Goal: Task Accomplishment & Management: Manage account settings

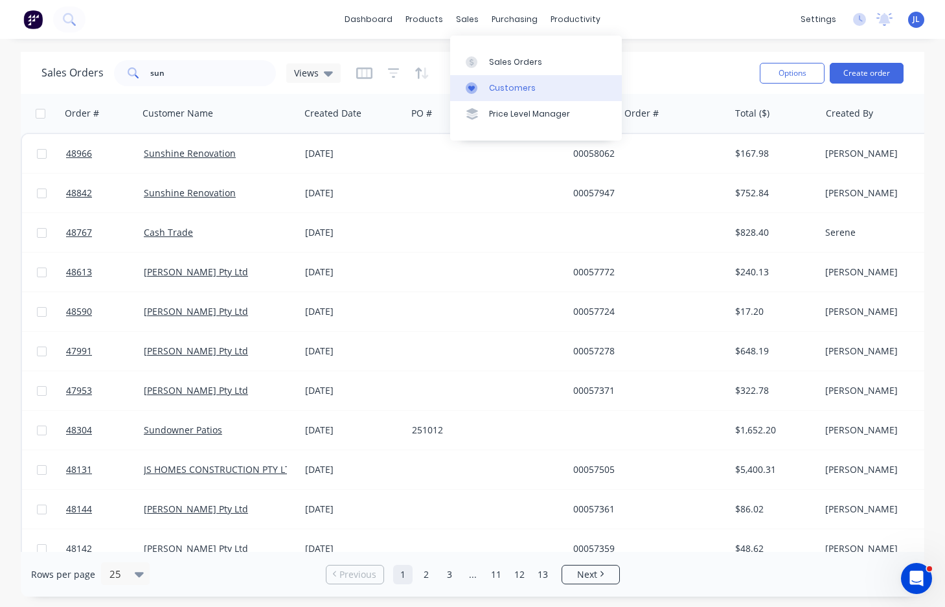
click at [507, 88] on div "Customers" at bounding box center [512, 88] width 47 height 12
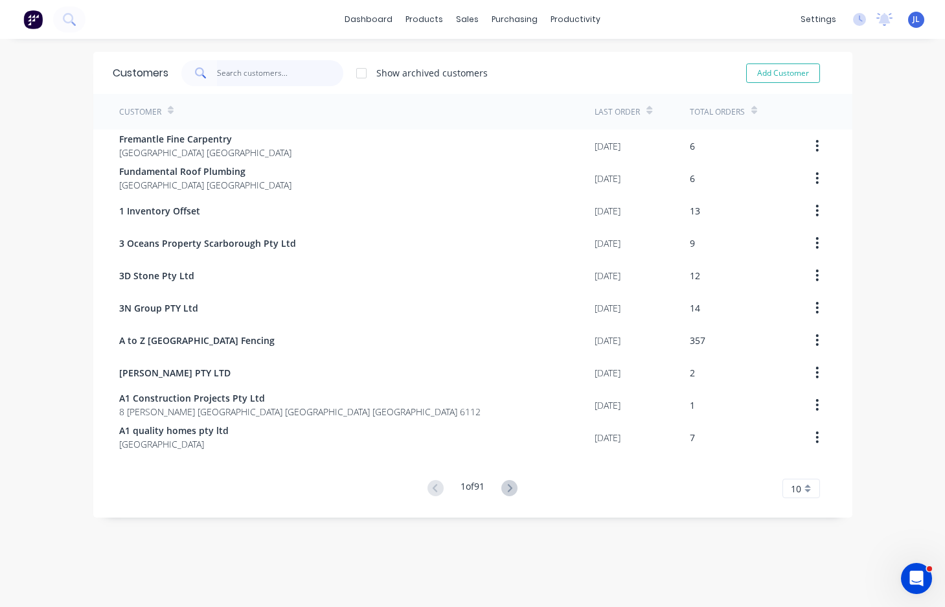
click at [231, 74] on input "text" at bounding box center [280, 73] width 126 height 26
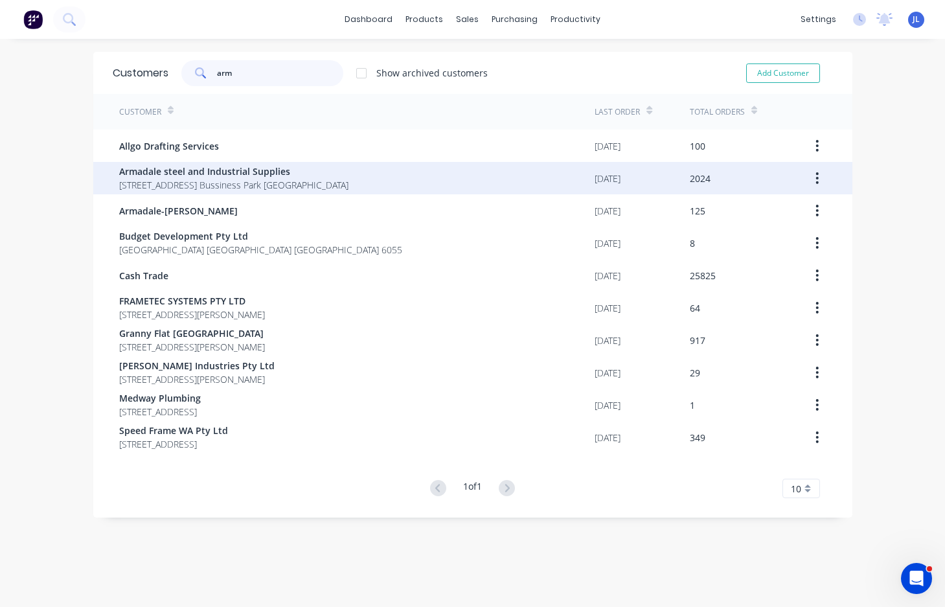
type input "arm"
click at [198, 181] on span "4 Bessemer Road Forrestdale Bussiness Park Forrestdale" at bounding box center [233, 185] width 229 height 14
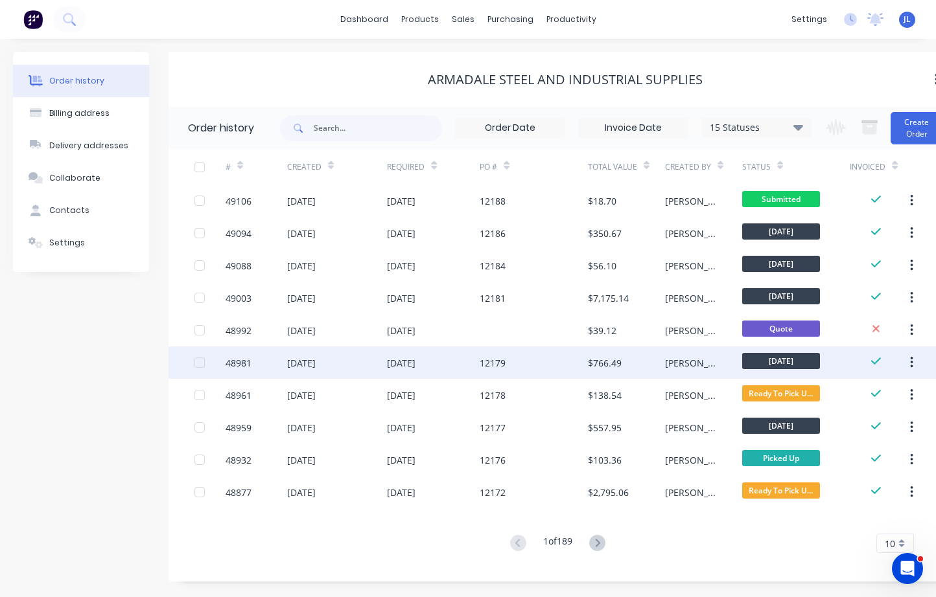
click at [395, 367] on div "12 Sep 2025" at bounding box center [401, 363] width 29 height 14
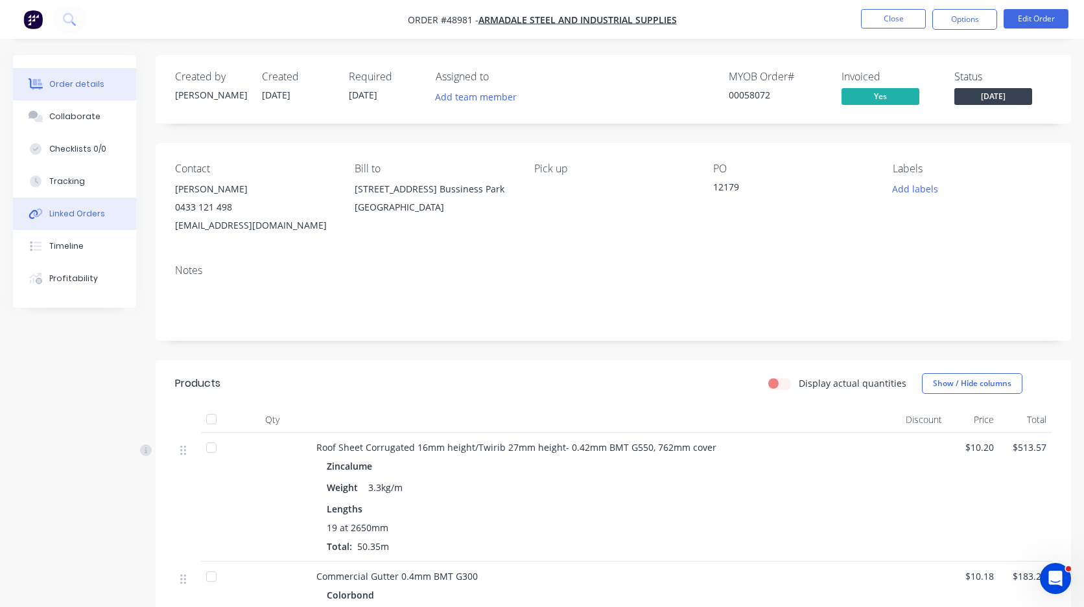
click at [101, 217] on div "Linked Orders" at bounding box center [77, 214] width 56 height 12
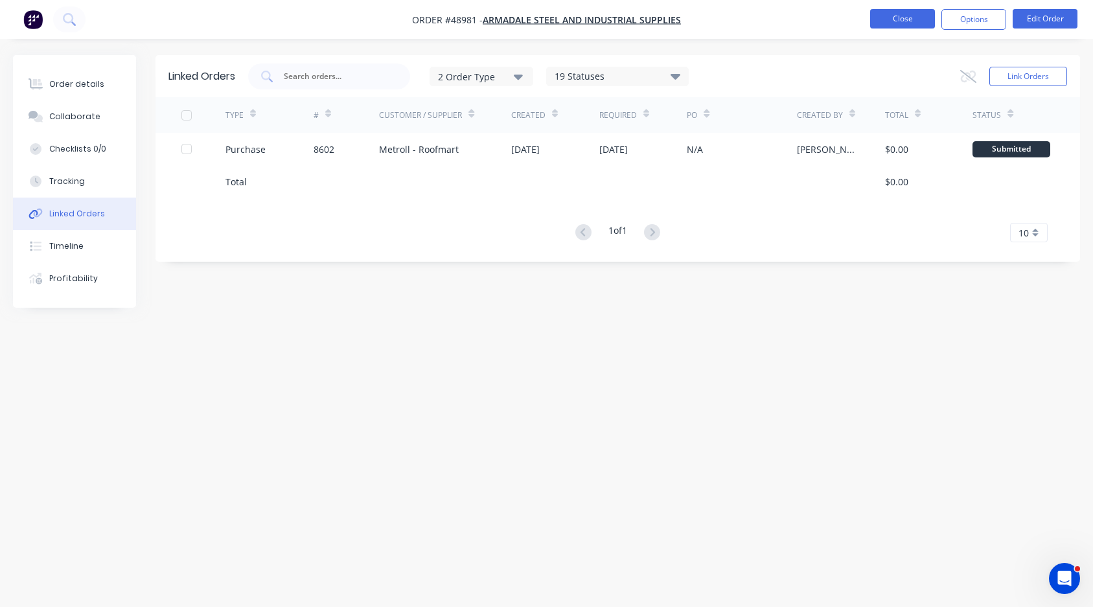
click at [907, 19] on button "Close" at bounding box center [902, 18] width 65 height 19
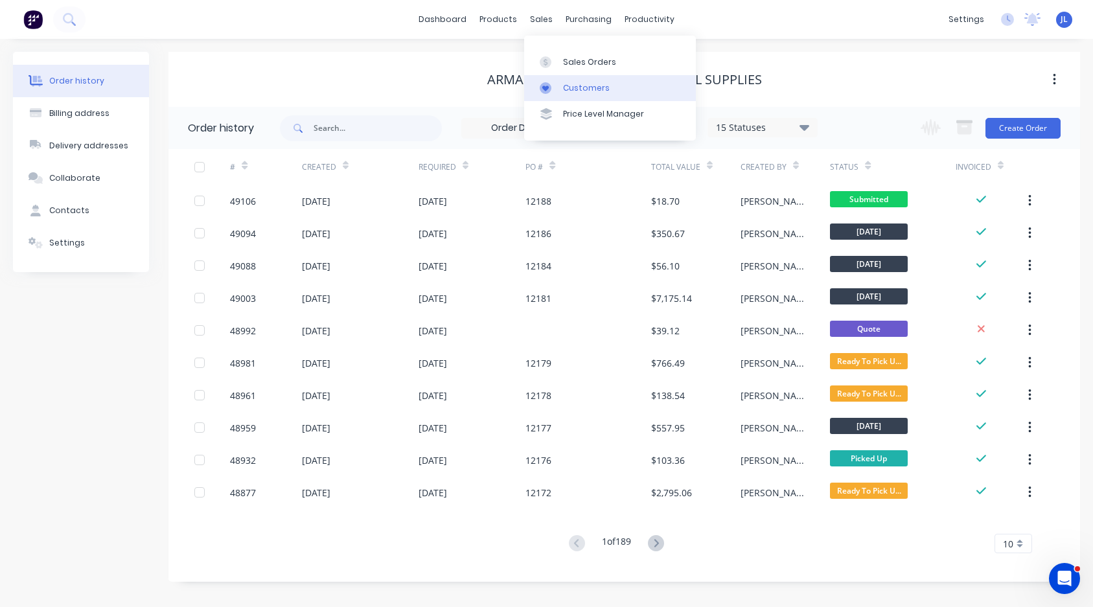
click at [561, 93] on link "Customers" at bounding box center [610, 88] width 172 height 26
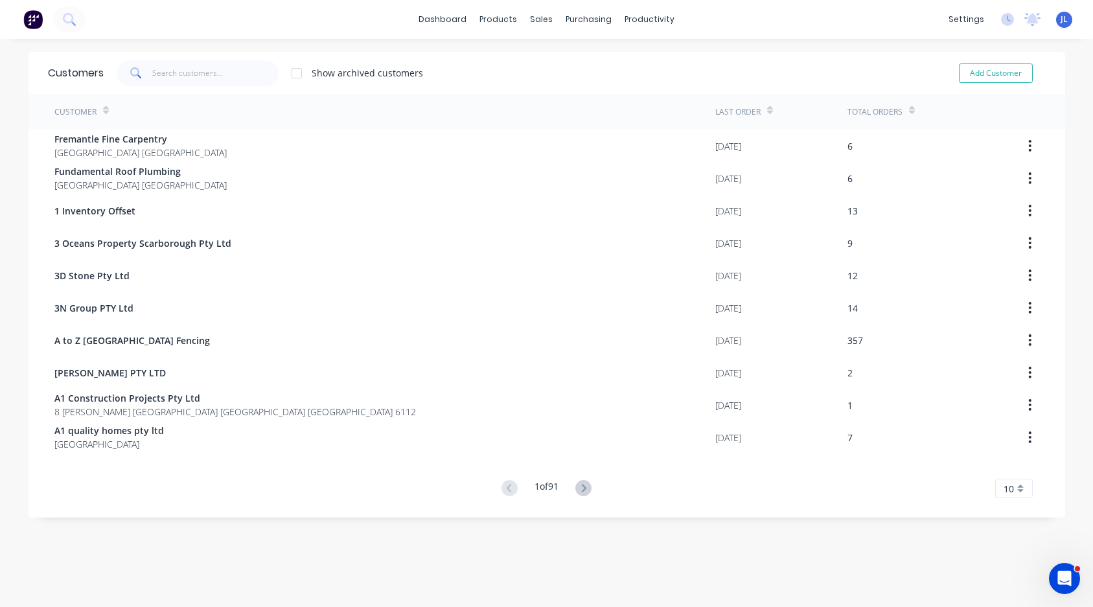
click at [281, 47] on div "dashboard products sales purchasing productivity dashboard products Product Cat…" at bounding box center [546, 303] width 1093 height 607
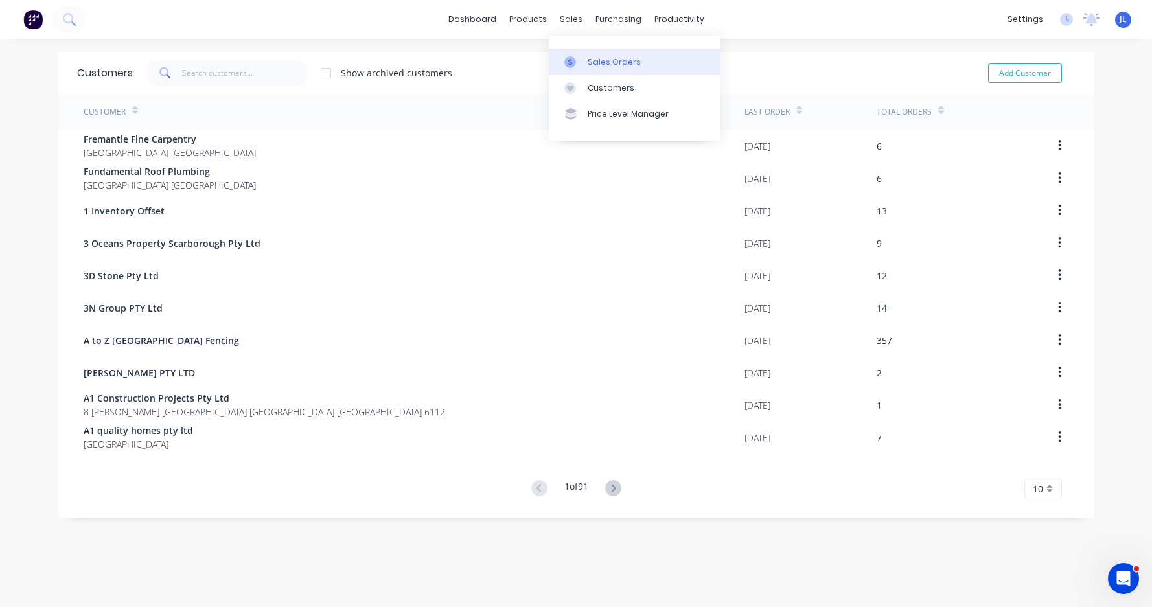
click at [603, 60] on div "Sales Orders" at bounding box center [614, 62] width 53 height 12
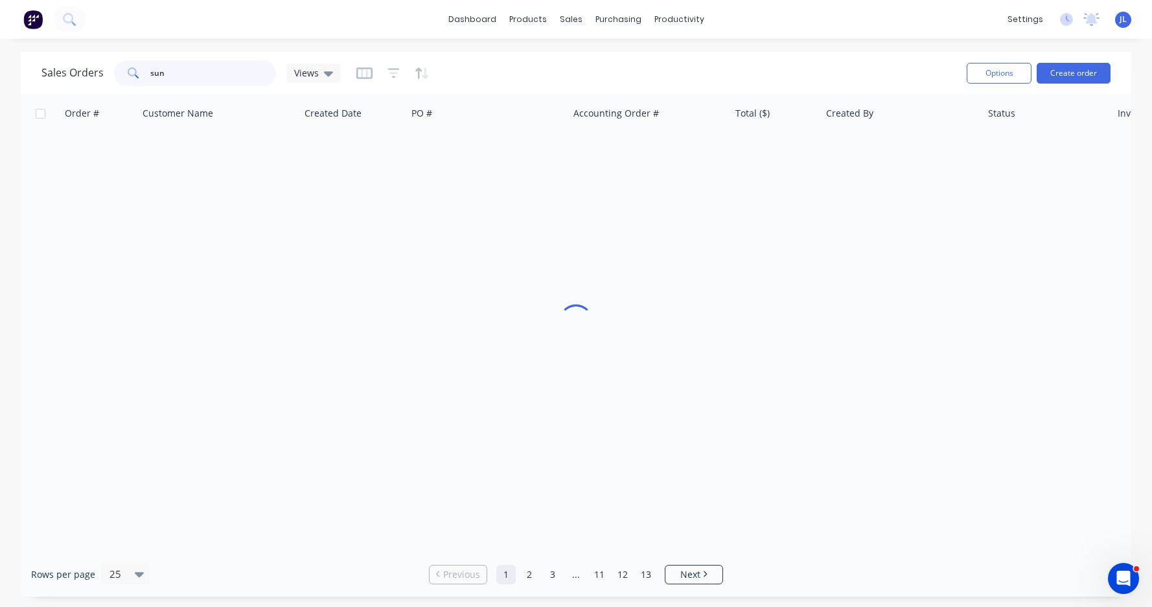
click at [242, 69] on input "sun" at bounding box center [213, 73] width 126 height 26
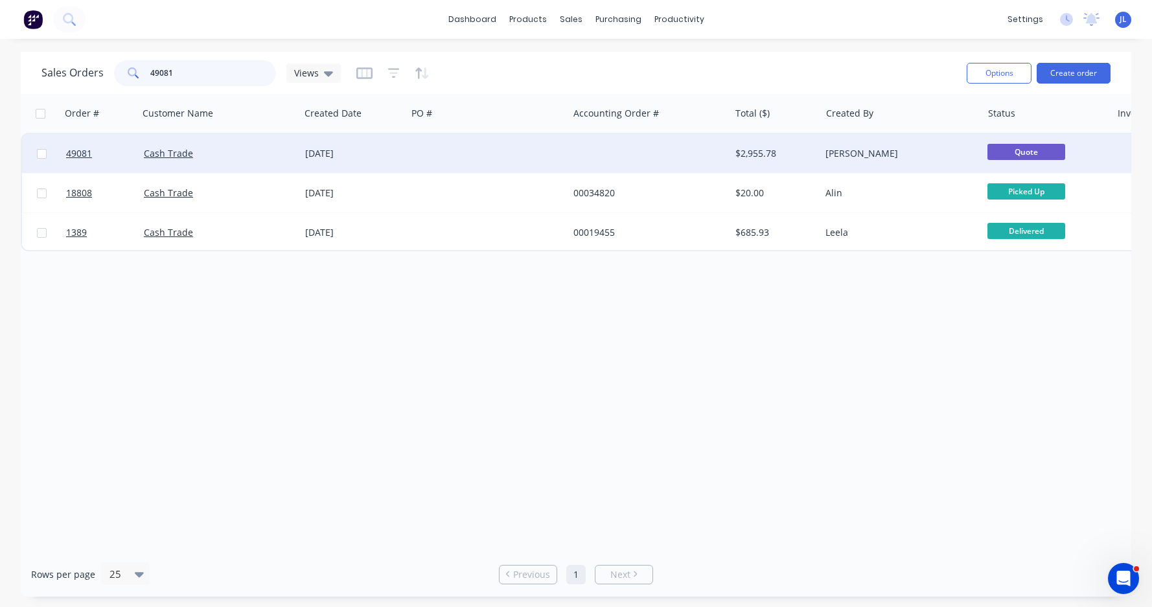
type input "49081"
click at [345, 156] on div "[DATE]" at bounding box center [353, 153] width 97 height 13
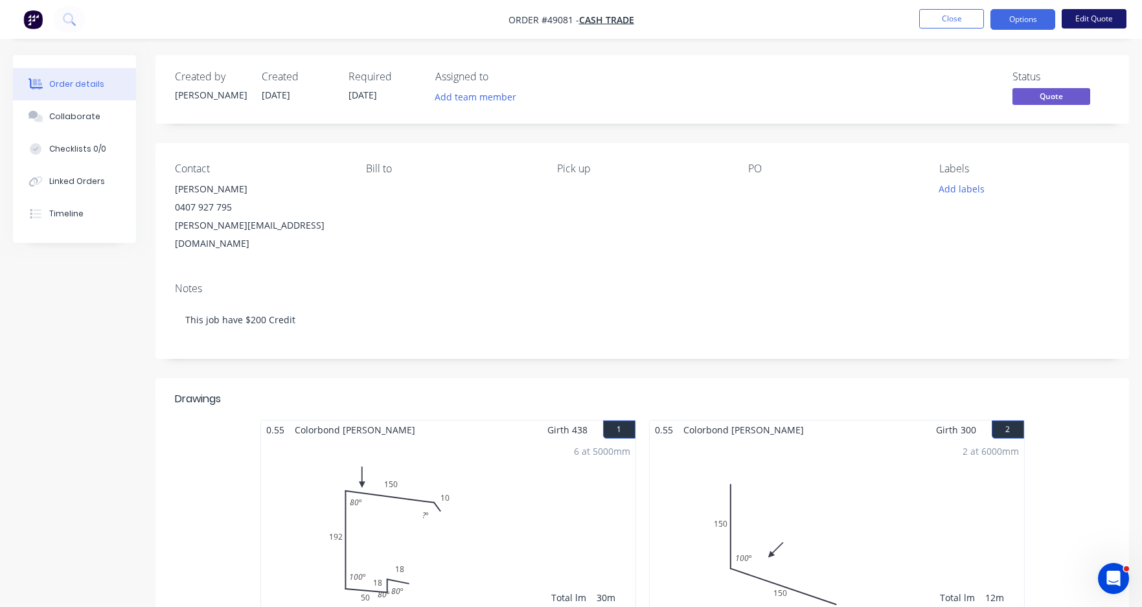
click at [945, 15] on button "Edit Quote" at bounding box center [1094, 18] width 65 height 19
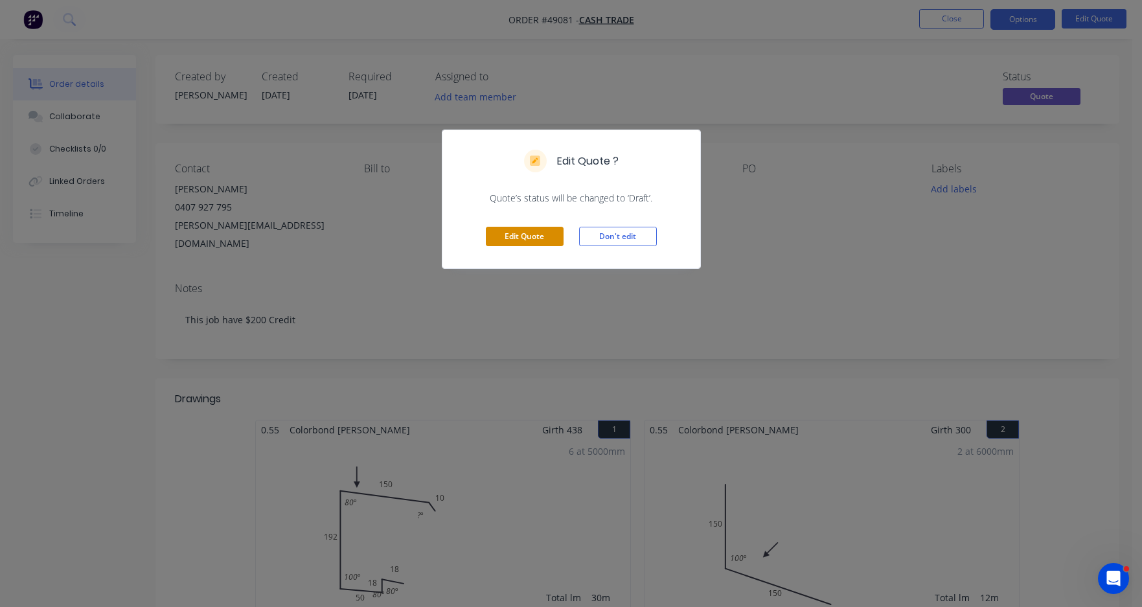
click at [533, 238] on button "Edit Quote" at bounding box center [525, 236] width 78 height 19
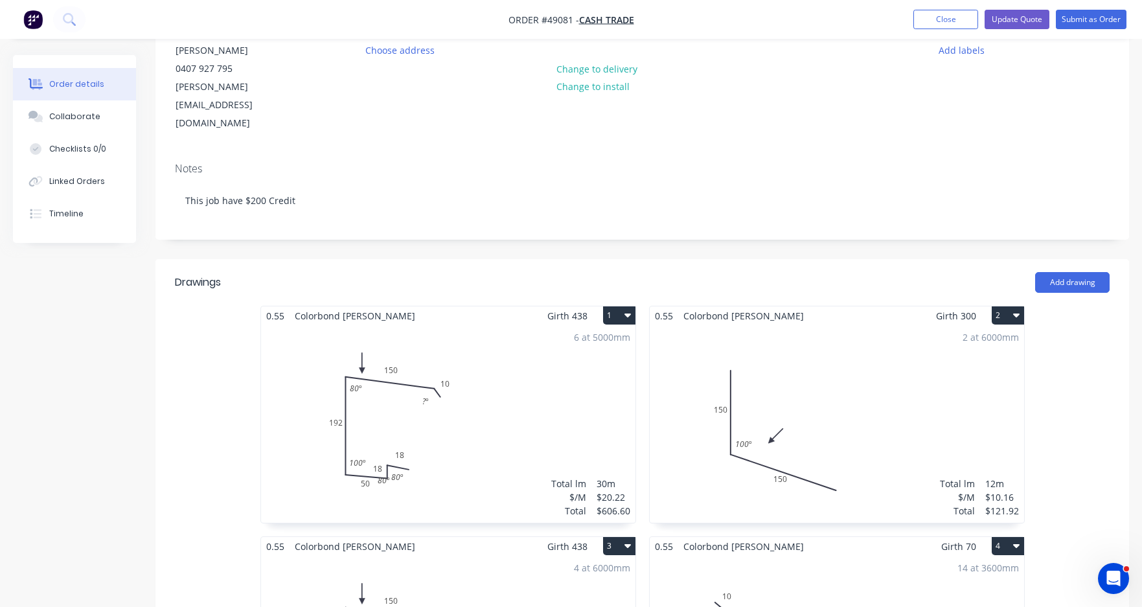
scroll to position [194, 0]
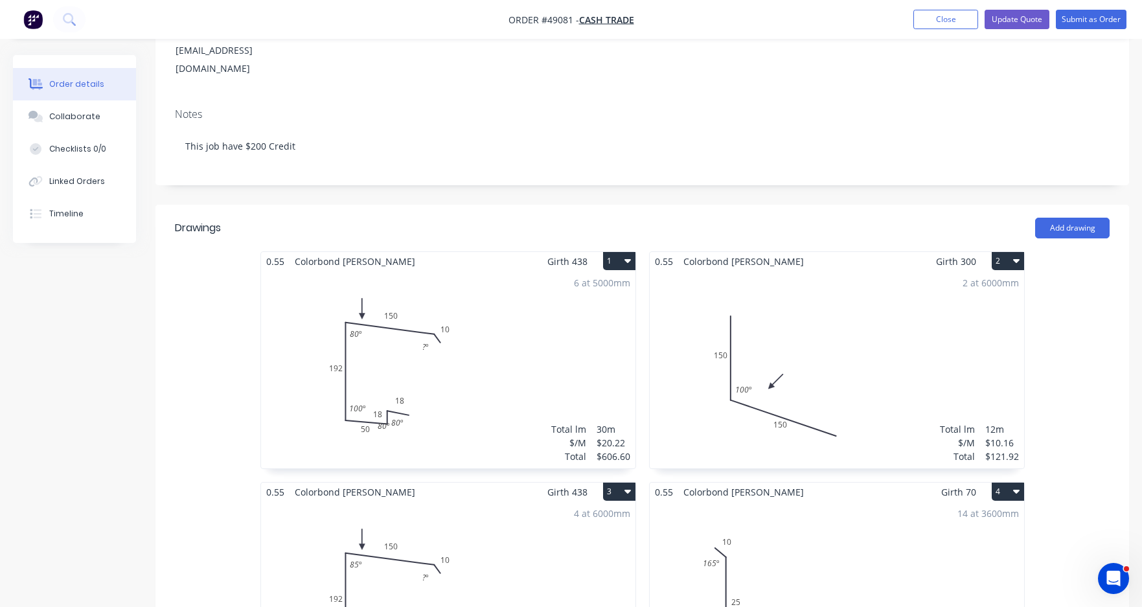
click at [446, 365] on div "6 at 5000mm Total lm $/M Total 30m $20.22 $606.60" at bounding box center [448, 370] width 375 height 198
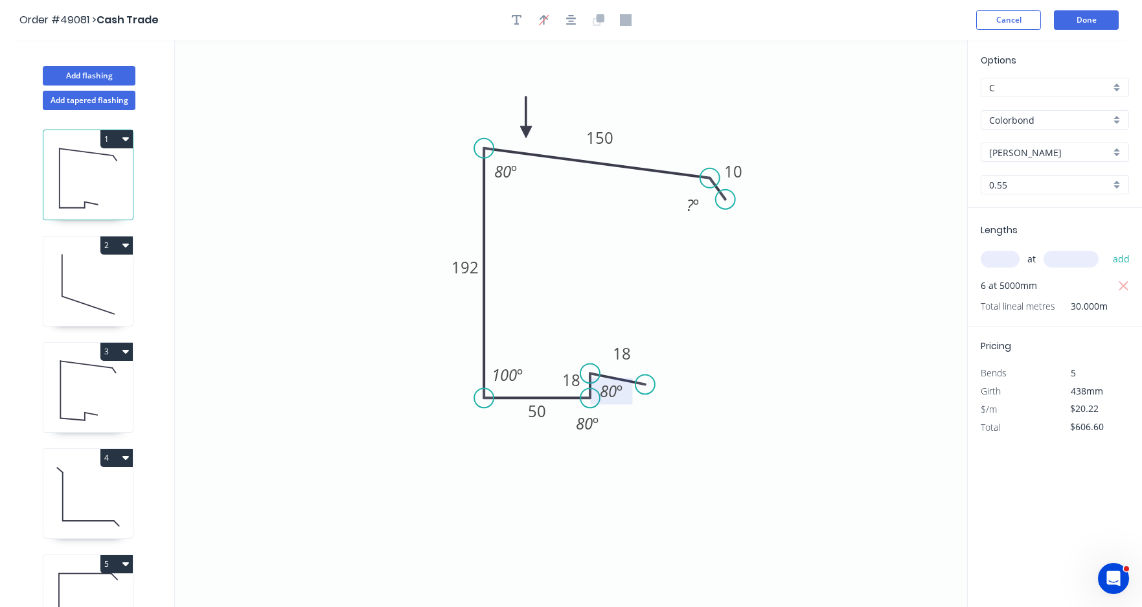
drag, startPoint x: 589, startPoint y: 406, endPoint x: 602, endPoint y: 387, distance: 22.8
click at [588, 393] on circle at bounding box center [590, 397] width 19 height 19
drag, startPoint x: 647, startPoint y: 384, endPoint x: 646, endPoint y: 371, distance: 13.0
click at [646, 371] on circle at bounding box center [645, 373] width 19 height 19
click at [510, 371] on tspan "100" at bounding box center [504, 374] width 25 height 21
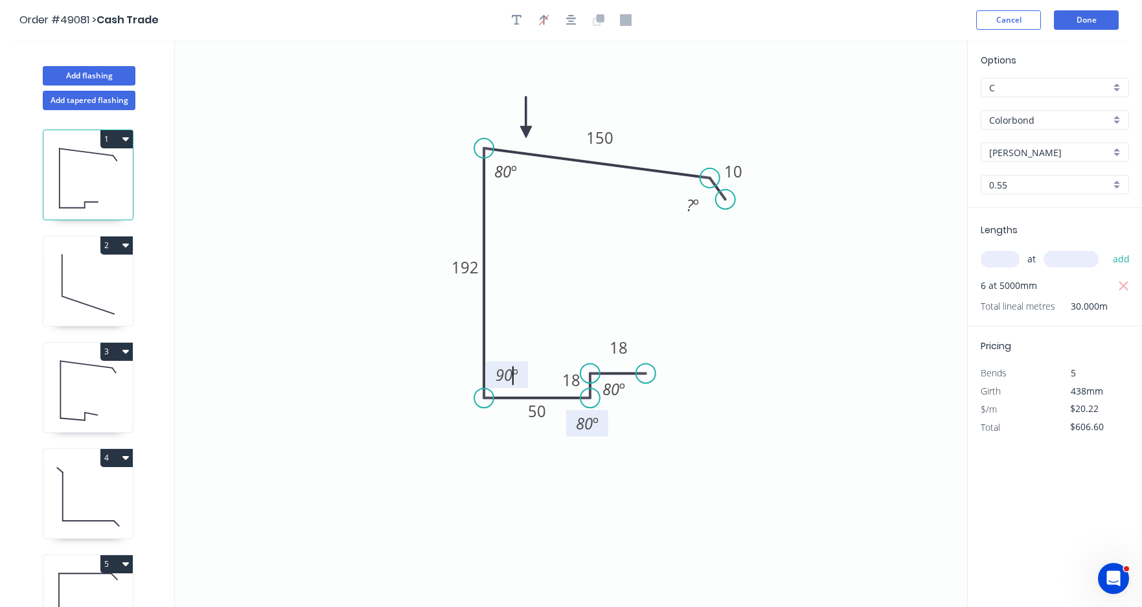
click at [588, 428] on tspan "80" at bounding box center [584, 423] width 17 height 21
click at [612, 391] on tspan "80" at bounding box center [611, 388] width 17 height 21
click at [612, 393] on tspan "80" at bounding box center [611, 388] width 17 height 21
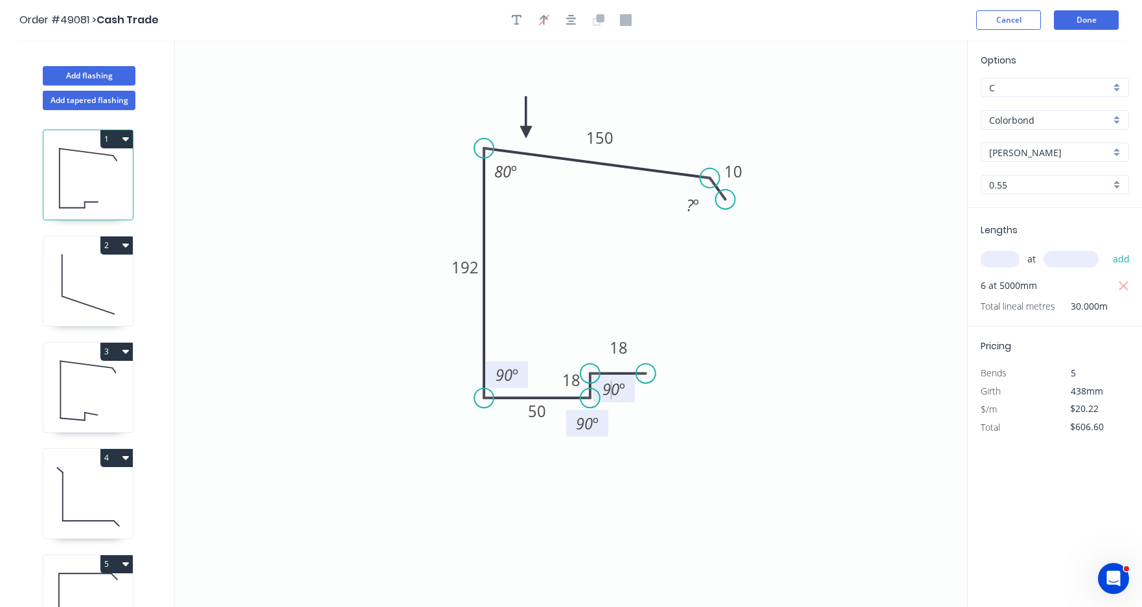
click at [720, 440] on icon "0 18 18 50 192 150 10 80 º ? º 90 º 90 º 90 º" at bounding box center [571, 323] width 793 height 567
click at [793, 367] on icon "0 18 18 50 192 150 10 80 º ? º 90 º 90 º 90 º" at bounding box center [571, 323] width 793 height 567
click at [793, 354] on icon "0 18 18 50 192 150 10 80 º ? º 90 º 90 º 90 º" at bounding box center [571, 323] width 793 height 567
click at [92, 392] on icon at bounding box center [87, 390] width 89 height 83
click at [590, 393] on circle at bounding box center [590, 397] width 19 height 19
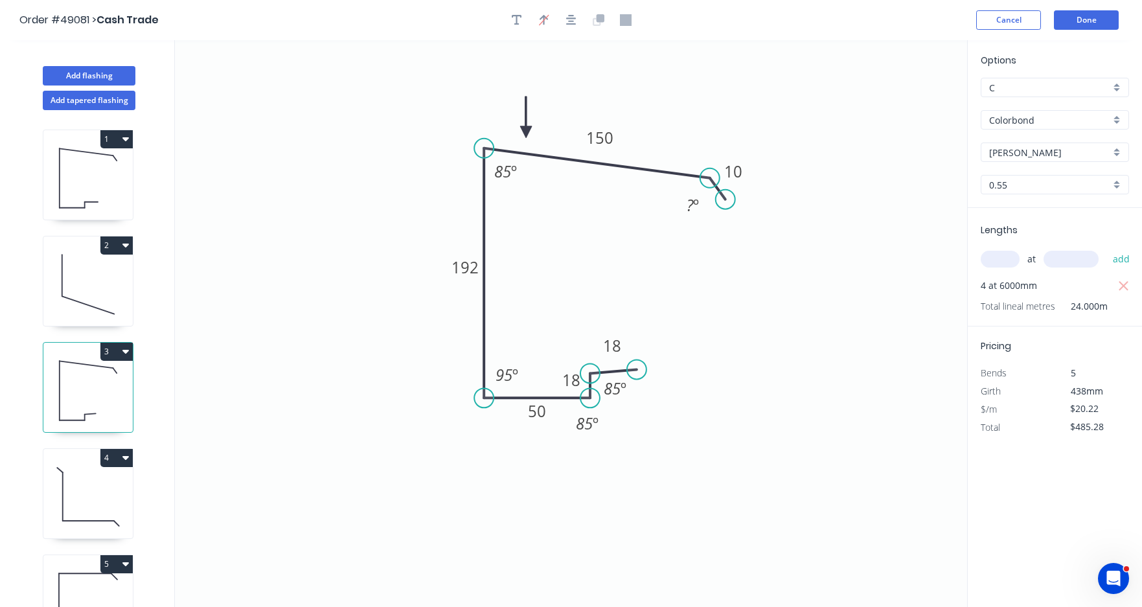
drag, startPoint x: 638, startPoint y: 382, endPoint x: 637, endPoint y: 370, distance: 11.7
click at [637, 370] on circle at bounding box center [636, 369] width 19 height 19
click at [638, 376] on circle at bounding box center [636, 369] width 19 height 19
click at [636, 376] on circle at bounding box center [636, 373] width 19 height 19
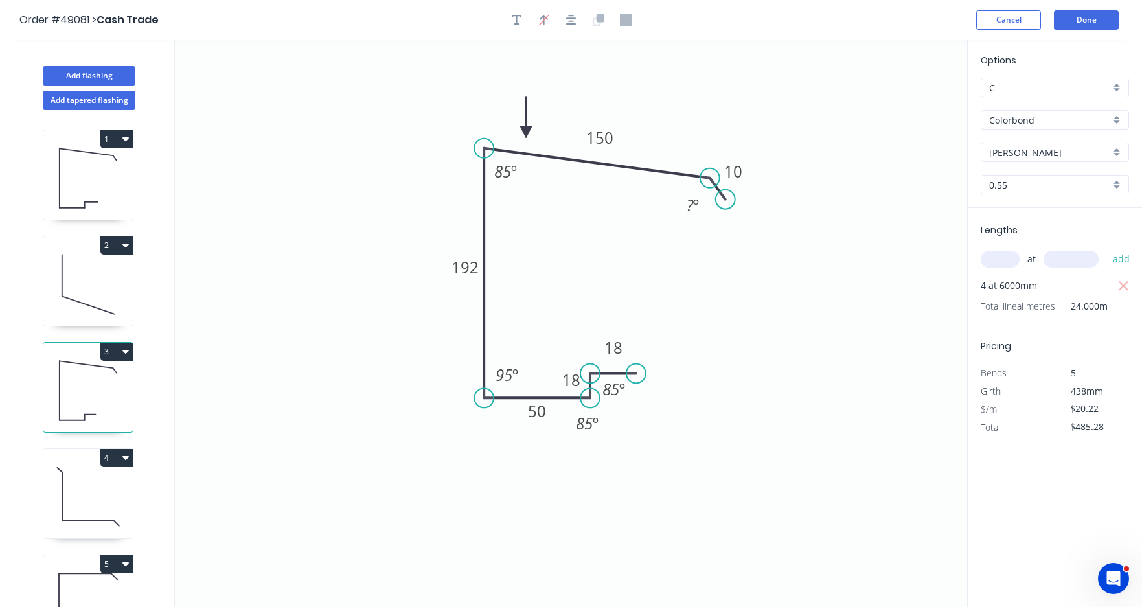
click at [719, 367] on icon "0 18 18 50 192 150 10 85 º ? º 95 º 85 º 85 º" at bounding box center [571, 323] width 793 height 567
click at [518, 377] on tspan "º" at bounding box center [516, 374] width 6 height 21
click at [594, 424] on tspan "º" at bounding box center [596, 423] width 6 height 21
click at [612, 388] on tspan "85" at bounding box center [611, 388] width 17 height 21
click at [779, 343] on icon "0 18 18 50 192 150 10 85 º ? º 90 º 90 º 90 º" at bounding box center [571, 323] width 793 height 567
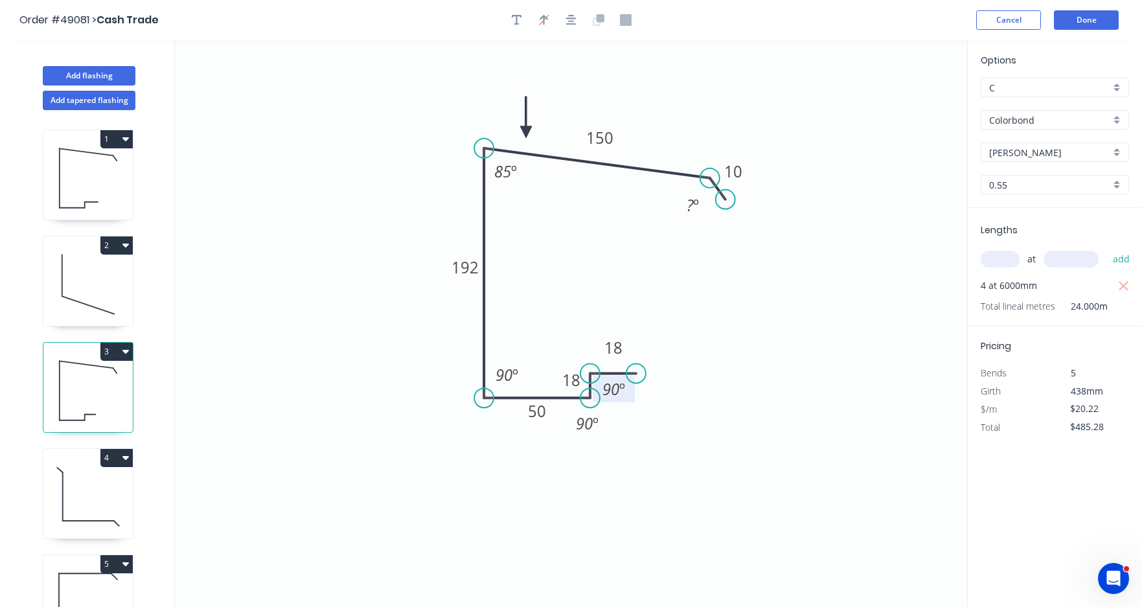
click at [859, 122] on icon "0 18 18 50 192 150 10 85 º ? º 90 º 90 º 90 º" at bounding box center [571, 323] width 793 height 567
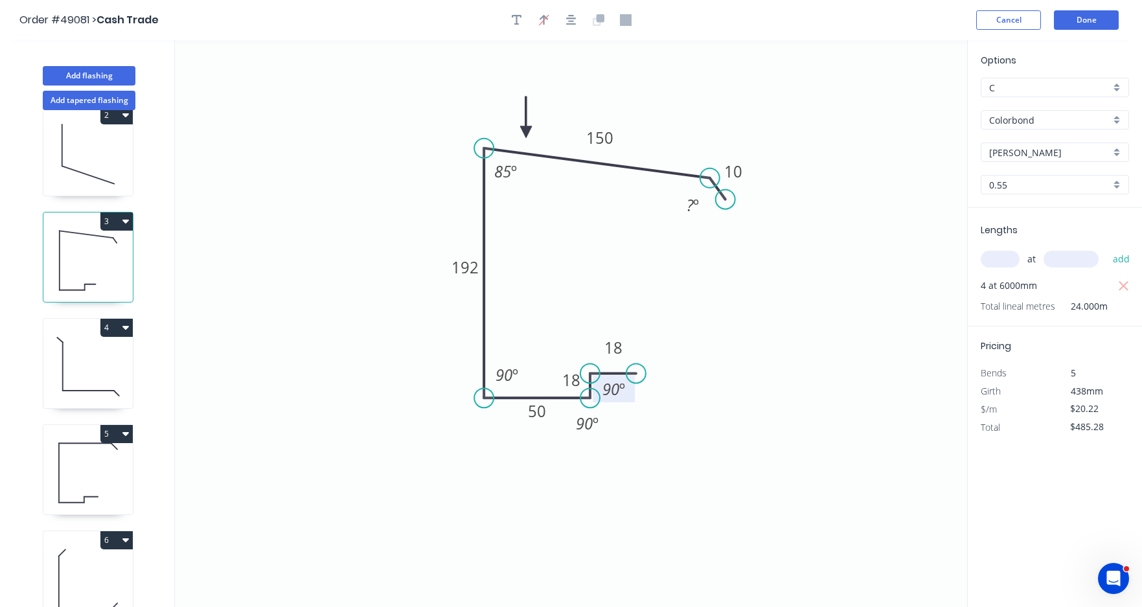
scroll to position [146, 0]
click at [99, 447] on icon at bounding box center [87, 467] width 89 height 83
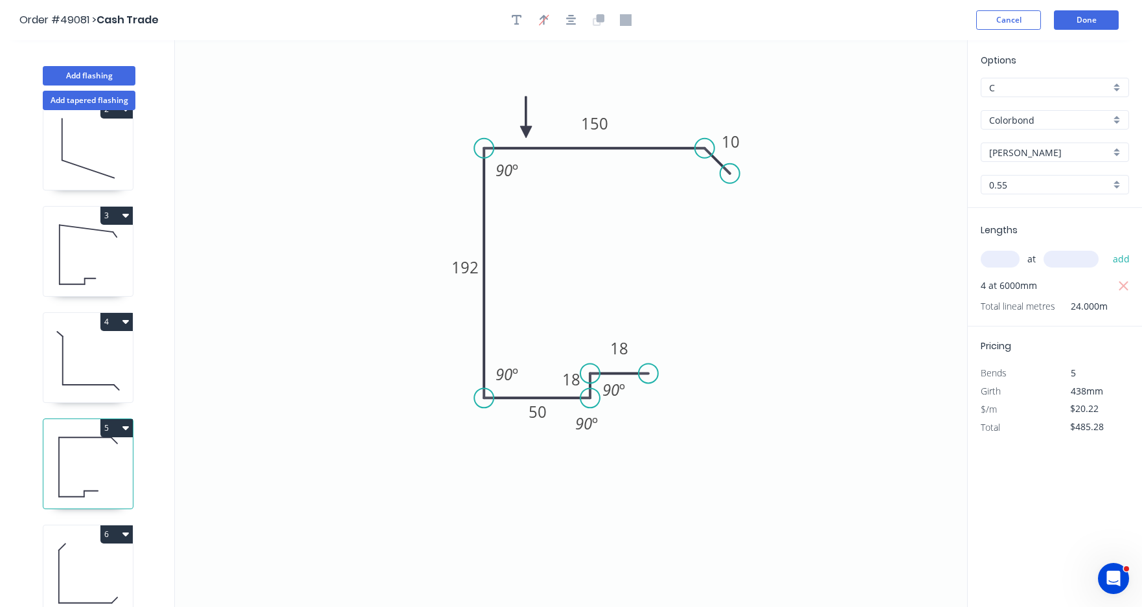
scroll to position [0, 0]
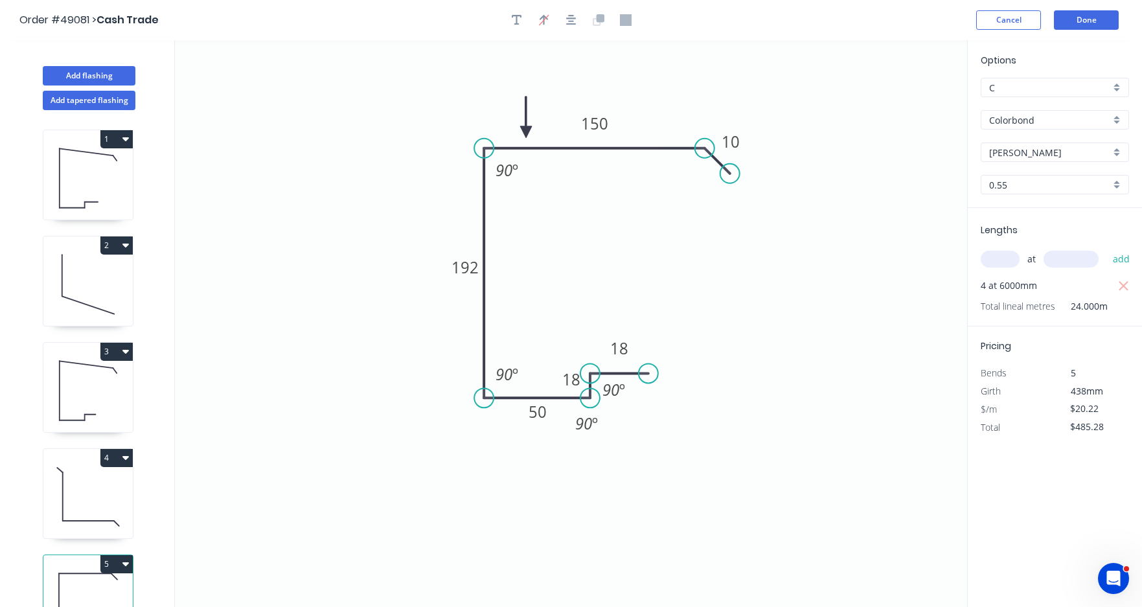
click at [96, 160] on icon at bounding box center [87, 178] width 89 height 83
type input "$606.60"
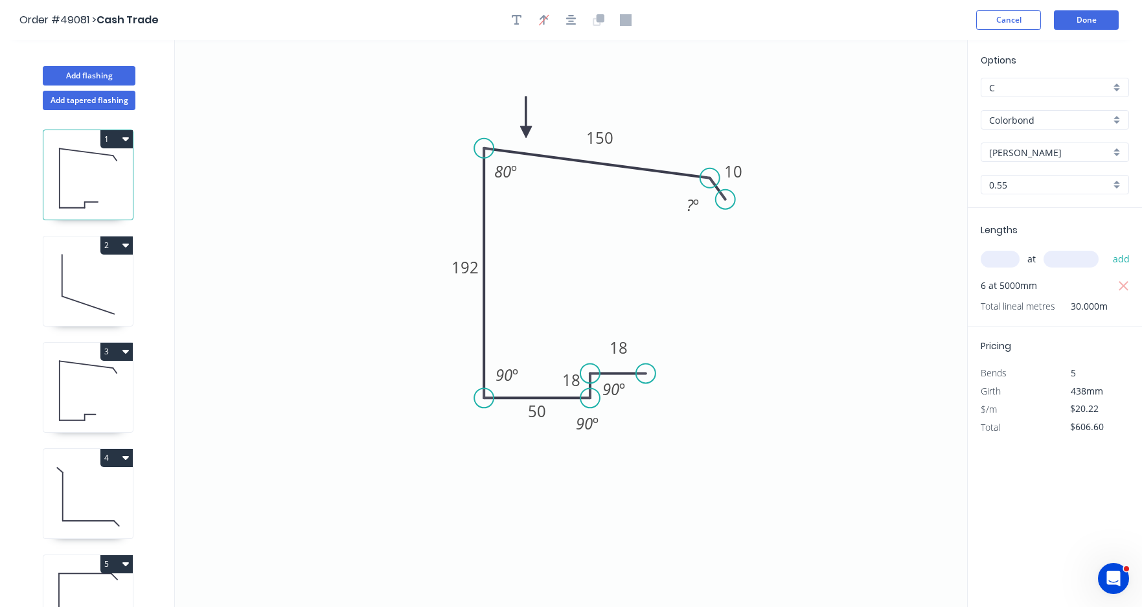
click at [780, 355] on icon "0 18 18 50 192 150 10 80 º ? º 90 º 90 º 90 º" at bounding box center [571, 323] width 793 height 567
click at [945, 16] on button "Done" at bounding box center [1086, 19] width 65 height 19
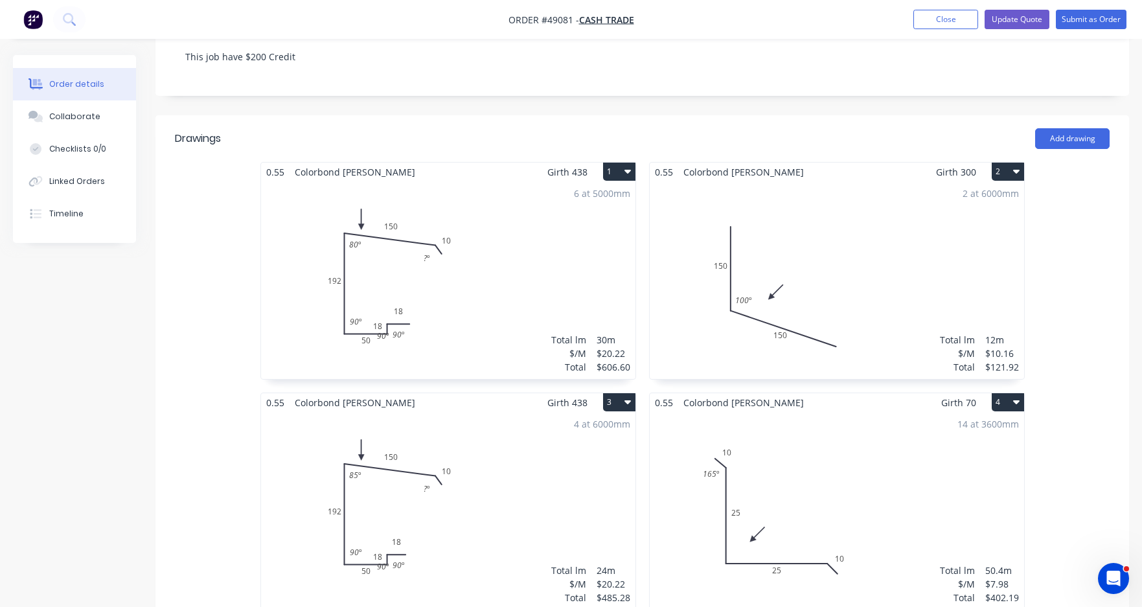
scroll to position [259, 0]
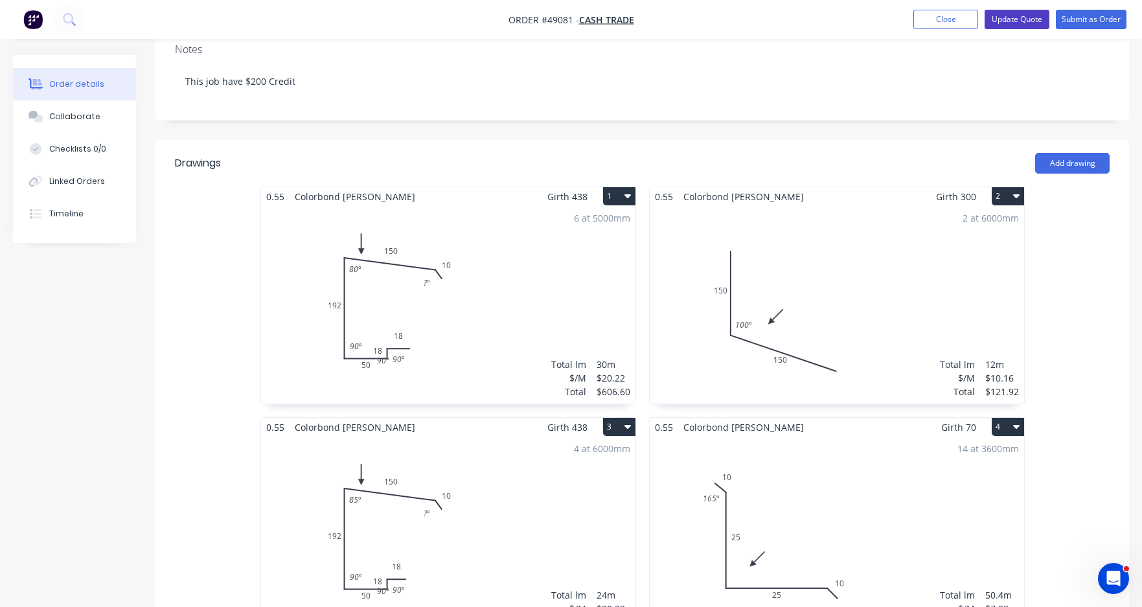
click at [945, 17] on button "Update Quote" at bounding box center [1017, 19] width 65 height 19
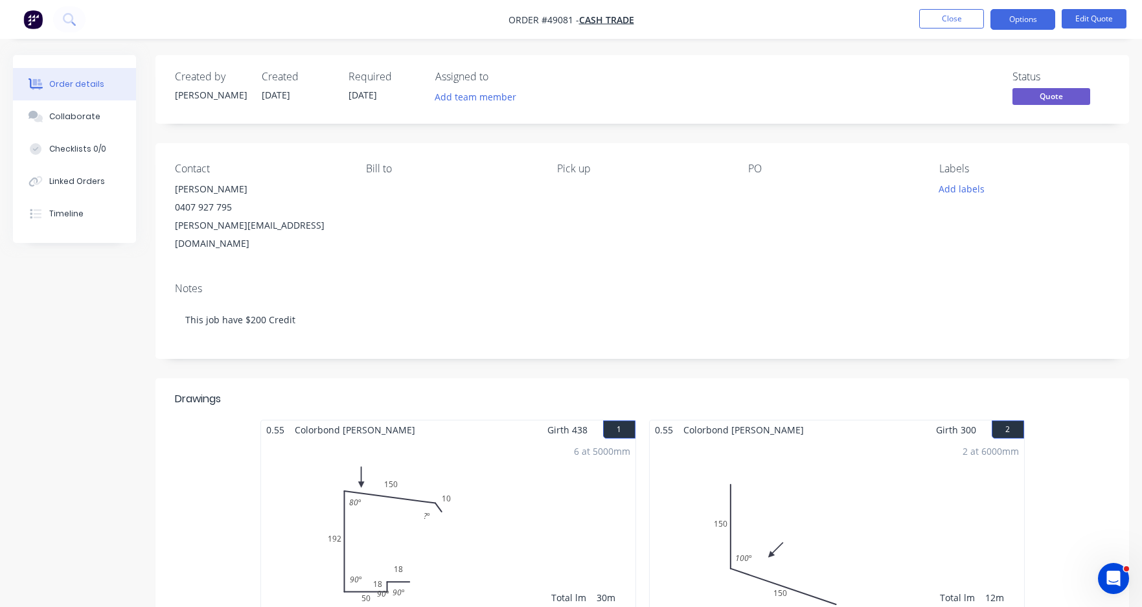
drag, startPoint x: 1021, startPoint y: 23, endPoint x: 1021, endPoint y: 34, distance: 10.4
click at [945, 25] on button "Options" at bounding box center [1023, 19] width 65 height 21
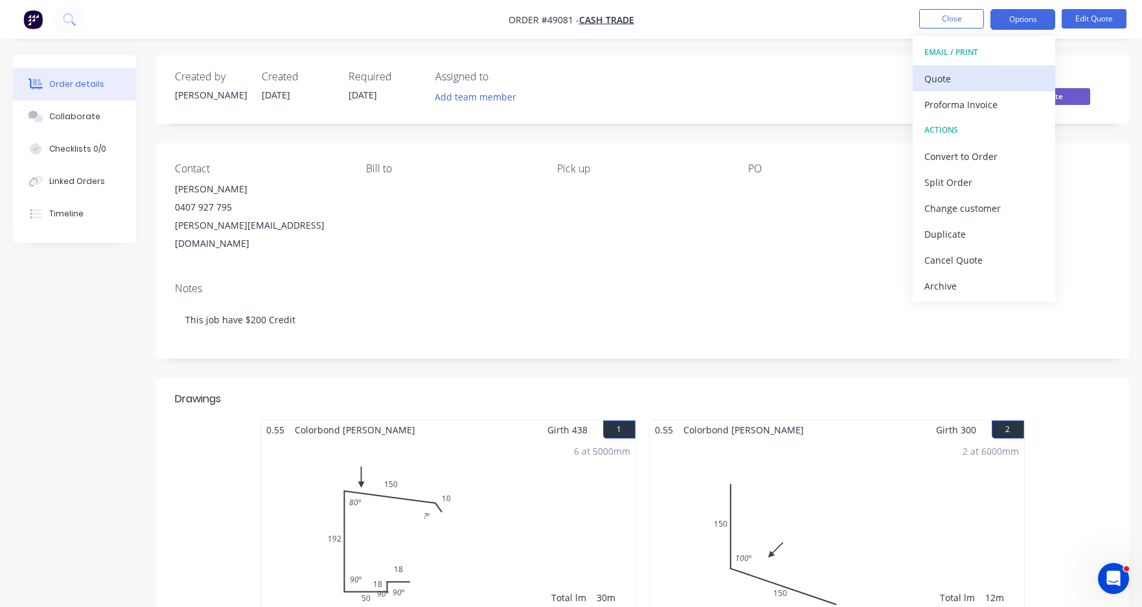
click at [945, 75] on div "Quote" at bounding box center [984, 78] width 119 height 19
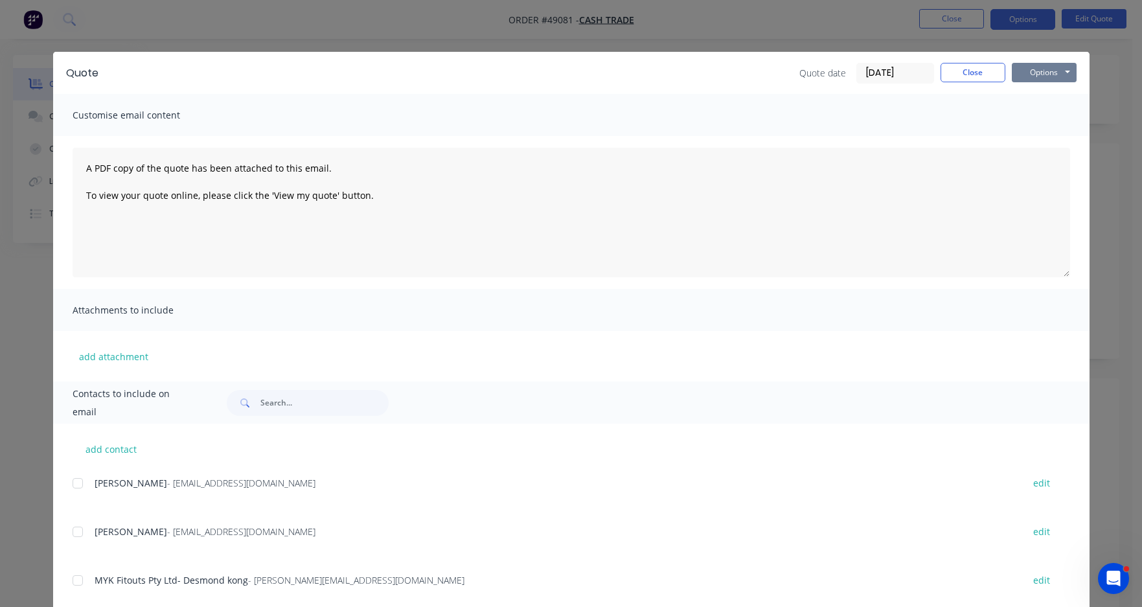
click at [945, 72] on button "Options" at bounding box center [1044, 72] width 65 height 19
click at [945, 115] on button "Print" at bounding box center [1053, 116] width 83 height 21
click at [945, 74] on button "Close" at bounding box center [973, 72] width 65 height 19
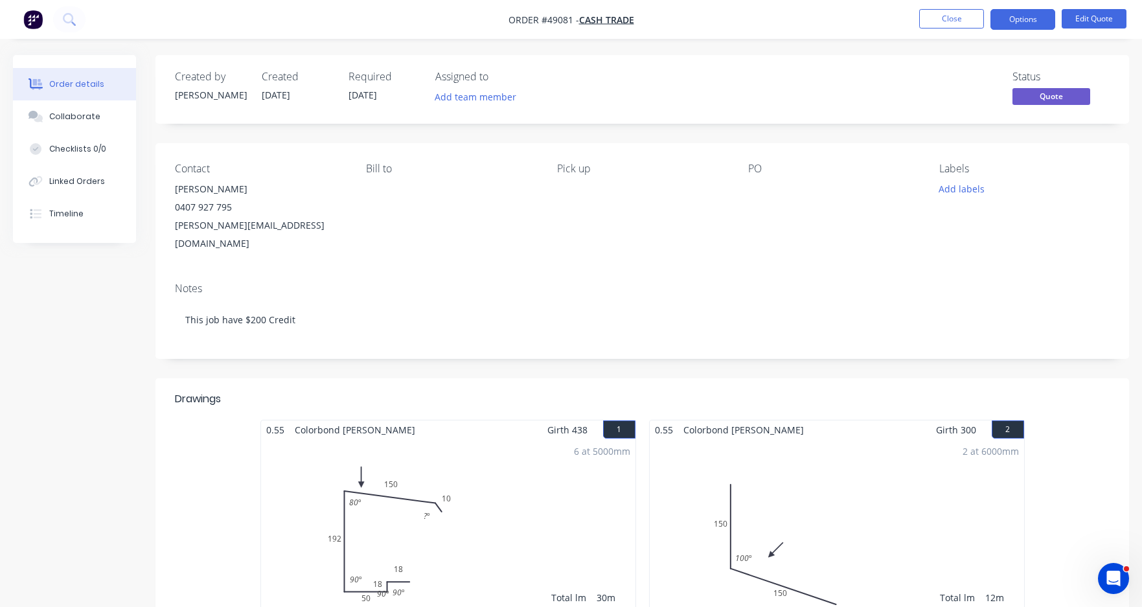
scroll to position [65, 0]
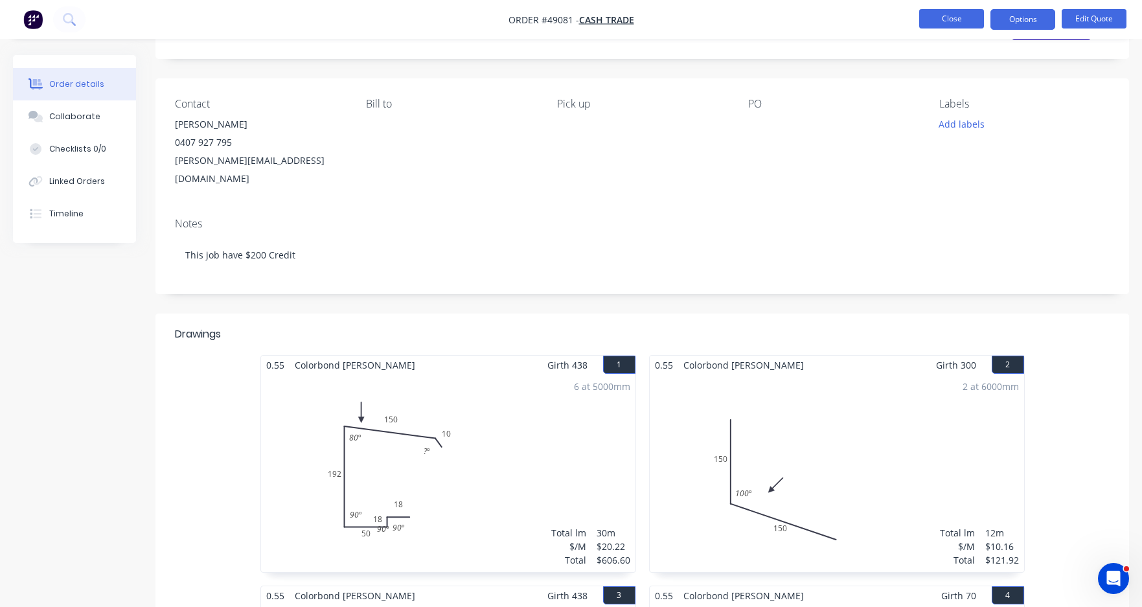
click at [945, 17] on button "Close" at bounding box center [952, 18] width 65 height 19
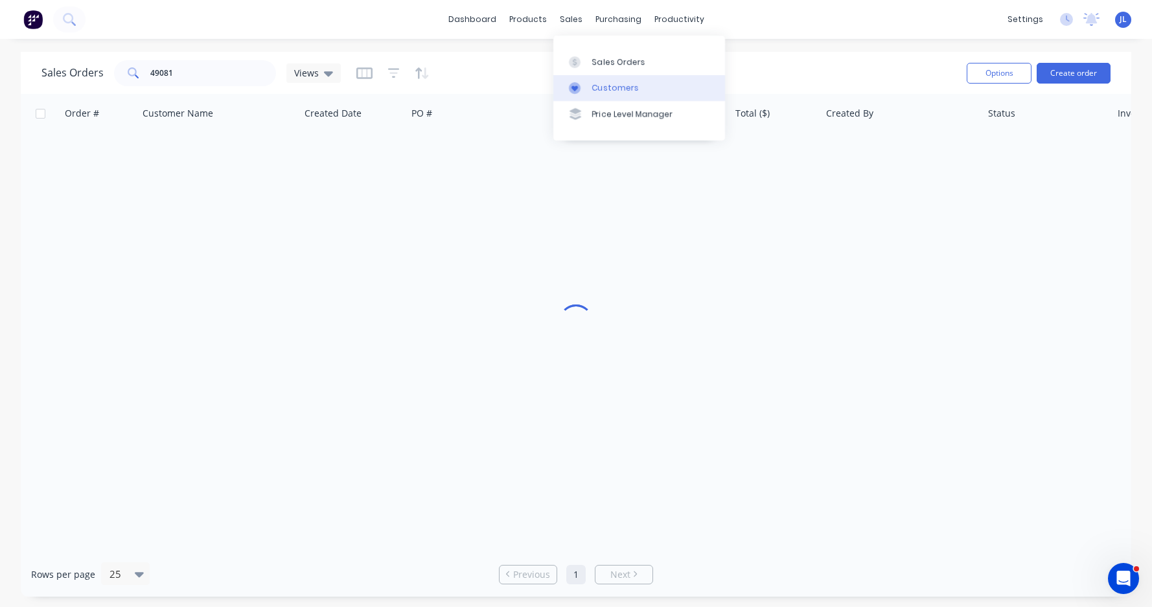
click at [588, 88] on link "Customers" at bounding box center [639, 88] width 172 height 26
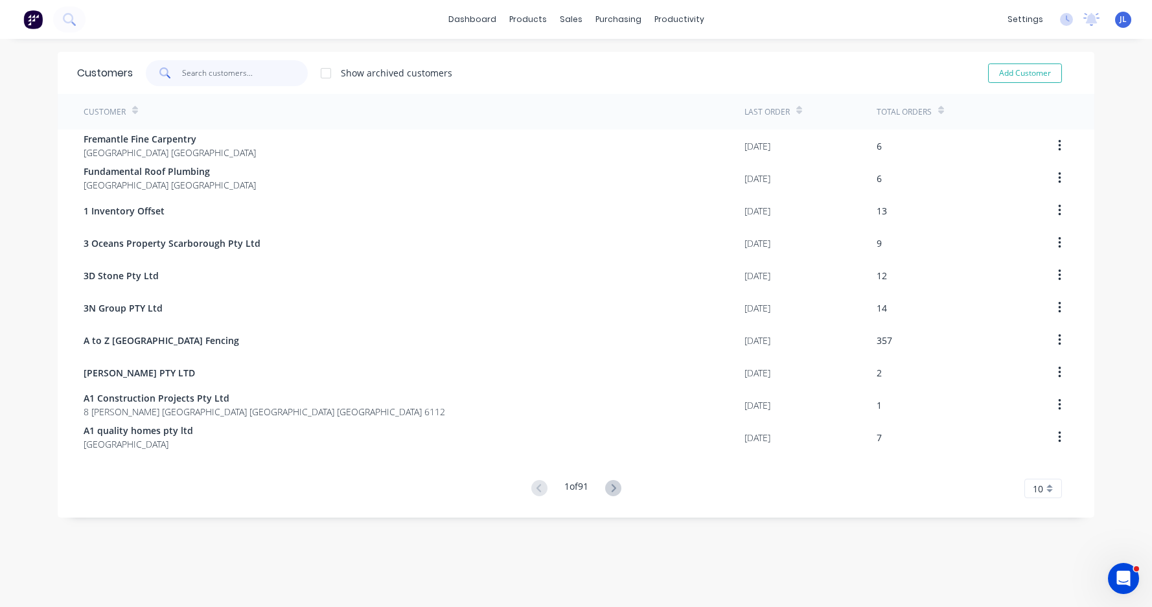
click at [264, 71] on input "text" at bounding box center [245, 73] width 126 height 26
click at [721, 110] on div "Delivery Scheduling" at bounding box center [718, 114] width 81 height 12
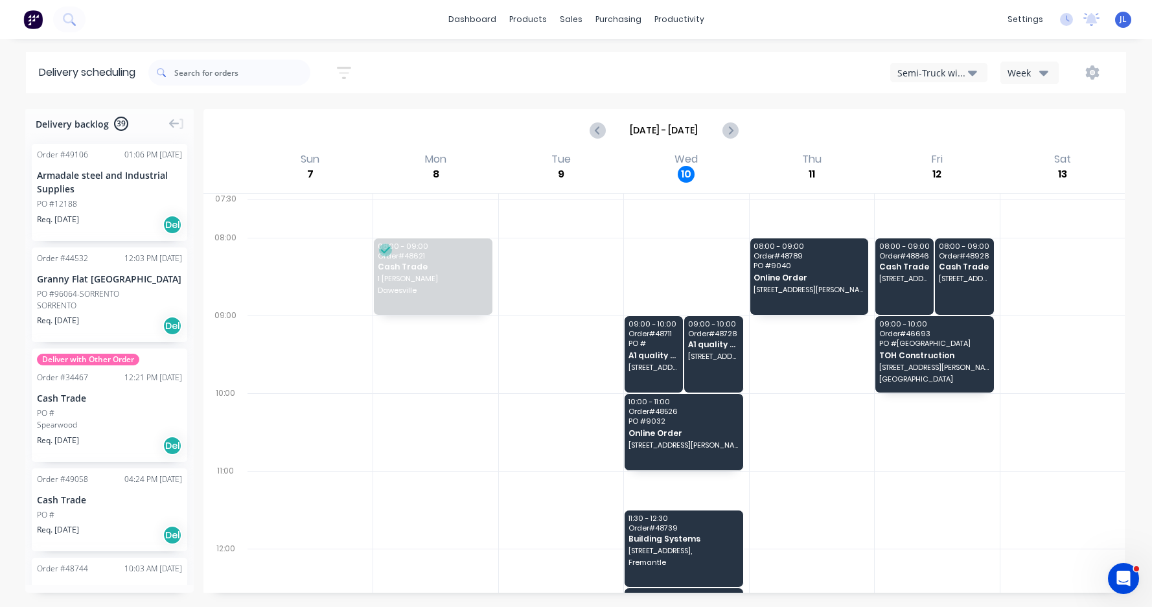
click at [771, 80] on div "Semi-Truck with Hiab Week" at bounding box center [869, 72] width 489 height 23
click at [561, 56] on div "Product Catalogue" at bounding box center [585, 62] width 80 height 12
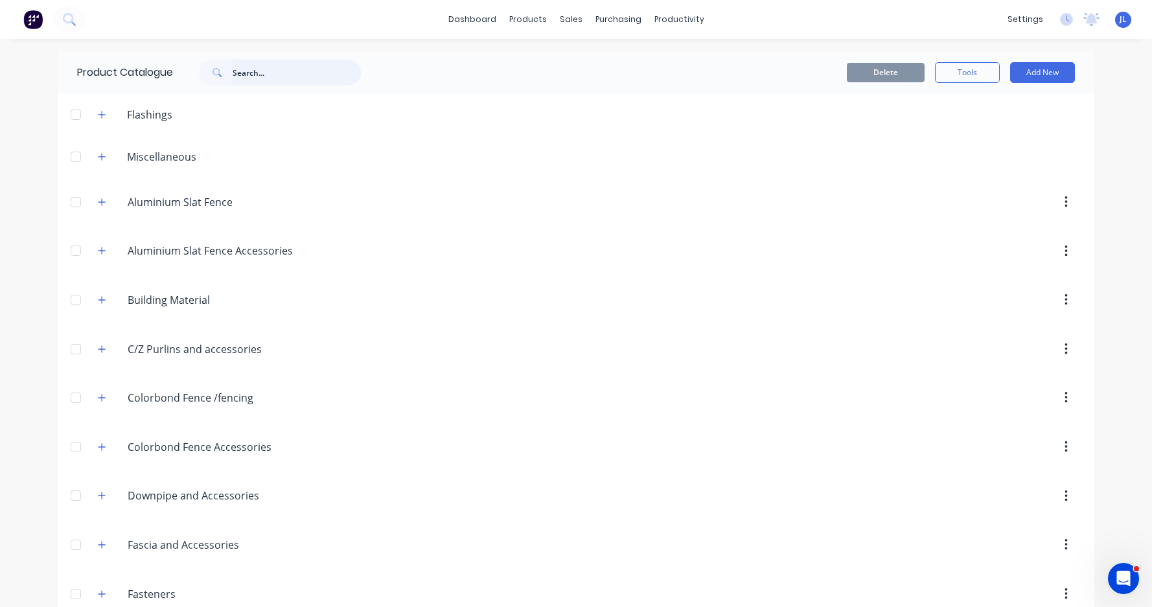
click at [266, 78] on input "text" at bounding box center [297, 73] width 128 height 26
type input "s"
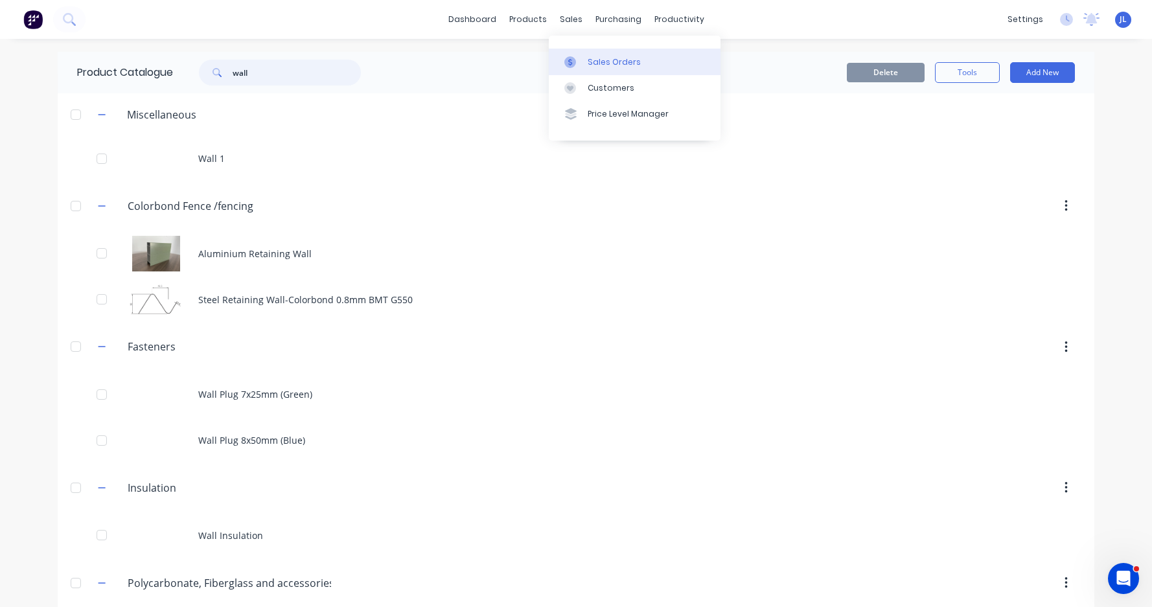
type input "wall"
click at [600, 63] on div "Sales Orders" at bounding box center [614, 62] width 53 height 12
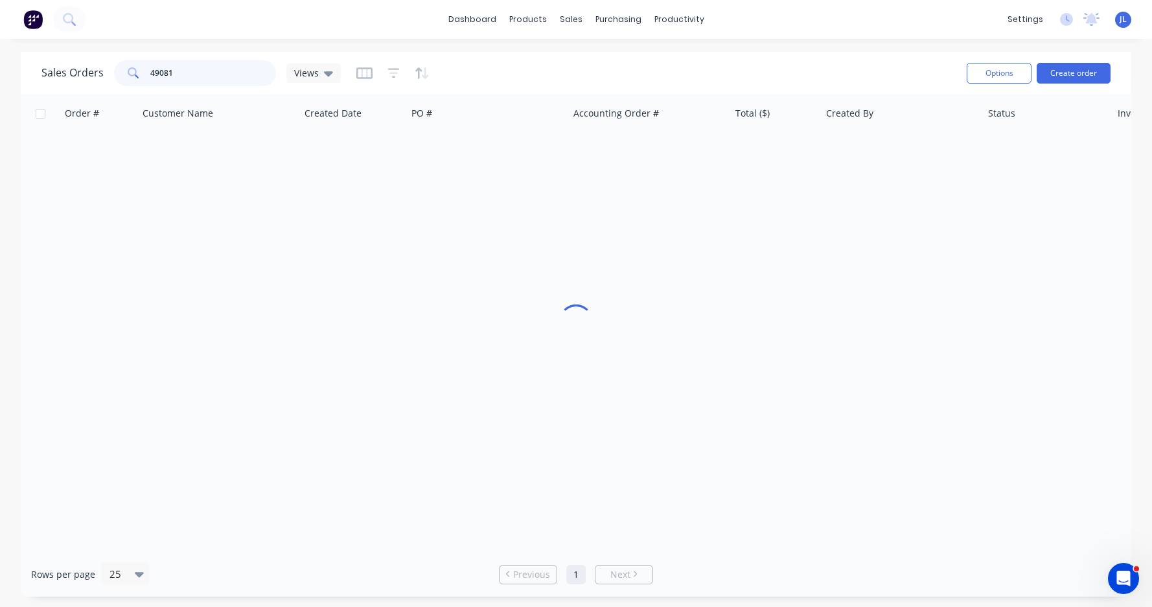
click at [213, 73] on input "49081" at bounding box center [213, 73] width 126 height 26
type input "57505"
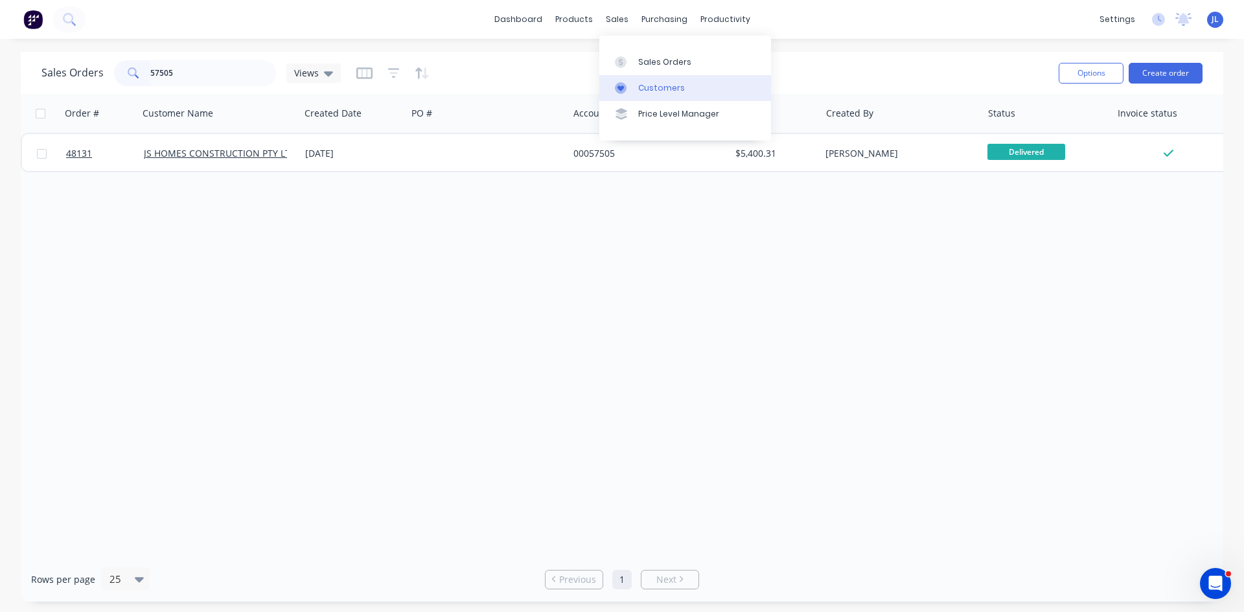
click at [640, 95] on link "Customers" at bounding box center [685, 88] width 172 height 26
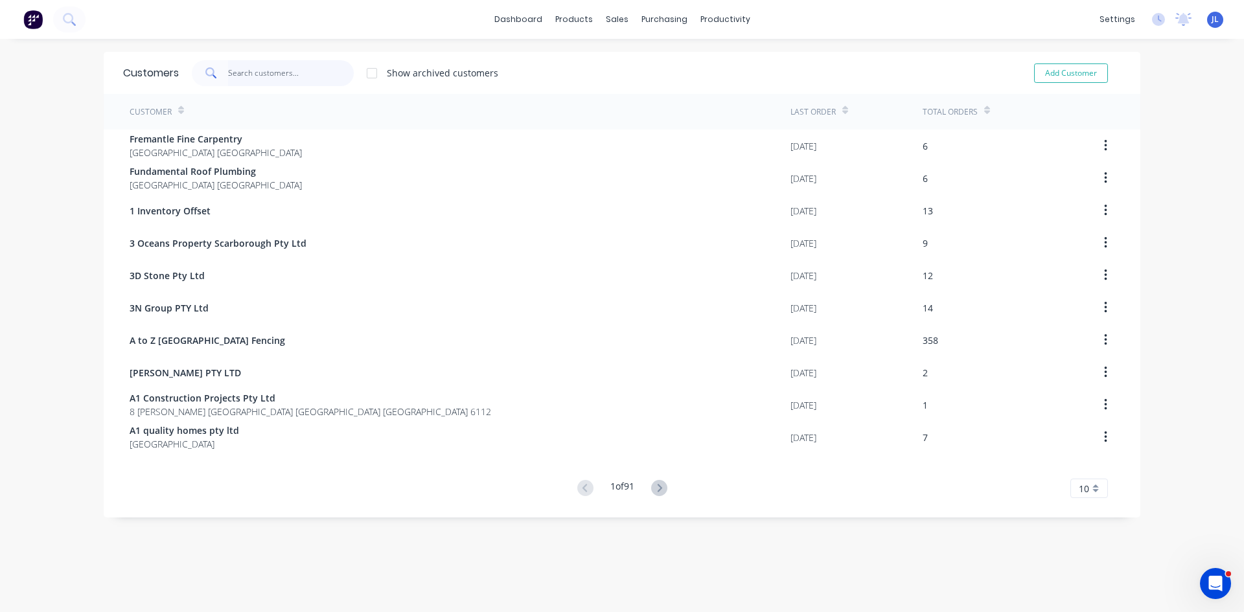
click at [294, 80] on input "text" at bounding box center [291, 73] width 126 height 26
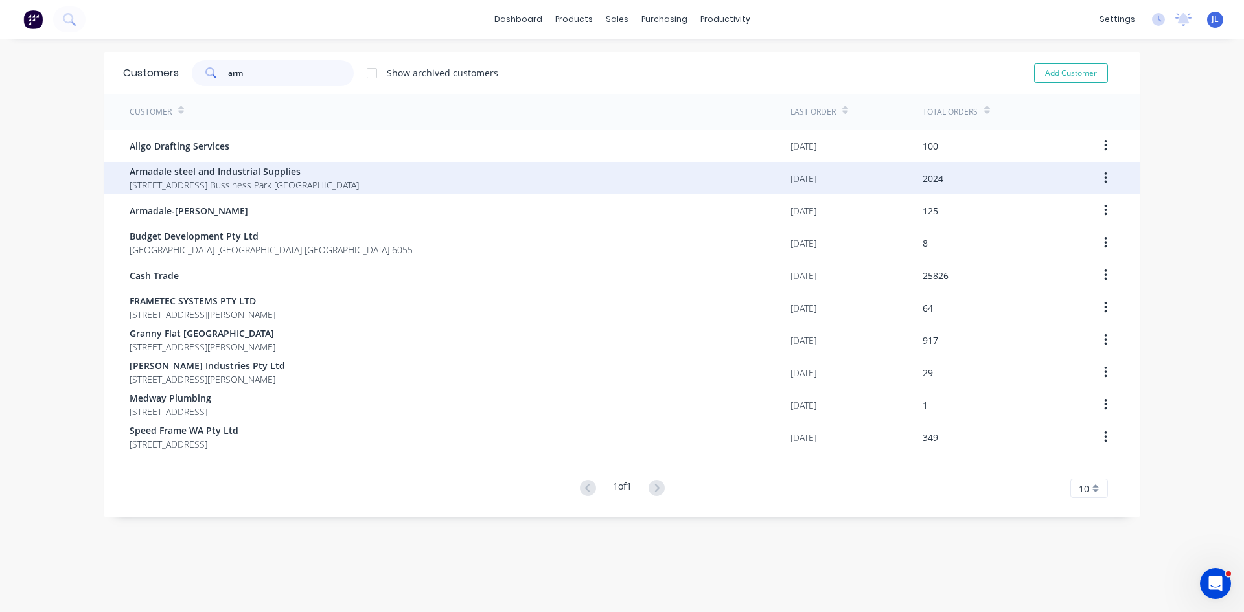
type input "arm"
click at [277, 183] on span "4 Bessemer Road Forrestdale Bussiness Park Forrestdale" at bounding box center [244, 185] width 229 height 14
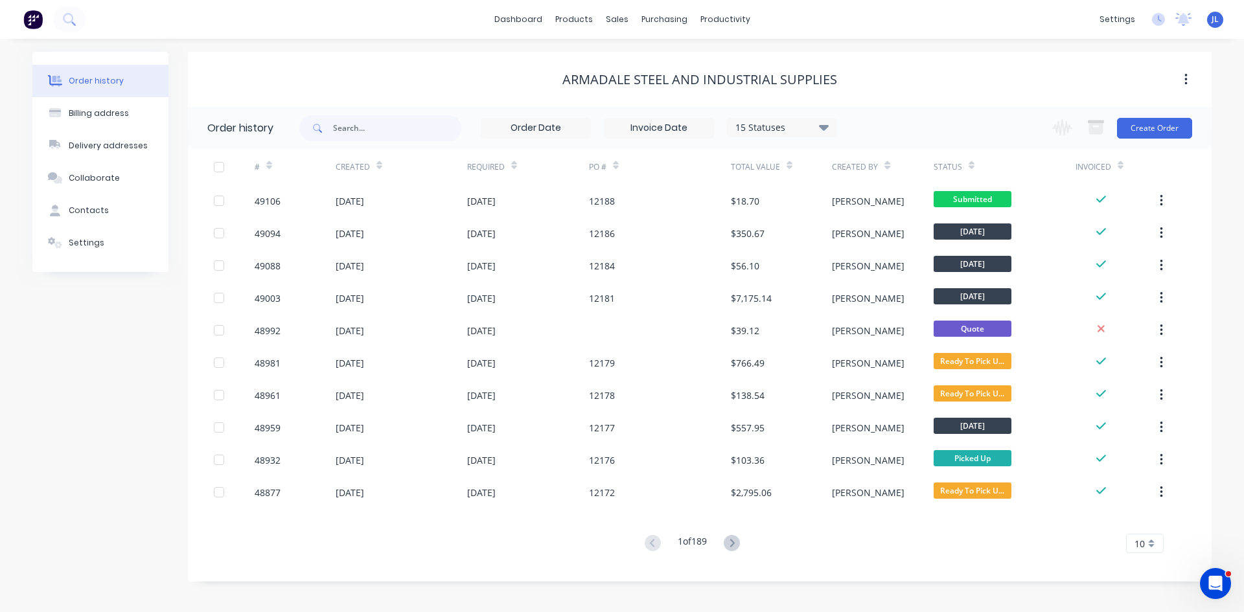
click at [489, 94] on div "Armadale steel and Industrial Supplies" at bounding box center [700, 79] width 1024 height 55
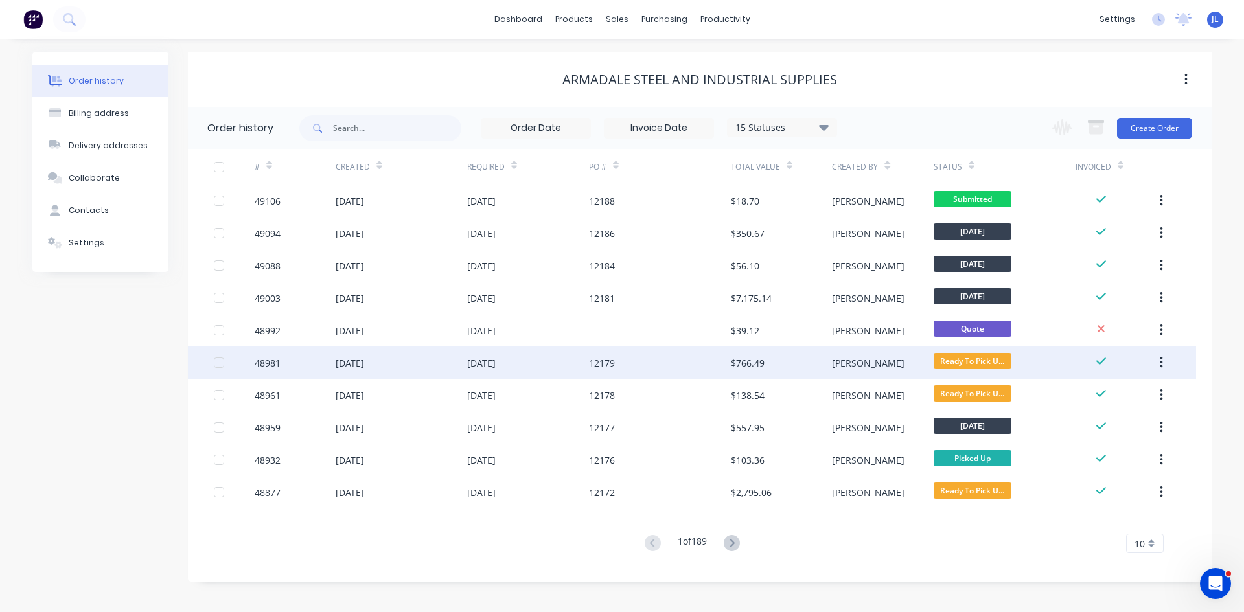
click at [636, 362] on div "12179" at bounding box center [660, 363] width 142 height 32
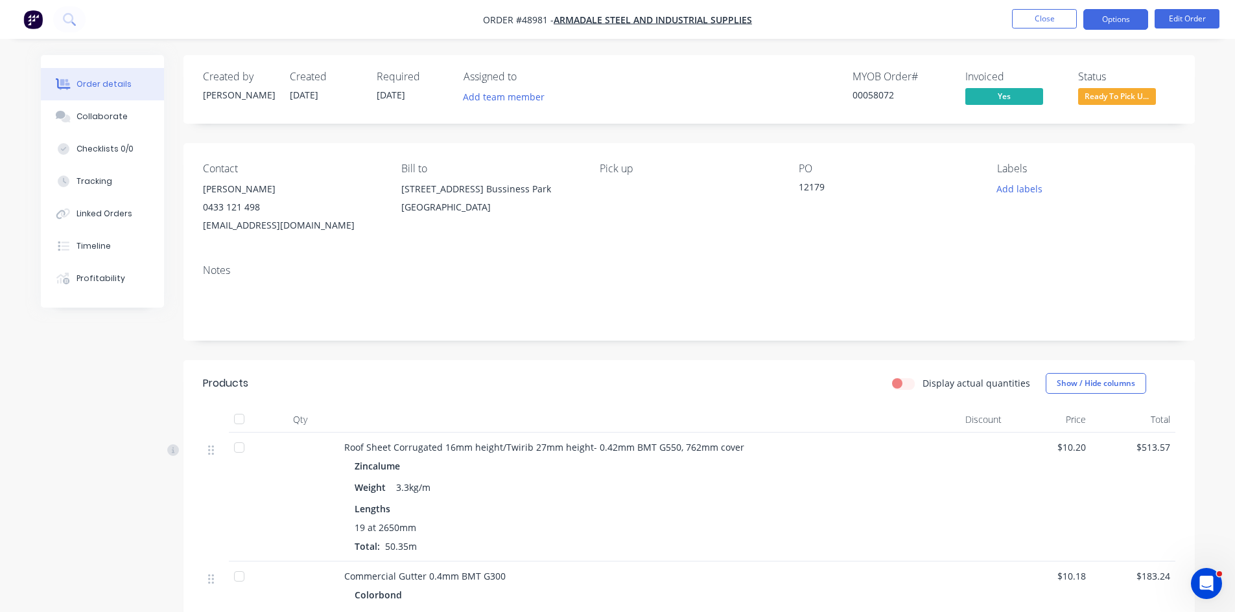
click at [945, 17] on button "Options" at bounding box center [1115, 19] width 65 height 21
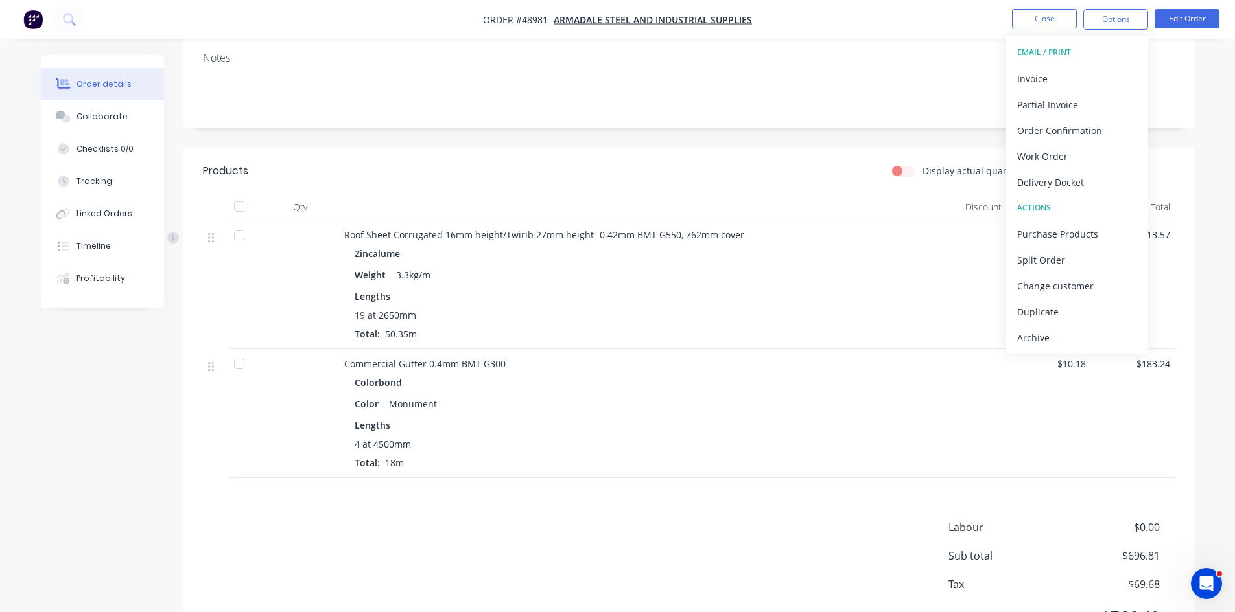
scroll to position [216, 0]
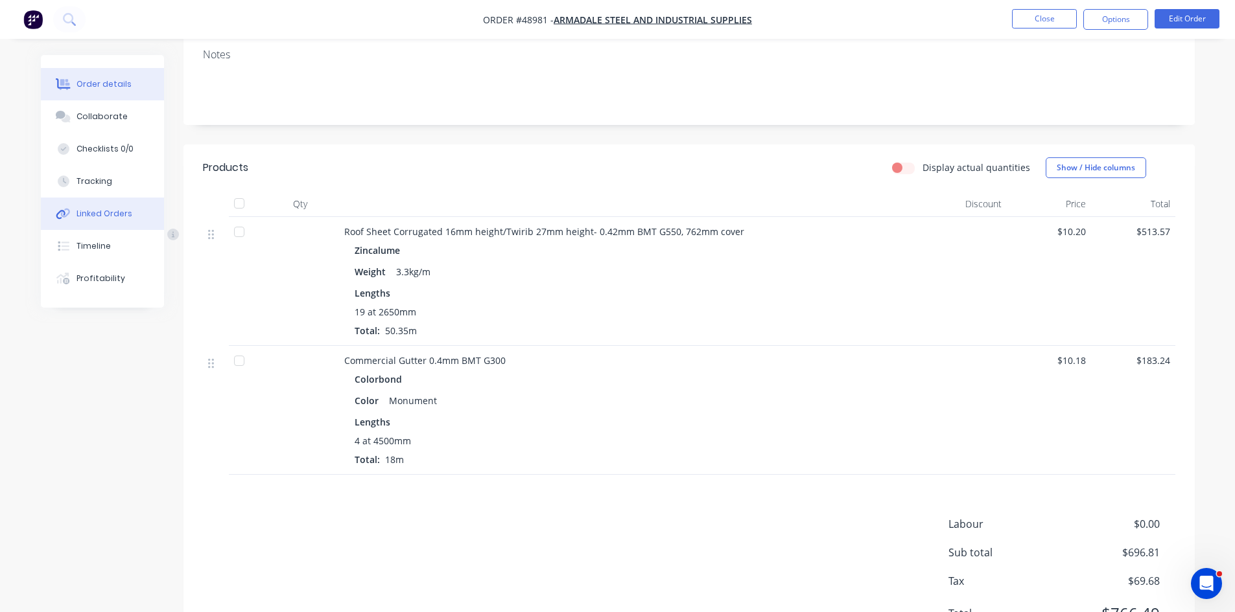
click at [126, 215] on div "Linked Orders" at bounding box center [104, 214] width 56 height 12
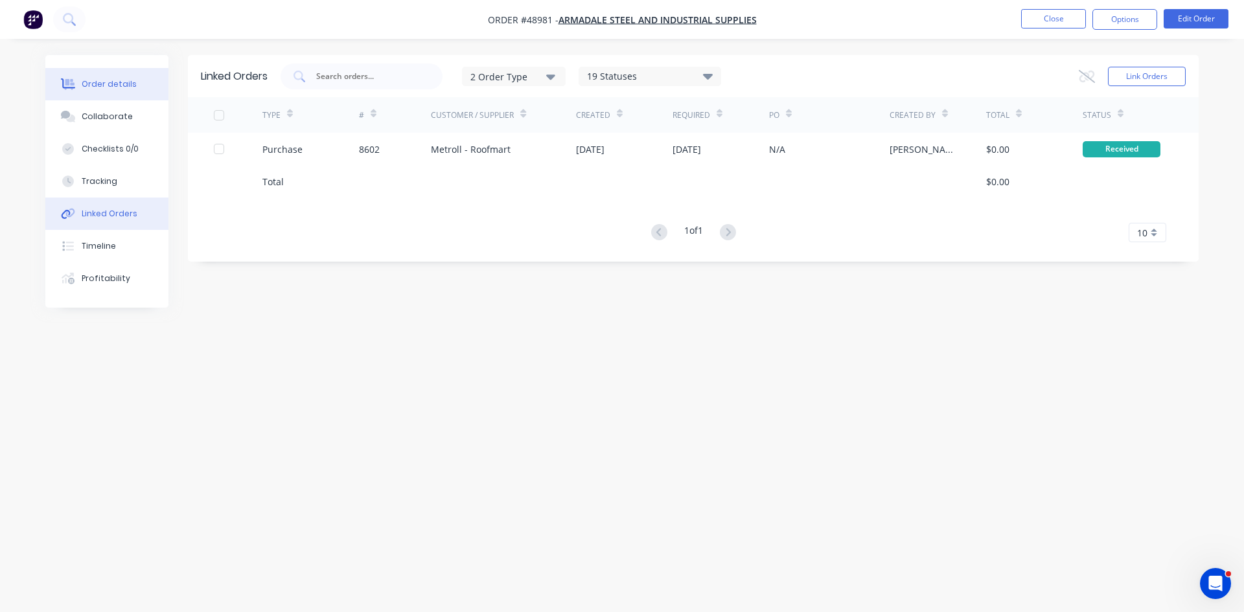
click at [97, 82] on div "Order details" at bounding box center [109, 84] width 55 height 12
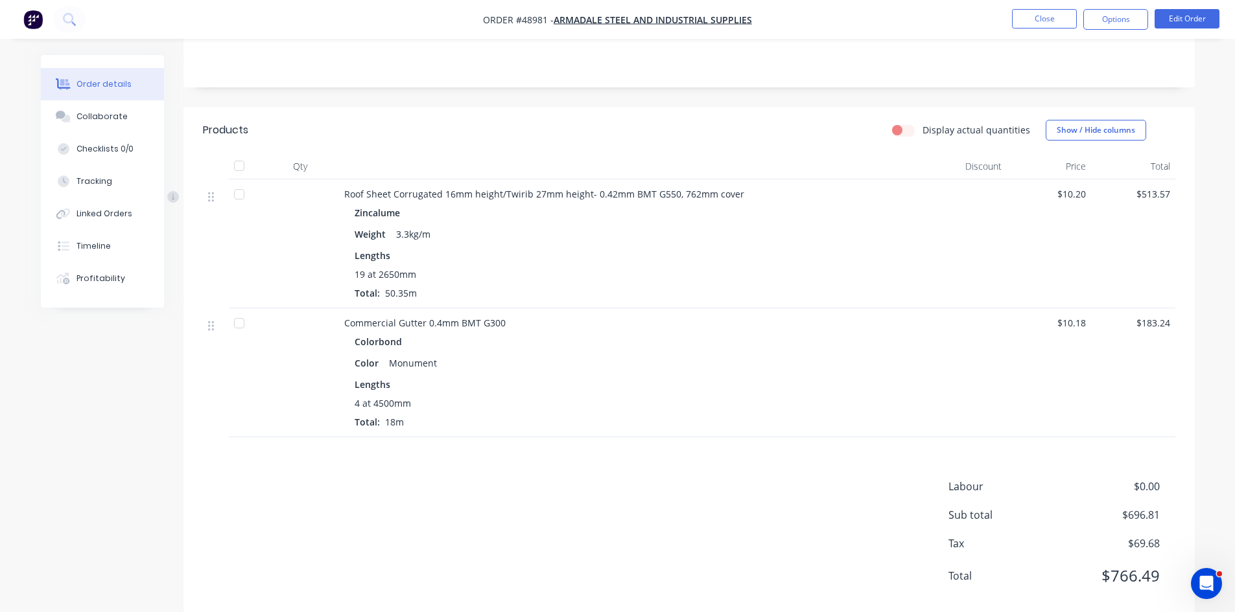
scroll to position [259, 0]
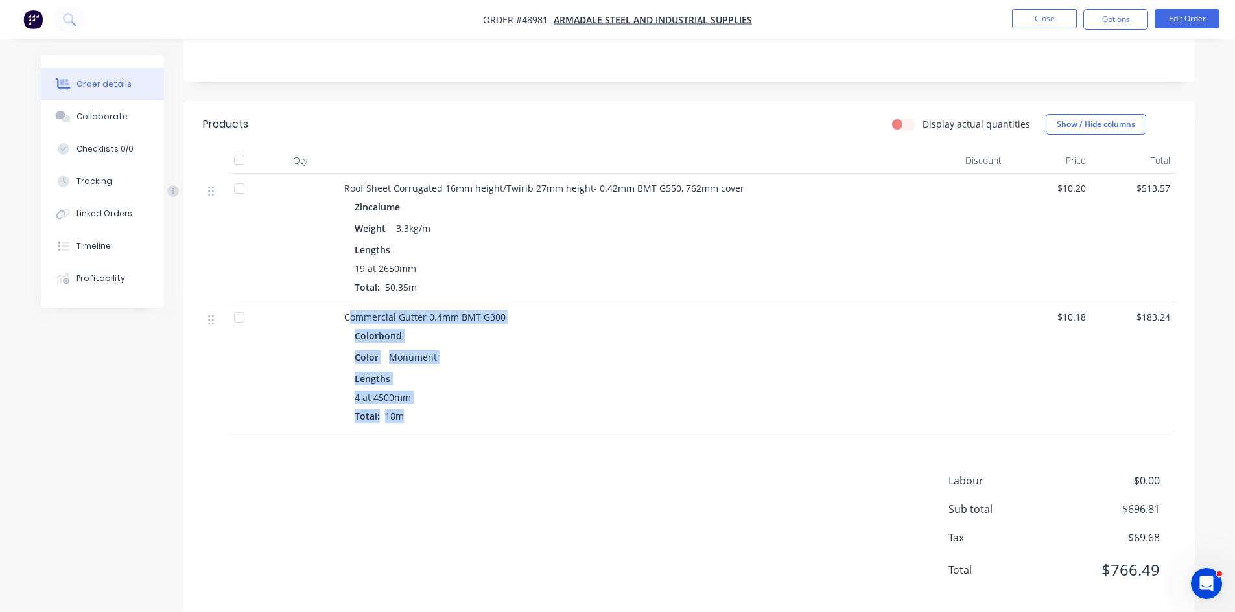
drag, startPoint x: 349, startPoint y: 314, endPoint x: 504, endPoint y: 423, distance: 188.8
click at [477, 428] on div "Commercial Gutter 0.4mm BMT G300 Colorbond Color Monument Lengths 4 at 4500mm T…" at bounding box center [630, 367] width 583 height 129
click at [534, 419] on div "4 at 4500mm Total: 18m" at bounding box center [630, 407] width 552 height 32
drag, startPoint x: 353, startPoint y: 336, endPoint x: 495, endPoint y: 419, distance: 164.4
click at [466, 430] on div "Commercial Gutter 0.4mm BMT G300 Colorbond Color Monument Lengths 4 at 4500mm T…" at bounding box center [630, 367] width 583 height 129
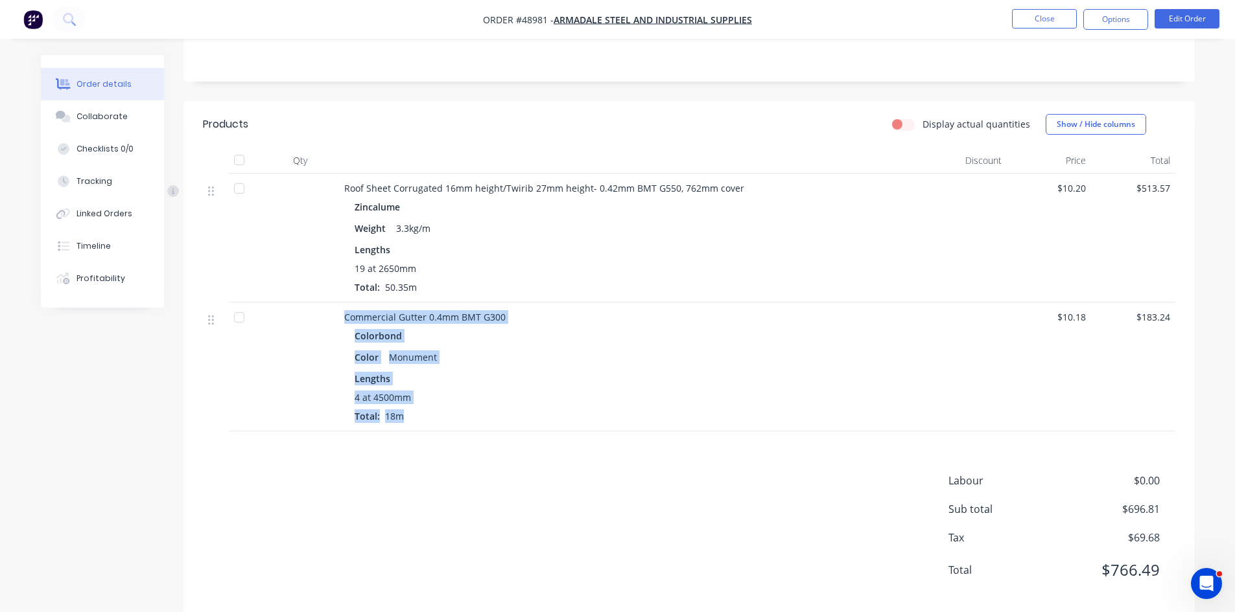
click at [511, 416] on div "4 at 4500mm Total: 18m" at bounding box center [630, 407] width 552 height 32
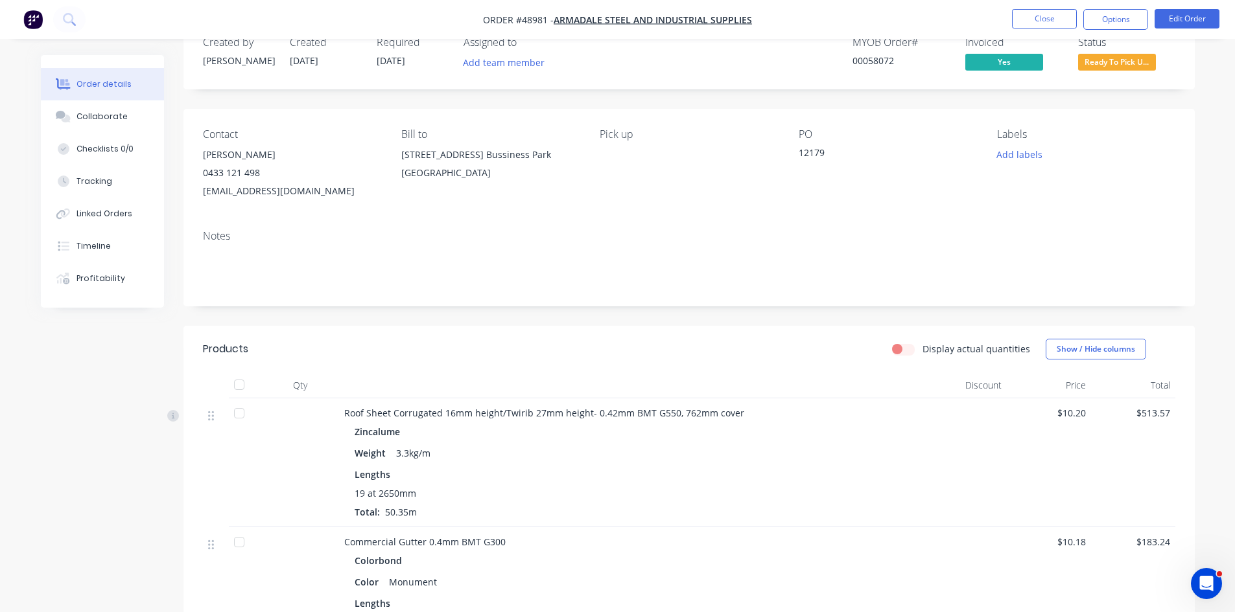
scroll to position [0, 0]
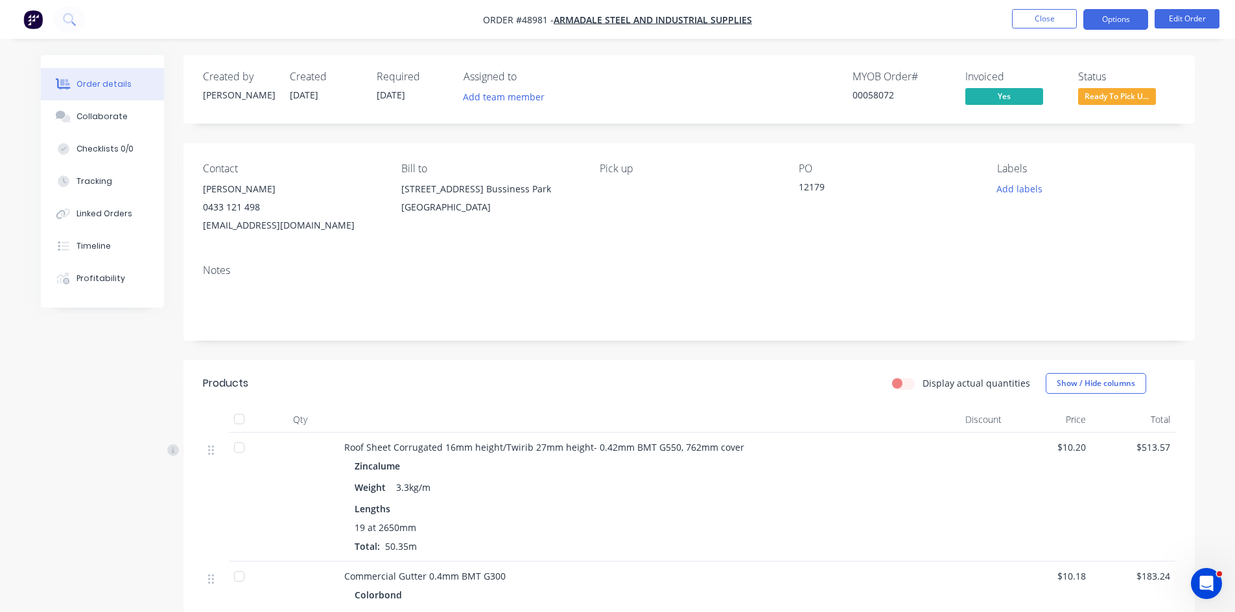
click at [945, 16] on button "Options" at bounding box center [1115, 19] width 65 height 21
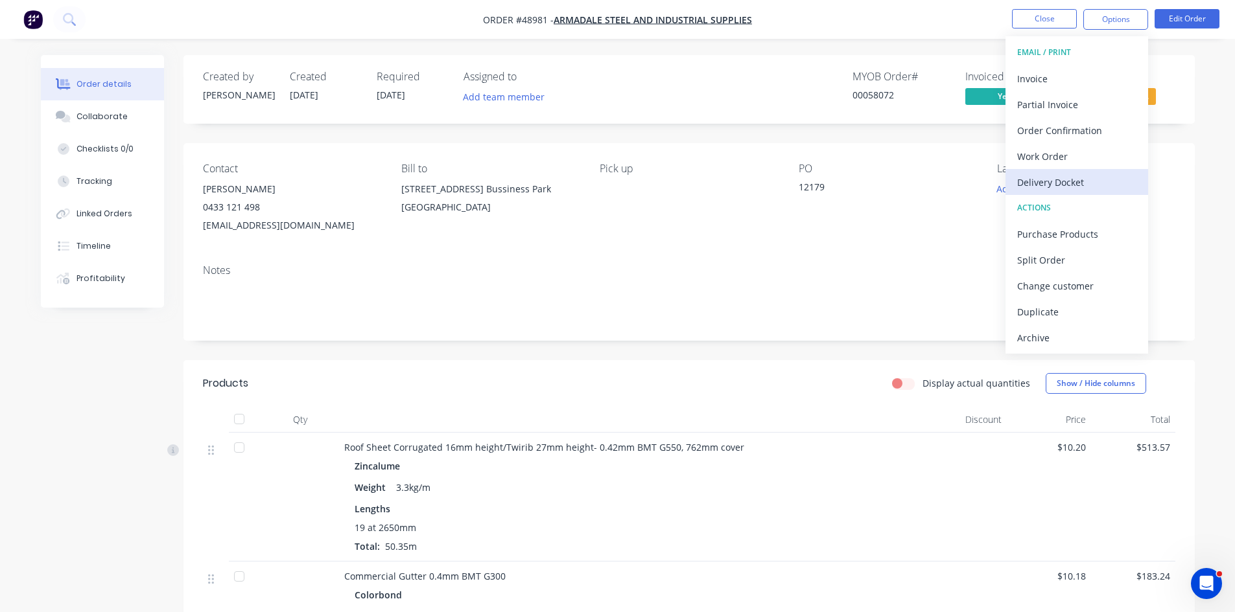
click at [945, 185] on div "Delivery Docket" at bounding box center [1076, 182] width 119 height 19
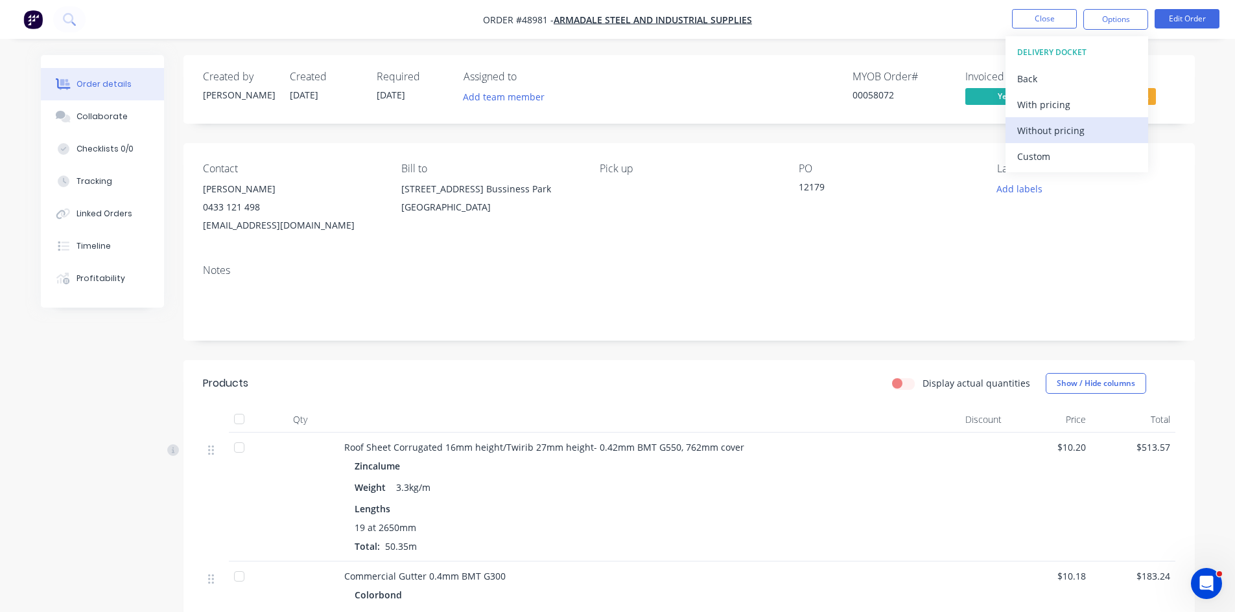
click at [945, 132] on div "Without pricing" at bounding box center [1076, 130] width 119 height 19
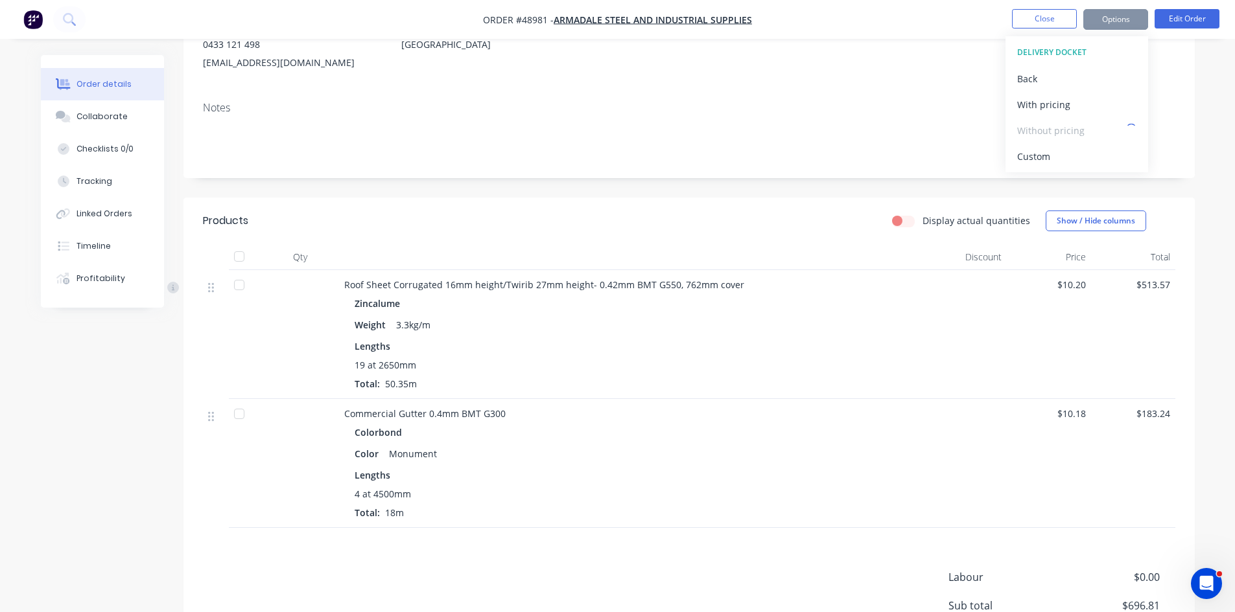
scroll to position [194, 0]
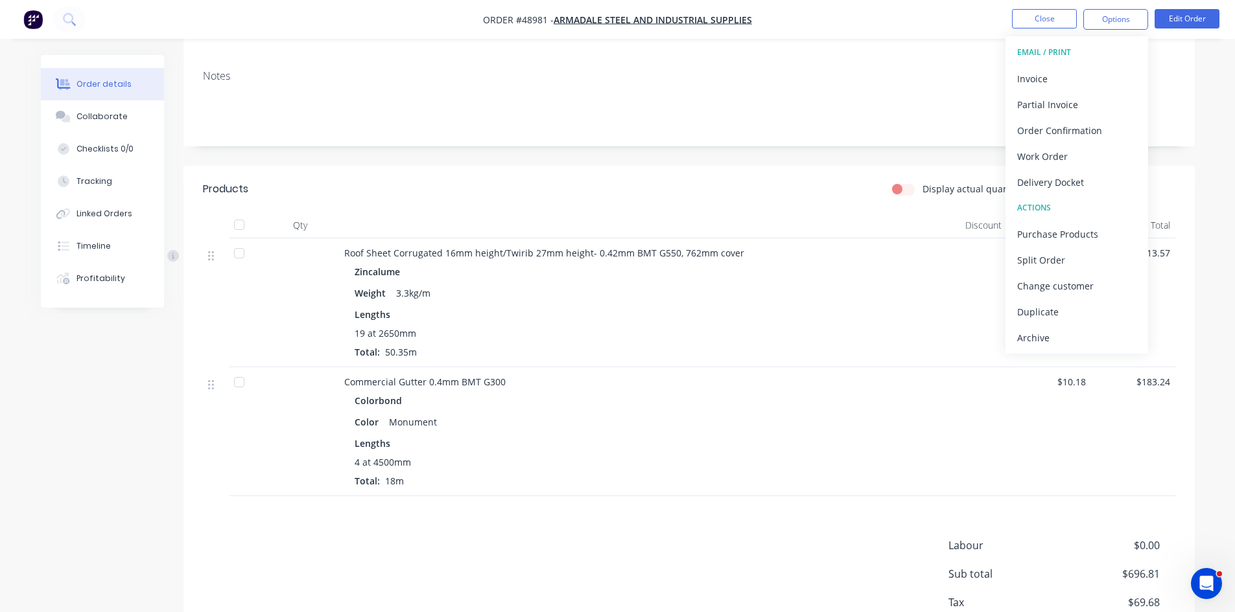
click at [729, 81] on div "Notes" at bounding box center [689, 76] width 972 height 12
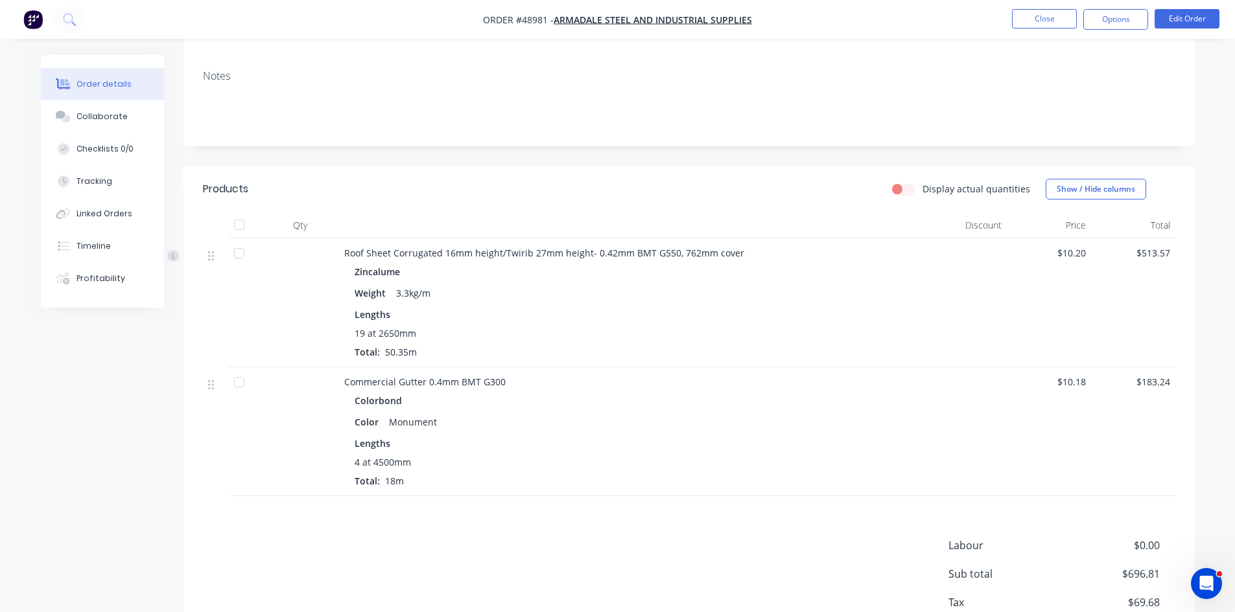
drag, startPoint x: 807, startPoint y: 139, endPoint x: 795, endPoint y: 158, distance: 22.1
click at [807, 140] on div "Notes" at bounding box center [688, 103] width 1011 height 87
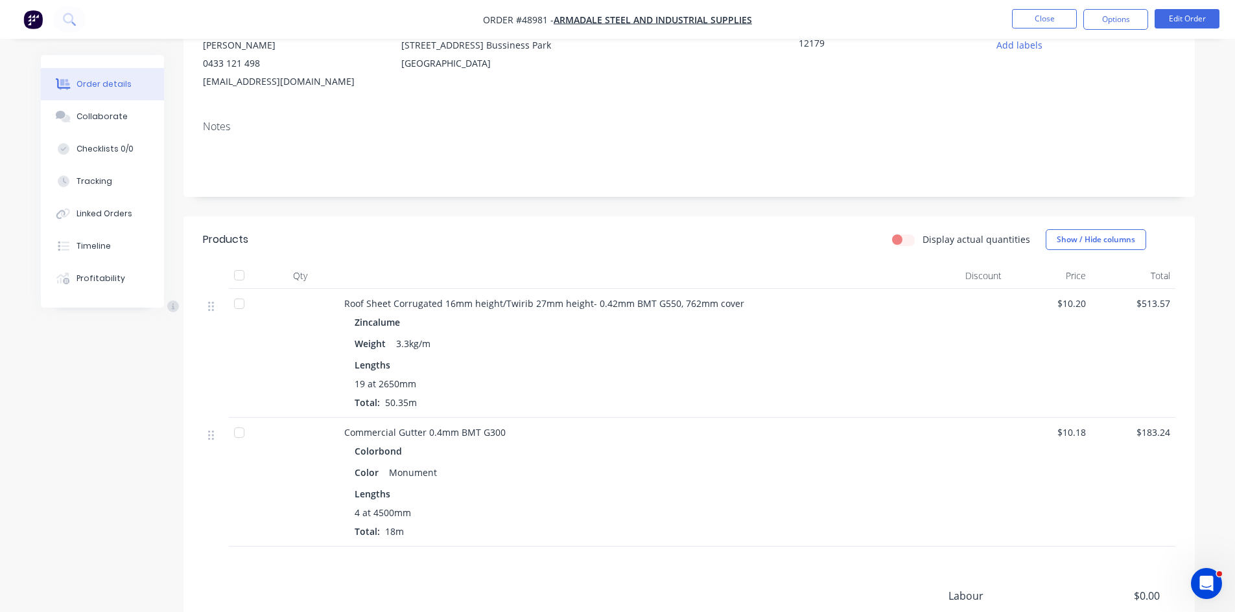
scroll to position [0, 0]
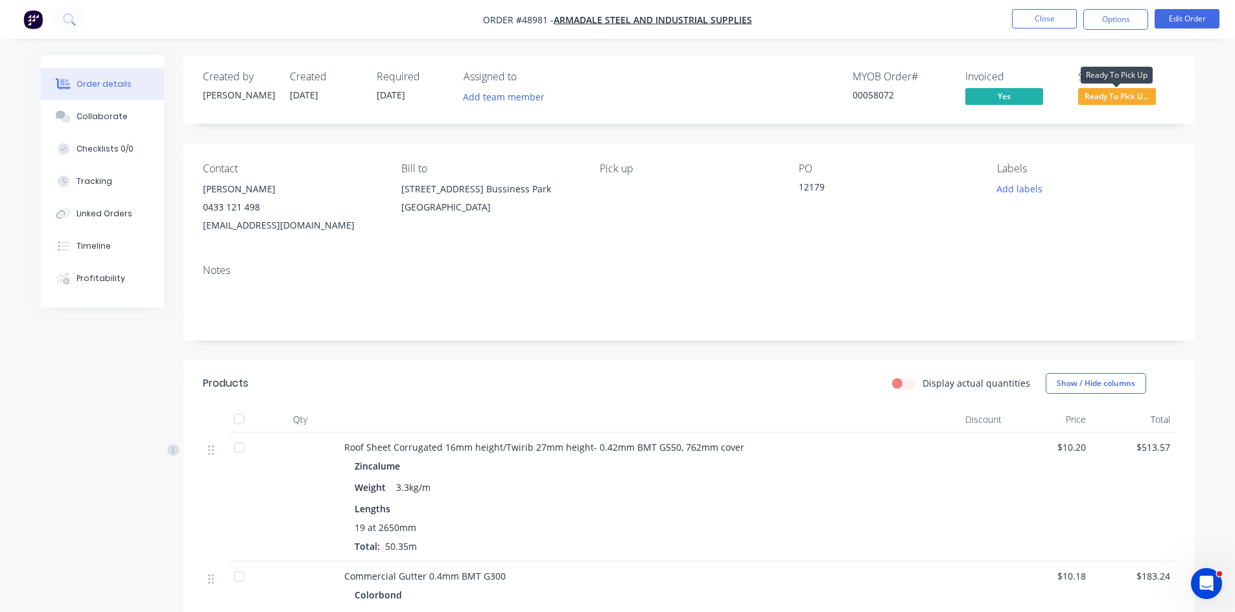
click at [945, 99] on span "Ready To Pick U..." at bounding box center [1117, 96] width 78 height 16
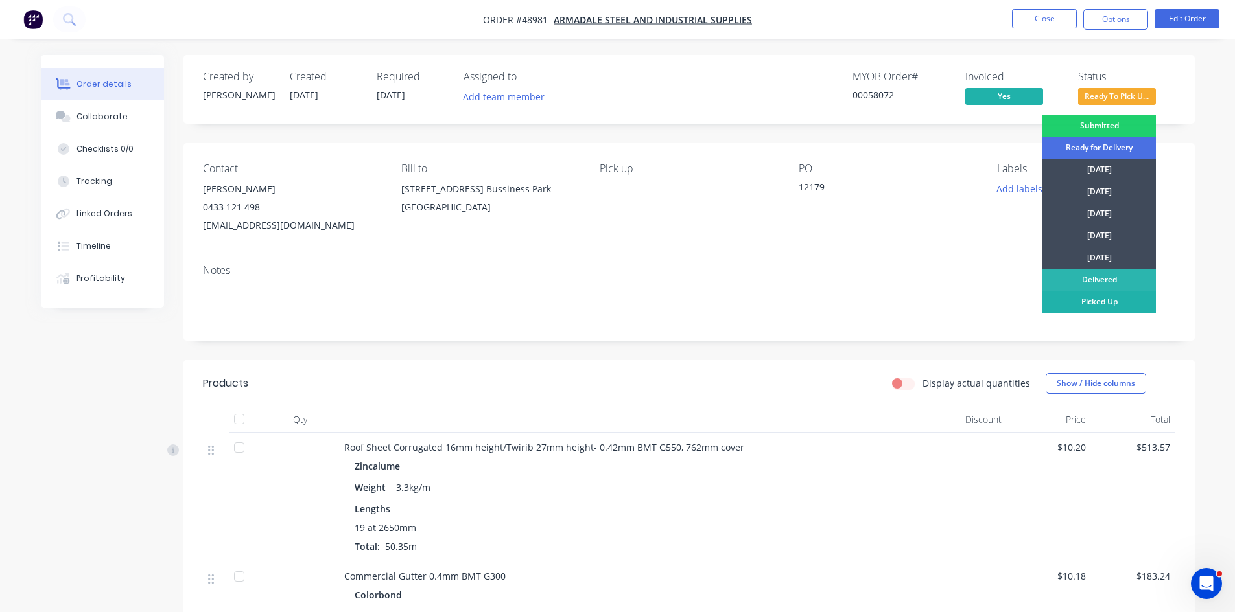
drag, startPoint x: 1091, startPoint y: 310, endPoint x: 1091, endPoint y: 279, distance: 31.8
click at [945, 309] on div "Picked Up" at bounding box center [1098, 302] width 113 height 22
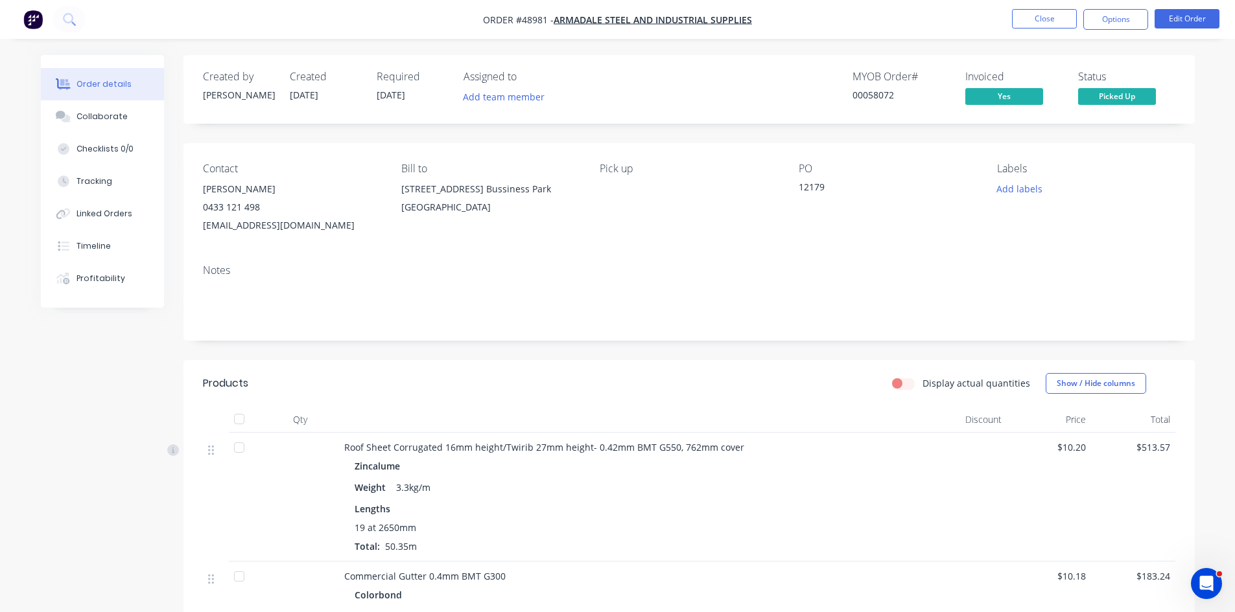
scroll to position [281, 0]
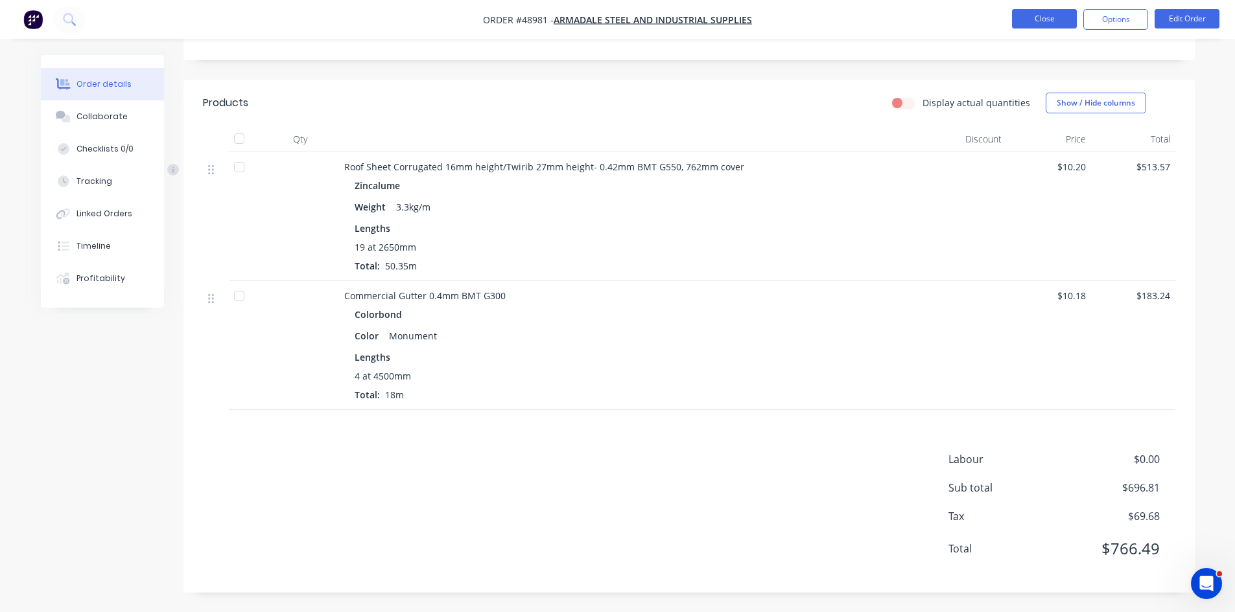
click at [945, 23] on button "Close" at bounding box center [1044, 18] width 65 height 19
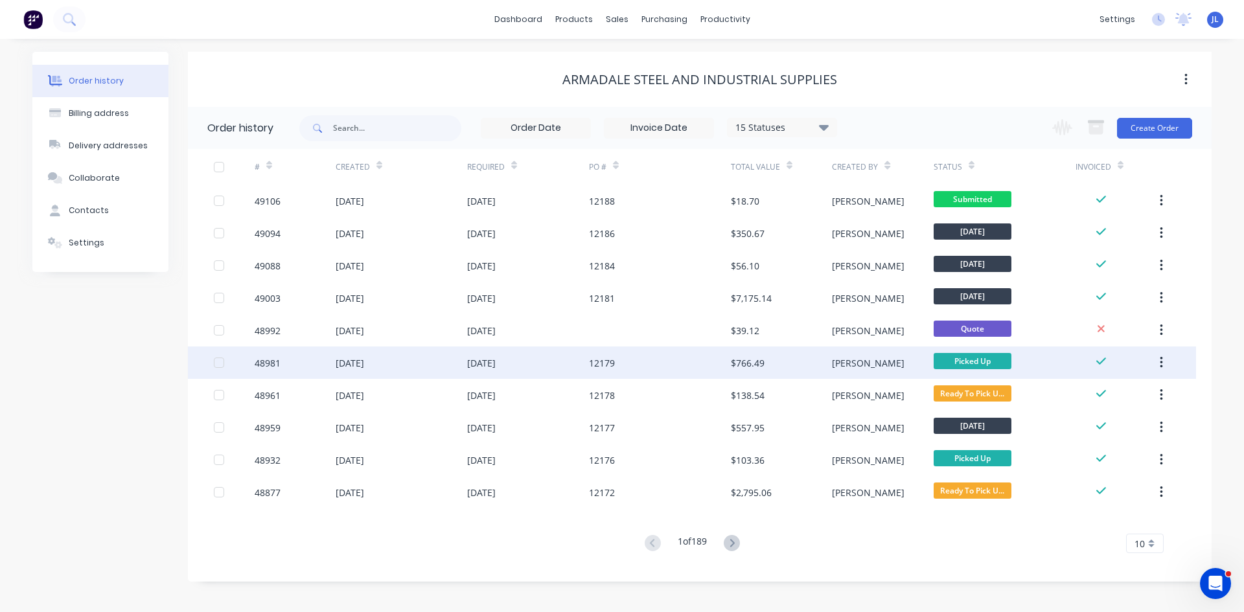
click at [642, 364] on div "12179" at bounding box center [660, 363] width 142 height 32
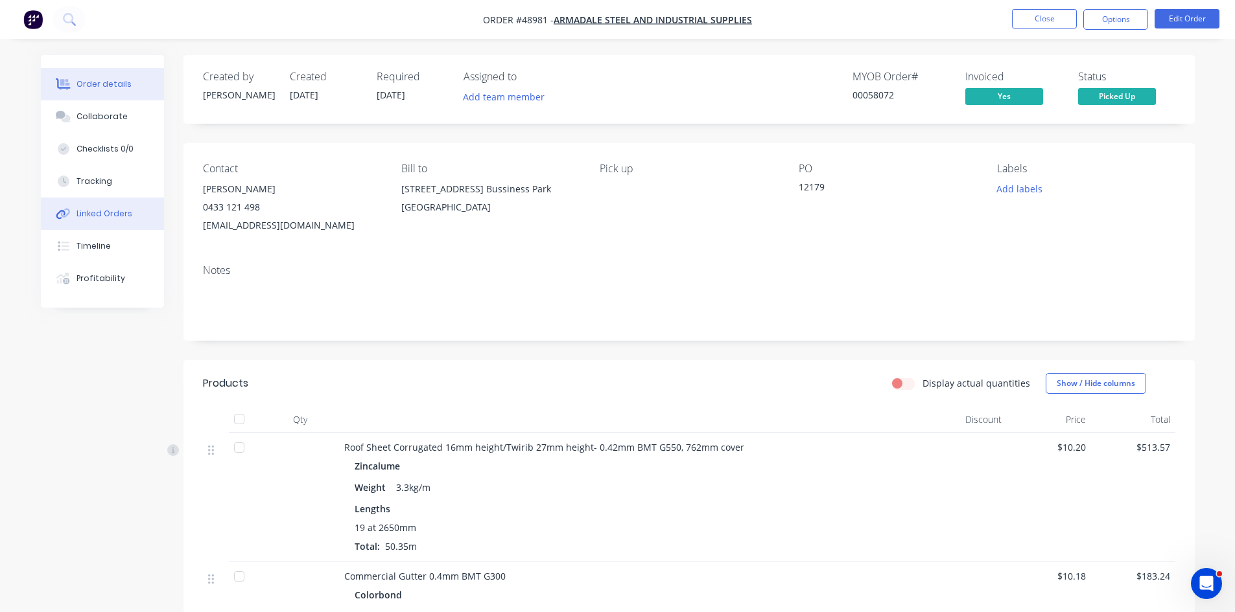
click at [97, 219] on div "Linked Orders" at bounding box center [104, 214] width 56 height 12
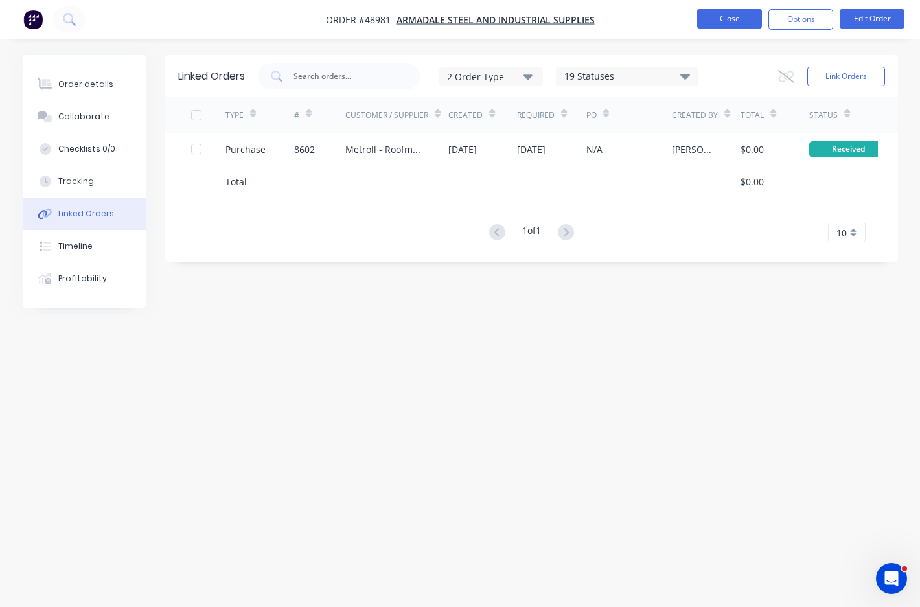
click at [730, 15] on button "Close" at bounding box center [729, 18] width 65 height 19
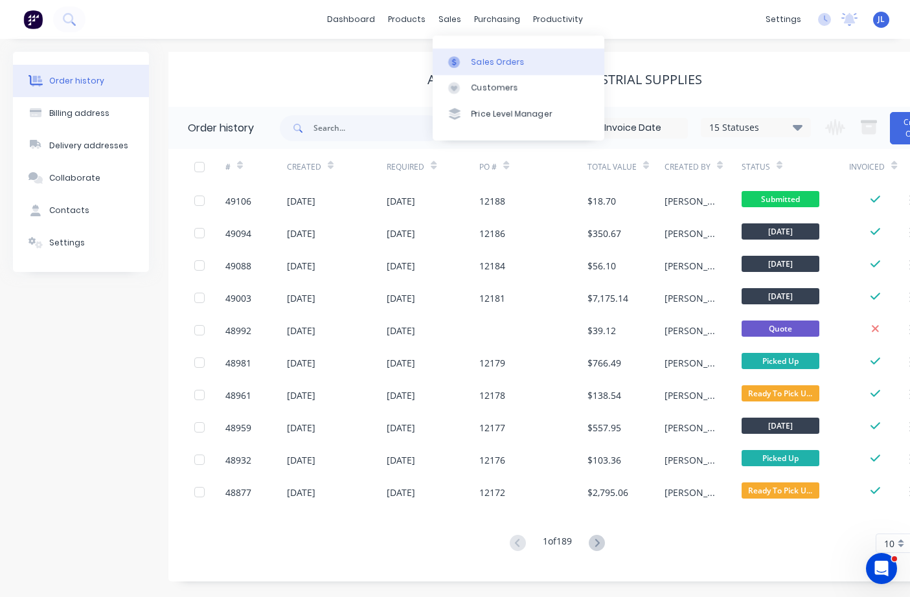
click at [465, 62] on div at bounding box center [457, 62] width 19 height 12
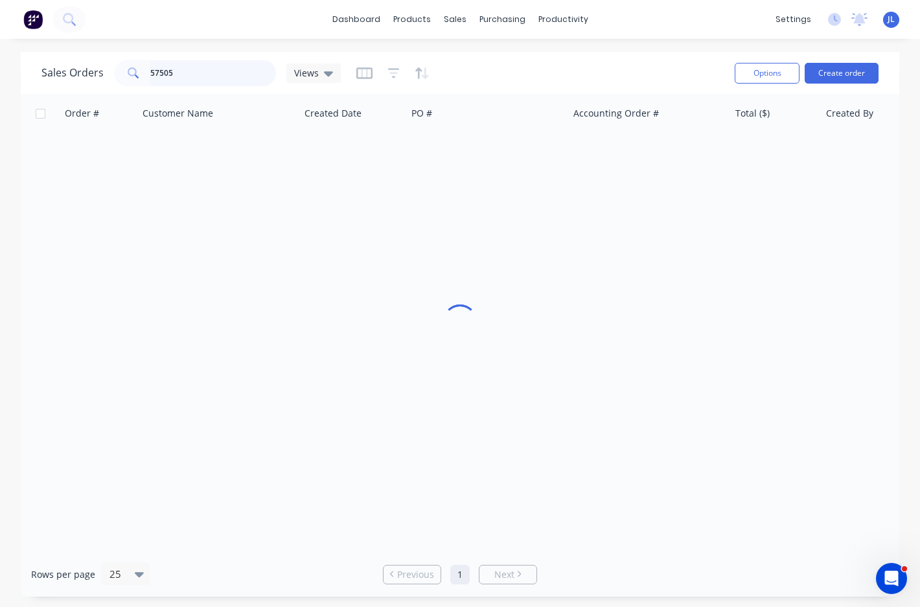
click at [231, 79] on input "57505" at bounding box center [213, 73] width 126 height 26
paste input "477 223 393"
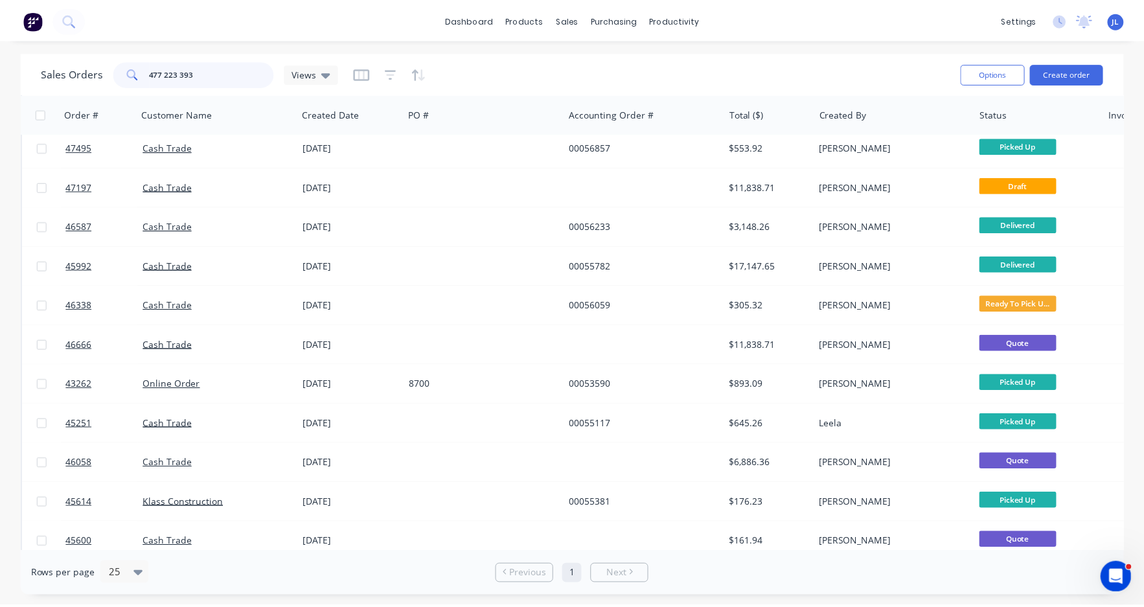
scroll to position [180, 0]
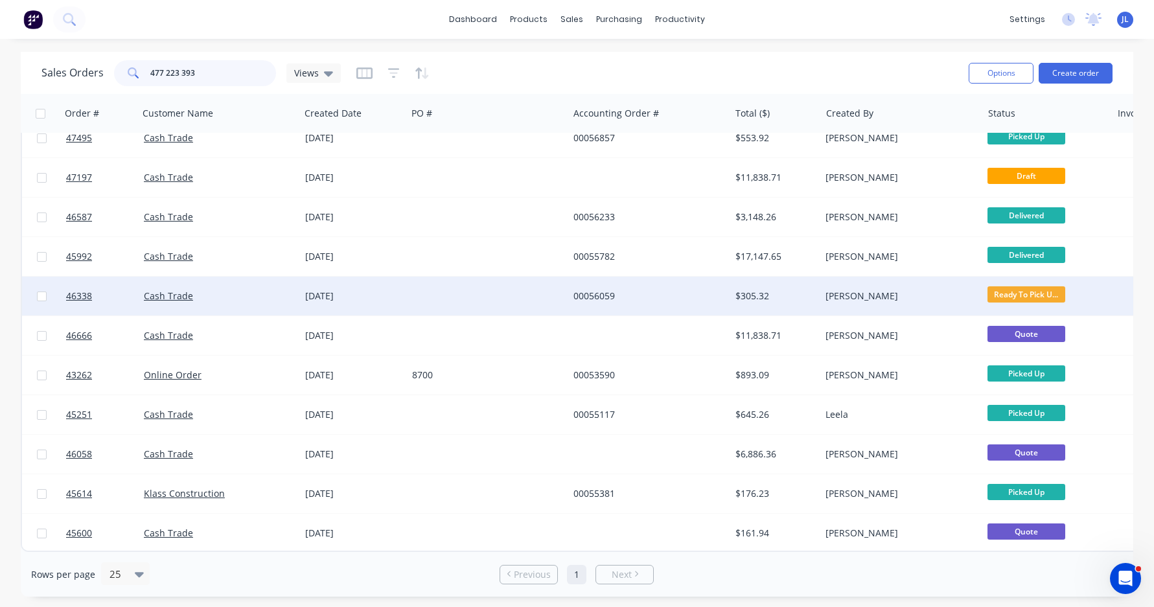
type input "477 223 393"
click at [416, 293] on div at bounding box center [487, 296] width 161 height 39
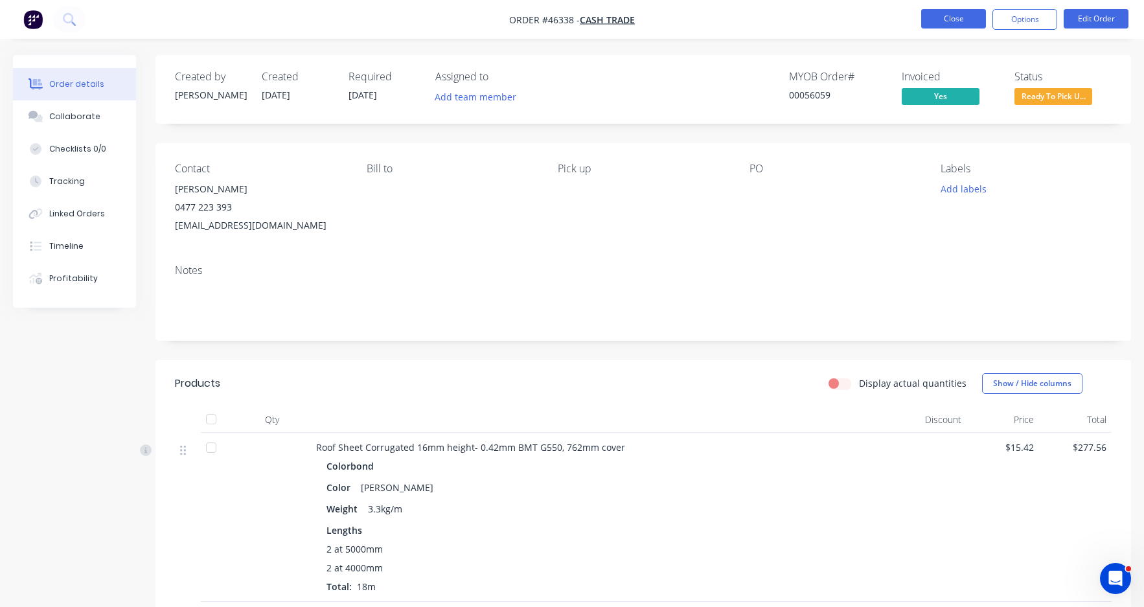
click at [945, 25] on button "Close" at bounding box center [954, 18] width 65 height 19
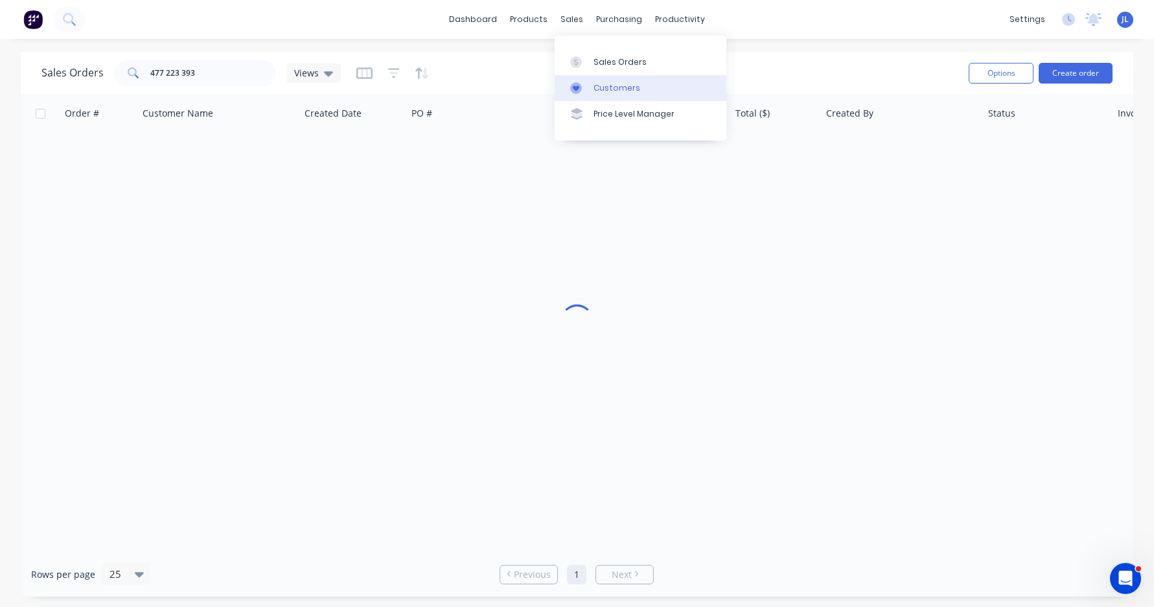
click at [606, 86] on div "Customers" at bounding box center [617, 88] width 47 height 12
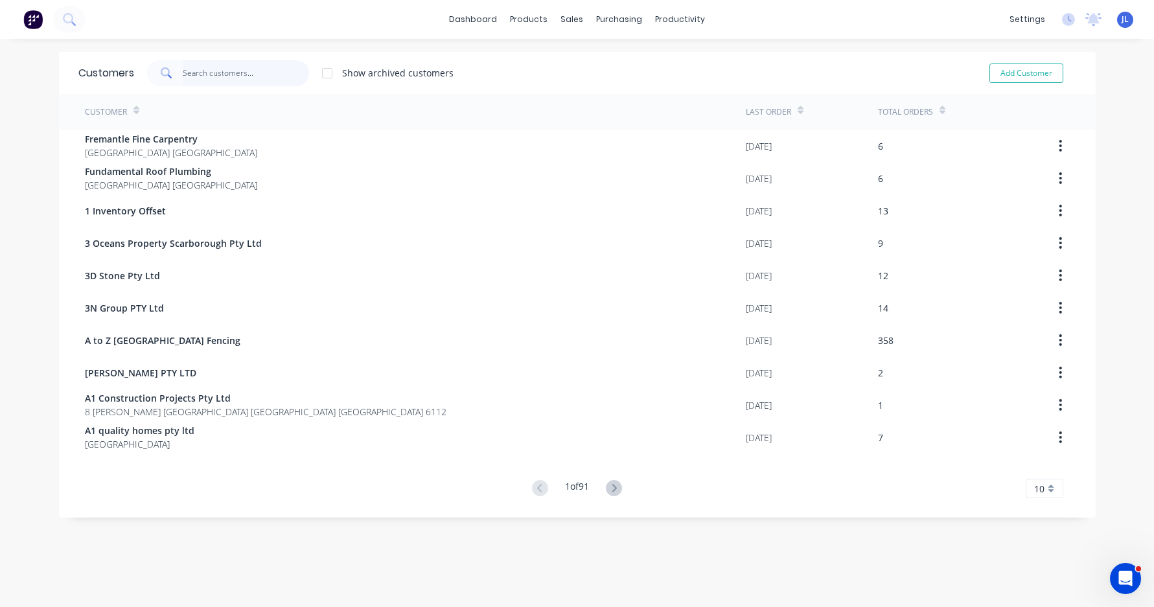
click at [271, 76] on input "text" at bounding box center [246, 73] width 126 height 26
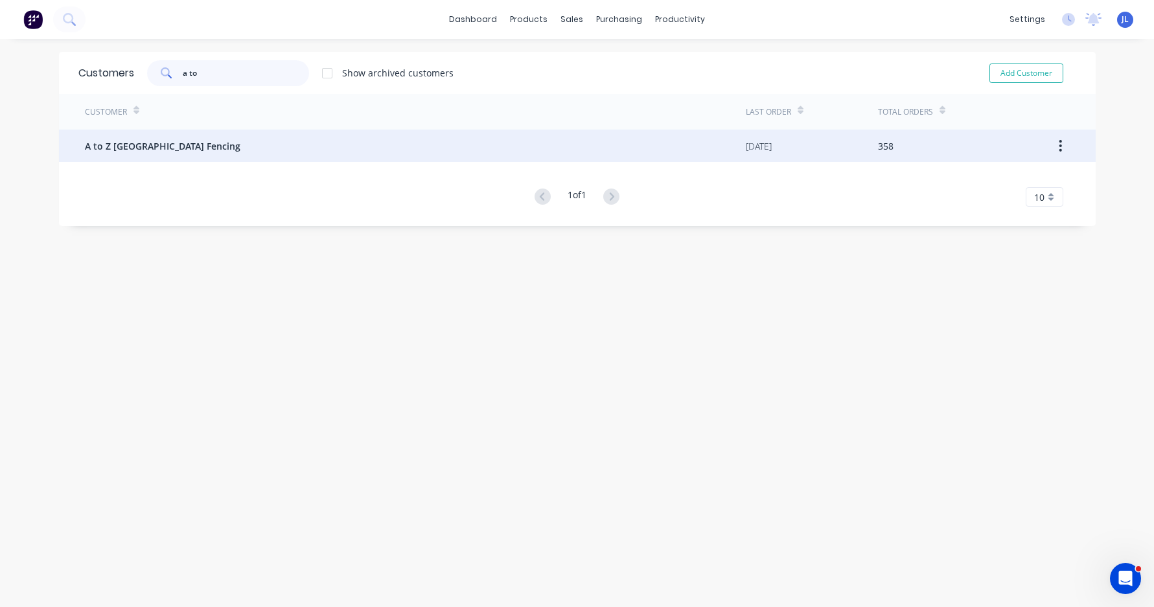
type input "a to"
click at [225, 148] on div "A to Z [GEOGRAPHIC_DATA] Fencing" at bounding box center [415, 146] width 661 height 32
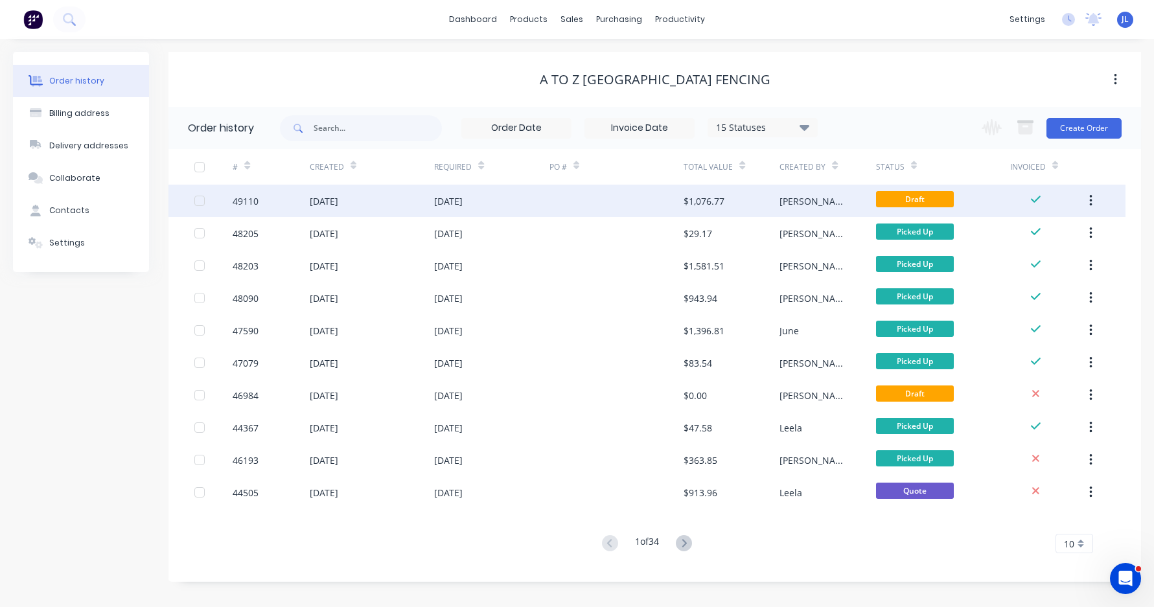
click at [601, 196] on div at bounding box center [617, 201] width 134 height 32
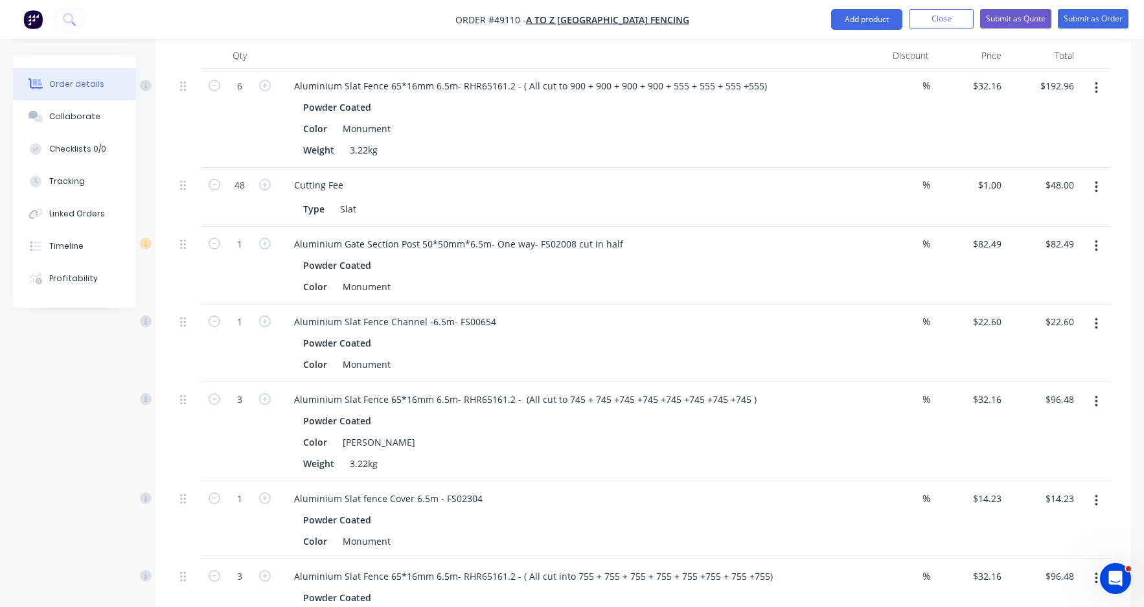
scroll to position [454, 0]
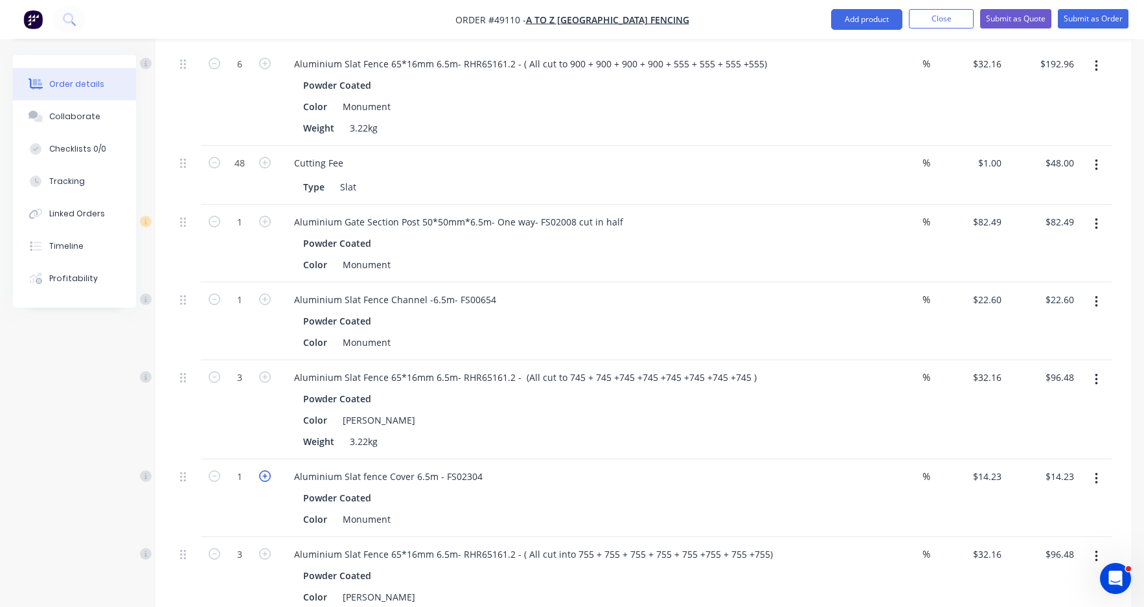
click at [270, 470] on icon "button" at bounding box center [265, 476] width 12 height 12
type input "2"
type input "$28.46"
click at [545, 434] on div "Aluminium Slat Fence 65*16mm 6.5m- RHR65161.2 - (All cut to 745 + 745 +745 +745…" at bounding box center [570, 409] width 583 height 99
click at [11, 394] on div "Order details Collaborate Checklists 0/0 Tracking Linked Orders Timeline Profit…" at bounding box center [572, 506] width 1144 height 1811
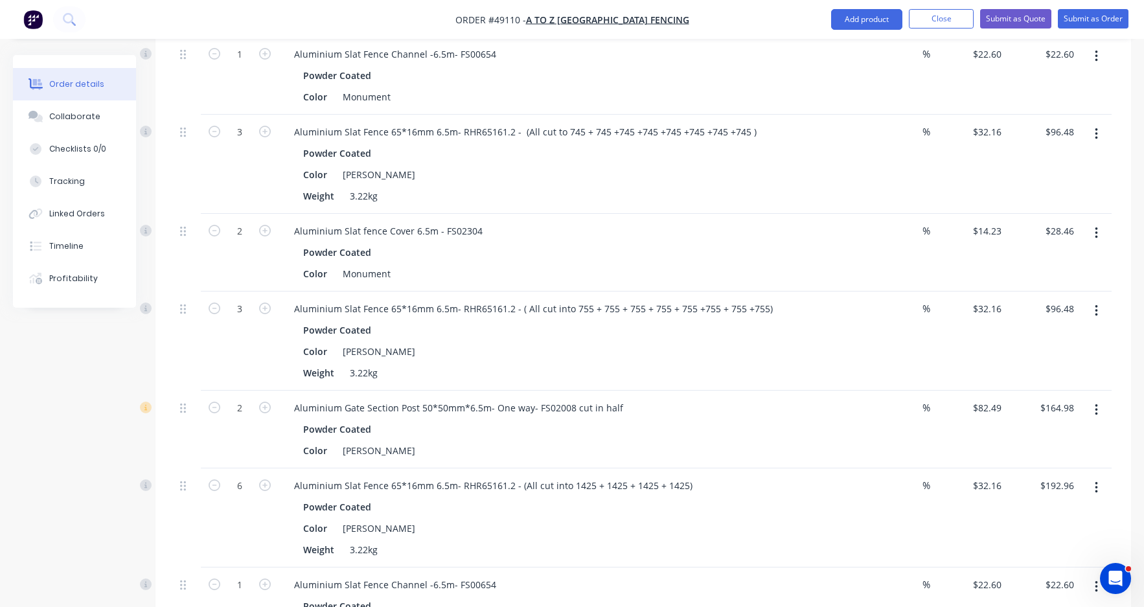
scroll to position [713, 0]
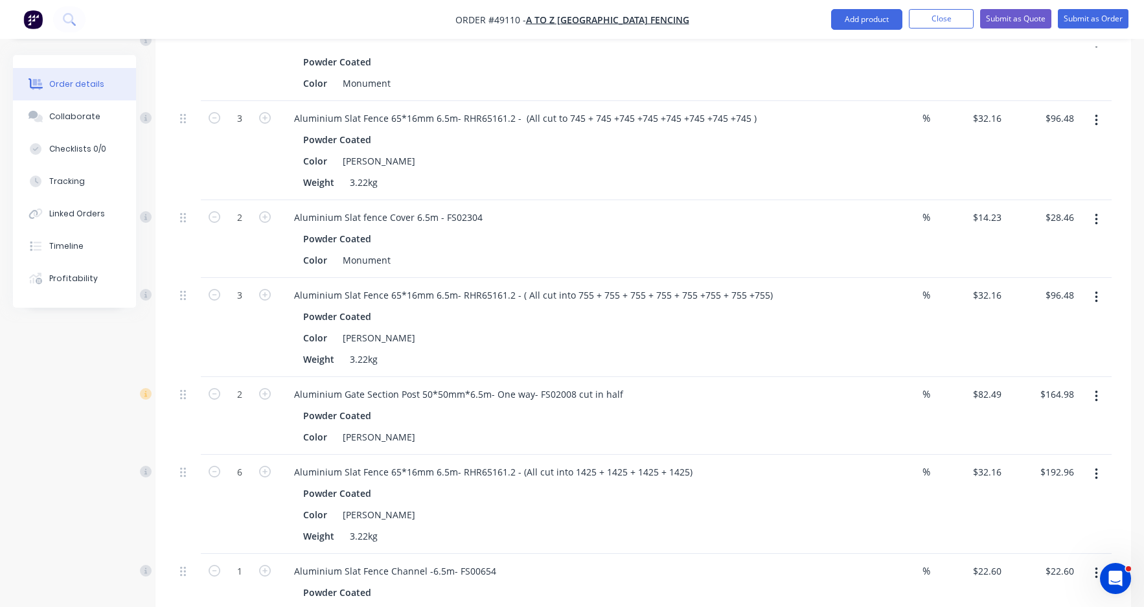
click at [945, 292] on icon "button" at bounding box center [1096, 298] width 3 height 12
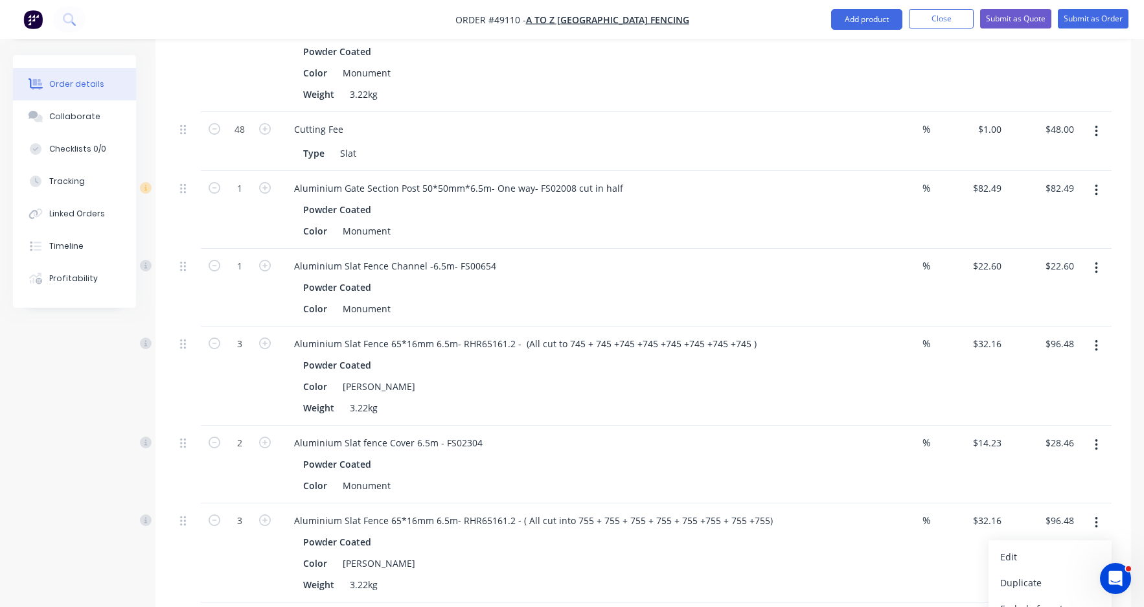
scroll to position [518, 0]
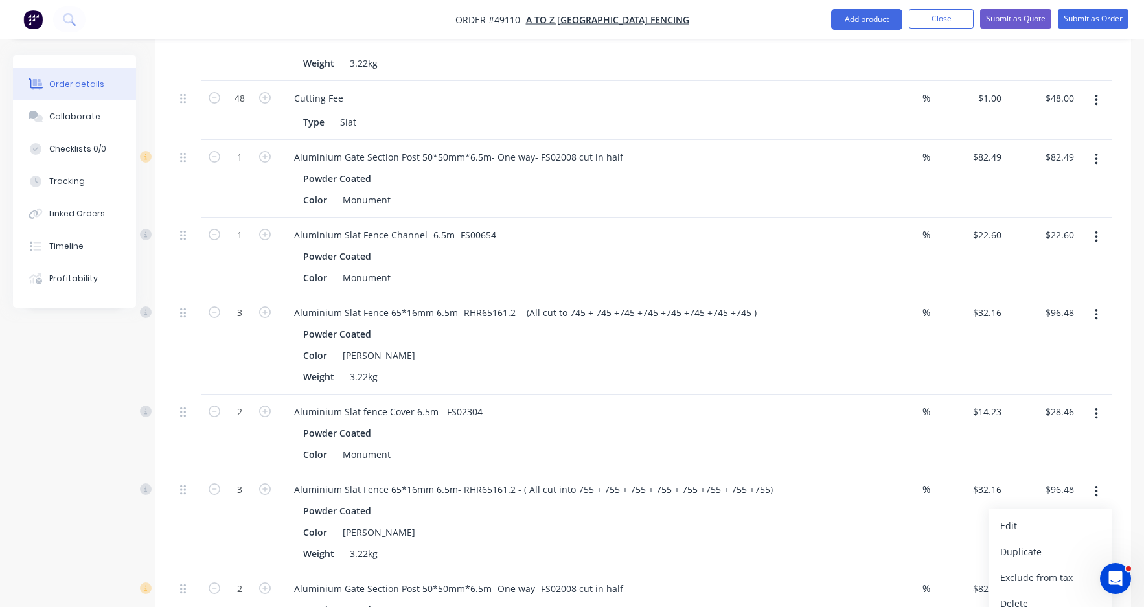
click at [945, 303] on button "button" at bounding box center [1097, 314] width 30 height 23
click at [945, 340] on div "Edit" at bounding box center [1051, 349] width 100 height 19
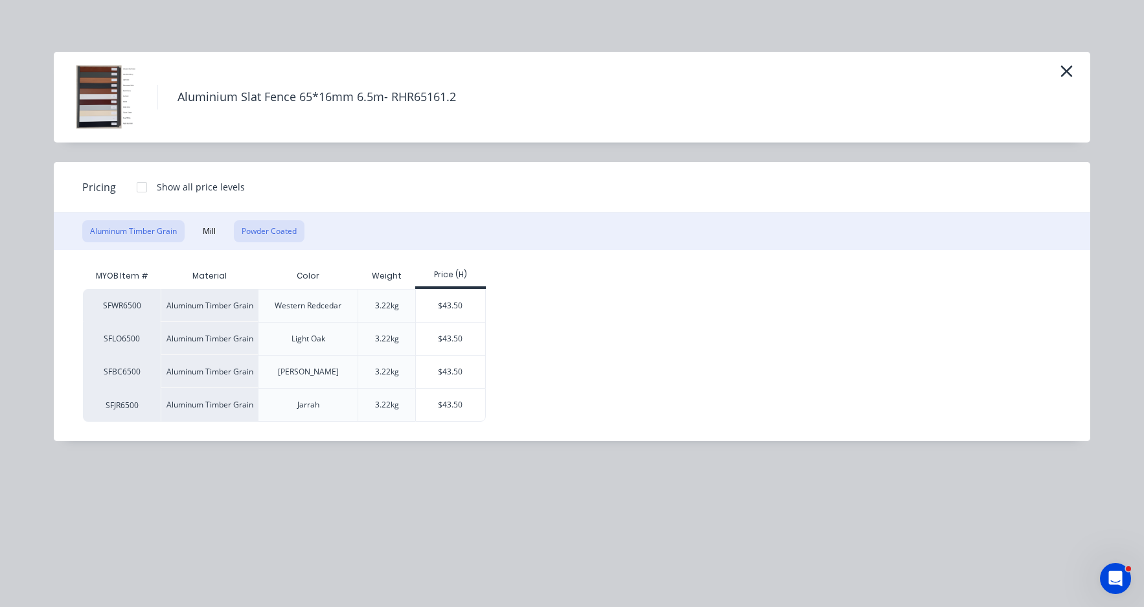
click at [266, 235] on button "Powder Coated" at bounding box center [269, 231] width 71 height 22
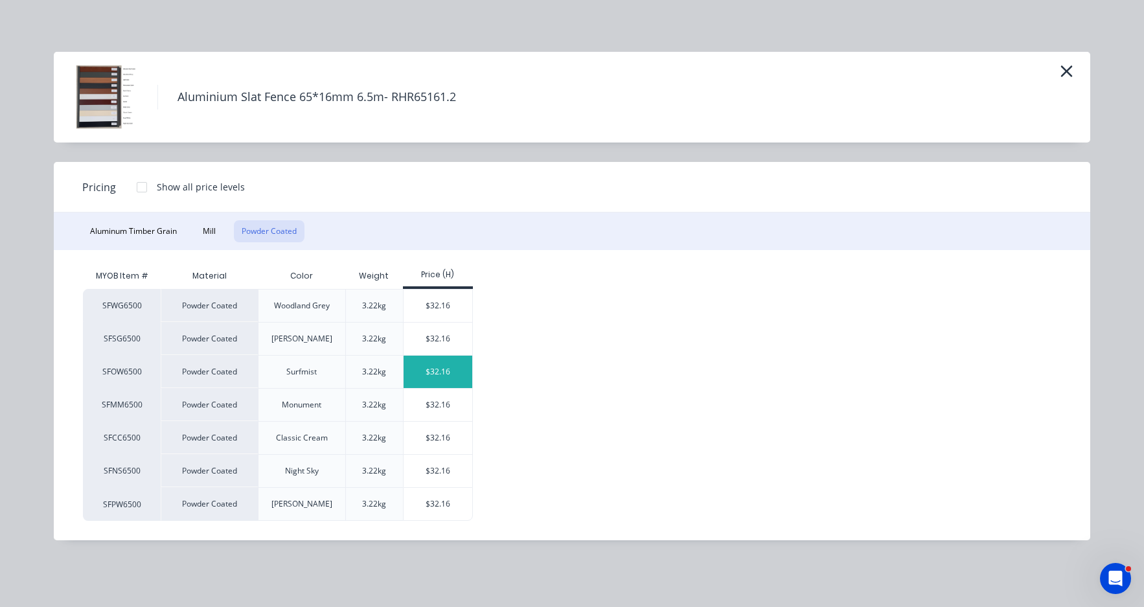
click at [437, 364] on div "$32.16" at bounding box center [438, 372] width 69 height 32
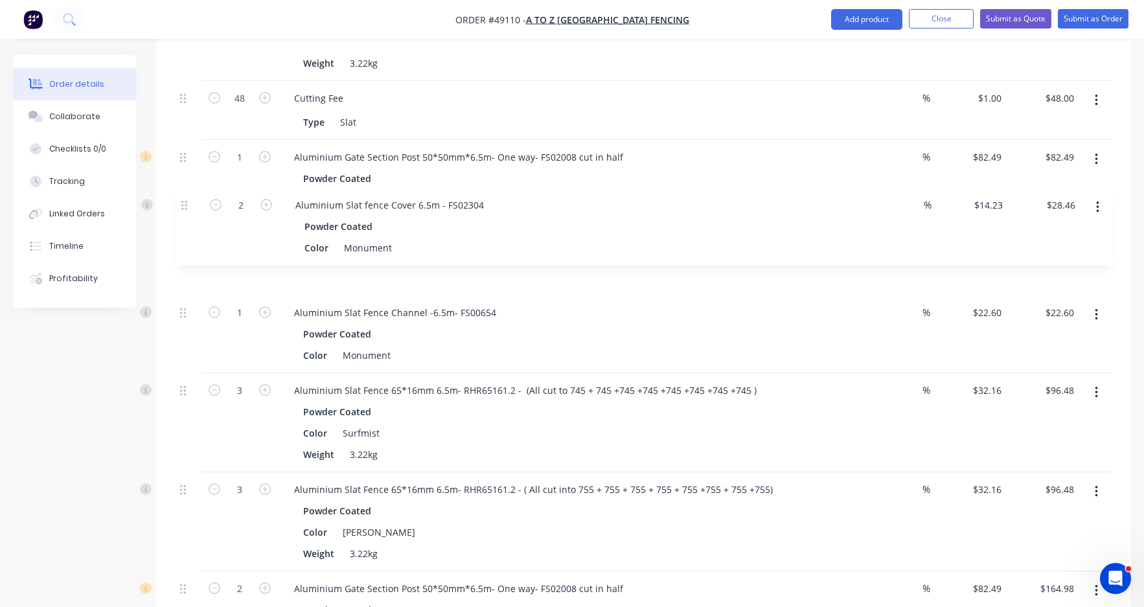
drag, startPoint x: 183, startPoint y: 395, endPoint x: 184, endPoint y: 198, distance: 197.0
click at [184, 198] on div "6 Aluminium Slat Fence 65*16mm 6.5m- RHR65161.2 - ( All cut to 900 + 900 + 900 …" at bounding box center [643, 492] width 937 height 1021
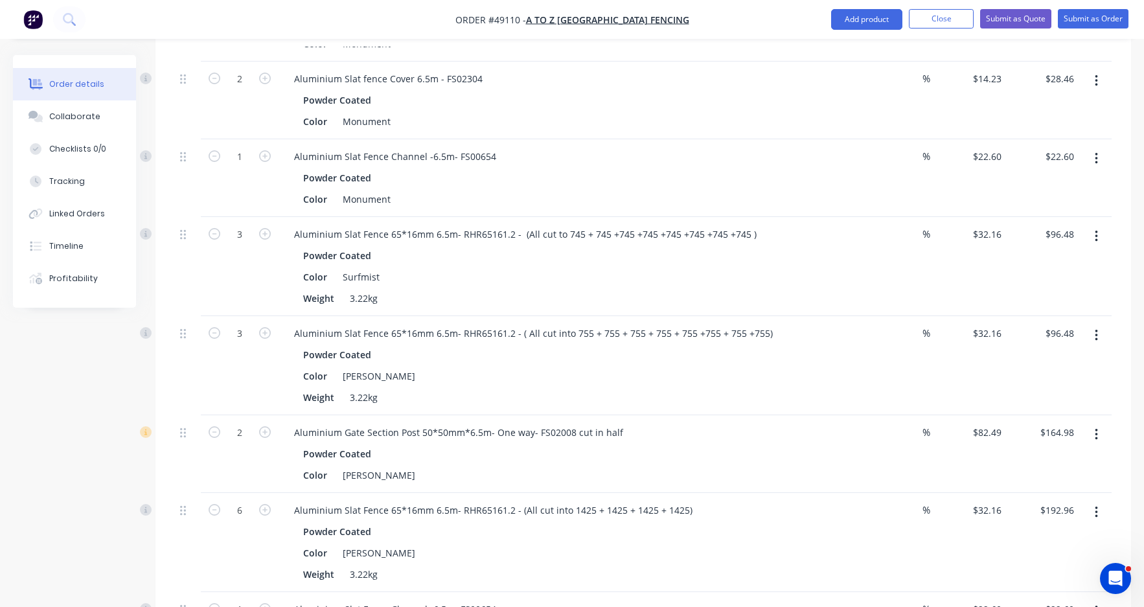
scroll to position [713, 0]
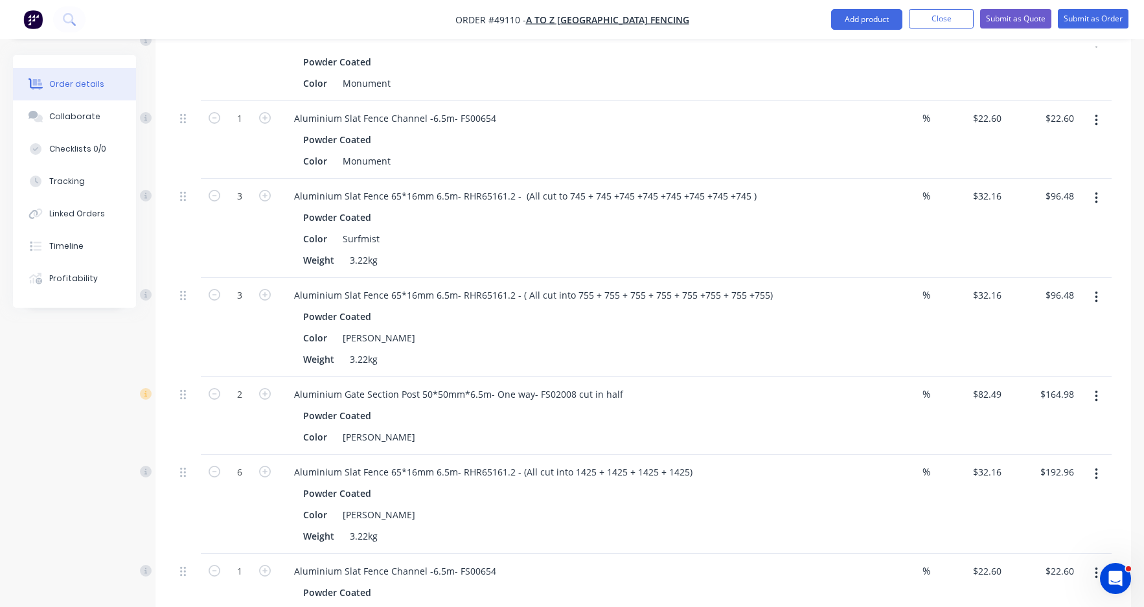
click at [945, 292] on icon "button" at bounding box center [1096, 298] width 3 height 12
click at [945, 322] on div "Edit" at bounding box center [1051, 331] width 100 height 19
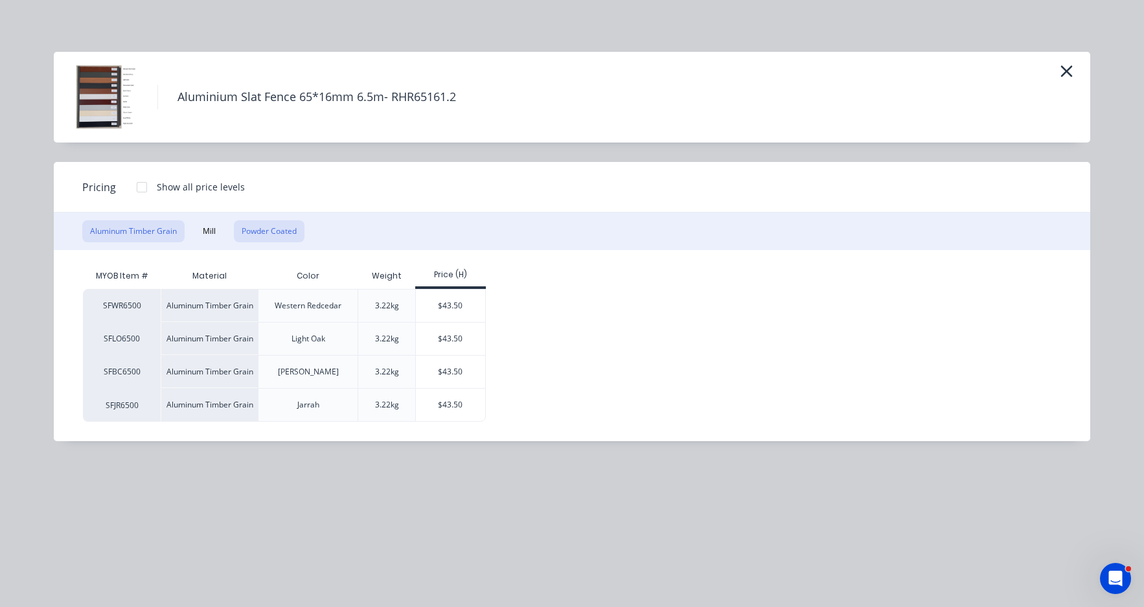
click at [294, 228] on button "Powder Coated" at bounding box center [269, 231] width 71 height 22
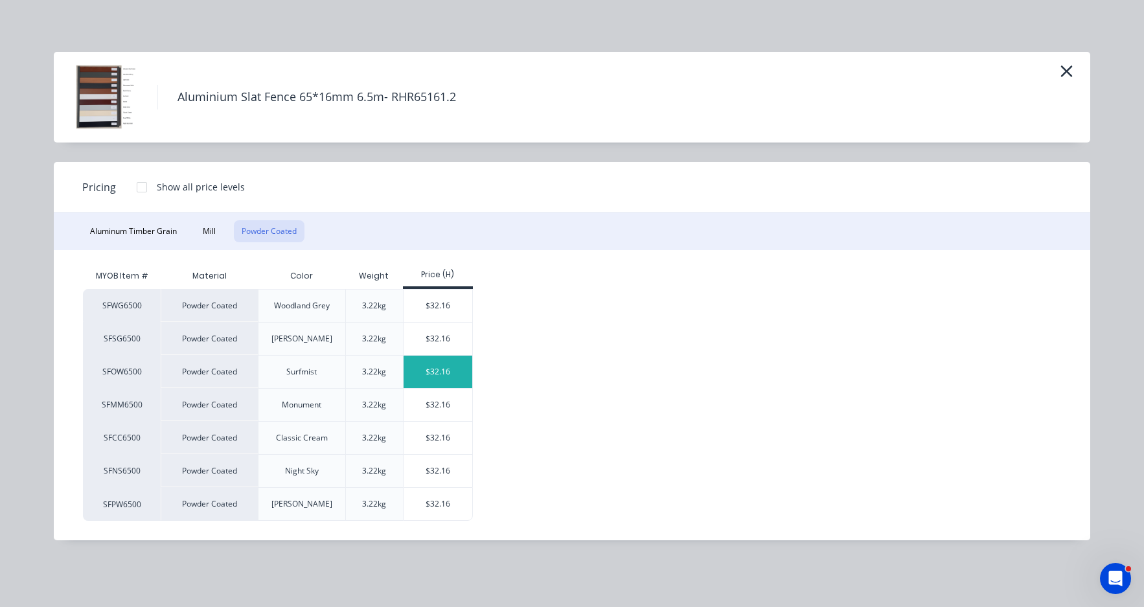
click at [431, 377] on div "$32.16" at bounding box center [438, 372] width 69 height 32
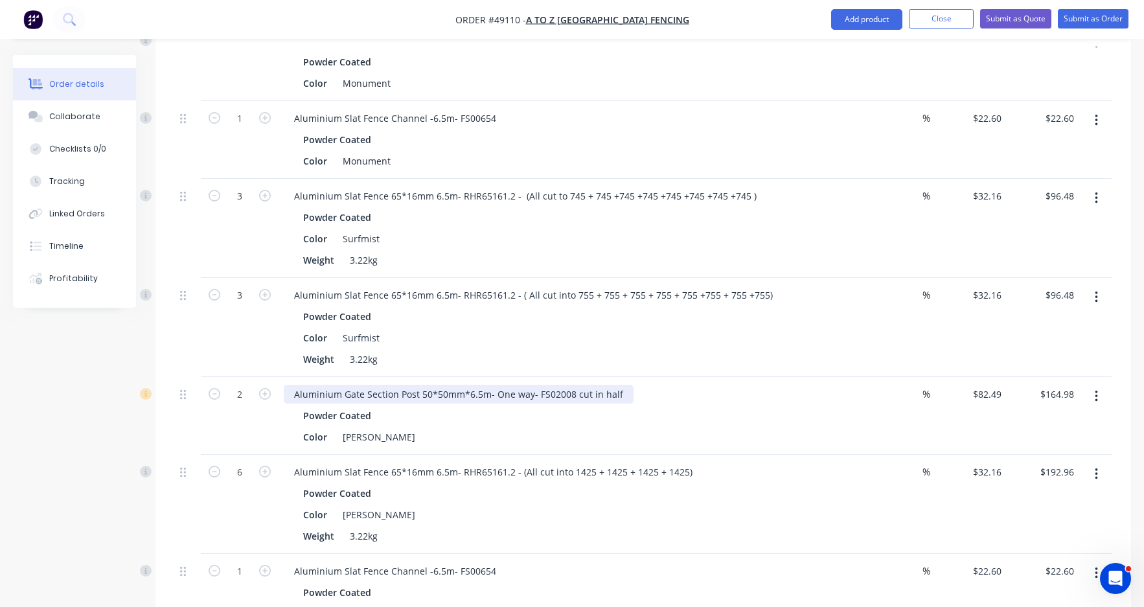
scroll to position [778, 0]
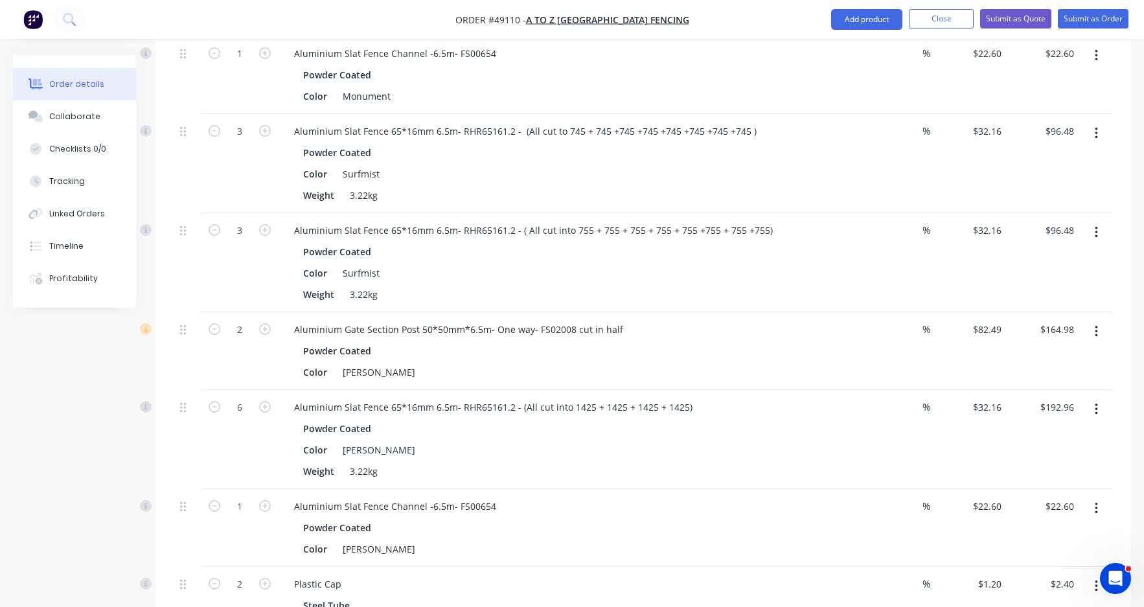
click at [945, 320] on button "button" at bounding box center [1097, 331] width 30 height 23
click at [945, 356] on div "Edit" at bounding box center [1051, 365] width 100 height 19
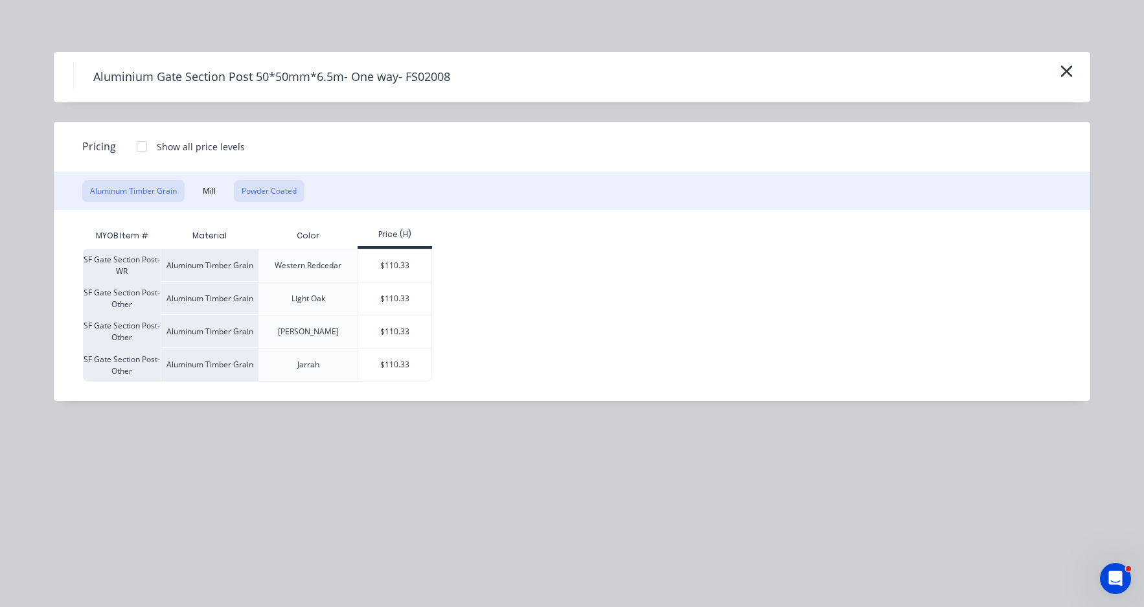
click at [280, 192] on button "Powder Coated" at bounding box center [269, 191] width 71 height 22
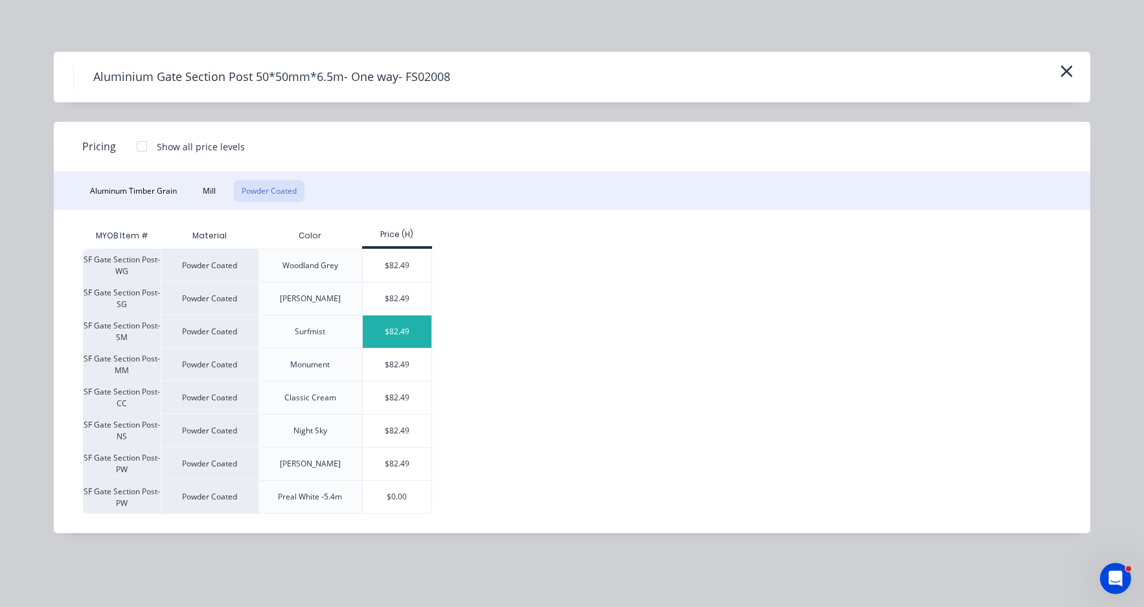
click at [393, 330] on div "$82.49" at bounding box center [397, 332] width 69 height 32
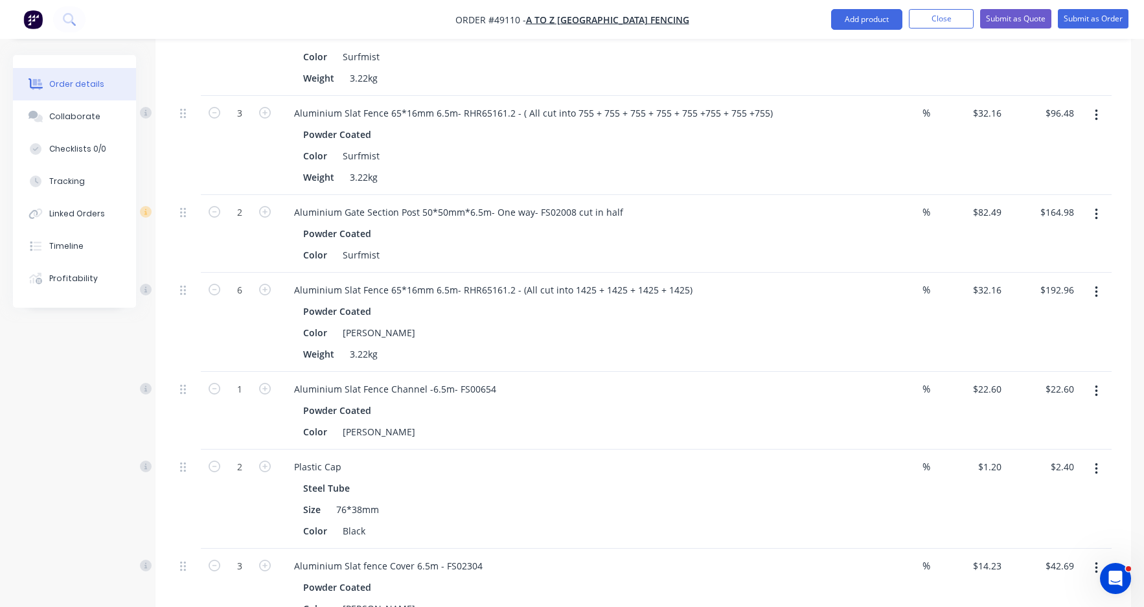
scroll to position [907, 0]
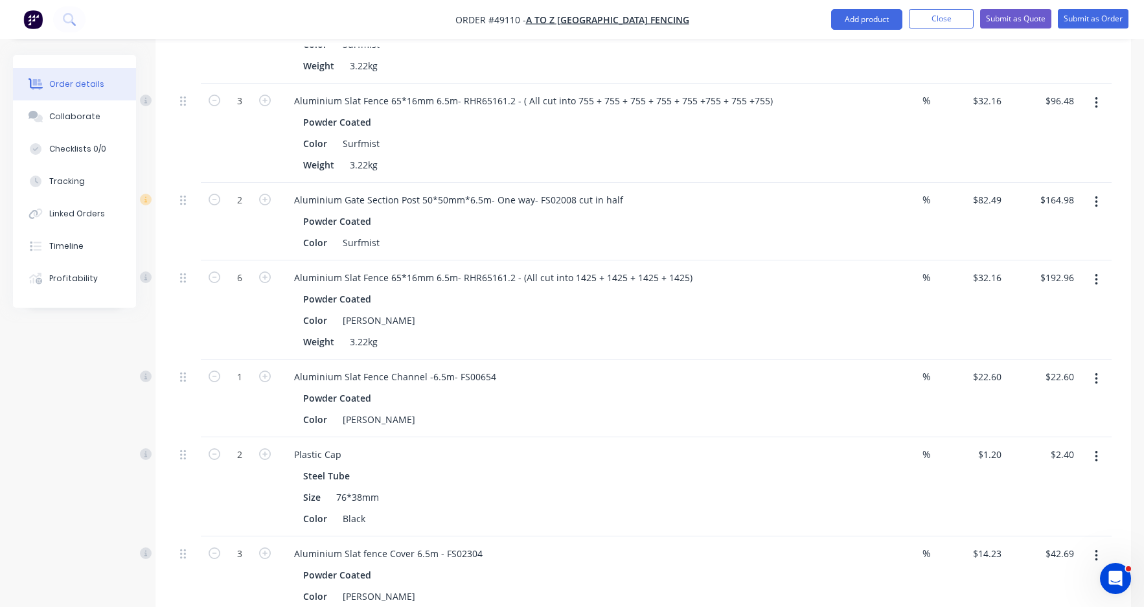
click at [945, 274] on icon "button" at bounding box center [1096, 280] width 3 height 12
click at [945, 305] on div "Edit" at bounding box center [1051, 314] width 100 height 19
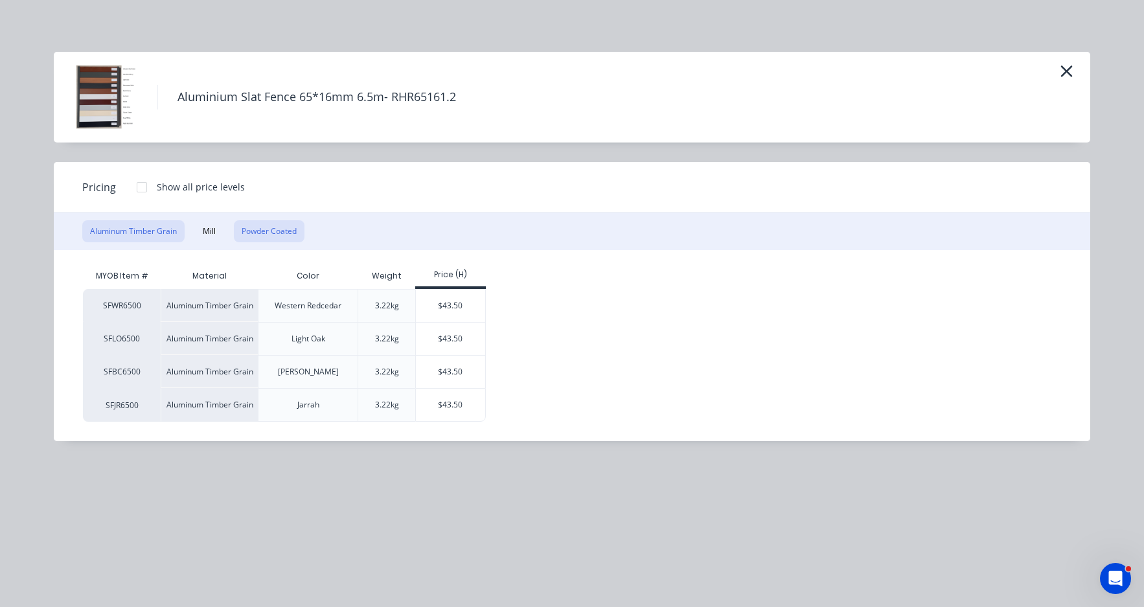
click at [272, 231] on button "Powder Coated" at bounding box center [269, 231] width 71 height 22
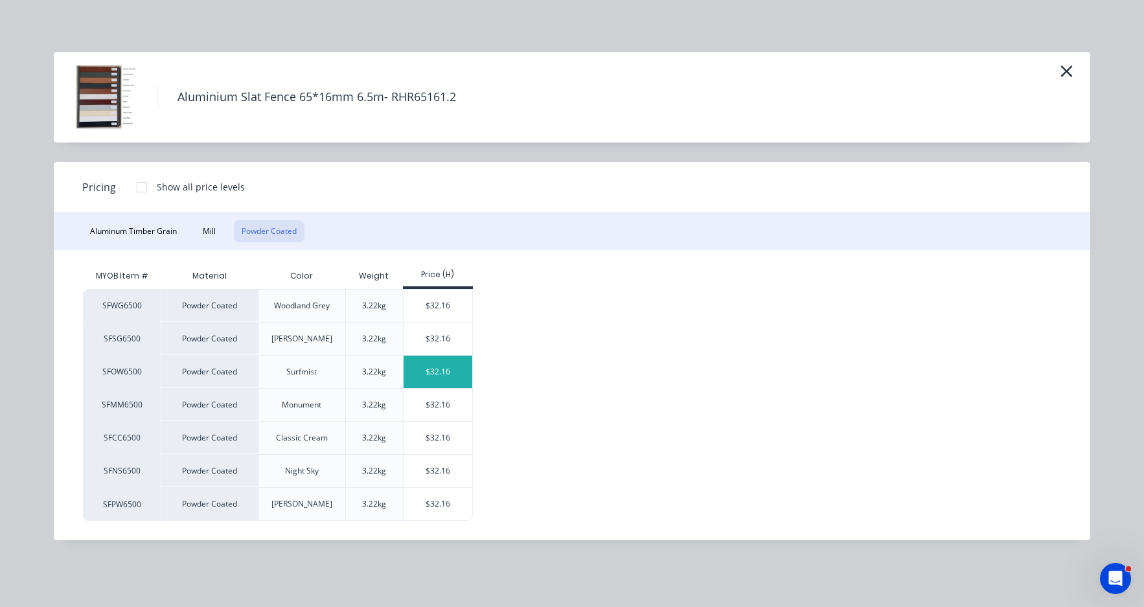
click at [437, 377] on div "$32.16" at bounding box center [438, 372] width 69 height 32
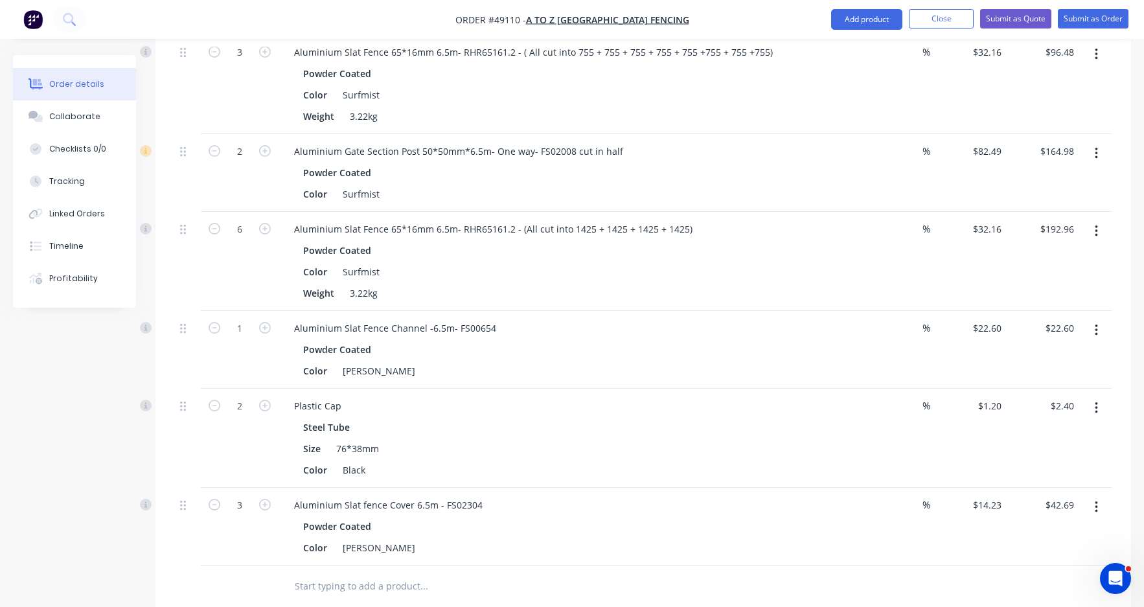
scroll to position [1037, 0]
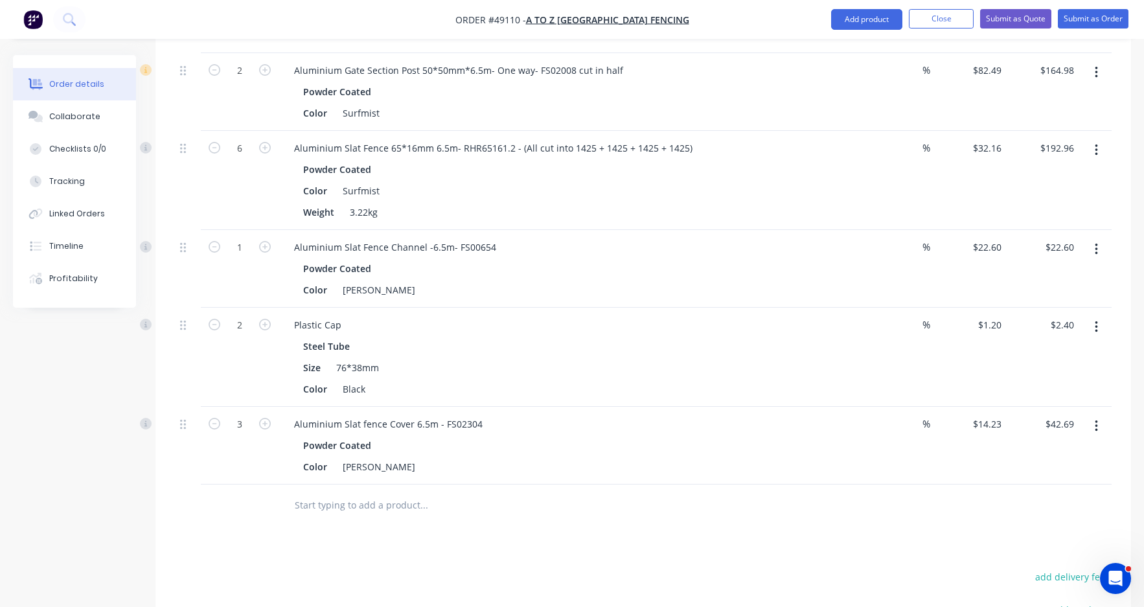
click at [945, 238] on button "button" at bounding box center [1097, 249] width 30 height 23
click at [945, 274] on div "Edit" at bounding box center [1051, 283] width 100 height 19
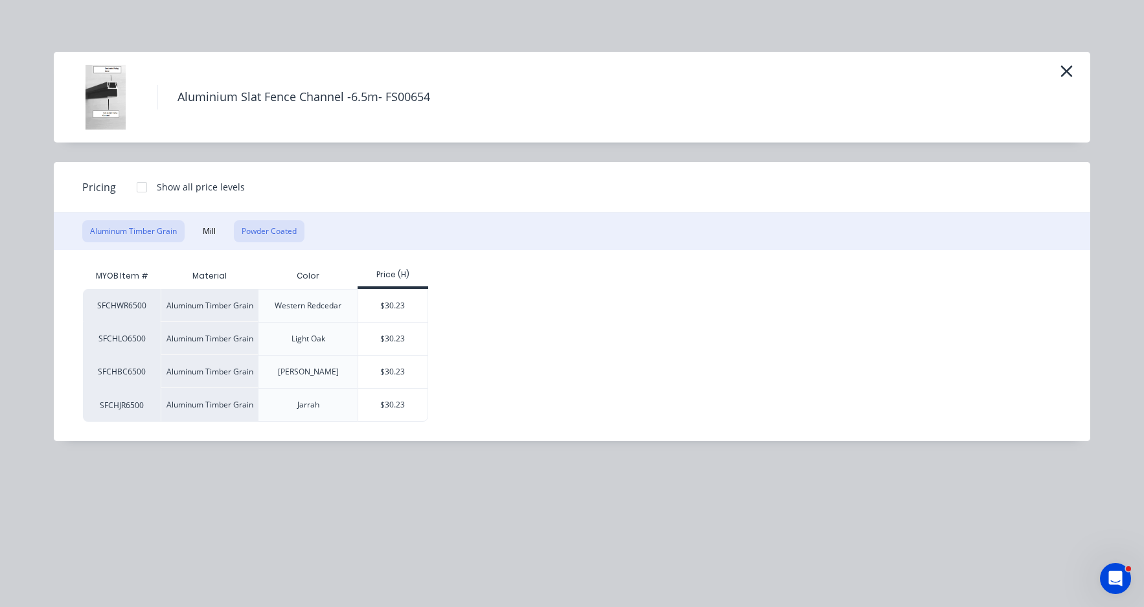
click at [253, 235] on button "Powder Coated" at bounding box center [269, 231] width 71 height 22
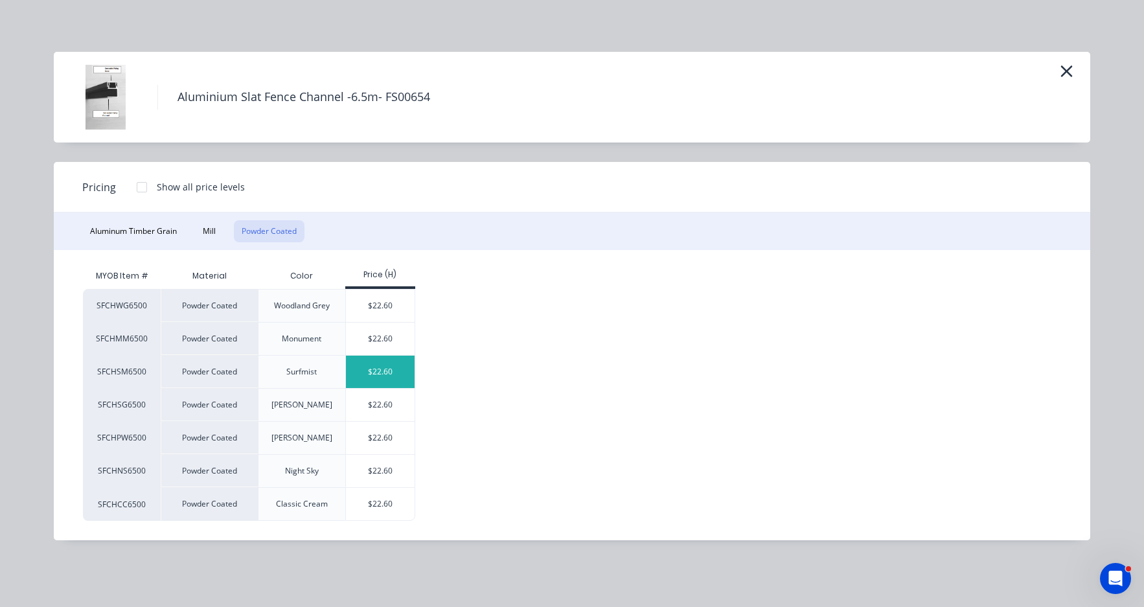
click at [395, 367] on div "$22.60" at bounding box center [380, 372] width 69 height 32
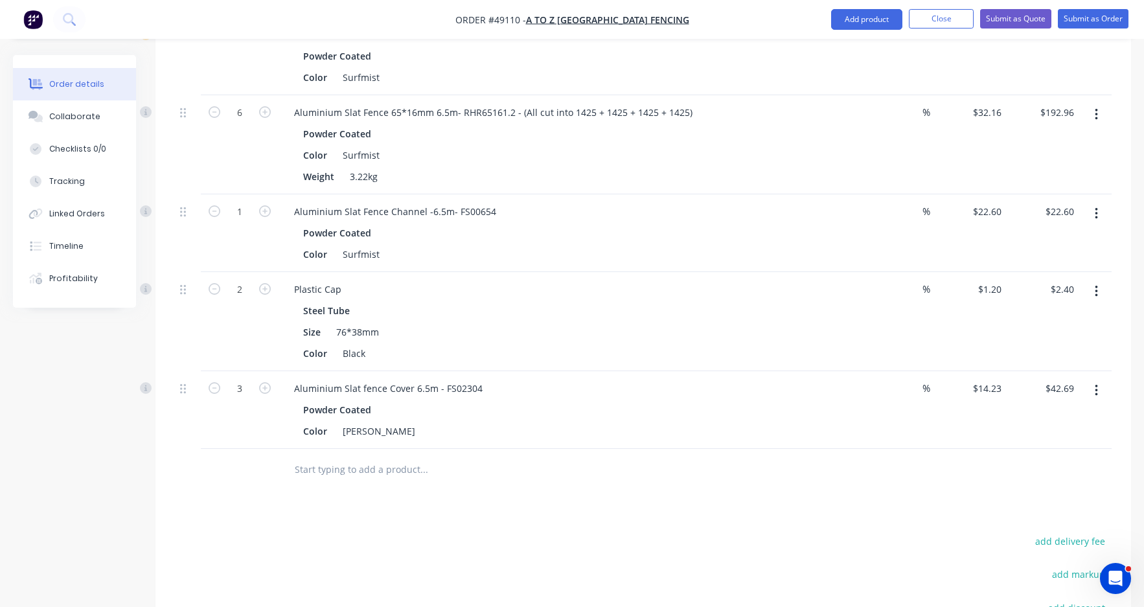
scroll to position [1102, 0]
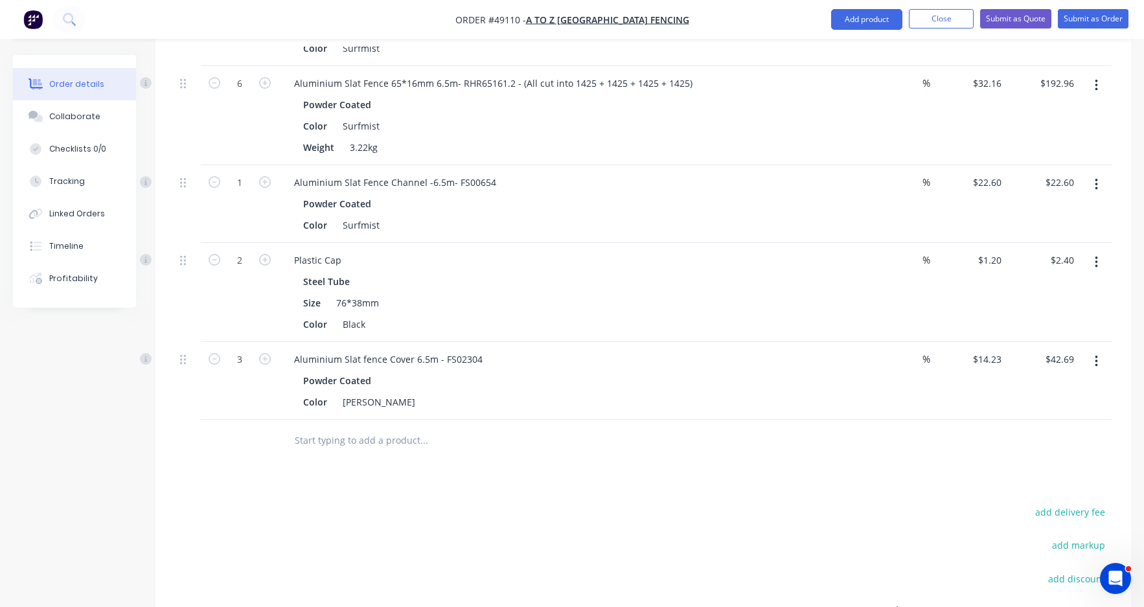
click at [945, 350] on button "button" at bounding box center [1097, 361] width 30 height 23
click at [945, 386] on div "Edit" at bounding box center [1051, 395] width 100 height 19
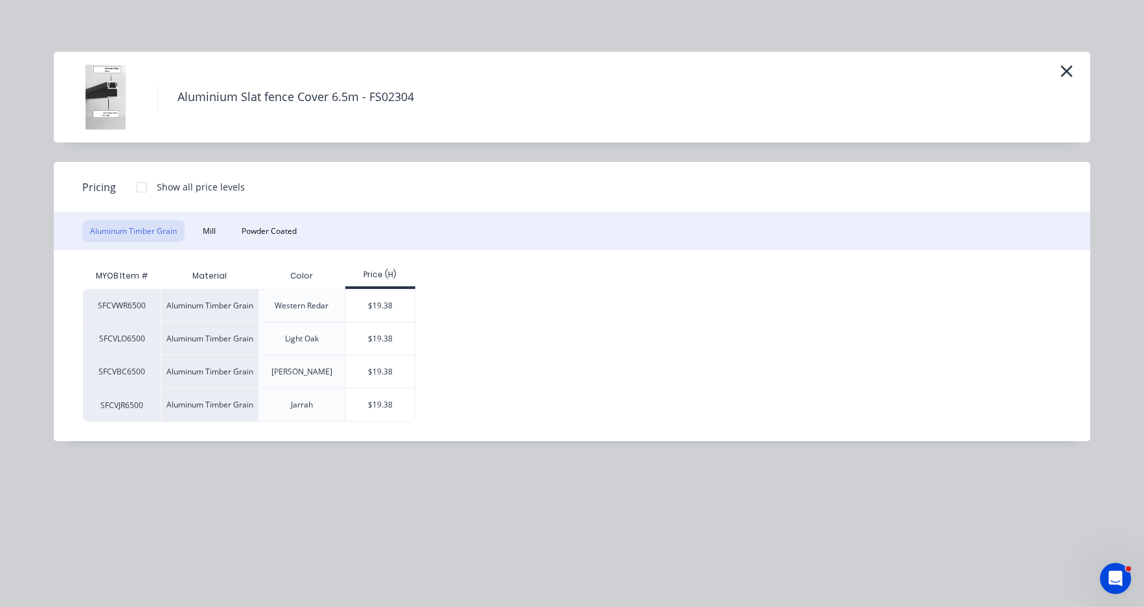
click at [273, 216] on div "Aluminum Timber Grain Mill Powder Coated" at bounding box center [572, 232] width 1037 height 38
click at [279, 224] on button "Powder Coated" at bounding box center [269, 231] width 71 height 22
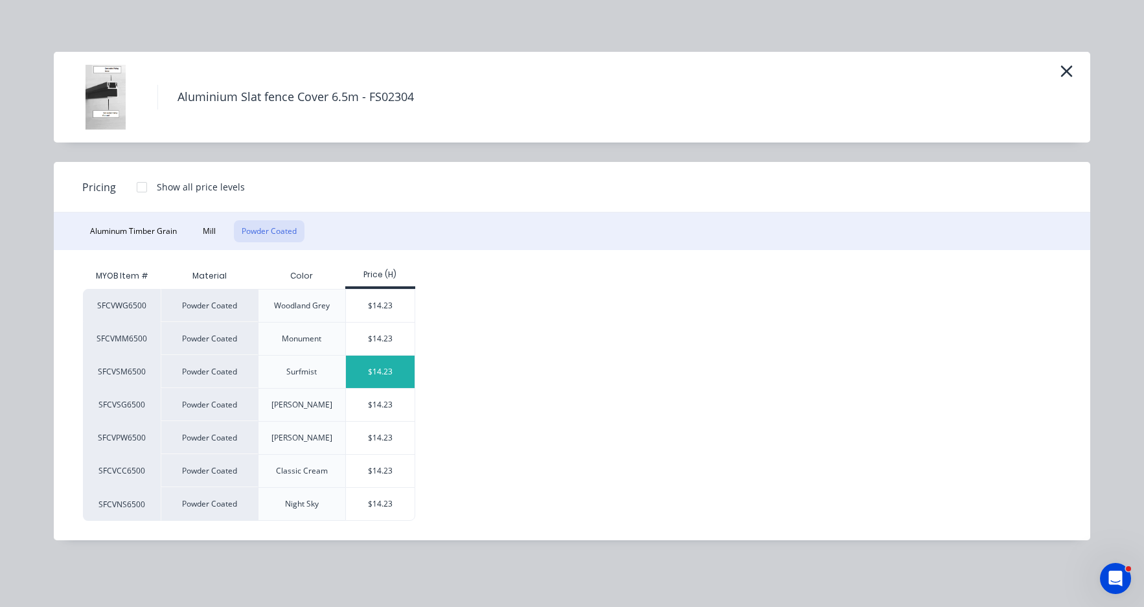
click at [388, 379] on div "$14.23" at bounding box center [380, 372] width 69 height 32
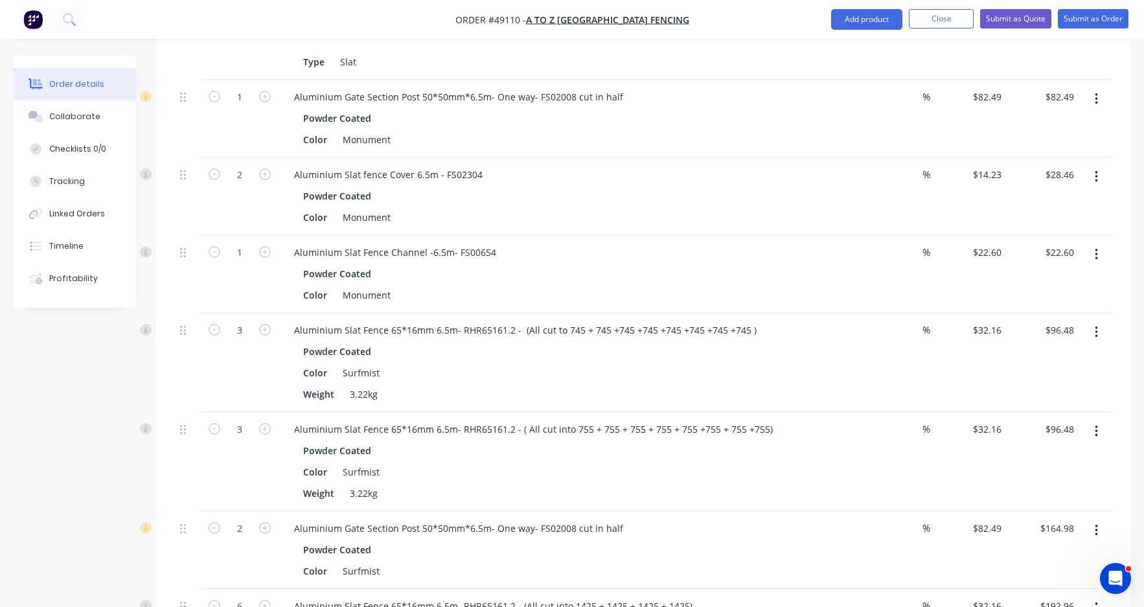
scroll to position [518, 0]
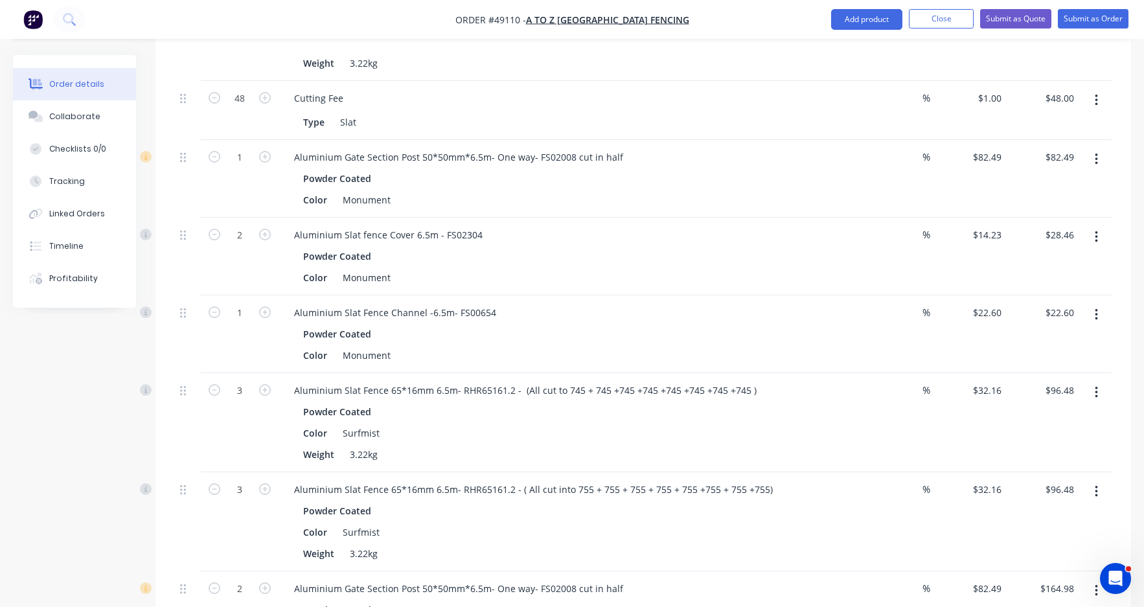
click at [583, 247] on div "Powder Coated" at bounding box center [570, 256] width 534 height 19
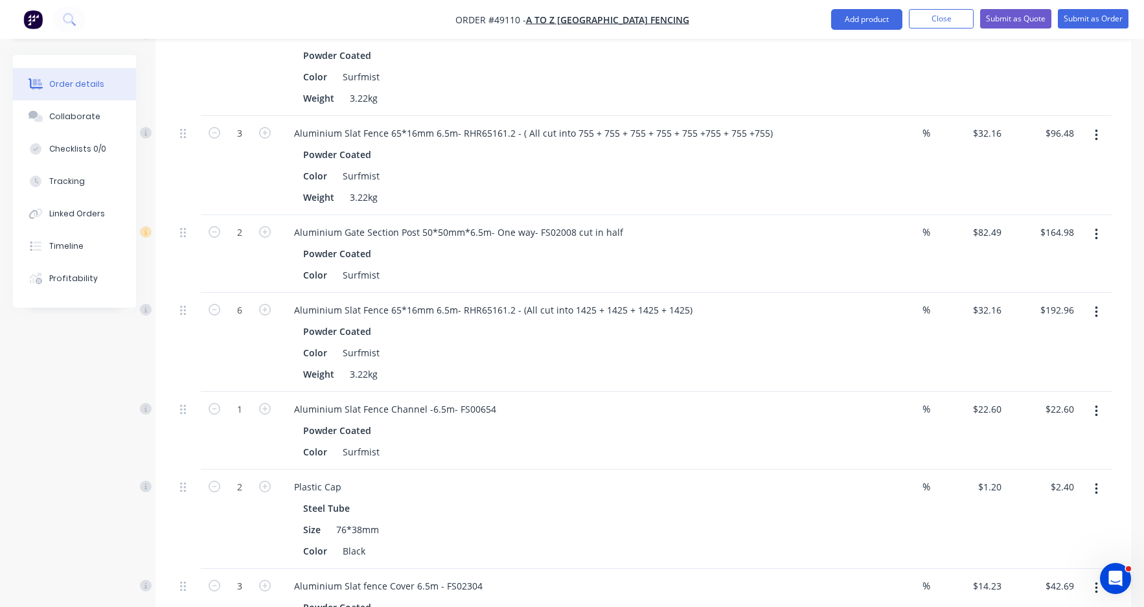
scroll to position [907, 0]
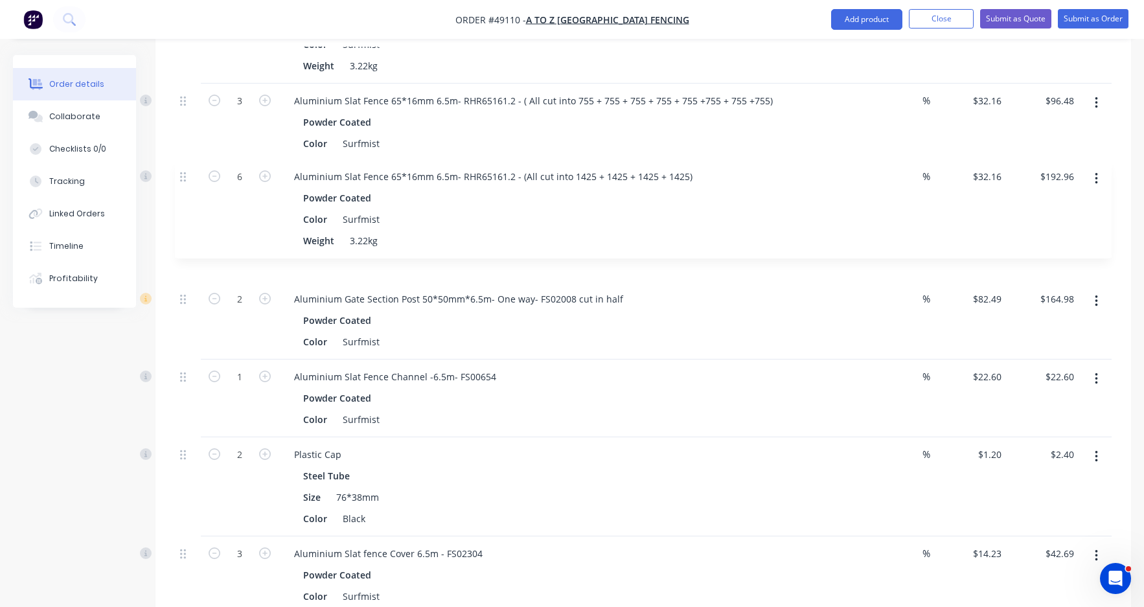
drag, startPoint x: 183, startPoint y: 262, endPoint x: 185, endPoint y: 162, distance: 99.8
click at [185, 162] on div "6 Aluminium Slat Fence 65*16mm 6.5m- RHR65161.2 - ( All cut to 900 + 900 + 900 …" at bounding box center [643, 103] width 937 height 1021
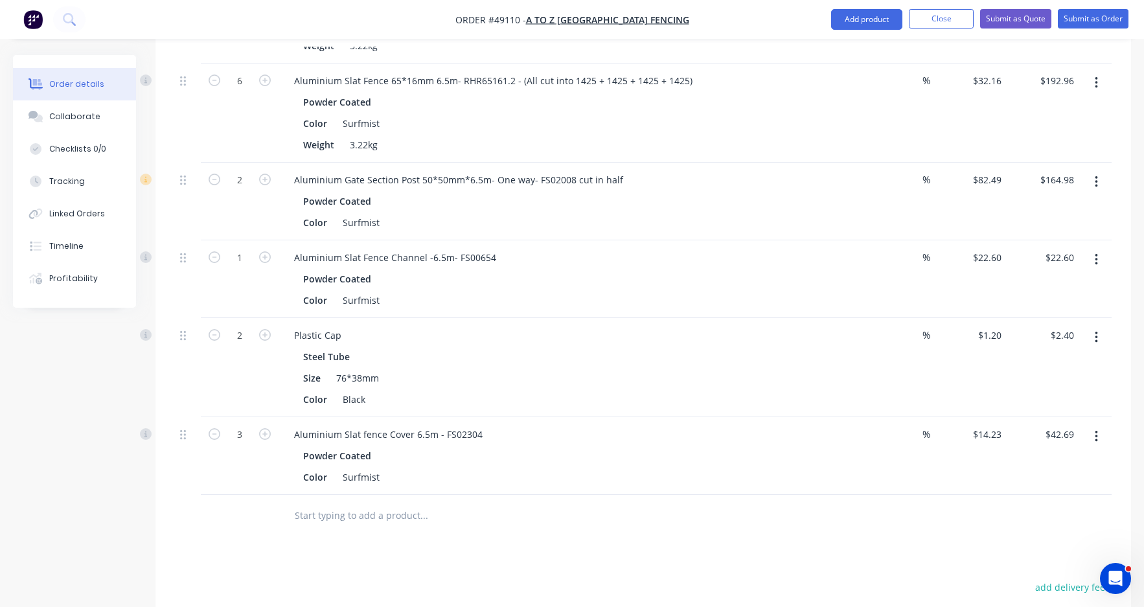
scroll to position [1037, 0]
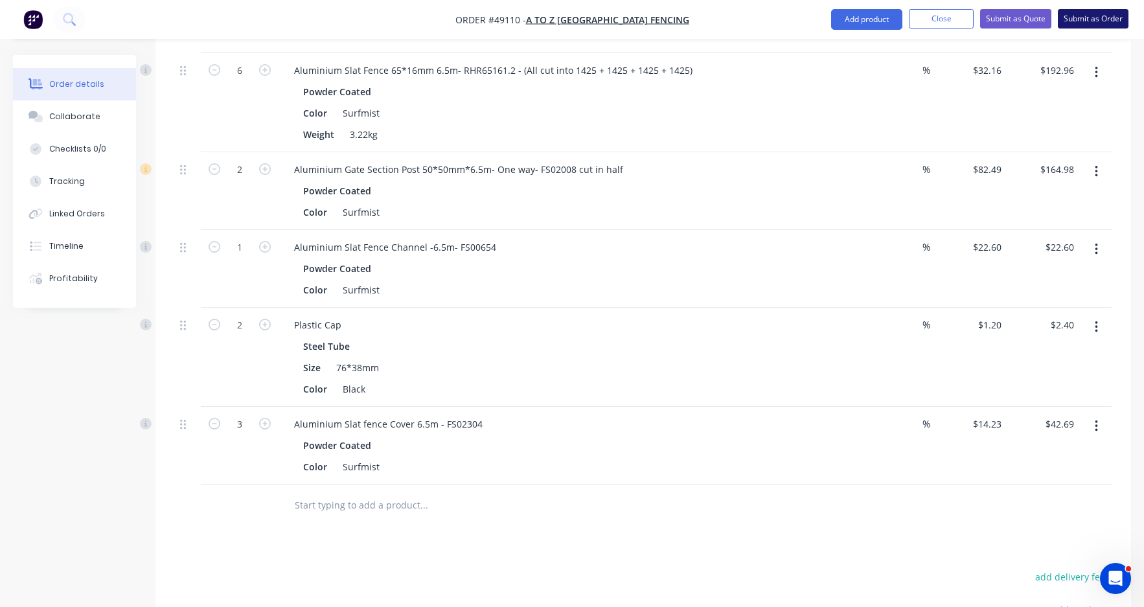
click at [945, 20] on button "Submit as Order" at bounding box center [1093, 18] width 71 height 19
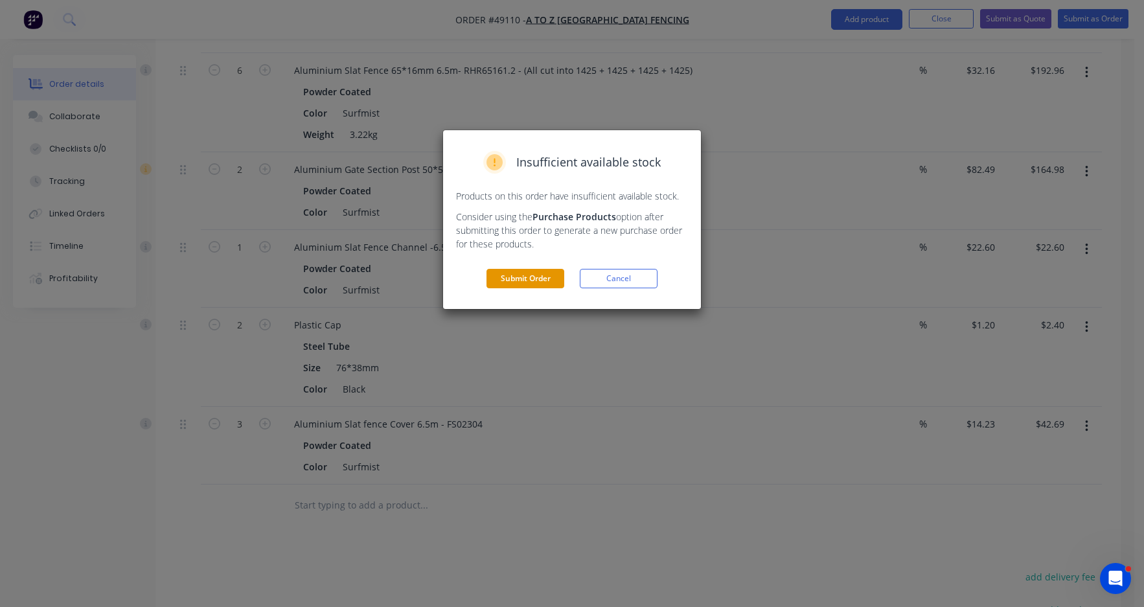
click at [564, 280] on button "Submit Order" at bounding box center [526, 278] width 78 height 19
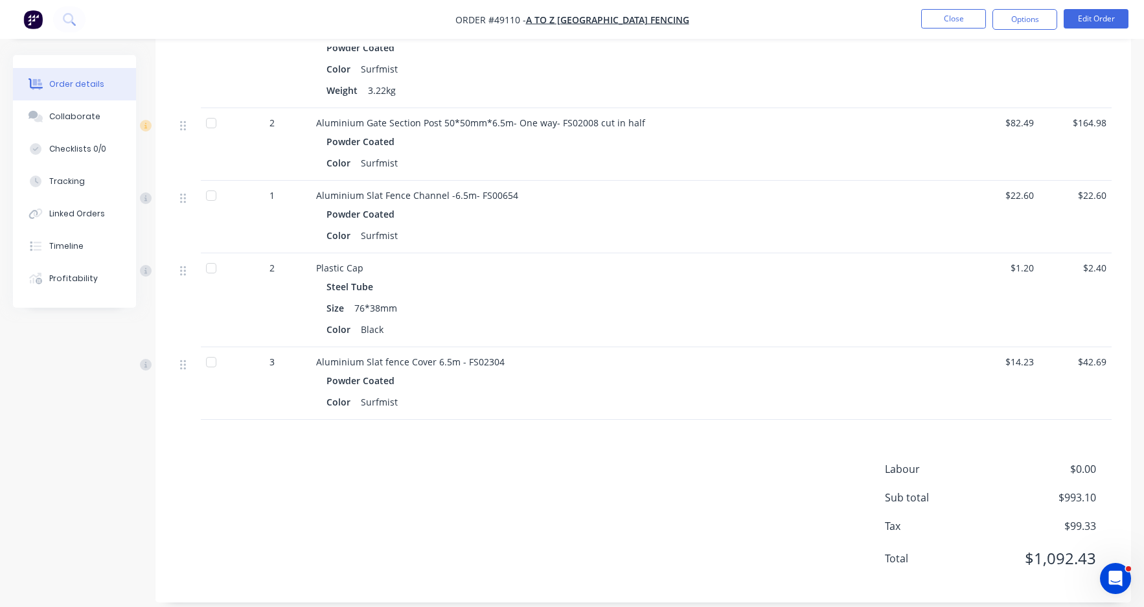
scroll to position [987, 0]
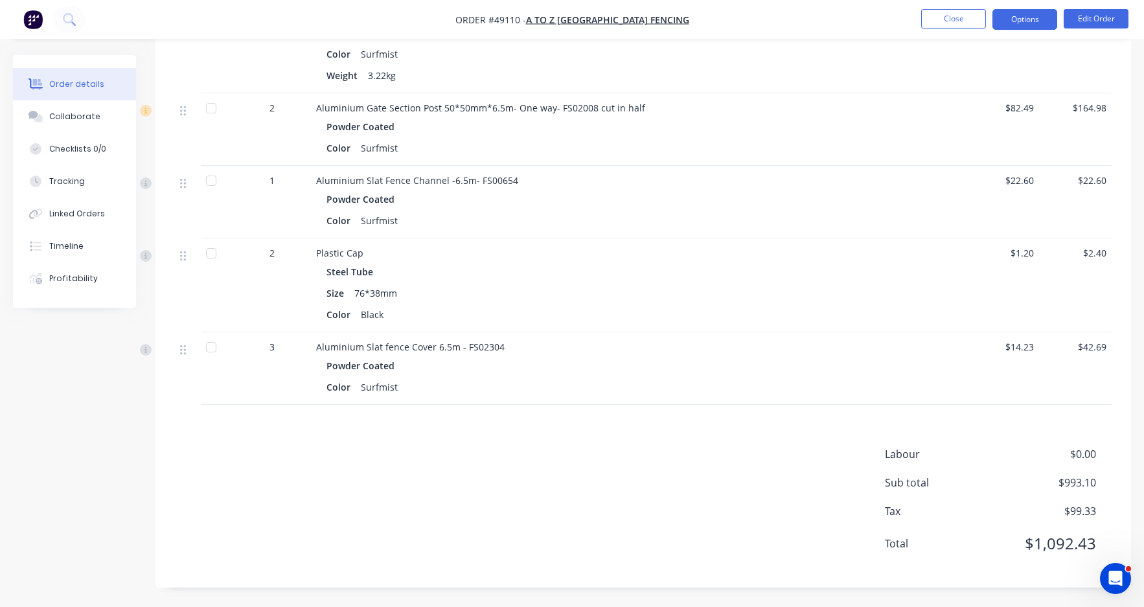
click at [945, 21] on button "Options" at bounding box center [1025, 19] width 65 height 21
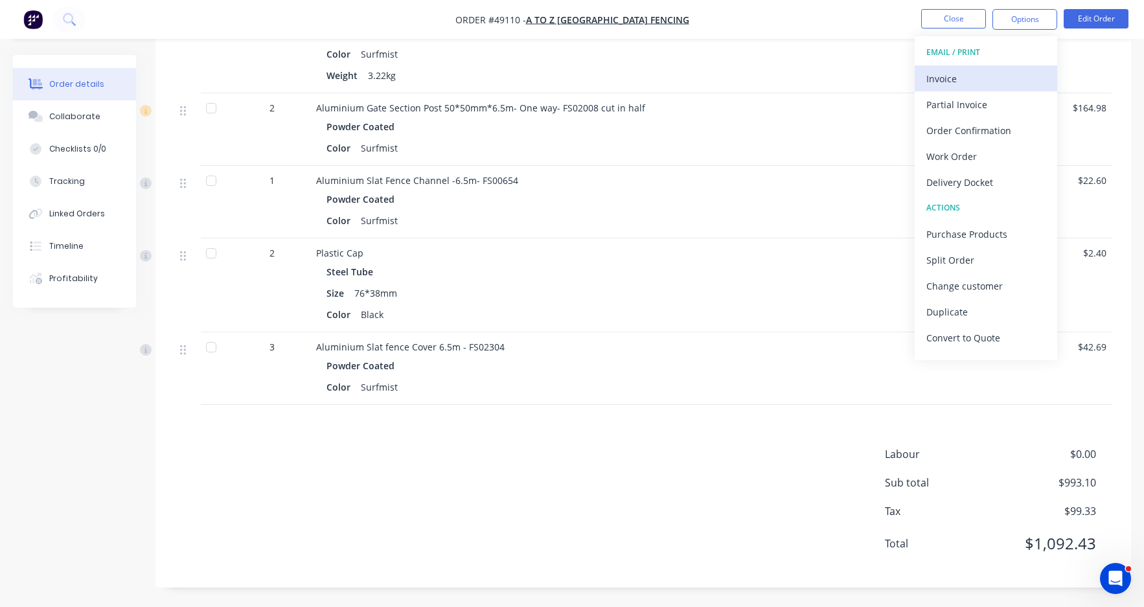
click at [945, 83] on div "Invoice" at bounding box center [986, 78] width 119 height 19
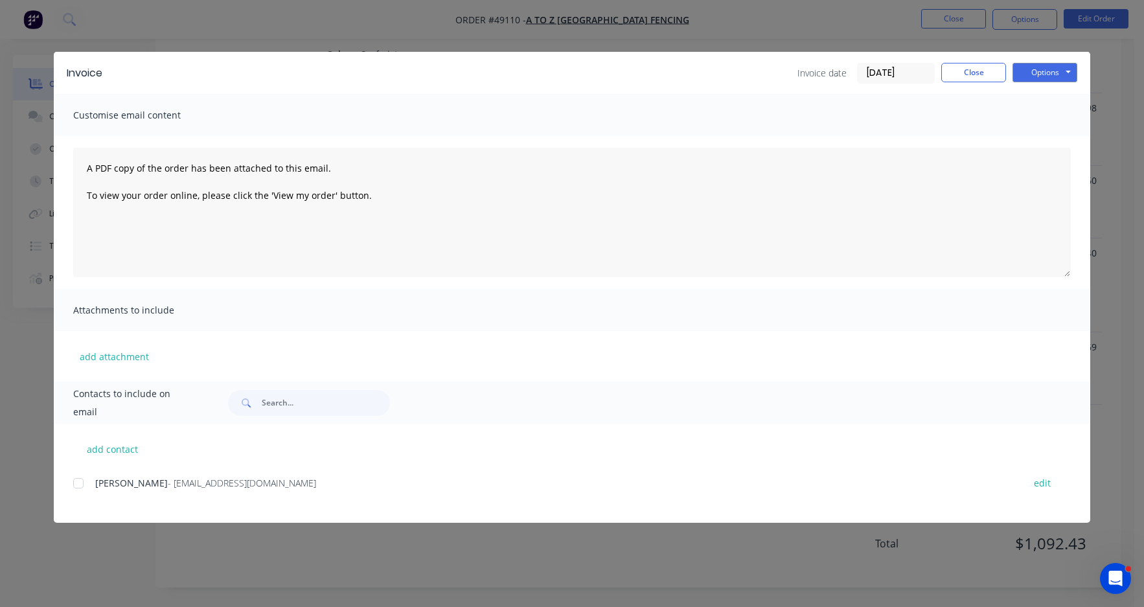
click at [80, 483] on div at bounding box center [78, 483] width 26 height 26
click at [945, 73] on button "Options" at bounding box center [1045, 72] width 65 height 19
click at [945, 138] on button "Email" at bounding box center [1054, 138] width 83 height 21
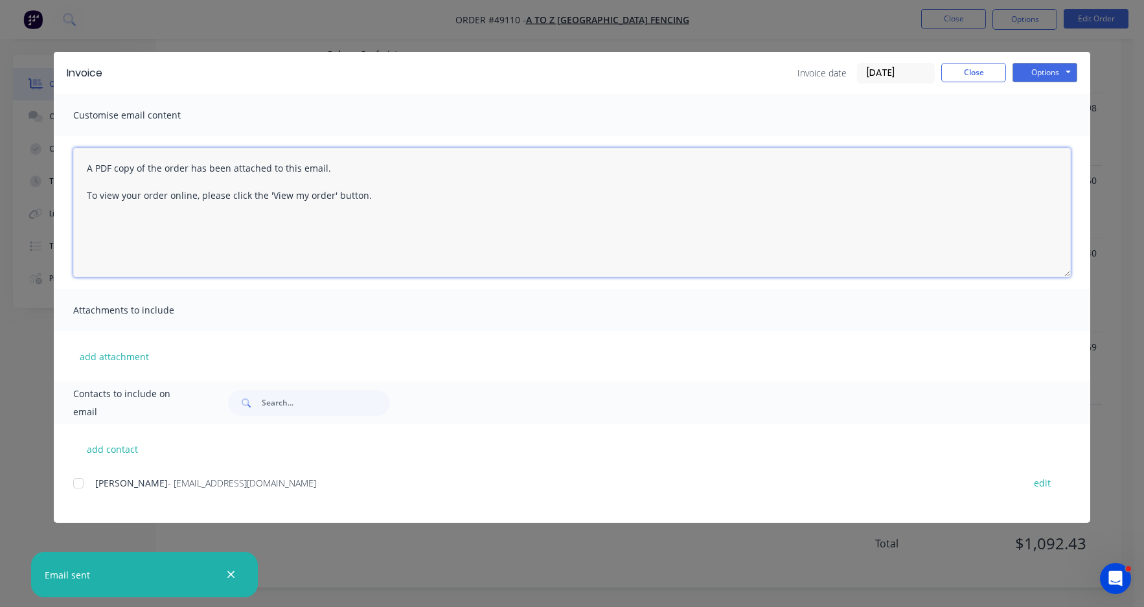
click at [458, 190] on textarea "A PDF copy of the order has been attached to this email. To view your order onl…" at bounding box center [572, 213] width 998 height 130
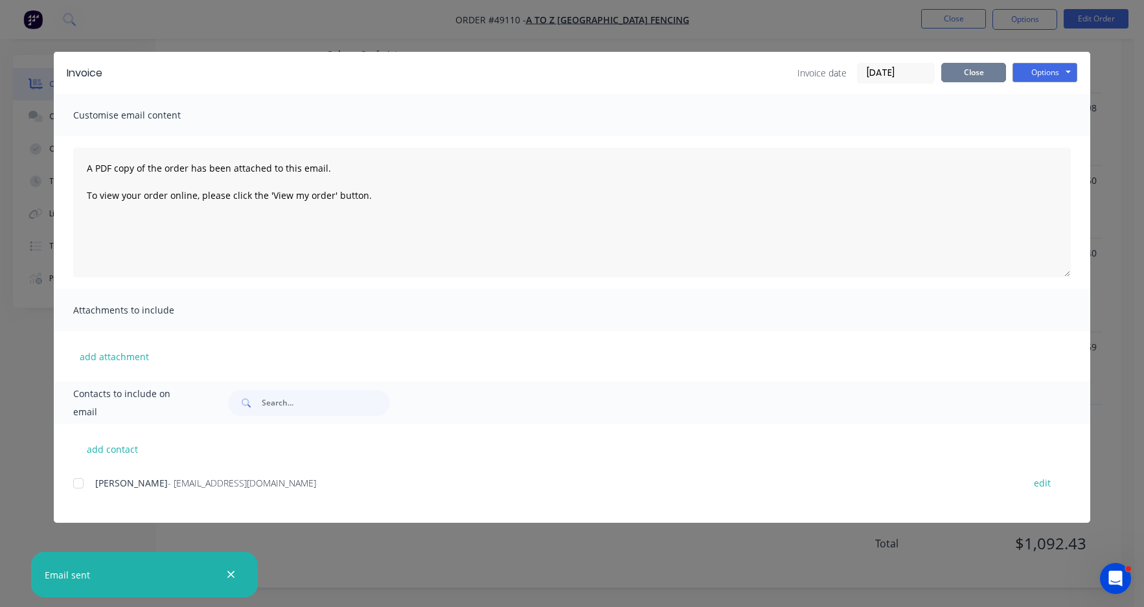
drag, startPoint x: 953, startPoint y: 75, endPoint x: 960, endPoint y: 70, distance: 9.0
click at [945, 73] on button "Close" at bounding box center [974, 72] width 65 height 19
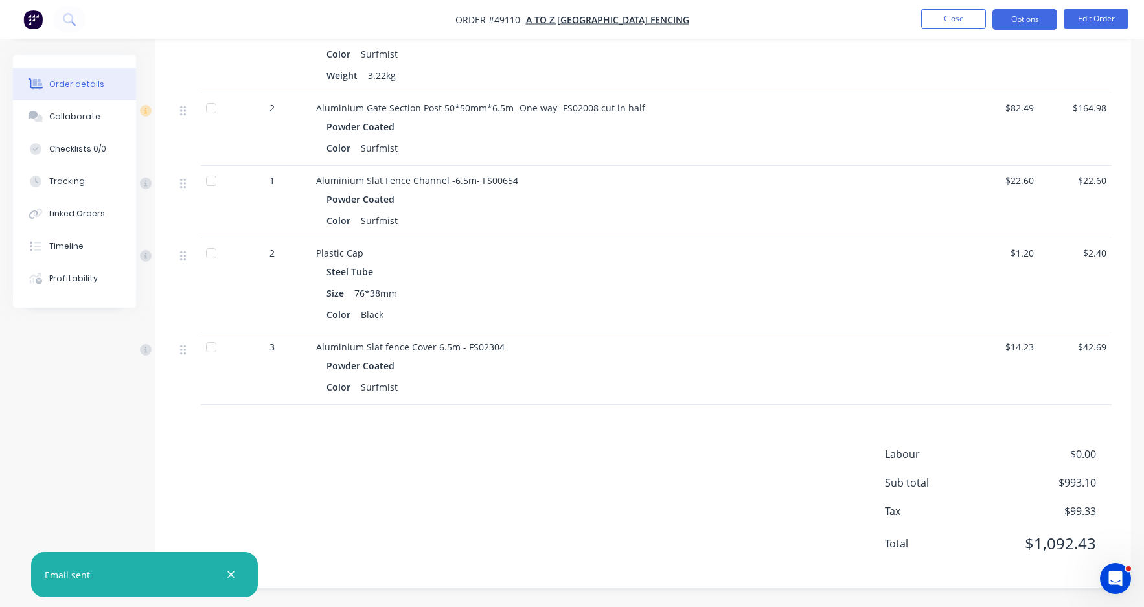
click at [945, 16] on button "Options" at bounding box center [1025, 19] width 65 height 21
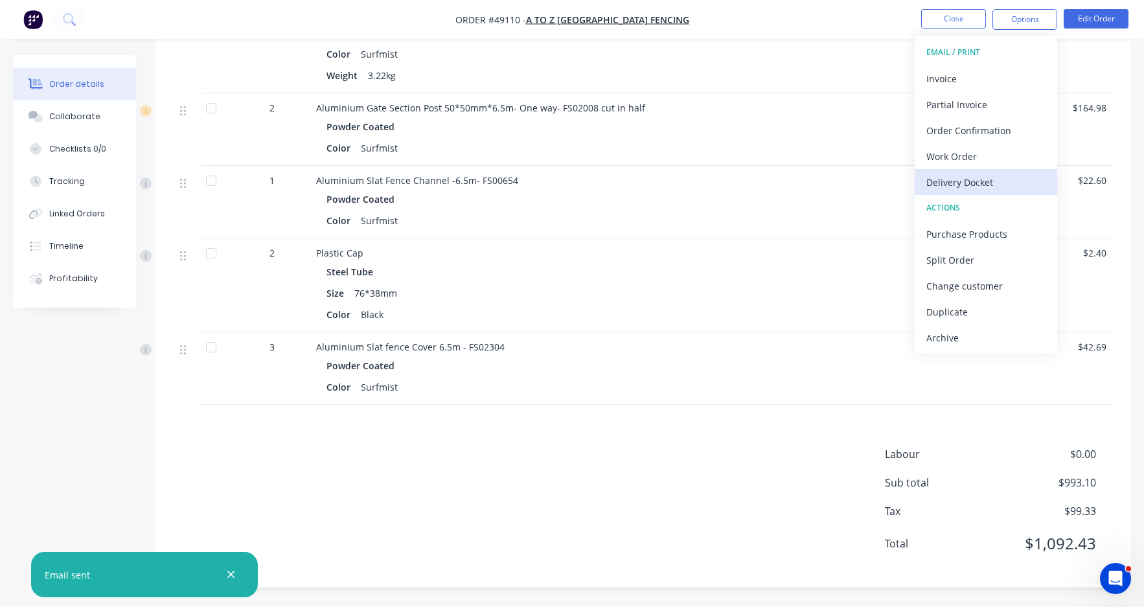
drag, startPoint x: 974, startPoint y: 189, endPoint x: 974, endPoint y: 176, distance: 13.0
click at [945, 188] on div "Delivery Docket" at bounding box center [986, 182] width 119 height 19
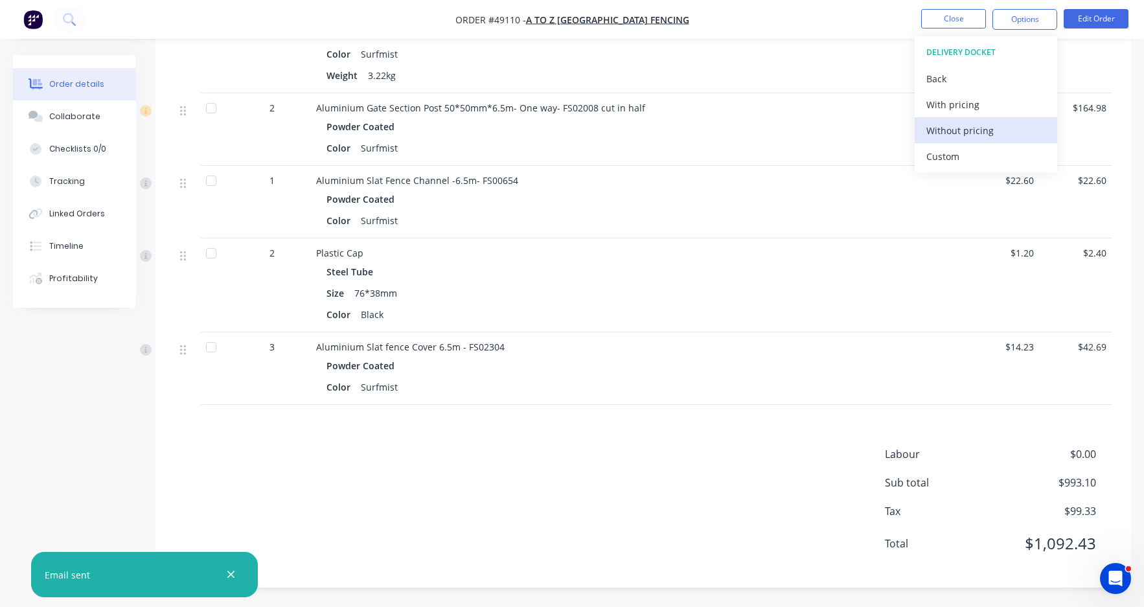
click at [945, 128] on div "Without pricing" at bounding box center [986, 130] width 119 height 19
click at [435, 463] on div "Labour $0.00 Sub total $993.10 Tax $99.33 Total $1,092.43" at bounding box center [643, 507] width 937 height 122
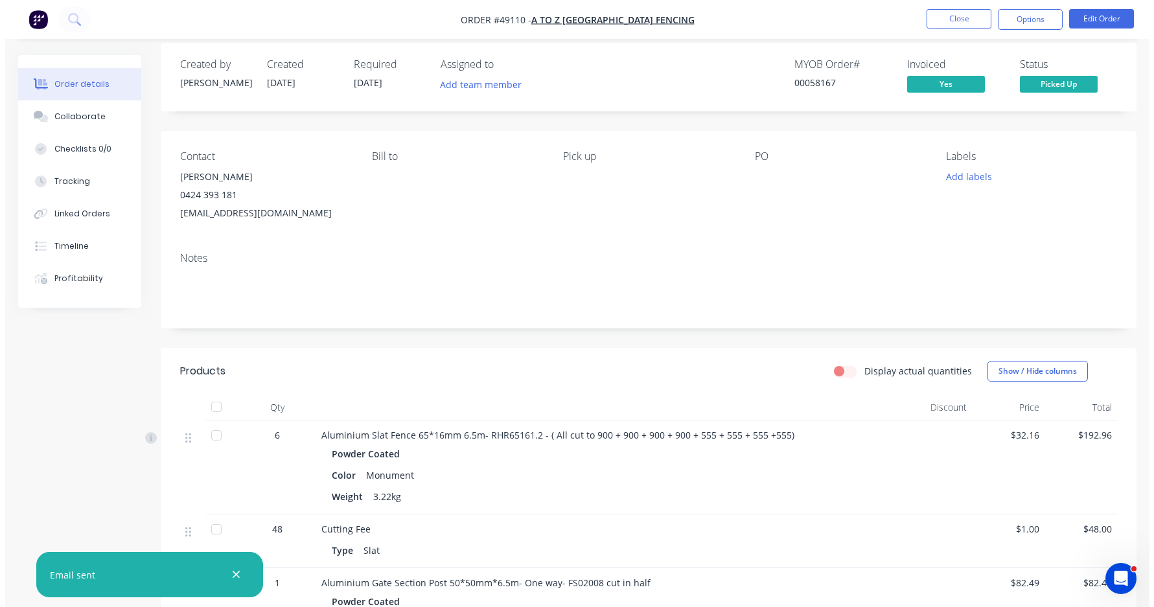
scroll to position [0, 0]
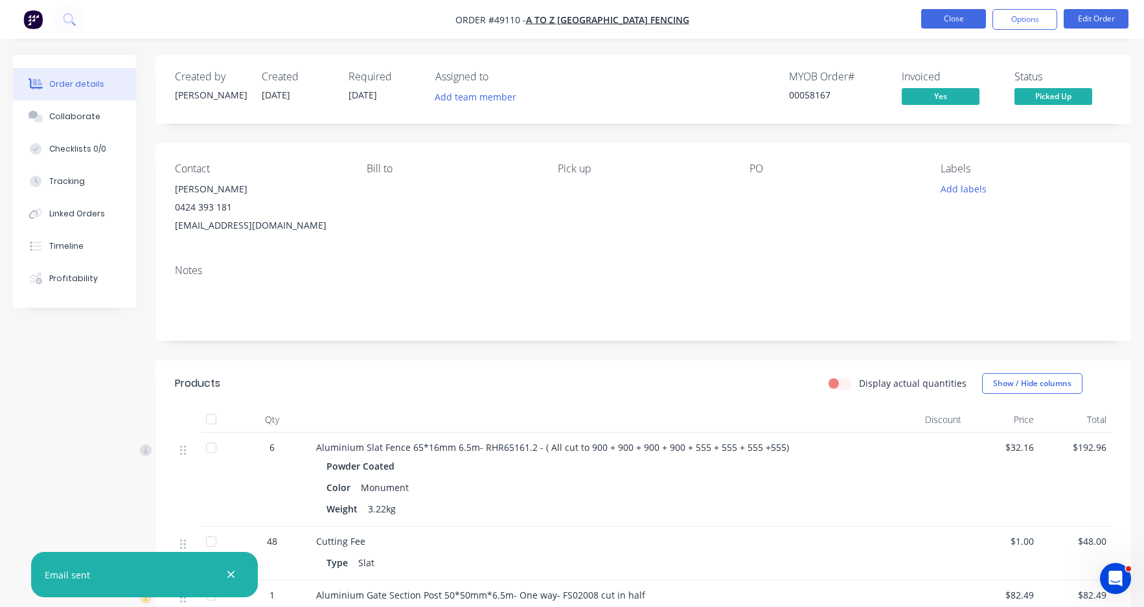
click at [945, 19] on button "Close" at bounding box center [954, 18] width 65 height 19
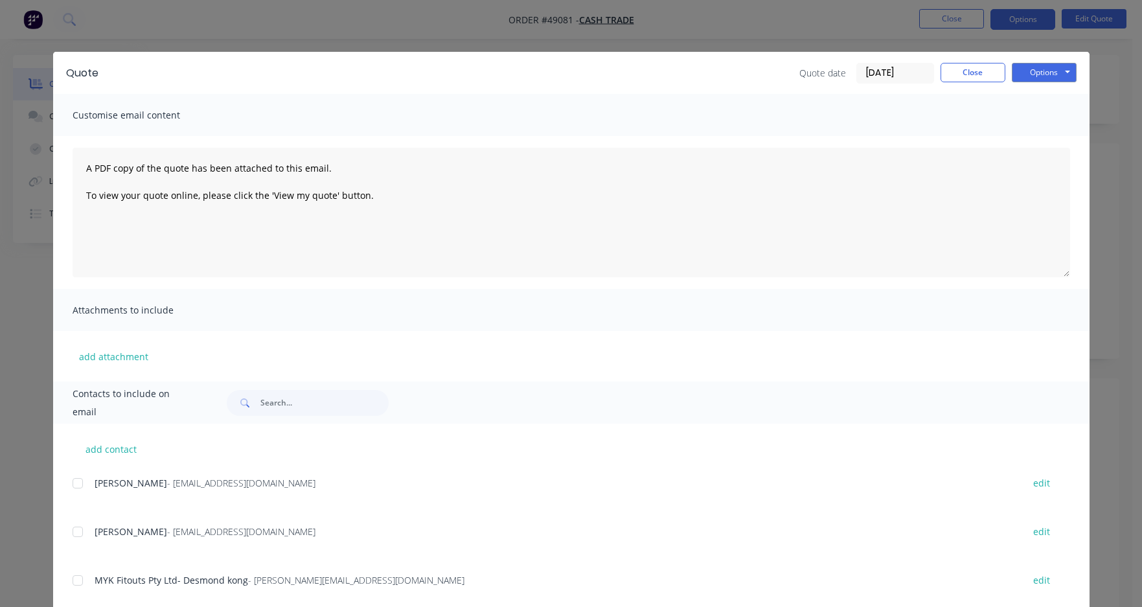
click at [750, 44] on div "Quote Quote date [DATE] Close Options Preview Print Email Customise email conte…" at bounding box center [571, 303] width 1142 height 607
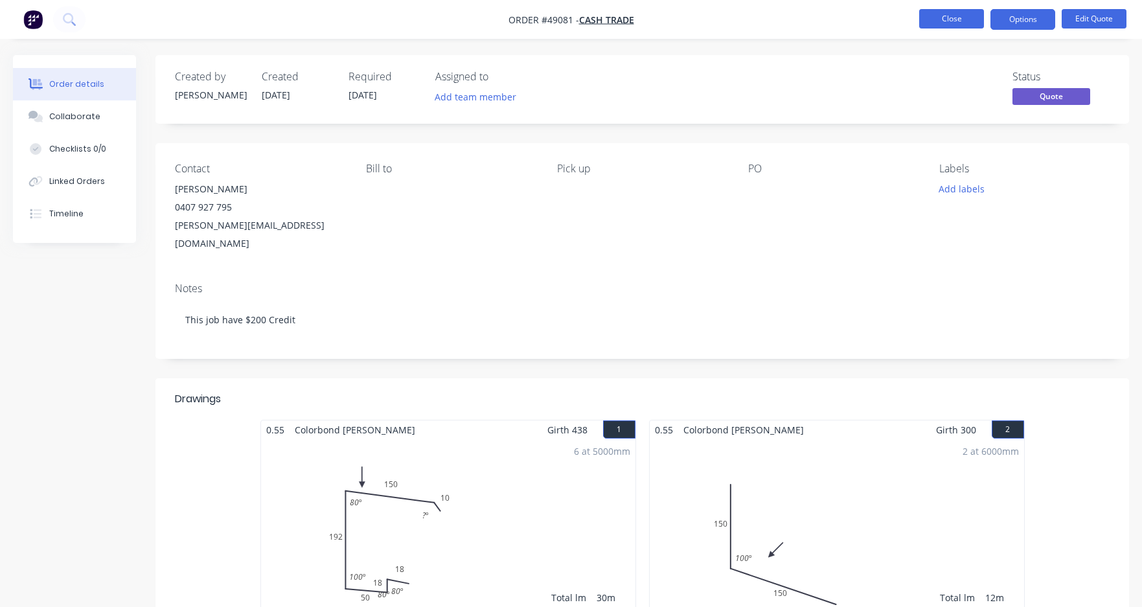
click at [951, 16] on button "Close" at bounding box center [952, 18] width 65 height 19
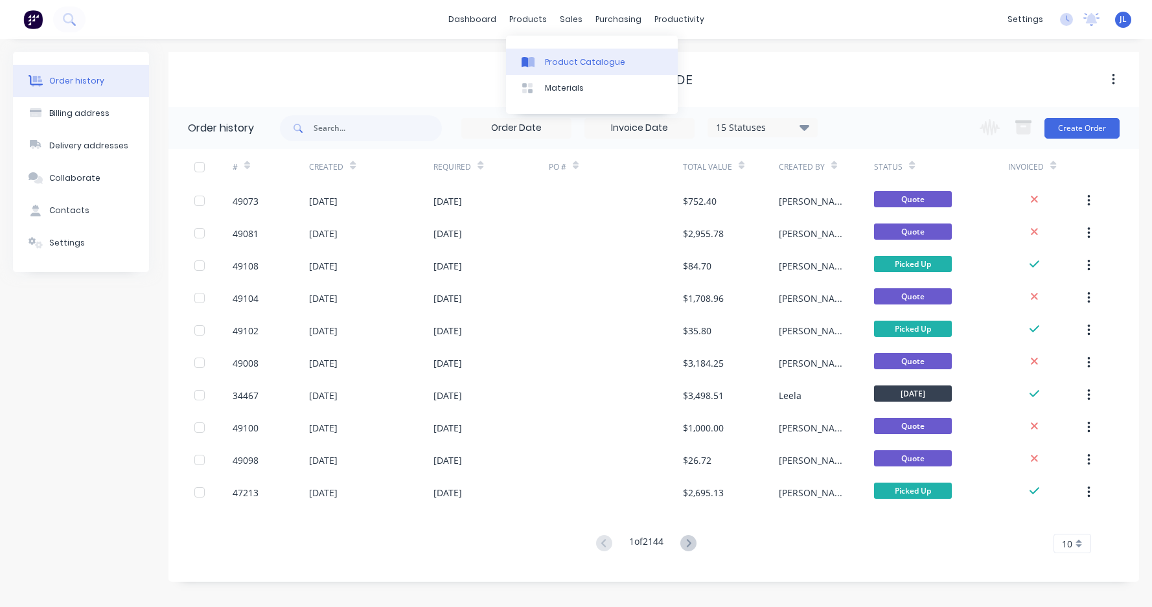
click at [566, 64] on div "Product Catalogue" at bounding box center [585, 62] width 80 height 12
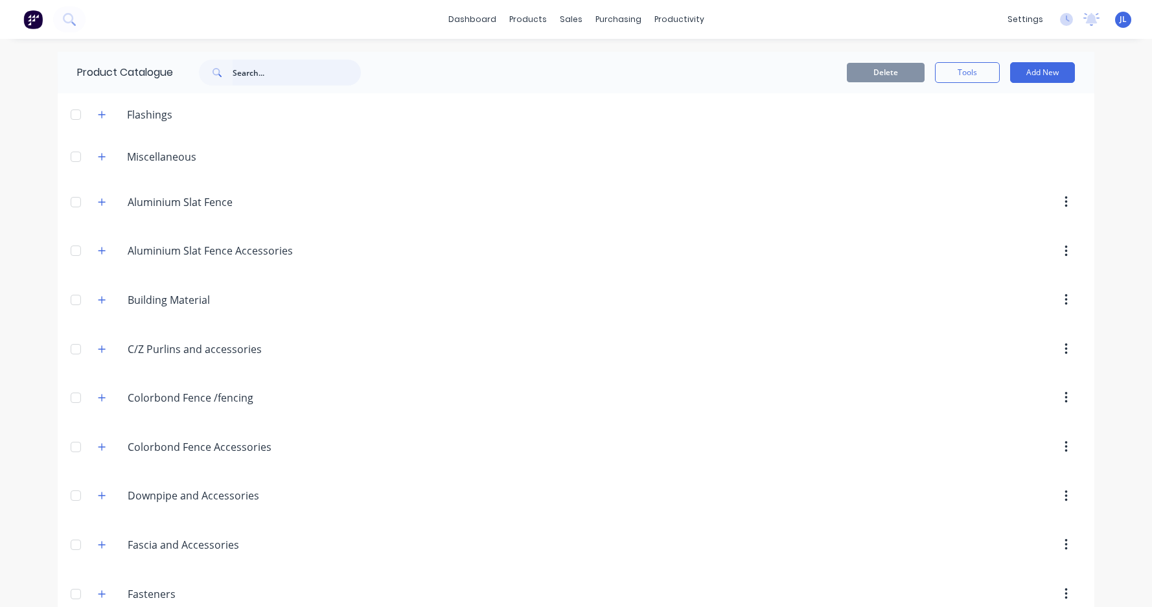
click at [270, 80] on input "text" at bounding box center [297, 73] width 128 height 26
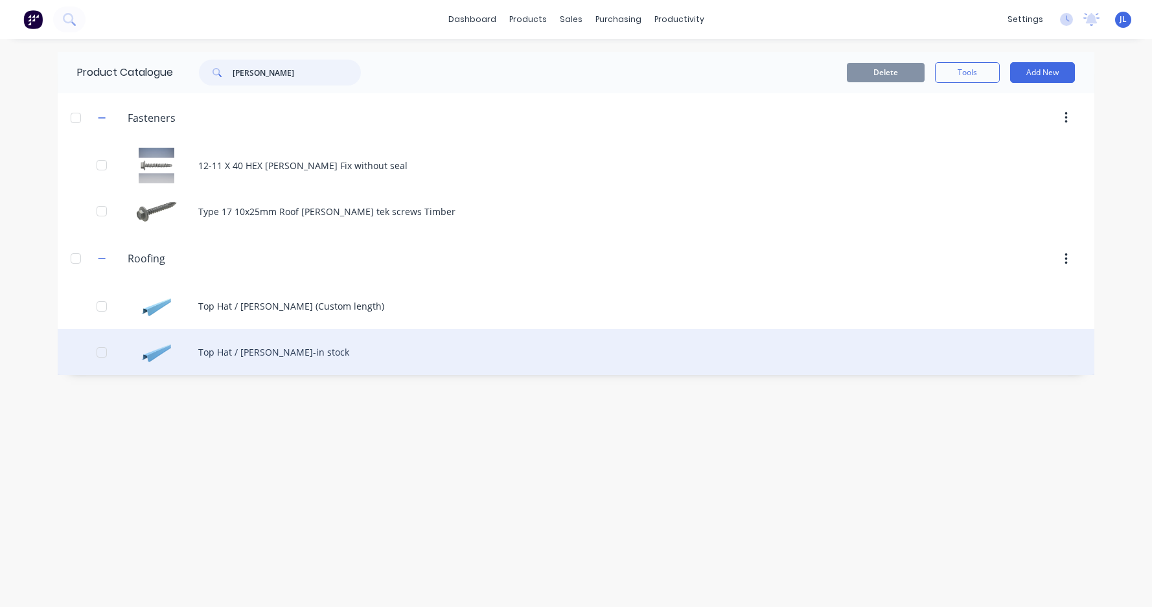
type input "batten"
click at [248, 354] on div "Top Hat / Batten-in stock" at bounding box center [576, 352] width 1037 height 46
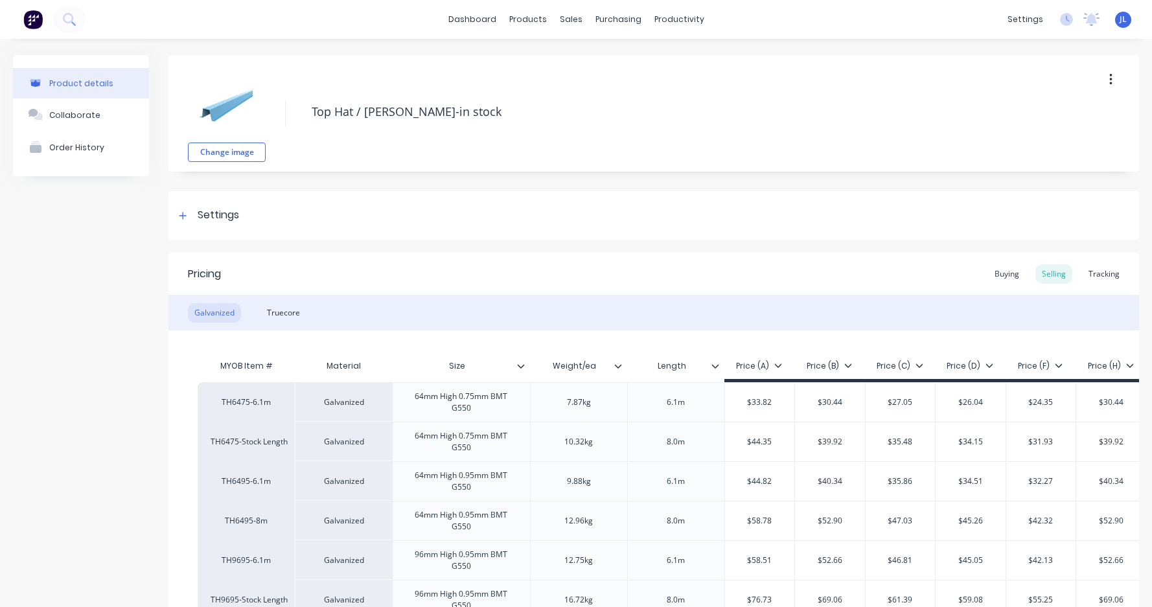
type textarea "x"
click at [1110, 273] on div "Tracking" at bounding box center [1104, 273] width 44 height 19
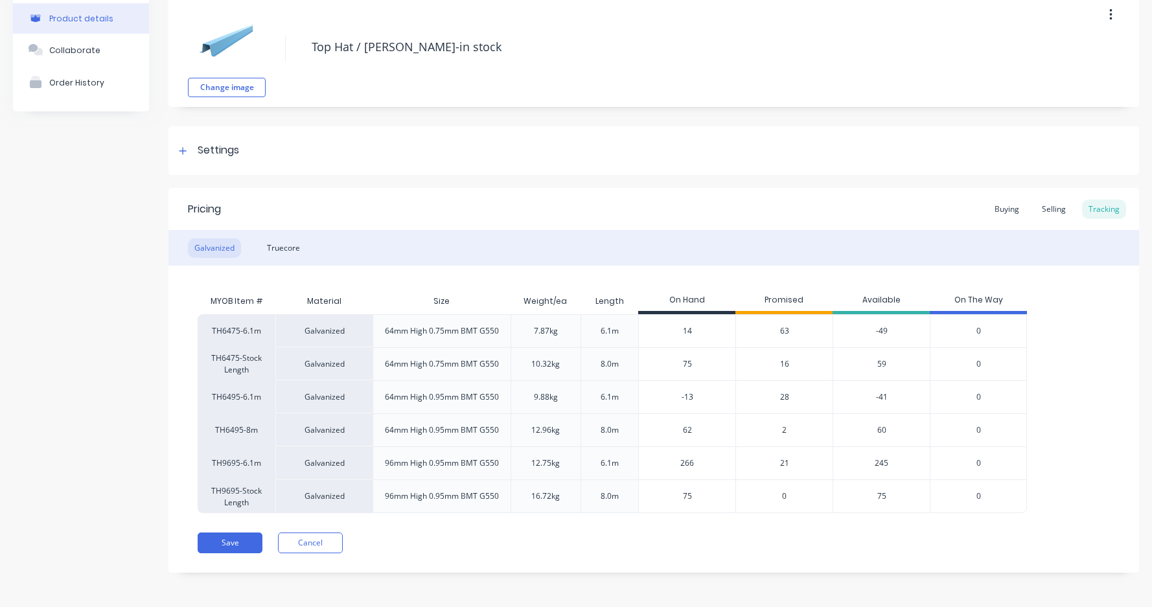
scroll to position [66, 0]
click at [661, 513] on div "Pricing Buying Selling Tracking Galvanized Truecore MYOB Item # Material Size W…" at bounding box center [653, 379] width 971 height 385
click at [1039, 208] on div "Selling" at bounding box center [1054, 207] width 37 height 19
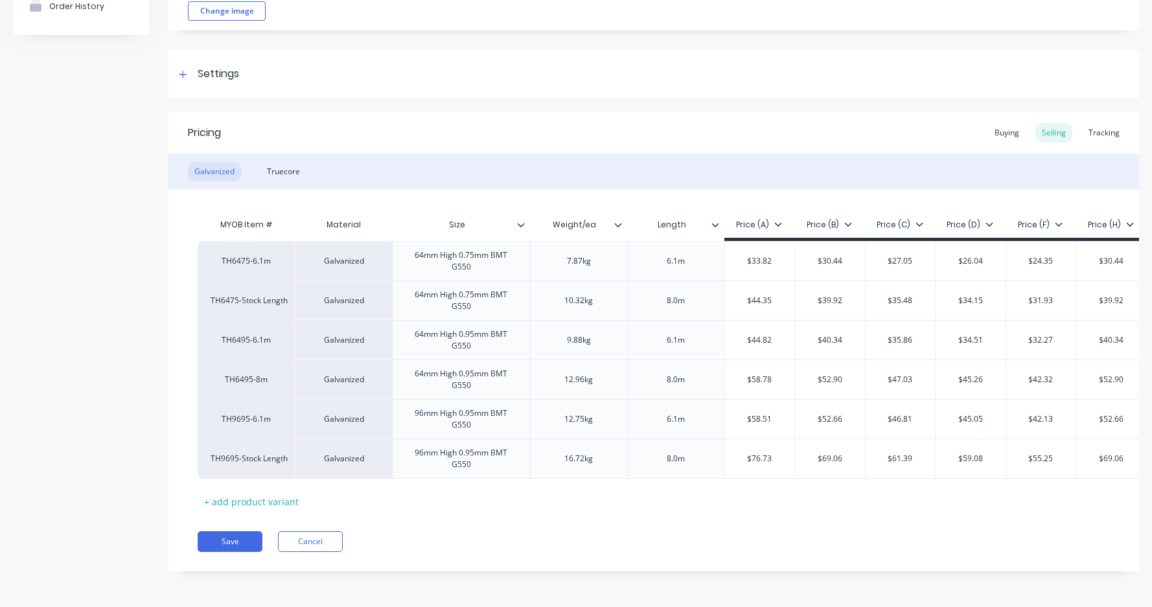
scroll to position [151, 0]
click at [327, 546] on button "Cancel" at bounding box center [310, 541] width 65 height 21
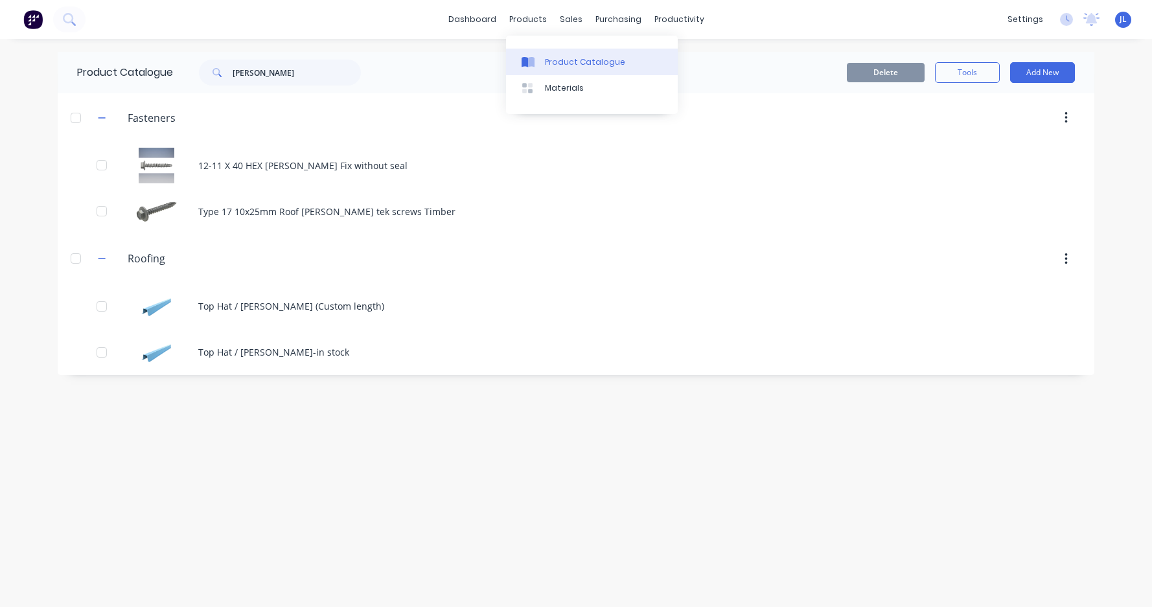
click at [579, 60] on div "Product Catalogue" at bounding box center [585, 62] width 80 height 12
click at [304, 66] on input "batten" at bounding box center [297, 73] width 128 height 26
click at [304, 68] on input "batten" at bounding box center [297, 73] width 128 height 26
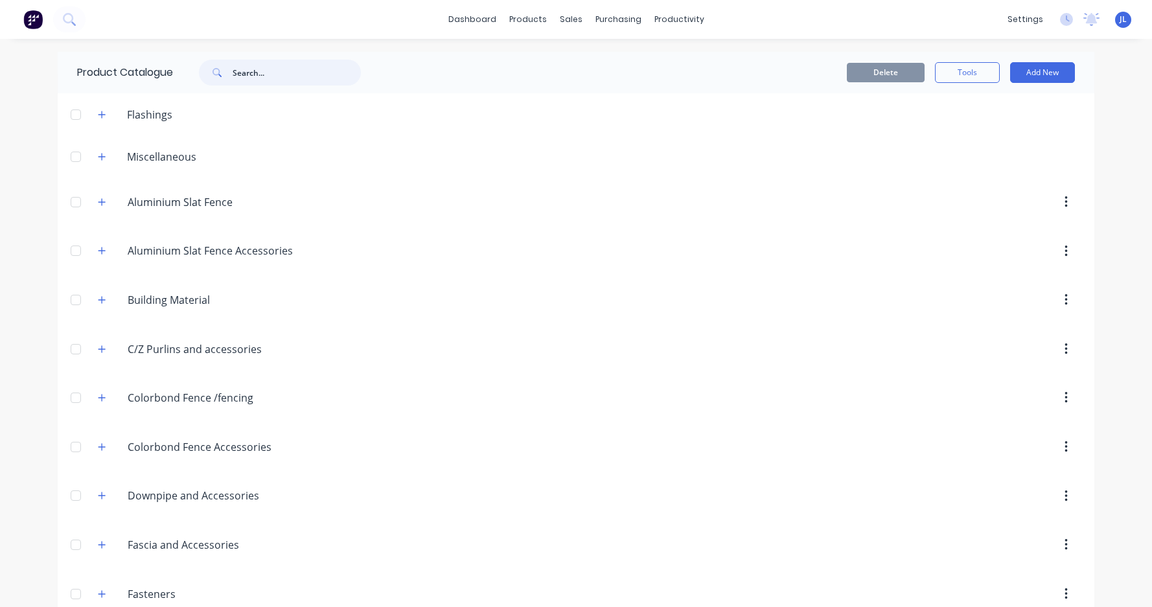
click at [266, 63] on input "text" at bounding box center [297, 73] width 128 height 26
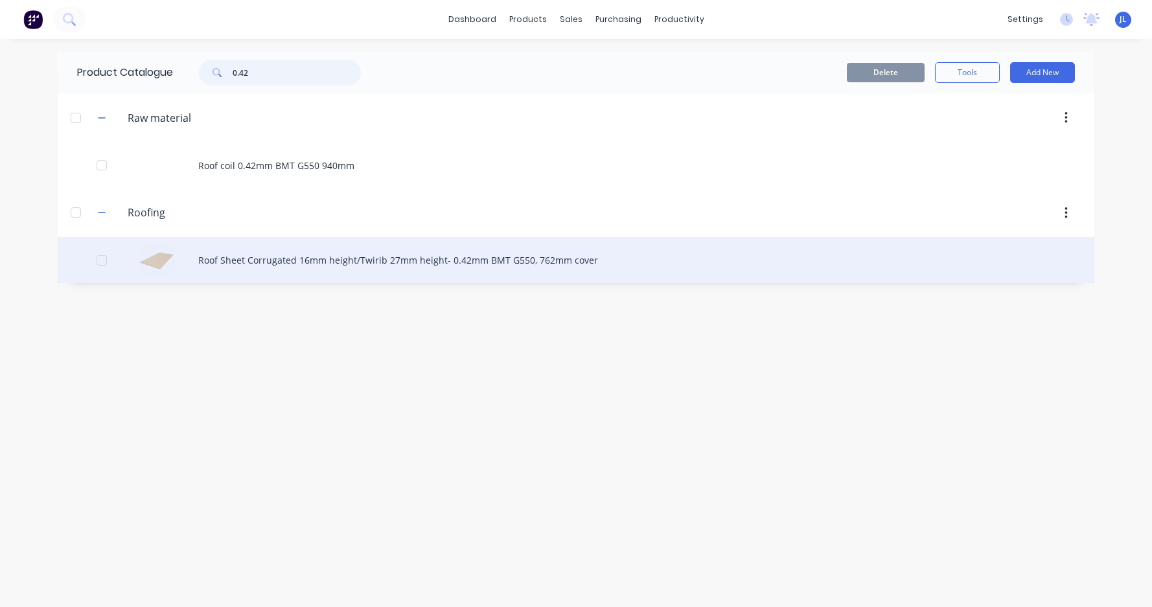
type input "0.42"
click at [359, 255] on div "Roof Sheet Corrugated 16mm height/Twirib 27mm height- 0.42mm BMT G550, 762mm co…" at bounding box center [576, 260] width 1037 height 46
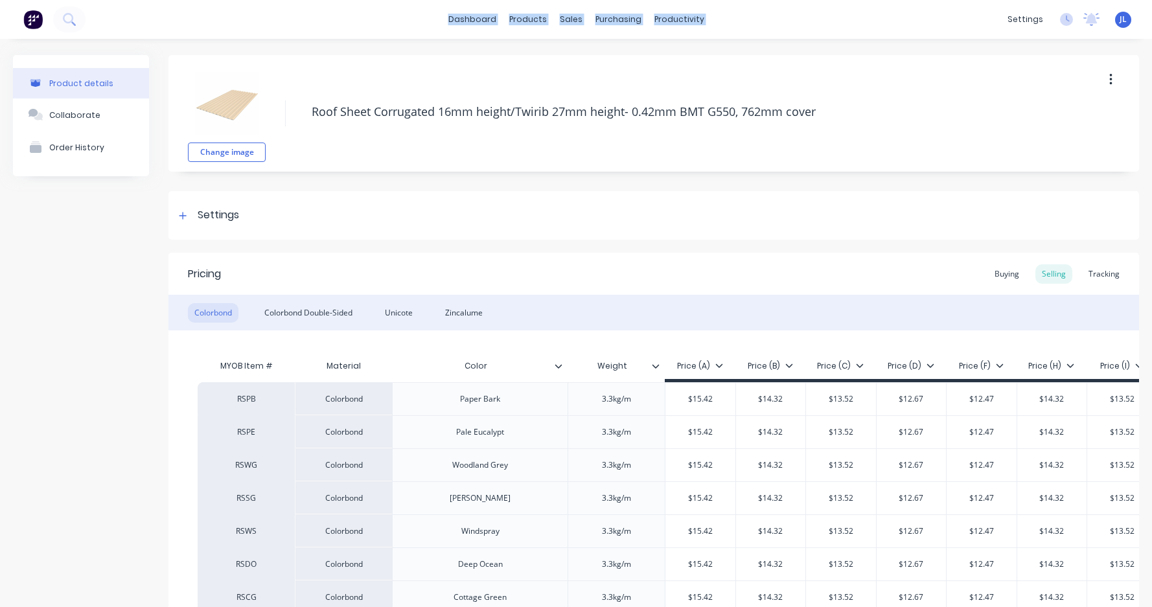
drag, startPoint x: 434, startPoint y: 16, endPoint x: 751, endPoint y: 27, distance: 317.7
click at [751, 27] on div "dashboard products sales purchasing productivity dashboard products Product Cat…" at bounding box center [576, 19] width 1152 height 39
click at [773, 56] on div "Change image Roof Sheet Corrugated 16mm height/Twirib 27mm height- 0.42mm BMT G…" at bounding box center [653, 113] width 971 height 117
drag, startPoint x: 840, startPoint y: 116, endPoint x: 404, endPoint y: -17, distance: 455.3
click at [404, 0] on html "dashboard products sales purchasing productivity dashboard products Product Cat…" at bounding box center [576, 303] width 1152 height 607
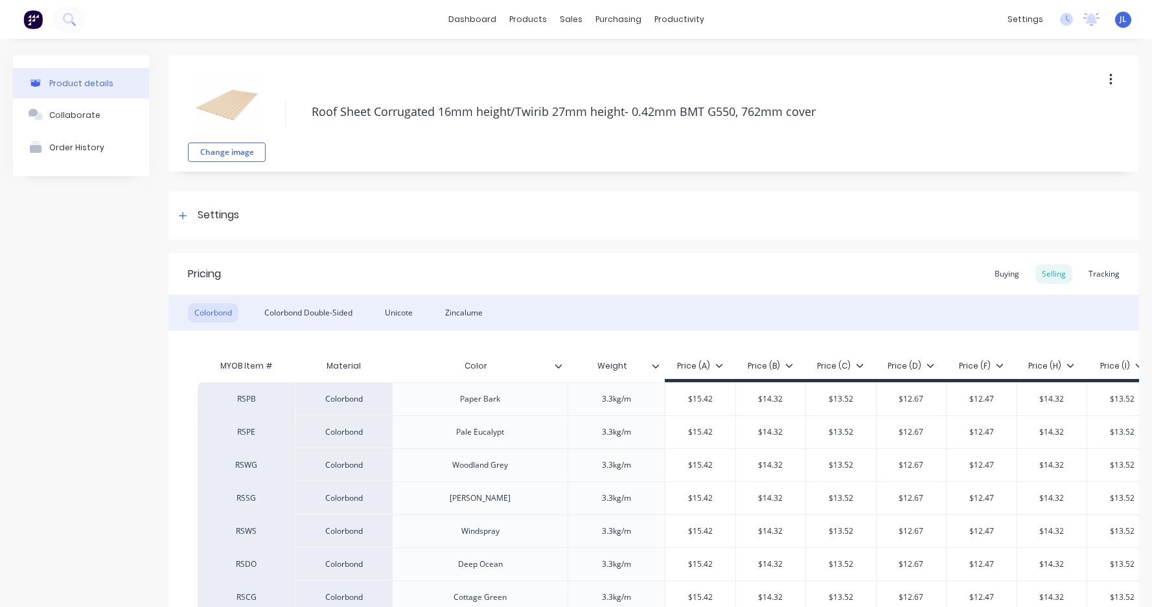
type textarea "x"
click at [435, 15] on div "dashboard products sales purchasing productivity dashboard products Product Cat…" at bounding box center [576, 19] width 1152 height 39
click at [647, 174] on div "Change image Roof Sheet Corrugated 16mm height/Twirib 27mm height- 0.42mm BMT G…" at bounding box center [653, 605] width 971 height 1101
click at [321, 18] on div "dashboard products sales purchasing productivity dashboard products Product Cat…" at bounding box center [576, 19] width 1152 height 39
click at [594, 94] on link "Customers" at bounding box center [635, 88] width 172 height 26
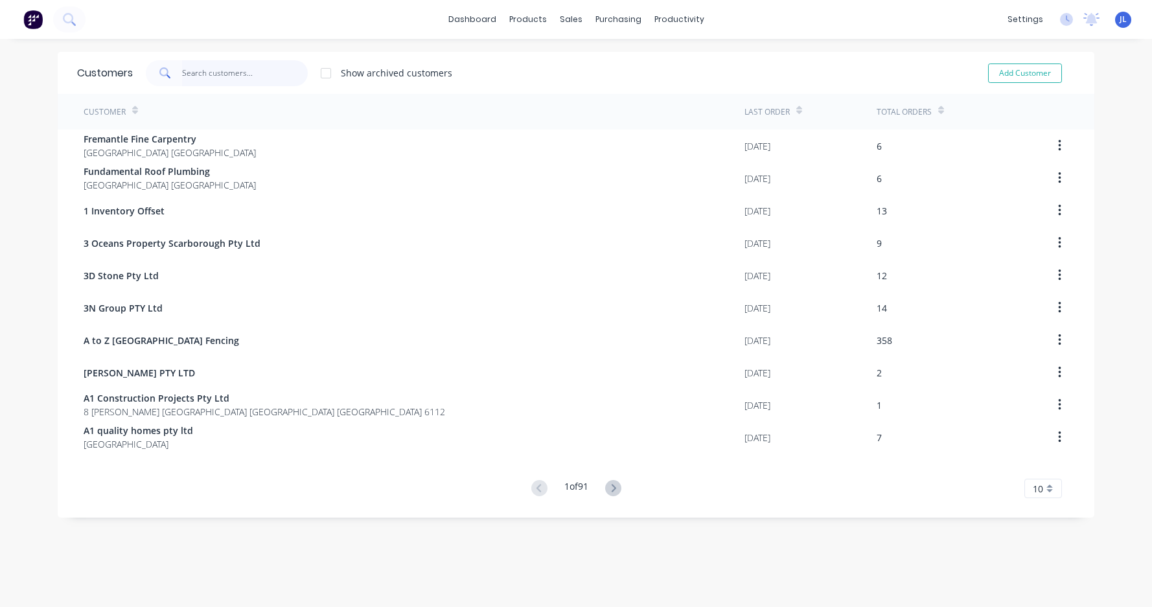
click at [213, 73] on input "text" at bounding box center [245, 73] width 126 height 26
click at [596, 62] on div "Sales Orders" at bounding box center [614, 62] width 53 height 12
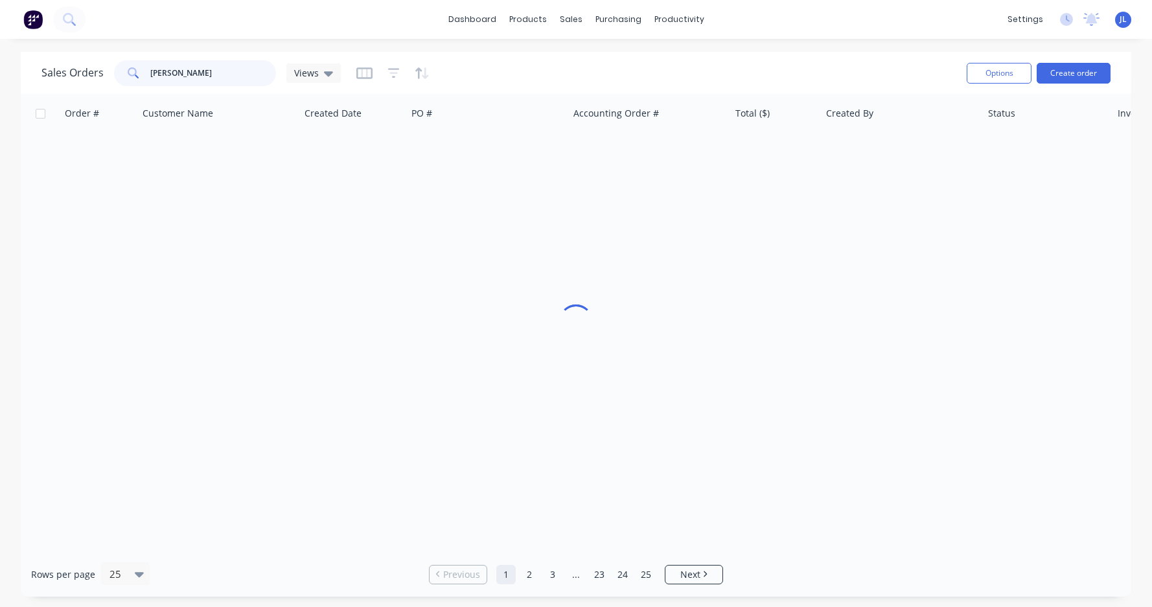
click at [229, 66] on input "Chris" at bounding box center [213, 73] width 126 height 26
click at [229, 67] on input "Chris" at bounding box center [213, 73] width 126 height 26
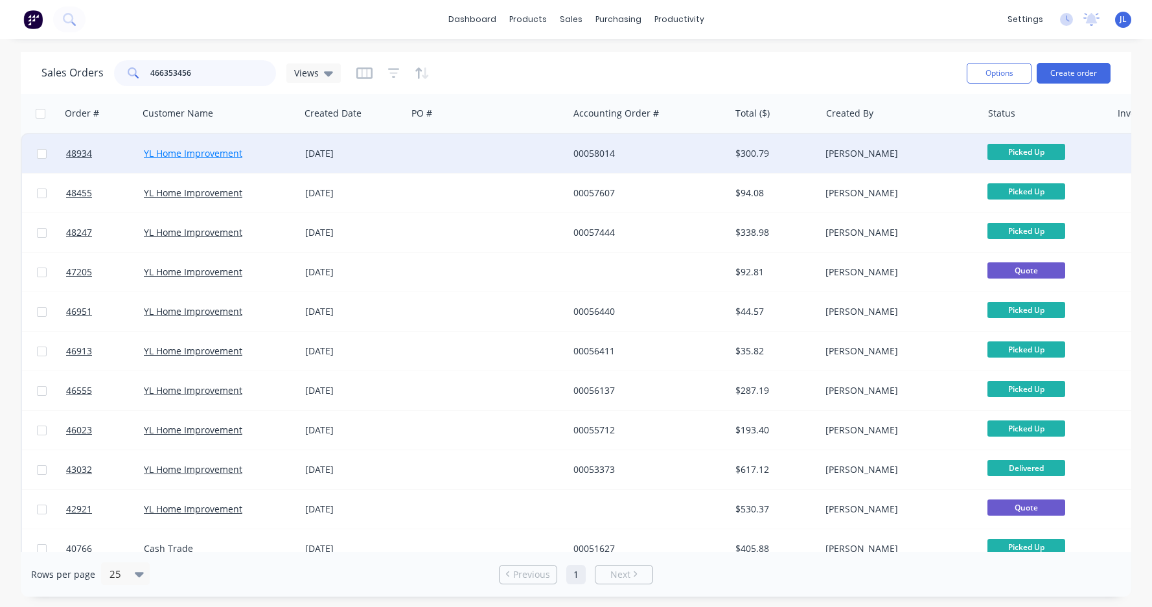
type input "466353456"
click at [193, 157] on link "YL Home Improvement" at bounding box center [193, 153] width 99 height 12
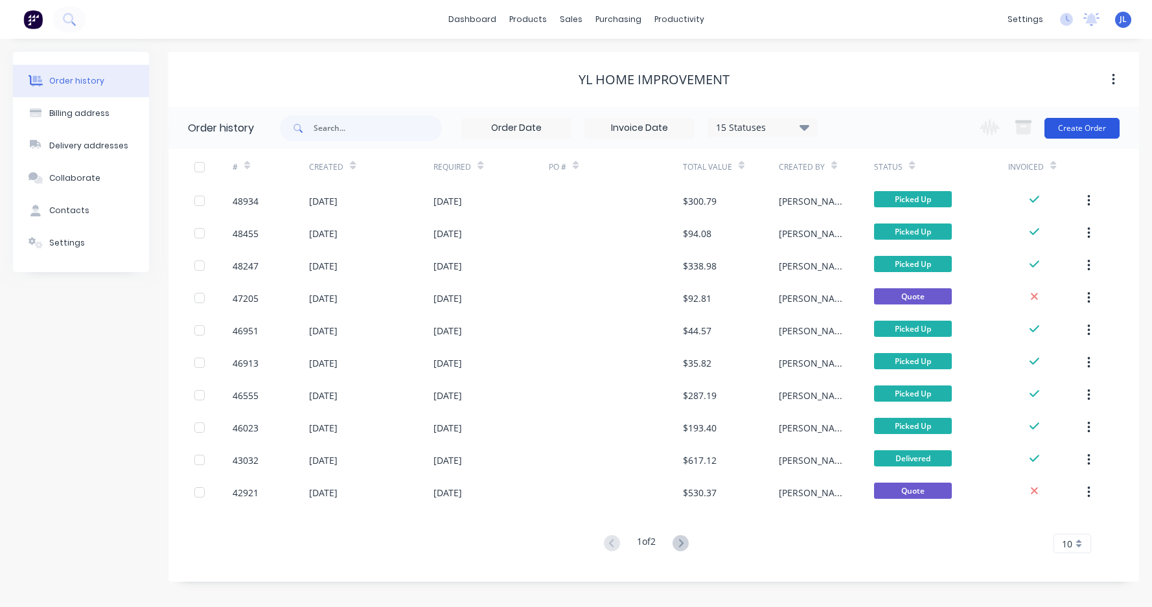
click at [1103, 128] on button "Create Order" at bounding box center [1082, 128] width 75 height 21
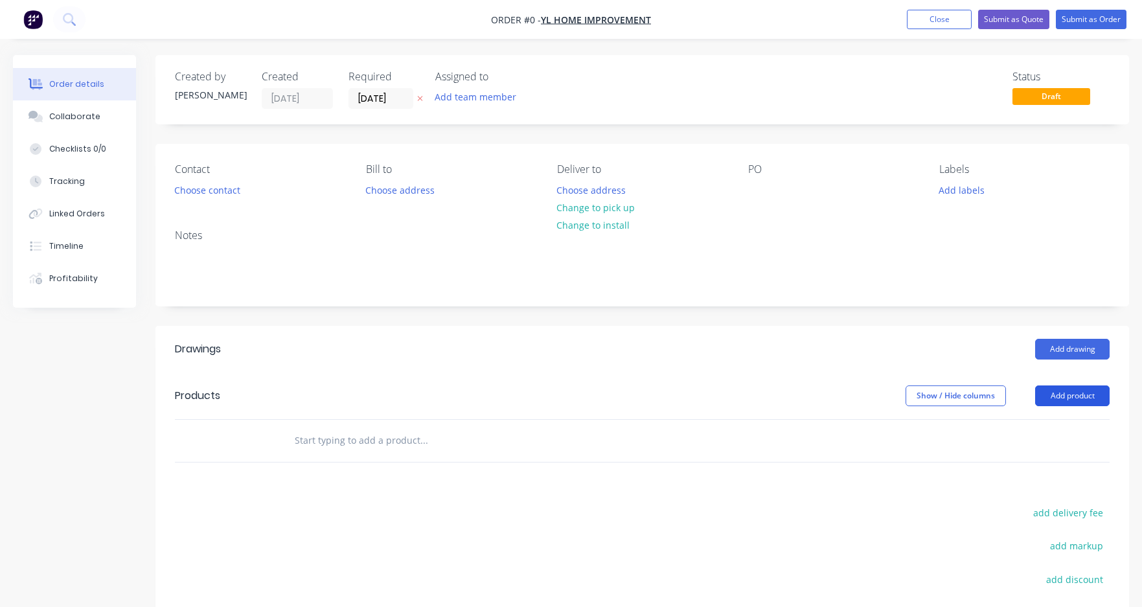
click at [1068, 404] on button "Add product" at bounding box center [1073, 396] width 75 height 21
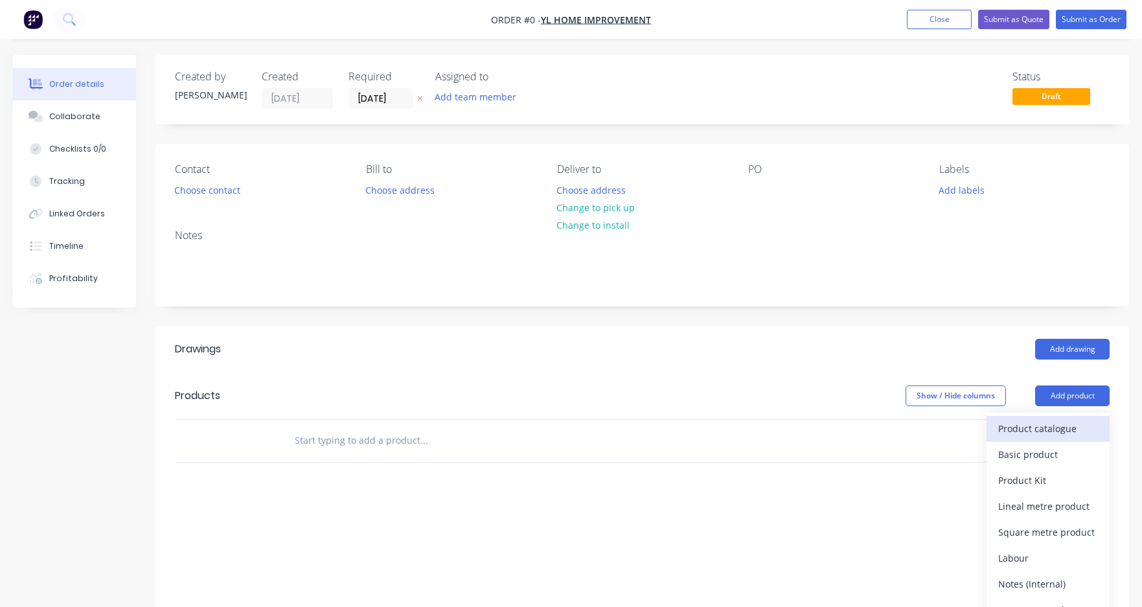
click at [1068, 421] on div "Product catalogue" at bounding box center [1049, 428] width 100 height 19
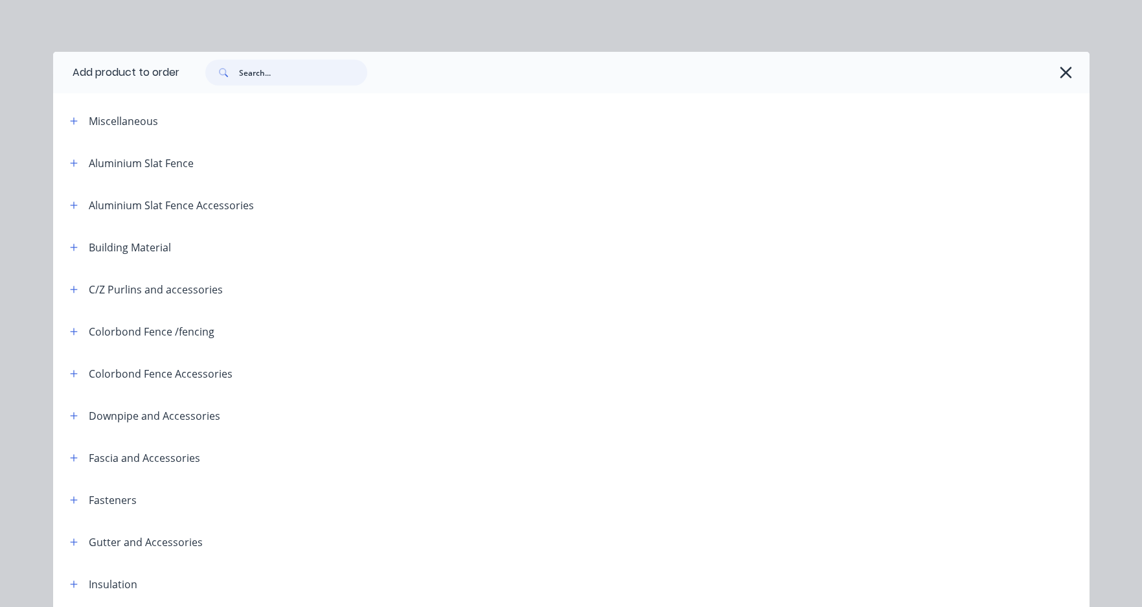
click at [272, 75] on input "text" at bounding box center [303, 73] width 128 height 26
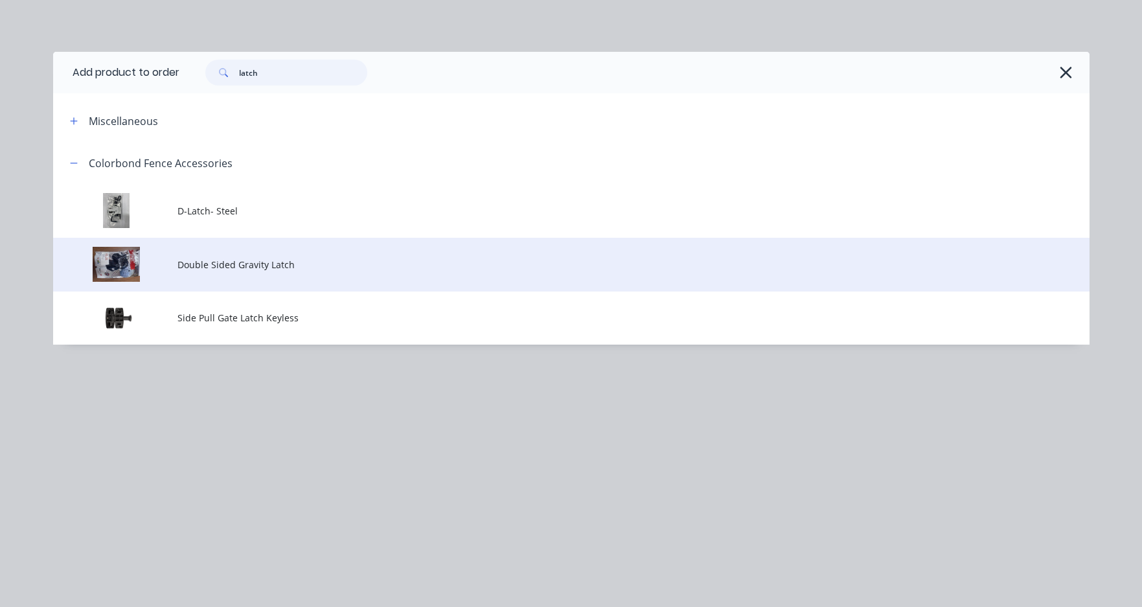
type input "latch"
click at [276, 262] on span "Double Sided Gravity Latch" at bounding box center [543, 265] width 730 height 14
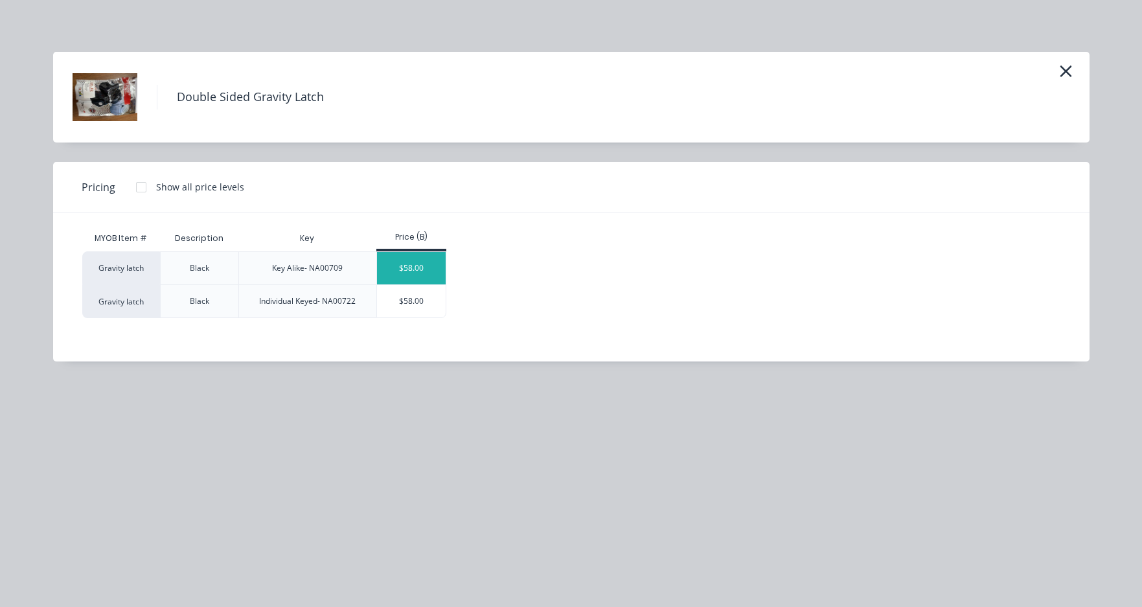
click at [428, 281] on div "$58.00" at bounding box center [411, 268] width 69 height 32
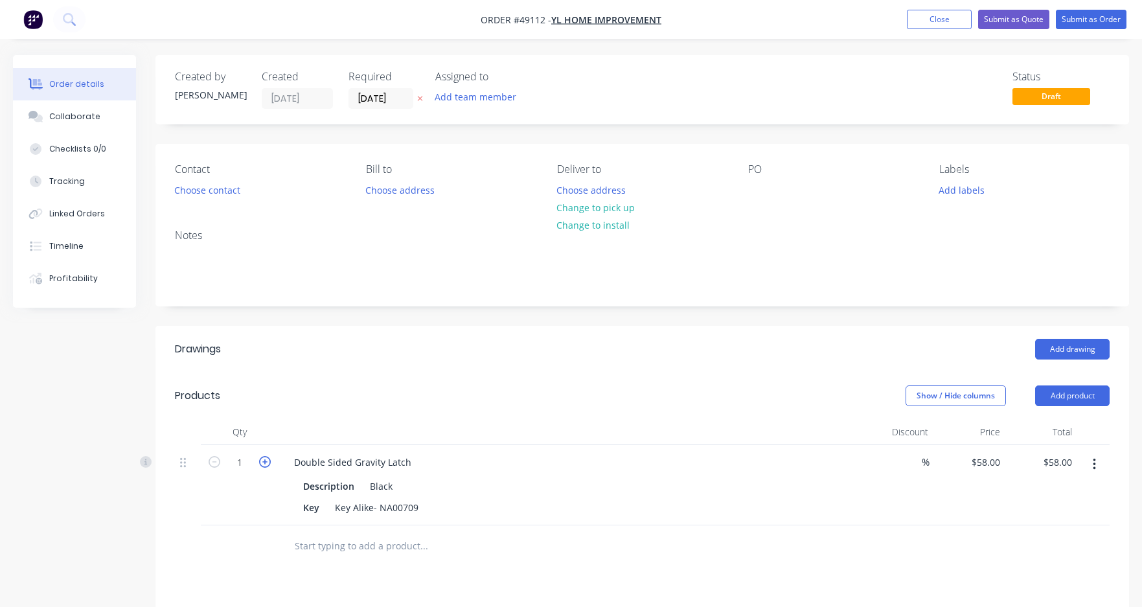
click at [263, 463] on icon "button" at bounding box center [265, 462] width 12 height 12
type input "2"
type input "$116.00"
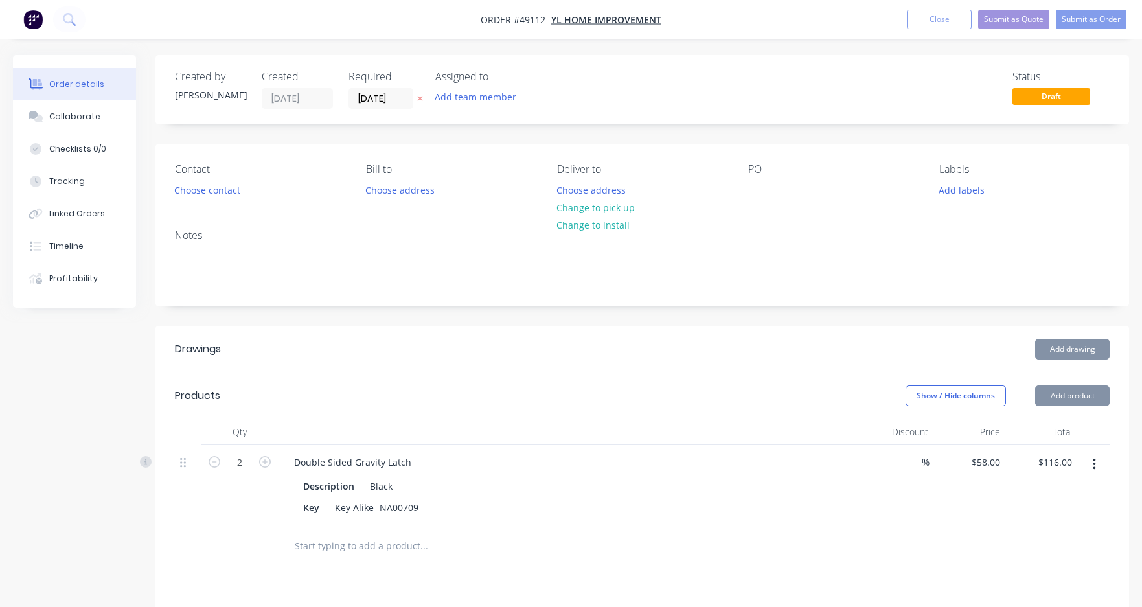
drag, startPoint x: 347, startPoint y: 399, endPoint x: 356, endPoint y: 398, distance: 9.1
click at [351, 399] on div "Products" at bounding box center [274, 396] width 199 height 21
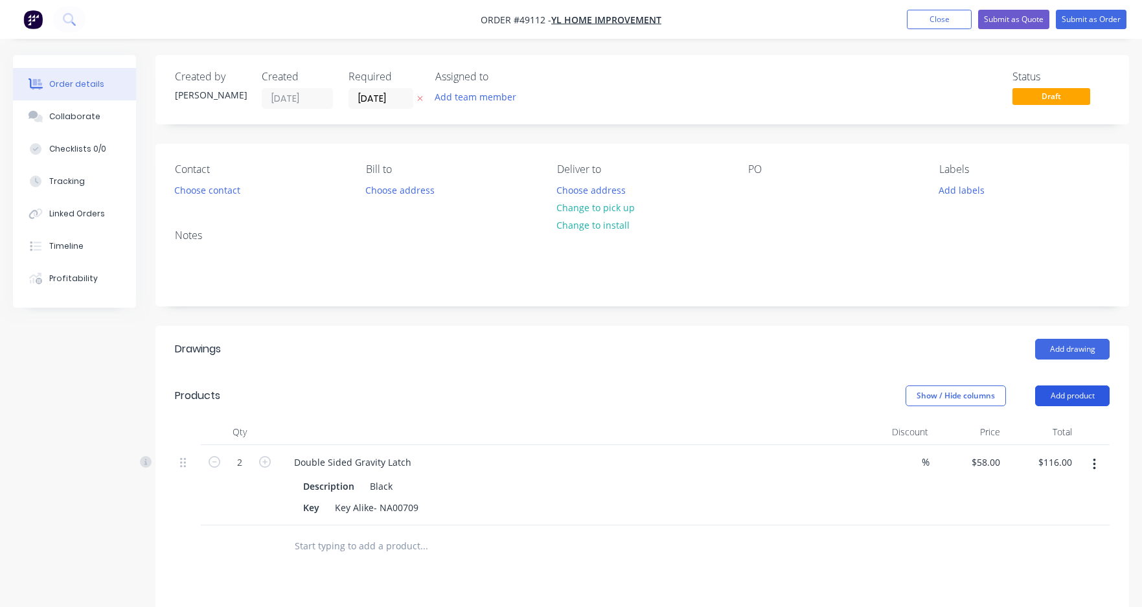
click at [1071, 391] on button "Add product" at bounding box center [1073, 396] width 75 height 21
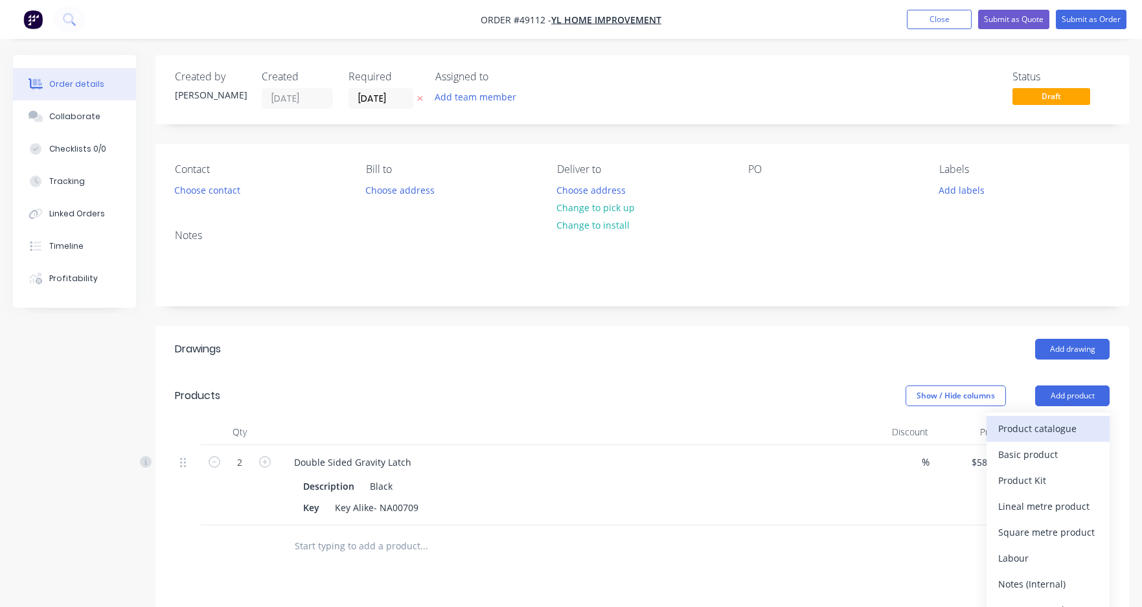
click at [1049, 425] on div "Product catalogue" at bounding box center [1049, 428] width 100 height 19
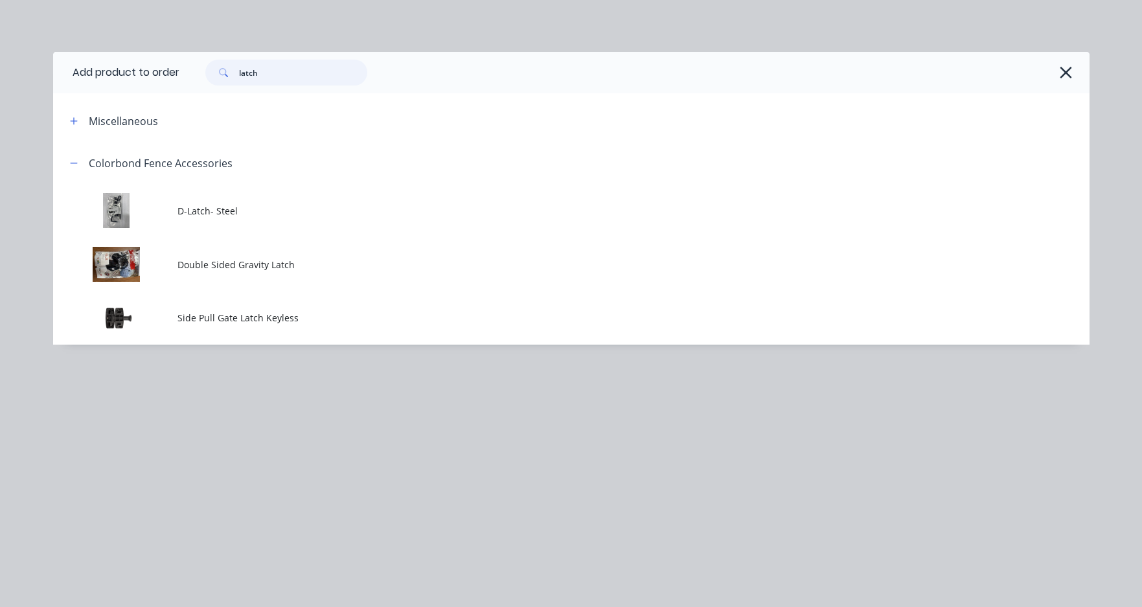
click at [341, 71] on input "latch" at bounding box center [303, 73] width 128 height 26
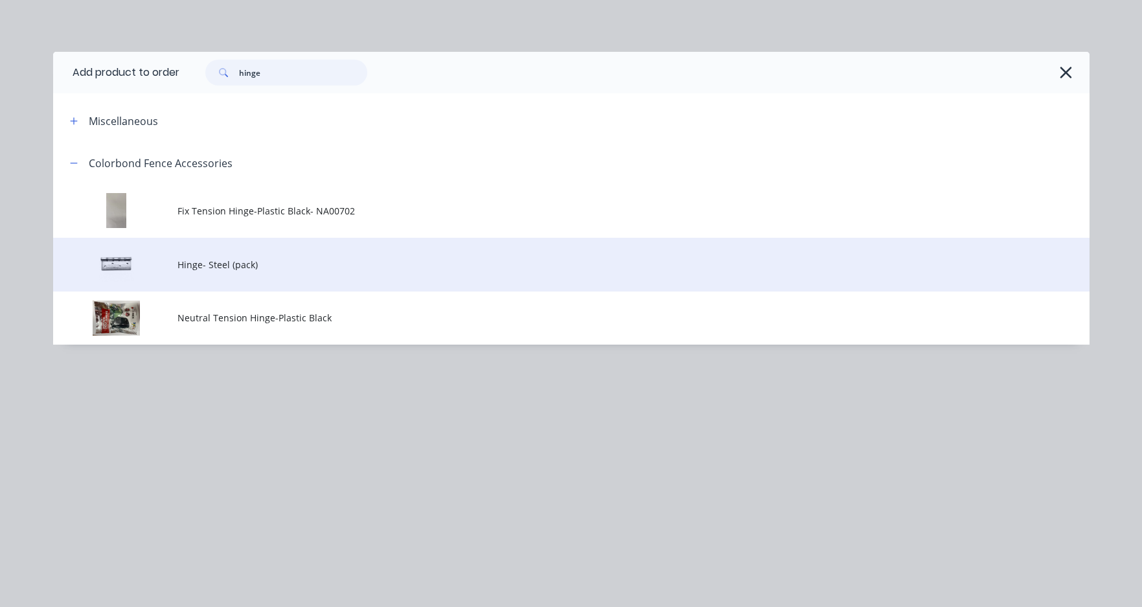
type input "hinge"
click at [264, 260] on span "Hinge- Steel (pack)" at bounding box center [543, 265] width 730 height 14
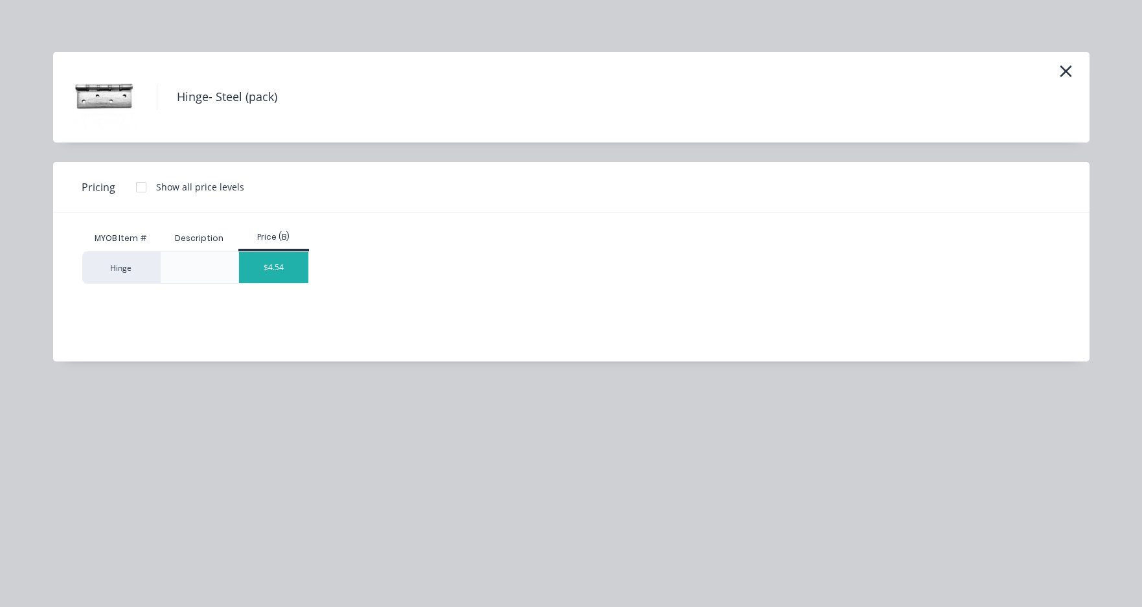
click at [294, 274] on div "$4.54" at bounding box center [273, 267] width 69 height 31
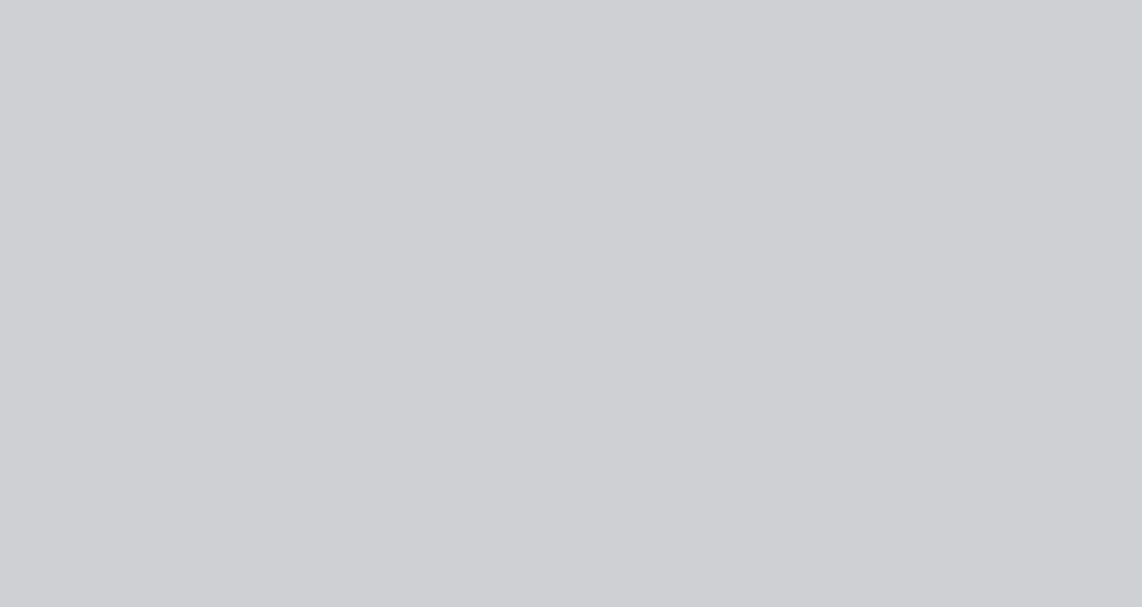
type input "$4.54"
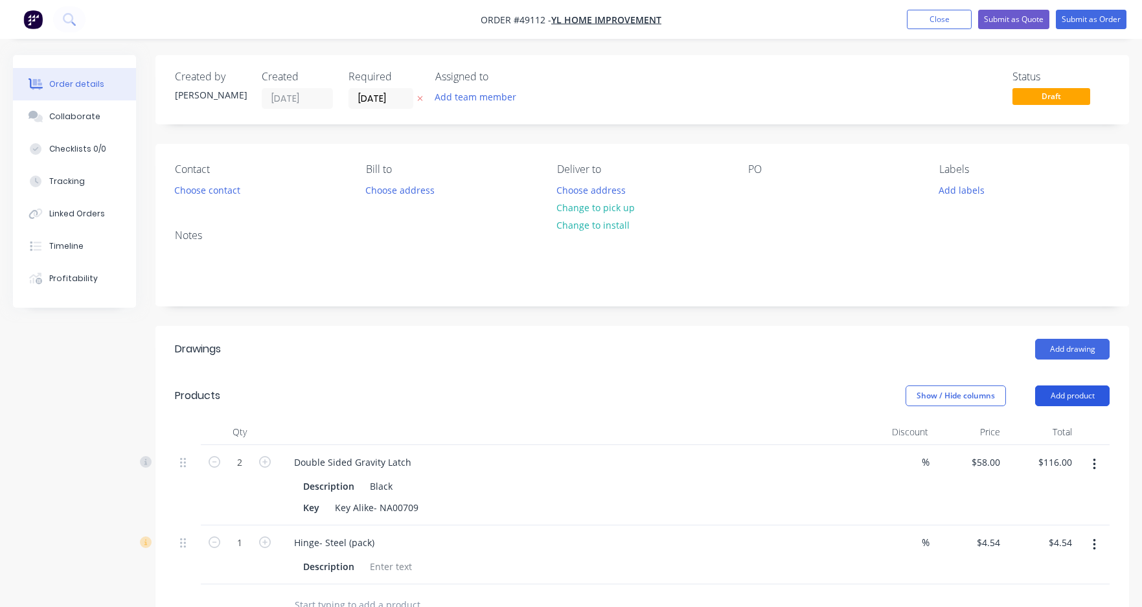
click at [1075, 394] on button "Add product" at bounding box center [1073, 396] width 75 height 21
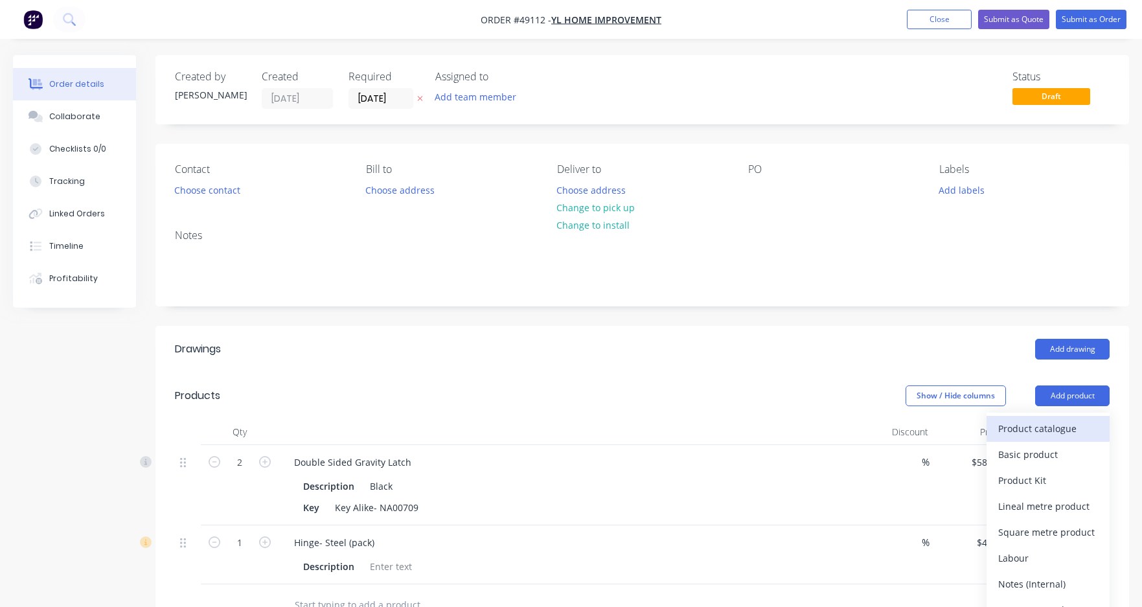
click at [1060, 438] on div "Product catalogue" at bounding box center [1049, 428] width 100 height 19
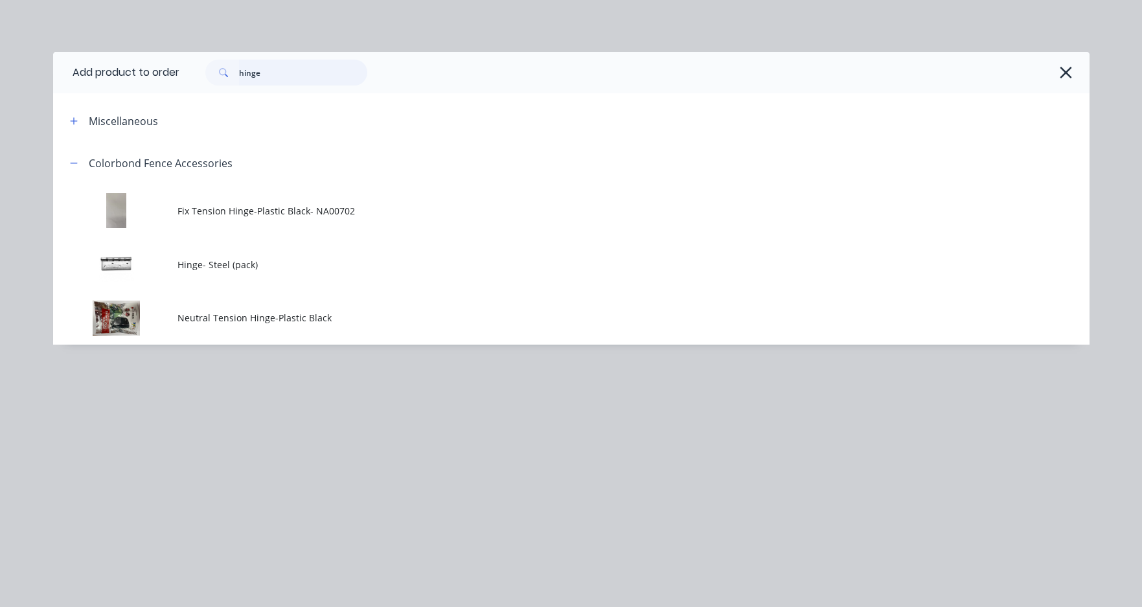
click at [277, 71] on input "hinge" at bounding box center [303, 73] width 128 height 26
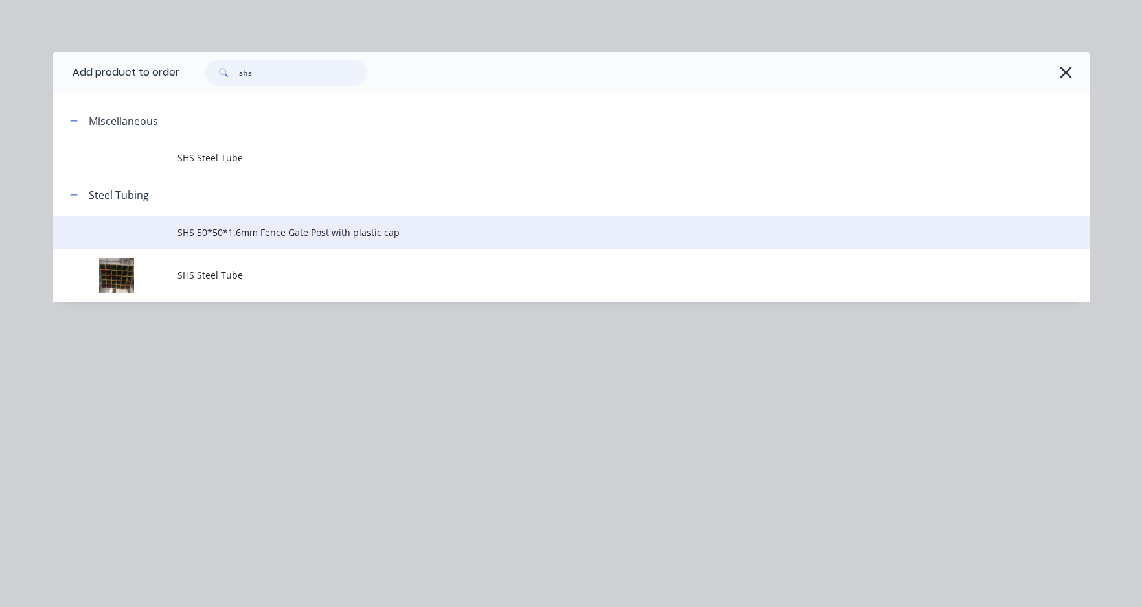
type input "shs"
click at [283, 231] on span "SHS 50*50*1.6mm Fence Gate Post with plastic cap" at bounding box center [543, 233] width 730 height 14
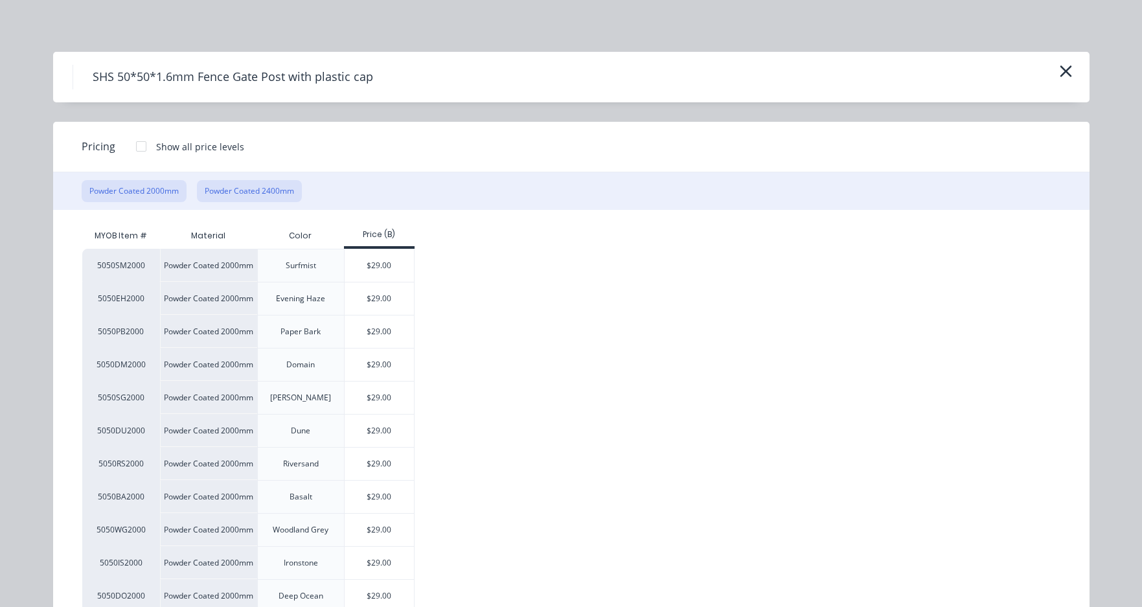
click at [259, 185] on button "Powder Coated 2400mm" at bounding box center [249, 191] width 105 height 22
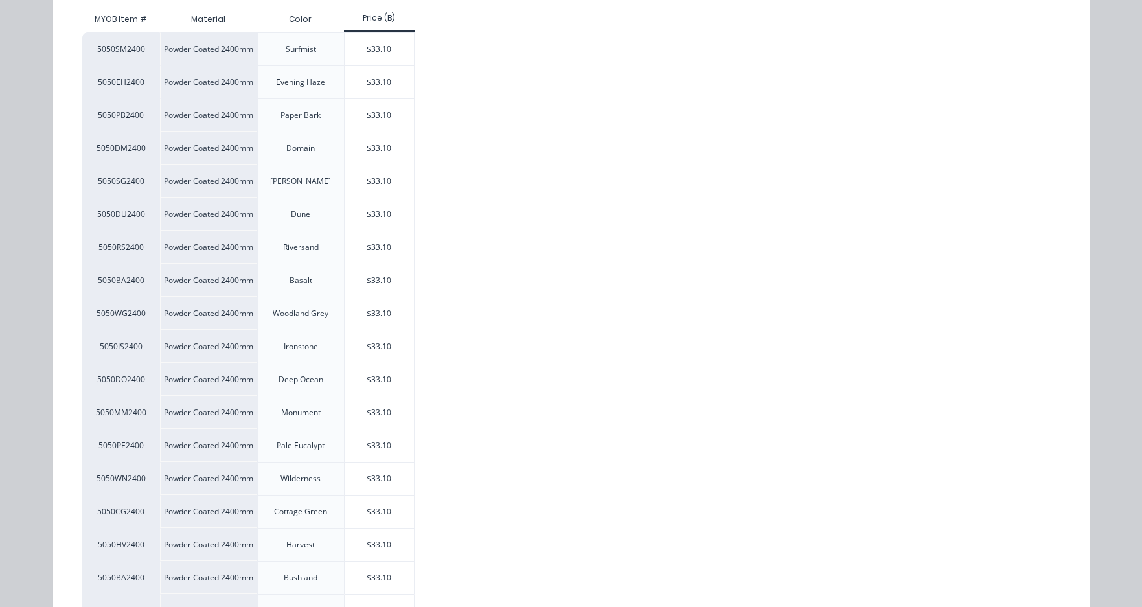
scroll to position [259, 0]
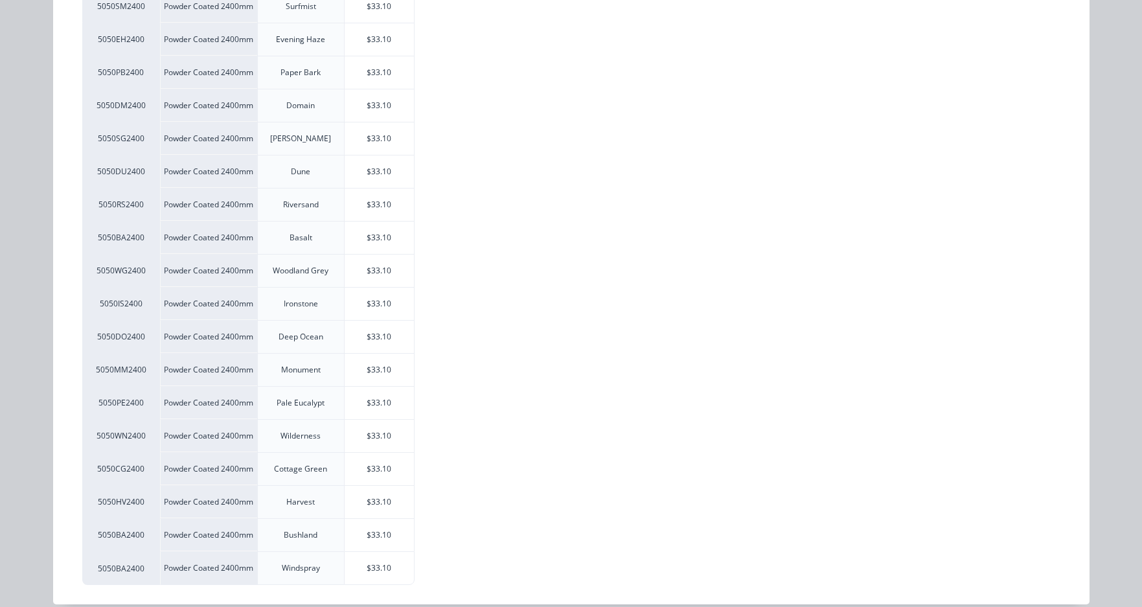
drag, startPoint x: 386, startPoint y: 263, endPoint x: 437, endPoint y: 267, distance: 51.3
click at [386, 264] on div "$33.10" at bounding box center [379, 271] width 69 height 32
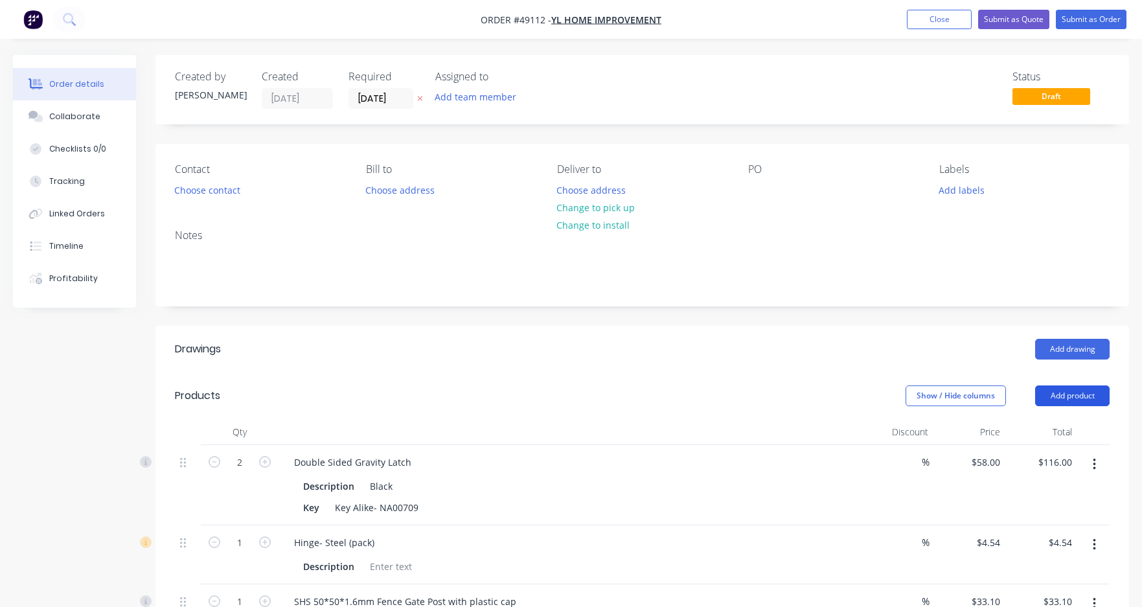
click at [1075, 392] on button "Add product" at bounding box center [1073, 396] width 75 height 21
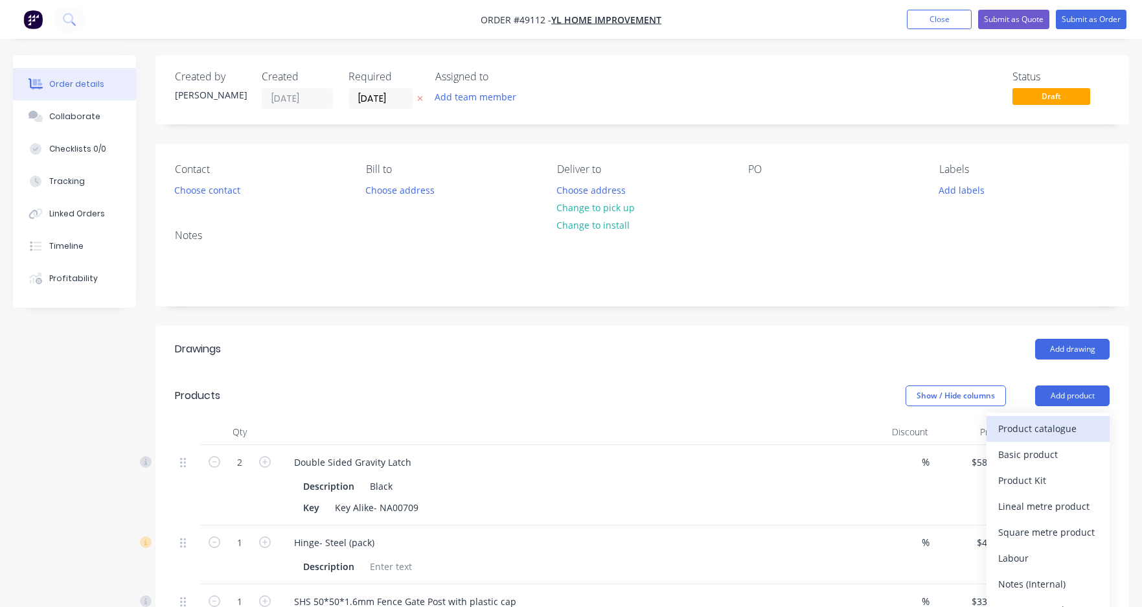
click at [1071, 426] on div "Product catalogue" at bounding box center [1049, 428] width 100 height 19
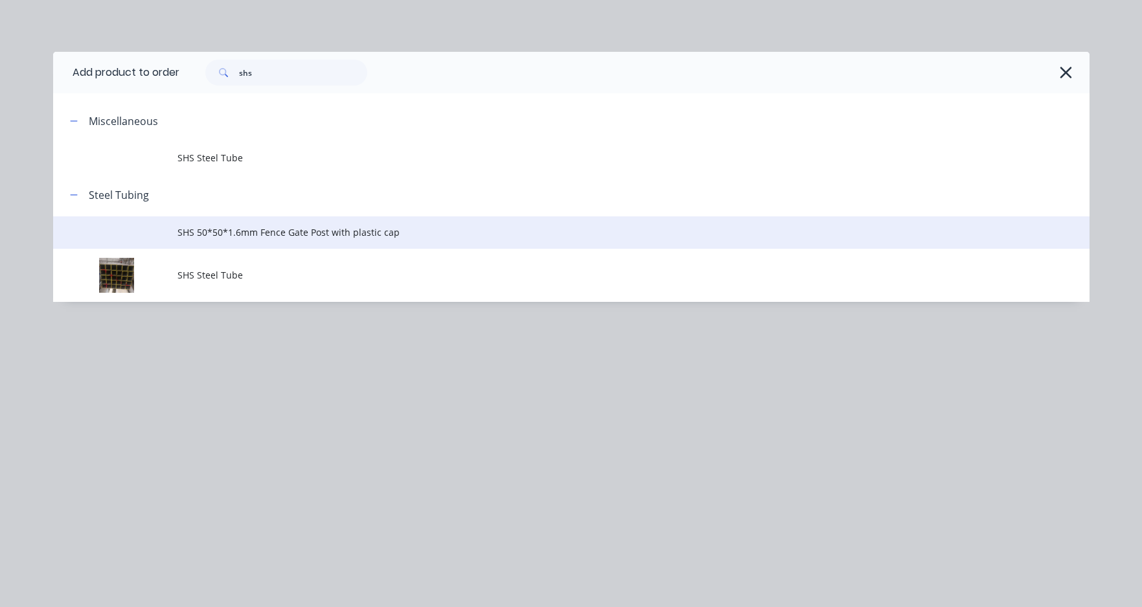
click at [335, 237] on span "SHS 50*50*1.6mm Fence Gate Post with plastic cap" at bounding box center [543, 233] width 730 height 14
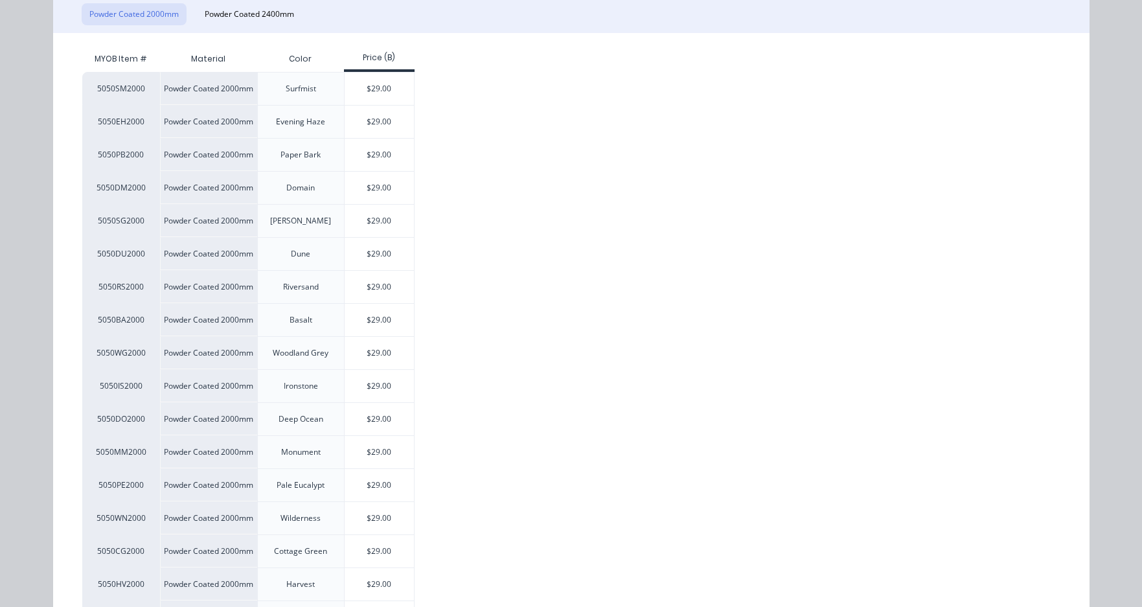
scroll to position [194, 0]
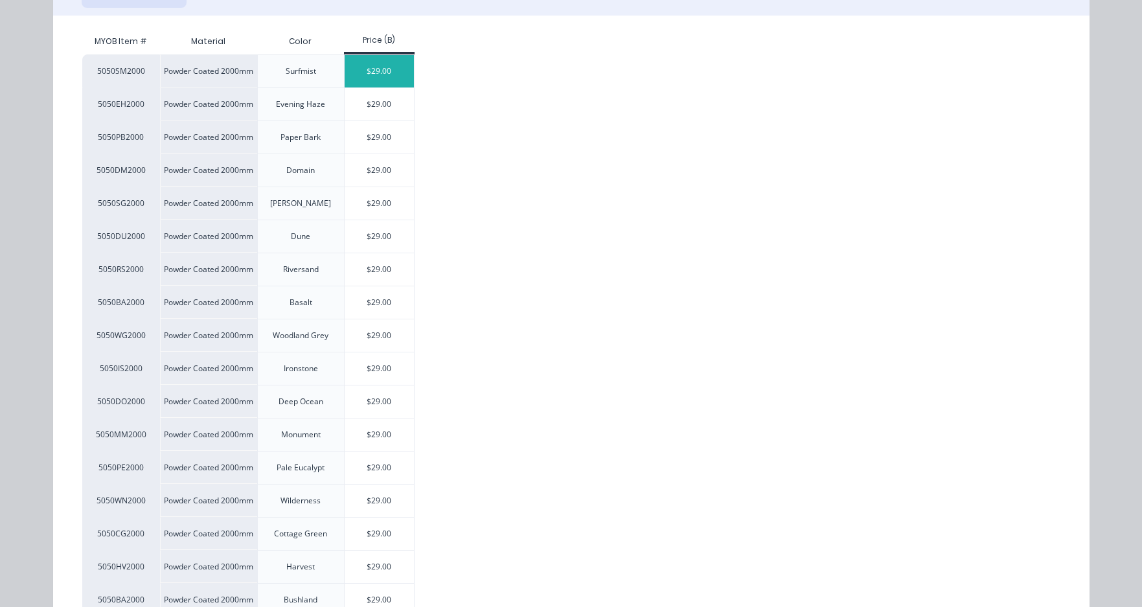
click at [372, 60] on div "$29.00" at bounding box center [379, 71] width 69 height 32
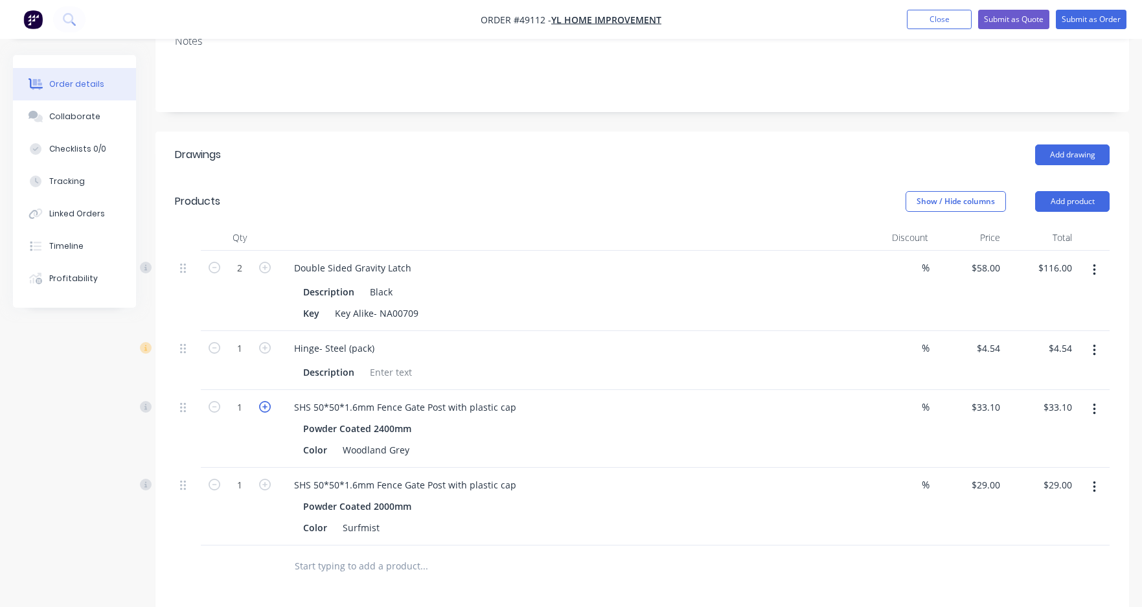
click at [269, 404] on icon "button" at bounding box center [265, 407] width 12 height 12
type input "2"
type input "$66.20"
drag, startPoint x: 270, startPoint y: 488, endPoint x: 408, endPoint y: 346, distance: 197.5
click at [270, 487] on icon "button" at bounding box center [265, 485] width 12 height 12
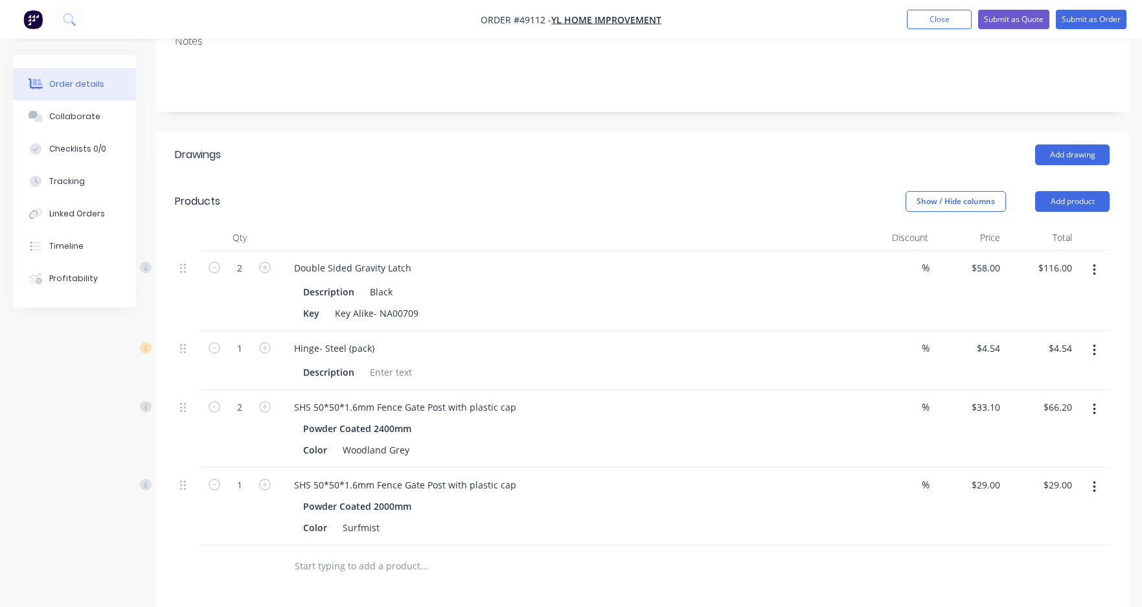
type input "2"
type input "$58.00"
drag, startPoint x: 1011, startPoint y: 176, endPoint x: 1062, endPoint y: 194, distance: 54.5
click at [1027, 185] on div "Drawings Add drawing Products Show / Hide columns Add product Qty Discount Pric…" at bounding box center [643, 501] width 974 height 739
click at [1062, 195] on button "Add product" at bounding box center [1073, 201] width 75 height 21
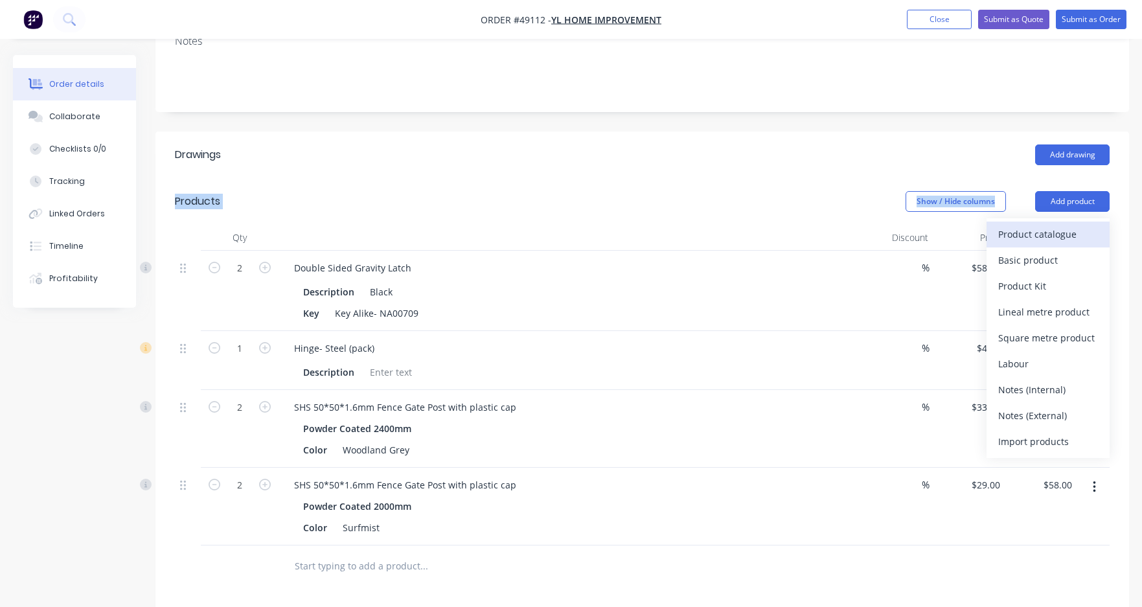
click at [1064, 231] on div "Product catalogue" at bounding box center [1049, 234] width 100 height 19
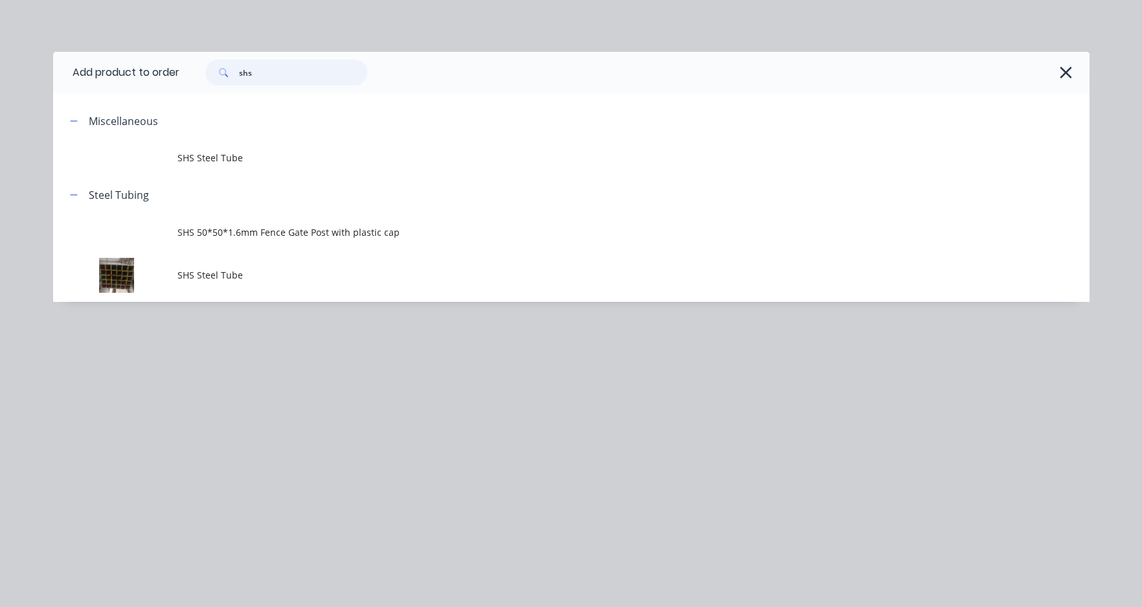
click at [283, 64] on input "shs" at bounding box center [303, 73] width 128 height 26
type input "2"
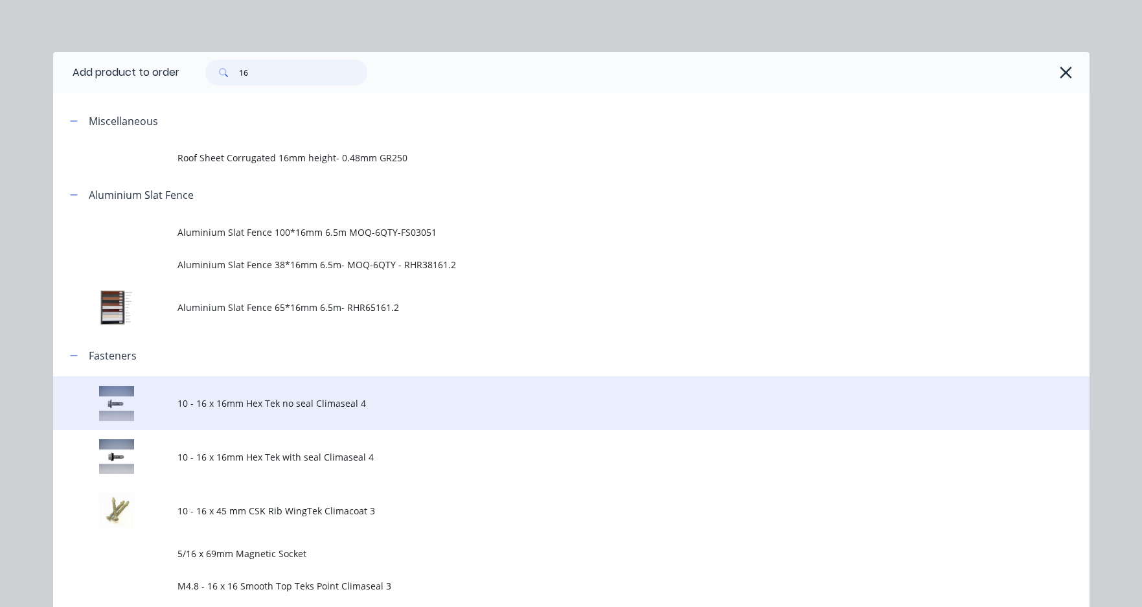
type input "16"
click at [281, 401] on span "10 - 16 x 16mm Hex Tek no seal Climaseal 4" at bounding box center [543, 404] width 730 height 14
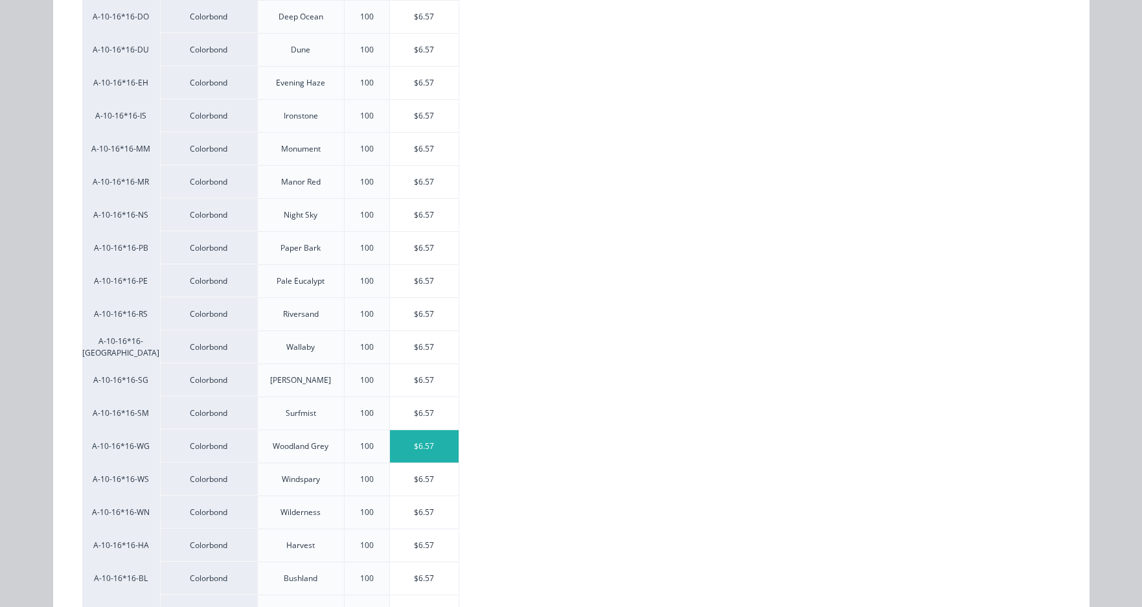
scroll to position [389, 0]
click at [430, 423] on div "$6.57" at bounding box center [424, 413] width 69 height 32
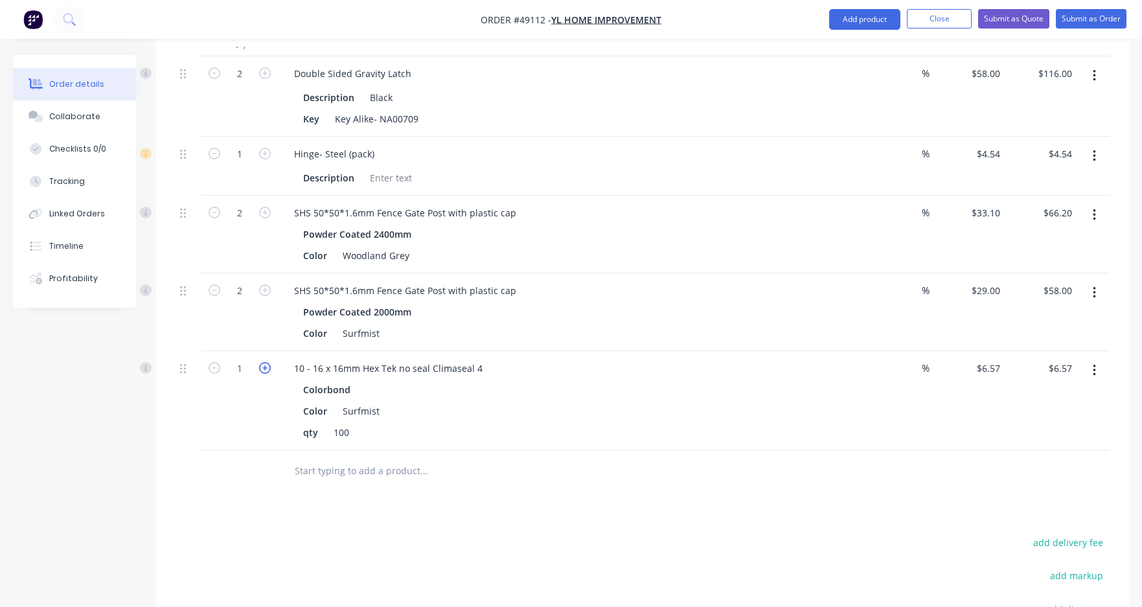
click at [266, 364] on icon "button" at bounding box center [265, 368] width 12 height 12
type input "2"
type input "$13.14"
drag, startPoint x: 577, startPoint y: 484, endPoint x: 730, endPoint y: 482, distance: 152.9
click at [578, 484] on div at bounding box center [512, 471] width 467 height 42
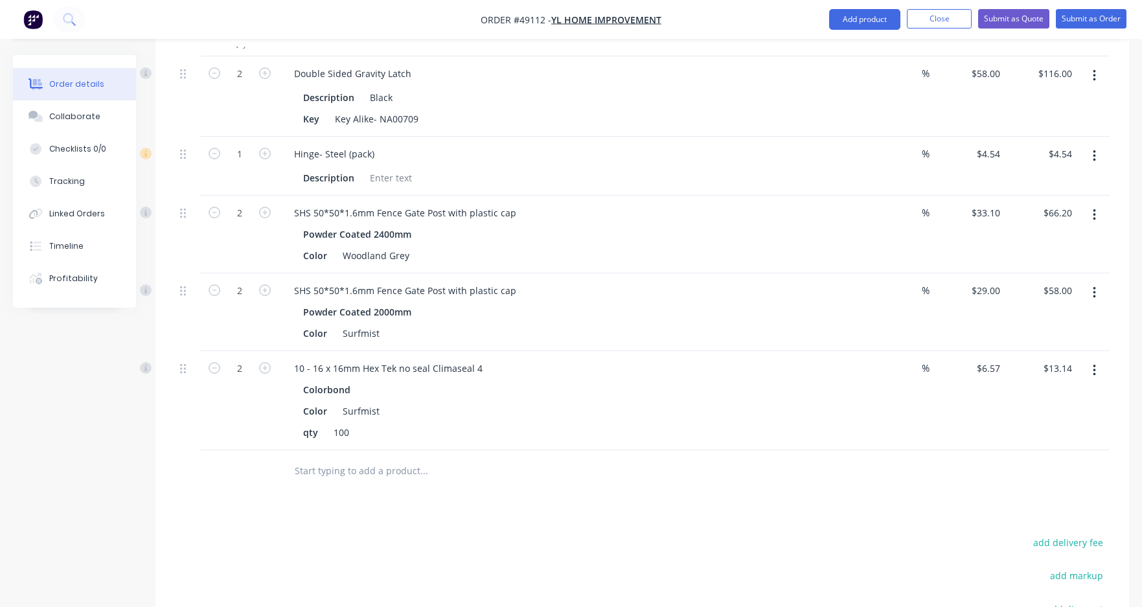
click at [795, 482] on div at bounding box center [642, 471] width 935 height 42
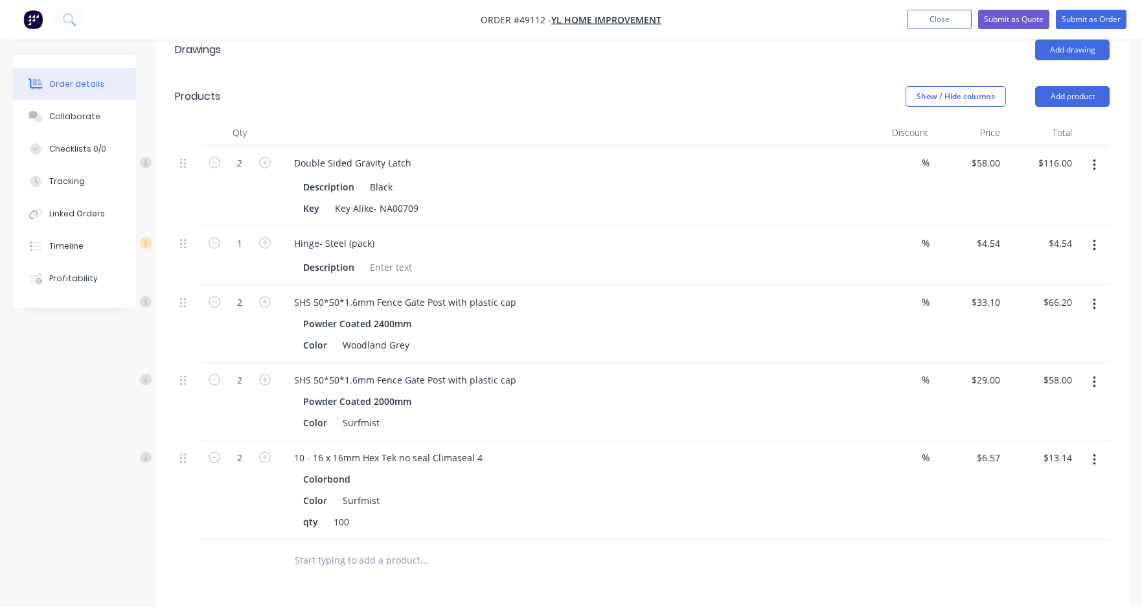
scroll to position [252, 0]
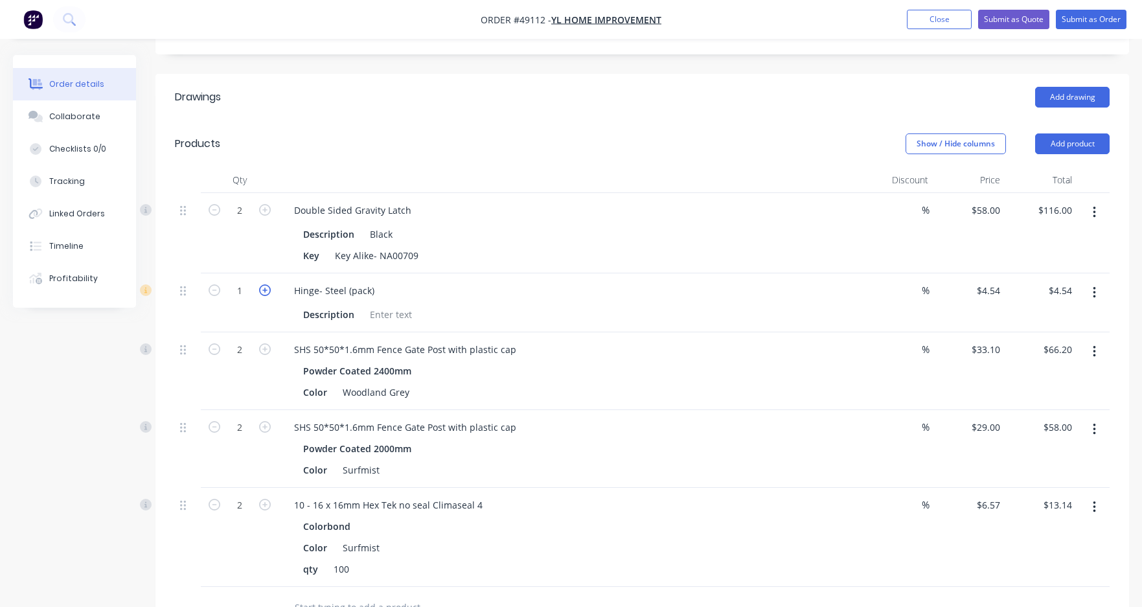
click at [266, 291] on icon "button" at bounding box center [265, 290] width 12 height 12
type input "2"
type input "$9.08"
click at [1095, 432] on icon "button" at bounding box center [1094, 430] width 3 height 14
click at [1061, 463] on div "Edit" at bounding box center [1049, 463] width 100 height 19
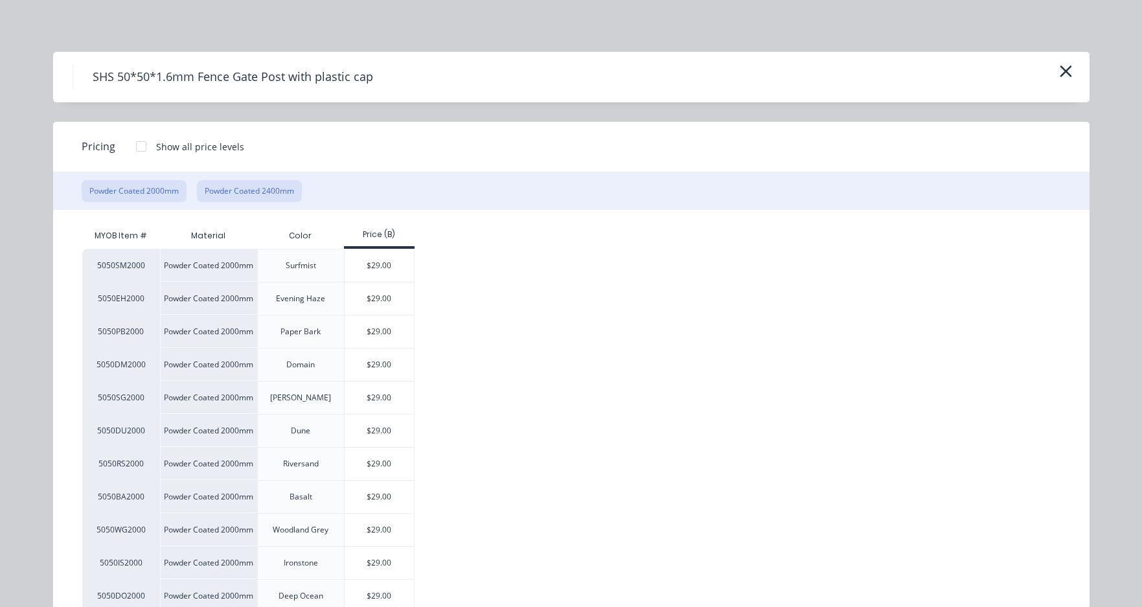
drag, startPoint x: 246, startPoint y: 180, endPoint x: 262, endPoint y: 202, distance: 26.4
click at [251, 191] on button "Powder Coated 2400mm" at bounding box center [249, 191] width 105 height 22
click at [385, 270] on div "$33.10" at bounding box center [379, 265] width 69 height 32
type input "$33.10"
type input "$66.20"
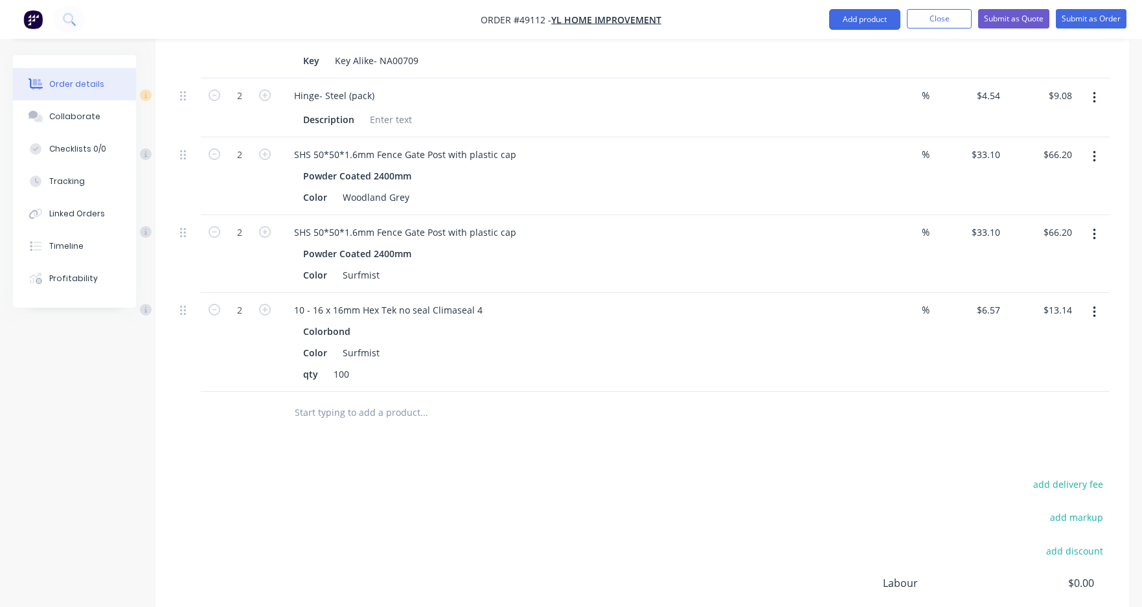
scroll to position [446, 0]
click at [879, 21] on button "Add product" at bounding box center [864, 19] width 71 height 21
click at [566, 69] on div "Key Key Alike- NA00709" at bounding box center [567, 61] width 539 height 19
click at [848, 14] on button "Add product" at bounding box center [864, 19] width 71 height 21
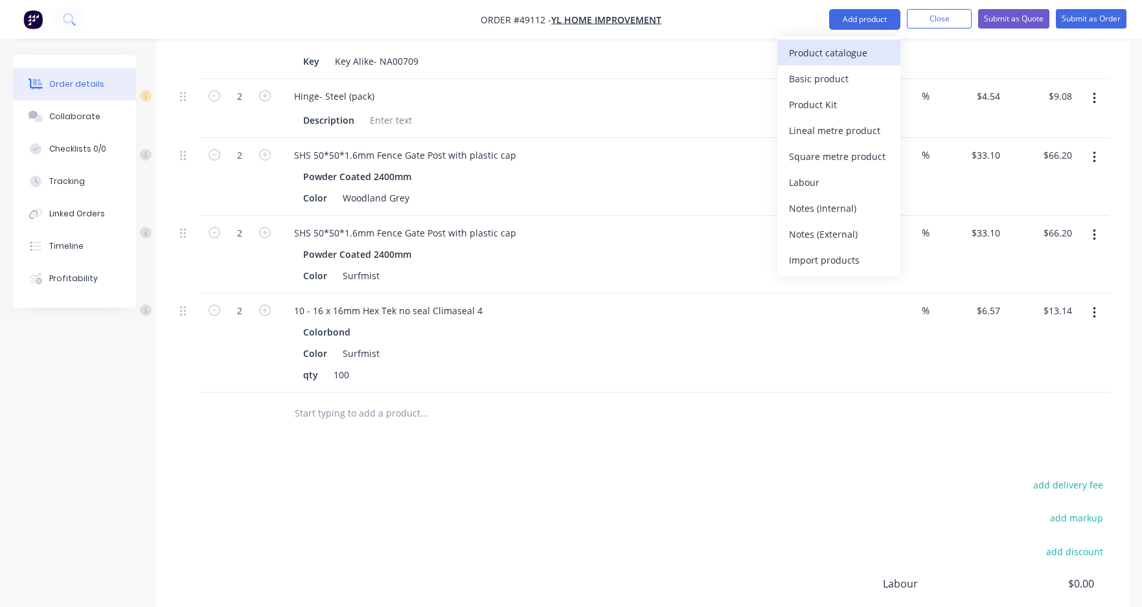
click at [855, 48] on div "Product catalogue" at bounding box center [839, 52] width 100 height 19
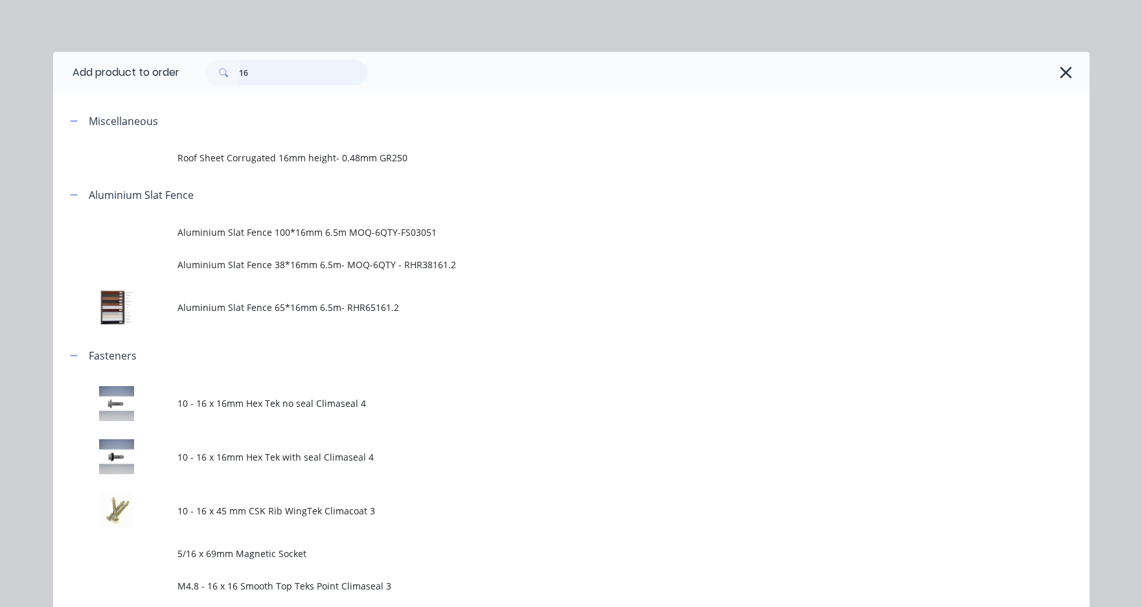
click at [300, 65] on input "16" at bounding box center [303, 73] width 128 height 26
click at [299, 65] on input "16" at bounding box center [303, 73] width 128 height 26
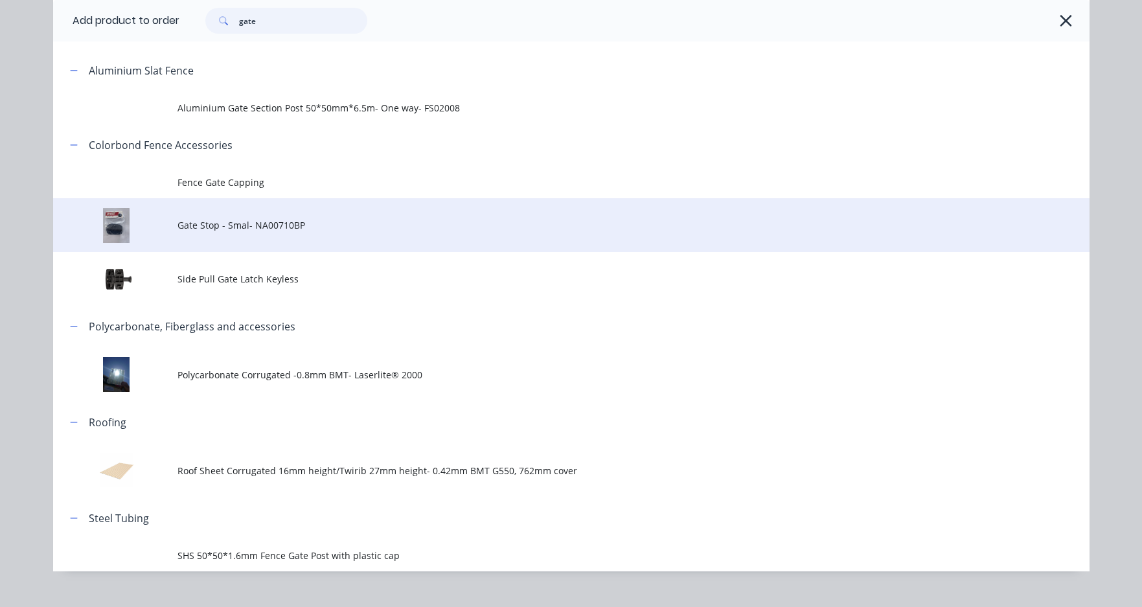
scroll to position [130, 0]
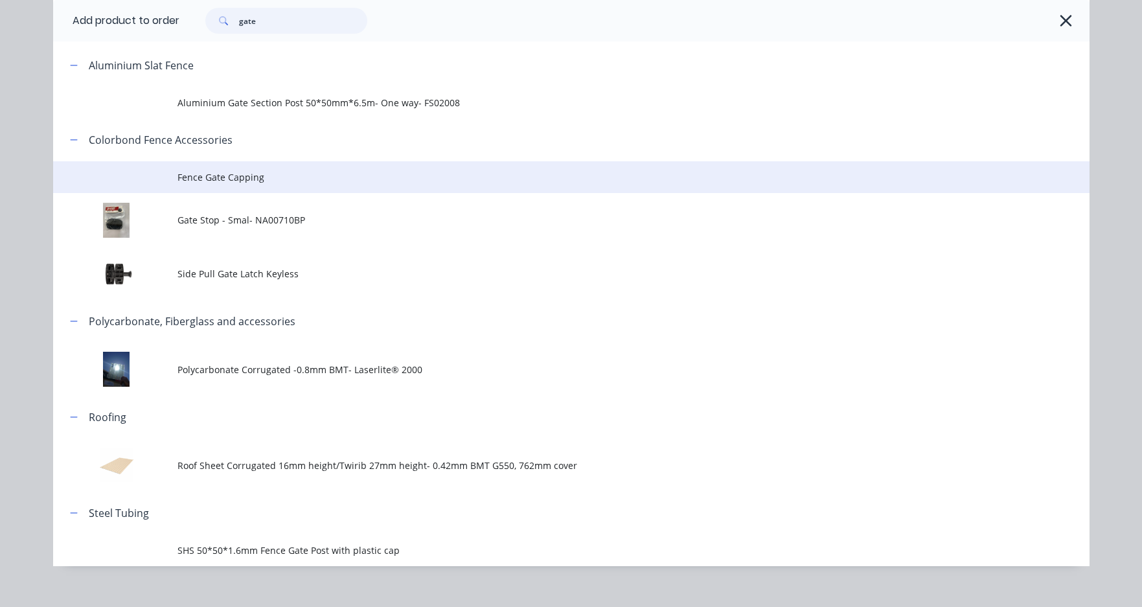
type input "gate"
click at [261, 177] on span "Fence Gate Capping" at bounding box center [543, 177] width 730 height 14
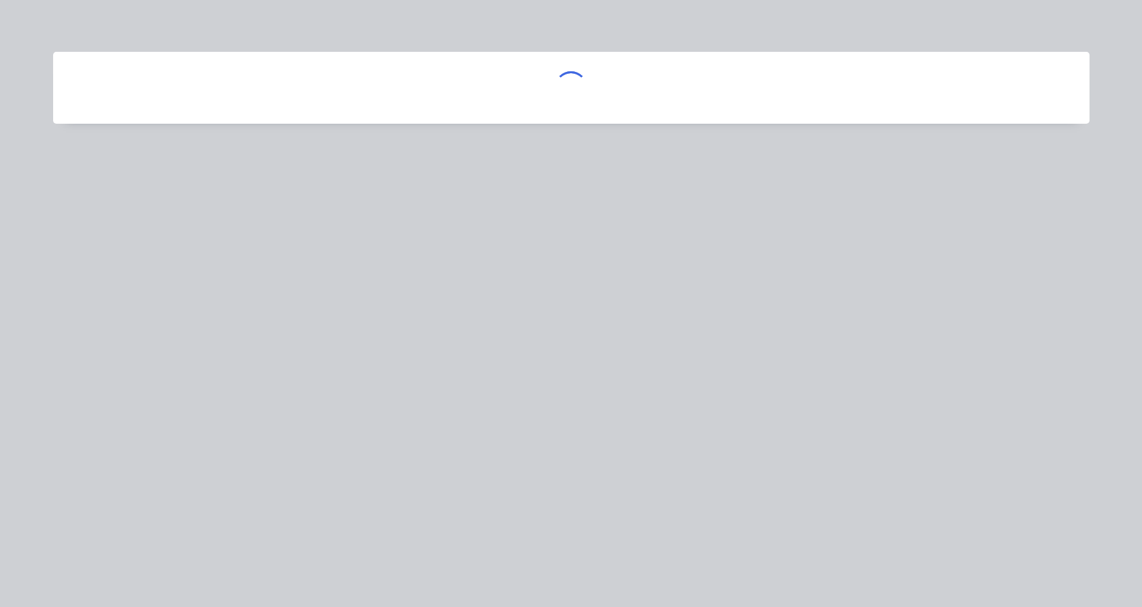
scroll to position [0, 0]
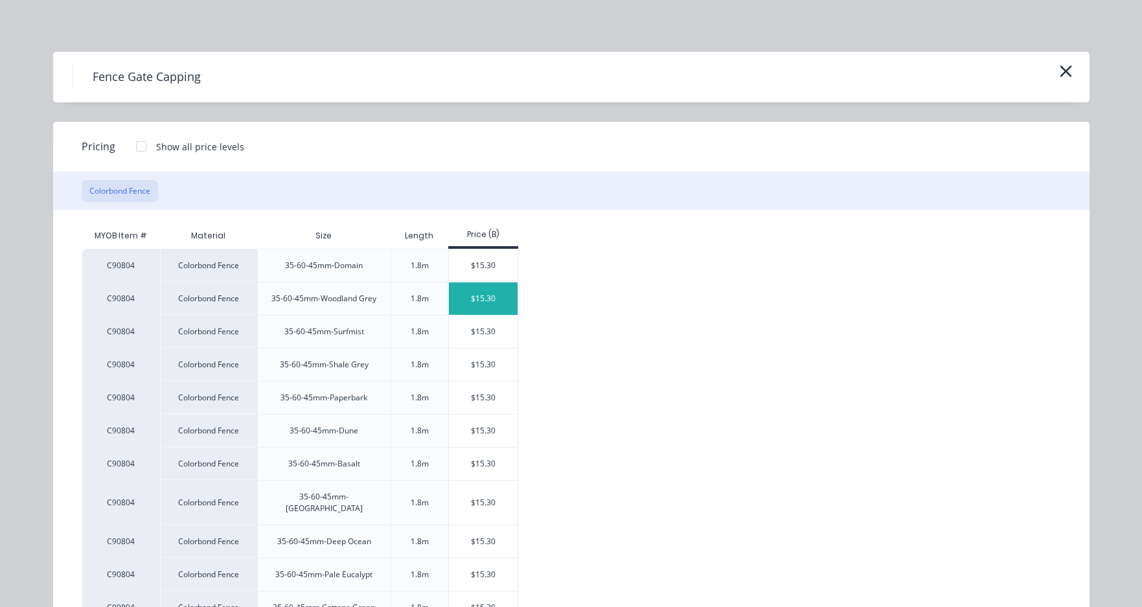
click at [488, 297] on div "$15.30" at bounding box center [483, 299] width 69 height 32
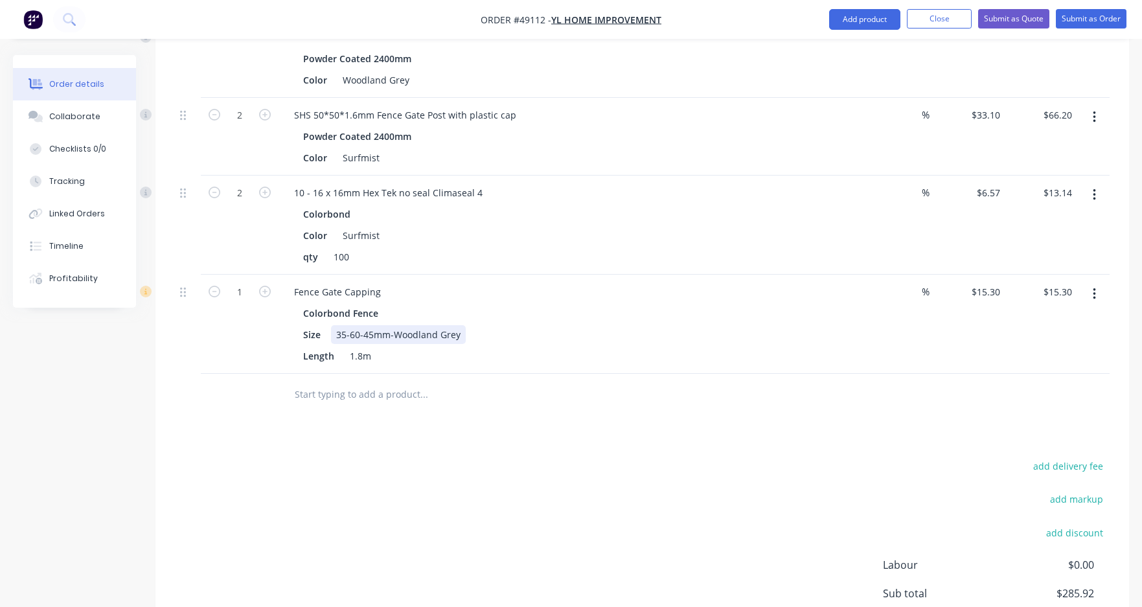
scroll to position [576, 0]
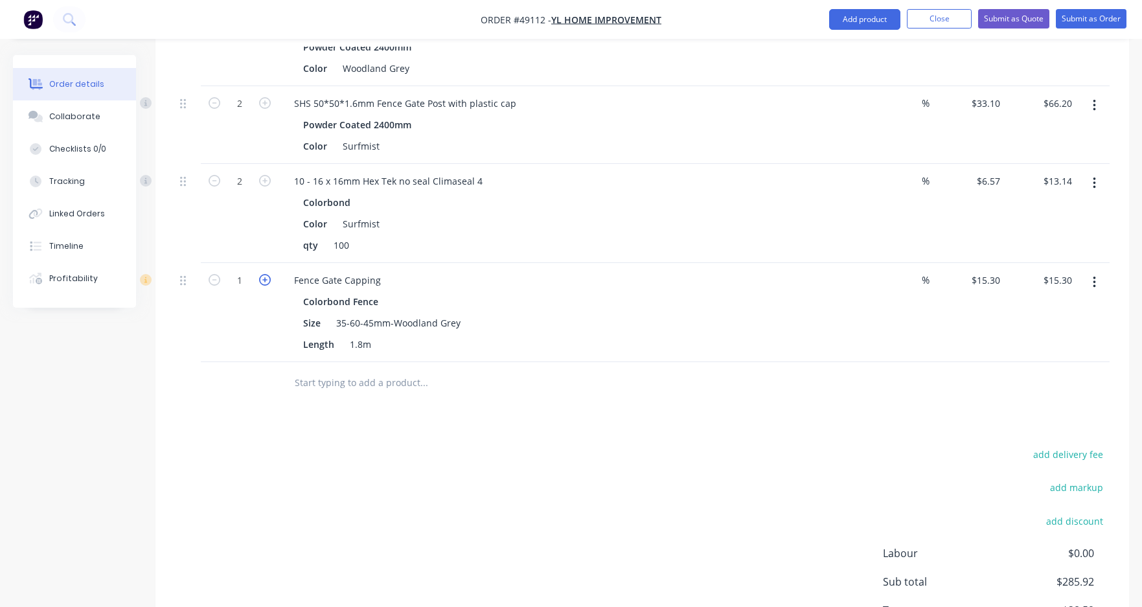
click at [262, 279] on icon "button" at bounding box center [265, 280] width 12 height 12
type input "2"
type input "$30.60"
click at [262, 279] on icon "button" at bounding box center [265, 280] width 12 height 12
type input "3"
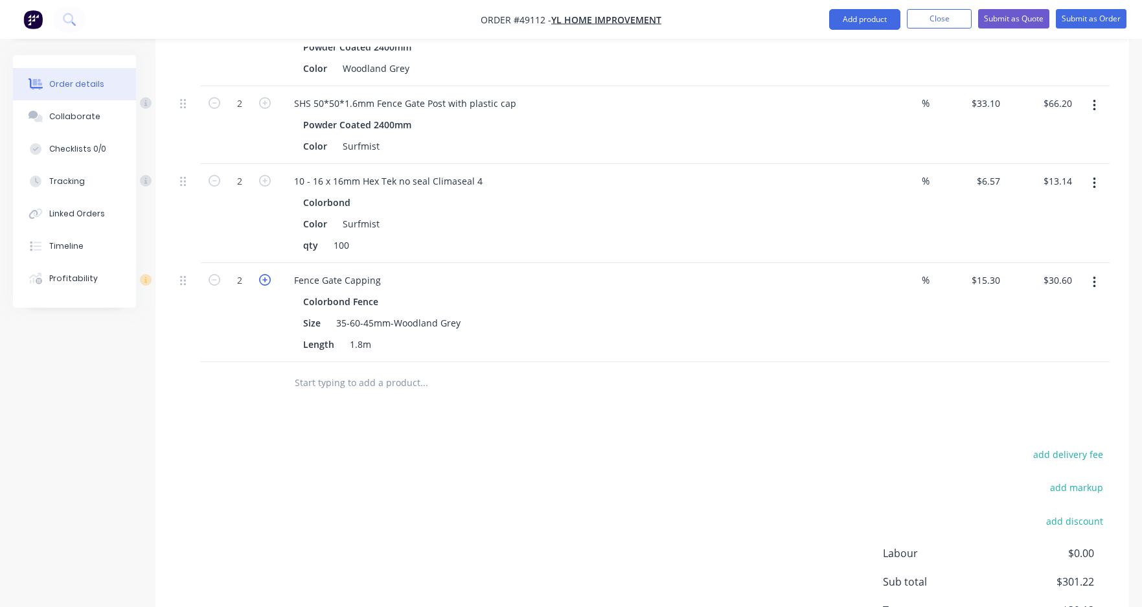
type input "$45.90"
drag, startPoint x: 616, startPoint y: 420, endPoint x: 669, endPoint y: 319, distance: 113.6
click at [616, 410] on div "Drawings Add drawing Products Show / Hide columns Add product Qty Discount Pric…" at bounding box center [643, 218] width 974 height 937
click at [859, 21] on button "Add product" at bounding box center [864, 19] width 71 height 21
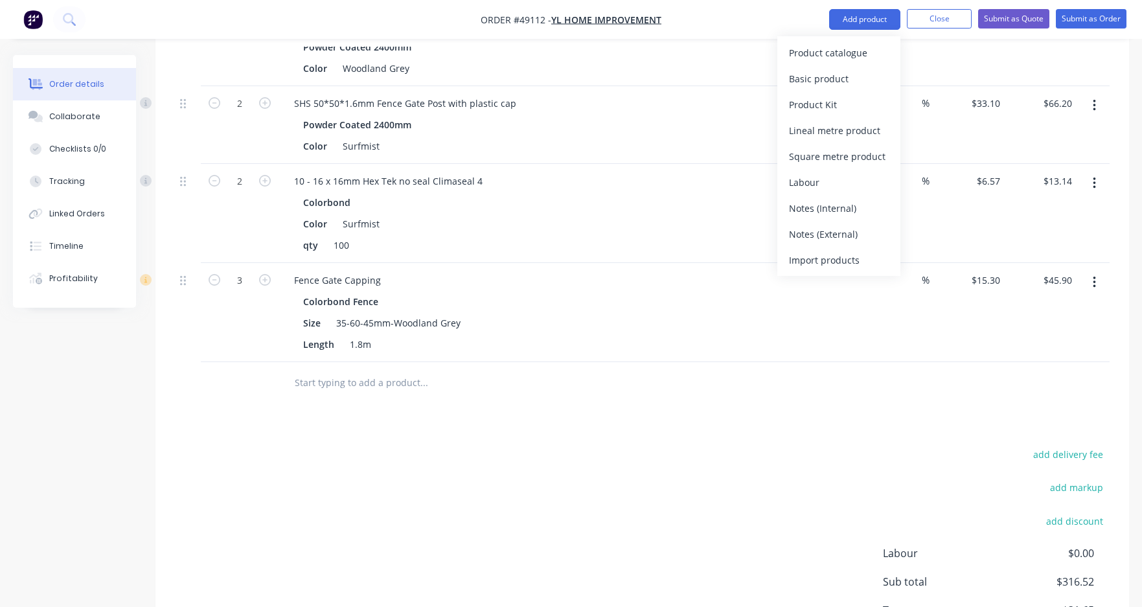
click at [857, 56] on div "Product catalogue" at bounding box center [839, 52] width 100 height 19
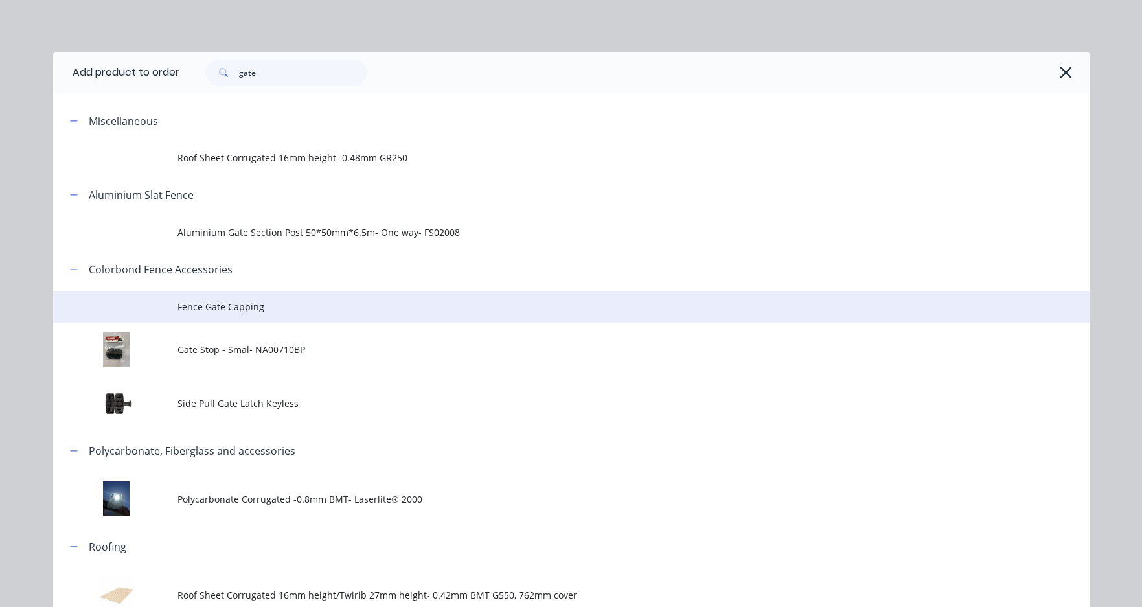
click at [276, 304] on span "Fence Gate Capping" at bounding box center [543, 307] width 730 height 14
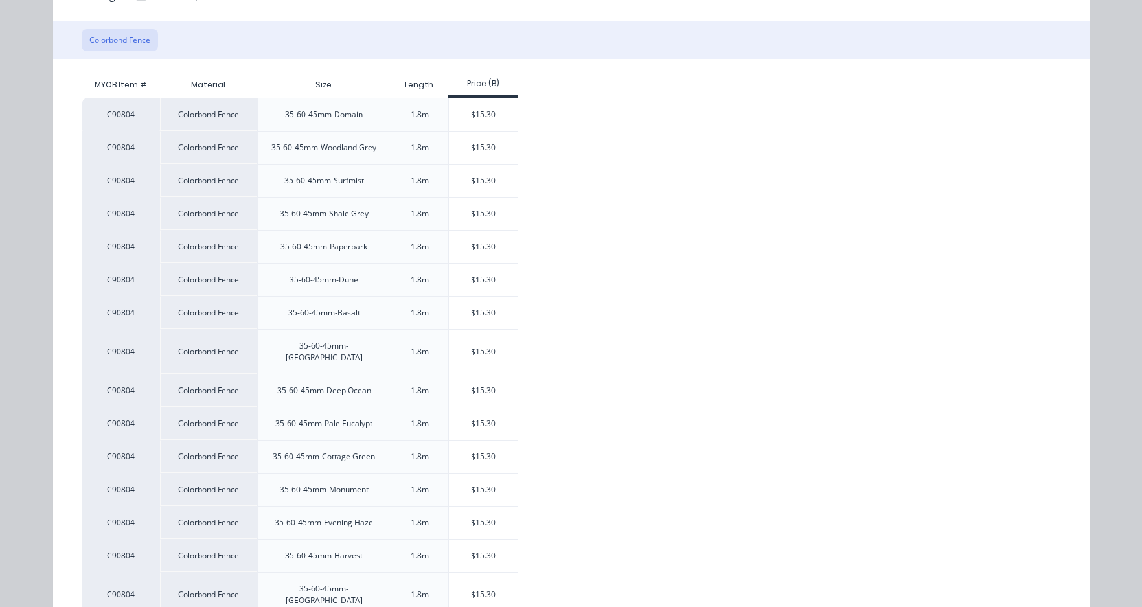
scroll to position [194, 0]
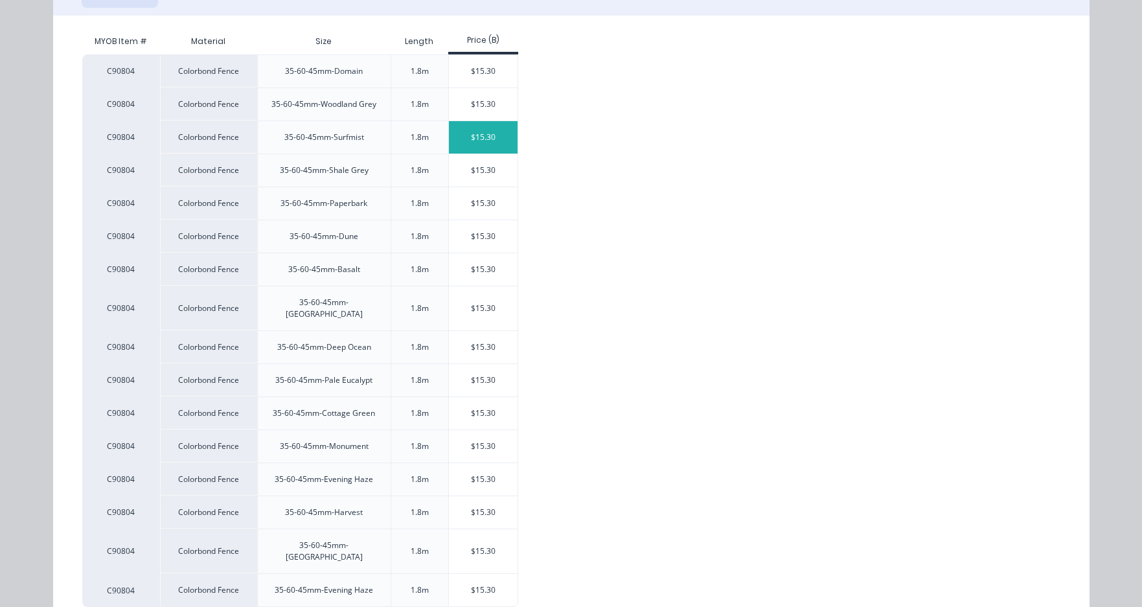
click at [480, 143] on div "$15.30" at bounding box center [483, 137] width 69 height 32
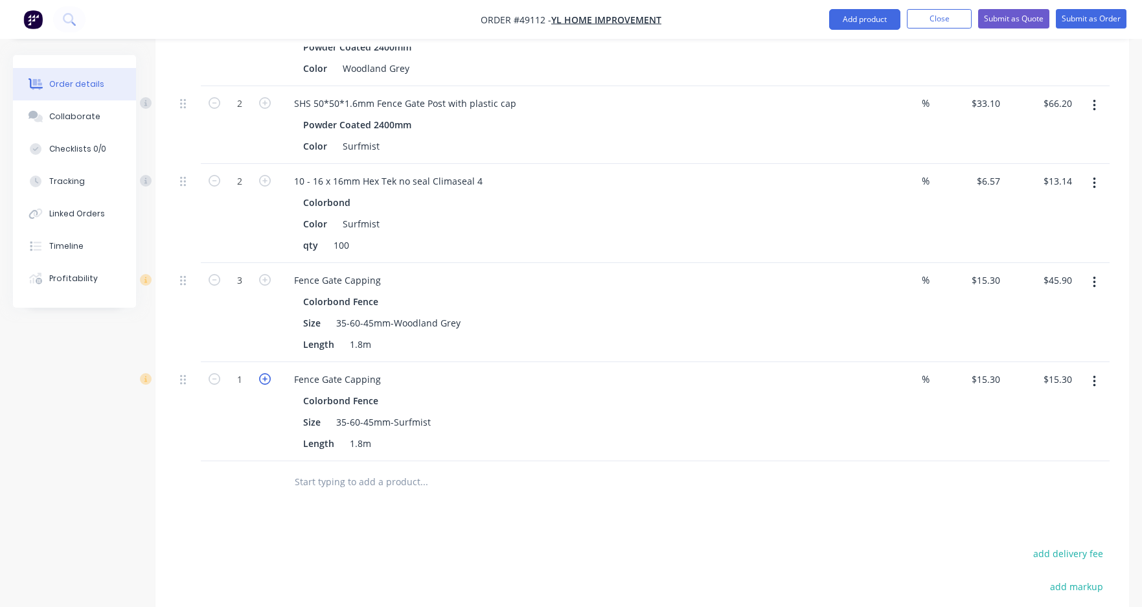
click at [268, 382] on icon "button" at bounding box center [265, 379] width 12 height 12
type input "2"
type input "$30.60"
click at [268, 382] on icon "button" at bounding box center [265, 379] width 12 height 12
type input "3"
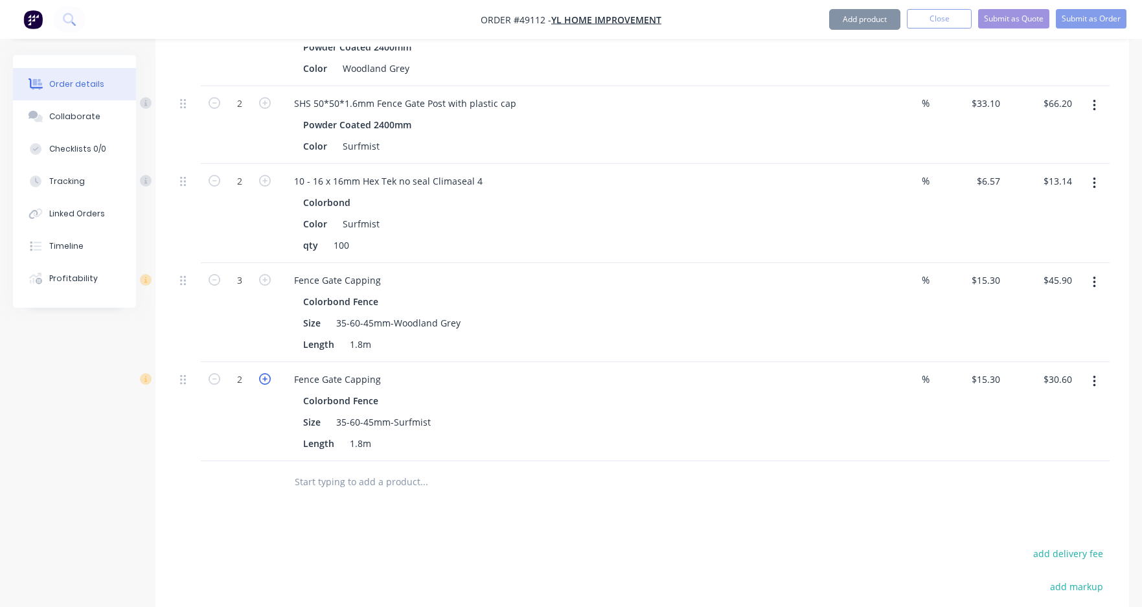
type input "$45.90"
drag, startPoint x: 430, startPoint y: 507, endPoint x: 486, endPoint y: 499, distance: 56.4
click at [432, 507] on div "Drawings Add drawing Products Show / Hide columns Add product Qty Discount Pric…" at bounding box center [643, 268] width 974 height 1036
drag, startPoint x: 621, startPoint y: 498, endPoint x: 616, endPoint y: 467, distance: 32.2
click at [619, 489] on div at bounding box center [512, 482] width 467 height 42
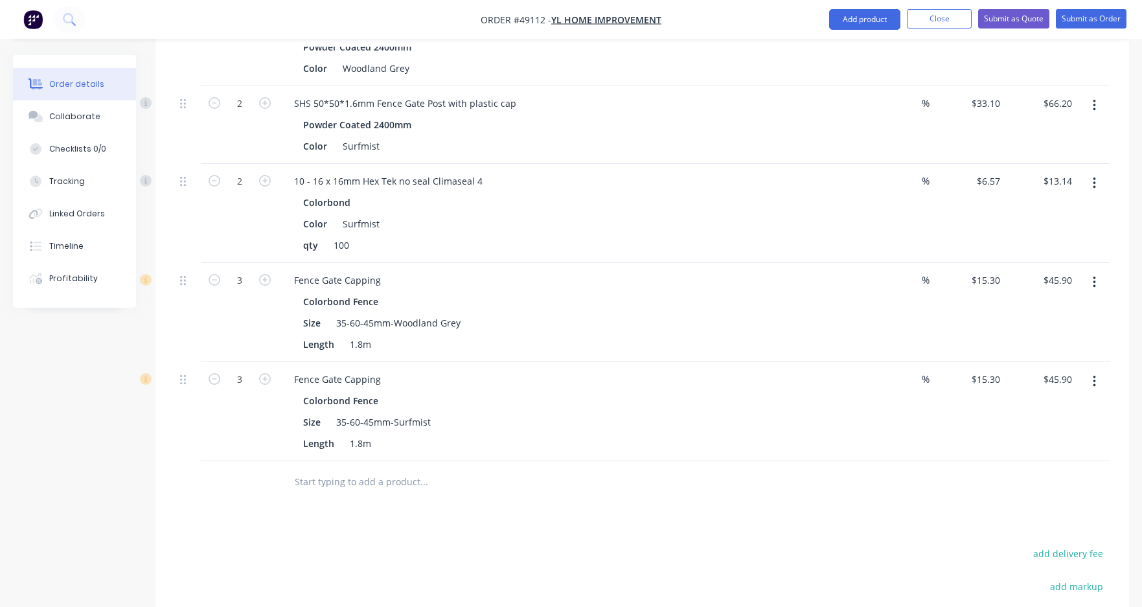
drag, startPoint x: 616, startPoint y: 467, endPoint x: 627, endPoint y: 380, distance: 86.9
click at [616, 461] on div at bounding box center [512, 482] width 467 height 42
click at [627, 380] on div "Fence Gate Capping" at bounding box center [570, 379] width 573 height 19
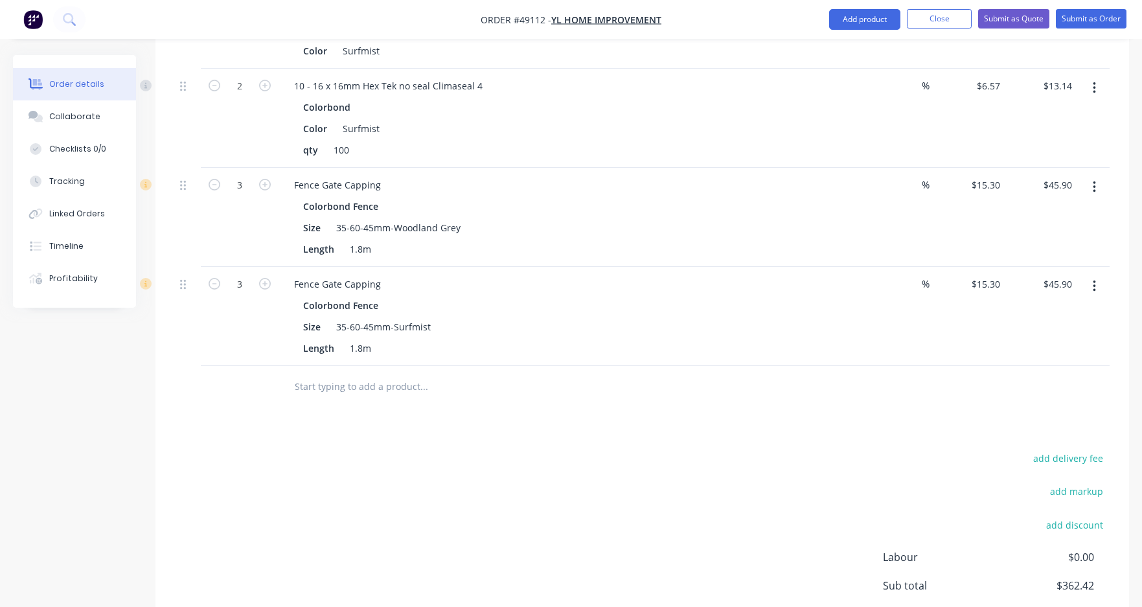
scroll to position [774, 0]
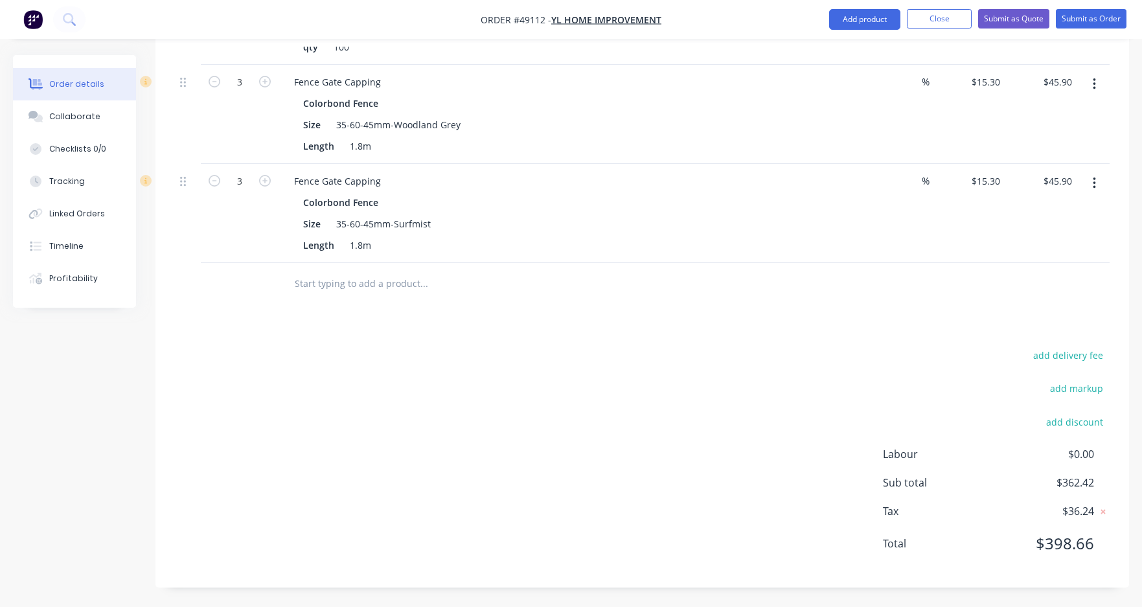
click at [686, 324] on div "Drawings Add drawing Products Show / Hide columns Add product Qty Discount Pric…" at bounding box center [643, 70] width 974 height 1036
click at [1093, 25] on button "Submit as Order" at bounding box center [1091, 18] width 71 height 19
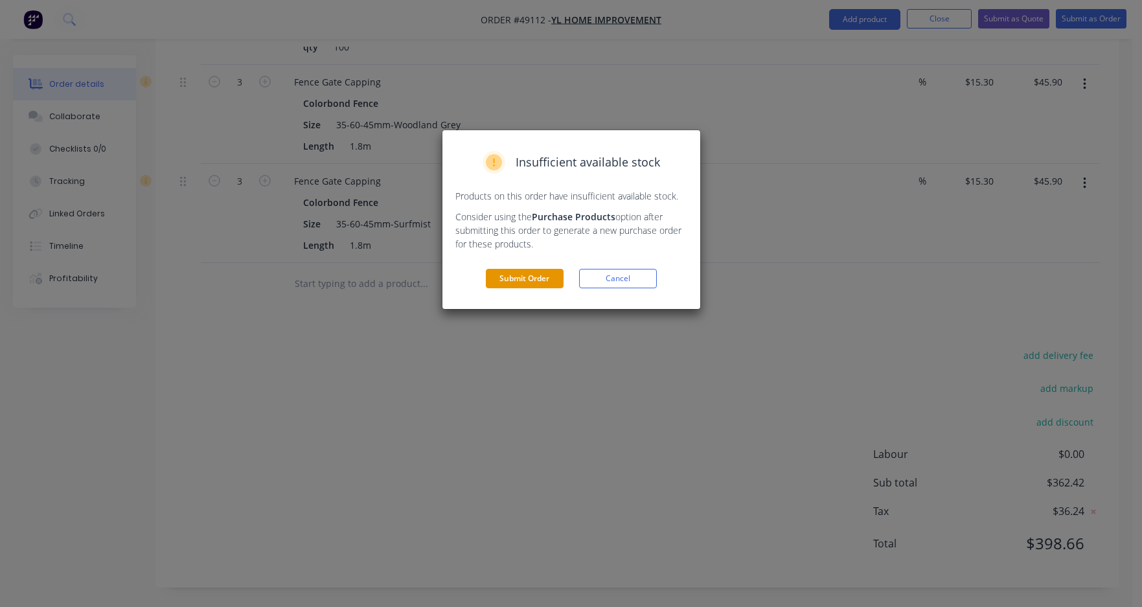
click at [546, 277] on button "Submit Order" at bounding box center [525, 278] width 78 height 19
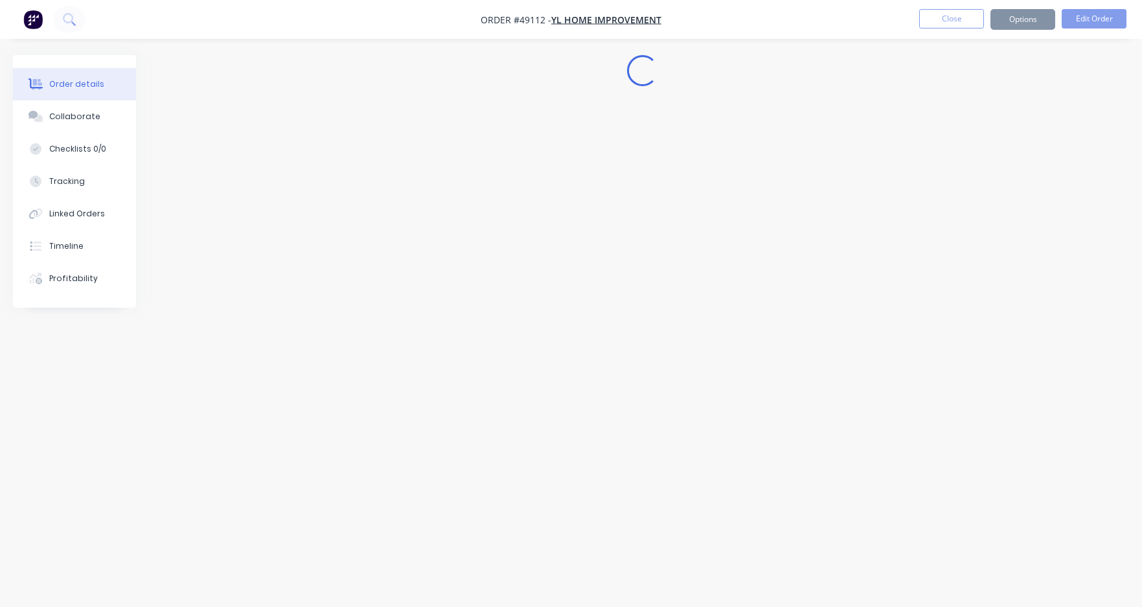
scroll to position [0, 0]
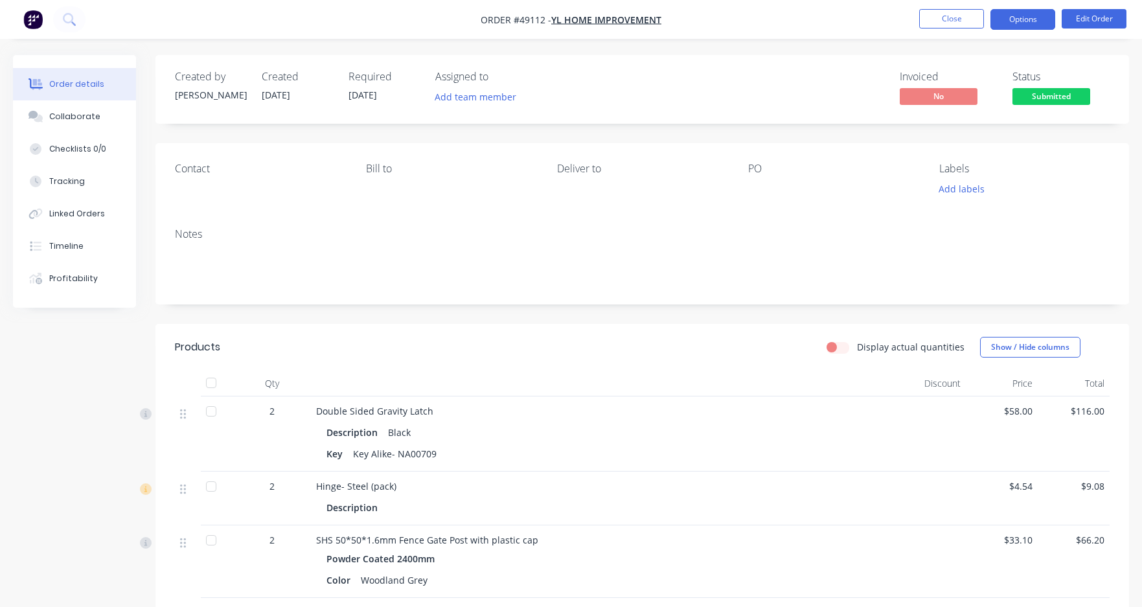
click at [1037, 20] on button "Options" at bounding box center [1023, 19] width 65 height 21
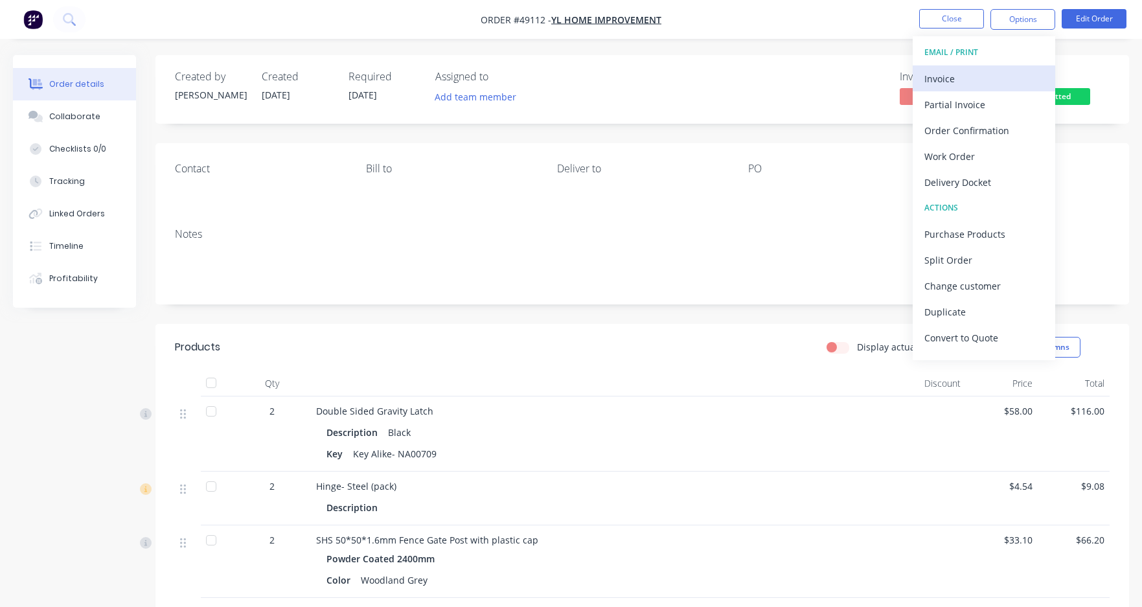
click at [974, 78] on div "Invoice" at bounding box center [984, 78] width 119 height 19
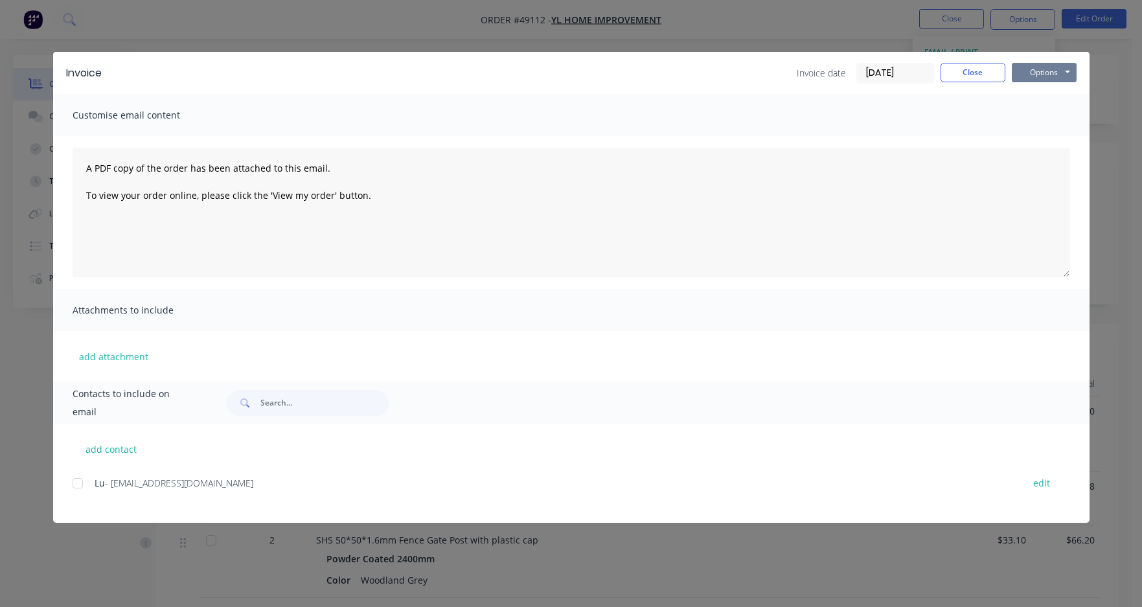
click at [1030, 76] on button "Options" at bounding box center [1044, 72] width 65 height 19
click at [1047, 117] on button "Print" at bounding box center [1053, 116] width 83 height 21
click at [872, 14] on div "Invoice Invoice date 10/09/25 Close Options Preview Print Email Customise email…" at bounding box center [571, 303] width 1142 height 607
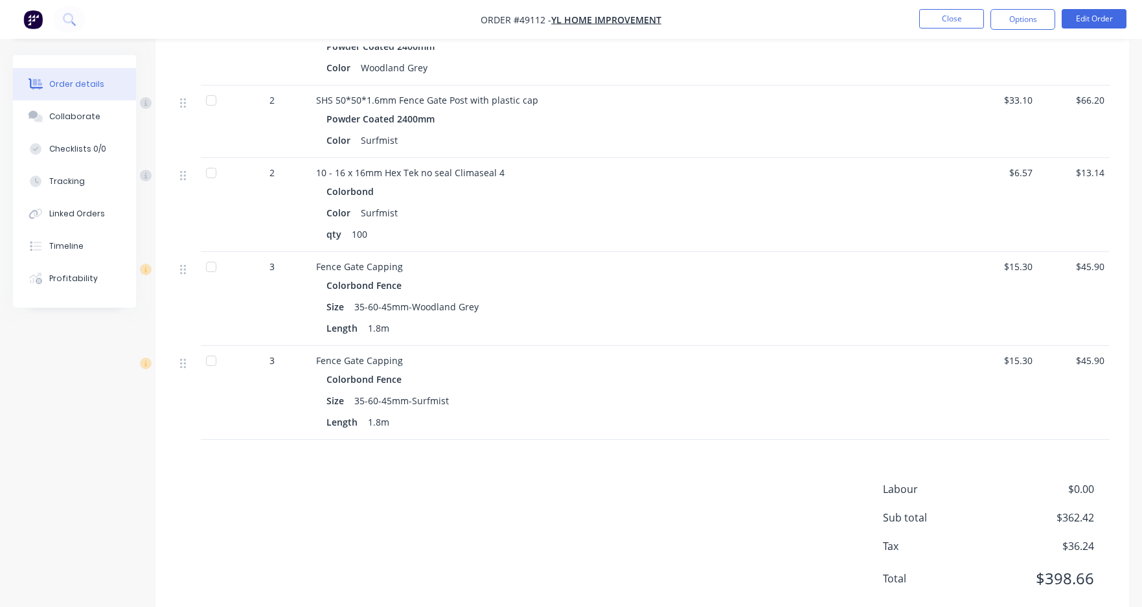
scroll to position [548, 0]
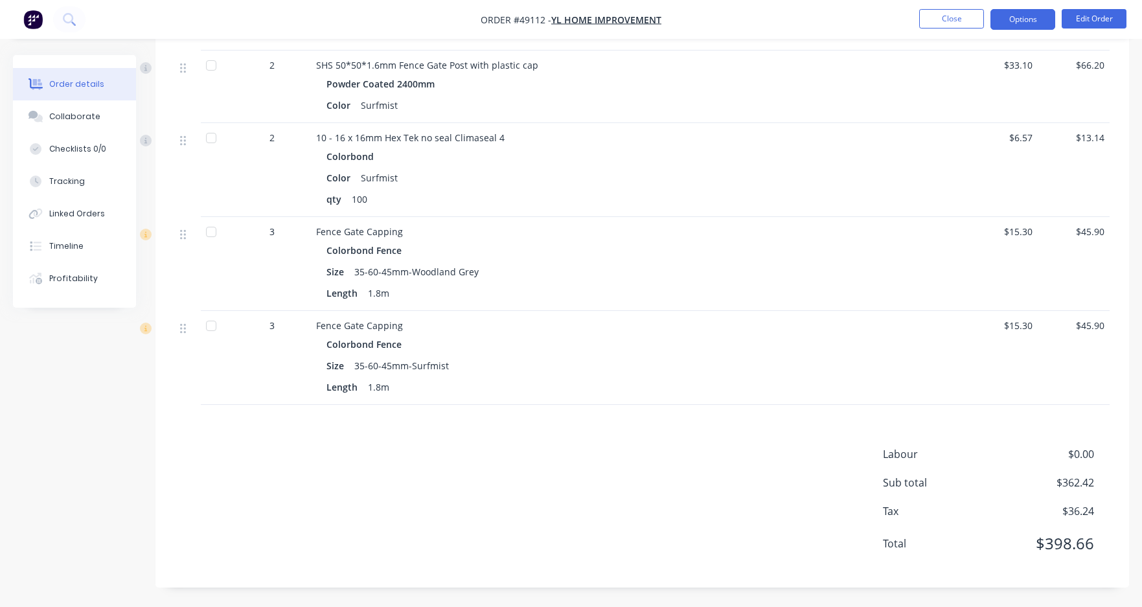
click at [1010, 19] on button "Options" at bounding box center [1023, 19] width 65 height 21
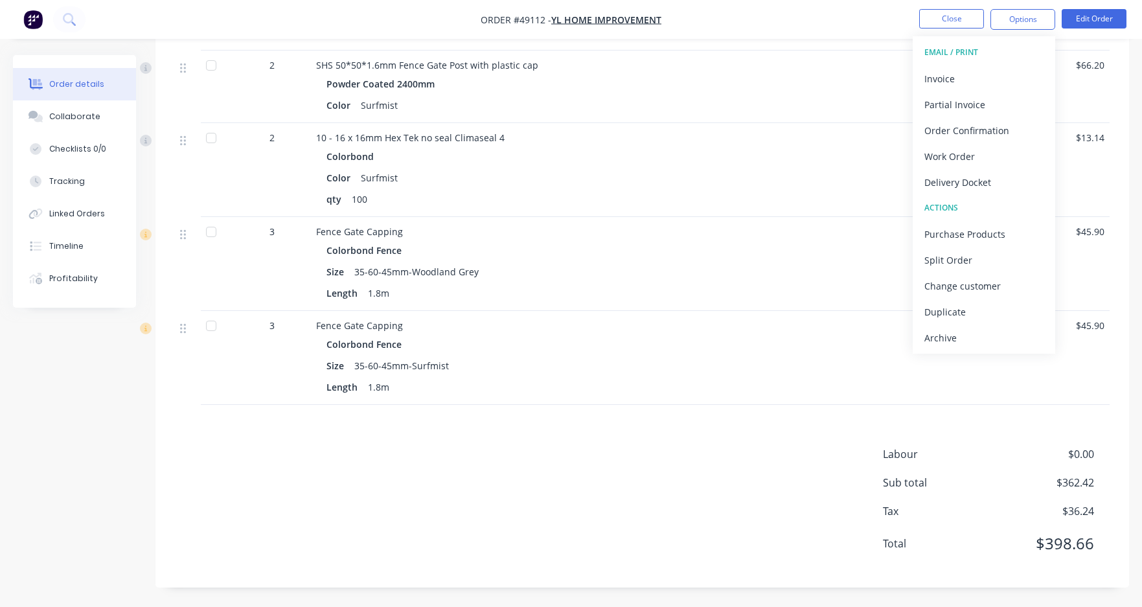
click at [975, 178] on div "Delivery Docket" at bounding box center [984, 182] width 119 height 19
click at [979, 146] on button "Custom" at bounding box center [984, 156] width 143 height 26
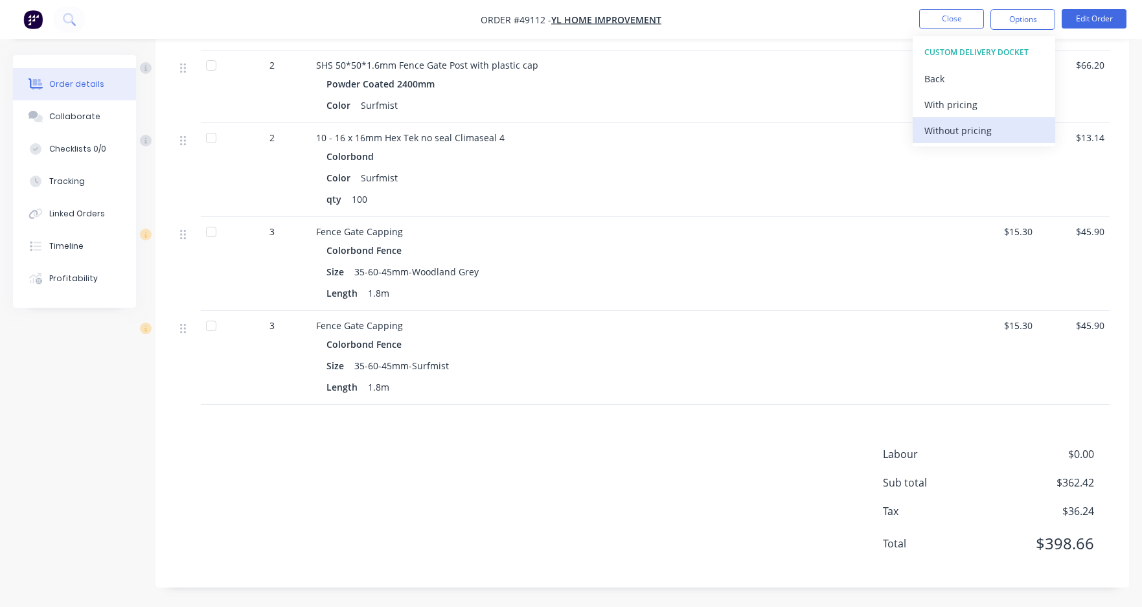
click at [978, 137] on div "Without pricing" at bounding box center [984, 130] width 119 height 19
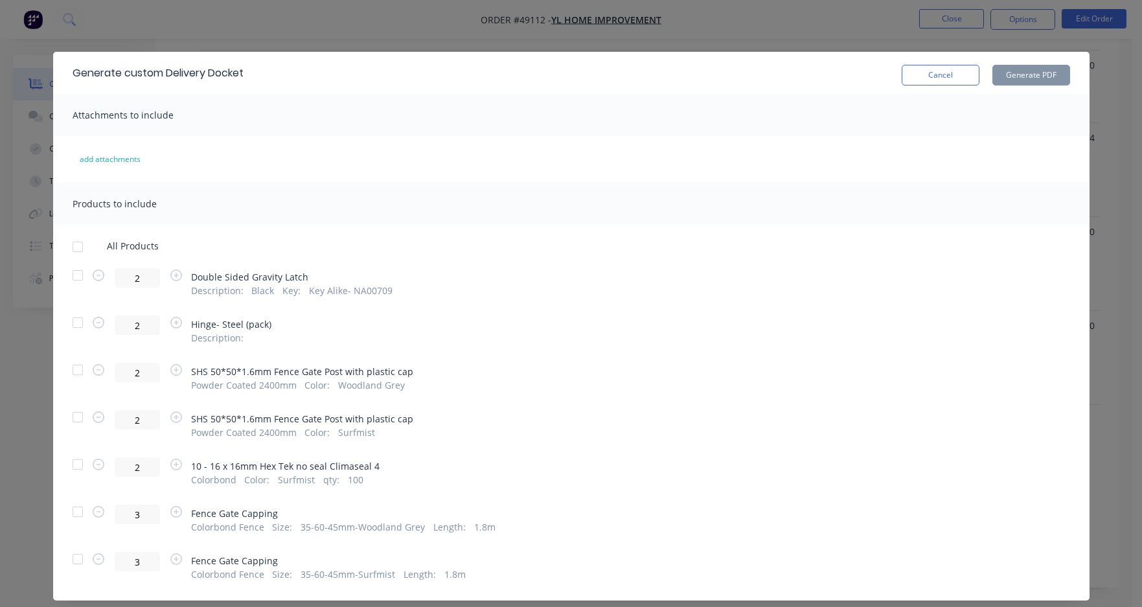
click at [837, 17] on div "Generate custom Delivery Docket Cancel Generate PDF Attachments to include add …" at bounding box center [571, 303] width 1142 height 607
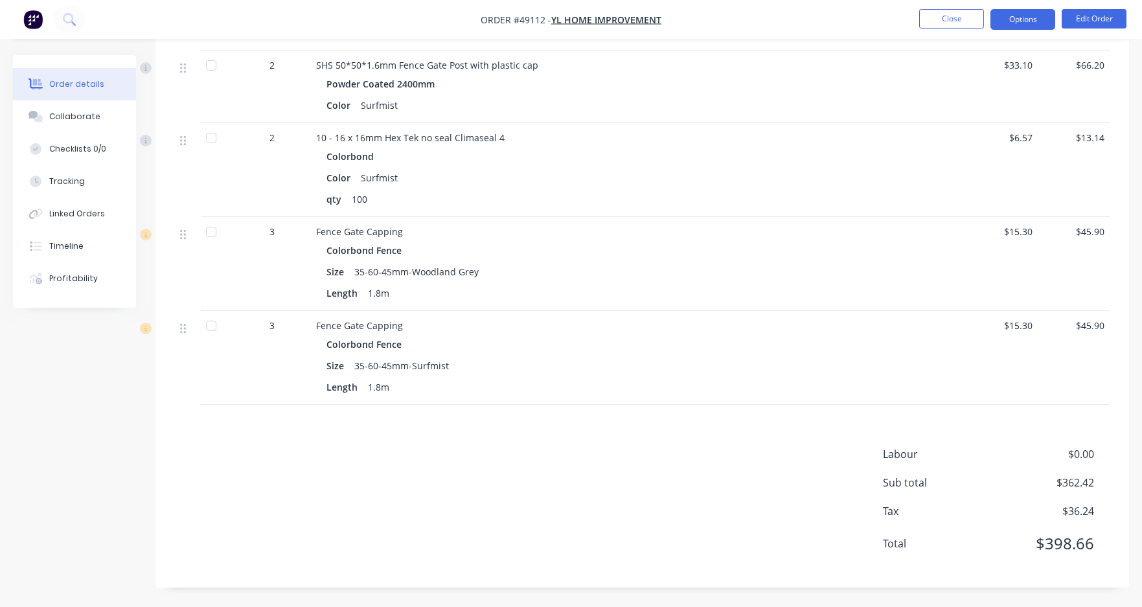
click at [1013, 16] on button "Options" at bounding box center [1023, 19] width 65 height 21
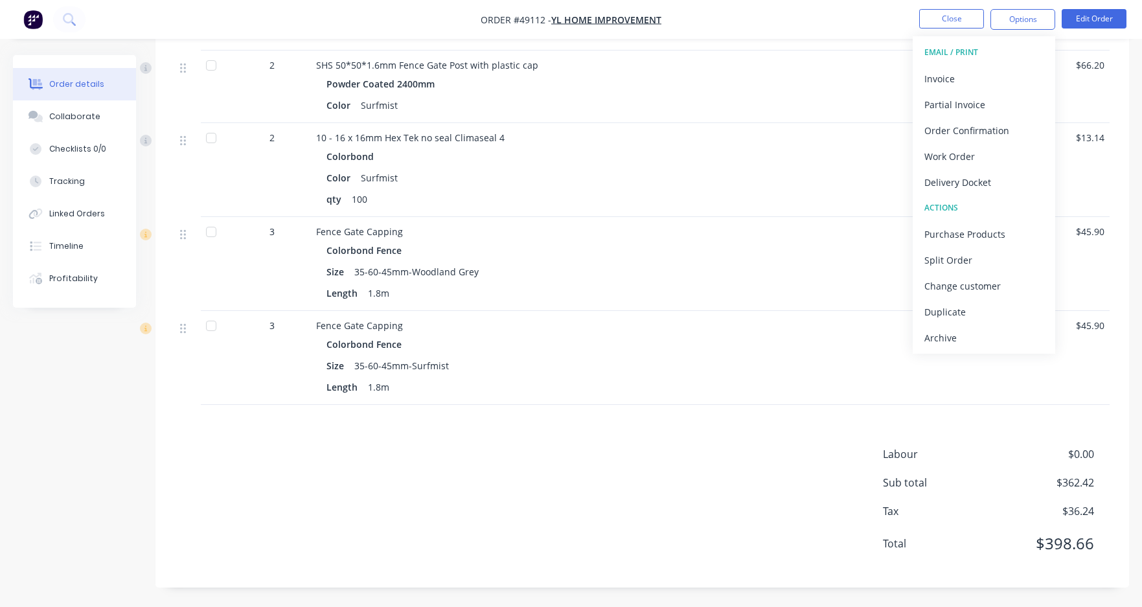
click at [841, 26] on nav "Order #49112 - YL Home Improvement Close Options EMAIL / PRINT Invoice Partial …" at bounding box center [571, 19] width 1142 height 39
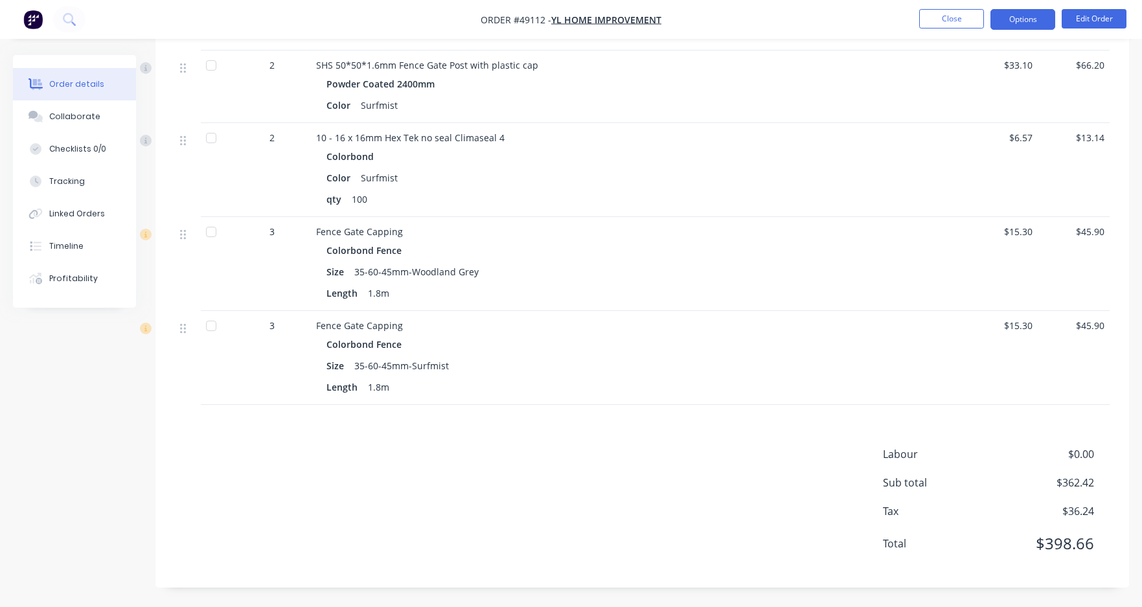
click at [1014, 15] on button "Options" at bounding box center [1023, 19] width 65 height 21
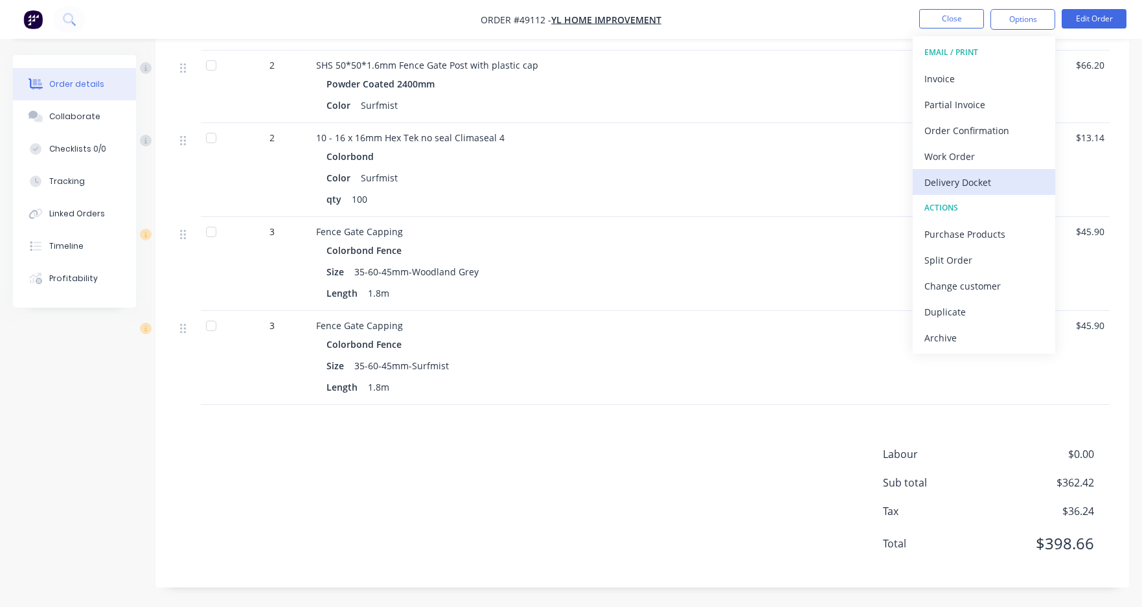
drag, startPoint x: 981, startPoint y: 185, endPoint x: 981, endPoint y: 178, distance: 7.8
click at [981, 184] on div "Delivery Docket" at bounding box center [984, 182] width 119 height 19
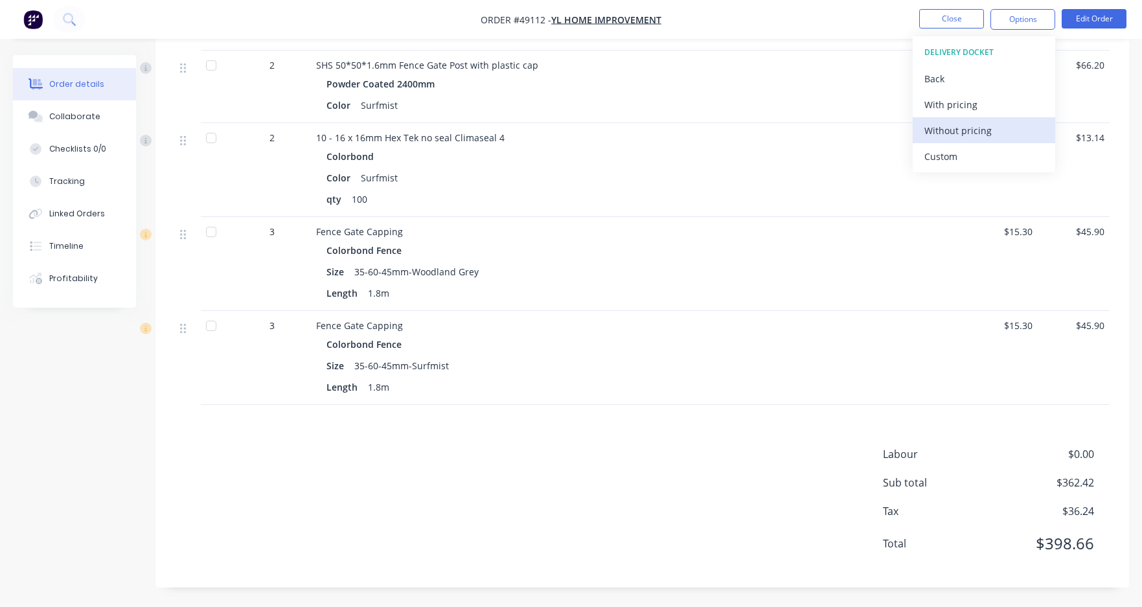
click at [985, 127] on div "Without pricing" at bounding box center [984, 130] width 119 height 19
drag, startPoint x: 706, startPoint y: 6, endPoint x: 972, endPoint y: 85, distance: 277.2
click at [708, 6] on nav "Order #49112 - YL Home Improvement Close Options Edit Order" at bounding box center [571, 19] width 1142 height 39
click at [973, 86] on div "$33.10" at bounding box center [1002, 87] width 72 height 73
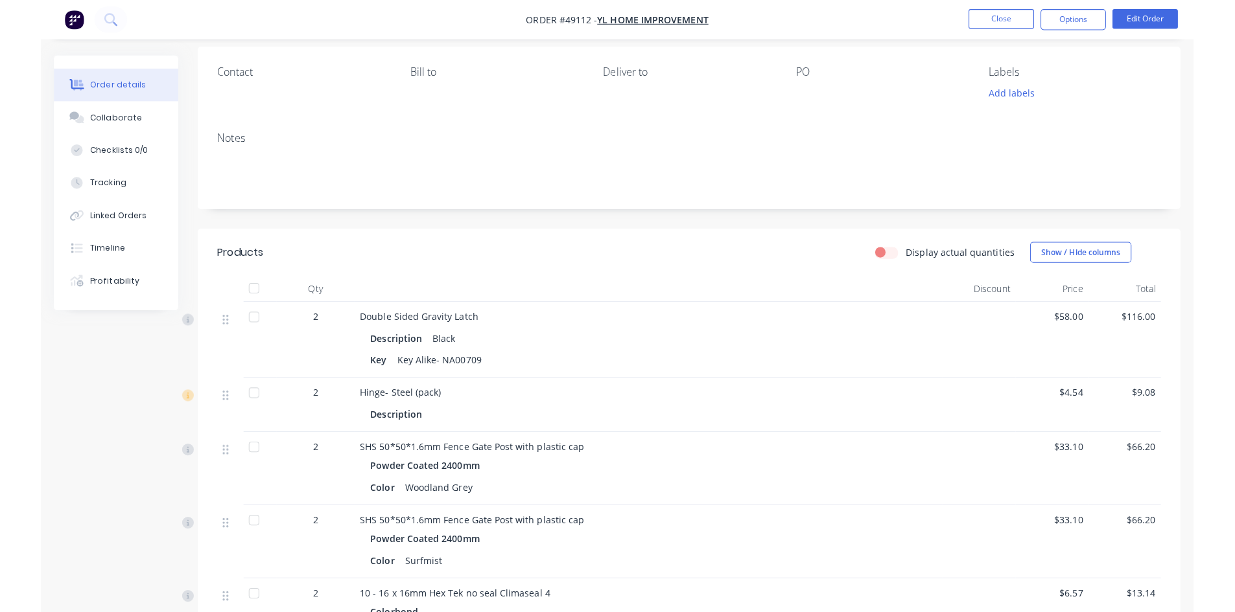
scroll to position [0, 0]
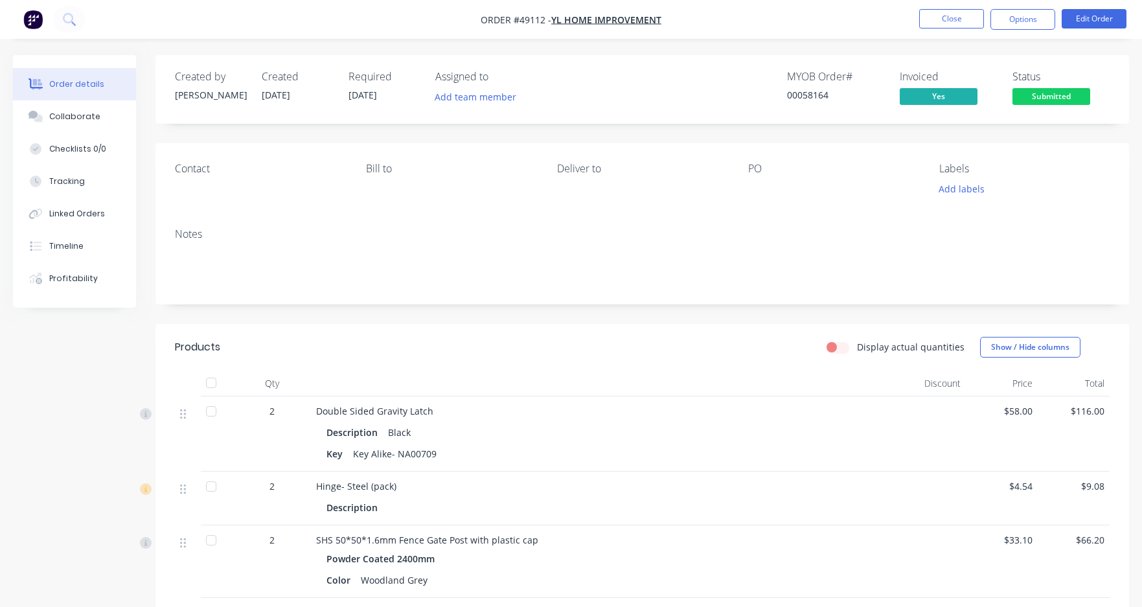
click at [1060, 94] on span "Submitted" at bounding box center [1052, 96] width 78 height 16
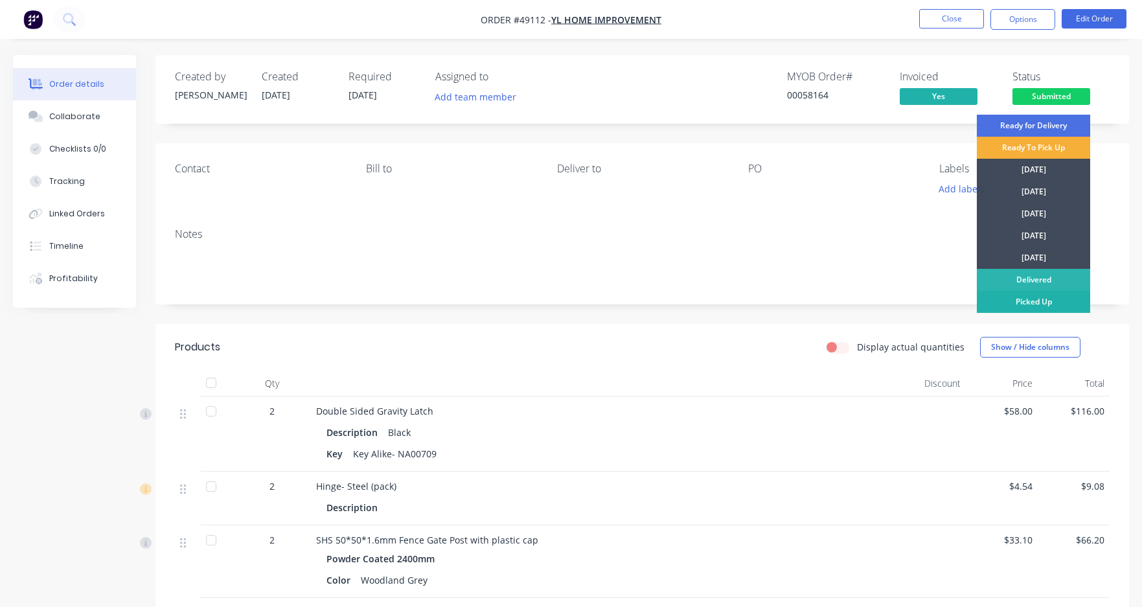
click at [1036, 305] on div "Picked Up" at bounding box center [1033, 302] width 113 height 22
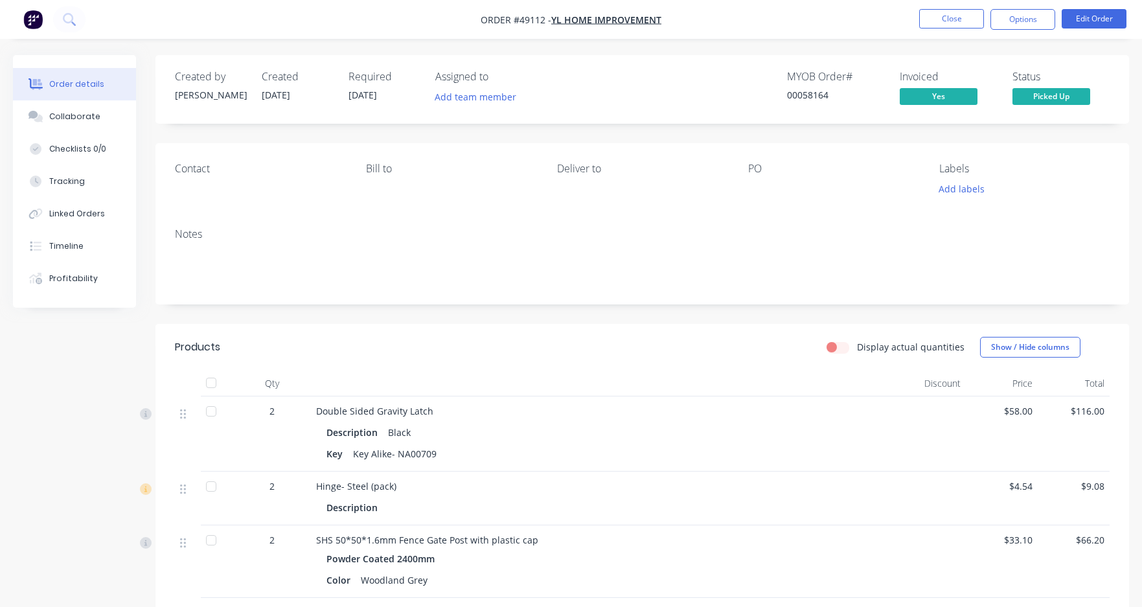
click at [400, 5] on nav "Order #49112 - YL Home Improvement Close Options Edit Order" at bounding box center [571, 19] width 1142 height 39
click at [953, 24] on button "Close" at bounding box center [952, 18] width 65 height 19
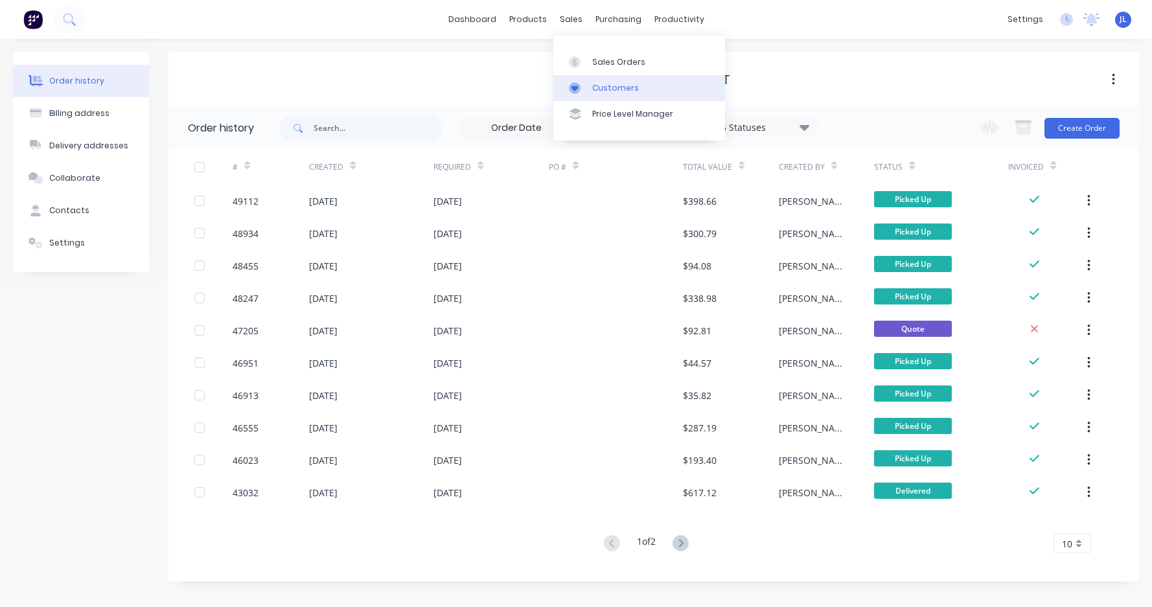
click at [588, 82] on div at bounding box center [578, 88] width 19 height 12
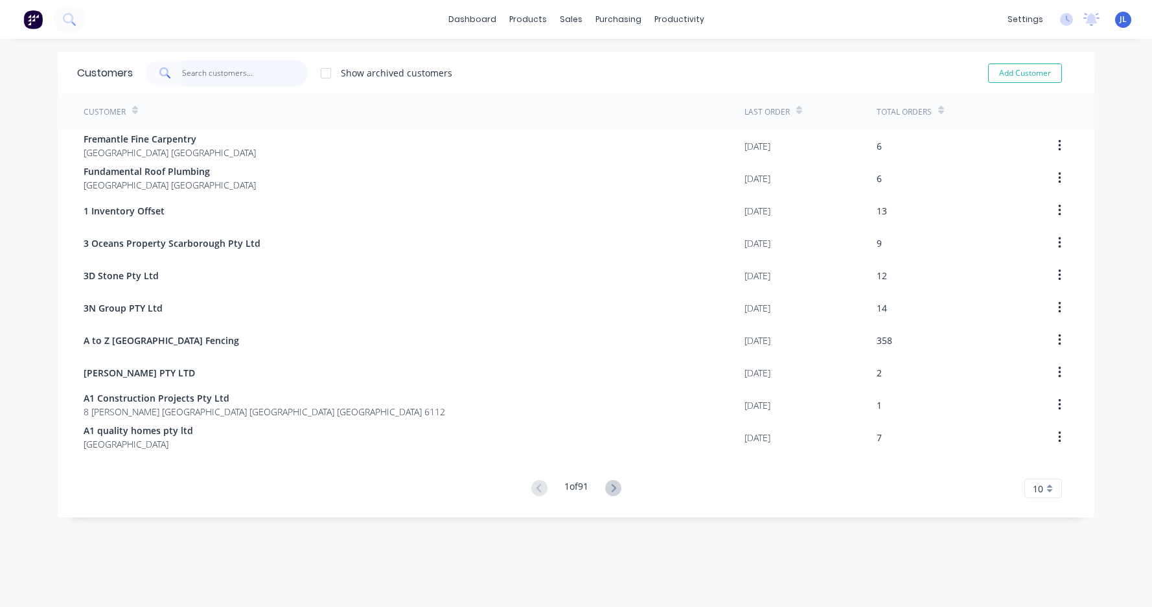
click at [244, 69] on input "text" at bounding box center [245, 73] width 126 height 26
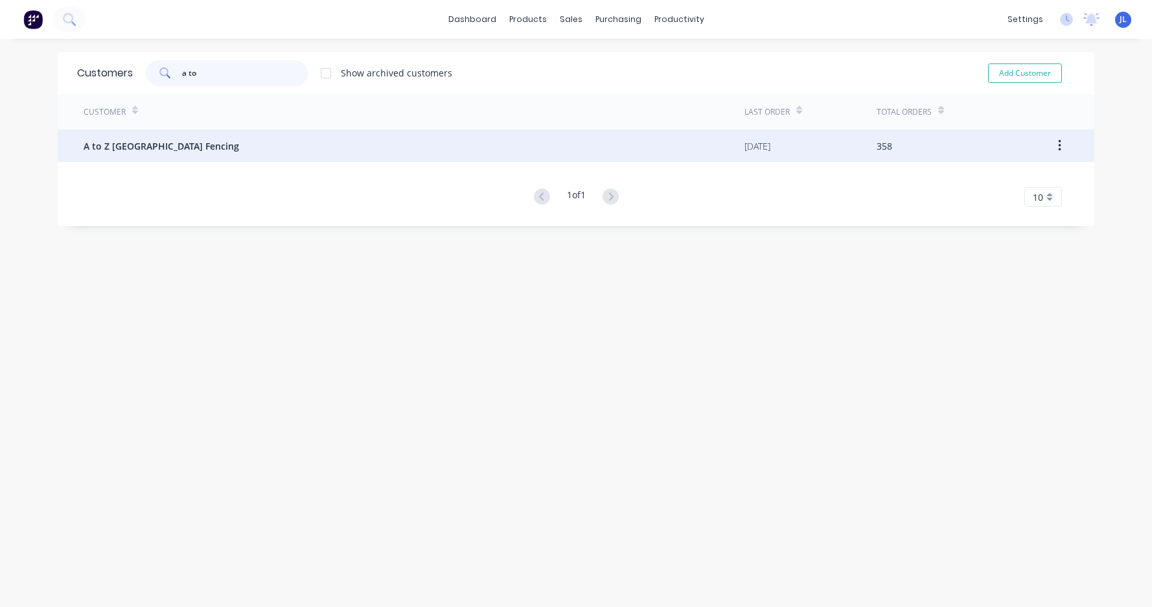
type input "a to"
click at [224, 135] on div "A to Z [GEOGRAPHIC_DATA] Fencing" at bounding box center [414, 146] width 661 height 32
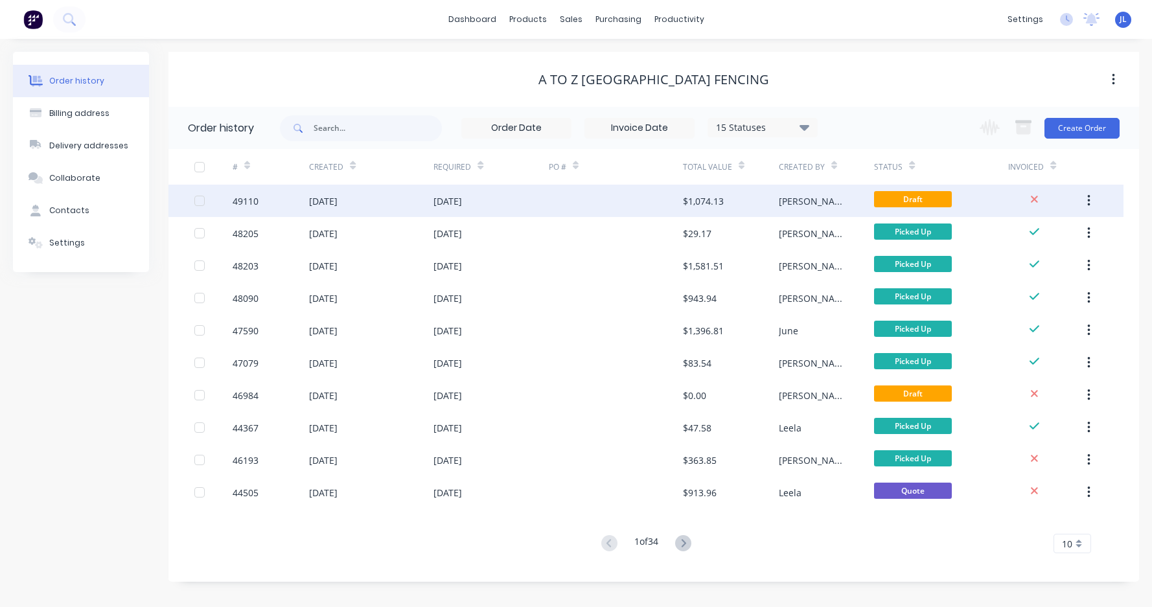
click at [721, 198] on div "$1,074.13" at bounding box center [703, 201] width 41 height 14
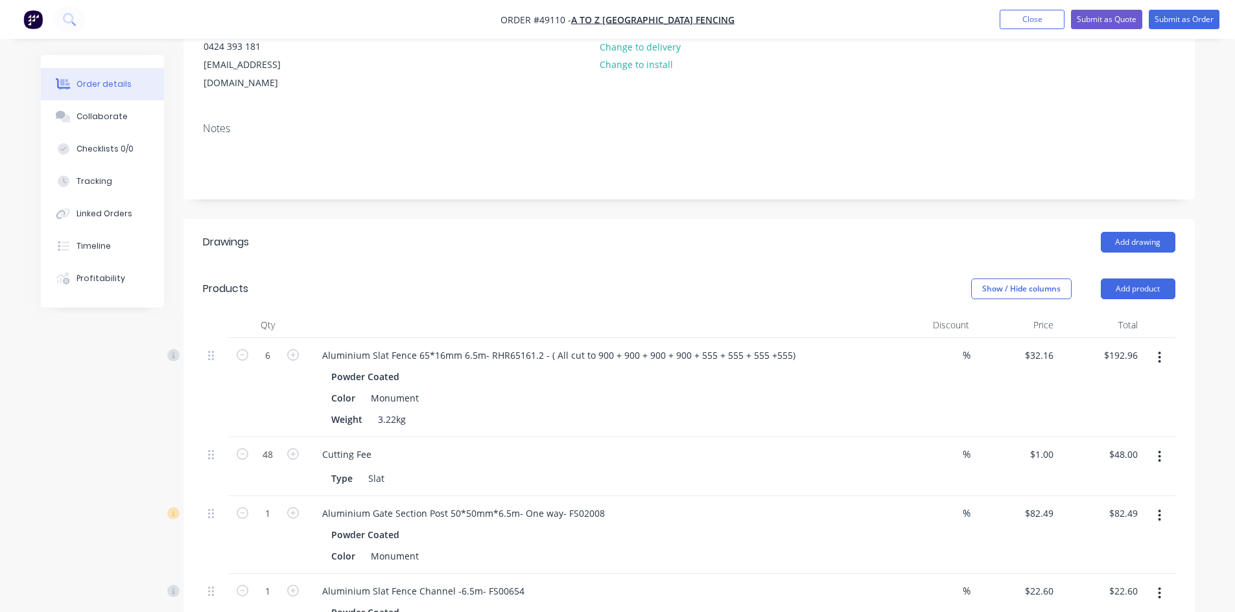
scroll to position [259, 0]
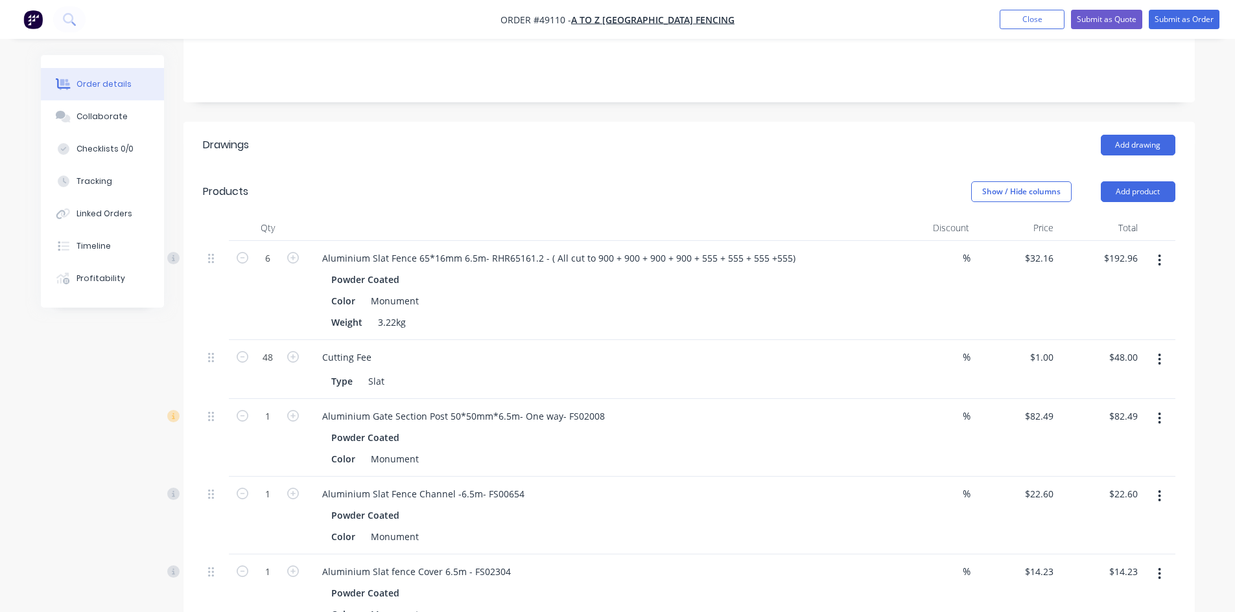
click at [677, 181] on div "Show / Hide columns Add product" at bounding box center [791, 191] width 765 height 21
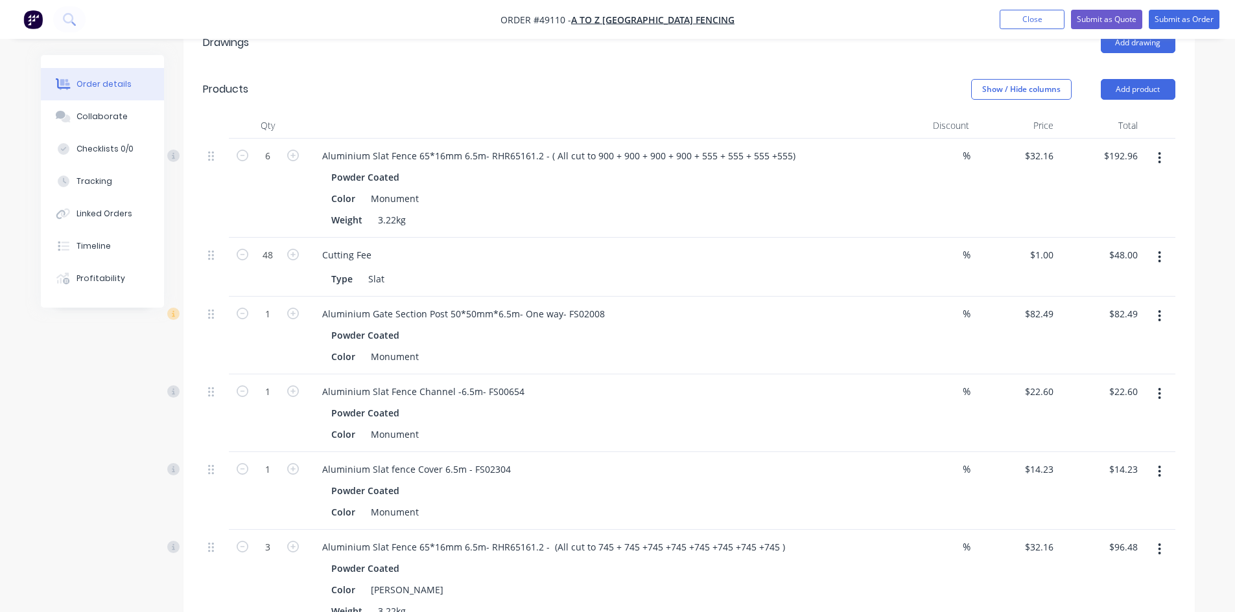
scroll to position [389, 0]
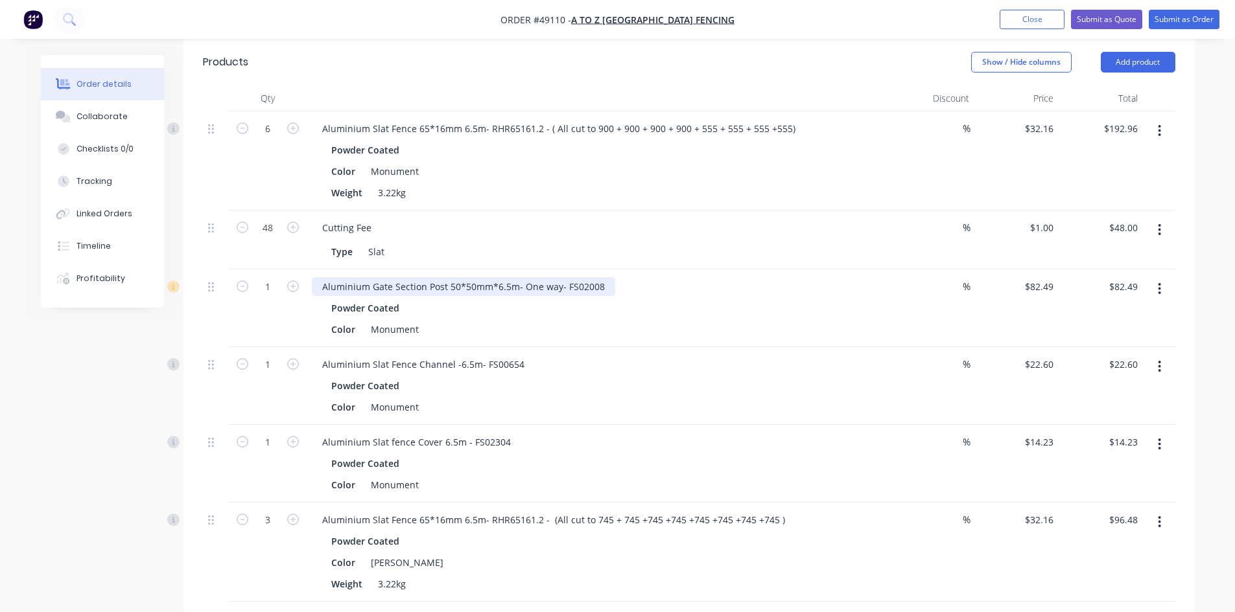
click at [603, 277] on div "Aluminium Gate Section Post 50*50mm*6.5m- One way- FS02008" at bounding box center [463, 286] width 303 height 19
click at [535, 299] on div "Powder Coated" at bounding box center [598, 308] width 534 height 19
click at [522, 355] on div "Aluminium Slat Fence Channel -6.5m- FS00654" at bounding box center [423, 364] width 223 height 19
drag, startPoint x: 521, startPoint y: 345, endPoint x: 613, endPoint y: 348, distance: 92.1
click at [613, 355] on div "Aluminium Slat Fence Channel -6.5m- FS00654 cut in half" at bounding box center [598, 364] width 573 height 19
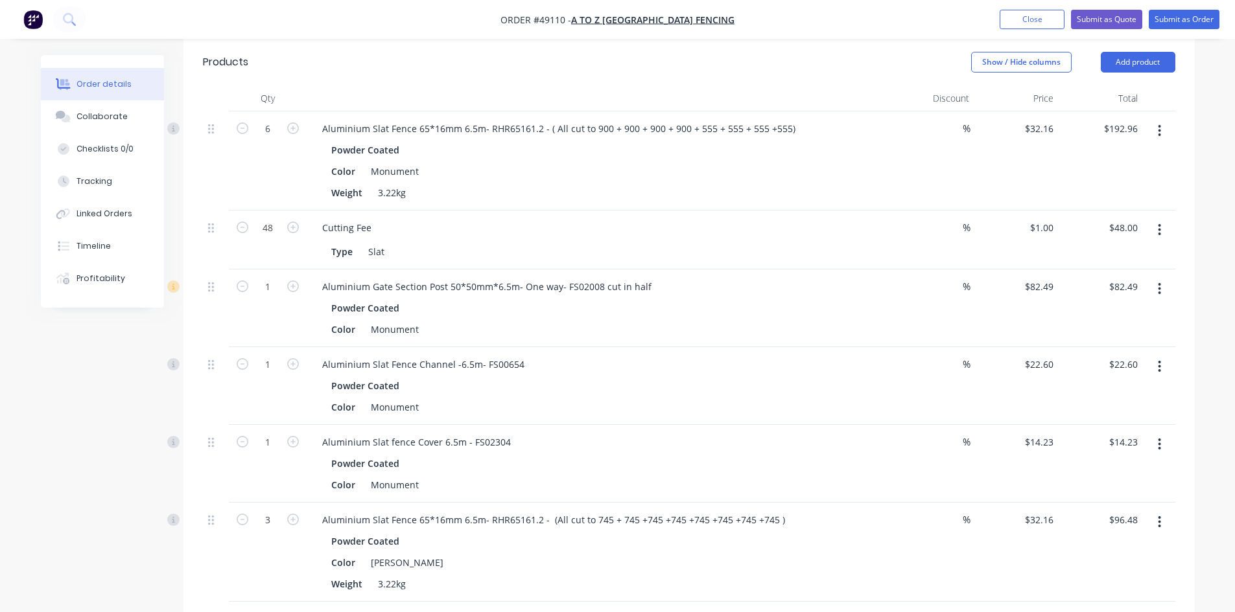
click at [637, 299] on div "Powder Coated" at bounding box center [598, 308] width 534 height 19
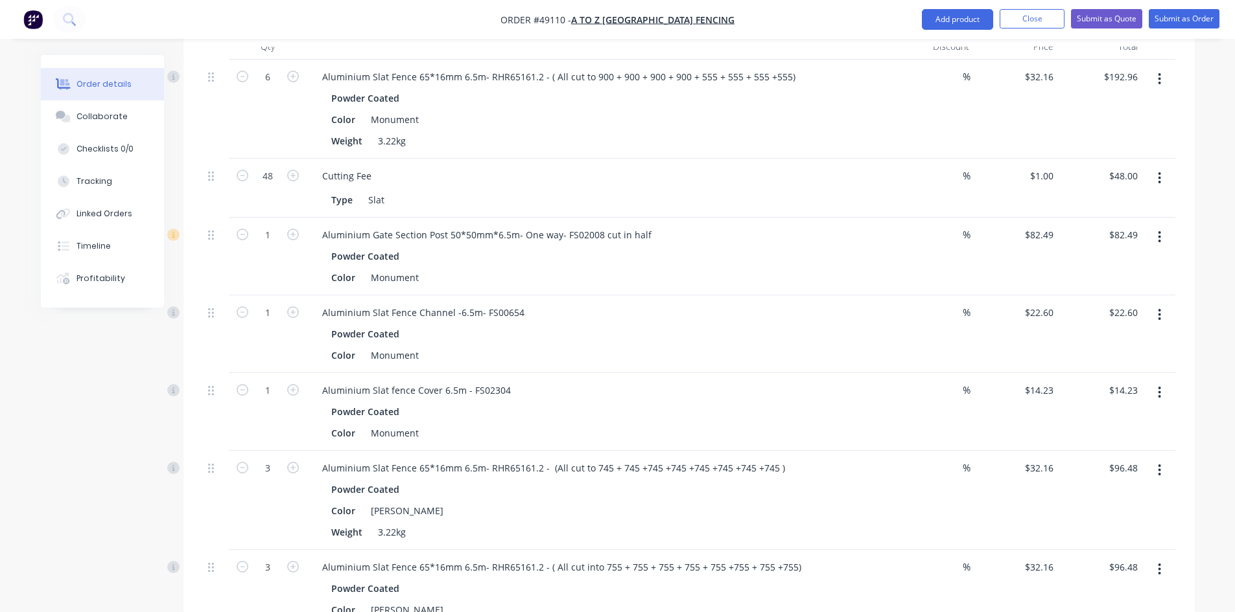
scroll to position [518, 0]
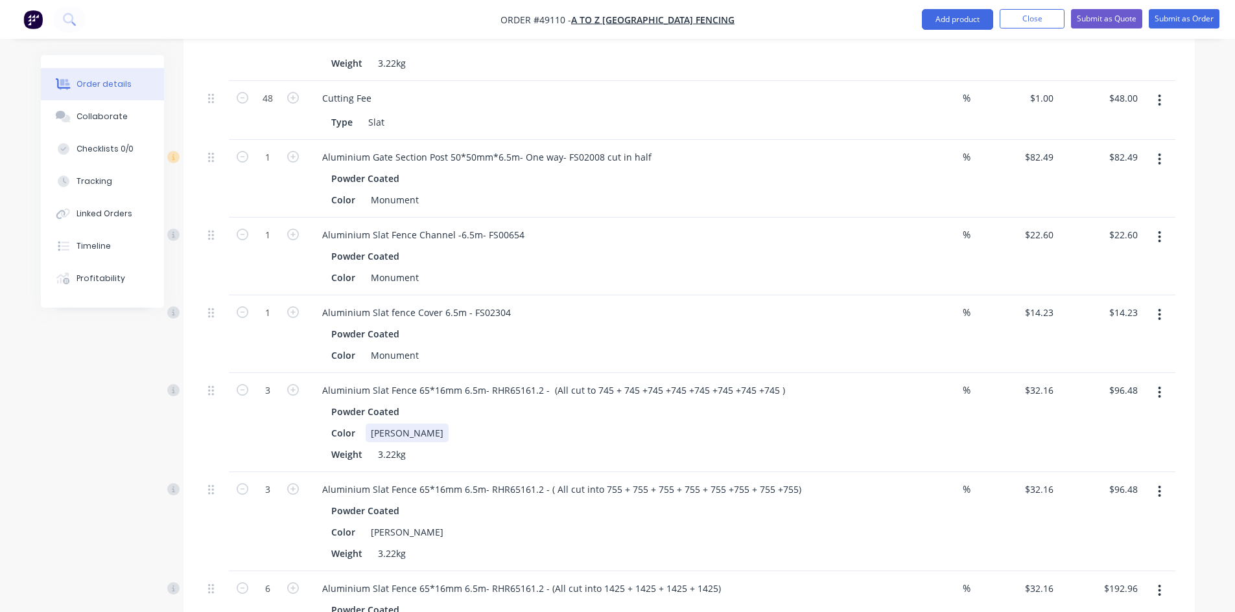
click at [576, 424] on div "Color Shale Grey" at bounding box center [595, 433] width 539 height 19
click at [535, 424] on div "Color Shale Grey" at bounding box center [595, 433] width 539 height 19
click at [506, 424] on div "Color Shale Grey" at bounding box center [595, 433] width 539 height 19
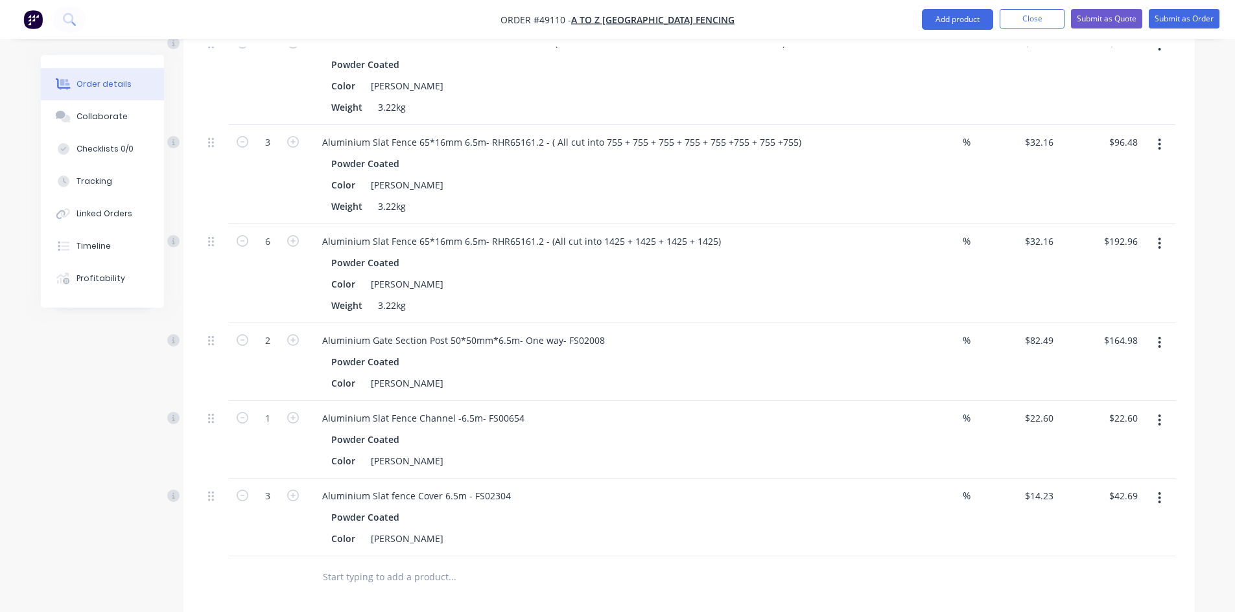
scroll to position [907, 0]
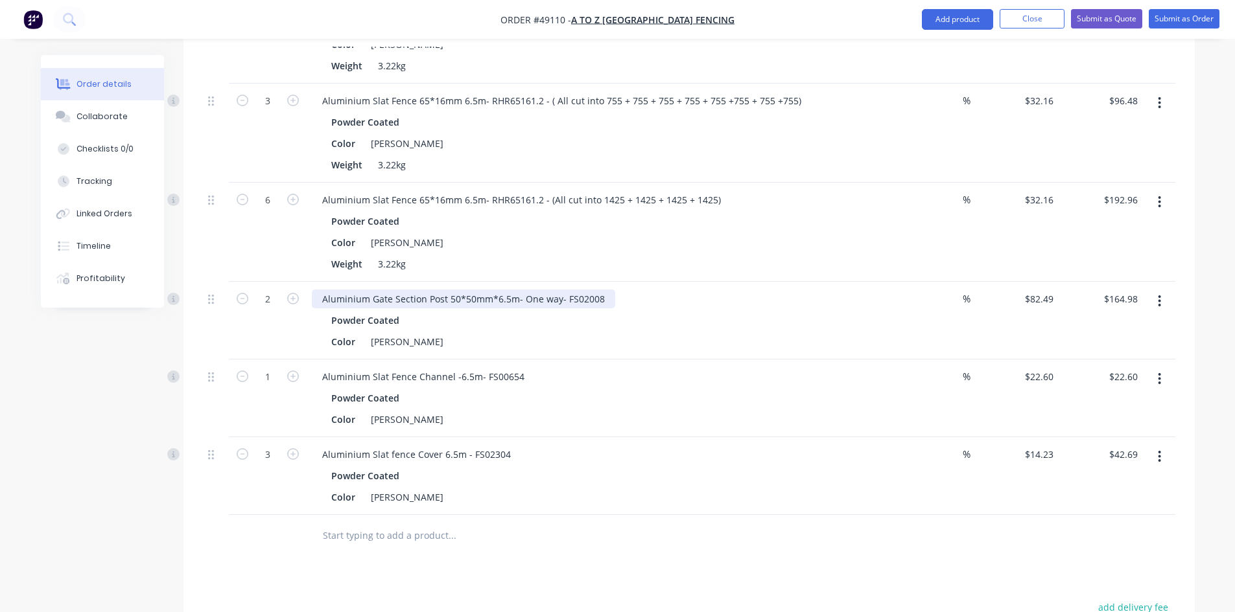
click at [597, 290] on div "Aluminium Gate Section Post 50*50mm*6.5m- One way- FS02008" at bounding box center [463, 299] width 303 height 19
click at [660, 491] on div "Aluminium Slat fence Cover 6.5m - FS02304 Powder Coated Color Shale Grey" at bounding box center [598, 476] width 583 height 78
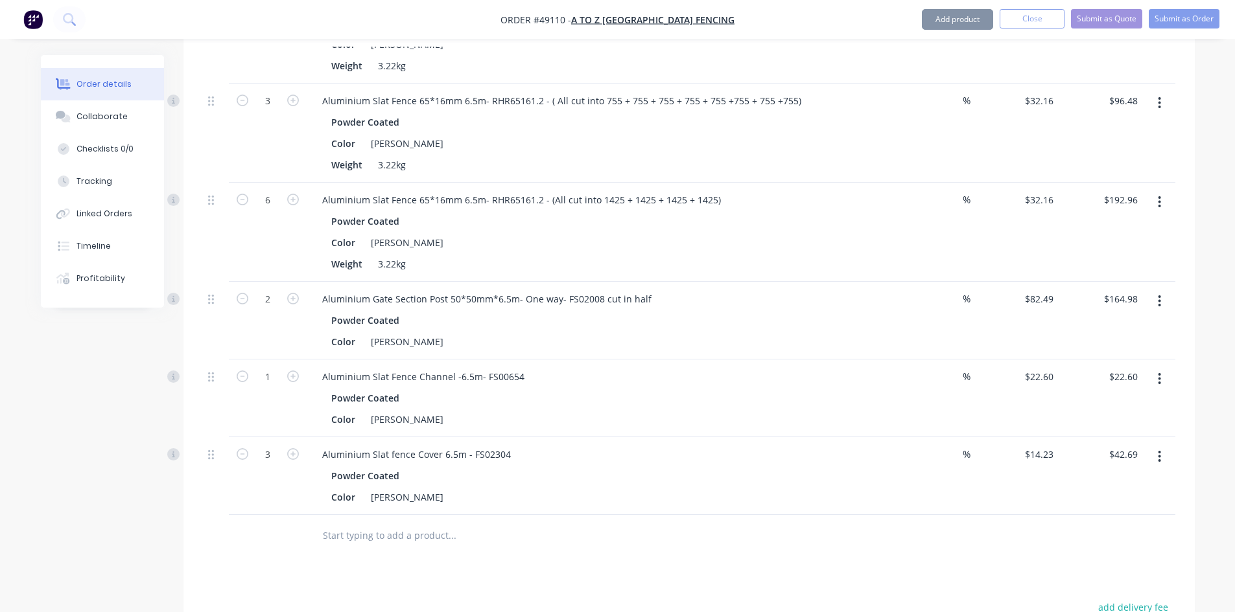
drag, startPoint x: 757, startPoint y: 481, endPoint x: 754, endPoint y: 473, distance: 8.2
click at [757, 488] on div "Color Shale Grey" at bounding box center [595, 497] width 539 height 19
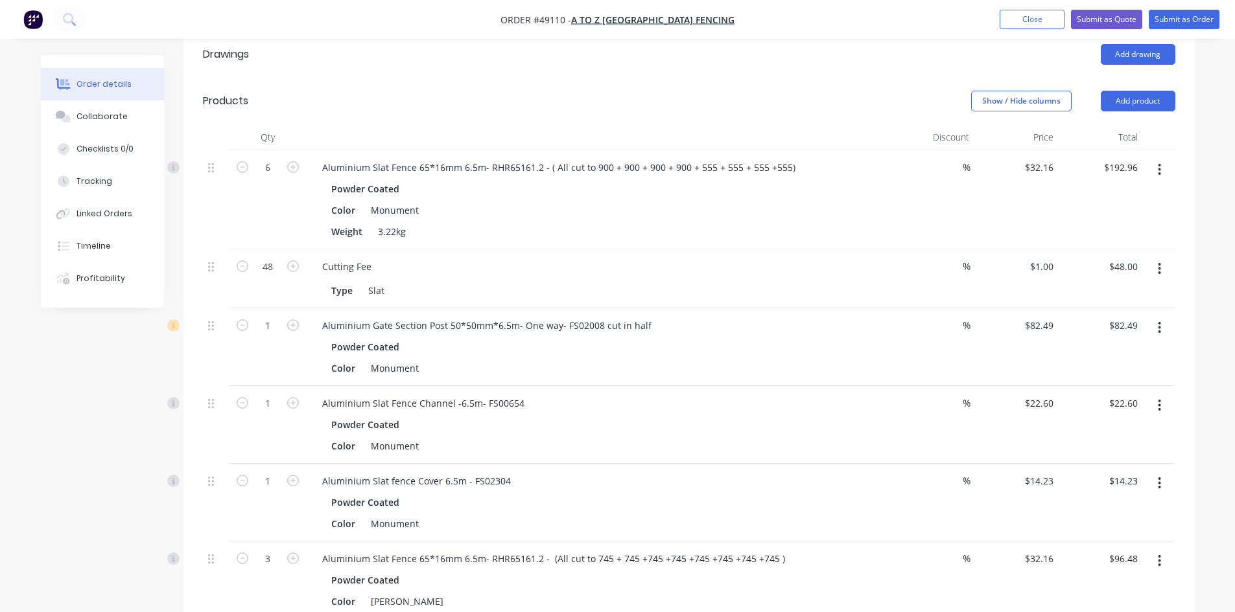
scroll to position [324, 0]
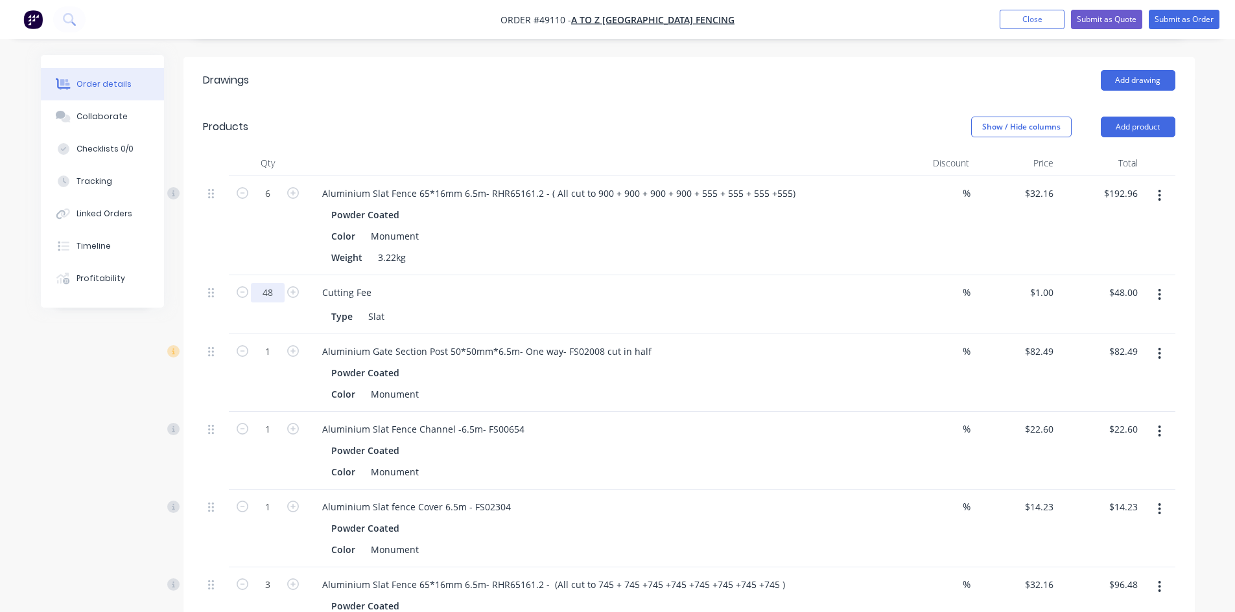
drag, startPoint x: 277, startPoint y: 277, endPoint x: 276, endPoint y: 266, distance: 11.1
click at [278, 283] on input "48" at bounding box center [268, 292] width 34 height 19
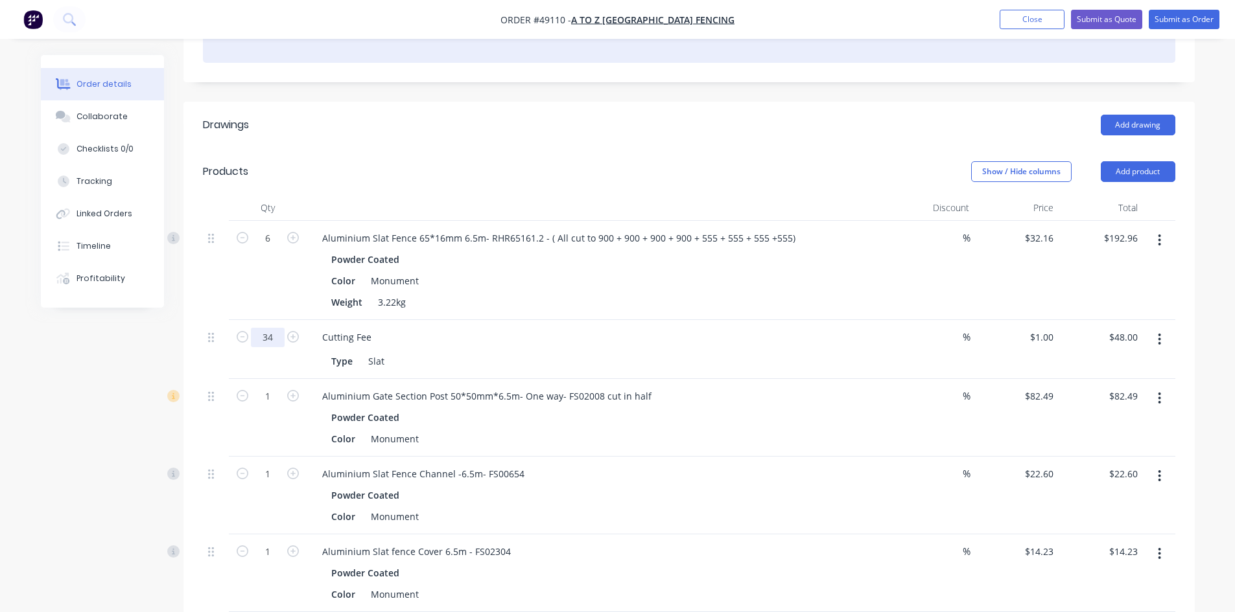
scroll to position [259, 0]
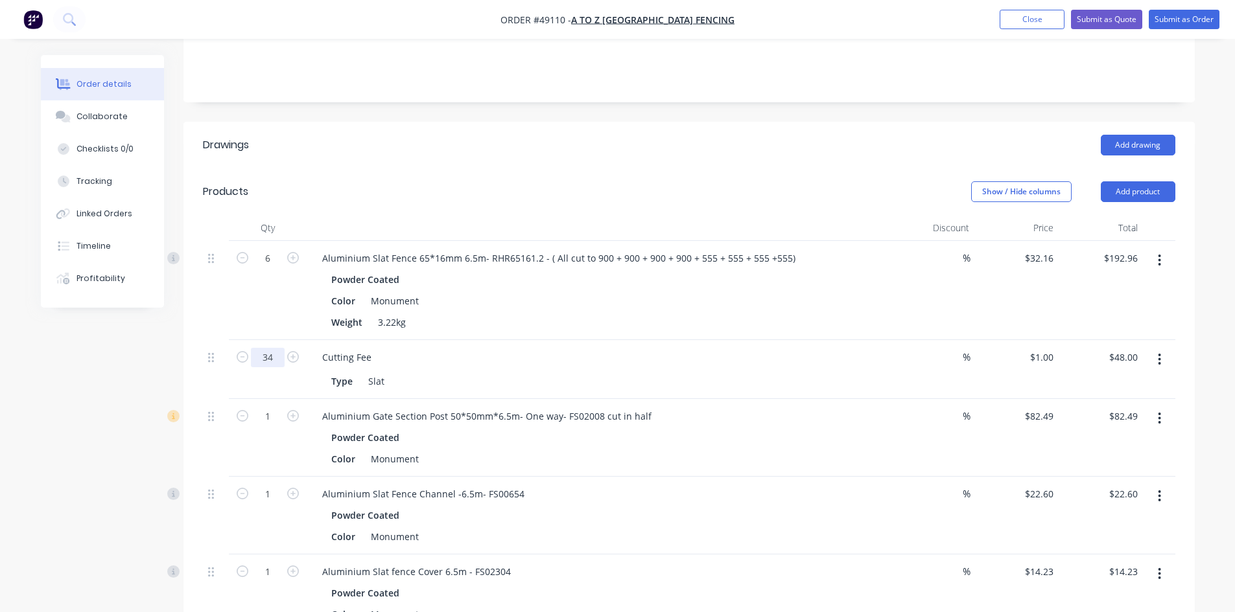
type input "34"
type input "$34.00"
drag, startPoint x: 449, startPoint y: 160, endPoint x: 499, endPoint y: 159, distance: 49.9
click at [450, 168] on header "Products Show / Hide columns Add product" at bounding box center [688, 191] width 1011 height 47
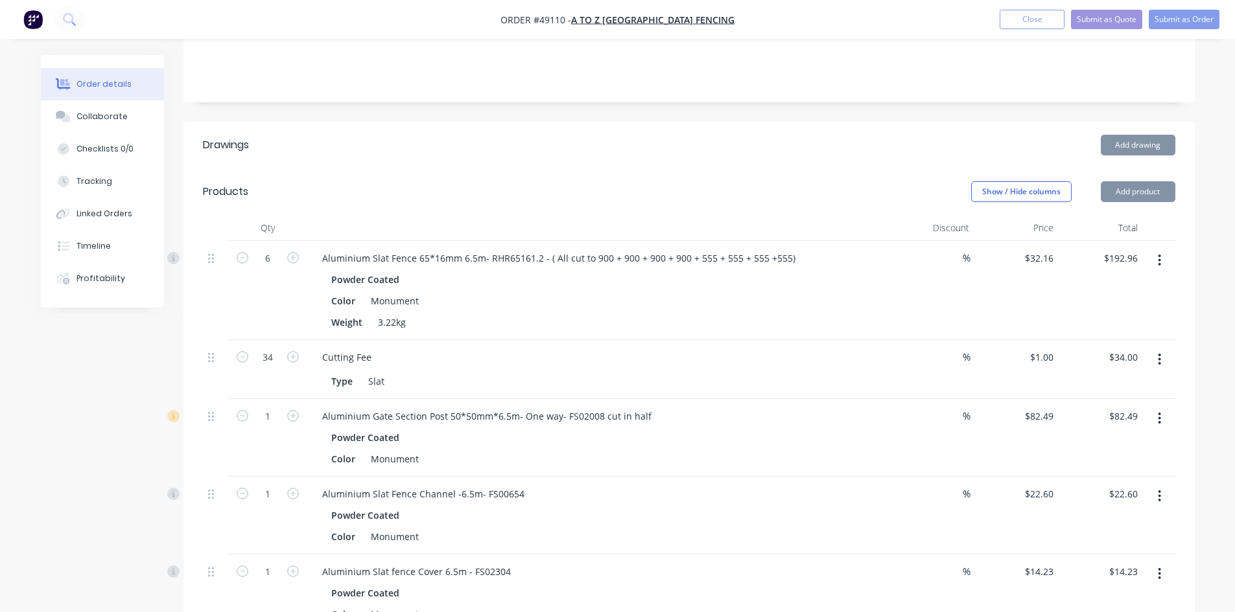
click at [510, 168] on header "Products Show / Hide columns Add product" at bounding box center [688, 191] width 1011 height 47
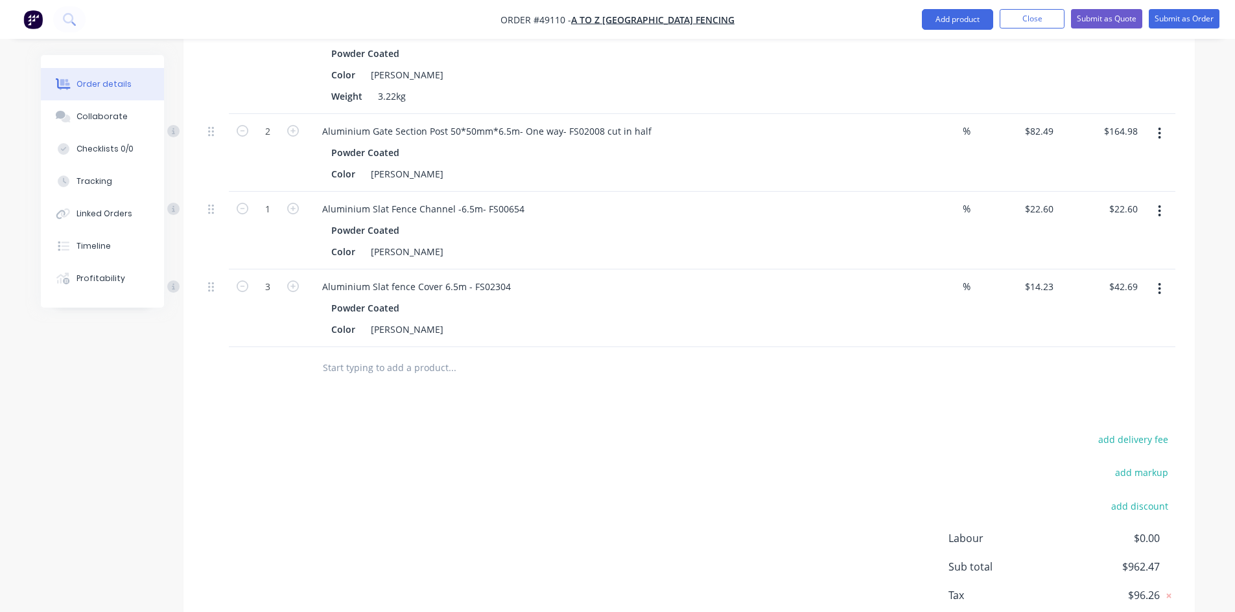
scroll to position [1136, 0]
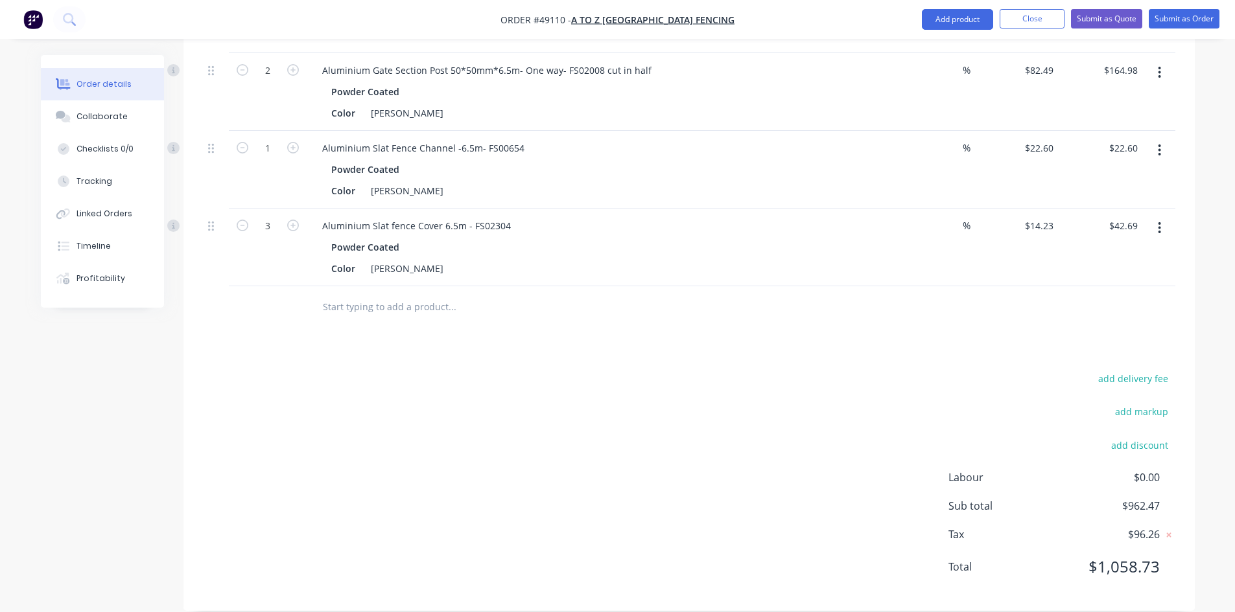
click at [806, 402] on div "add delivery fee add markup add discount Labour $0.00 Sub total $962.47 Tax $96…" at bounding box center [689, 481] width 972 height 222
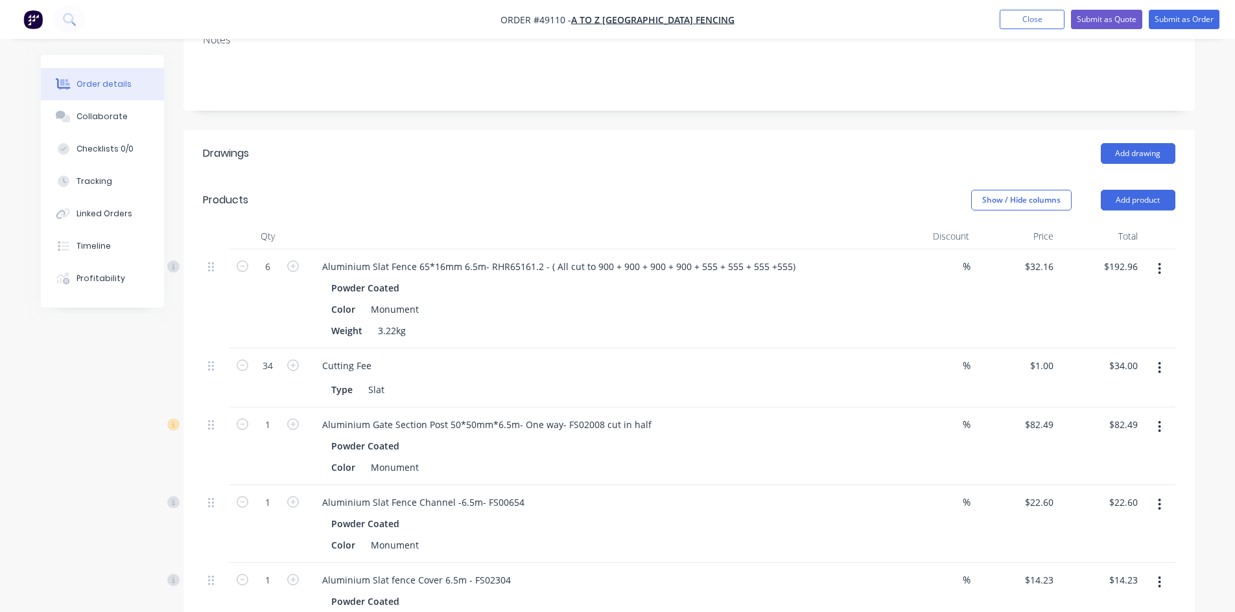
scroll to position [229, 0]
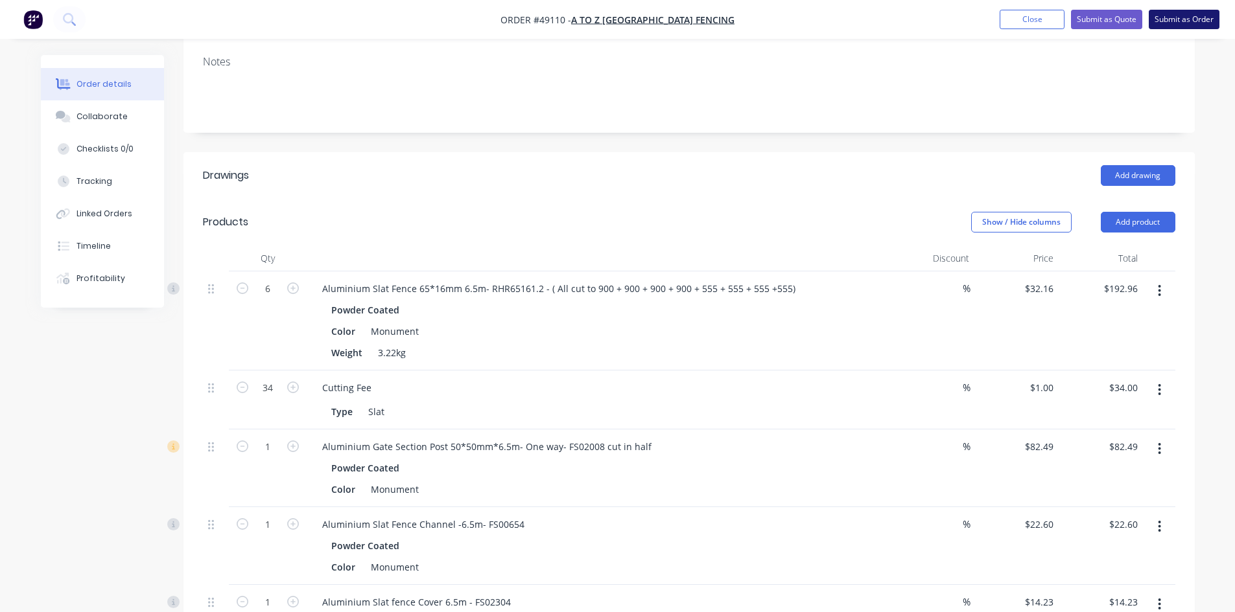
click at [1142, 22] on button "Submit as Order" at bounding box center [1183, 19] width 71 height 19
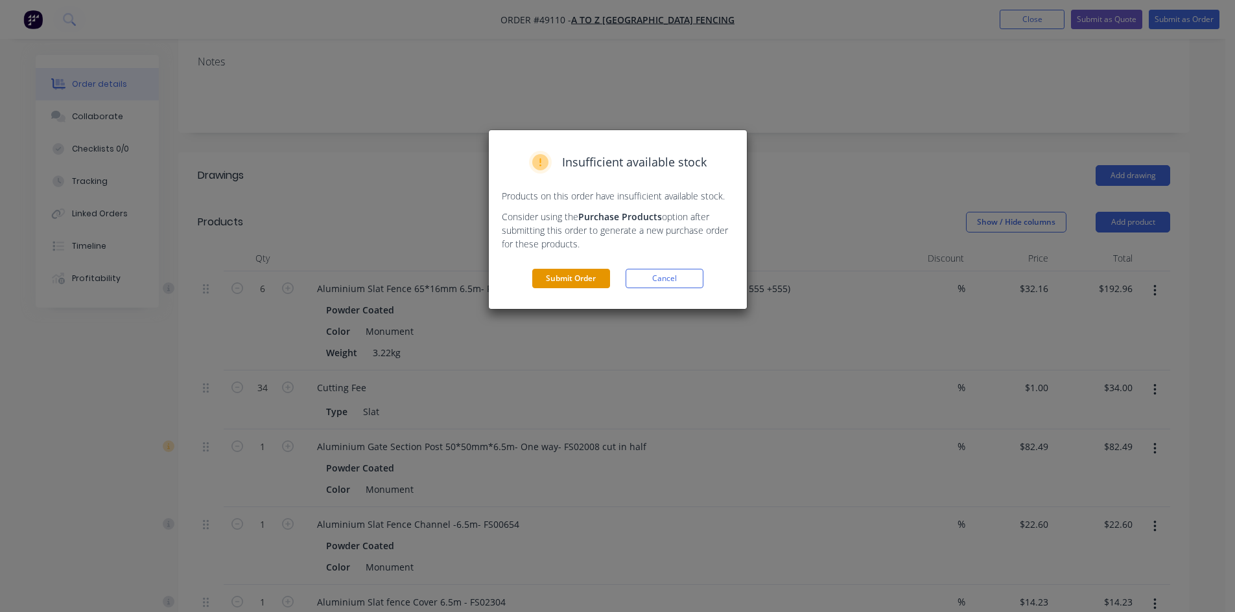
click at [590, 287] on button "Submit Order" at bounding box center [571, 278] width 78 height 19
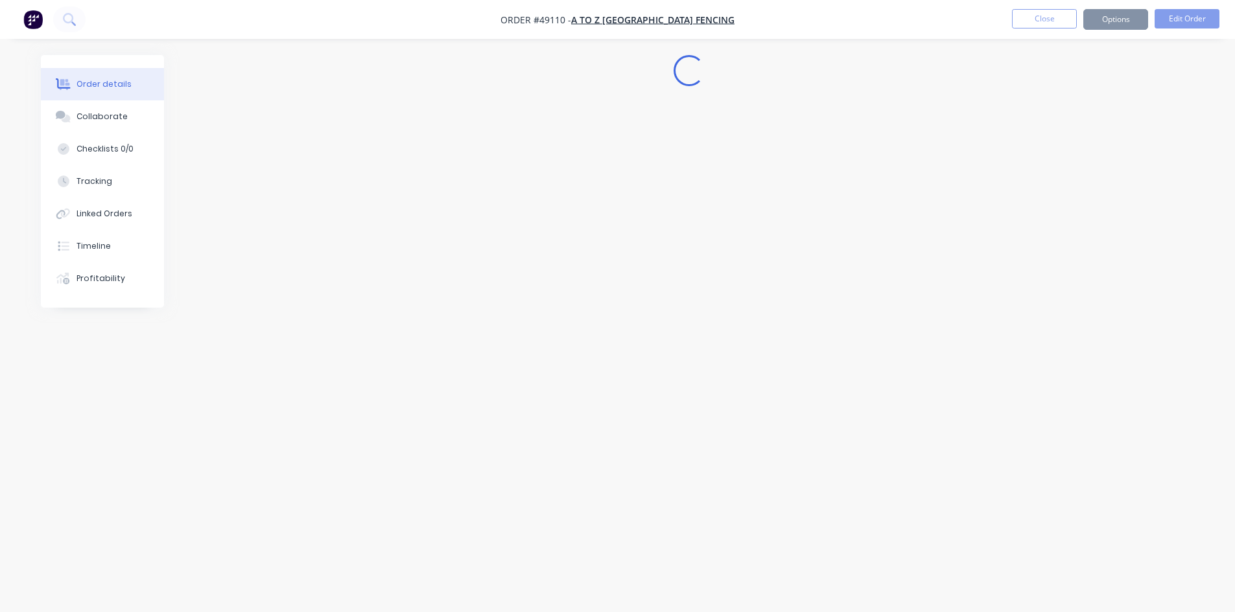
scroll to position [0, 0]
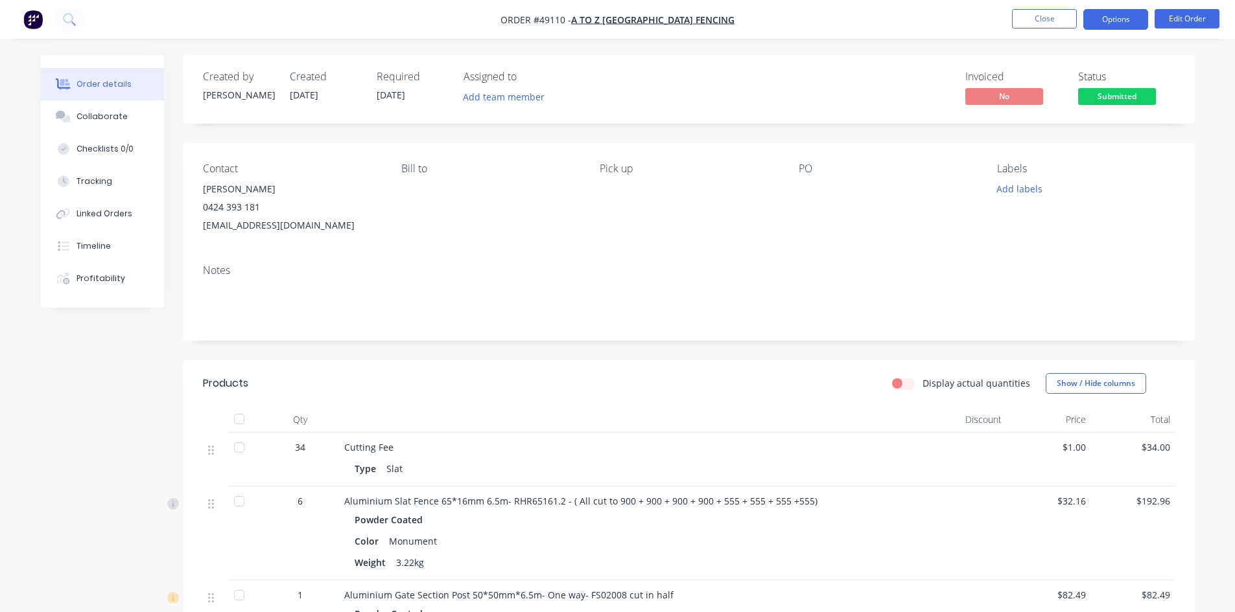
click at [1115, 21] on button "Options" at bounding box center [1115, 19] width 65 height 21
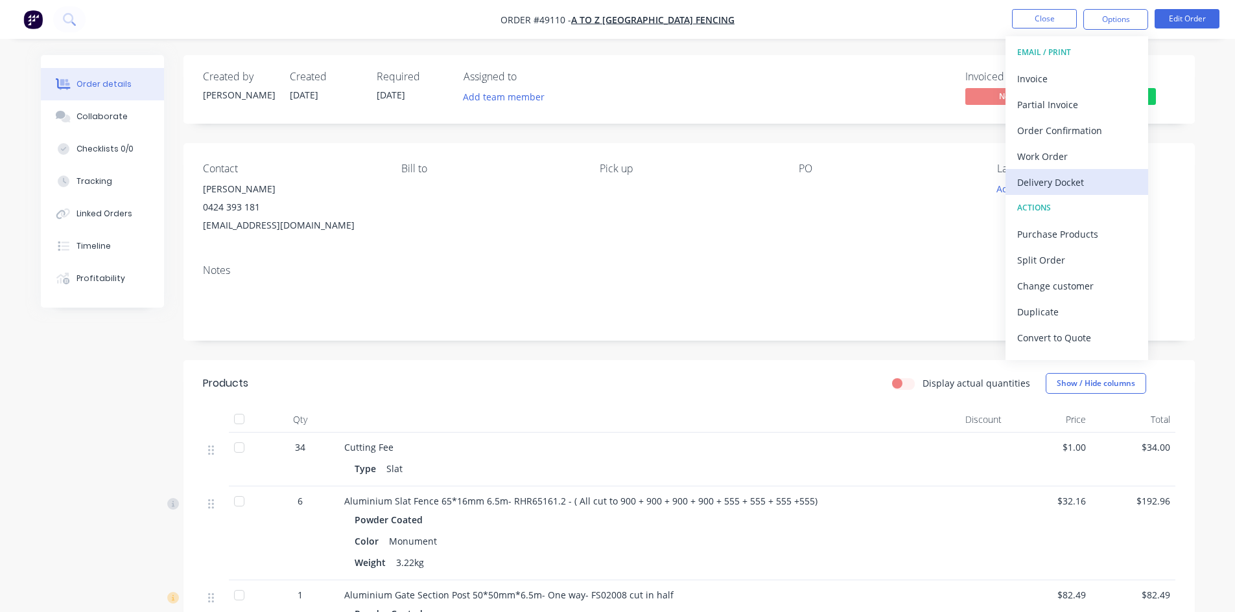
click at [1073, 187] on div "Delivery Docket" at bounding box center [1076, 182] width 119 height 19
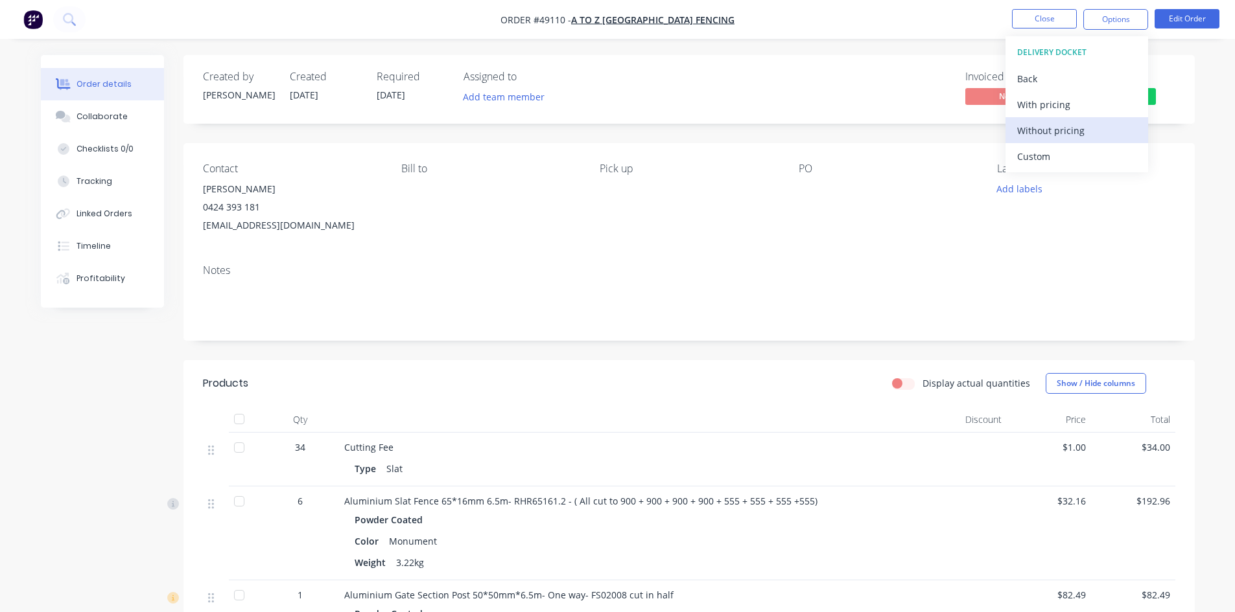
click at [1058, 133] on div "Without pricing" at bounding box center [1076, 130] width 119 height 19
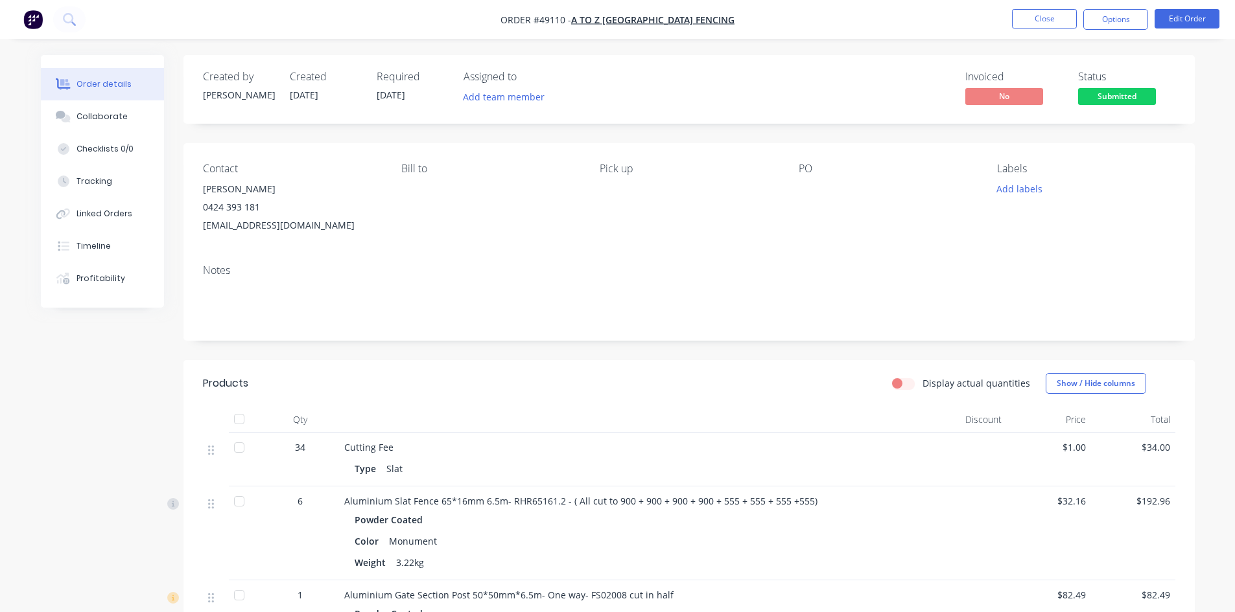
click at [846, 90] on div "Invoiced No Status Submitted" at bounding box center [884, 90] width 582 height 38
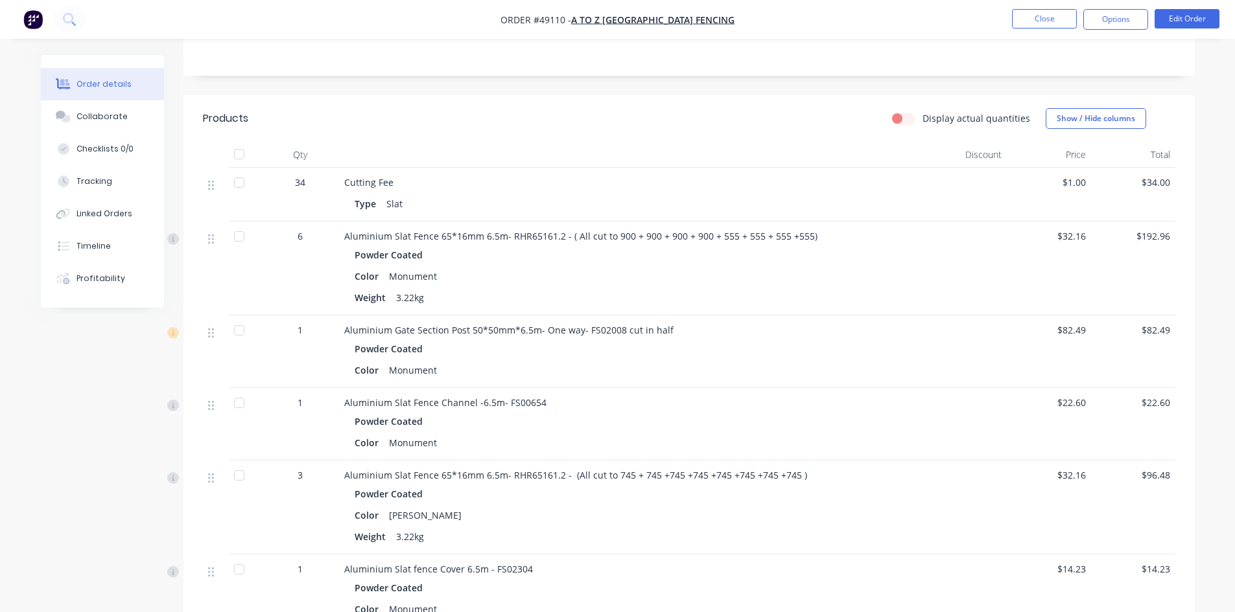
scroll to position [45, 0]
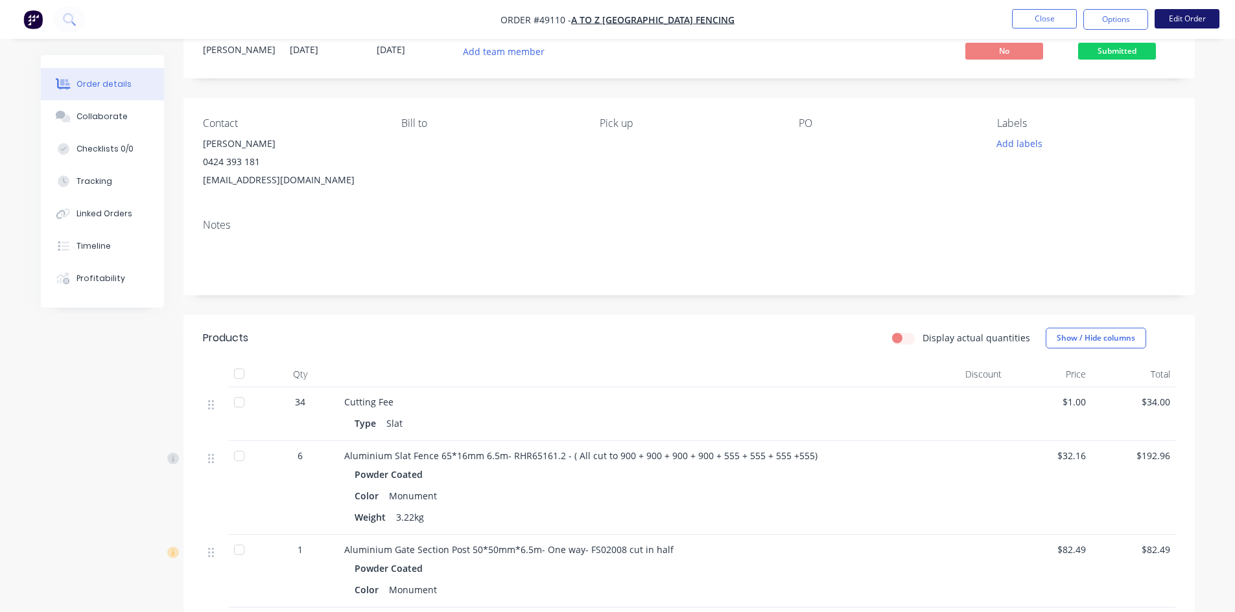
click at [1142, 25] on button "Edit Order" at bounding box center [1186, 18] width 65 height 19
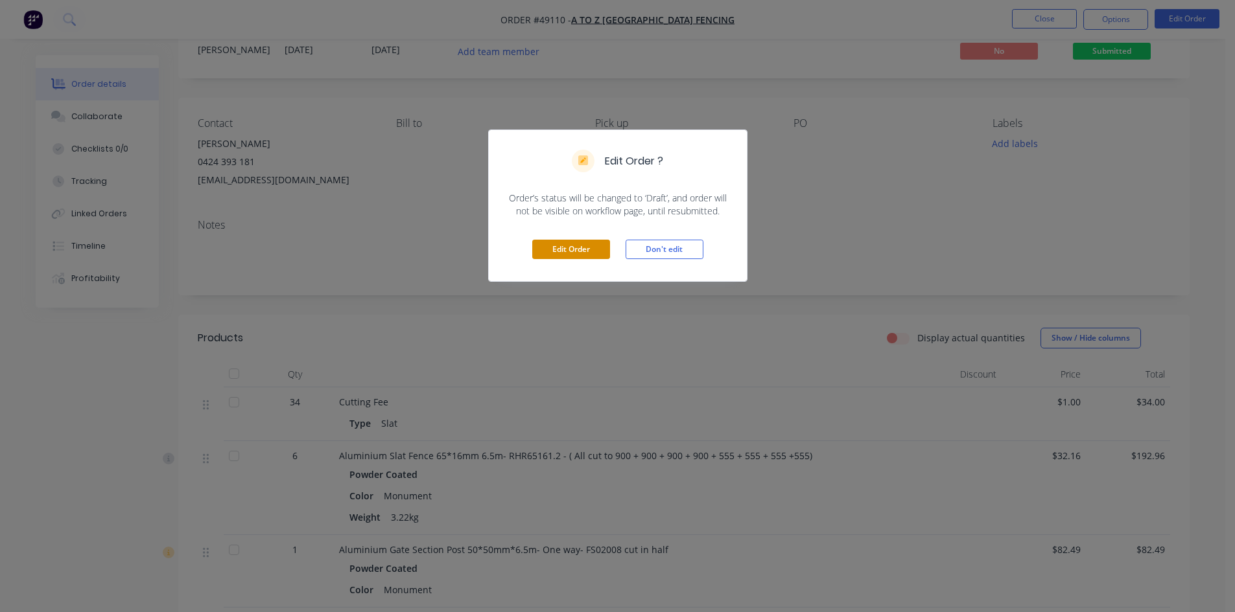
click at [565, 249] on button "Edit Order" at bounding box center [571, 249] width 78 height 19
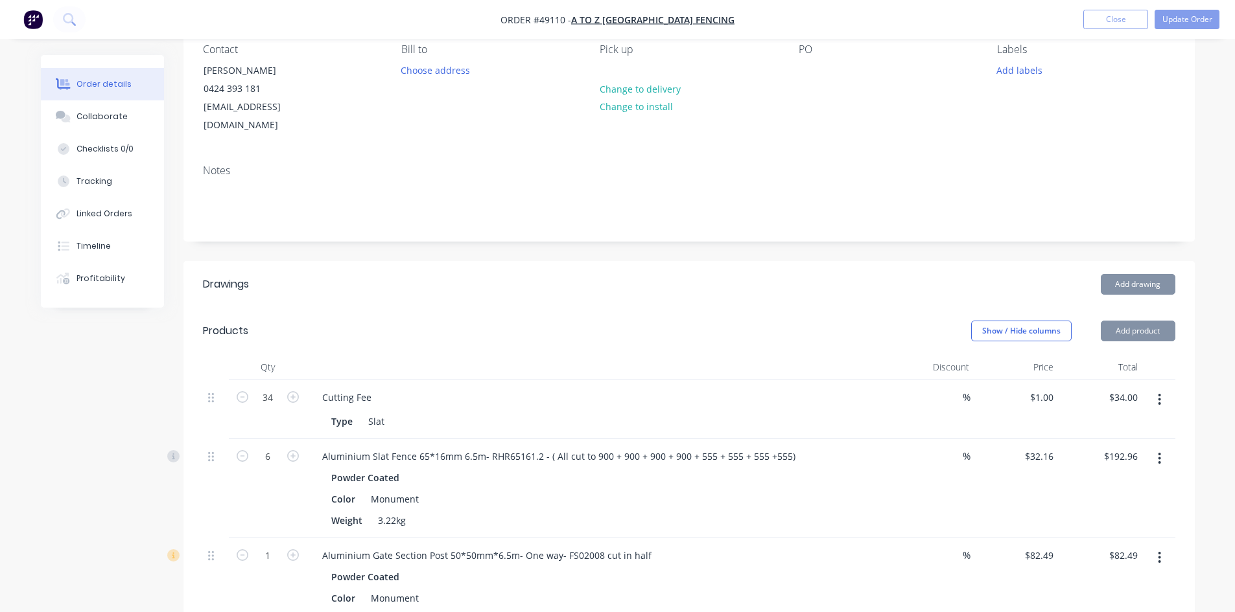
scroll to position [130, 0]
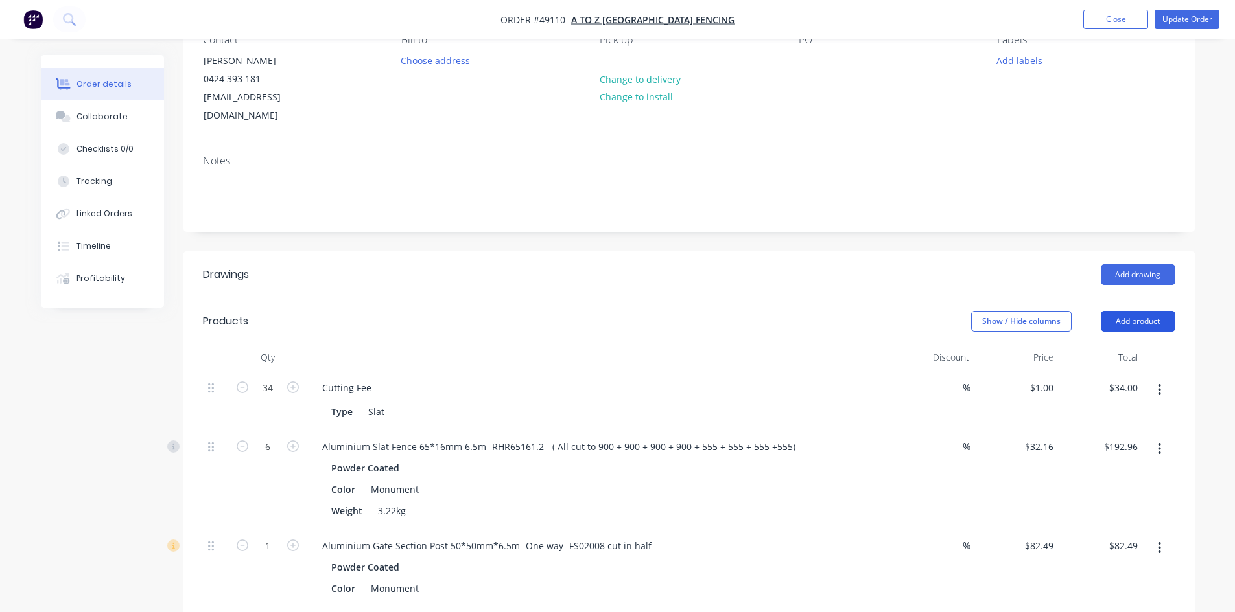
click at [1120, 311] on button "Add product" at bounding box center [1137, 321] width 75 height 21
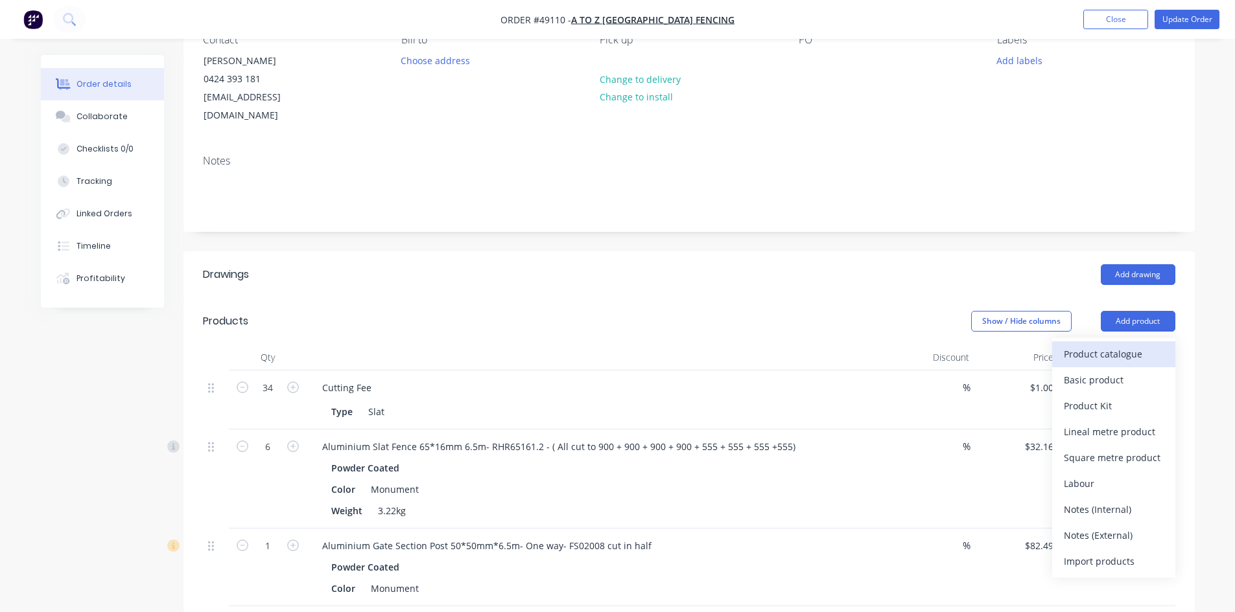
click at [1107, 345] on div "Product catalogue" at bounding box center [1113, 354] width 100 height 19
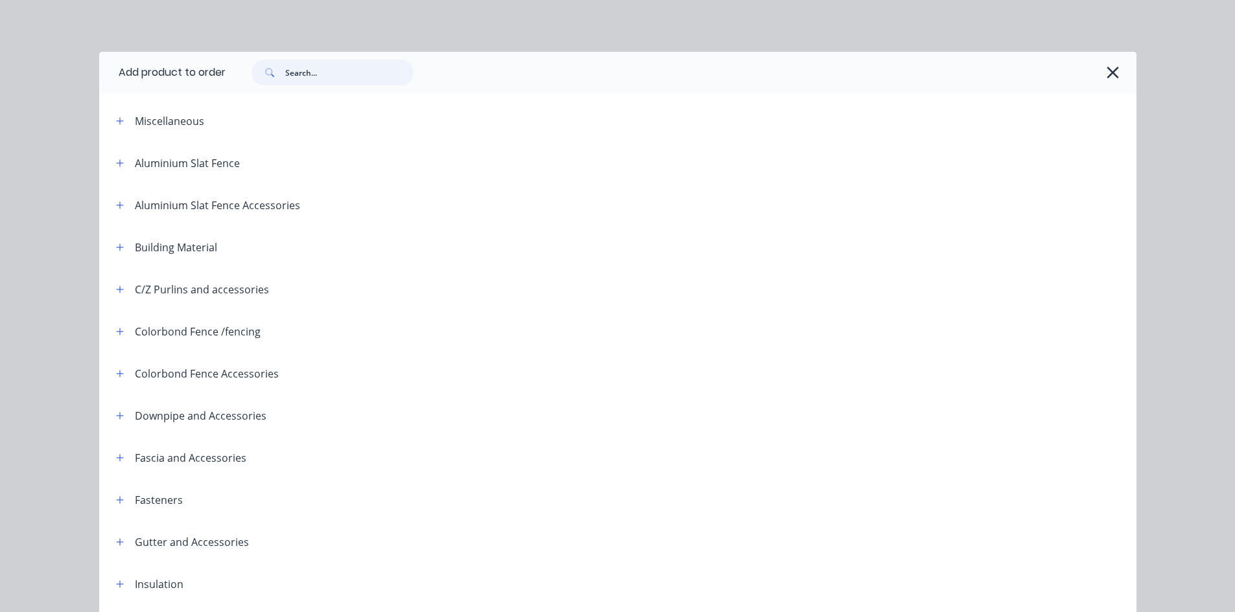
click at [329, 76] on input "text" at bounding box center [349, 73] width 128 height 26
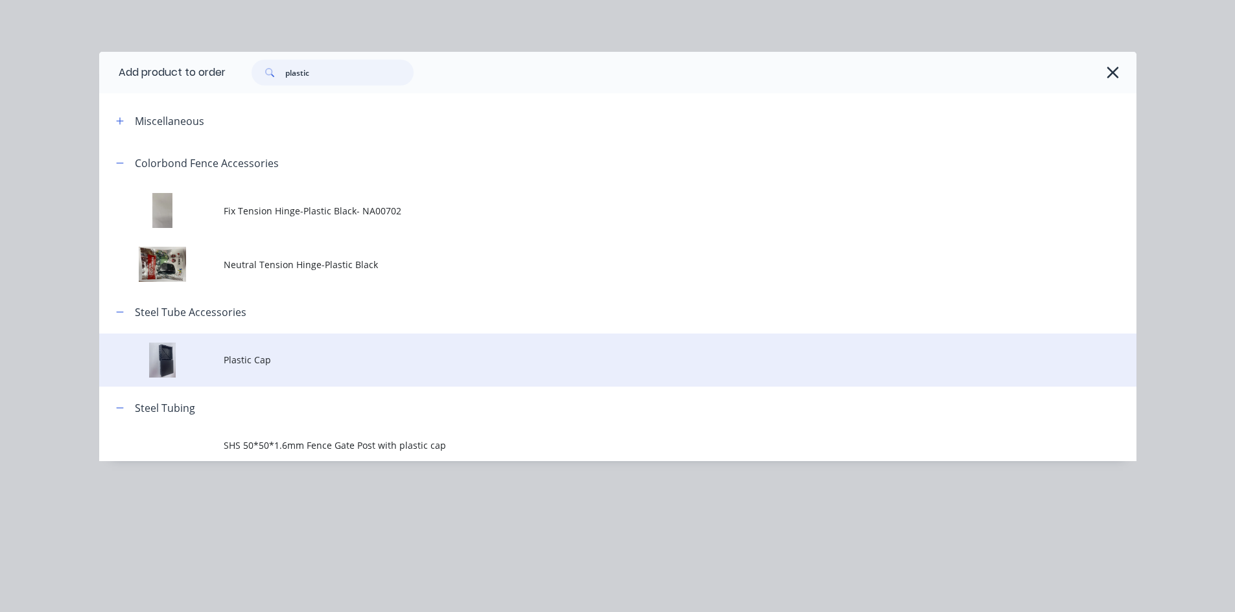
type input "plastic"
click at [301, 363] on span "Plastic Cap" at bounding box center [589, 360] width 730 height 14
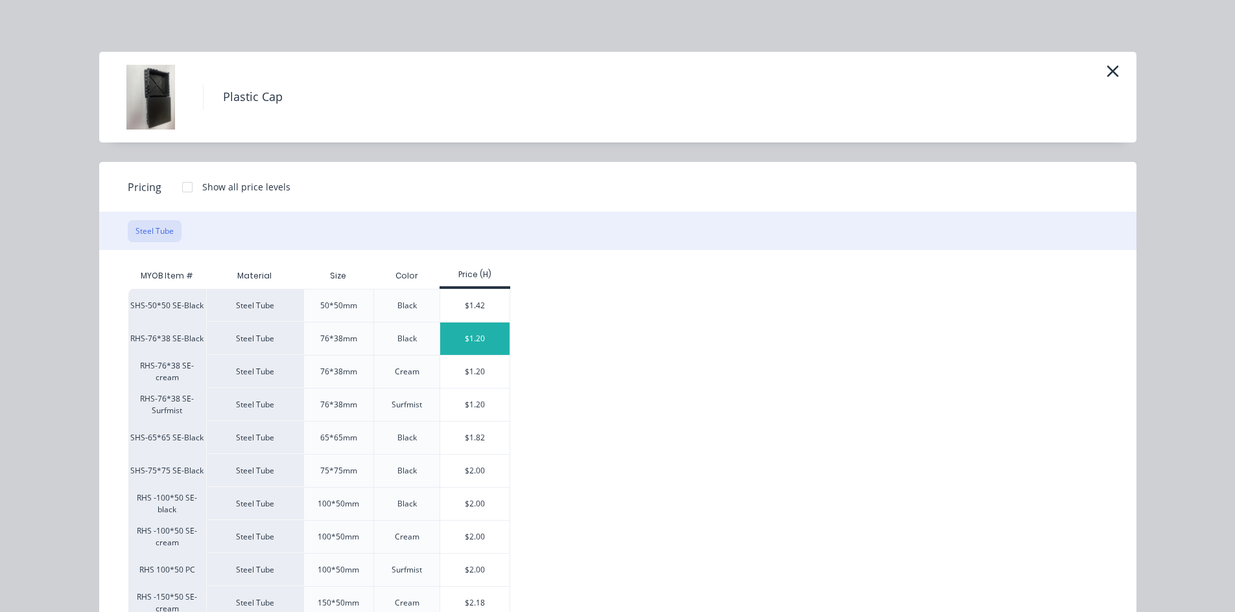
click at [480, 341] on div "$1.20" at bounding box center [474, 339] width 69 height 32
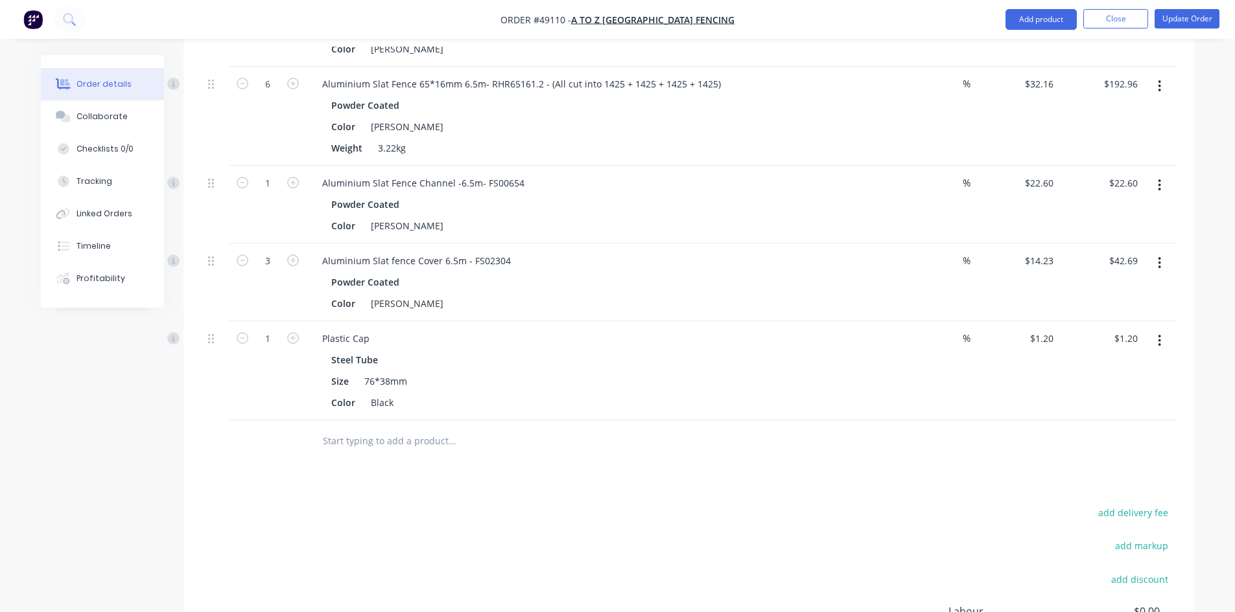
scroll to position [1102, 0]
click at [291, 332] on icon "button" at bounding box center [293, 338] width 12 height 12
type input "2"
type input "$2.40"
drag, startPoint x: 583, startPoint y: 471, endPoint x: 607, endPoint y: 472, distance: 23.4
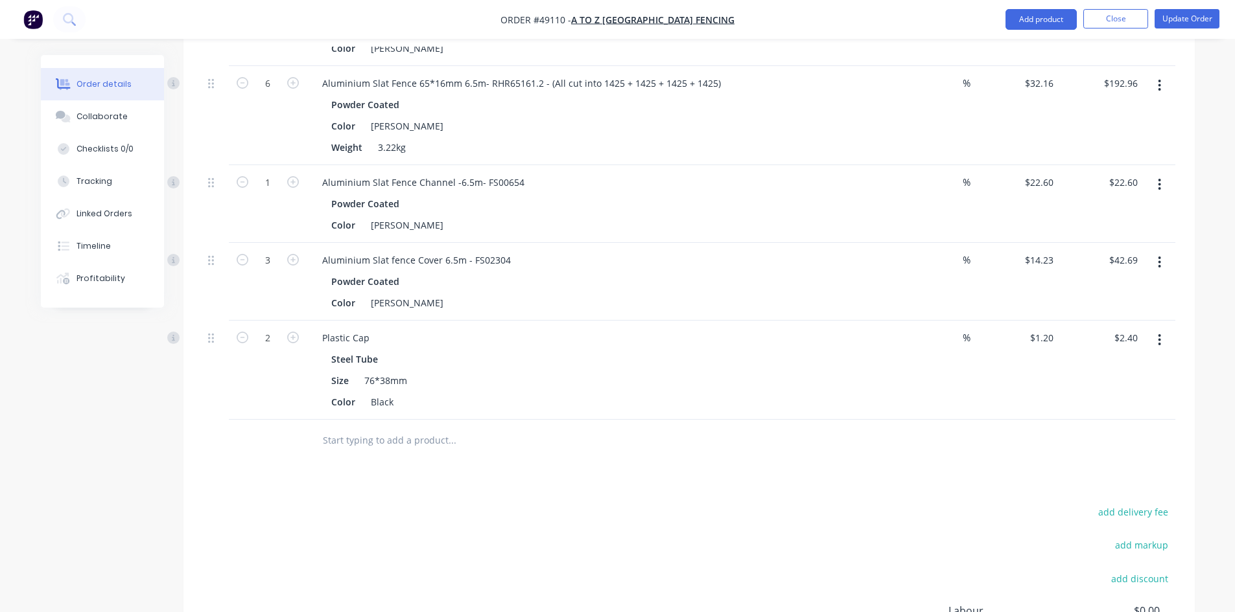
click at [584, 471] on div "Drawings Add drawing Products Show / Hide columns Add product Qty Discount Pric…" at bounding box center [688, 11] width 1011 height 1465
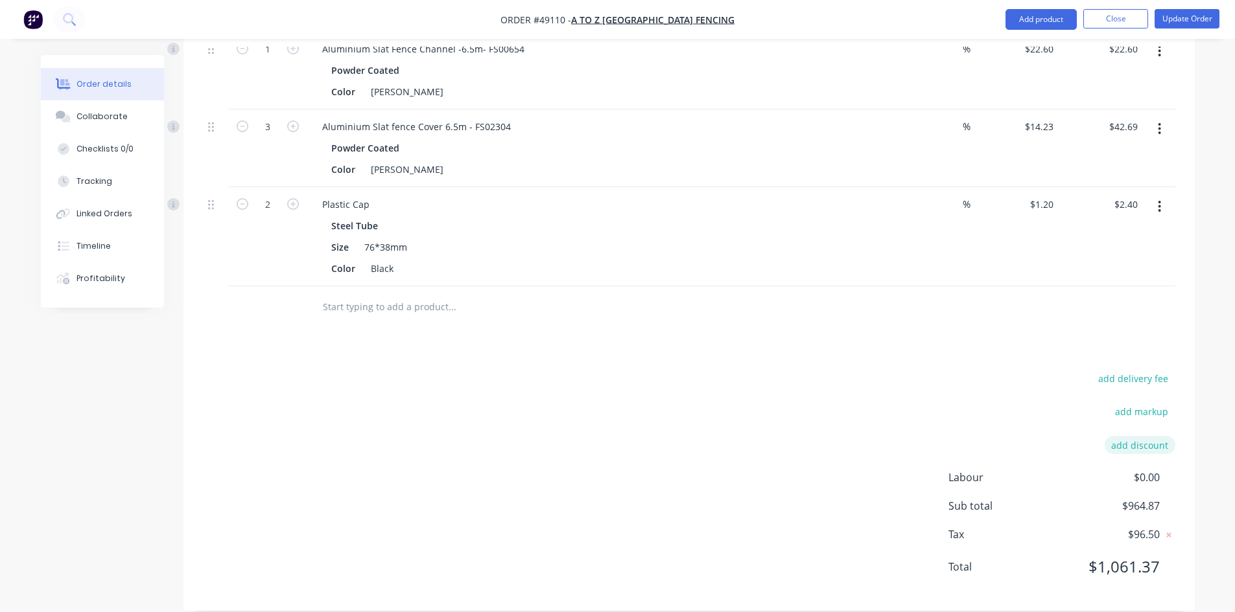
click at [1142, 436] on button "add discount" at bounding box center [1139, 444] width 71 height 17
click at [1142, 440] on input at bounding box center [1124, 449] width 58 height 19
type input "7"
click input "submit" at bounding box center [0, 0] width 0 height 0
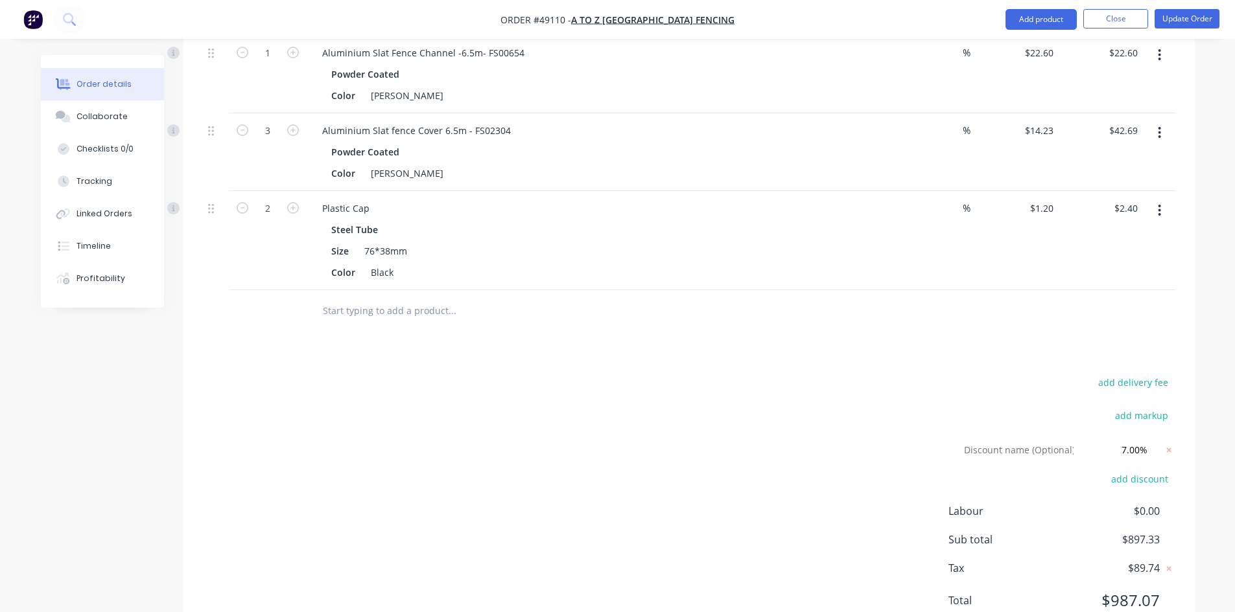
click at [1032, 417] on div "add markup" at bounding box center [1094, 423] width 162 height 33
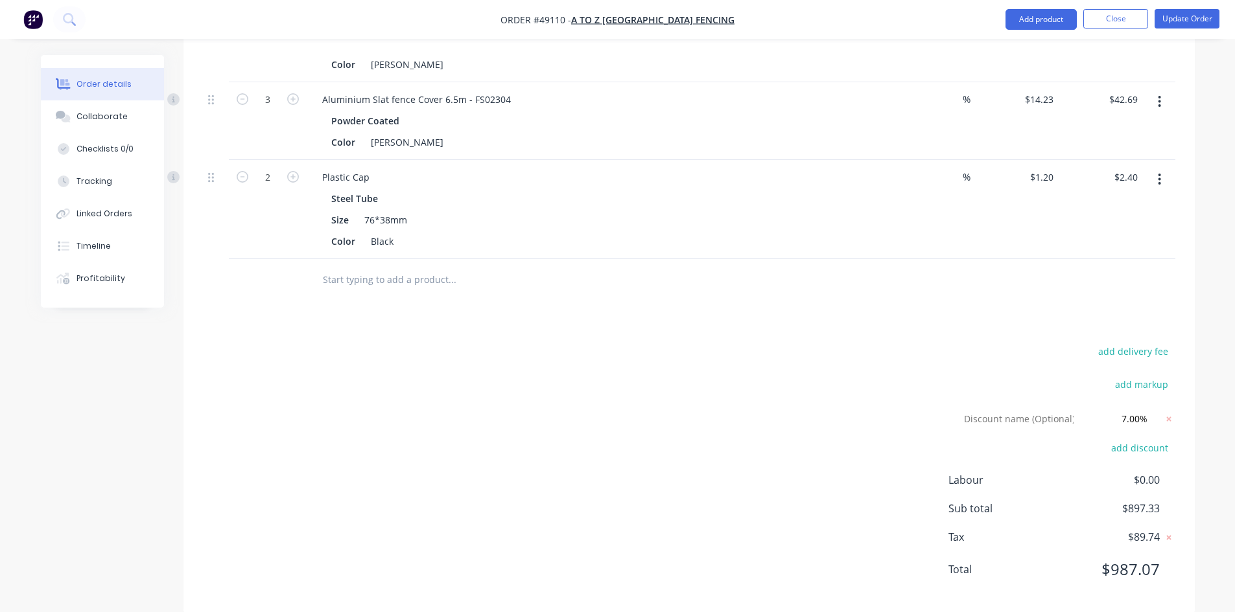
scroll to position [1265, 0]
click at [1142, 414] on icon at bounding box center [1168, 416] width 5 height 5
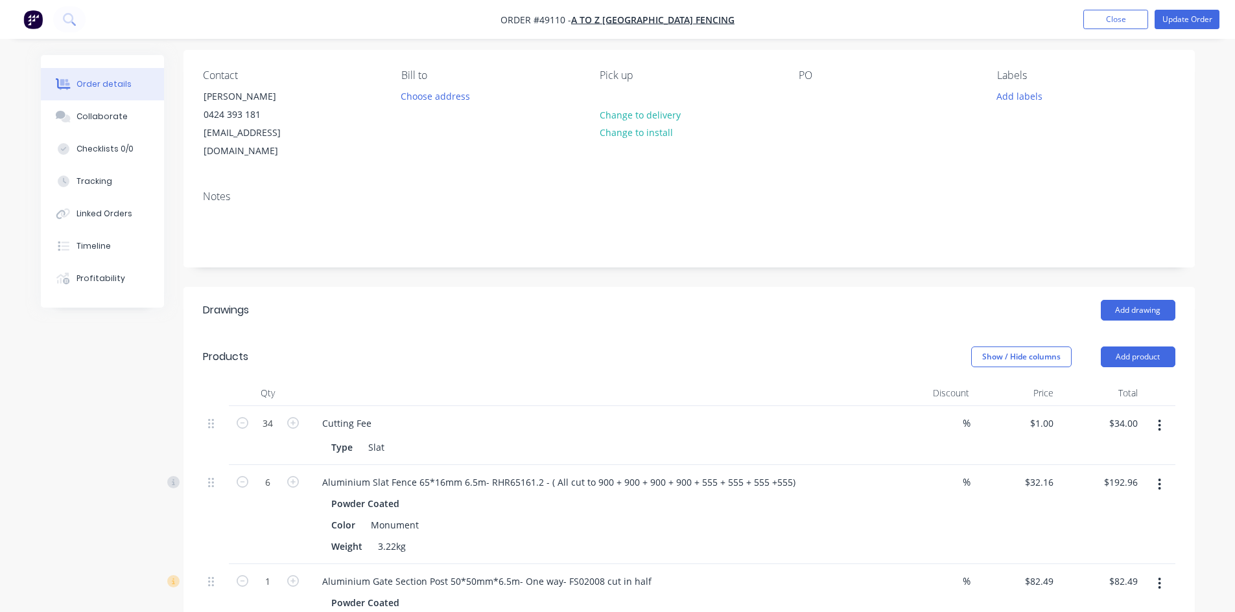
scroll to position [0, 0]
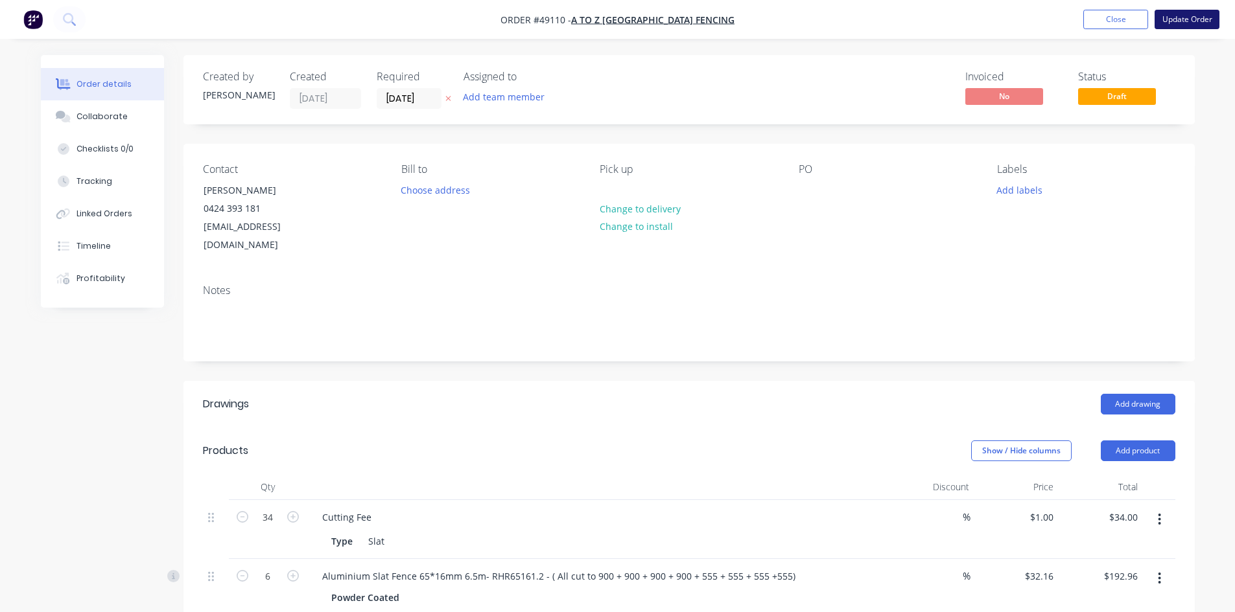
click at [1142, 25] on button "Update Order" at bounding box center [1186, 19] width 65 height 19
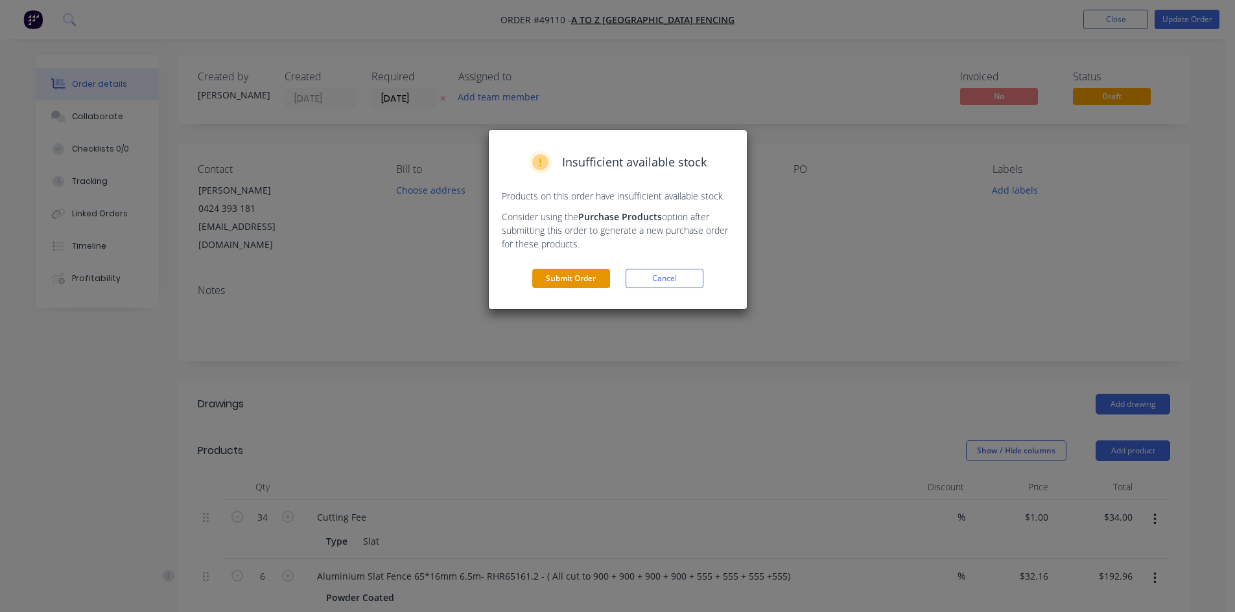
click at [596, 275] on button "Submit Order" at bounding box center [571, 278] width 78 height 19
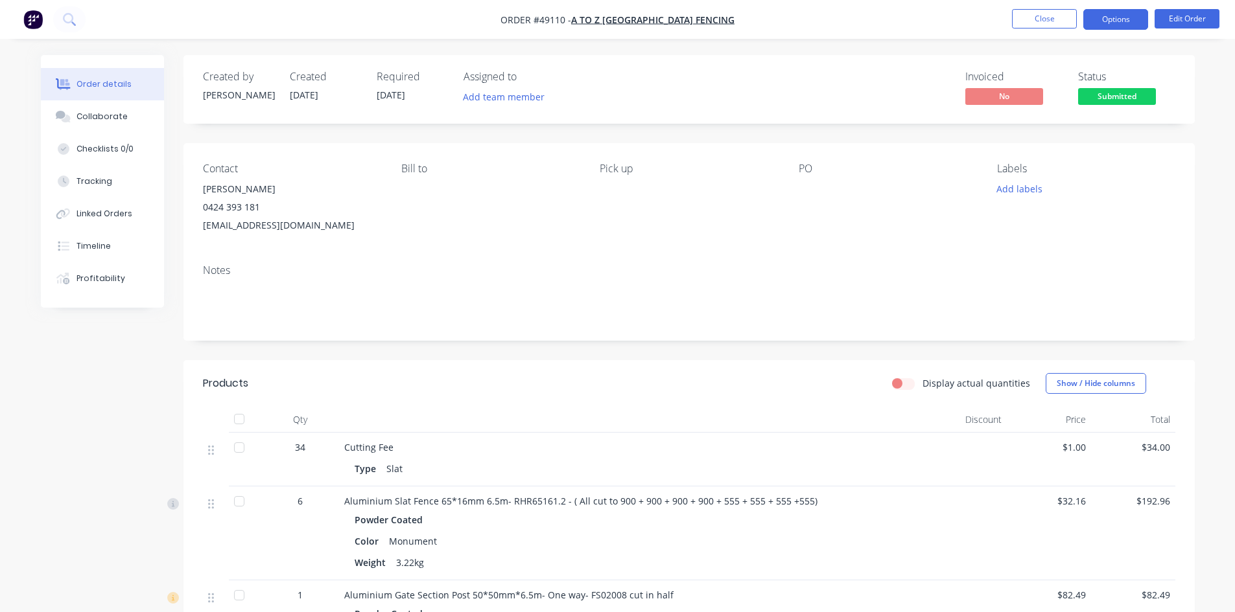
click at [1133, 17] on button "Options" at bounding box center [1115, 19] width 65 height 21
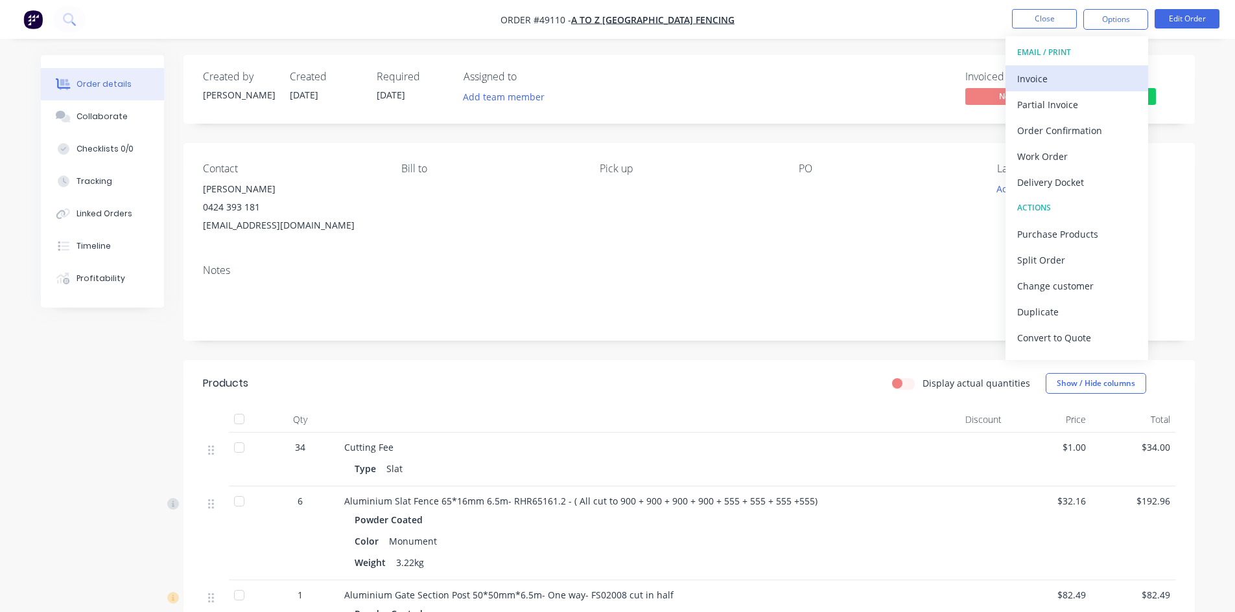
click at [1090, 72] on div "Invoice" at bounding box center [1076, 78] width 119 height 19
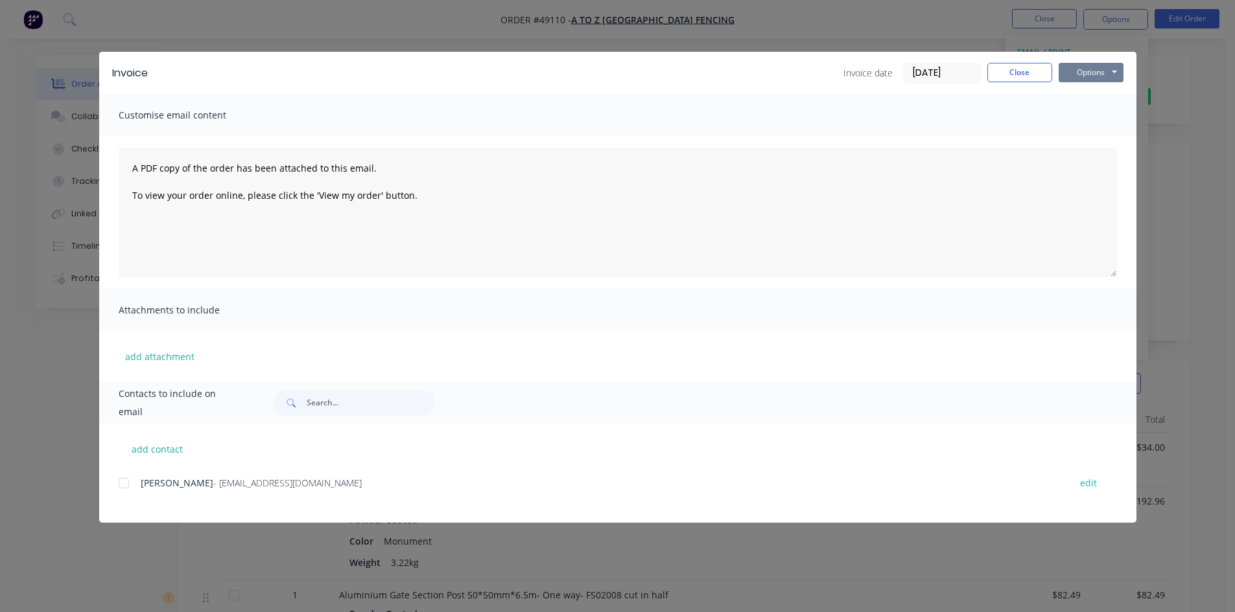
click at [1067, 77] on button "Options" at bounding box center [1090, 72] width 65 height 19
click at [1089, 115] on button "Print" at bounding box center [1099, 116] width 83 height 21
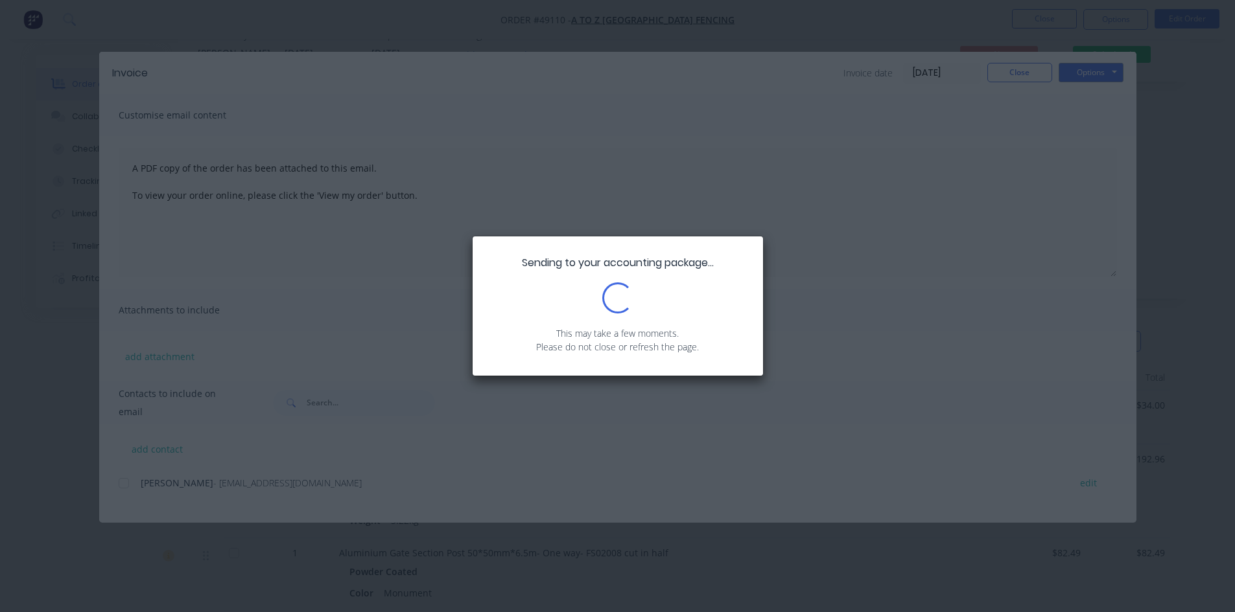
scroll to position [65, 0]
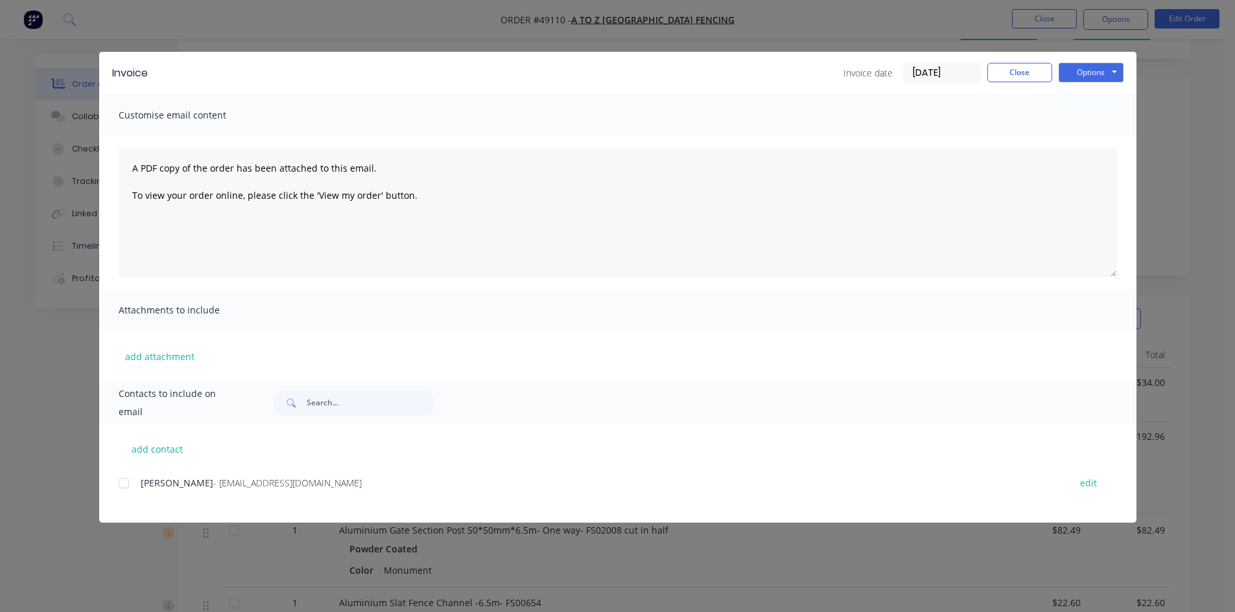
click at [887, 26] on div "Invoice Invoice date 10/09/25 Close Options Preview Print Email Customise email…" at bounding box center [617, 306] width 1235 height 612
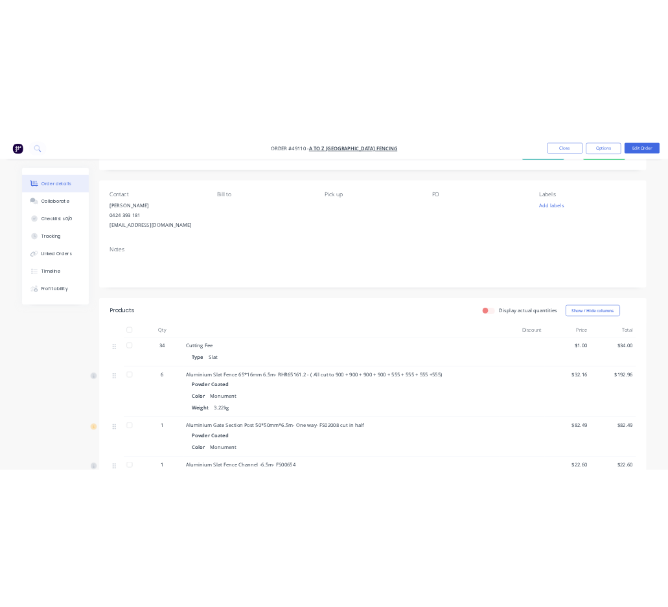
scroll to position [0, 0]
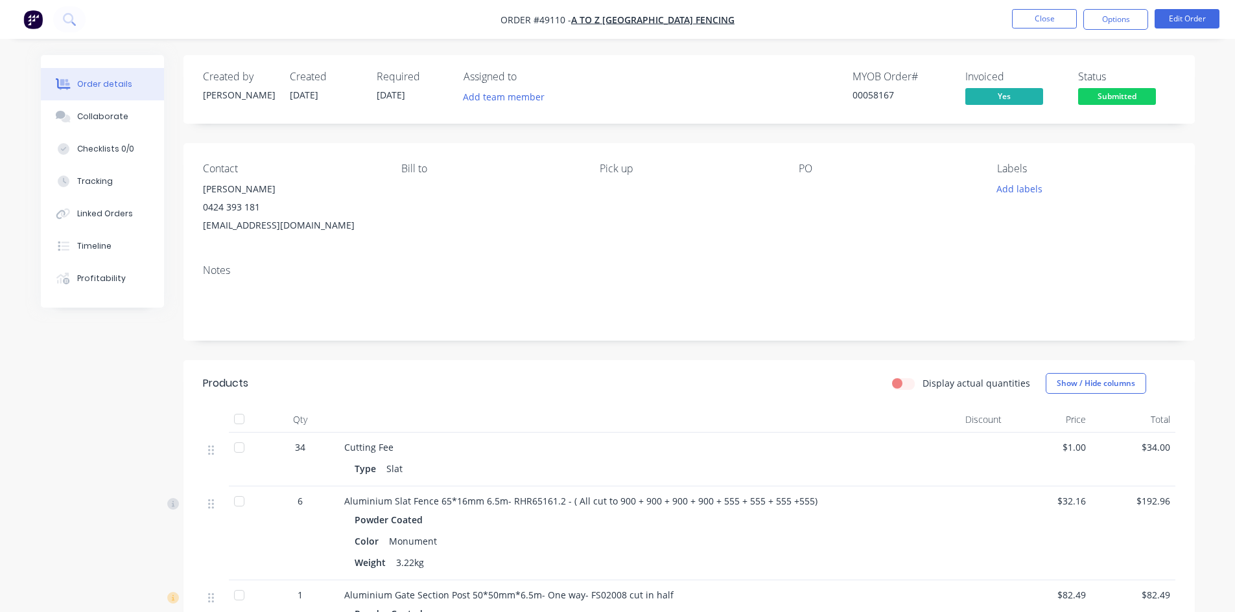
click at [1115, 95] on span "Submitted" at bounding box center [1117, 96] width 78 height 16
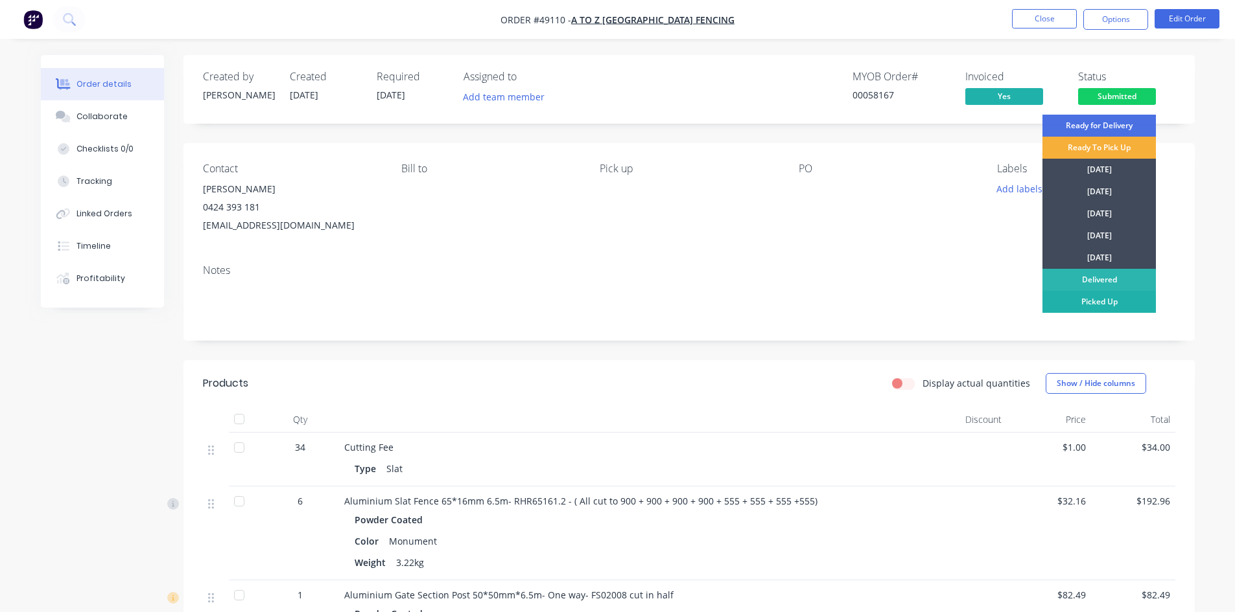
click at [1096, 301] on div "Picked Up" at bounding box center [1098, 302] width 113 height 22
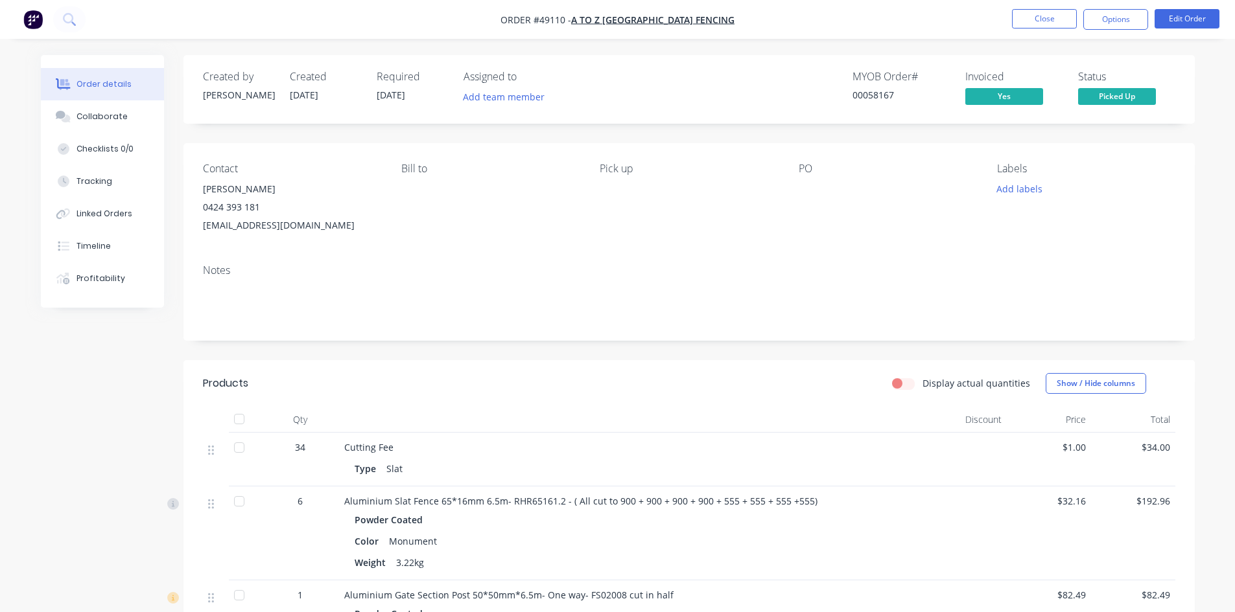
click at [1142, 73] on div "Created by Rachel Created 10/09/25 Required 10/09/25 Assigned to Add team membe…" at bounding box center [688, 89] width 1011 height 69
click at [1044, 21] on button "Close" at bounding box center [1044, 18] width 65 height 19
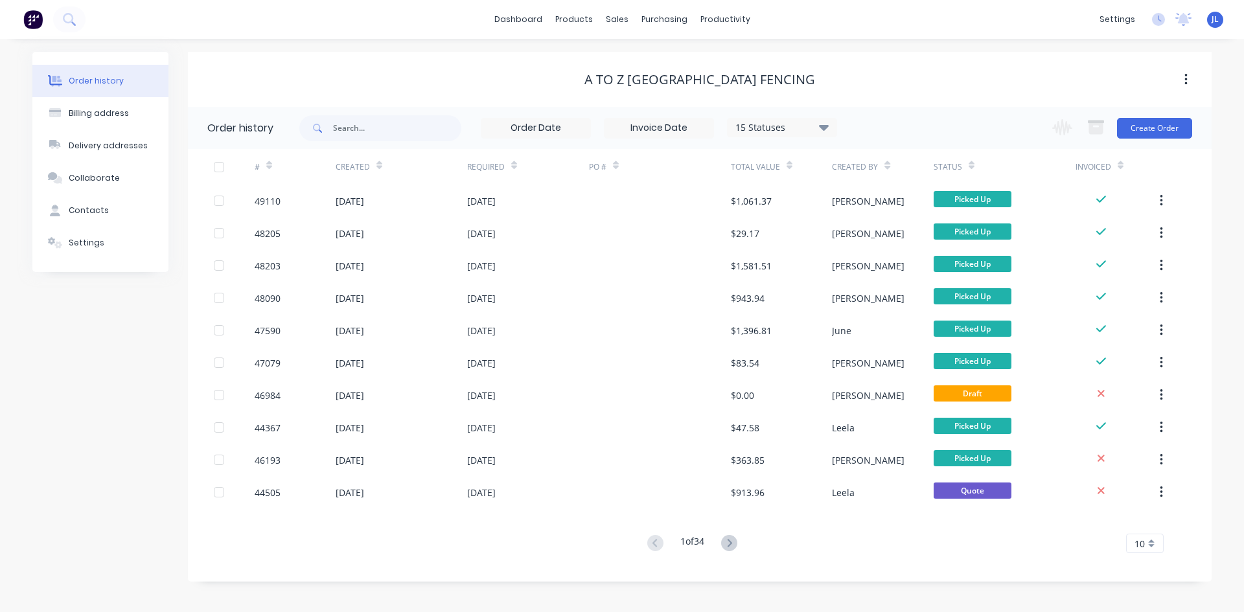
click at [947, 6] on div "dashboard products sales purchasing productivity dashboard products Product Cat…" at bounding box center [622, 19] width 1244 height 39
click at [640, 56] on div "Sales Orders" at bounding box center [664, 62] width 53 height 12
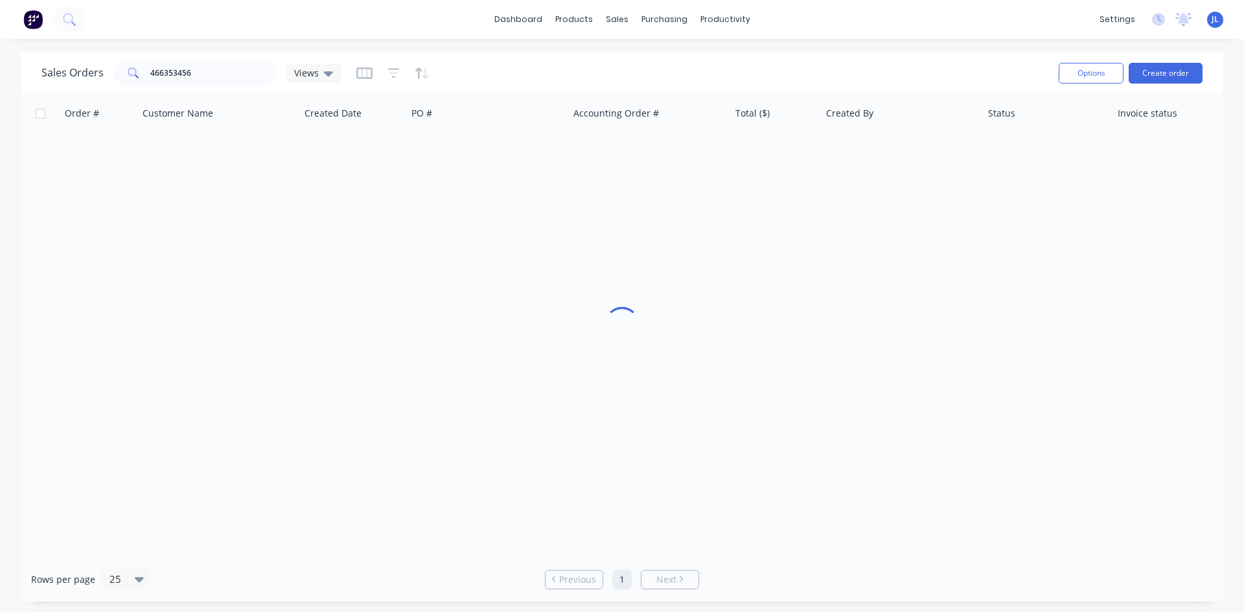
click at [0, 106] on div "Sales Orders 466353456 Views Options Create order Order # Customer Name Created…" at bounding box center [622, 327] width 1244 height 550
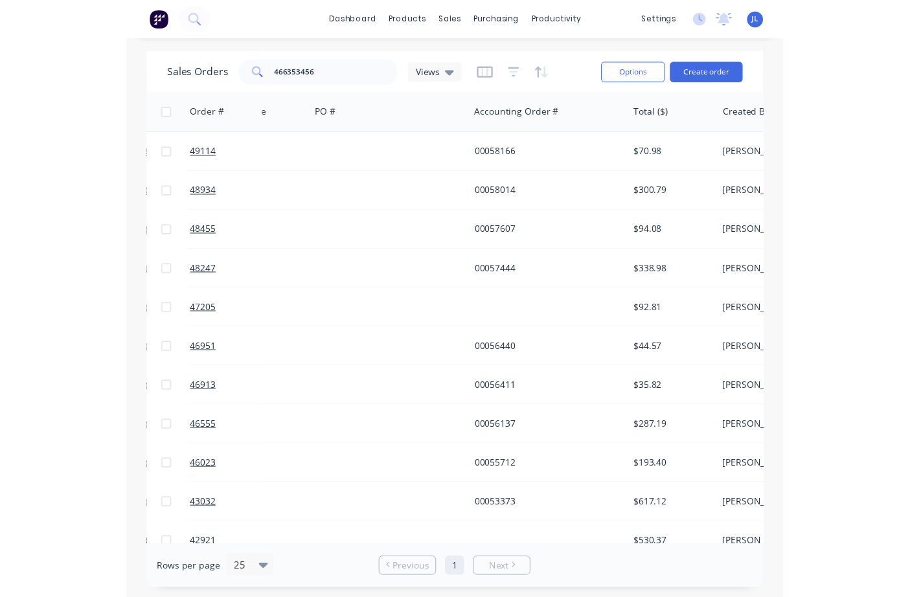
scroll to position [0, 254]
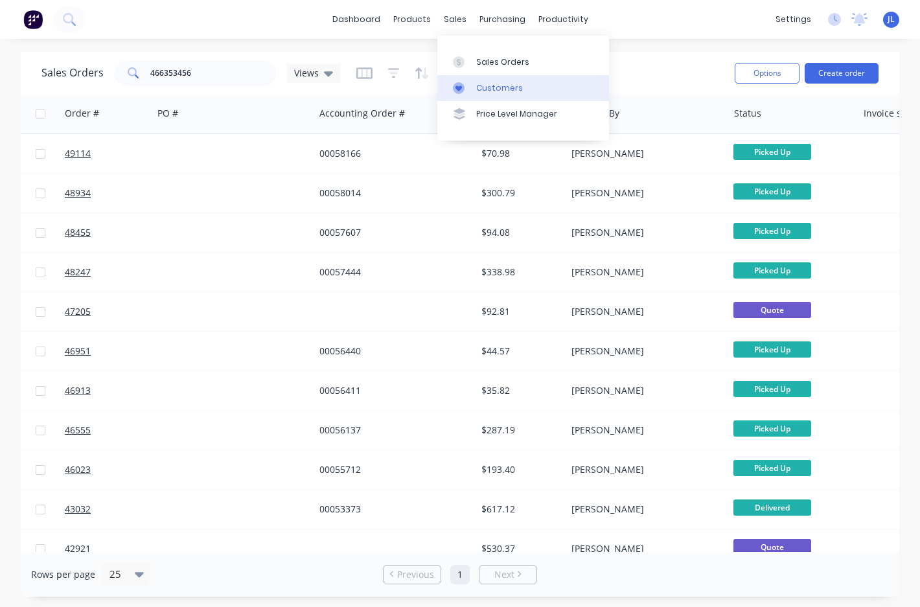
click at [481, 85] on div "Customers" at bounding box center [499, 88] width 47 height 12
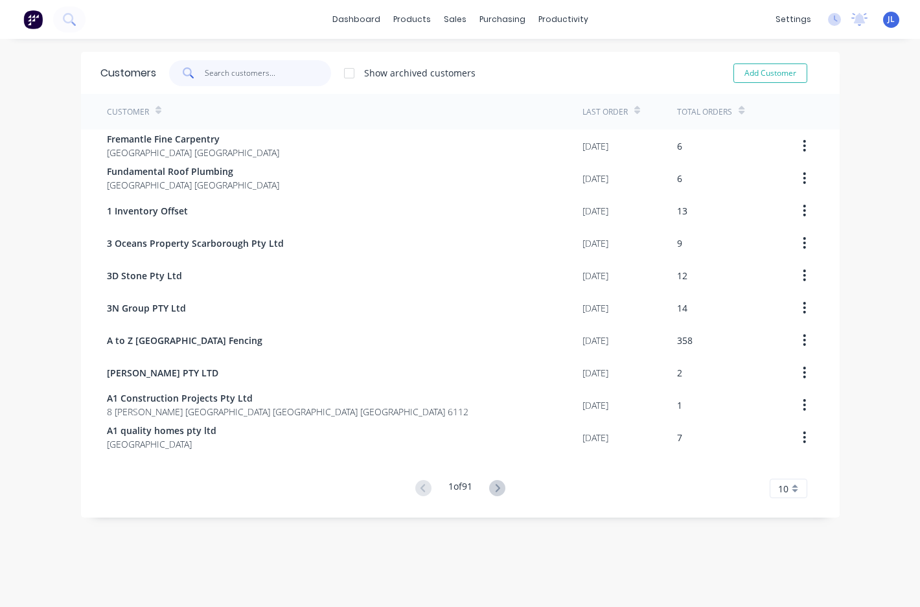
click at [240, 74] on input "text" at bounding box center [268, 73] width 126 height 26
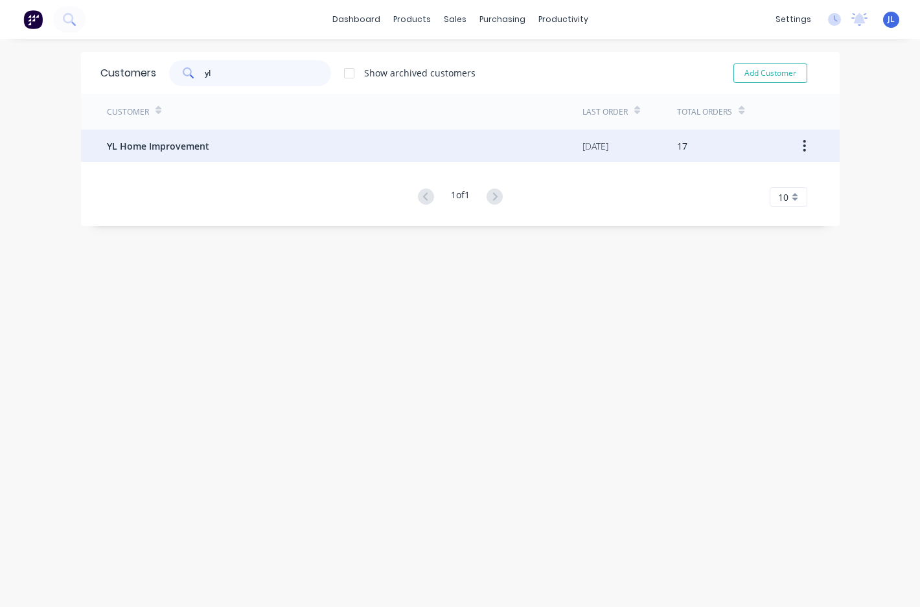
type input "yl"
click at [187, 156] on div "YL Home Improvement" at bounding box center [345, 146] width 476 height 32
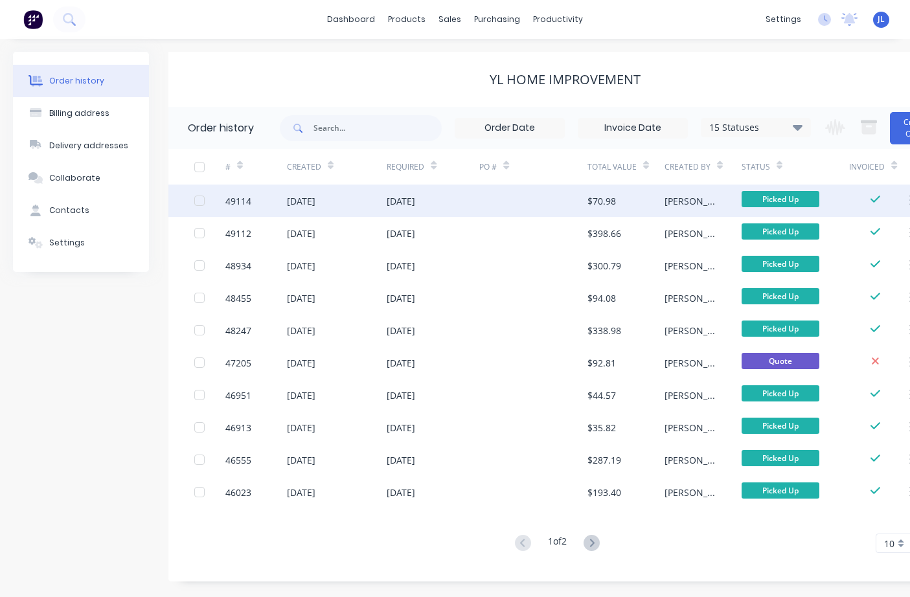
click at [408, 207] on div "[DATE]" at bounding box center [401, 201] width 29 height 14
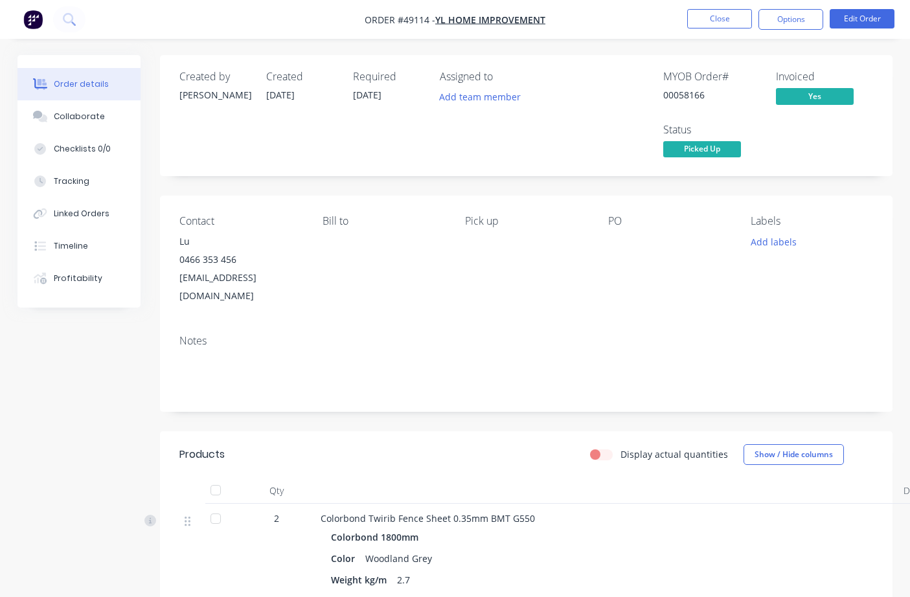
click at [582, 67] on div "Created by Rachel Created 10/09/25 Required 10/09/25 Assigned to Add team membe…" at bounding box center [526, 115] width 733 height 121
click at [725, 18] on button "Close" at bounding box center [720, 18] width 65 height 19
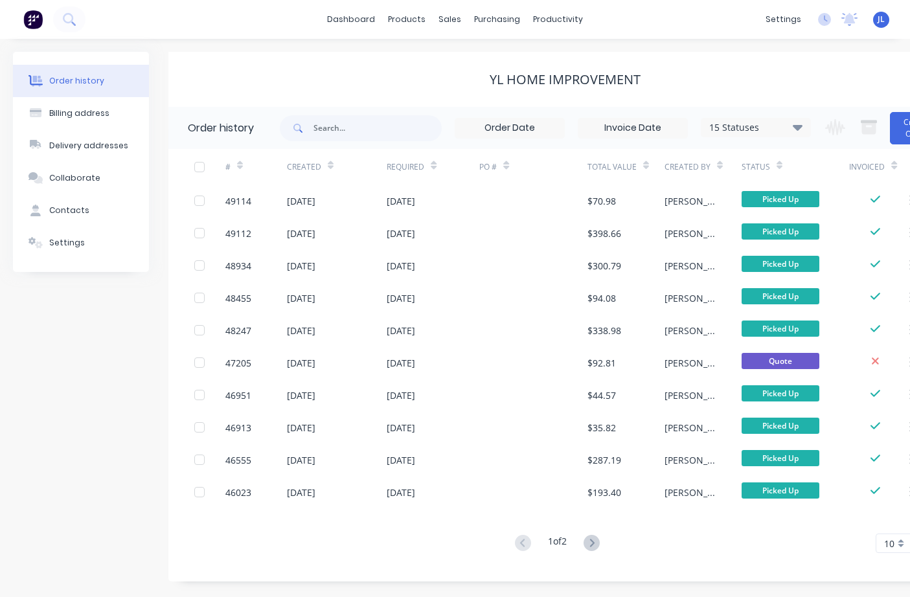
drag, startPoint x: 267, startPoint y: 36, endPoint x: 56, endPoint y: 50, distance: 211.7
click at [267, 35] on div "dashboard products sales purchasing productivity dashboard products Product Cat…" at bounding box center [455, 19] width 910 height 39
drag, startPoint x: 255, startPoint y: 17, endPoint x: 422, endPoint y: 25, distance: 167.4
click at [255, 17] on div "dashboard products sales purchasing productivity dashboard products Product Cat…" at bounding box center [455, 19] width 910 height 39
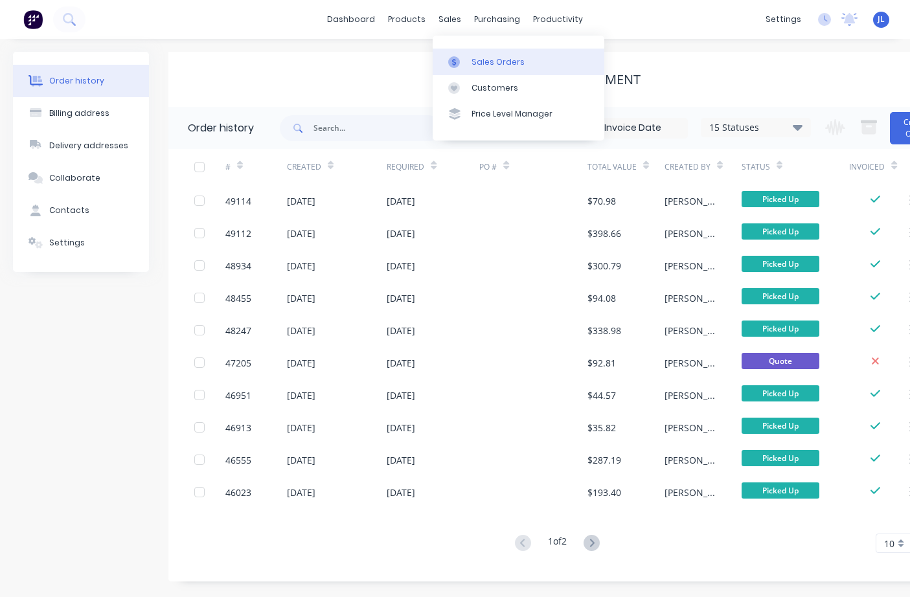
click at [474, 60] on div "Sales Orders" at bounding box center [498, 62] width 53 height 12
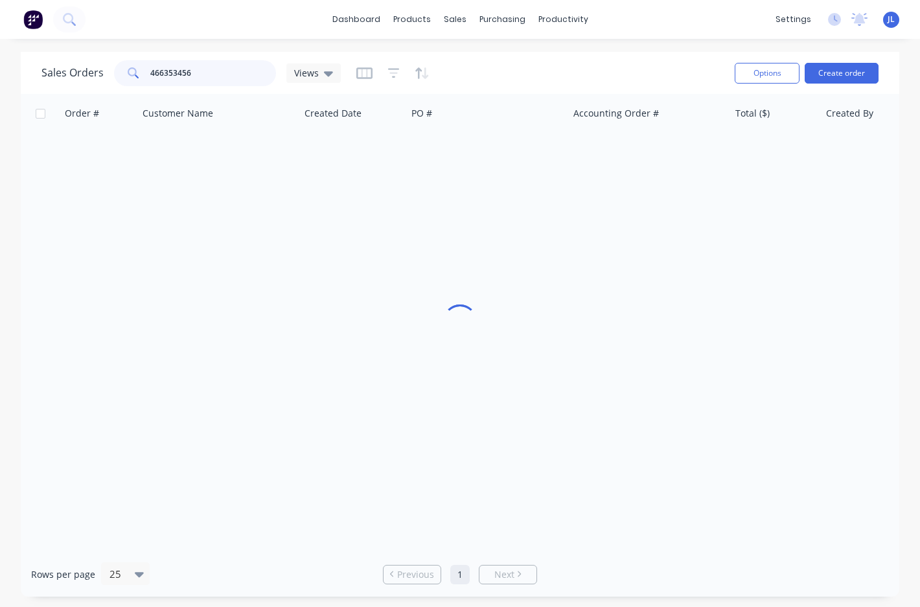
click at [226, 67] on input "466353456" at bounding box center [213, 73] width 126 height 26
click at [225, 67] on input "466353456" at bounding box center [213, 73] width 126 height 26
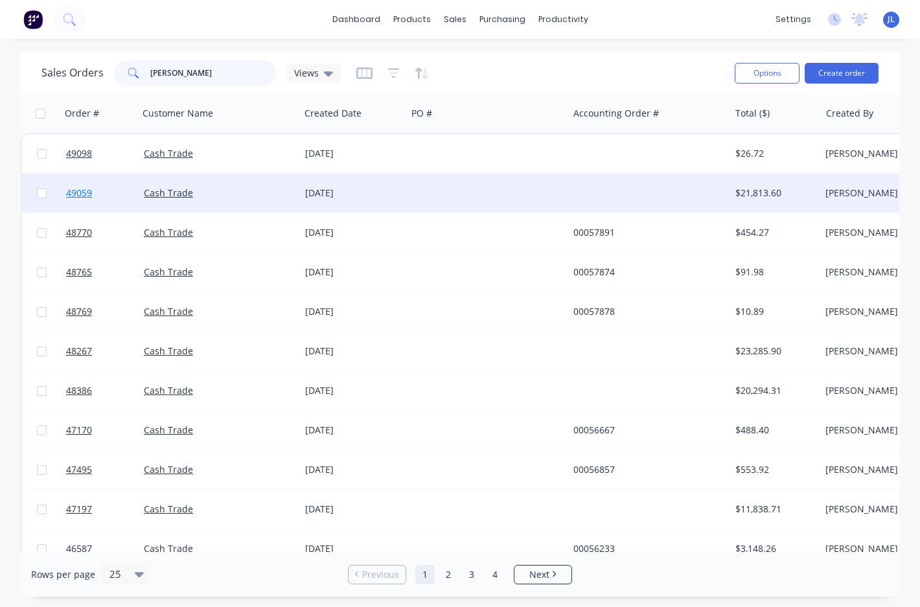
type input "clint"
click at [84, 196] on span "49059" at bounding box center [79, 193] width 26 height 13
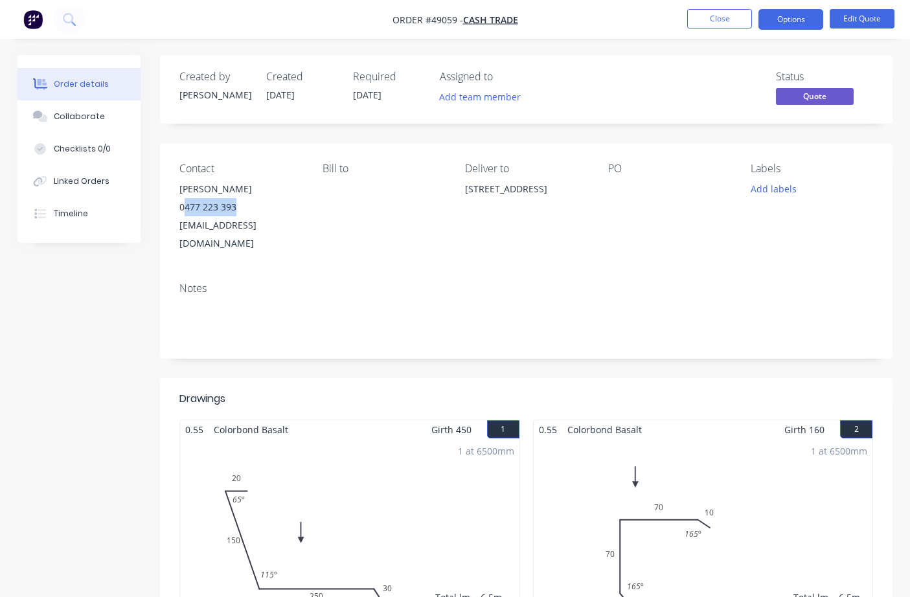
drag, startPoint x: 248, startPoint y: 202, endPoint x: 187, endPoint y: 211, distance: 61.6
click at [187, 211] on div "0477 223 393" at bounding box center [241, 207] width 122 height 18
copy div "477 223 393"
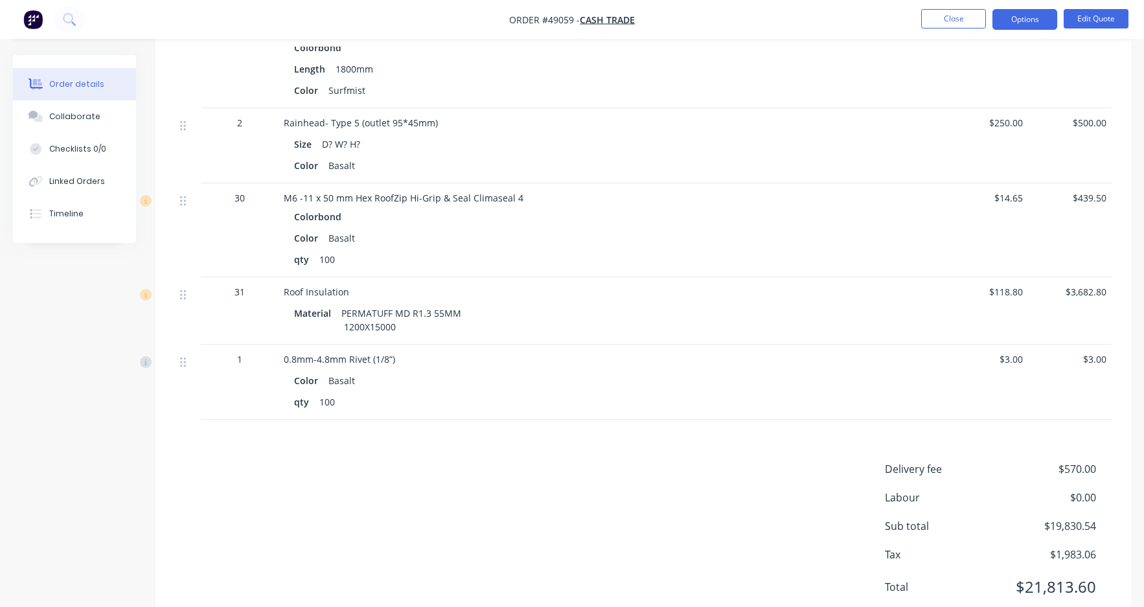
scroll to position [2750, 0]
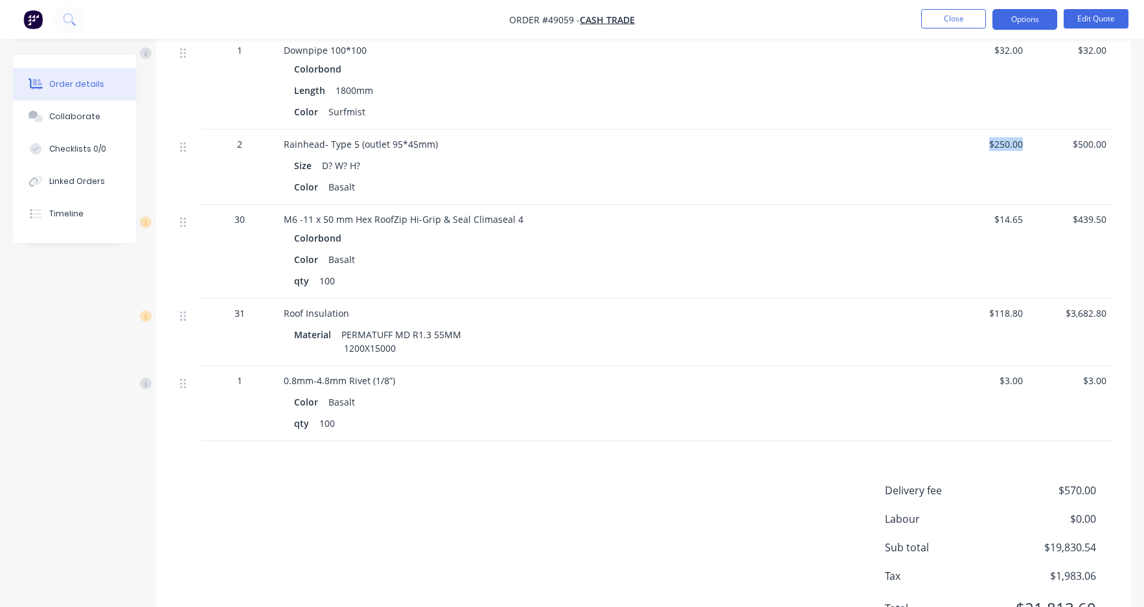
drag, startPoint x: 984, startPoint y: 142, endPoint x: 1023, endPoint y: 147, distance: 39.2
click at [1023, 147] on span "$250.00" at bounding box center [987, 144] width 73 height 14
click at [1035, 149] on span "$500.00" at bounding box center [1070, 144] width 73 height 14
drag, startPoint x: 1034, startPoint y: 146, endPoint x: 970, endPoint y: 143, distance: 63.6
click at [970, 143] on div "2 Rainhead- Type 5 (outlet 95*45mm) Size D? W? H? Color Basalt $250.00 $500.00" at bounding box center [643, 167] width 937 height 75
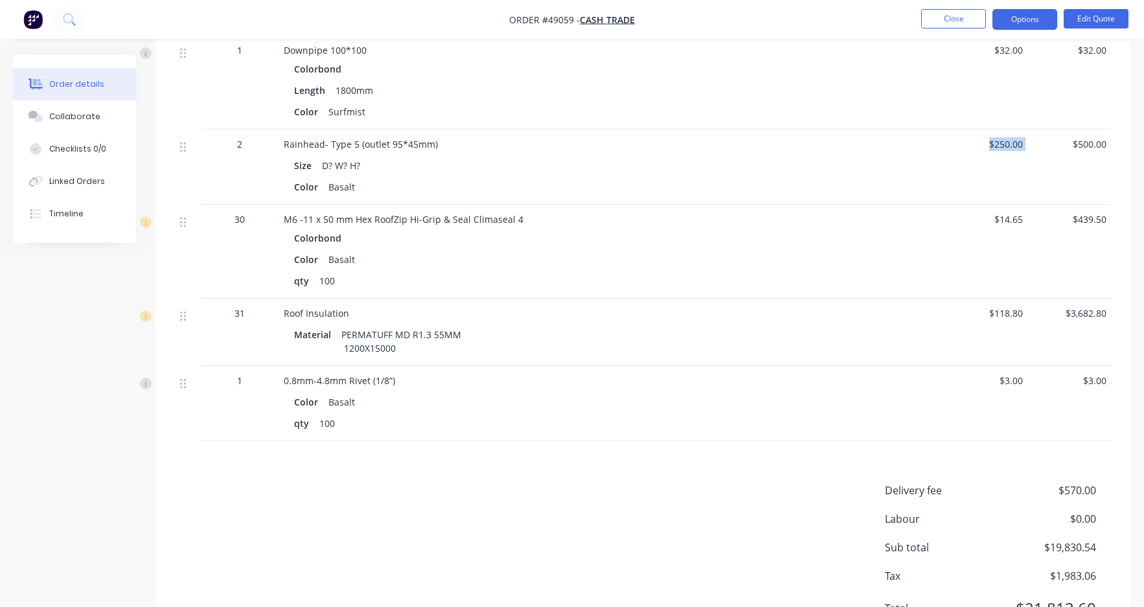
click at [970, 142] on span "$250.00" at bounding box center [987, 144] width 73 height 14
drag, startPoint x: 971, startPoint y: 141, endPoint x: 1022, endPoint y: 150, distance: 51.4
click at [1022, 150] on span "$250.00" at bounding box center [987, 144] width 73 height 14
click at [1022, 155] on div "$250.00" at bounding box center [987, 167] width 84 height 75
drag, startPoint x: 1034, startPoint y: 147, endPoint x: 959, endPoint y: 139, distance: 74.9
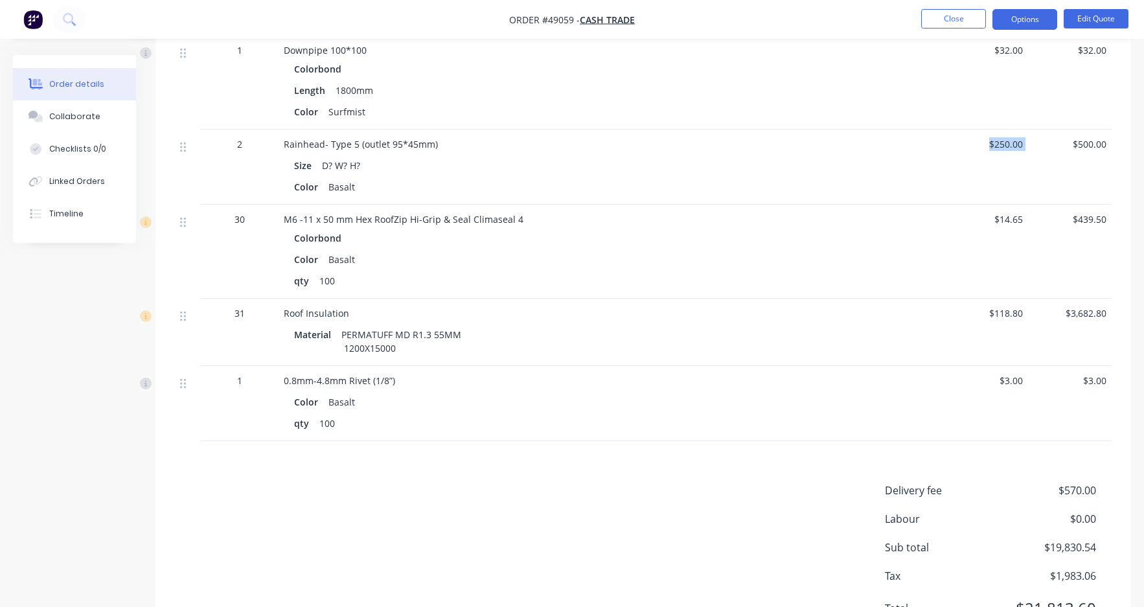
click at [959, 139] on div "2 Rainhead- Type 5 (outlet 95*45mm) Size D? W? H? Color Basalt $250.00 $500.00" at bounding box center [643, 167] width 937 height 75
click at [1038, 159] on div "$500.00" at bounding box center [1070, 167] width 84 height 75
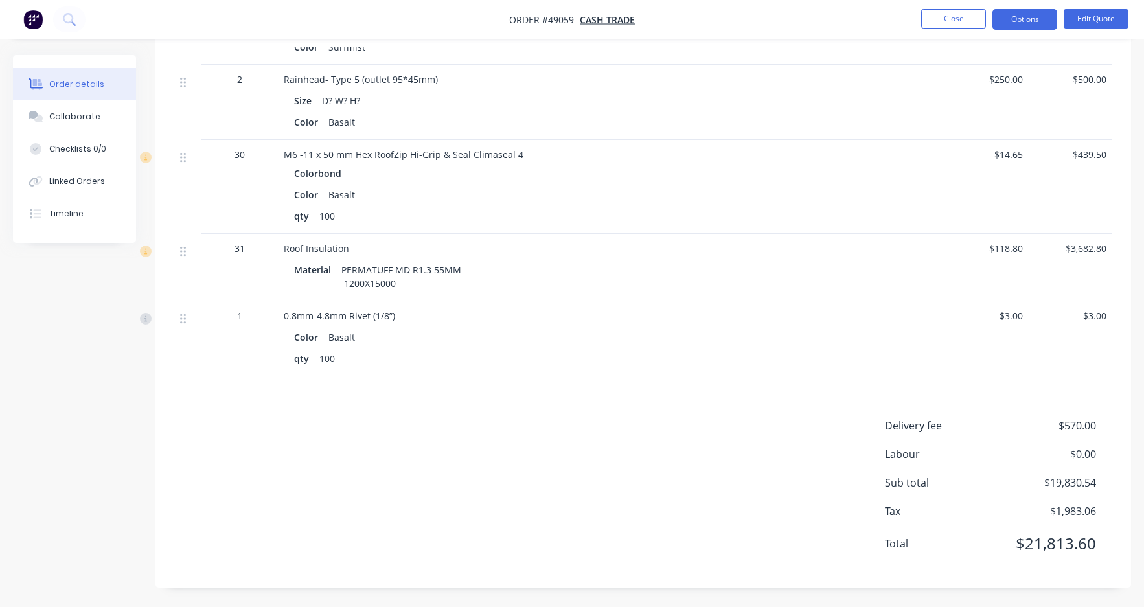
scroll to position [2490, 0]
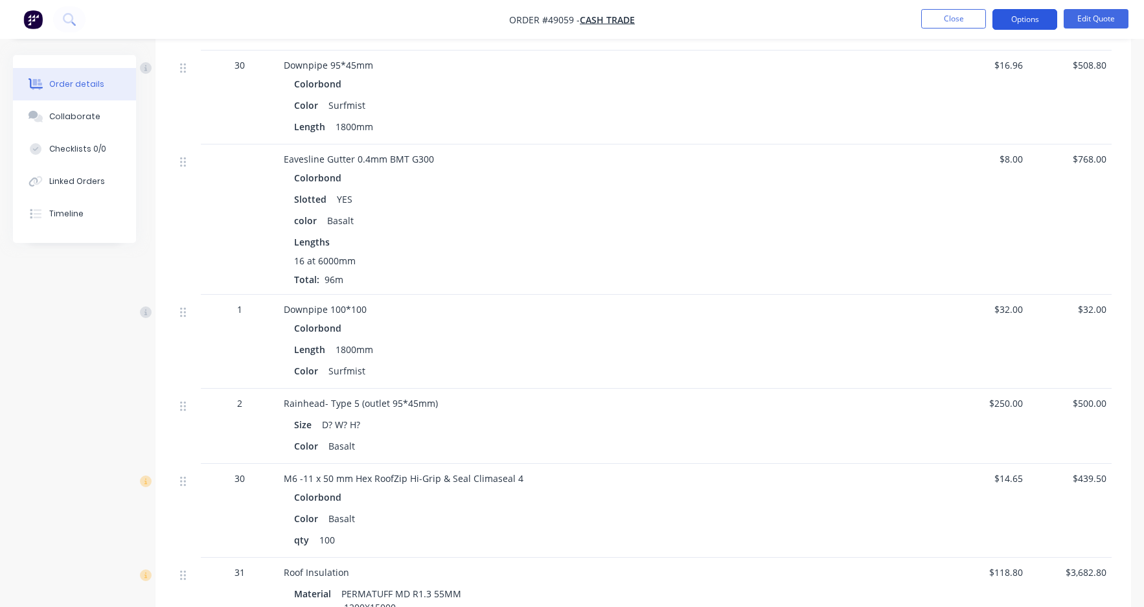
click at [1033, 20] on button "Options" at bounding box center [1025, 19] width 65 height 21
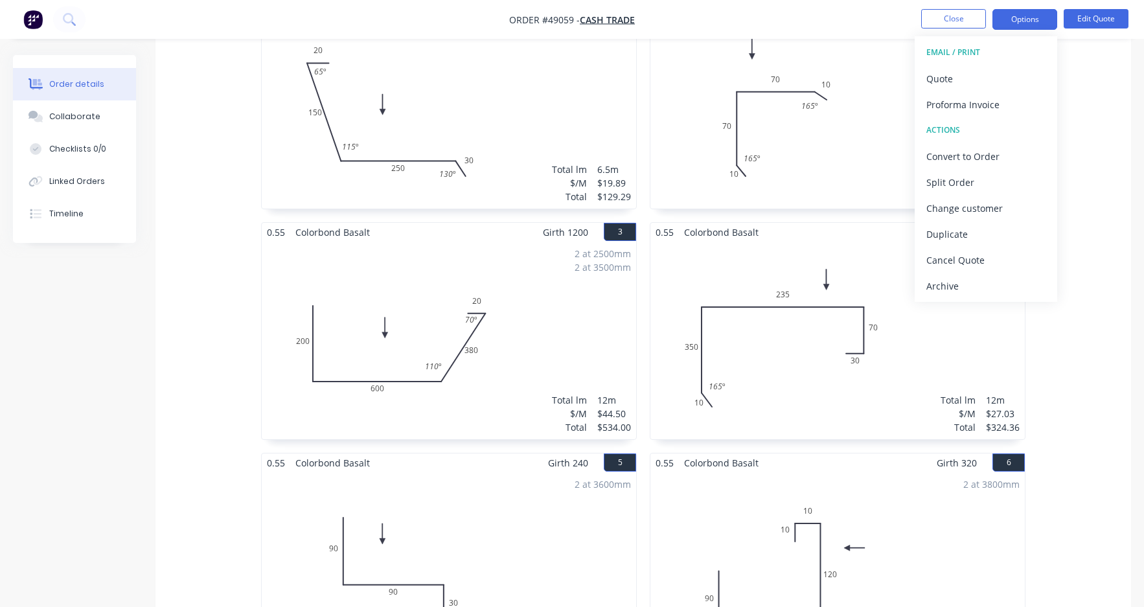
scroll to position [352, 0]
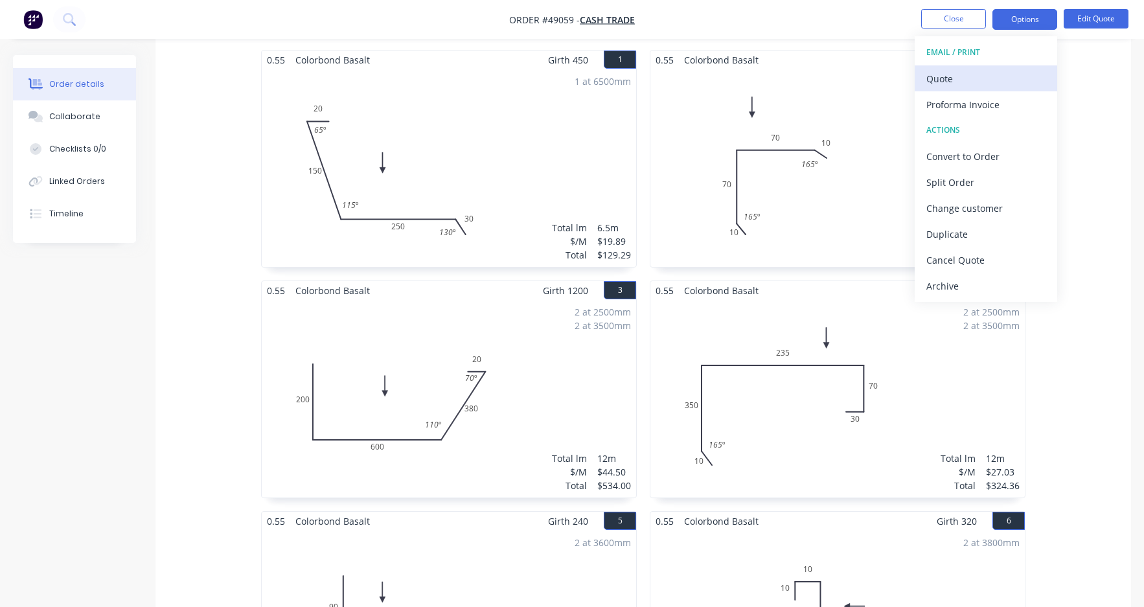
click at [992, 79] on div "Quote" at bounding box center [986, 78] width 119 height 19
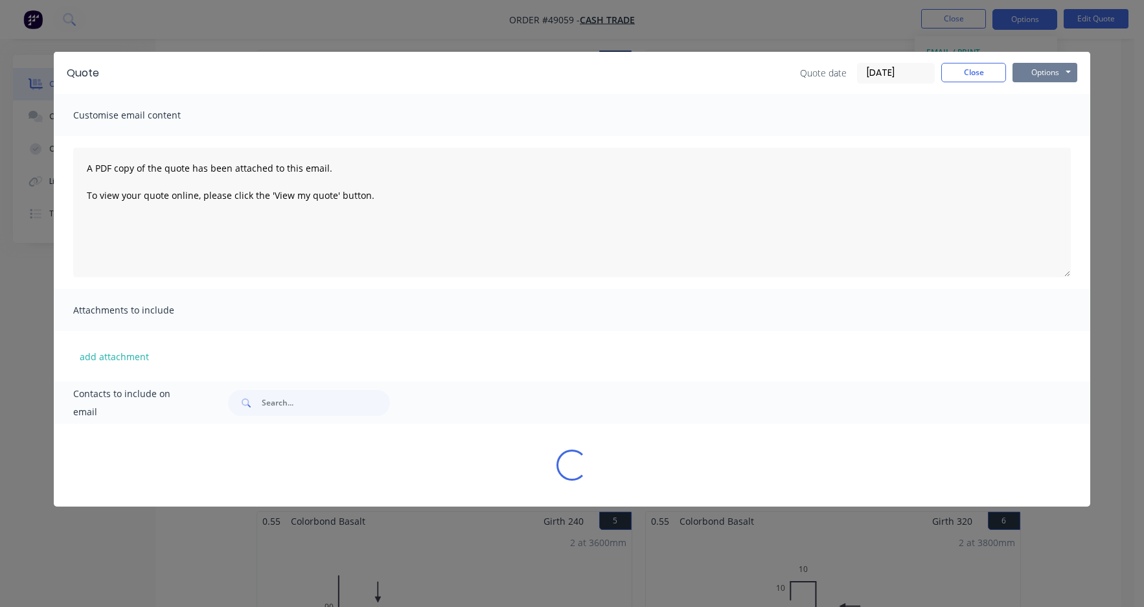
click at [1032, 78] on button "Options" at bounding box center [1045, 72] width 65 height 19
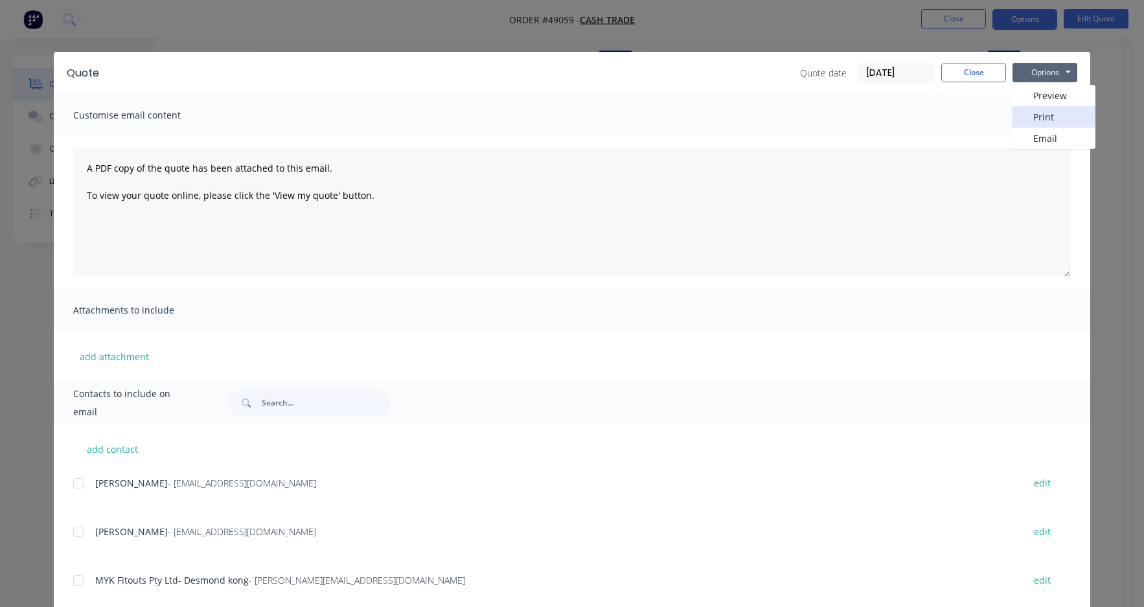
click at [1049, 120] on button "Print" at bounding box center [1054, 116] width 83 height 21
click at [965, 70] on button "Close" at bounding box center [974, 72] width 65 height 19
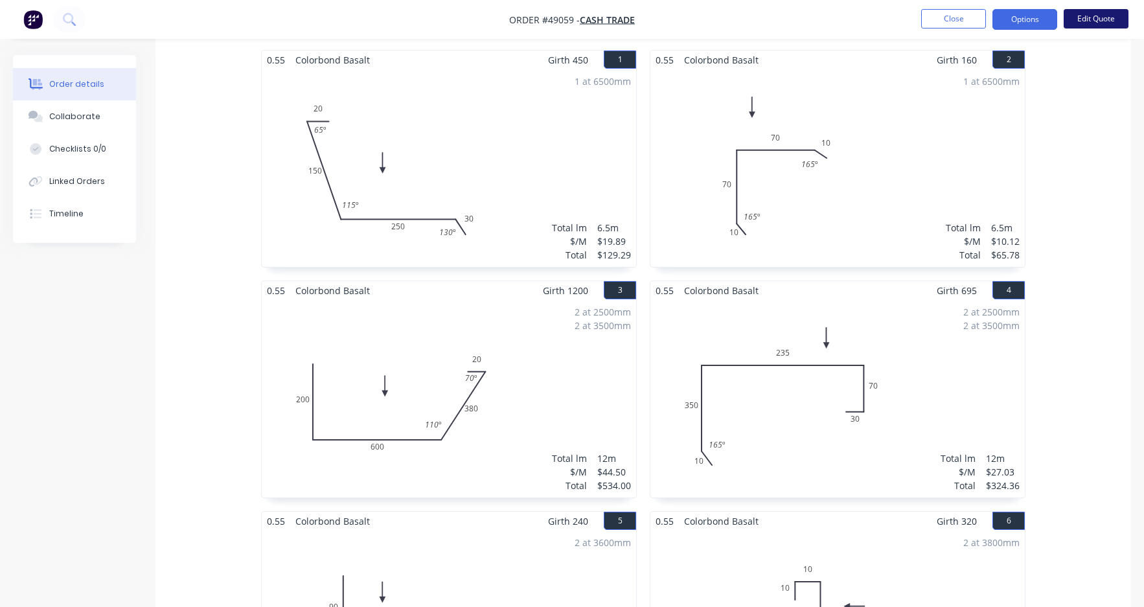
click at [1108, 13] on button "Edit Quote" at bounding box center [1096, 18] width 65 height 19
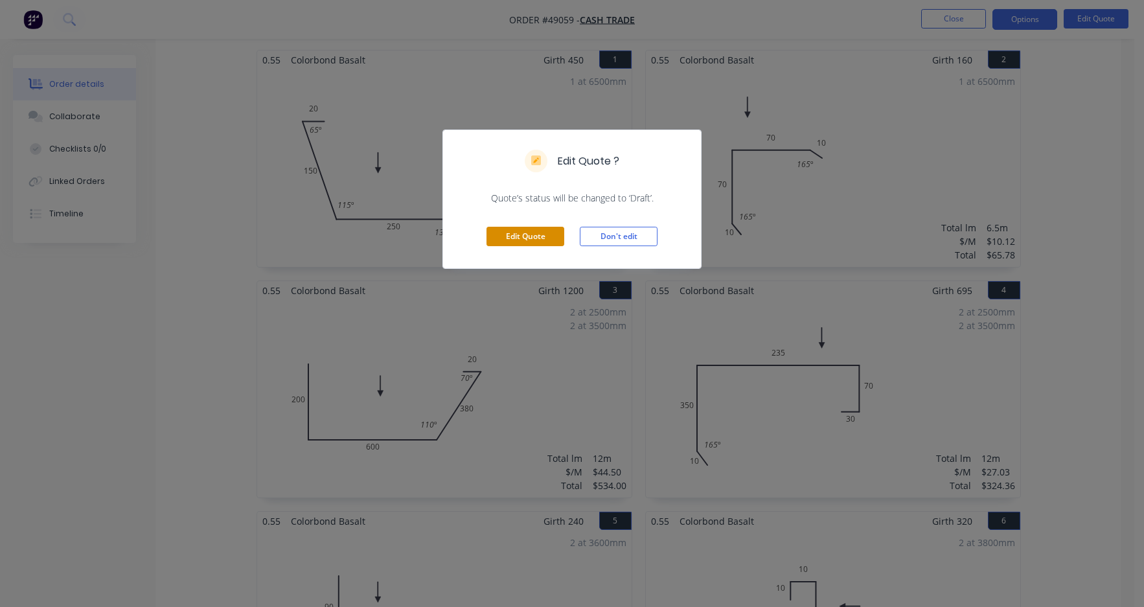
click at [549, 242] on button "Edit Quote" at bounding box center [526, 236] width 78 height 19
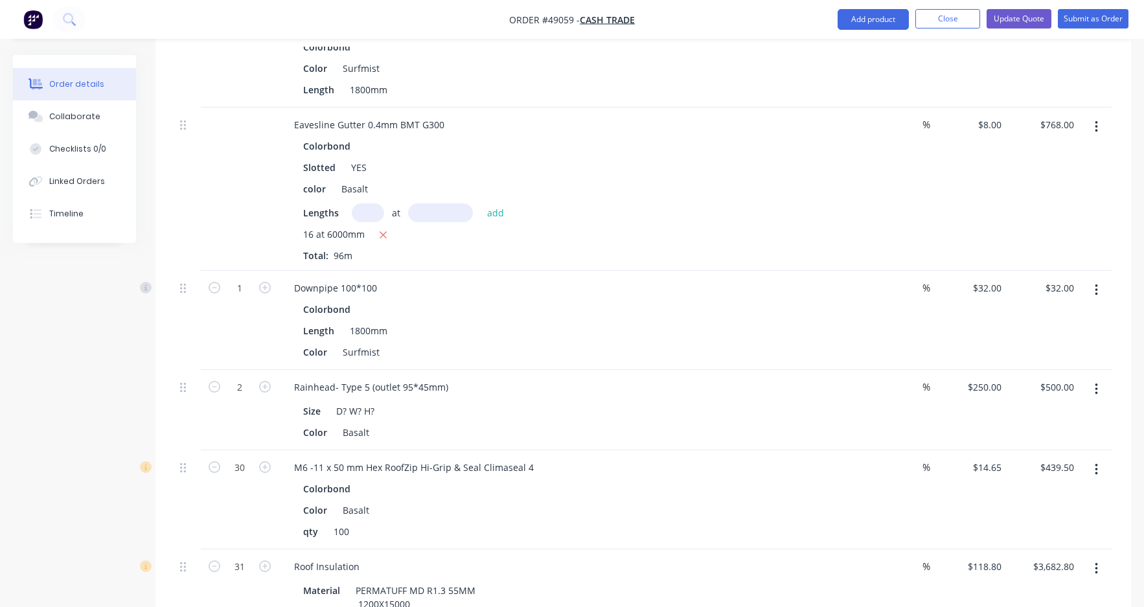
scroll to position [2722, 0]
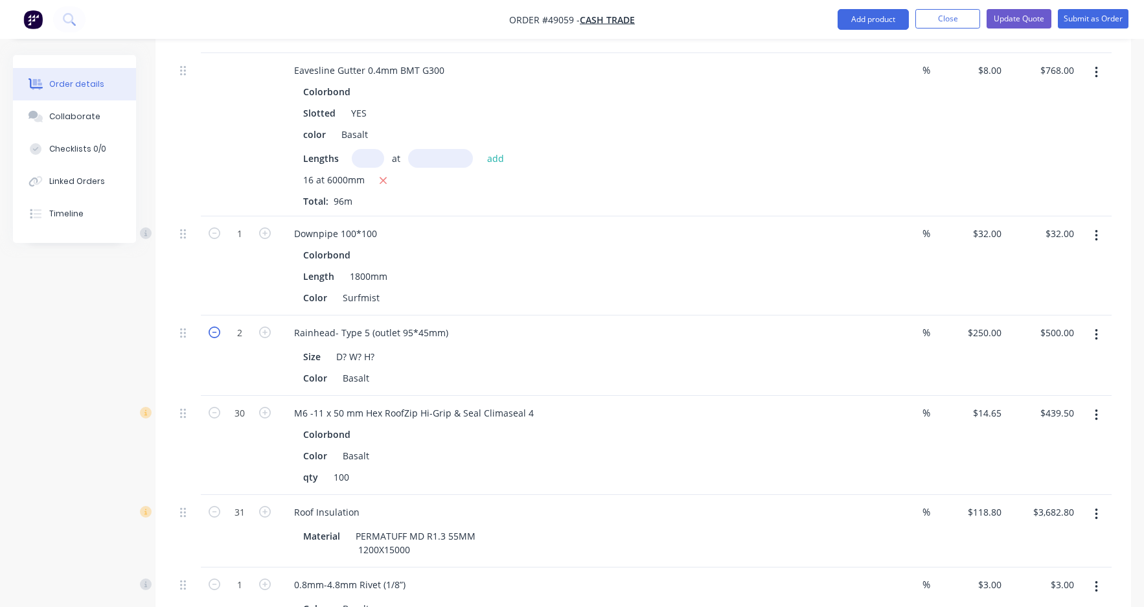
click at [209, 327] on icon "button" at bounding box center [215, 333] width 12 height 12
type input "1"
type input "$250.00"
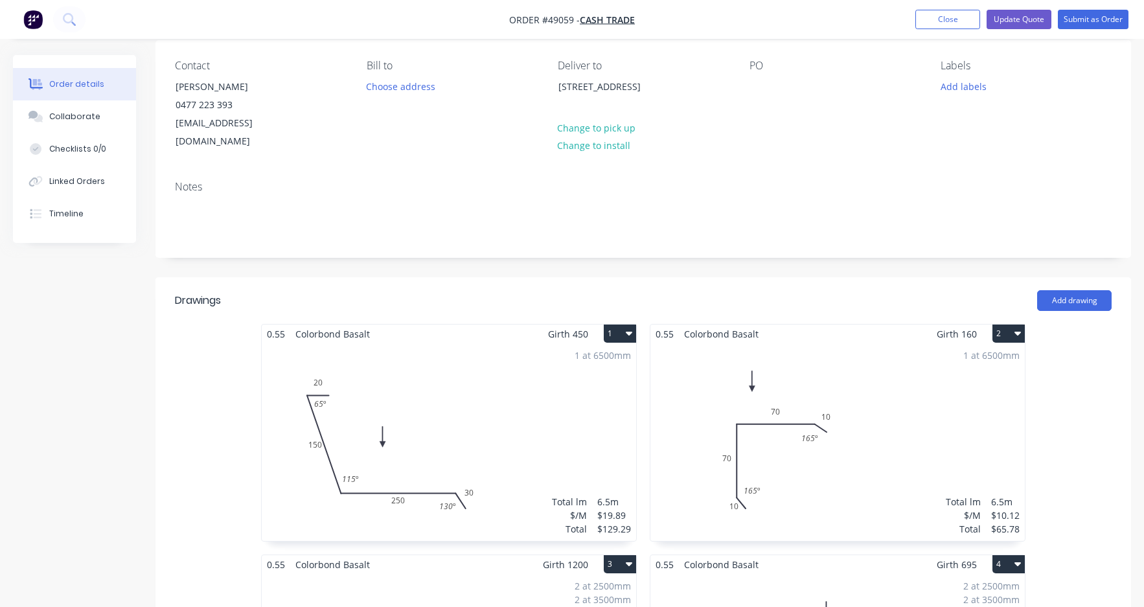
scroll to position [0, 0]
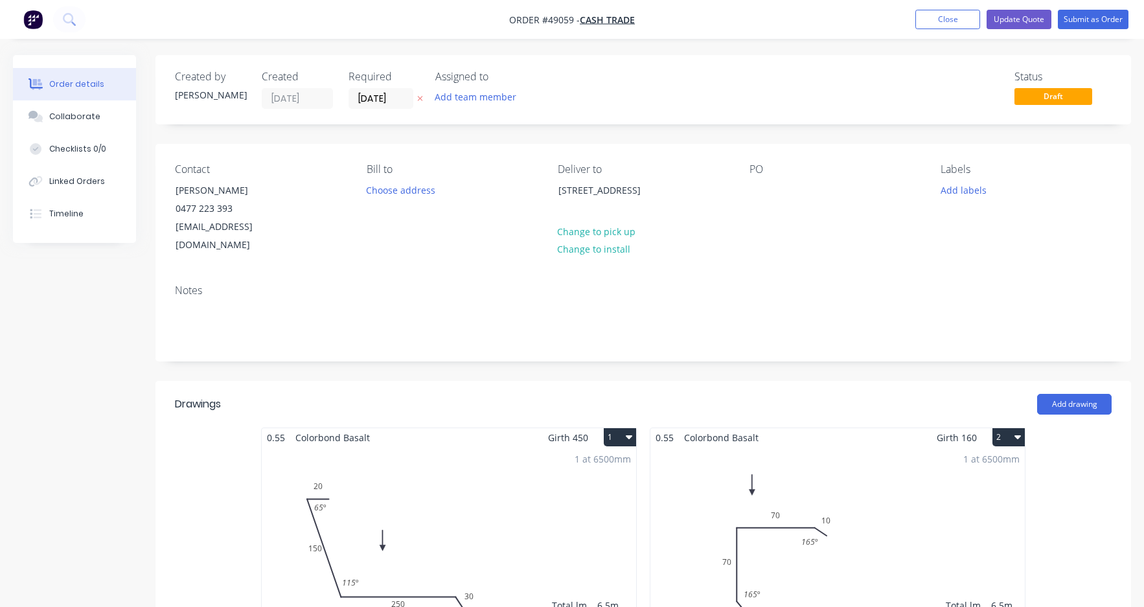
click at [312, 333] on div "Notes" at bounding box center [644, 317] width 976 height 87
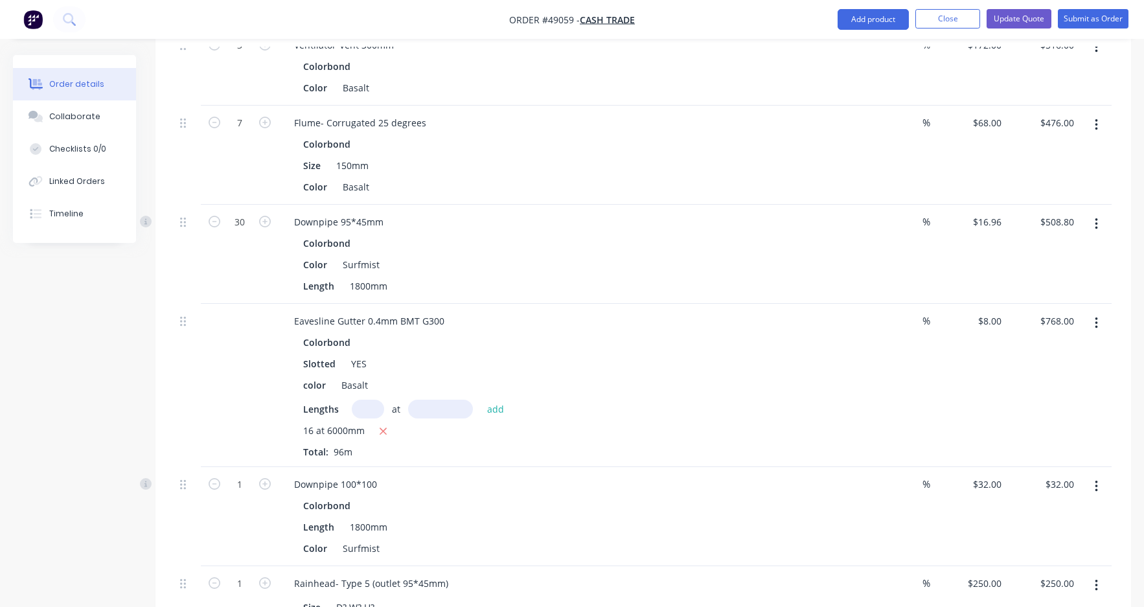
scroll to position [2463, 0]
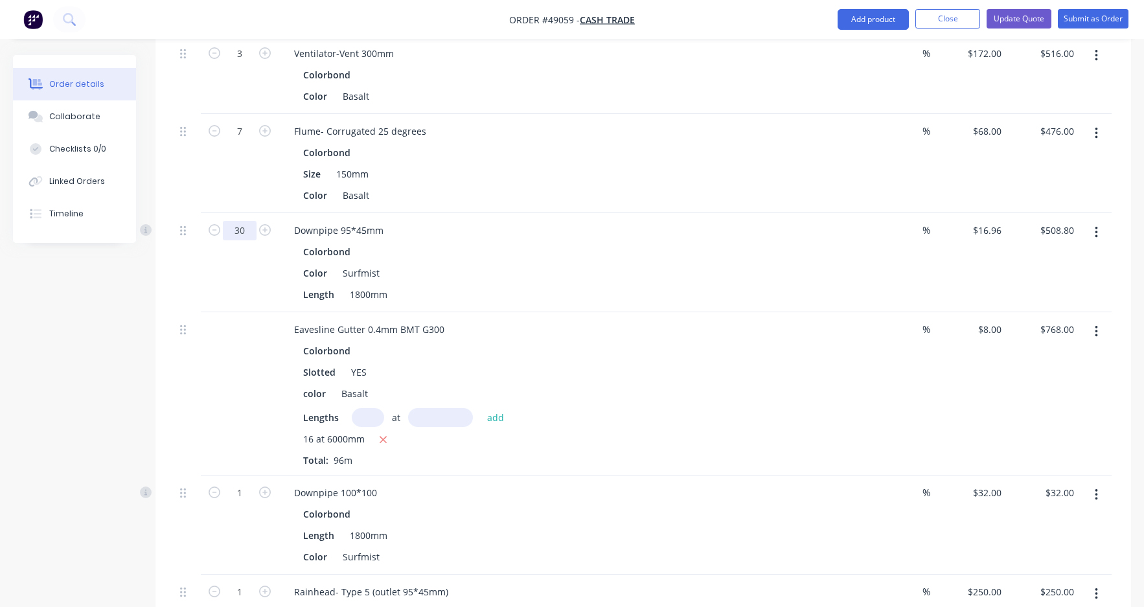
click at [244, 221] on input "30" at bounding box center [240, 230] width 34 height 19
type input "26"
type input "$440.96"
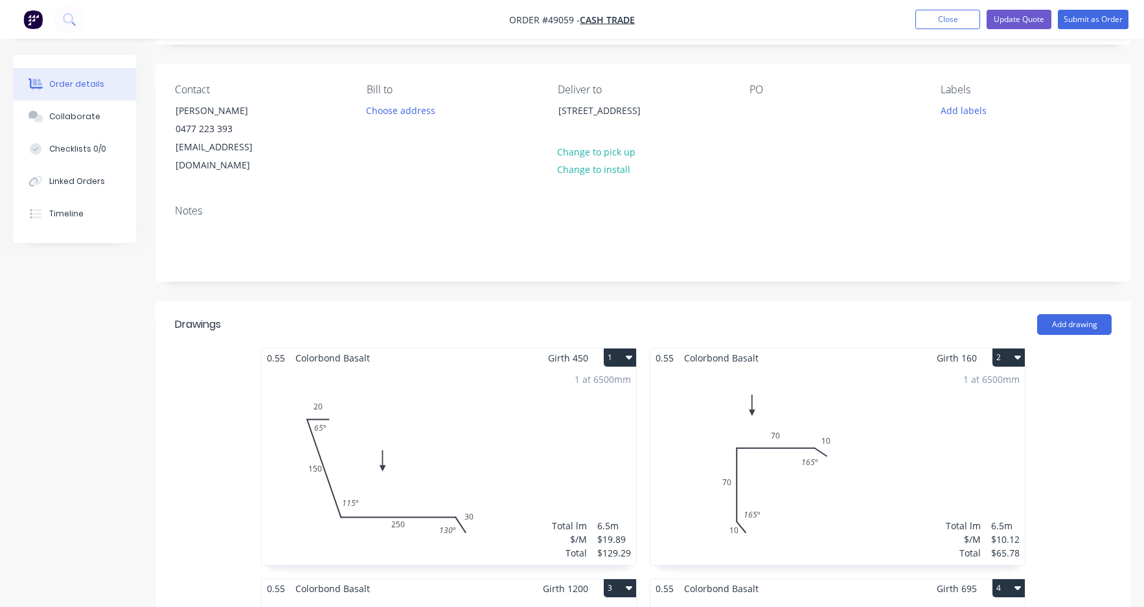
scroll to position [65, 0]
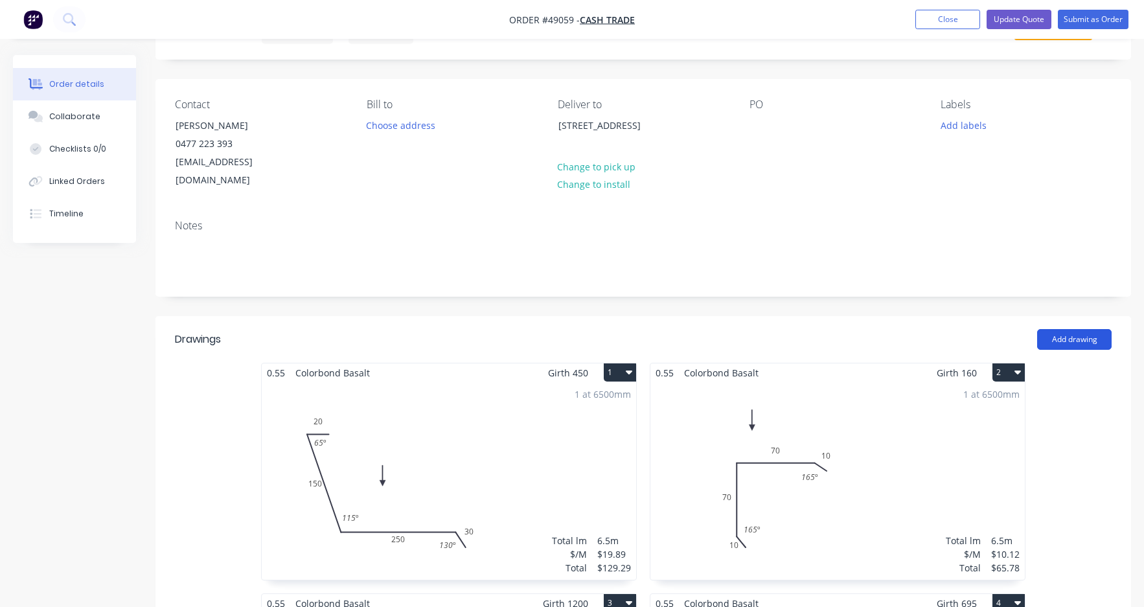
click at [1088, 329] on button "Add drawing" at bounding box center [1075, 339] width 75 height 21
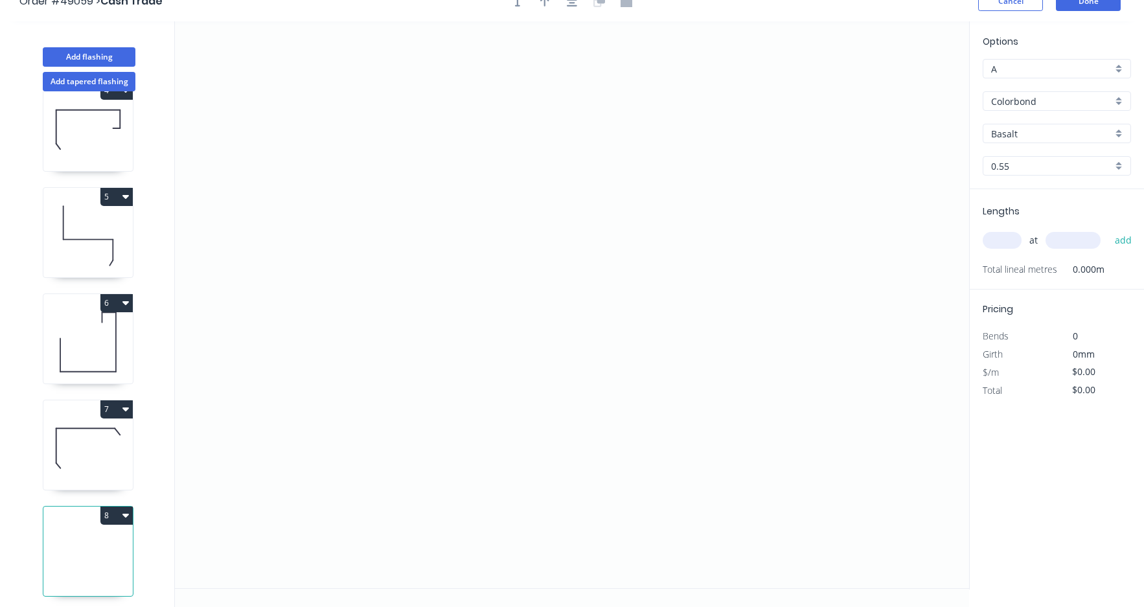
scroll to position [24, 0]
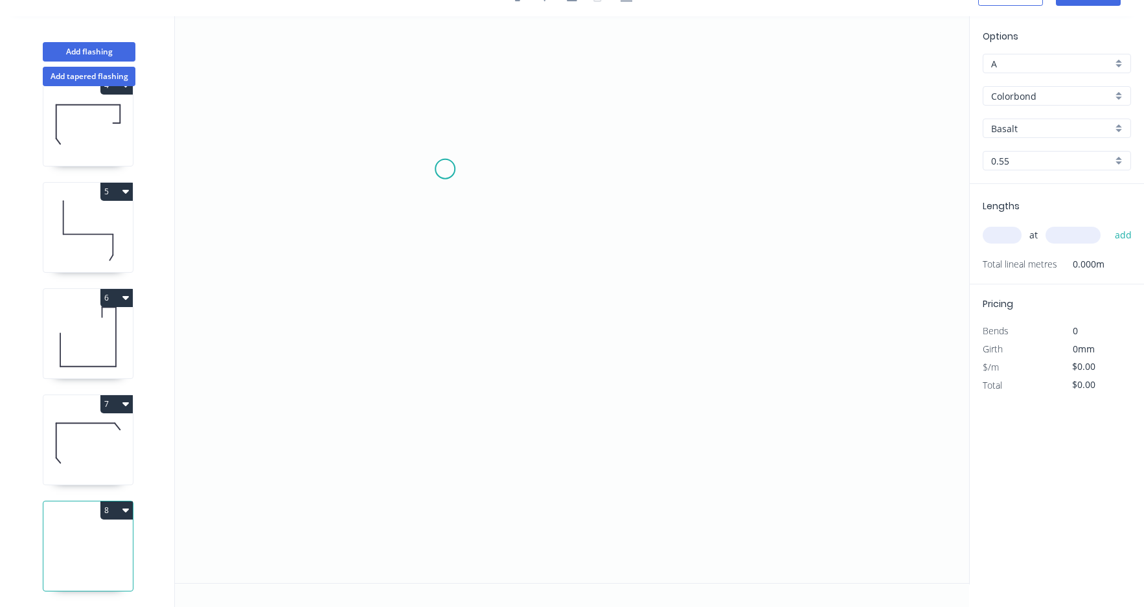
click at [445, 169] on icon "0" at bounding box center [572, 299] width 794 height 567
click at [627, 168] on icon "0" at bounding box center [572, 299] width 794 height 567
click at [640, 179] on icon "0 ?" at bounding box center [572, 299] width 794 height 567
drag, startPoint x: 446, startPoint y: 170, endPoint x: 445, endPoint y: 247, distance: 77.1
click at [446, 177] on circle at bounding box center [444, 168] width 19 height 19
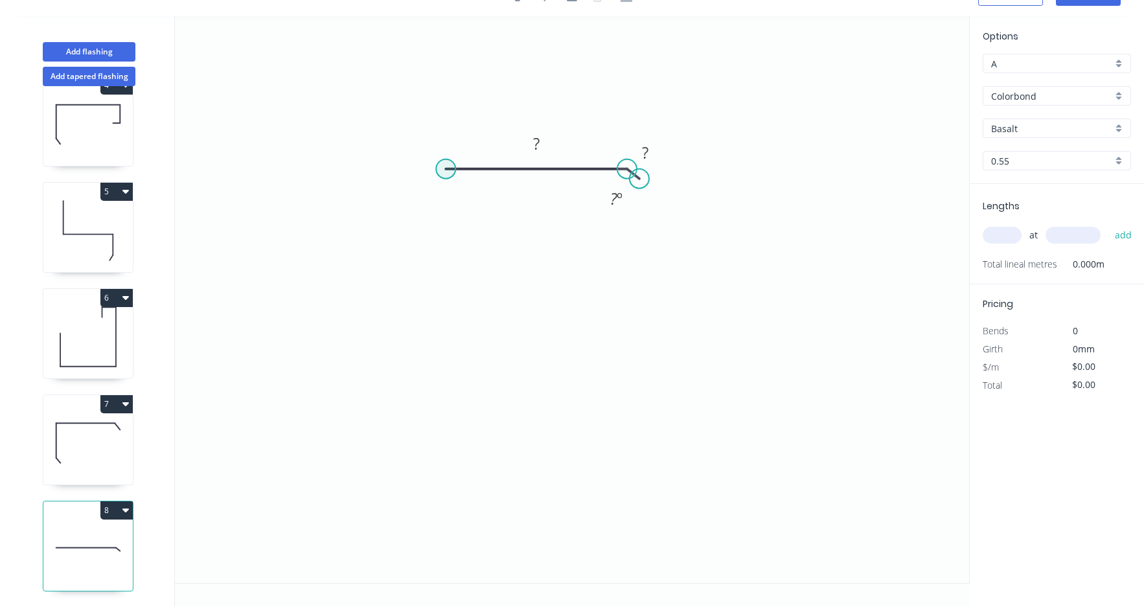
click at [443, 168] on circle at bounding box center [445, 168] width 19 height 19
click at [435, 364] on icon "0 ? ? ? º" at bounding box center [572, 299] width 794 height 567
click at [462, 382] on icon "0 ? ? ? ? º" at bounding box center [572, 299] width 794 height 567
click at [642, 184] on circle at bounding box center [641, 183] width 19 height 19
click at [652, 159] on rect at bounding box center [649, 157] width 26 height 18
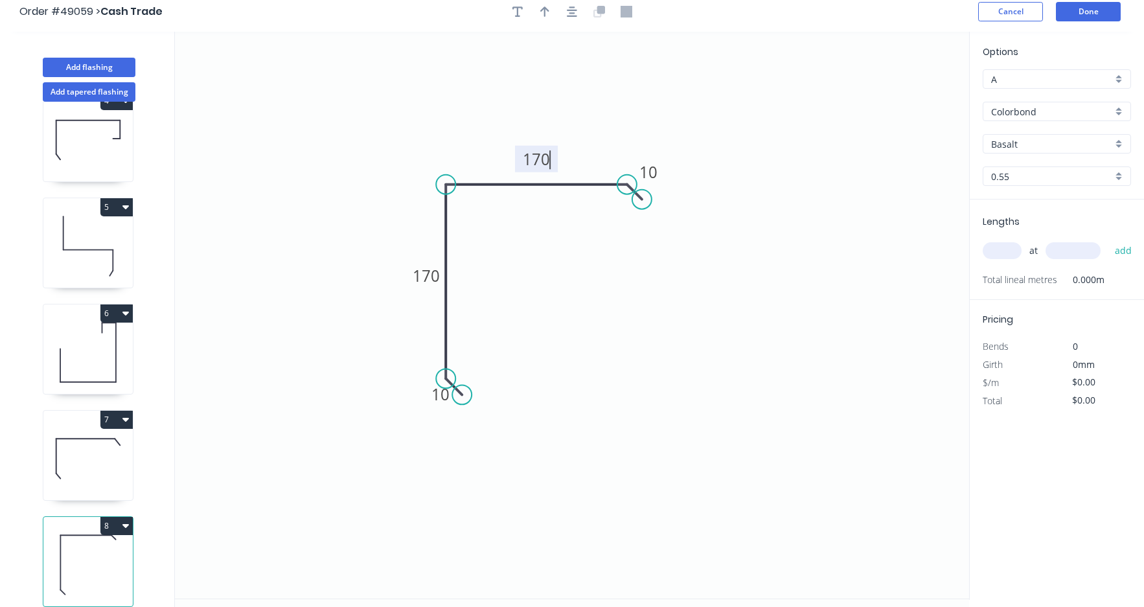
scroll to position [0, 0]
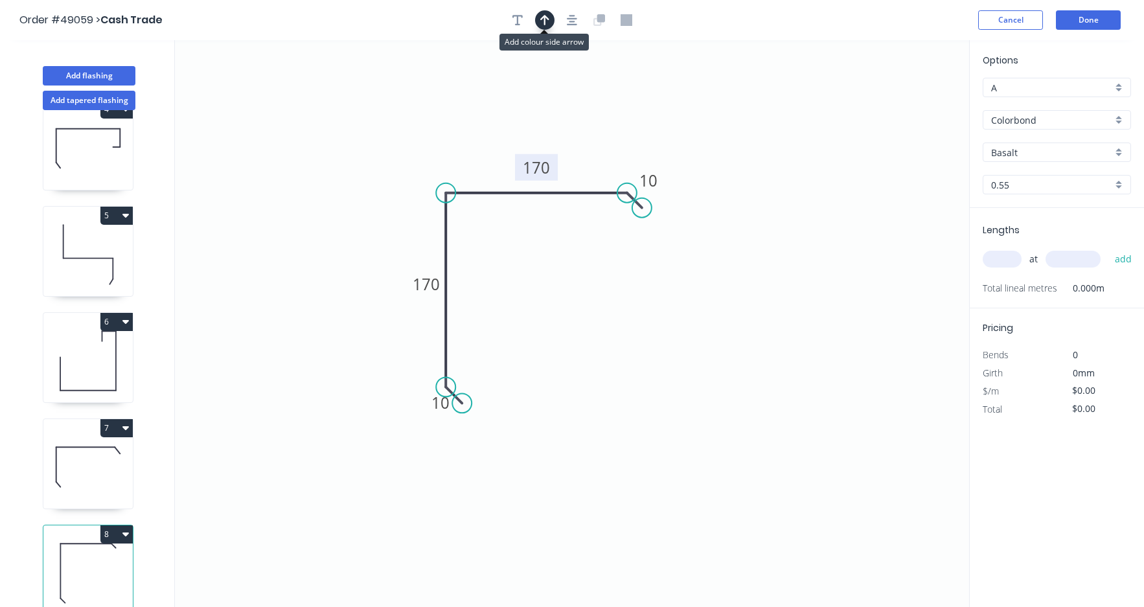
click at [544, 21] on icon "button" at bounding box center [544, 20] width 9 height 12
drag, startPoint x: 906, startPoint y: 102, endPoint x: 583, endPoint y: 169, distance: 330.3
click at [583, 167] on icon at bounding box center [585, 145] width 12 height 41
click at [583, 169] on icon at bounding box center [583, 153] width 12 height 41
drag, startPoint x: 739, startPoint y: 145, endPoint x: 802, endPoint y: 102, distance: 75.1
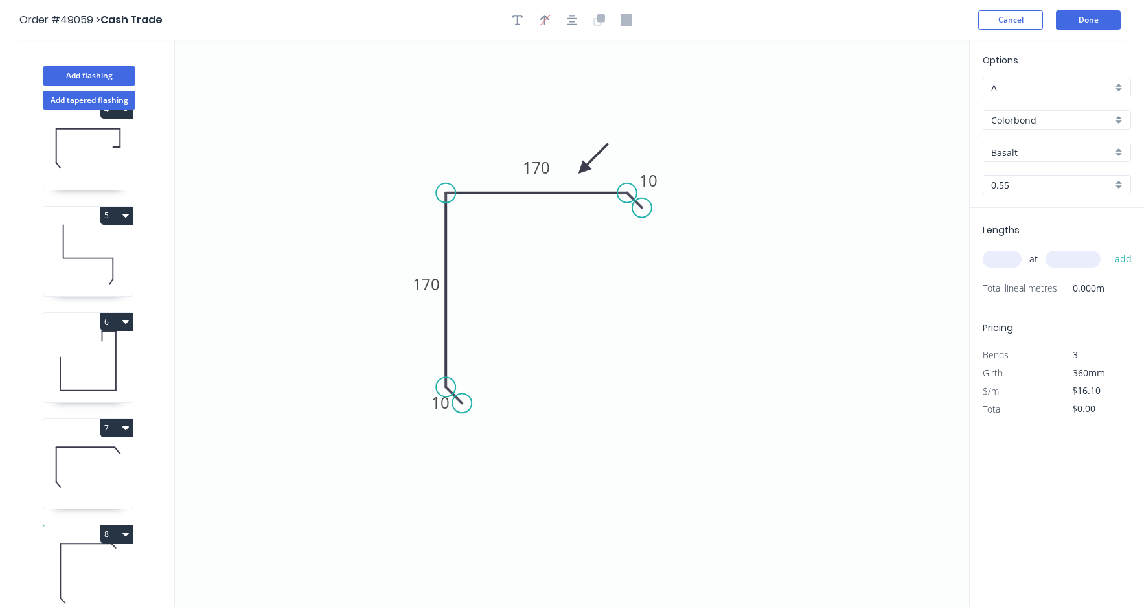
click at [741, 141] on icon "0 10 170 170 10" at bounding box center [572, 323] width 794 height 567
drag, startPoint x: 842, startPoint y: 93, endPoint x: 892, endPoint y: 144, distance: 71.9
click at [843, 94] on icon "0 10 170 170 10" at bounding box center [572, 323] width 794 height 567
click at [83, 453] on icon at bounding box center [87, 467] width 89 height 83
type input "$19.89"
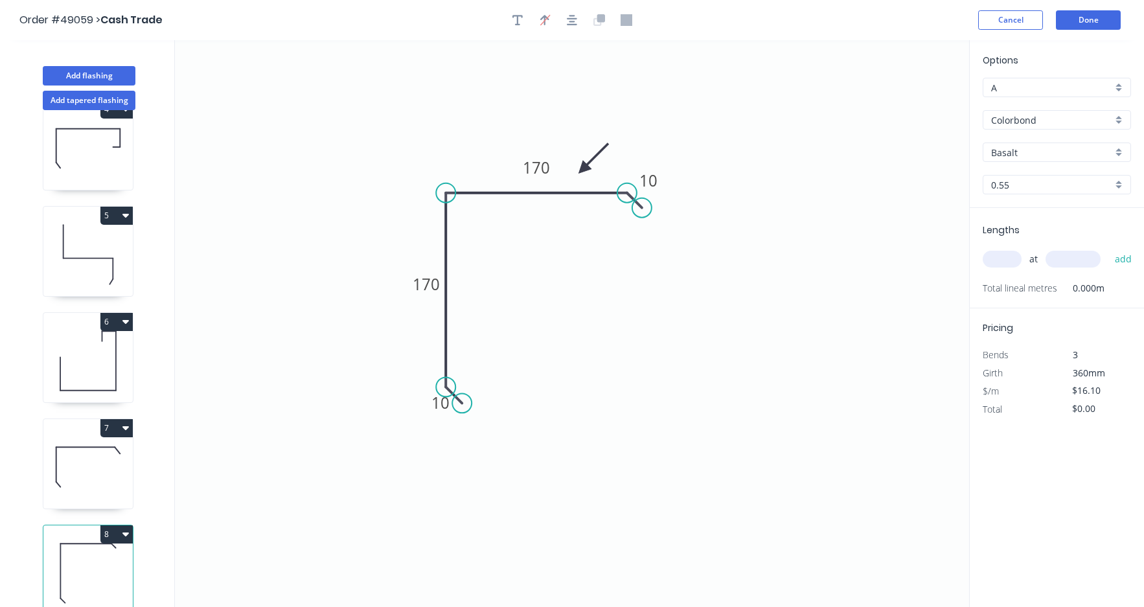
type input "$139.23"
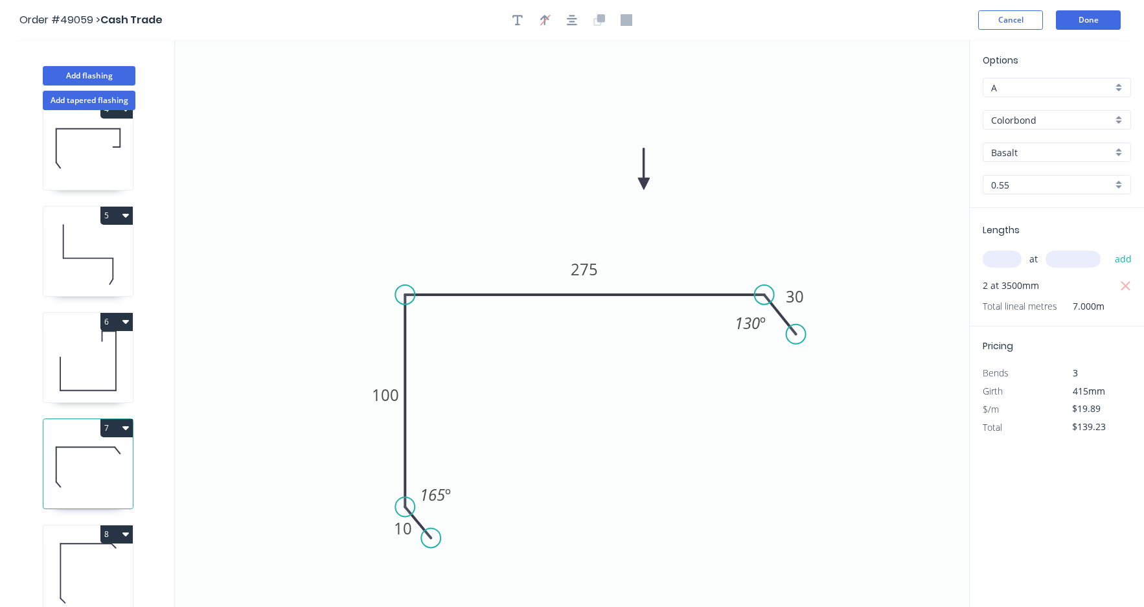
click at [69, 544] on icon at bounding box center [87, 573] width 89 height 83
type input "$16.10"
type input "$0.00"
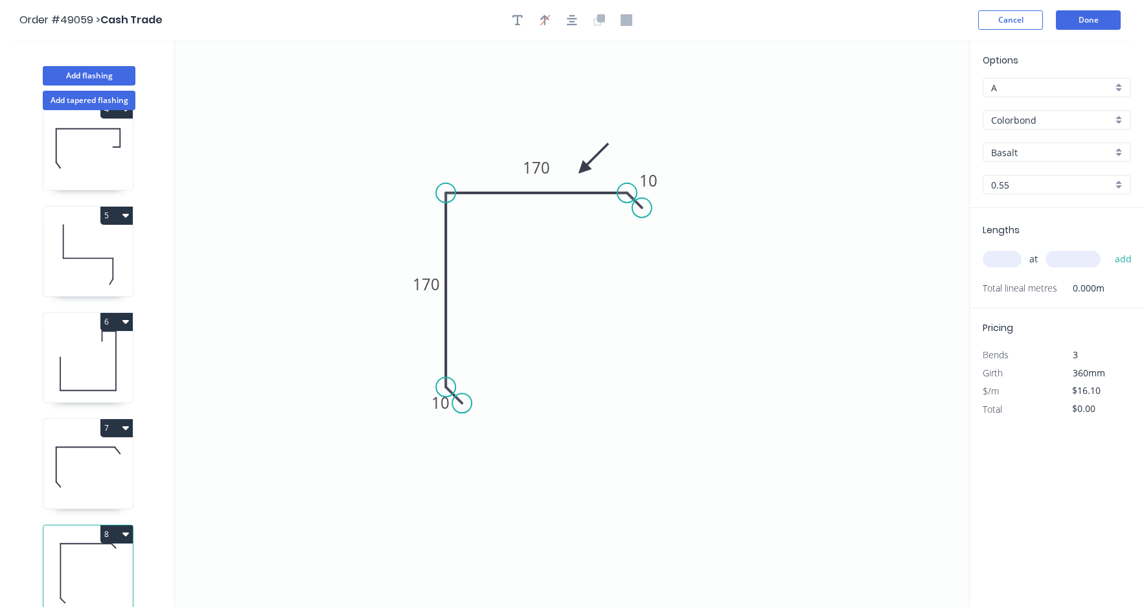
click at [995, 266] on input "text" at bounding box center [1002, 259] width 39 height 17
click at [1021, 265] on div "at add" at bounding box center [1058, 259] width 151 height 22
type input "3"
type input "2"
type input "3800"
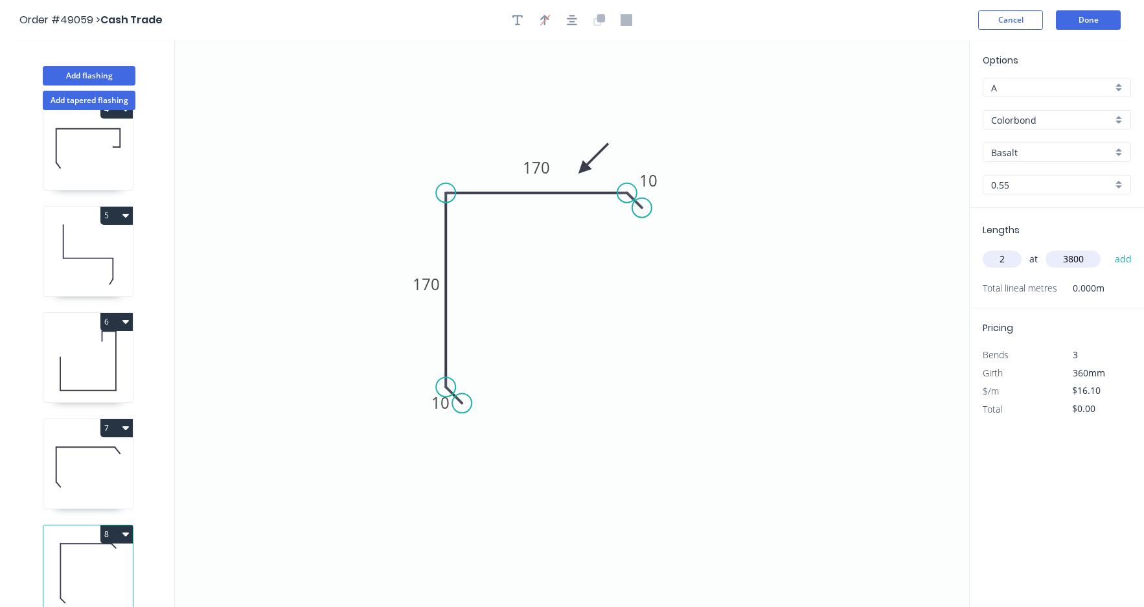
click at [1109, 248] on button "add" at bounding box center [1124, 259] width 30 height 22
type input "$122.36"
type input "2"
type input "3200"
click at [1109, 248] on button "add" at bounding box center [1124, 259] width 30 height 22
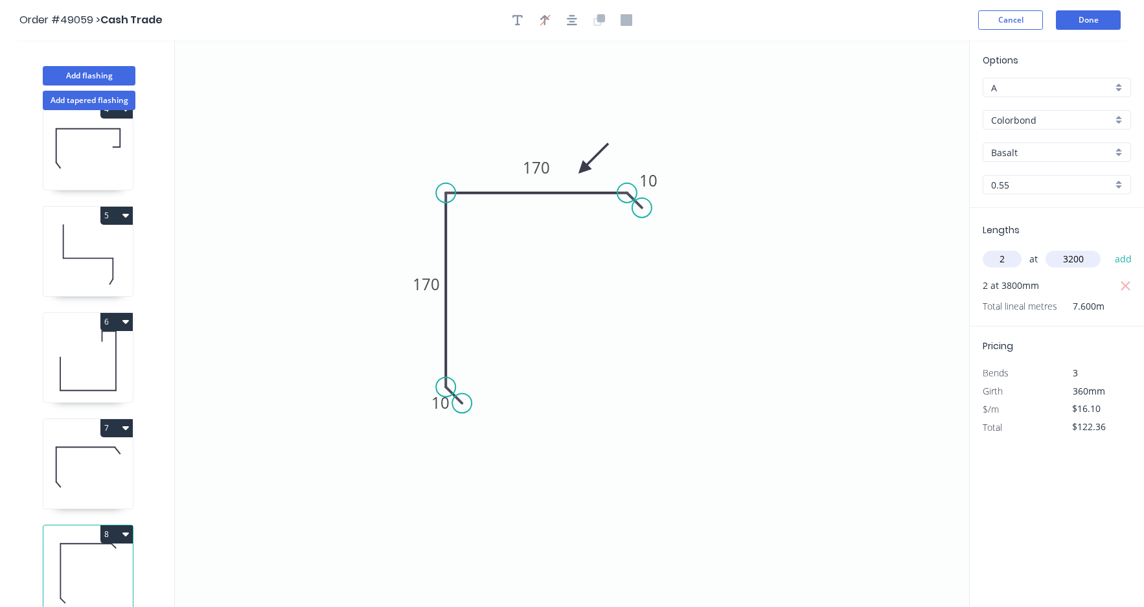
type input "$225.40"
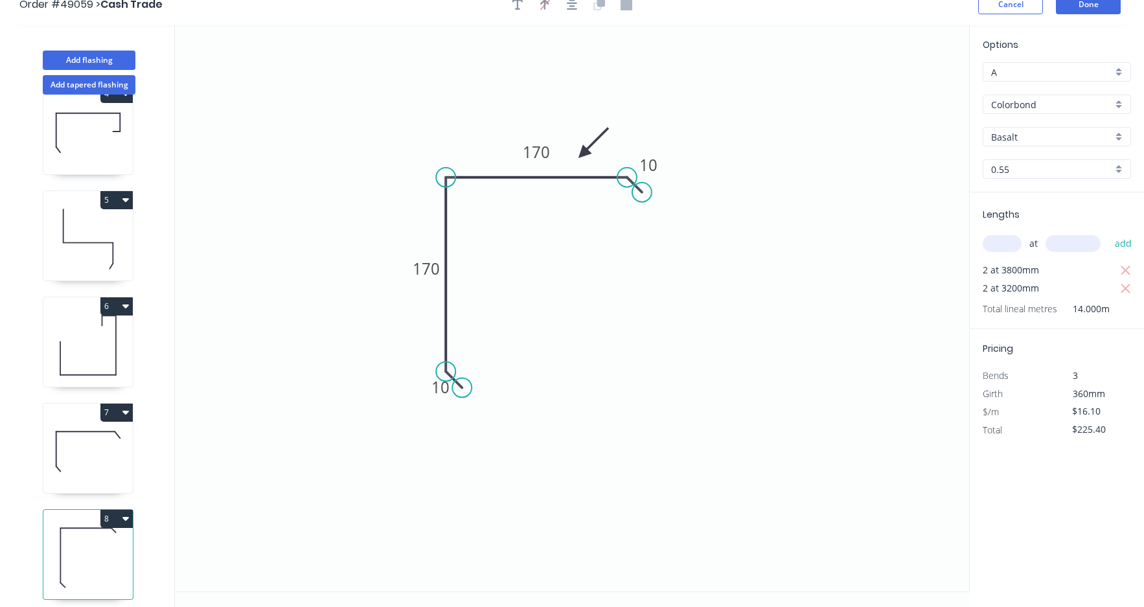
scroll to position [24, 0]
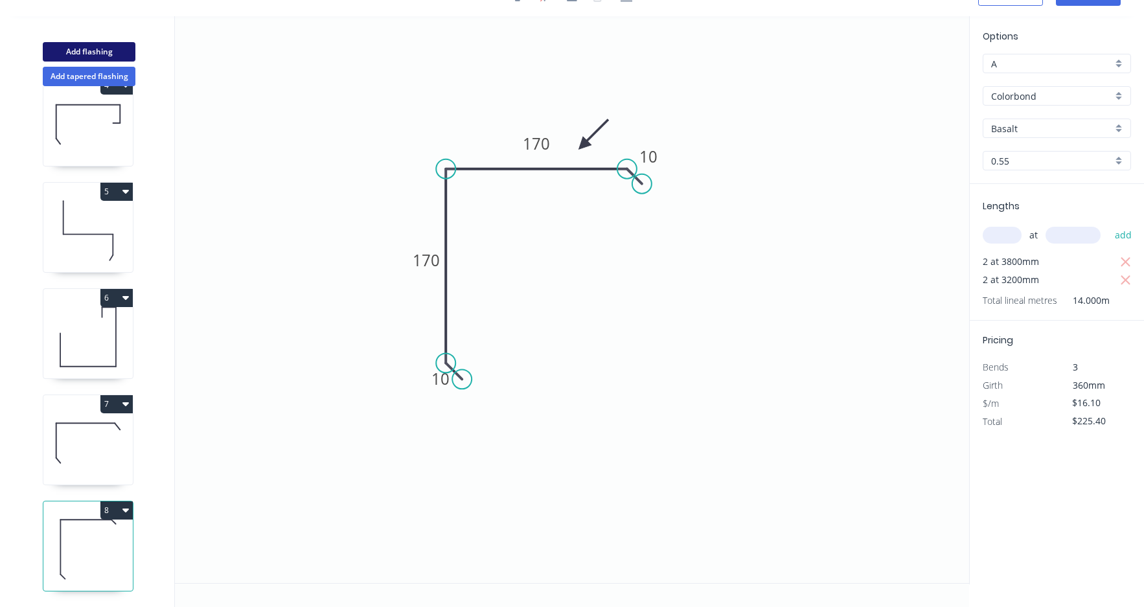
click at [92, 52] on button "Add flashing" at bounding box center [89, 51] width 93 height 19
type input "$0.00"
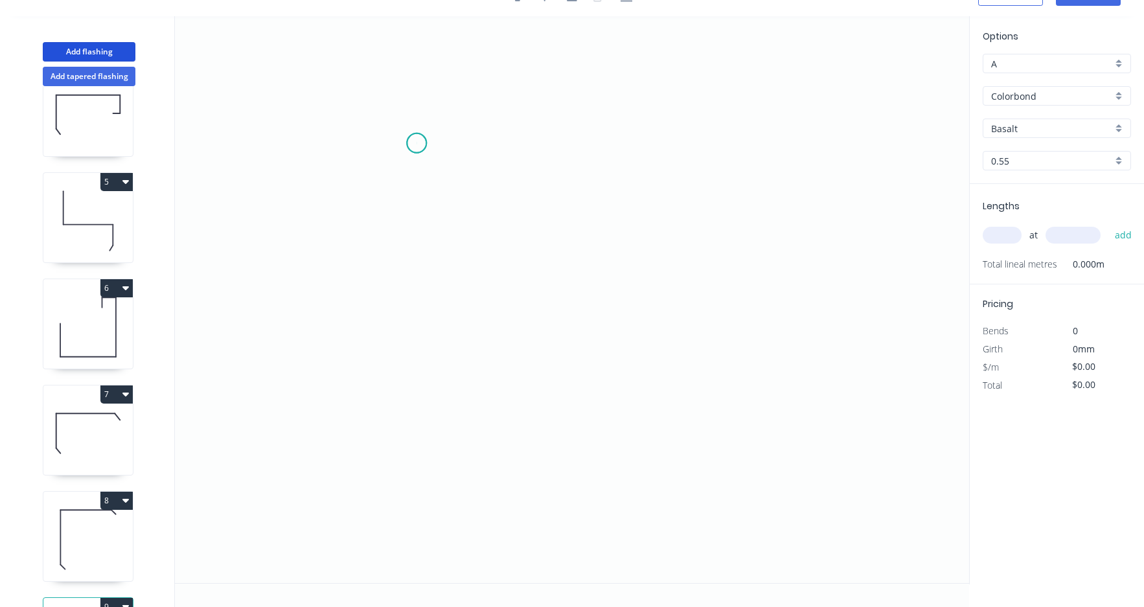
click at [417, 143] on icon "0" at bounding box center [572, 299] width 794 height 567
click at [423, 342] on icon "0" at bounding box center [572, 299] width 794 height 567
click at [677, 419] on icon "0 ?" at bounding box center [572, 299] width 794 height 567
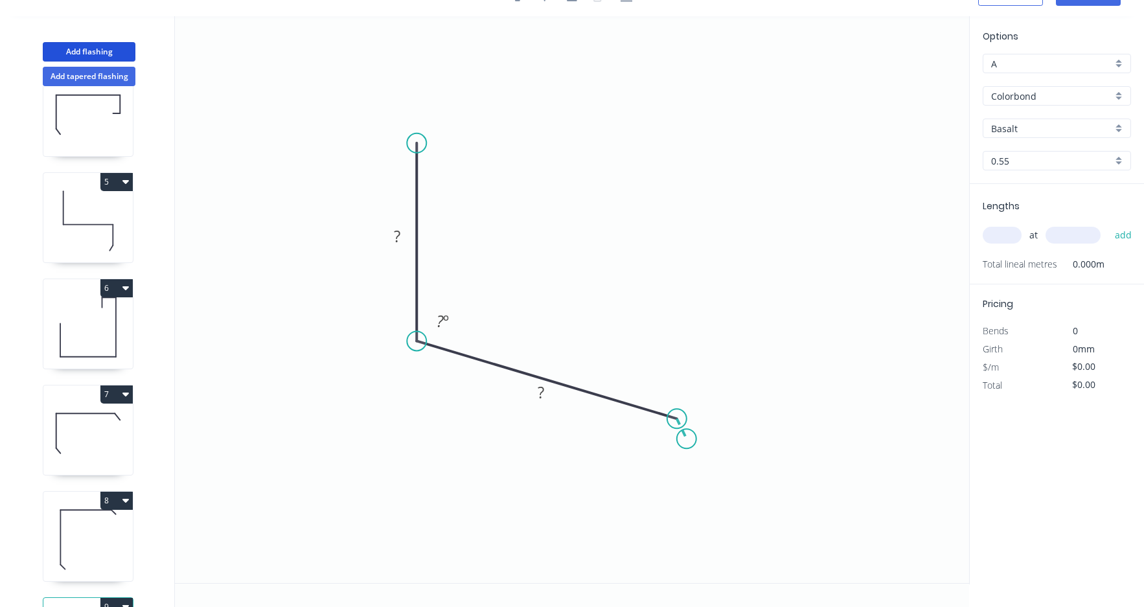
click at [688, 440] on icon "0 ? ? ? º" at bounding box center [572, 299] width 794 height 567
click at [686, 443] on circle at bounding box center [685, 443] width 19 height 19
click at [712, 419] on rect at bounding box center [700, 419] width 26 height 18
type input "$11.27"
click at [448, 325] on tspan "º" at bounding box center [446, 320] width 6 height 21
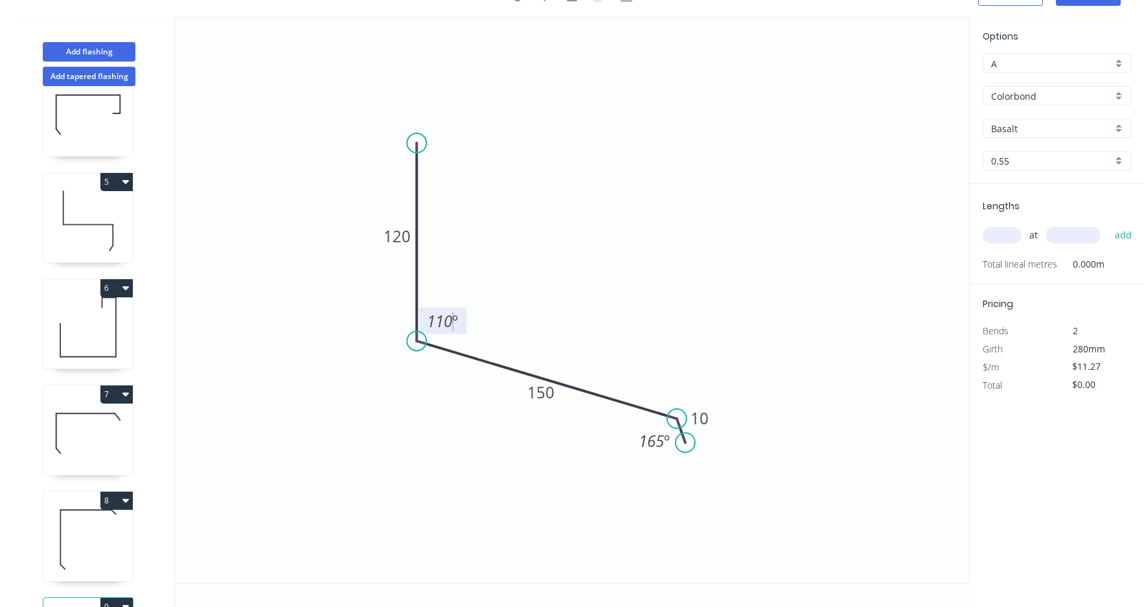
click at [496, 201] on icon "0 120 150 10 110 º 165 º" at bounding box center [572, 299] width 794 height 567
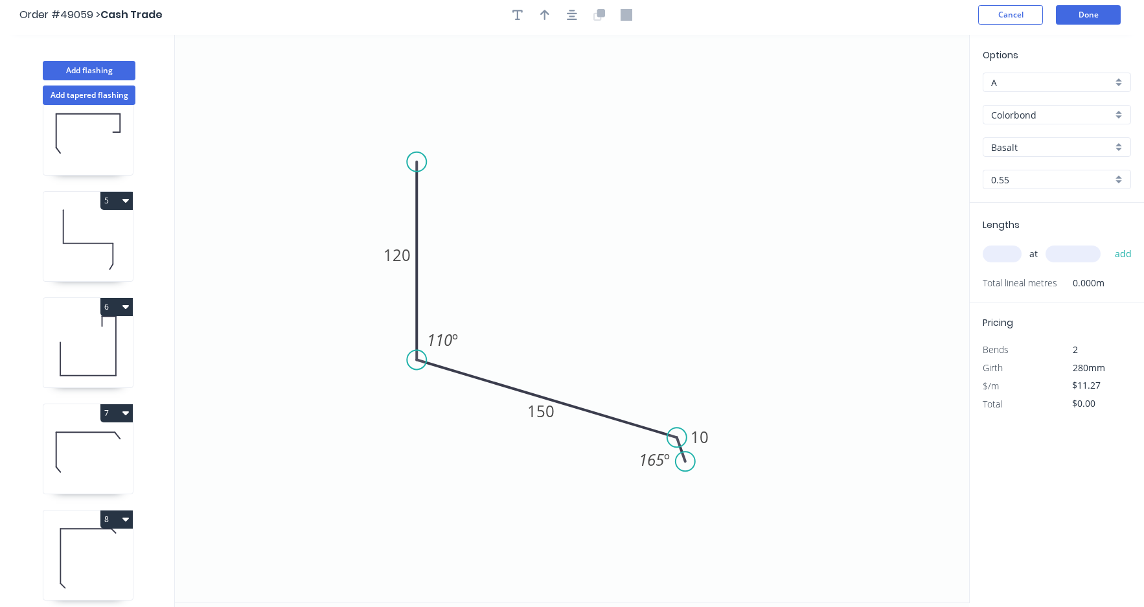
scroll to position [0, 0]
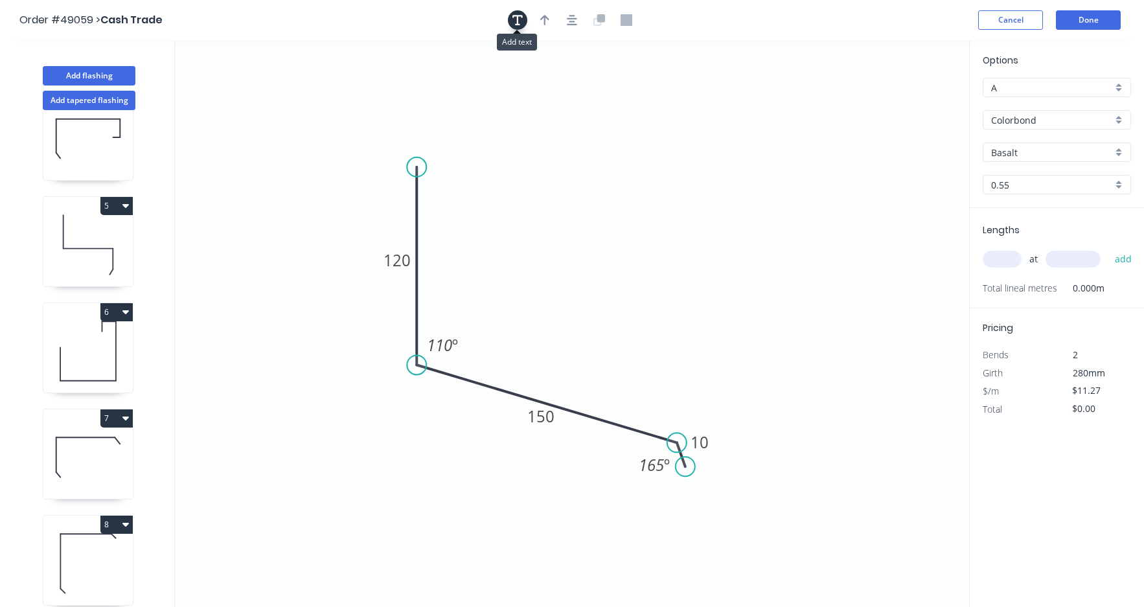
click at [519, 22] on icon "button" at bounding box center [518, 20] width 10 height 12
drag, startPoint x: 244, startPoint y: 84, endPoint x: 588, endPoint y: 268, distance: 390.5
click at [588, 268] on textarea at bounding box center [604, 279] width 105 height 48
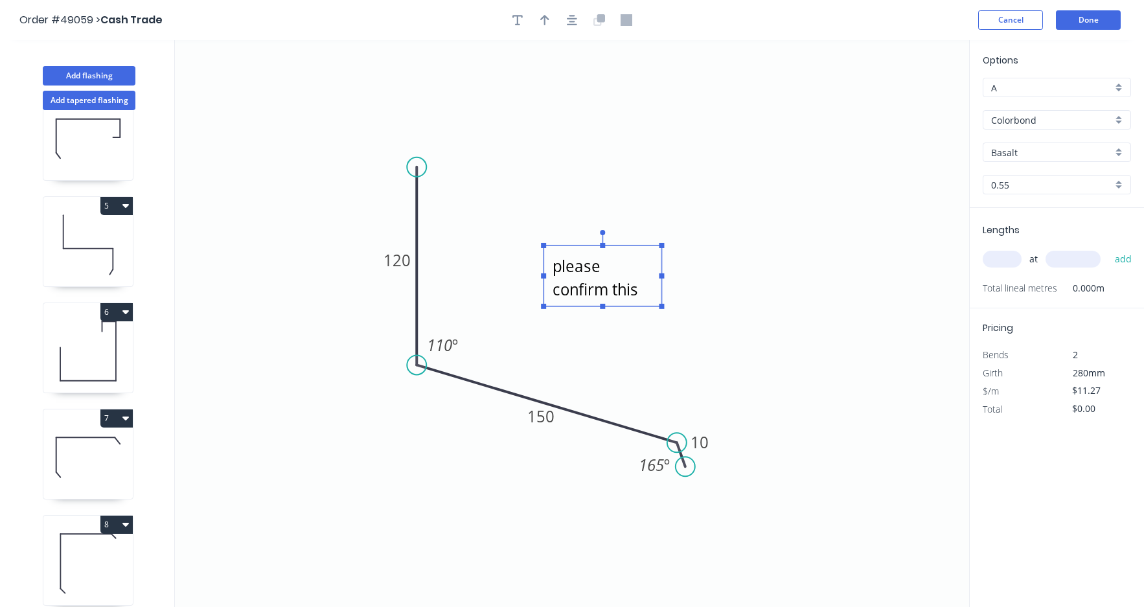
scroll to position [12, 0]
click at [713, 326] on icon "please confirm this angle 120 150 10 110 º 165 º" at bounding box center [572, 323] width 794 height 567
click at [636, 275] on textarea "please confirm this angle" at bounding box center [602, 276] width 105 height 48
drag, startPoint x: 662, startPoint y: 246, endPoint x: 669, endPoint y: 223, distance: 24.0
click at [669, 223] on rect at bounding box center [669, 222] width 5 height 5
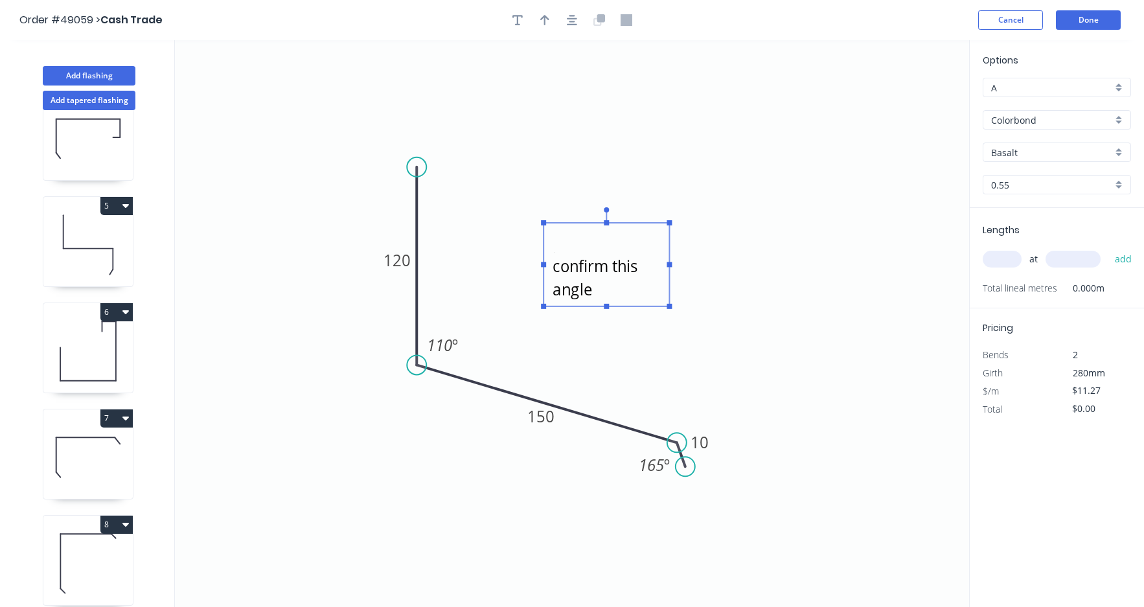
scroll to position [0, 0]
click at [726, 269] on icon "please confirm this angle 120 150 10 110 º 165 º" at bounding box center [572, 323] width 794 height 567
click at [734, 285] on icon "please confirm this angle 120 150 10 110 º 165 º" at bounding box center [572, 323] width 794 height 567
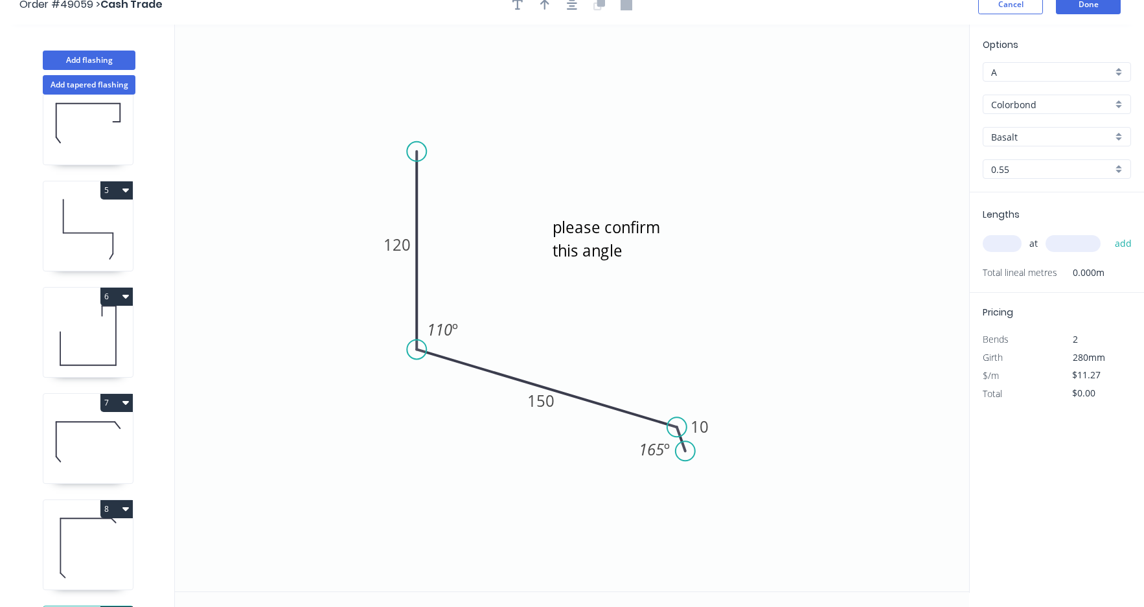
scroll to position [24, 0]
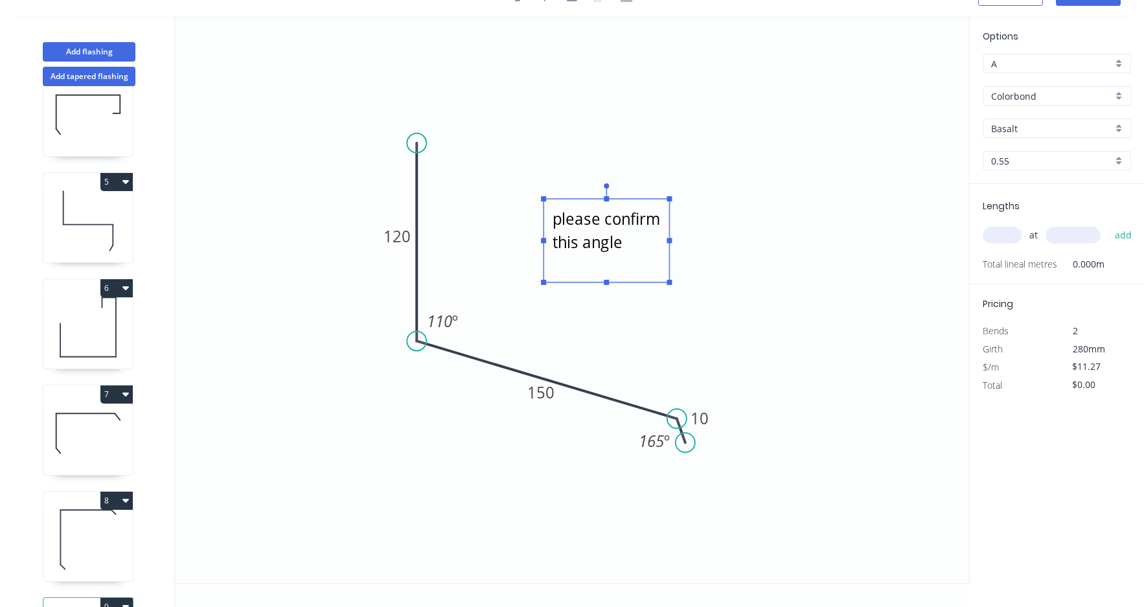
click at [627, 245] on textarea "please confirm this angle" at bounding box center [606, 240] width 113 height 71
click at [628, 247] on textarea "please confirm this angle" at bounding box center [606, 240] width 113 height 71
click at [721, 261] on icon "please confirm this angle degree 120 150 10 110 º 165 º" at bounding box center [572, 299] width 794 height 567
type textarea "please confirm this angle degree"
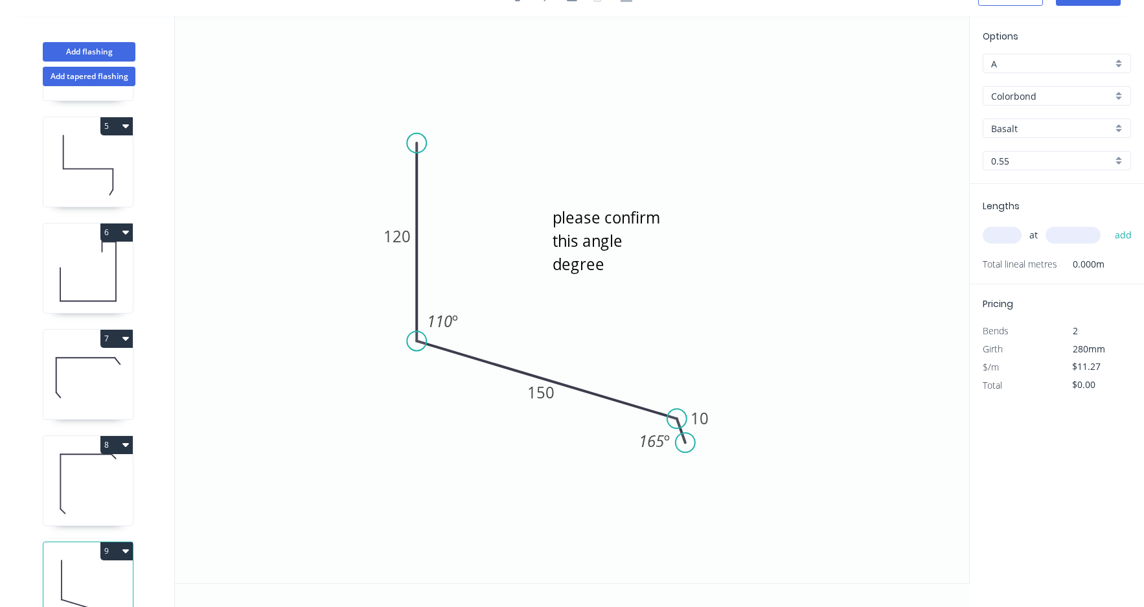
scroll to position [465, 0]
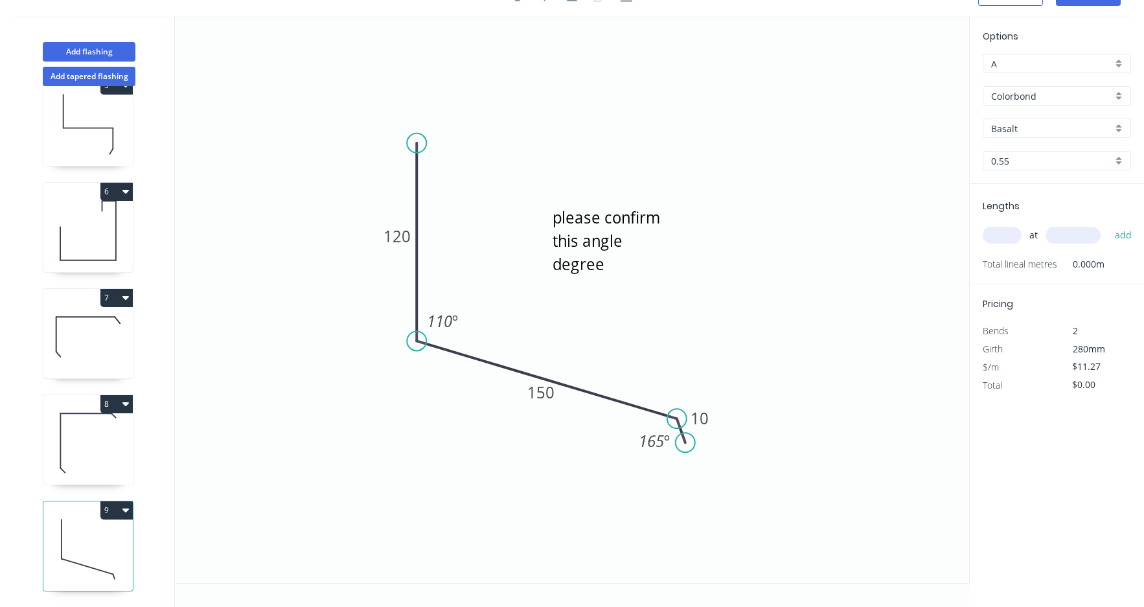
click at [112, 526] on icon at bounding box center [87, 549] width 89 height 83
click at [90, 46] on button "Add flashing" at bounding box center [89, 51] width 93 height 19
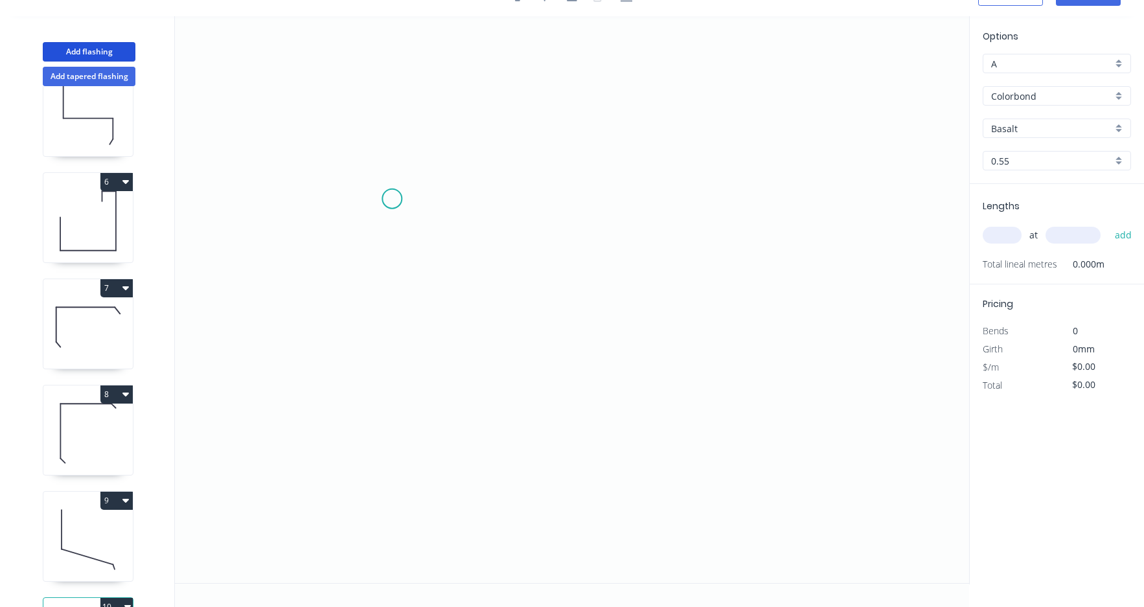
click at [402, 202] on icon "0" at bounding box center [572, 299] width 794 height 567
click at [679, 306] on icon "0" at bounding box center [572, 299] width 794 height 567
click at [684, 390] on icon "0 ?" at bounding box center [572, 299] width 794 height 567
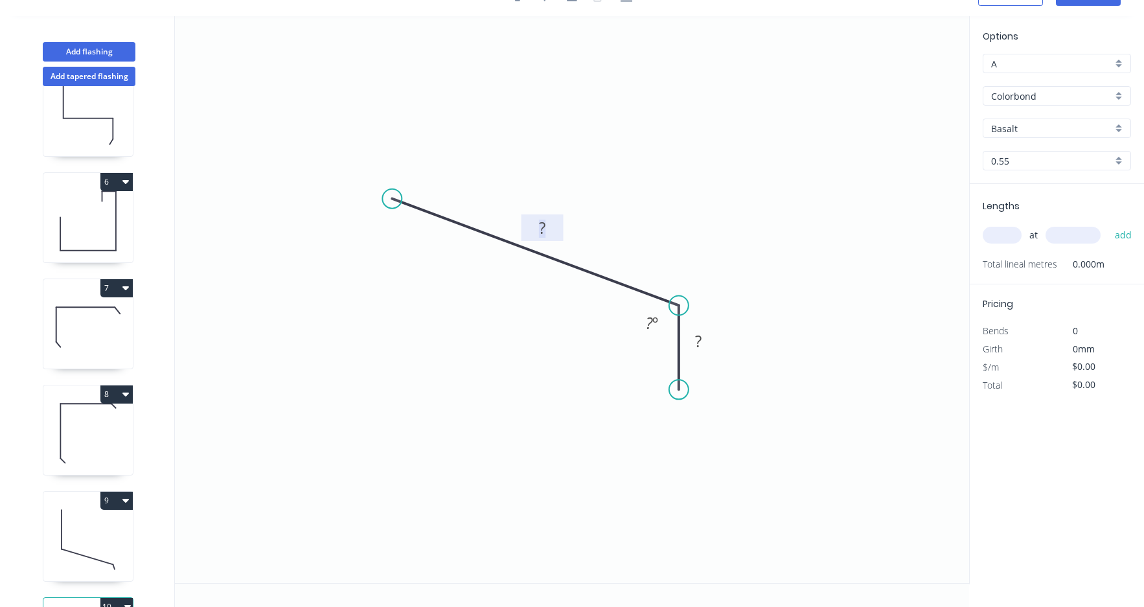
click at [551, 229] on rect at bounding box center [542, 229] width 26 height 18
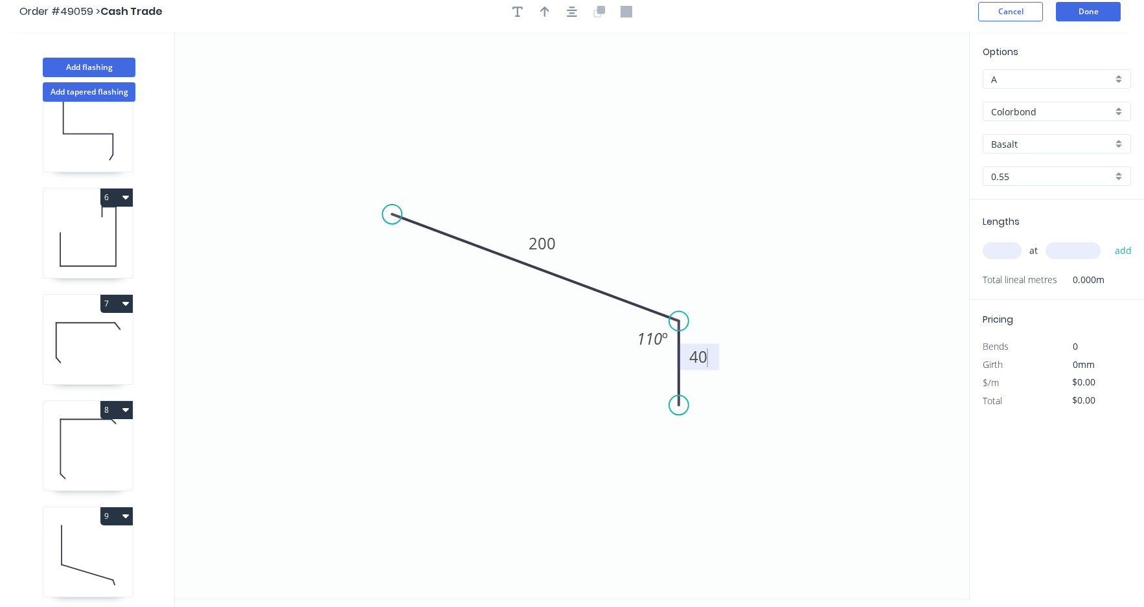
scroll to position [0, 0]
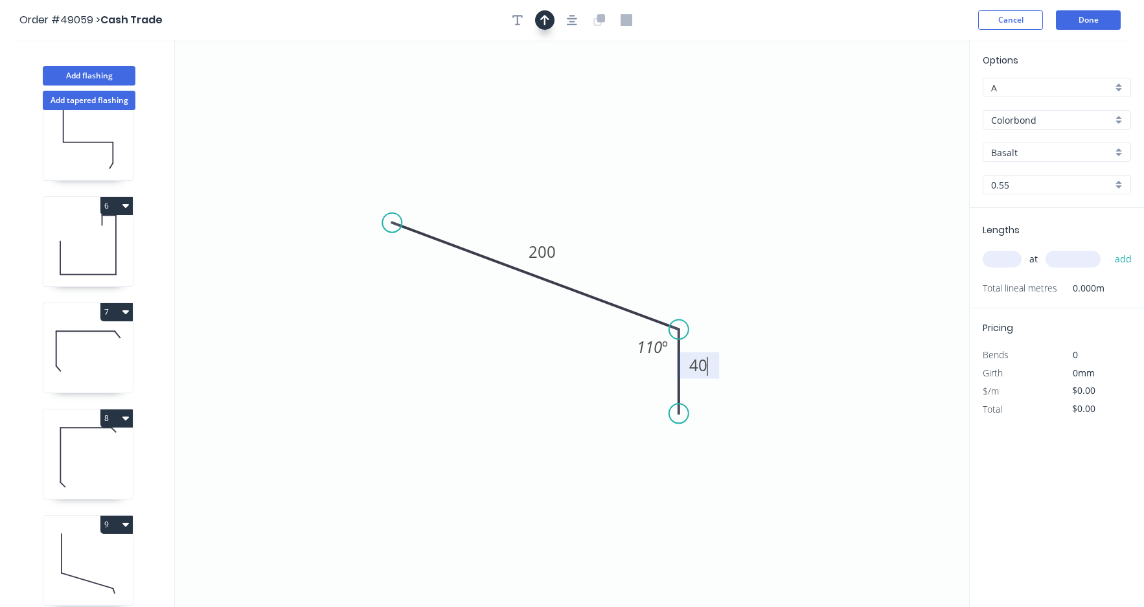
click at [544, 21] on icon "button" at bounding box center [544, 20] width 9 height 10
type input "$9.54"
drag, startPoint x: 907, startPoint y: 104, endPoint x: 622, endPoint y: 266, distance: 327.7
click at [622, 266] on icon at bounding box center [626, 249] width 12 height 41
click at [621, 266] on icon at bounding box center [622, 250] width 12 height 41
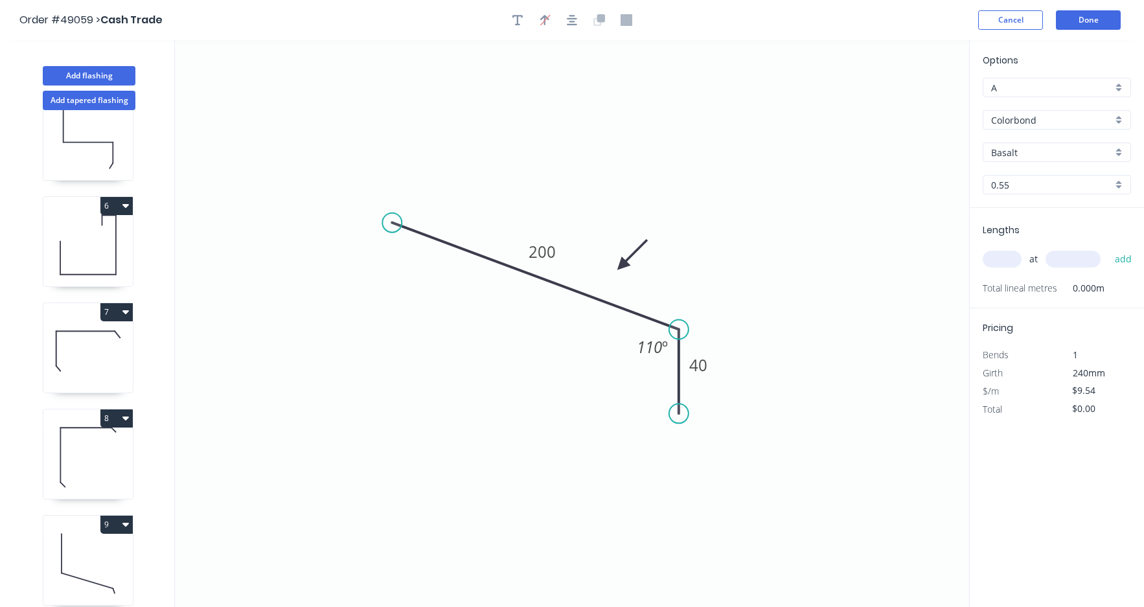
click at [762, 226] on icon "0 200 40 110 º" at bounding box center [572, 323] width 794 height 567
click at [811, 161] on icon "0 200 40 110 º" at bounding box center [572, 323] width 794 height 567
click at [1002, 266] on input "text" at bounding box center [1002, 259] width 39 height 17
type input "1"
type input "3600"
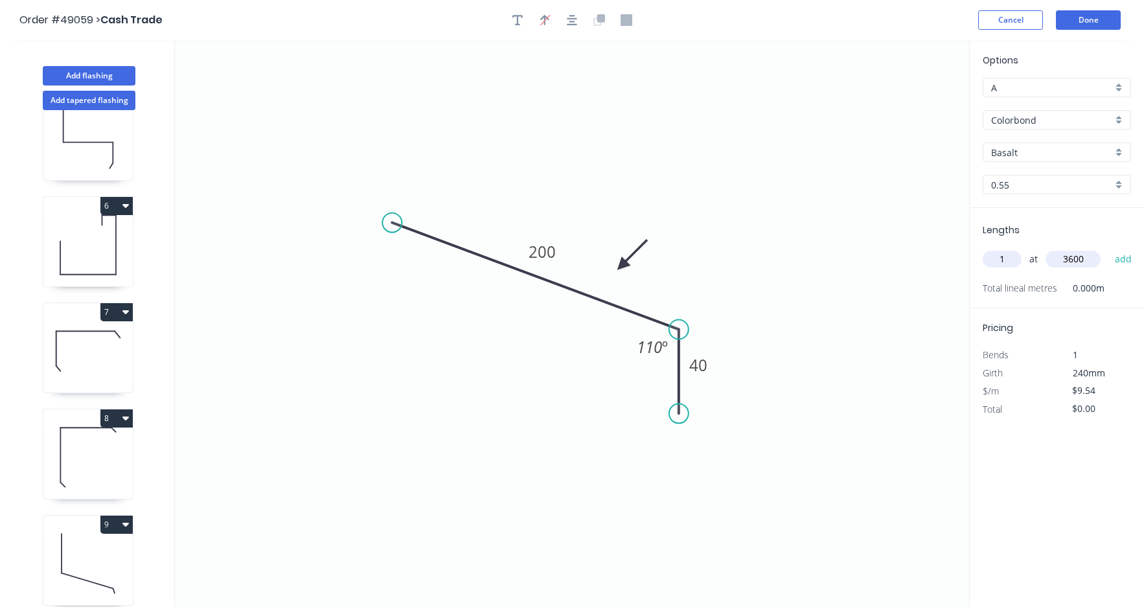
click at [1109, 248] on button "add" at bounding box center [1124, 259] width 30 height 22
type input "$34.34"
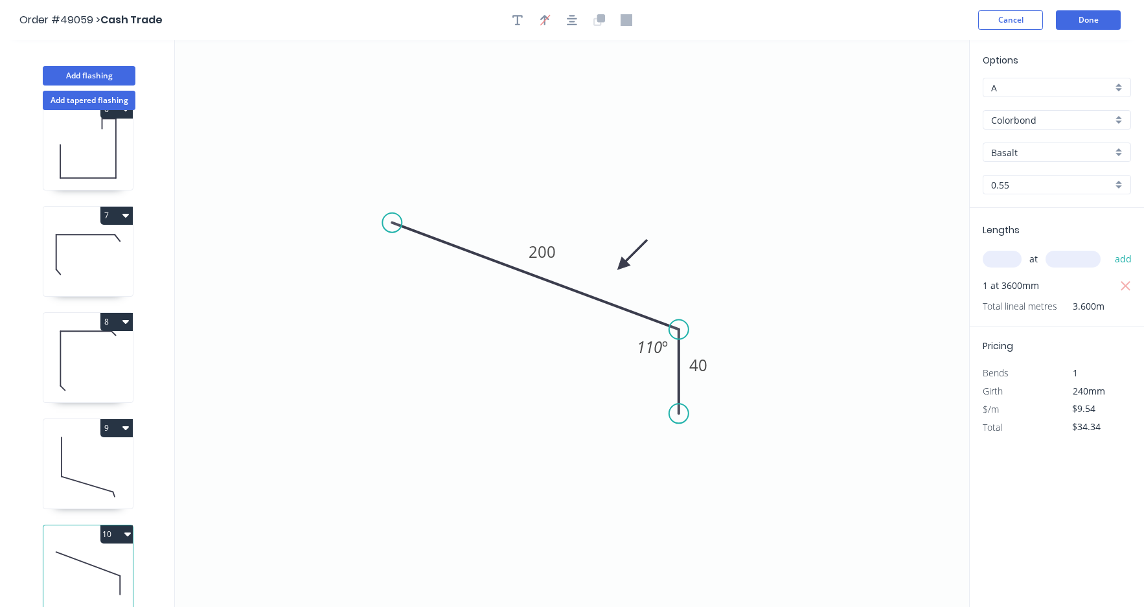
scroll to position [571, 0]
click at [101, 76] on button "Add flashing" at bounding box center [89, 75] width 93 height 19
type input "$0.00"
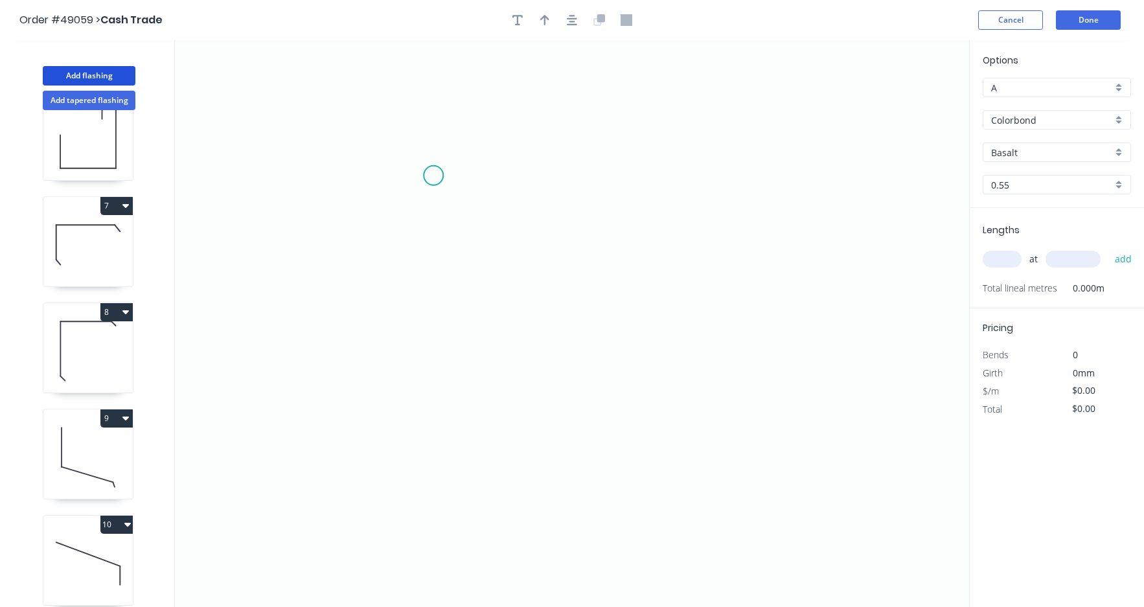
click at [434, 176] on icon "0" at bounding box center [572, 323] width 794 height 567
click at [431, 419] on icon "0" at bounding box center [572, 323] width 794 height 567
click at [716, 421] on icon "0 ?" at bounding box center [572, 323] width 794 height 567
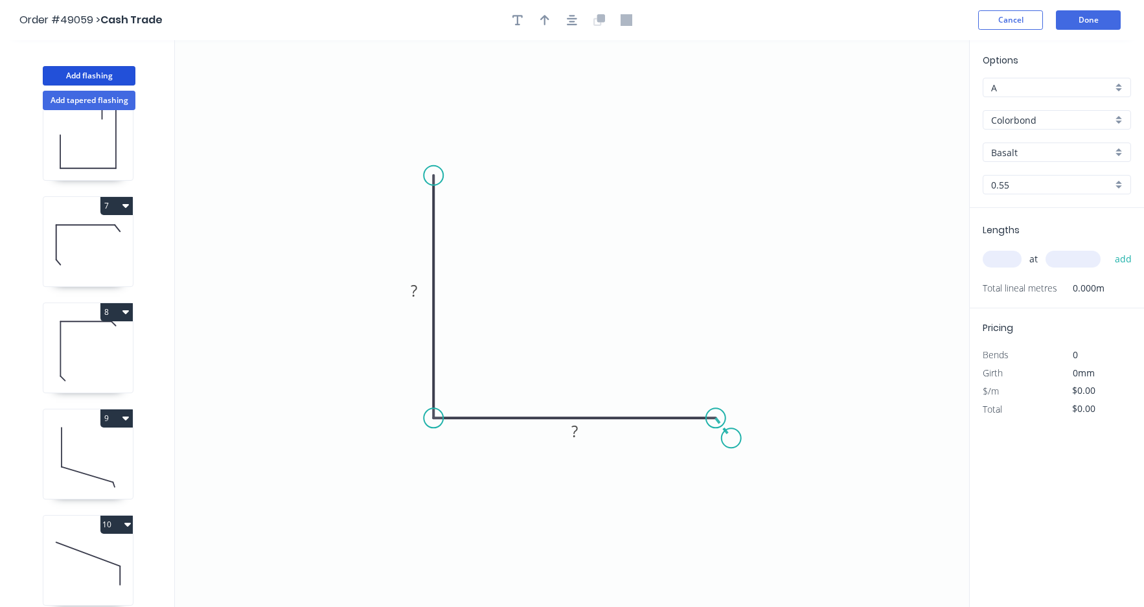
click at [732, 439] on icon "0 ? ?" at bounding box center [572, 323] width 794 height 567
click at [421, 289] on rect at bounding box center [414, 292] width 26 height 18
click at [708, 458] on rect at bounding box center [701, 446] width 42 height 27
type input "$14.72"
click at [733, 437] on circle at bounding box center [732, 434] width 19 height 19
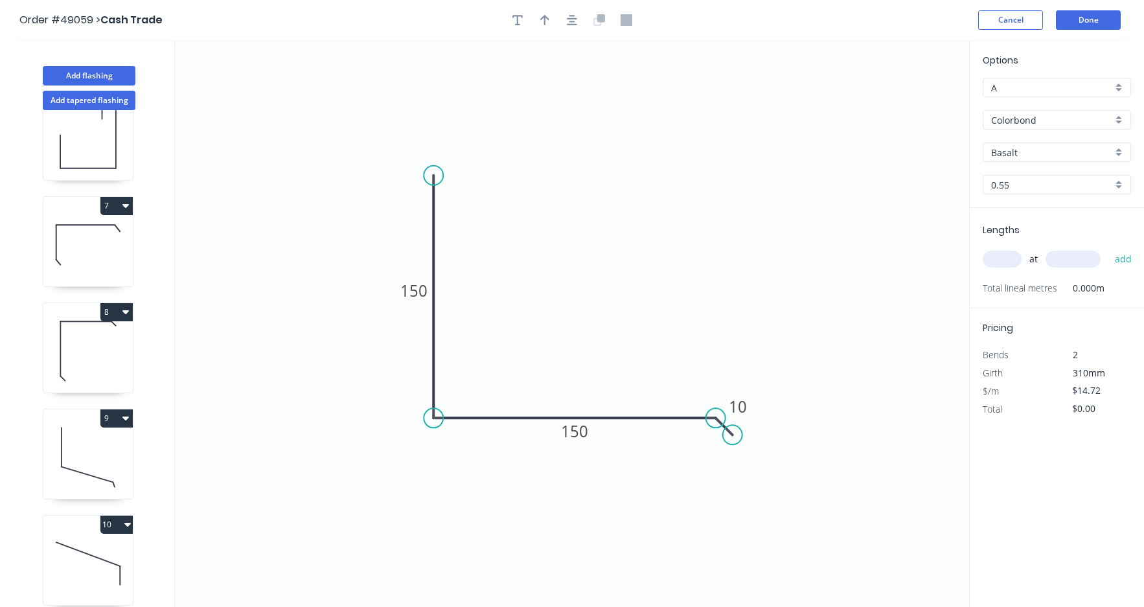
click at [837, 418] on icon "0 150 150 10" at bounding box center [572, 323] width 794 height 567
drag, startPoint x: 835, startPoint y: 323, endPoint x: 650, endPoint y: 178, distance: 235.3
click at [833, 321] on icon "0 150 150 10" at bounding box center [572, 323] width 794 height 567
click at [540, 22] on icon "button" at bounding box center [544, 20] width 9 height 12
drag, startPoint x: 905, startPoint y: 102, endPoint x: 528, endPoint y: 352, distance: 452.0
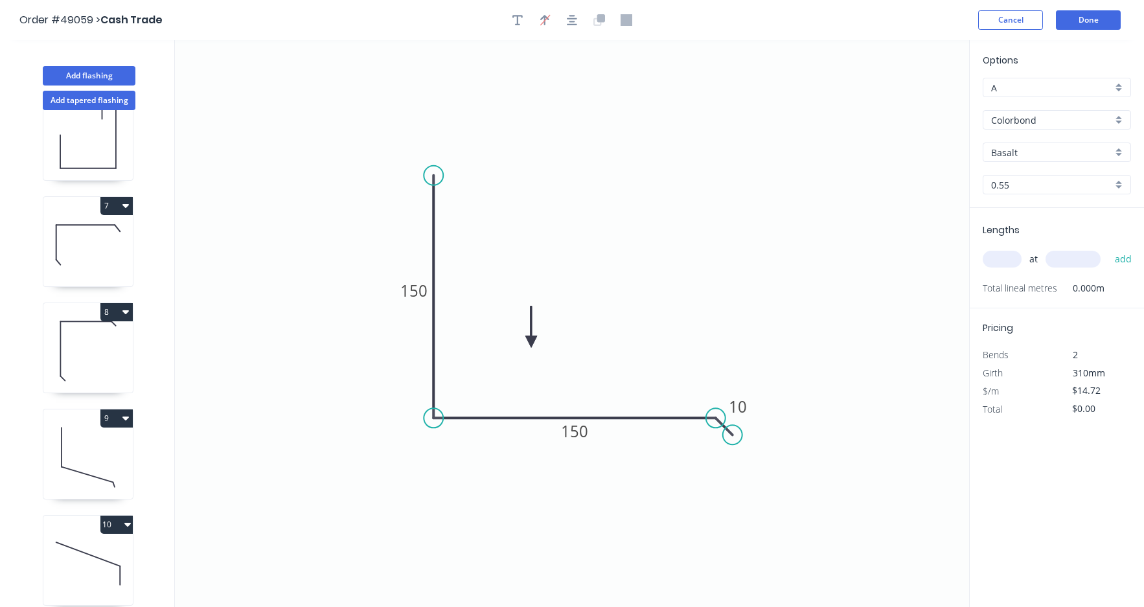
click at [529, 348] on icon at bounding box center [532, 327] width 12 height 41
drag, startPoint x: 528, startPoint y: 351, endPoint x: 549, endPoint y: 337, distance: 25.7
click at [528, 351] on icon at bounding box center [529, 336] width 12 height 41
click at [844, 292] on icon "0 150 150 10" at bounding box center [572, 323] width 794 height 567
click at [529, 347] on icon at bounding box center [529, 336] width 12 height 41
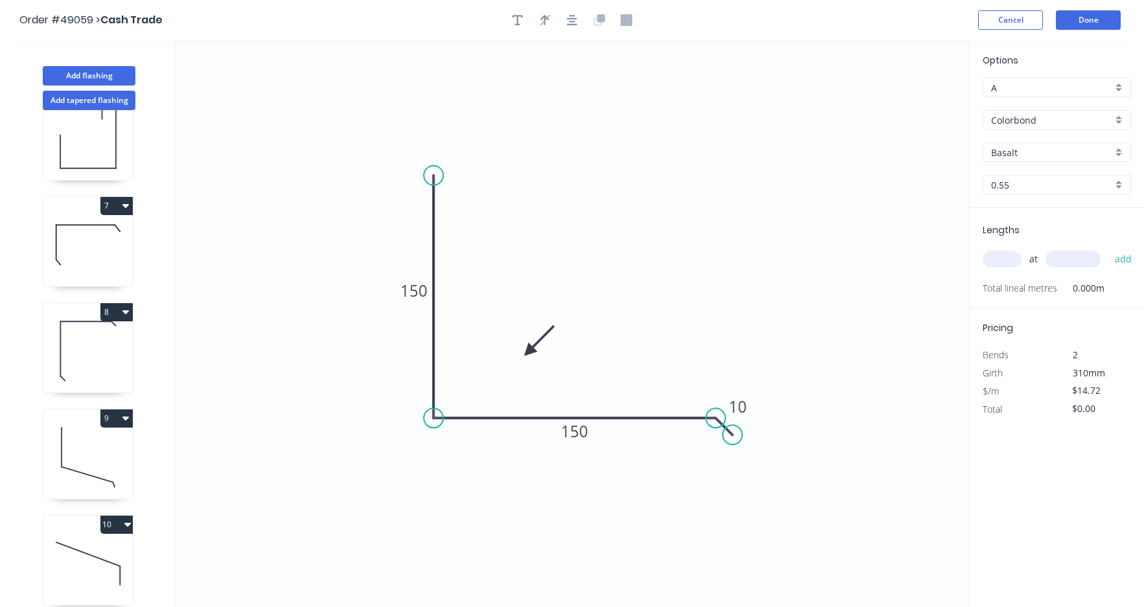
drag, startPoint x: 727, startPoint y: 322, endPoint x: 491, endPoint y: 93, distance: 329.0
click at [727, 312] on icon "0 150 150 10" at bounding box center [572, 323] width 794 height 567
click at [997, 260] on input "text" at bounding box center [1002, 259] width 39 height 17
type input "1"
type input "120"
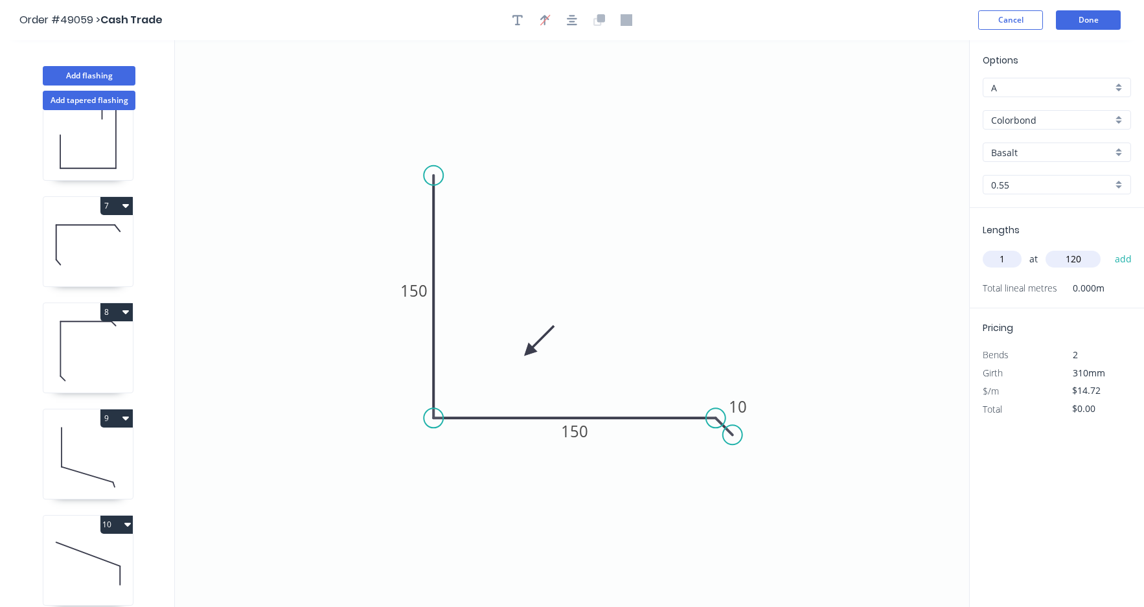
click at [1109, 248] on button "add" at bounding box center [1124, 259] width 30 height 22
click at [1130, 284] on icon "button" at bounding box center [1126, 287] width 12 height 16
type input "$0.00"
click at [1001, 261] on input "text" at bounding box center [1002, 259] width 39 height 17
type input "1"
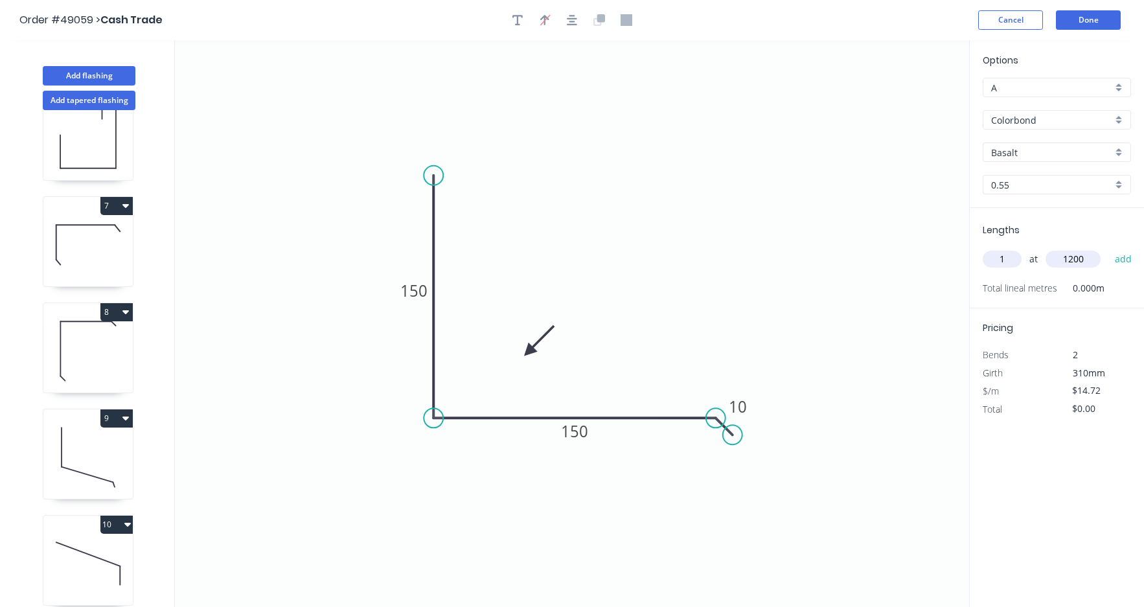
type input "1200"
click at [1109, 248] on button "add" at bounding box center [1124, 259] width 30 height 22
type input "$17.66"
click at [1101, 21] on button "Done" at bounding box center [1088, 19] width 65 height 19
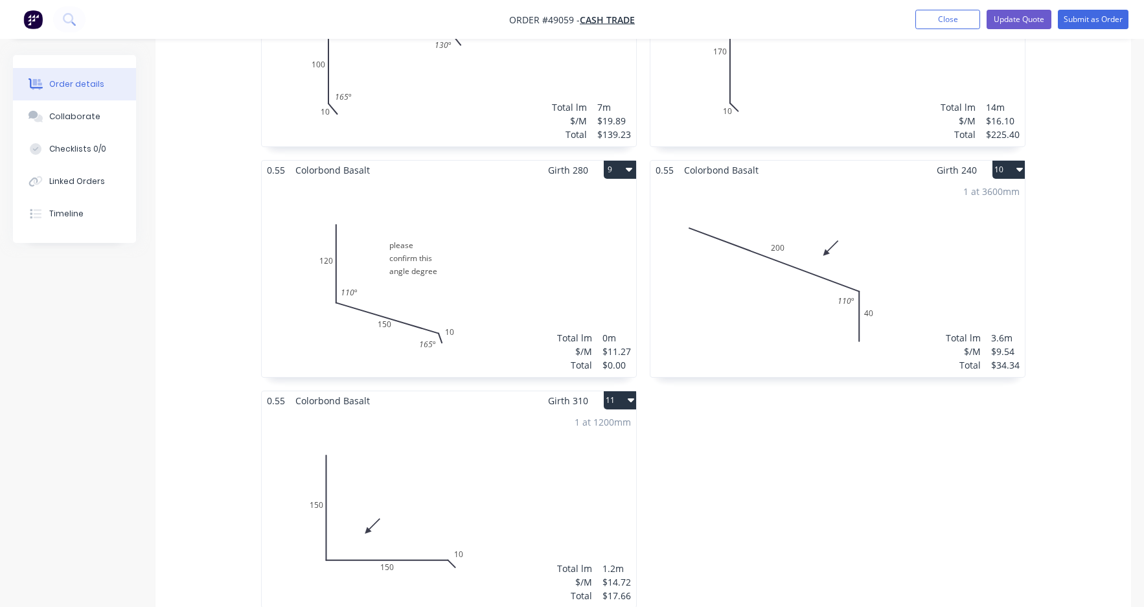
scroll to position [1231, 0]
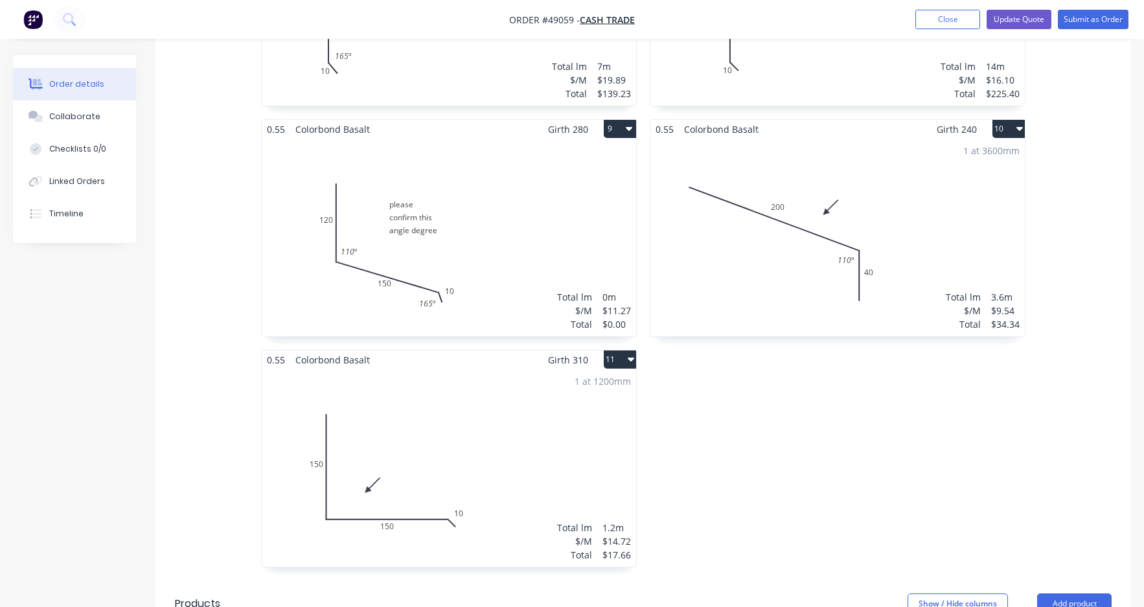
click at [879, 195] on div "1 at 3600mm Total lm $/M Total 3.6m $9.54 $34.34" at bounding box center [838, 238] width 375 height 198
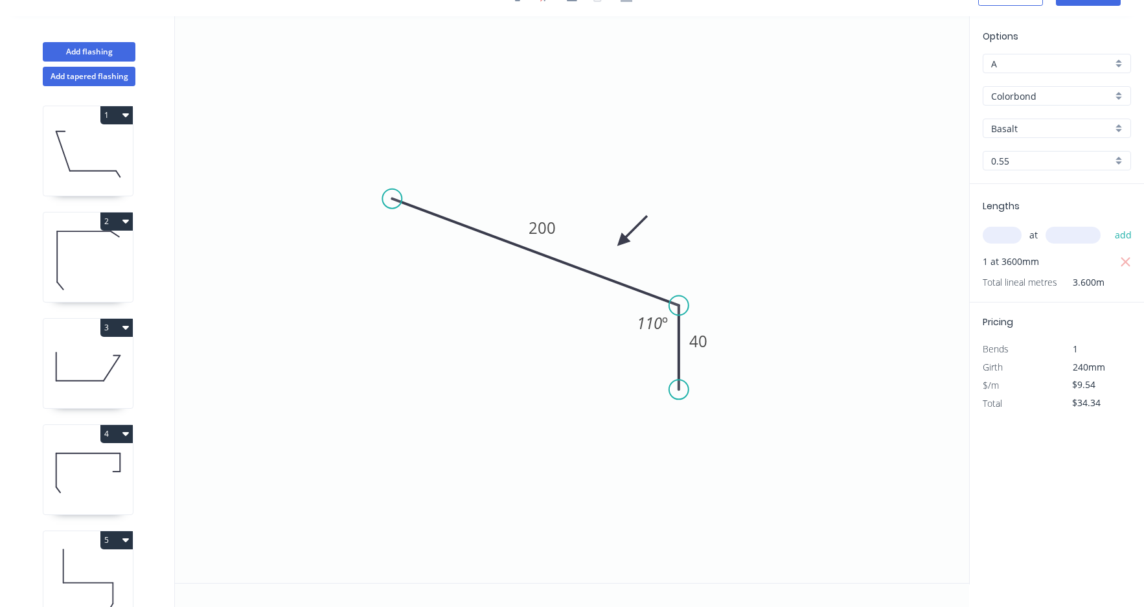
scroll to position [24, 0]
click at [549, 233] on tspan "200" at bounding box center [542, 227] width 27 height 21
click at [897, 303] on icon "0 300 40 110 º" at bounding box center [572, 299] width 794 height 567
type input "$14.15"
type input "$50.94"
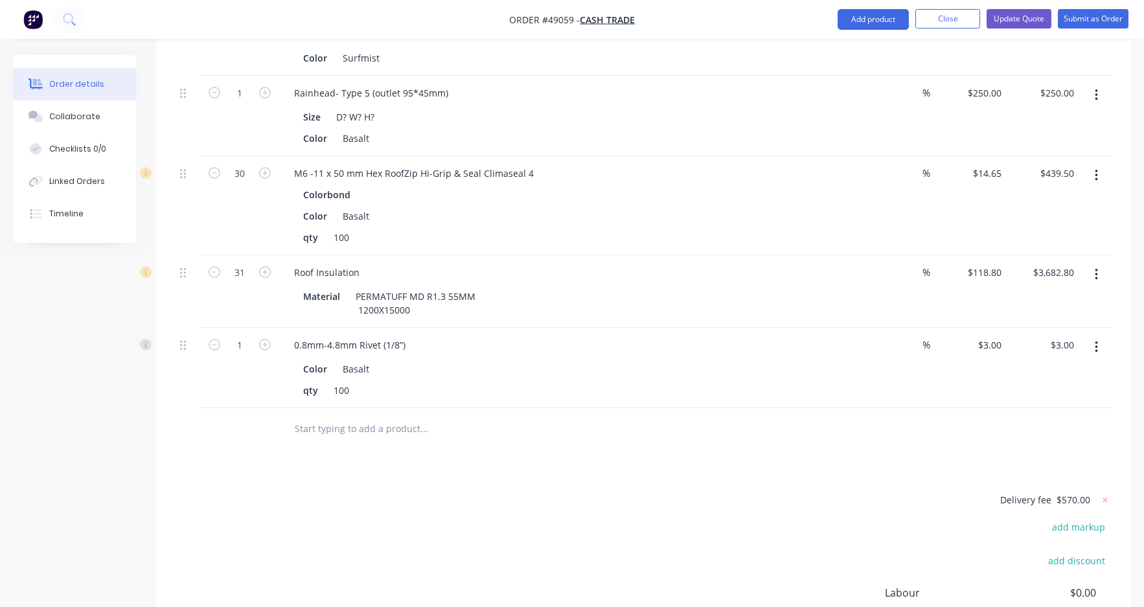
scroll to position [3543, 0]
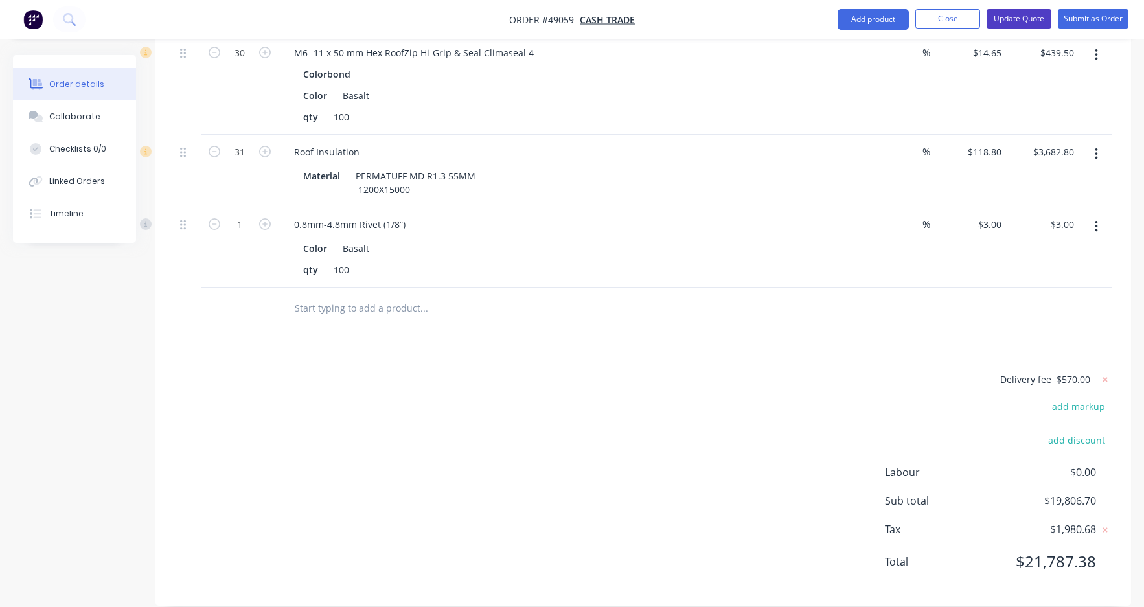
click at [1020, 17] on button "Update Quote" at bounding box center [1019, 18] width 65 height 19
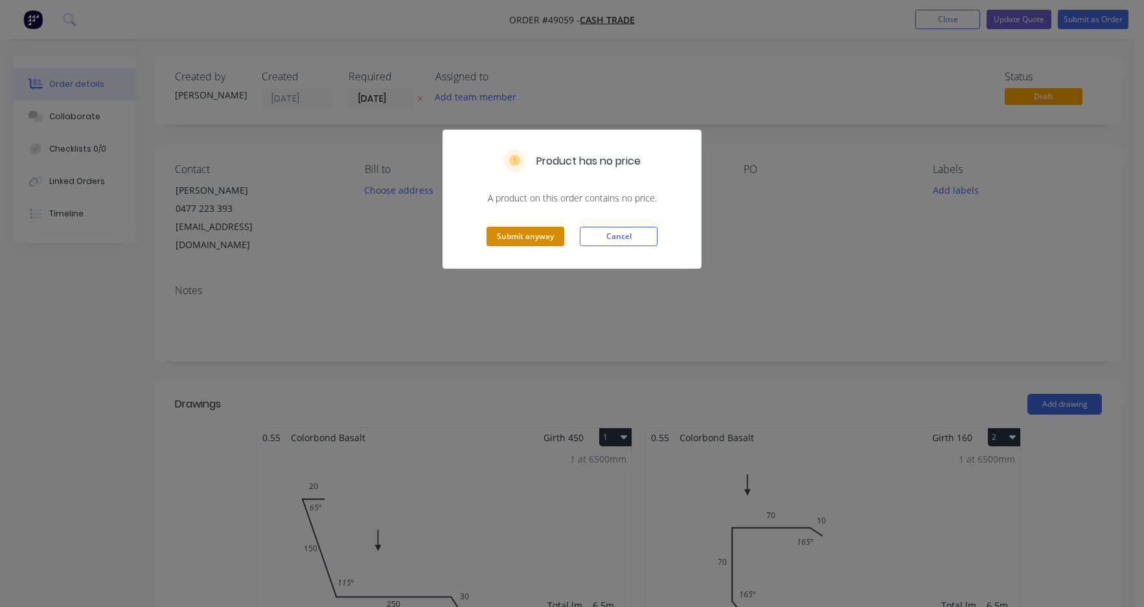
click at [542, 232] on button "Submit anyway" at bounding box center [526, 236] width 78 height 19
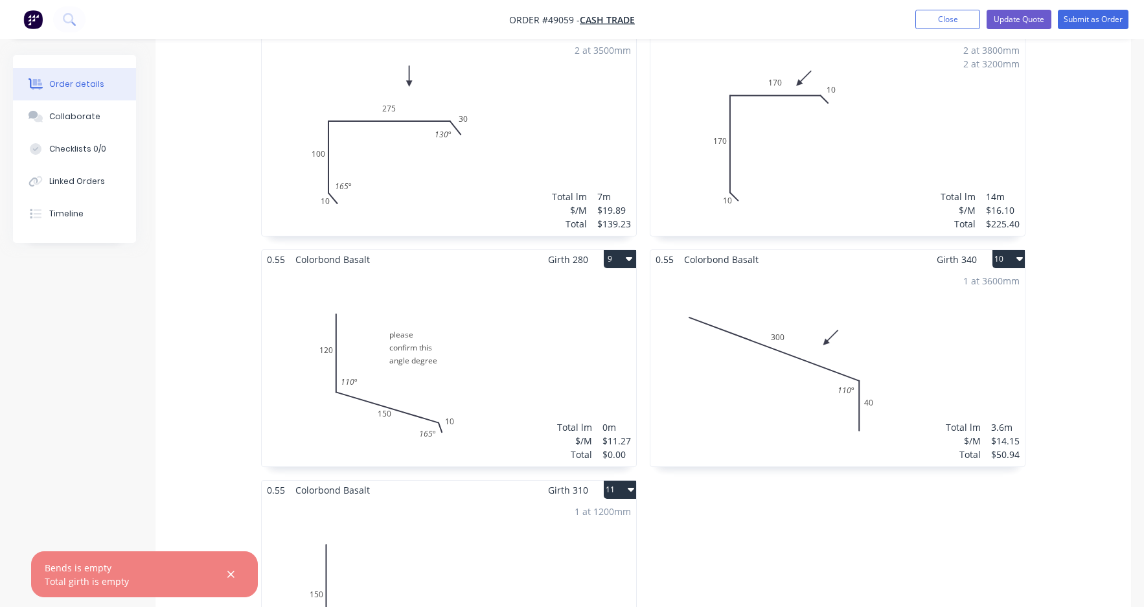
scroll to position [1102, 0]
click at [504, 344] on div "Total lm $/M Total 0m $11.27 $0.00" at bounding box center [449, 367] width 375 height 198
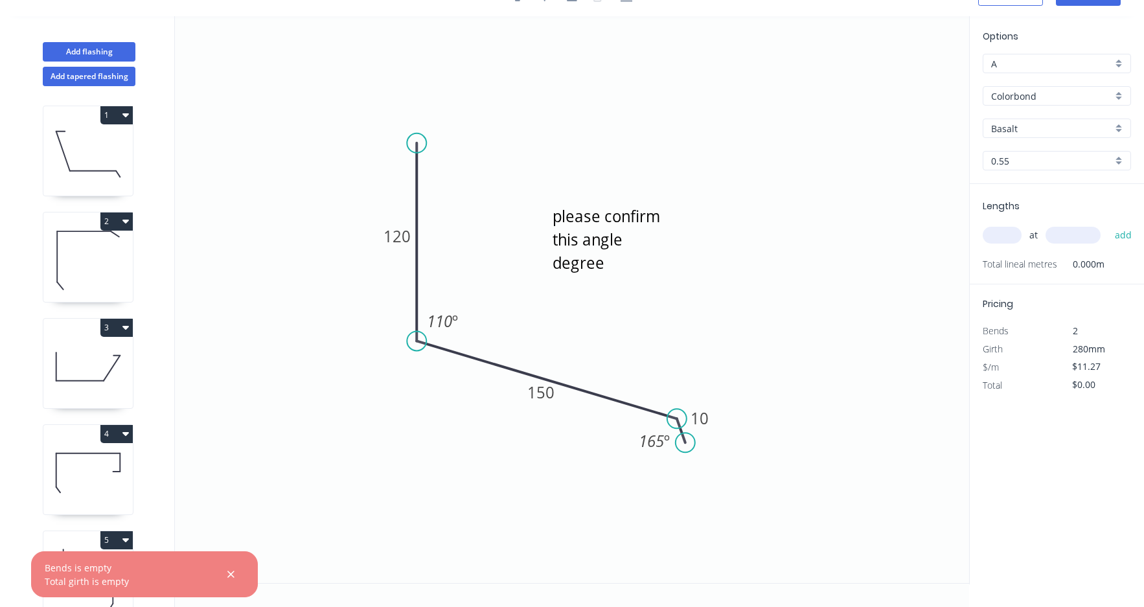
click at [863, 274] on icon "please confirm this angle degree 120 150 10 110 º 165 º" at bounding box center [572, 299] width 794 height 567
click at [842, 224] on icon "please confirm this angle degree 120 150 10 110 º 165 º" at bounding box center [572, 299] width 794 height 567
click at [1000, 235] on input "text" at bounding box center [1002, 235] width 39 height 17
type input "4"
type input "3000"
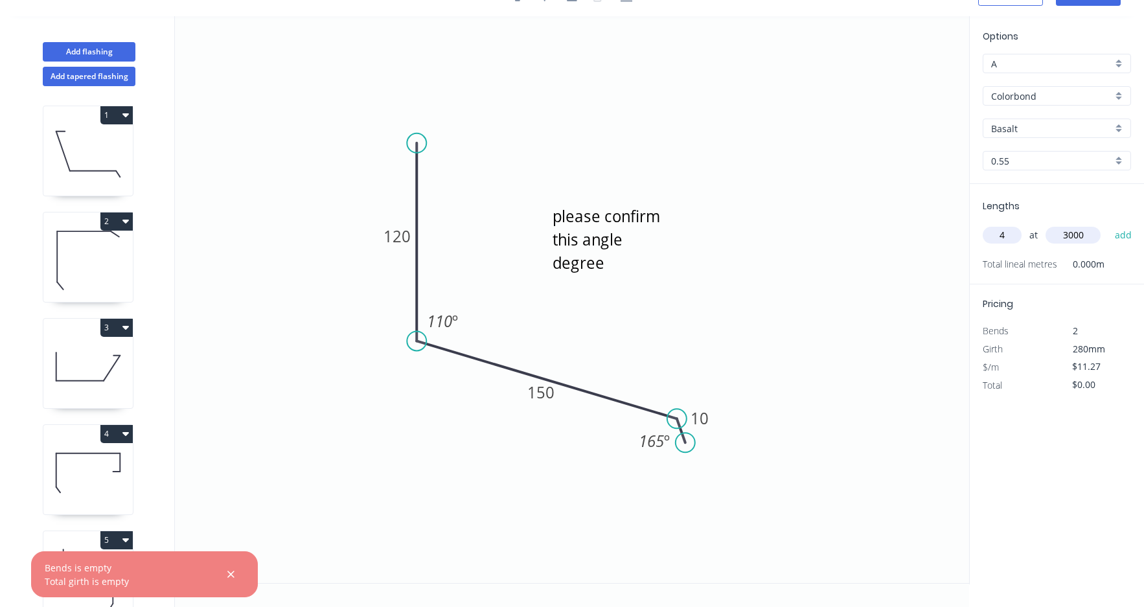
click at [1109, 224] on button "add" at bounding box center [1124, 235] width 30 height 22
type input "$135.24"
type input "2"
type input "3500"
click at [1109, 224] on button "add" at bounding box center [1124, 235] width 30 height 22
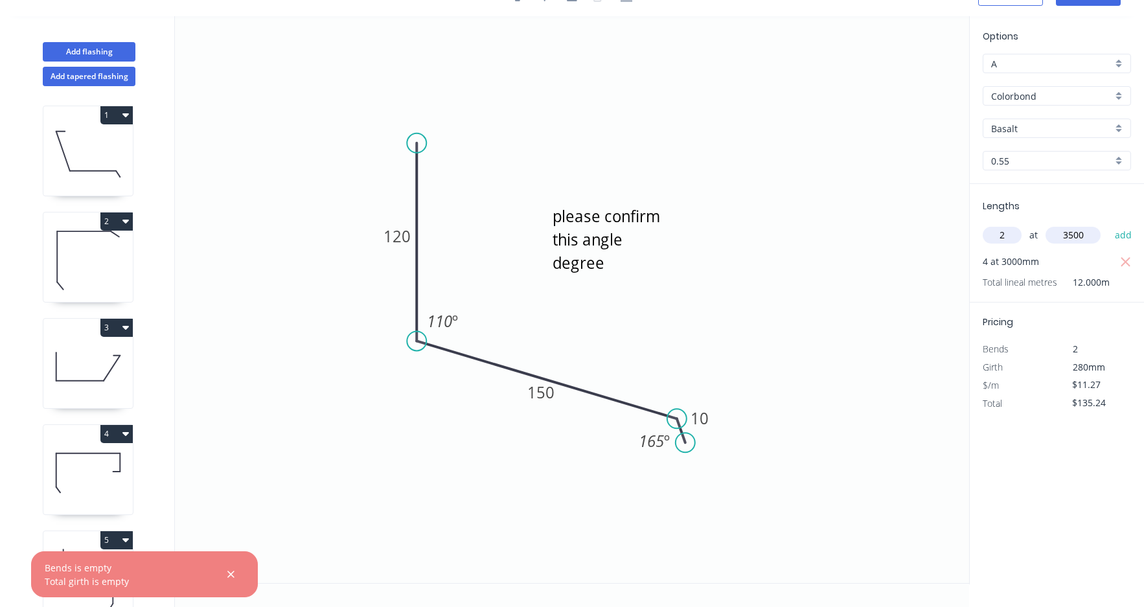
type input "$214.13"
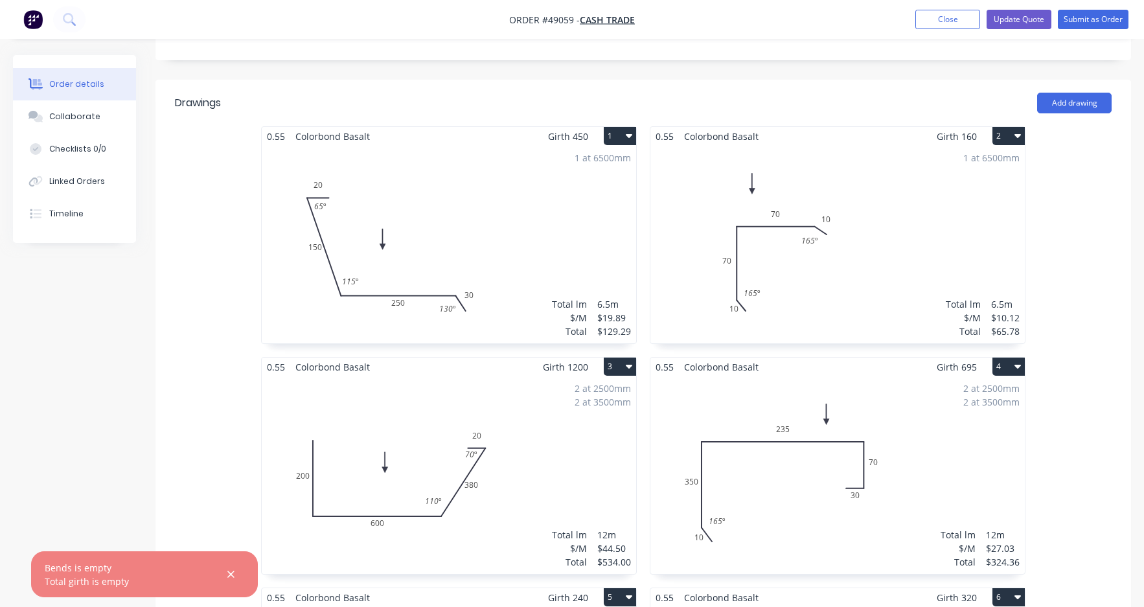
scroll to position [324, 0]
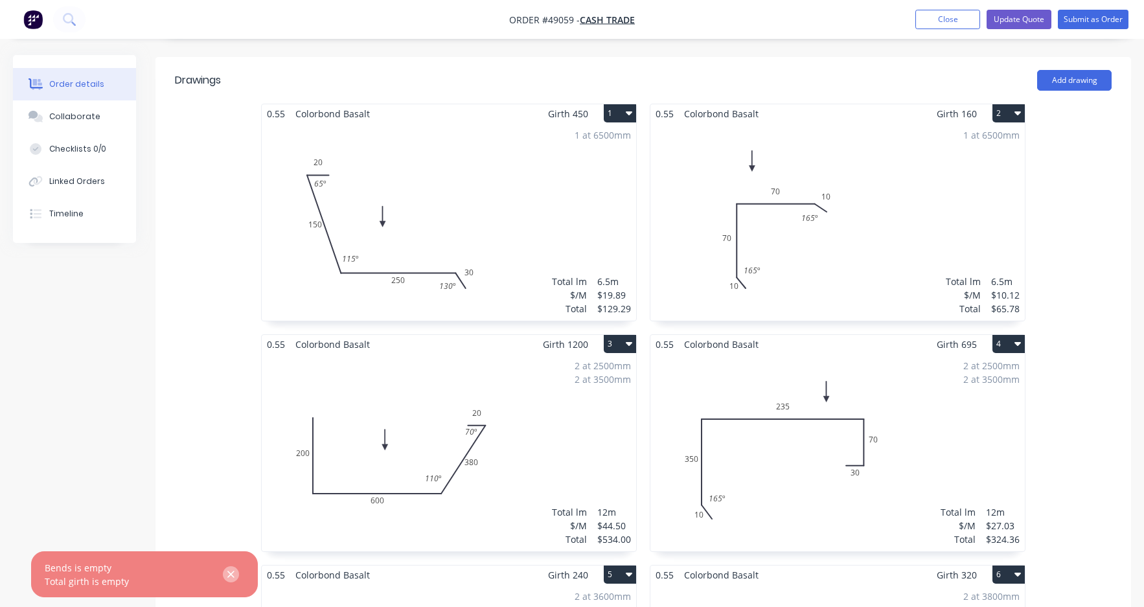
click at [231, 575] on icon "button" at bounding box center [230, 574] width 7 height 7
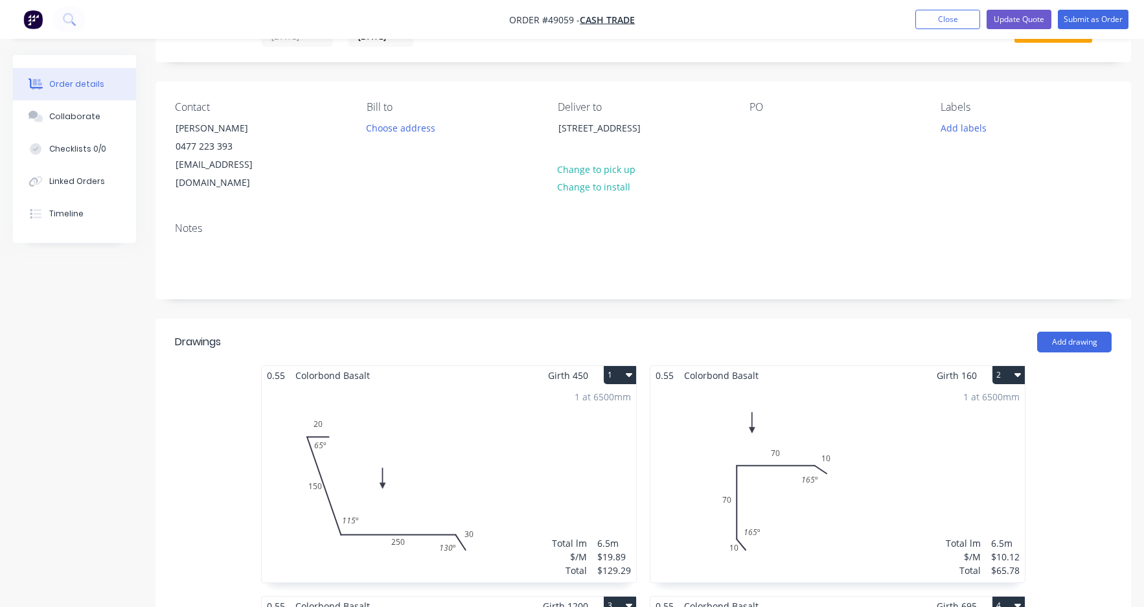
scroll to position [0, 0]
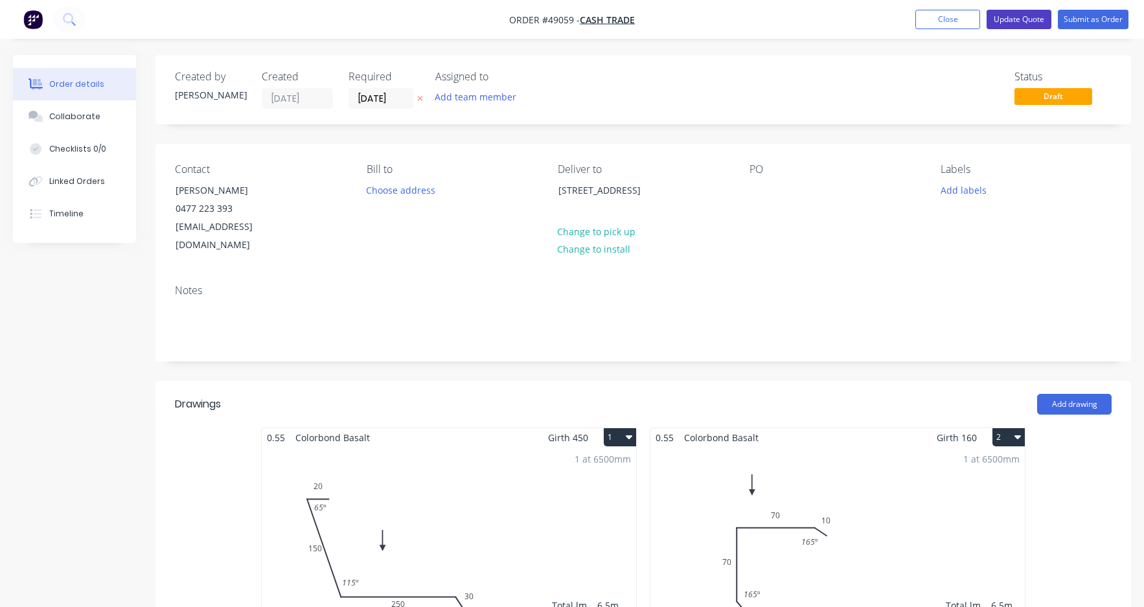
click at [1019, 19] on button "Update Quote" at bounding box center [1019, 19] width 65 height 19
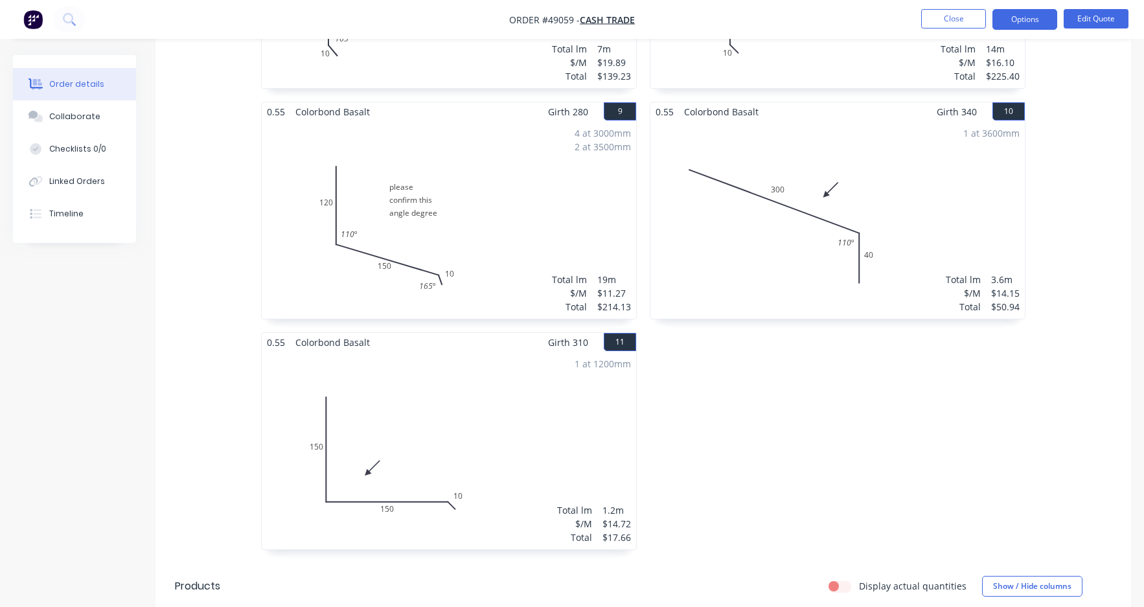
scroll to position [1166, 0]
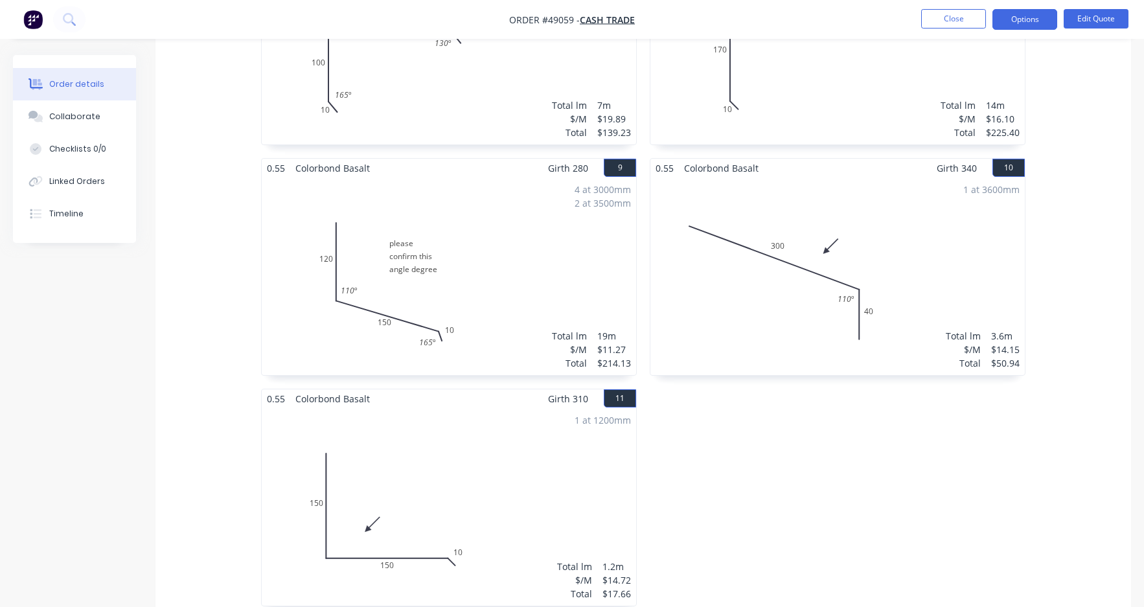
click at [461, 277] on div "4 at 3000mm 2 at 3500mm Total lm $/M Total 19m $11.27 $214.13" at bounding box center [449, 277] width 375 height 198
click at [1087, 22] on button "Edit Quote" at bounding box center [1096, 18] width 65 height 19
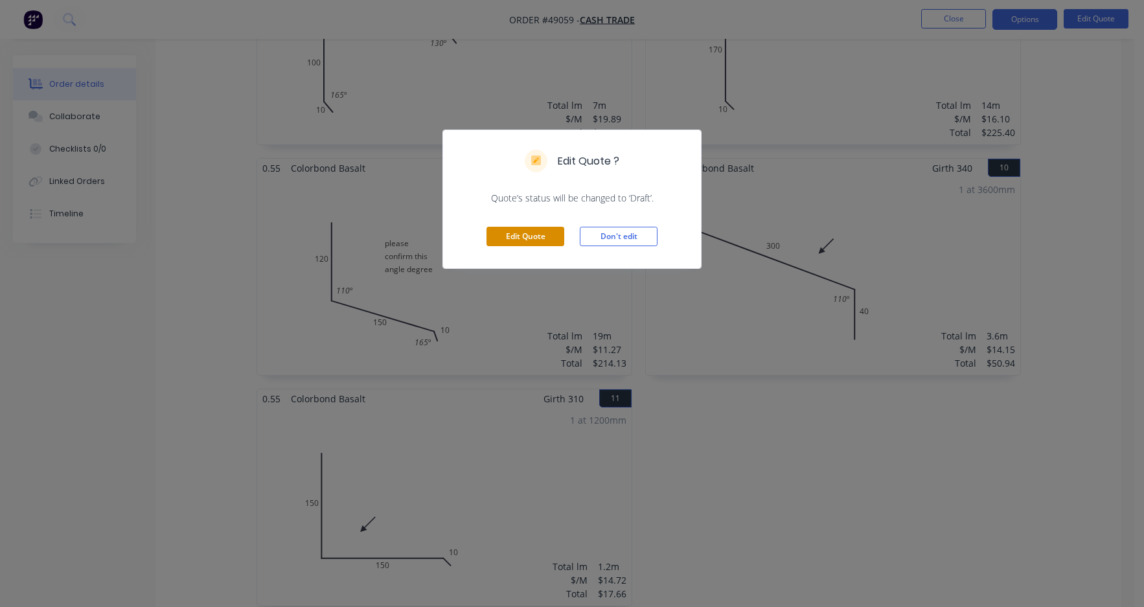
click at [549, 233] on button "Edit Quote" at bounding box center [526, 236] width 78 height 19
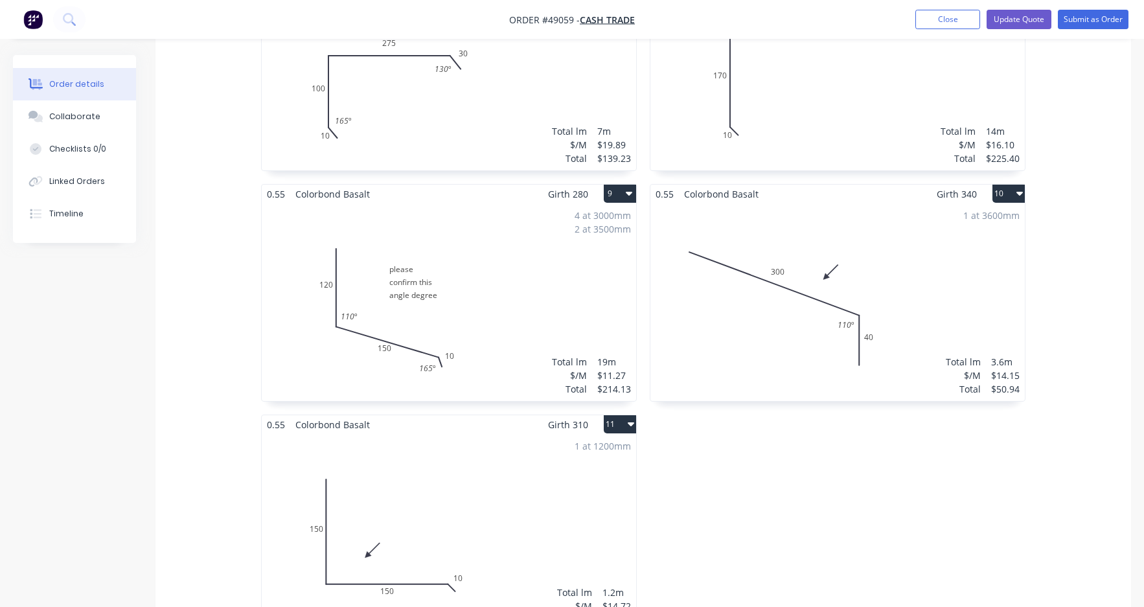
click at [524, 291] on div "4 at 3000mm 2 at 3500mm Total lm $/M Total 19m $11.27 $214.13" at bounding box center [449, 302] width 375 height 198
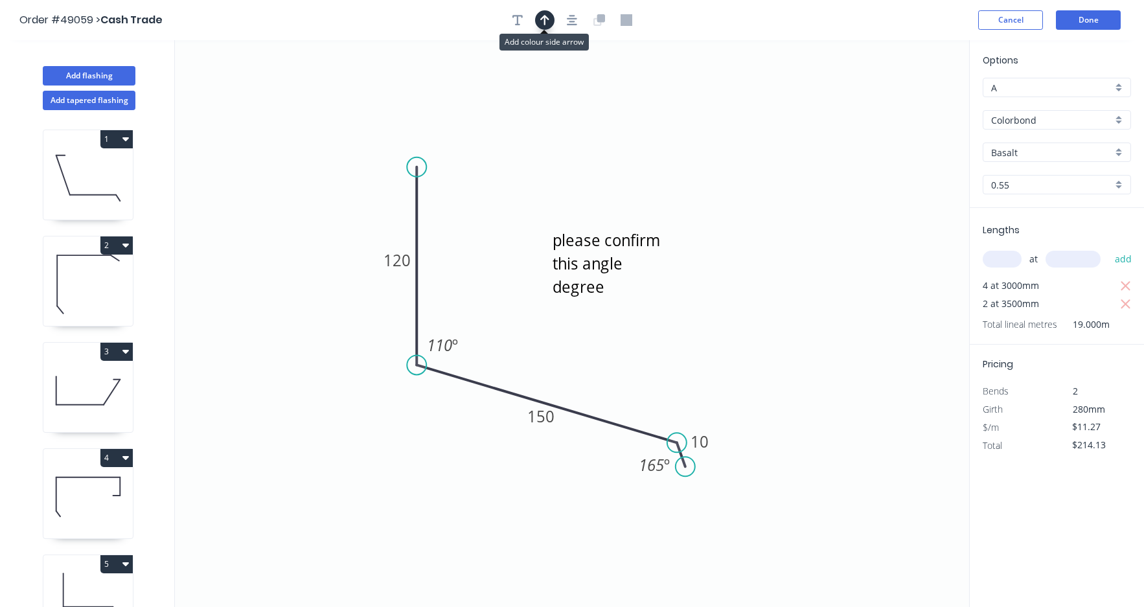
click at [549, 25] on icon "button" at bounding box center [544, 20] width 9 height 12
drag, startPoint x: 903, startPoint y: 98, endPoint x: 632, endPoint y: 159, distance: 277.6
click at [632, 159] on icon "please confirm this angle degree 120 150 10 110 º 165 º" at bounding box center [572, 323] width 794 height 567
drag, startPoint x: 903, startPoint y: 100, endPoint x: 494, endPoint y: 232, distance: 430.4
click at [494, 232] on icon at bounding box center [495, 216] width 12 height 41
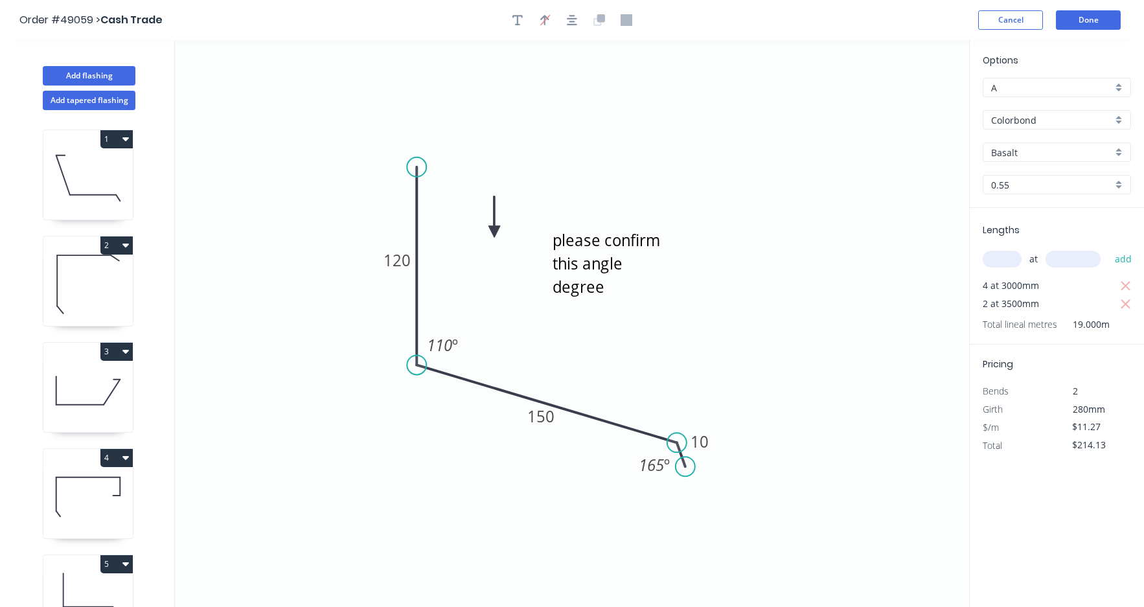
click at [494, 232] on icon at bounding box center [495, 216] width 12 height 41
click at [818, 165] on icon "please confirm this angle degree 120 150 10 110 º 165 º" at bounding box center [572, 323] width 794 height 567
click at [1082, 20] on button "Done" at bounding box center [1088, 19] width 65 height 19
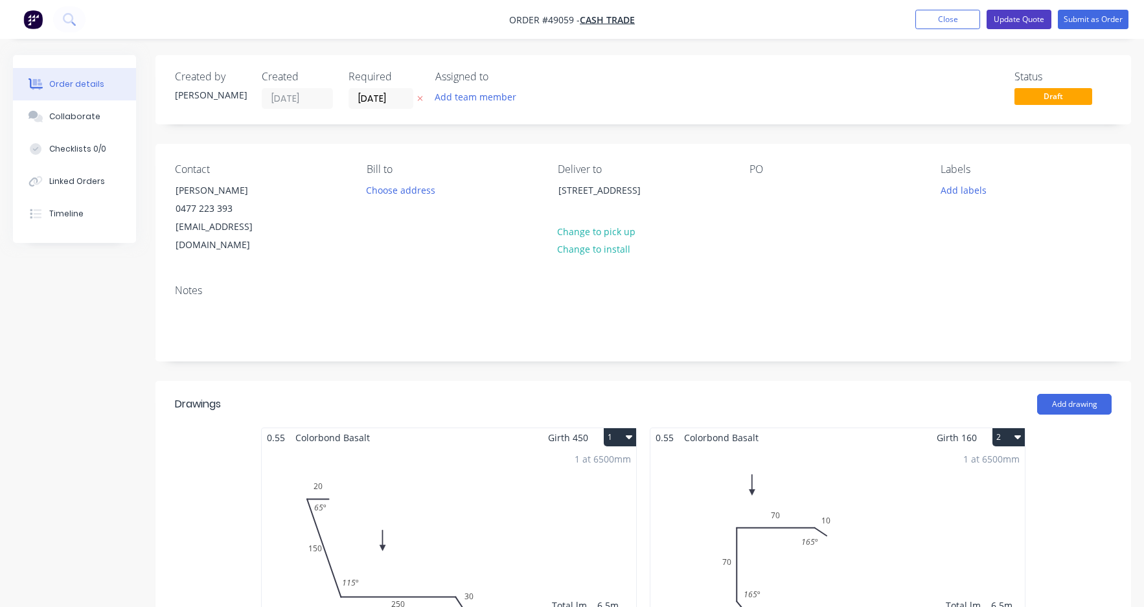
click at [1022, 13] on button "Update Quote" at bounding box center [1019, 19] width 65 height 19
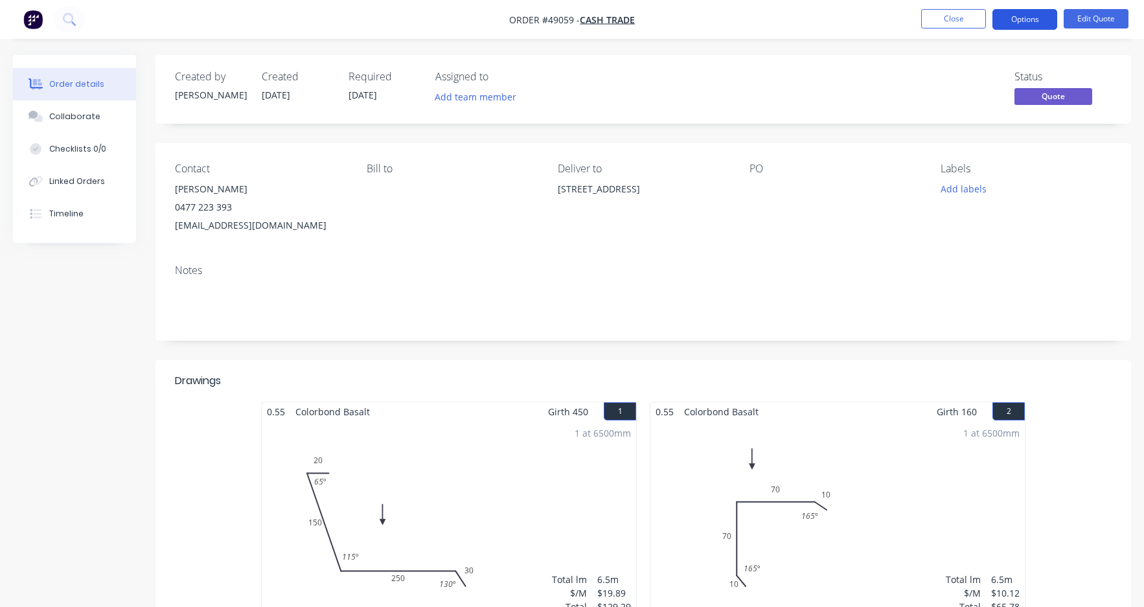
click at [1018, 20] on button "Options" at bounding box center [1025, 19] width 65 height 21
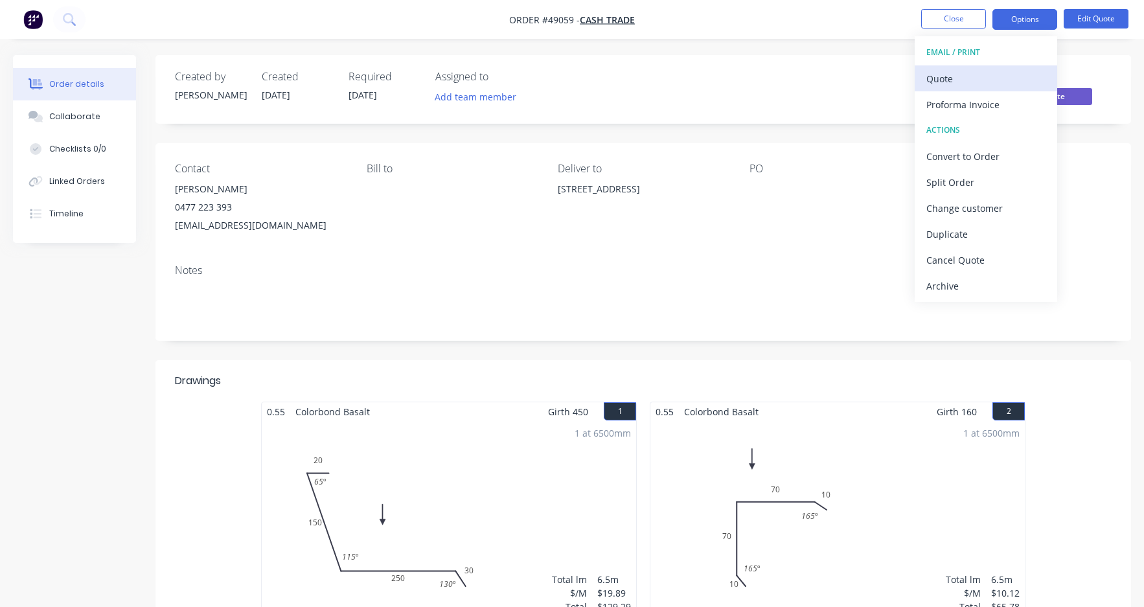
click at [990, 71] on div "Quote" at bounding box center [986, 78] width 119 height 19
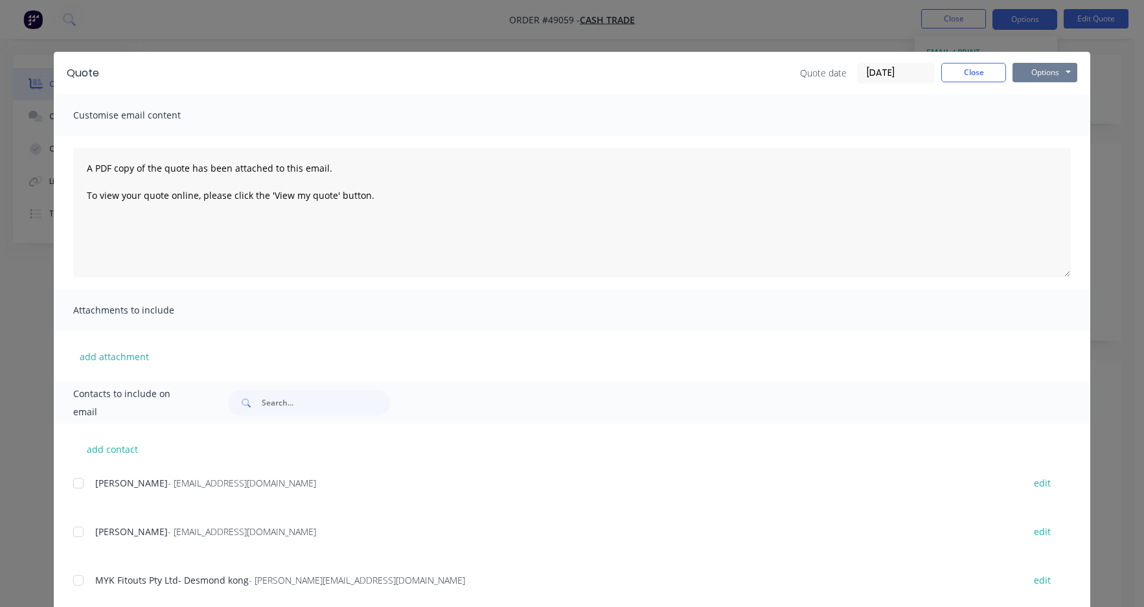
click at [1053, 70] on button "Options" at bounding box center [1045, 72] width 65 height 19
click at [1053, 119] on button "Print" at bounding box center [1054, 116] width 83 height 21
click at [977, 72] on button "Close" at bounding box center [974, 72] width 65 height 19
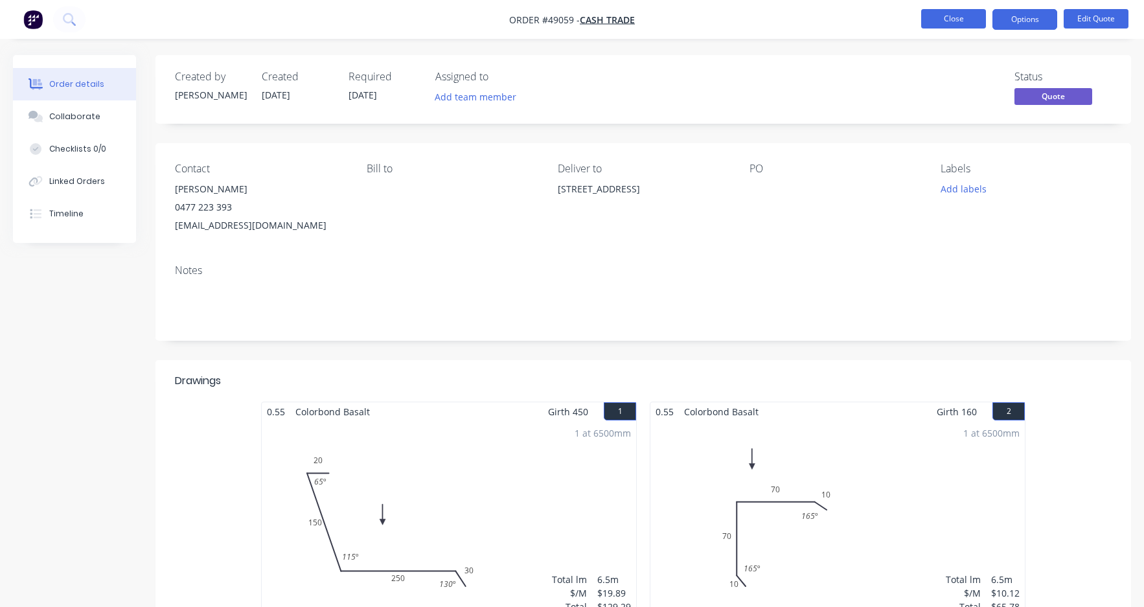
click at [947, 14] on button "Close" at bounding box center [954, 18] width 65 height 19
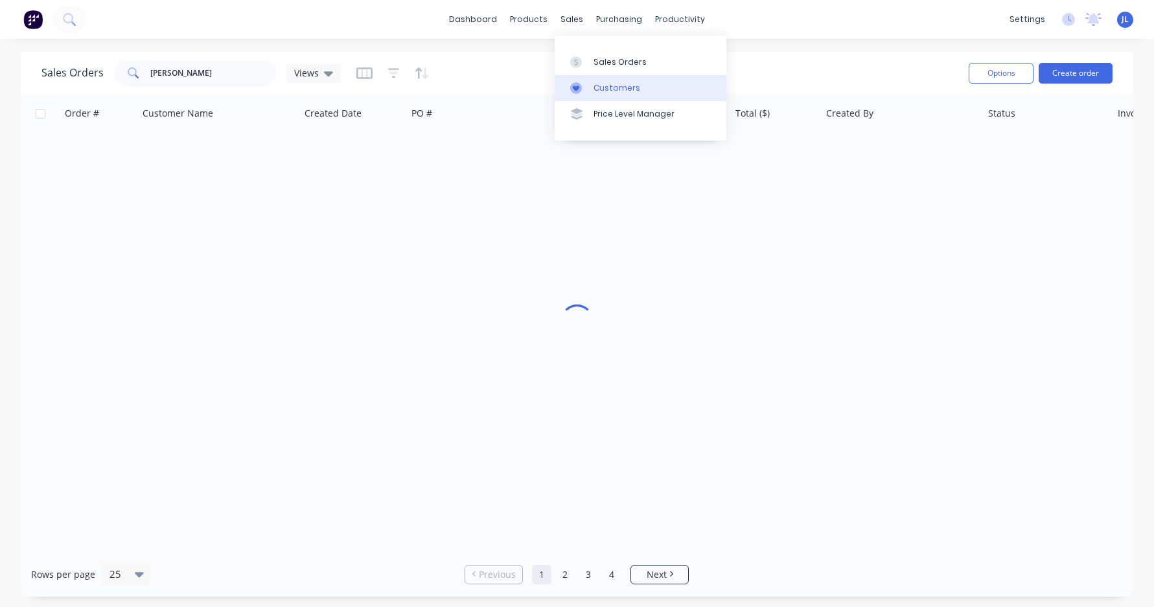
click at [612, 93] on div "Customers" at bounding box center [617, 88] width 47 height 12
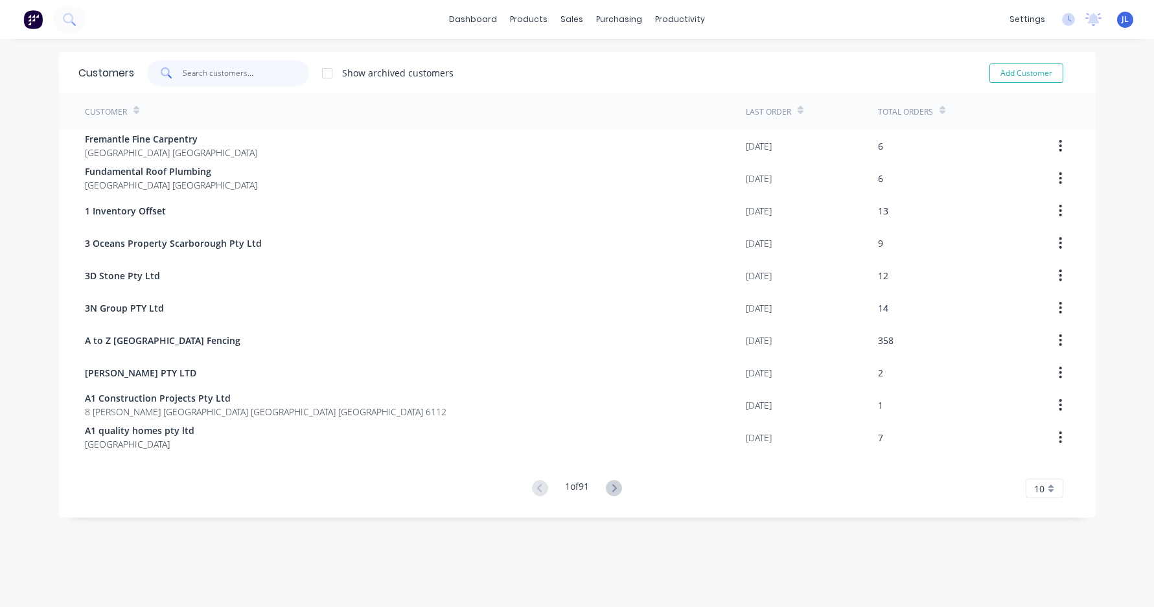
click at [238, 79] on input "text" at bounding box center [246, 73] width 126 height 26
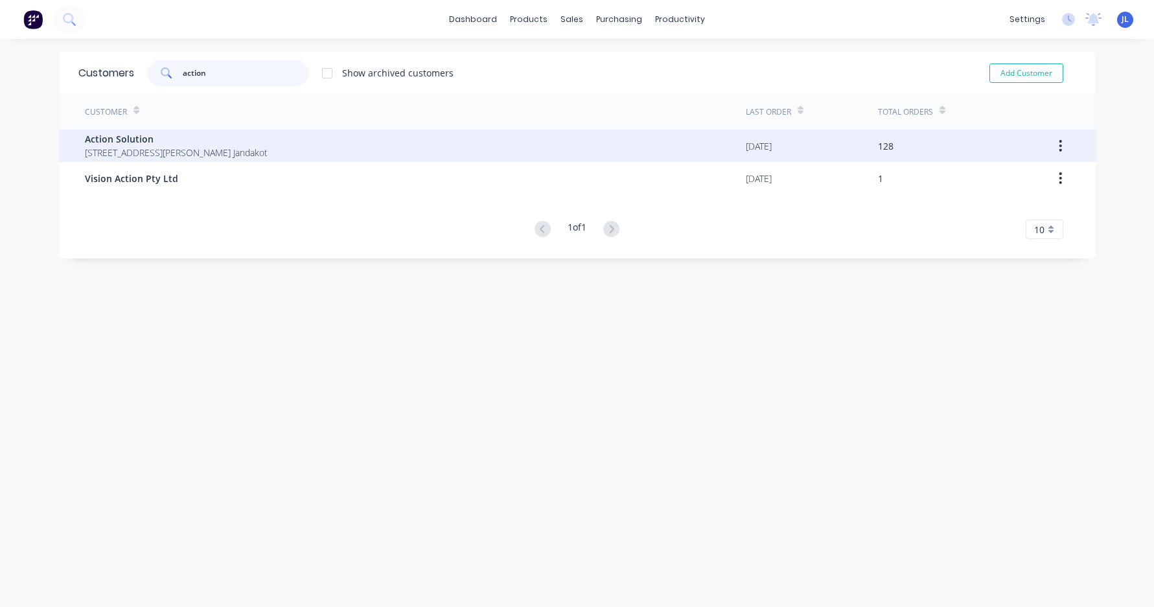
type input "action"
click at [410, 146] on div "Action Solution 63 Cutler Rd, Jandakot WA 6164 Jandakot" at bounding box center [415, 146] width 661 height 32
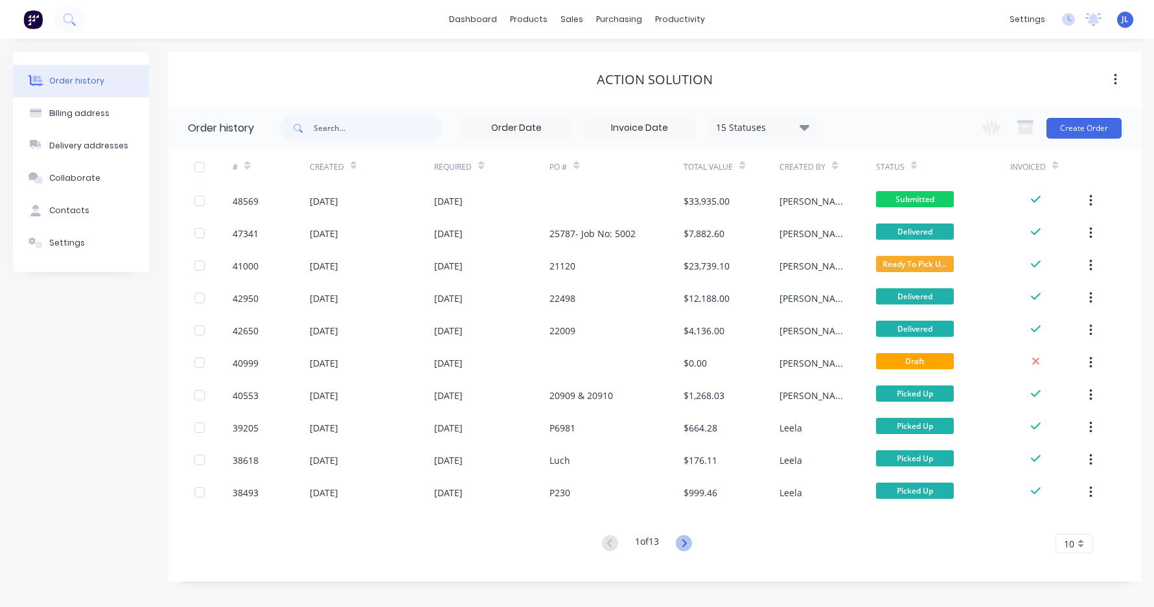
click at [684, 546] on icon at bounding box center [684, 543] width 16 height 16
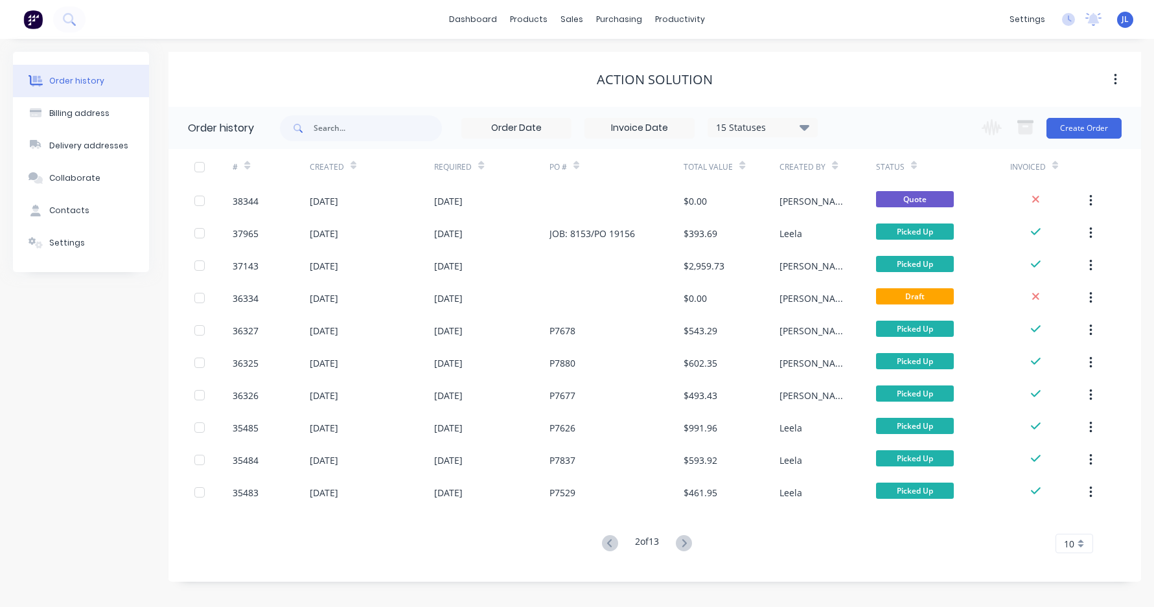
click at [684, 546] on icon at bounding box center [684, 543] width 16 height 16
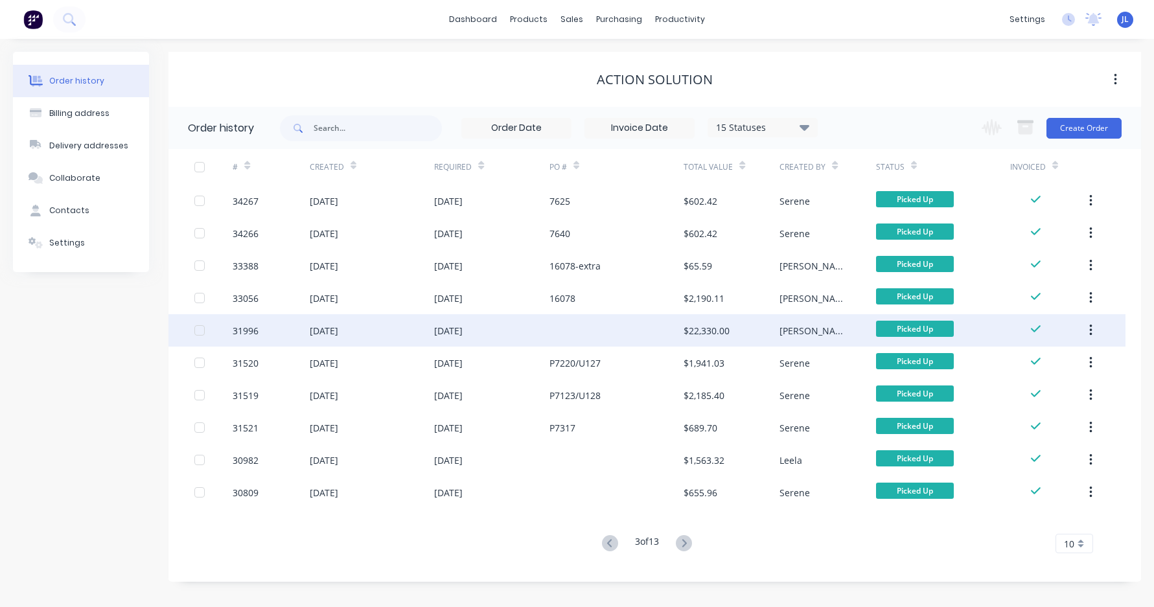
click at [601, 328] on div at bounding box center [617, 330] width 134 height 32
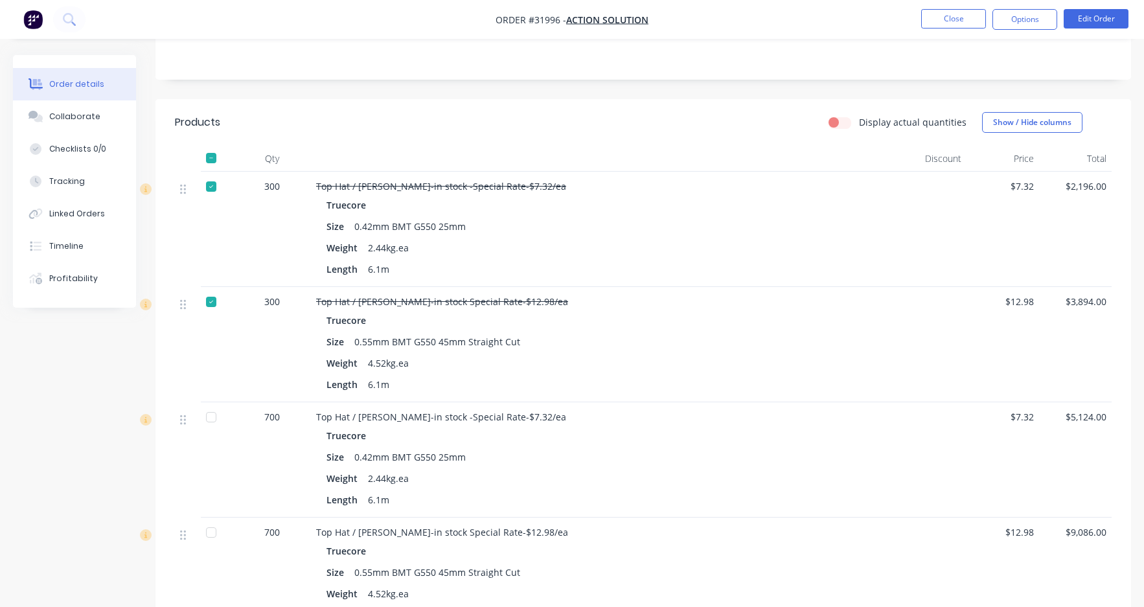
scroll to position [324, 0]
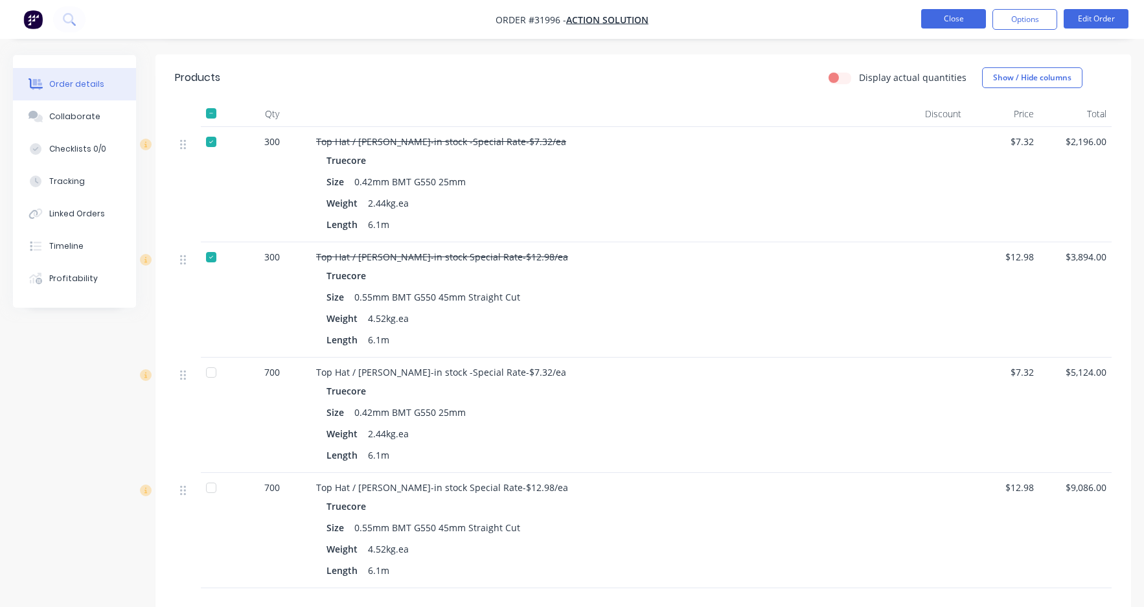
click at [942, 27] on button "Close" at bounding box center [954, 18] width 65 height 19
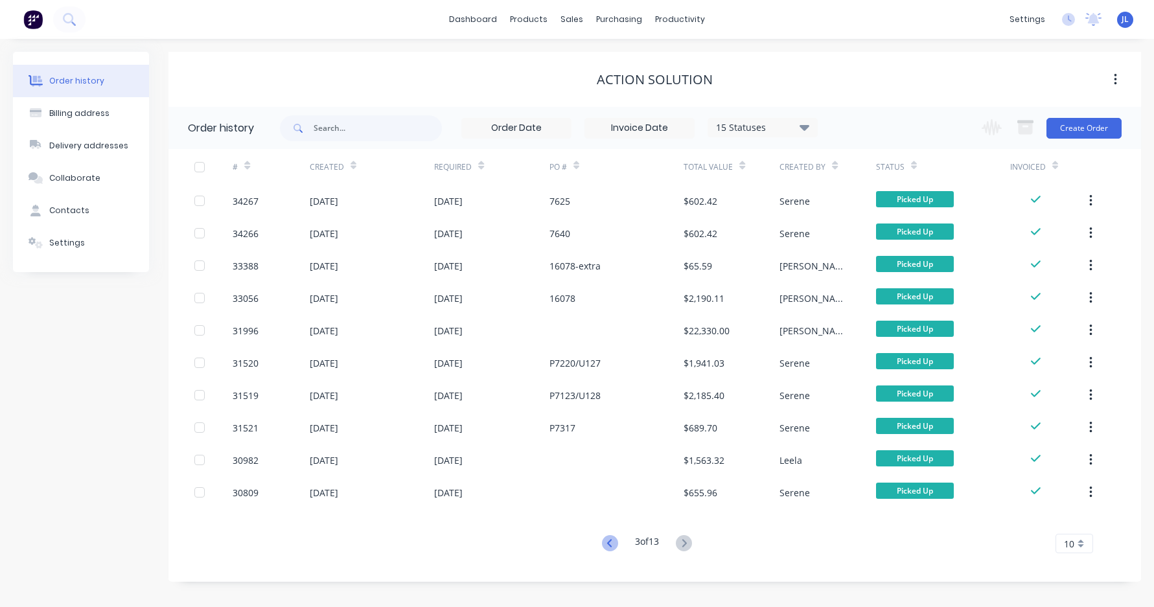
click at [607, 547] on icon at bounding box center [610, 543] width 16 height 16
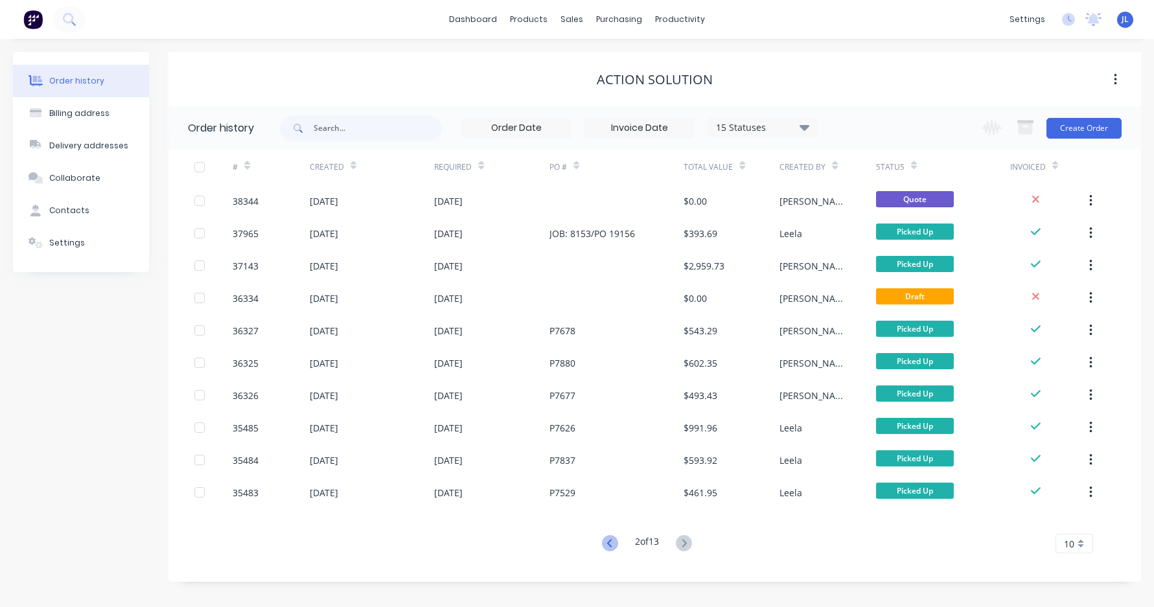
click at [603, 540] on icon at bounding box center [610, 543] width 16 height 16
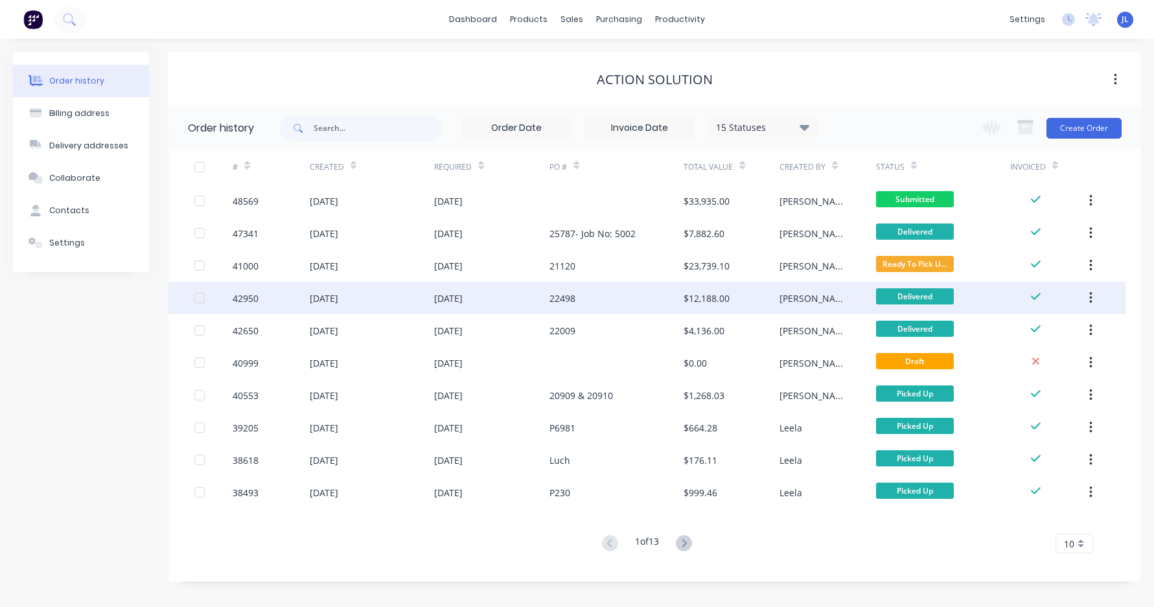
click at [625, 299] on div "22498" at bounding box center [617, 298] width 134 height 32
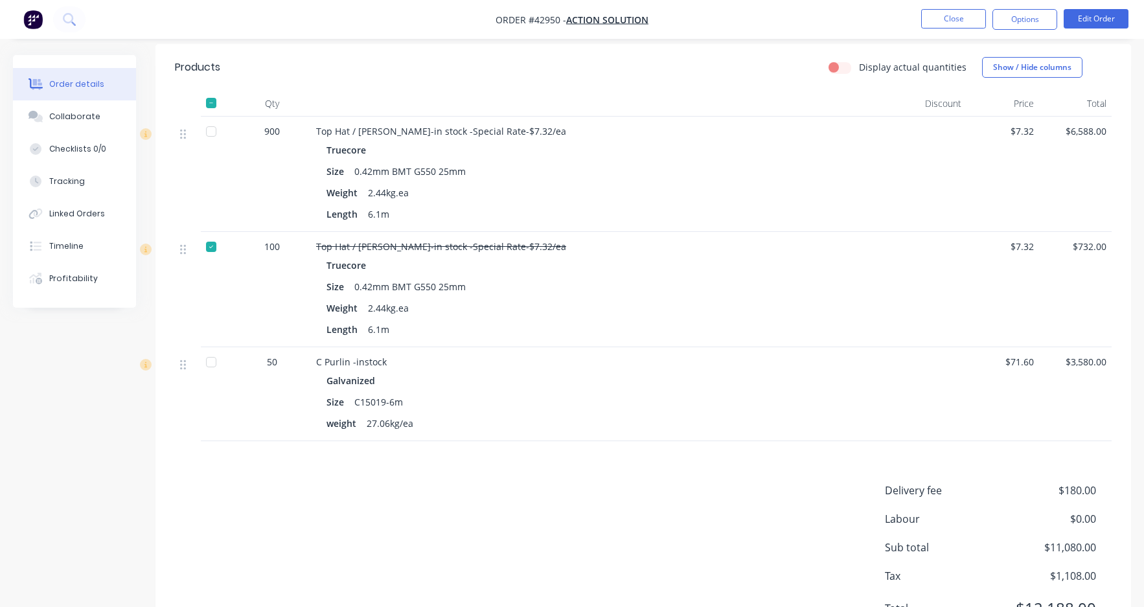
scroll to position [368, 0]
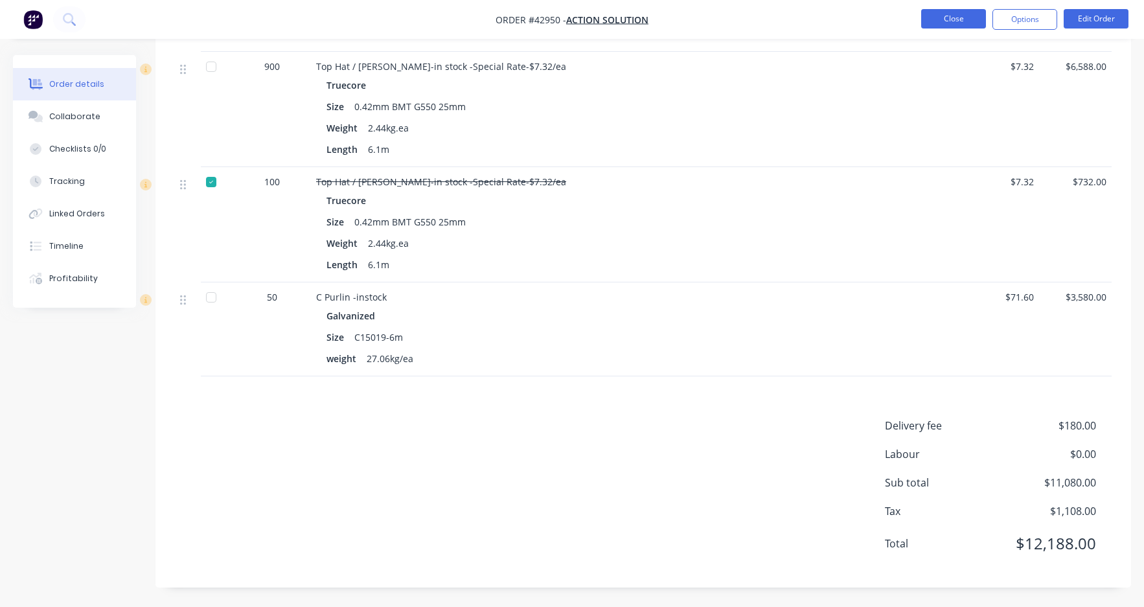
click at [931, 19] on button "Close" at bounding box center [954, 18] width 65 height 19
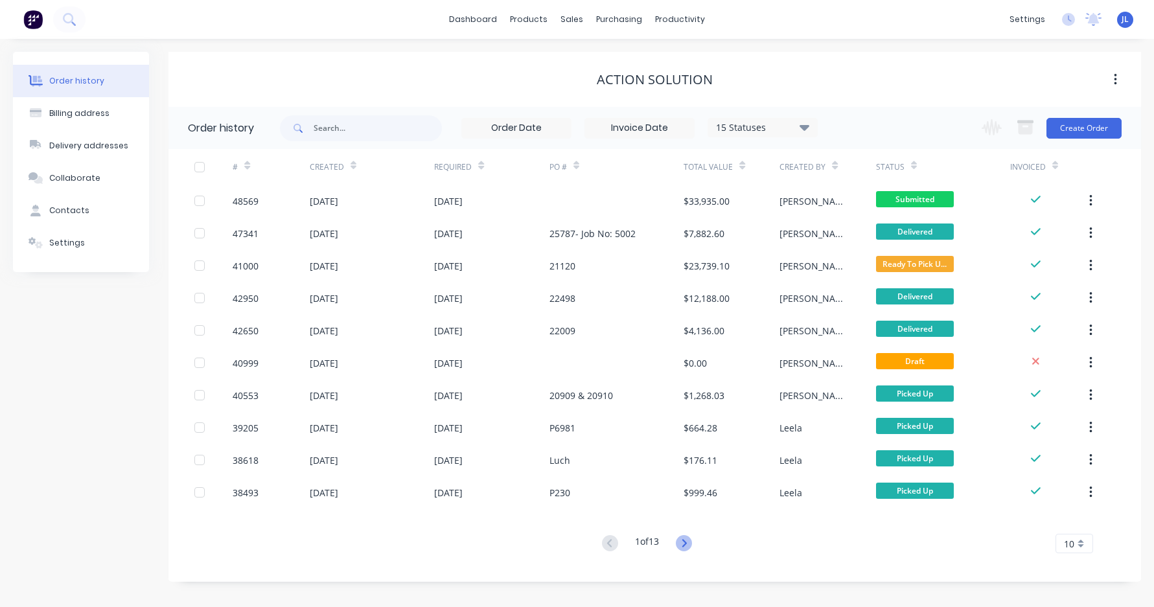
click at [687, 544] on icon at bounding box center [684, 543] width 5 height 8
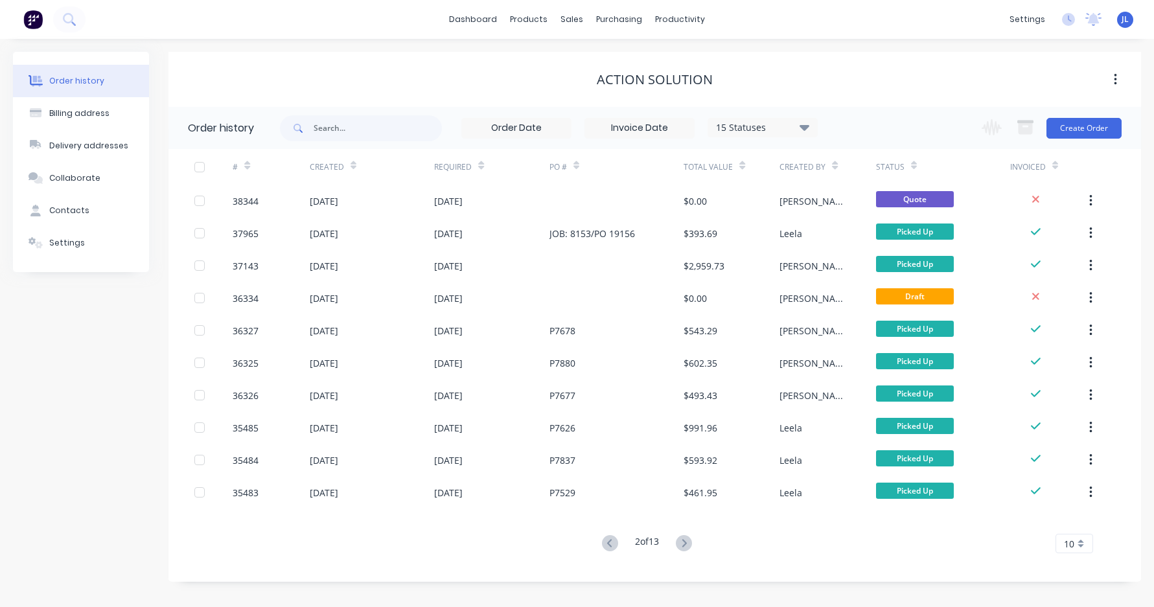
click at [687, 544] on icon at bounding box center [684, 543] width 5 height 8
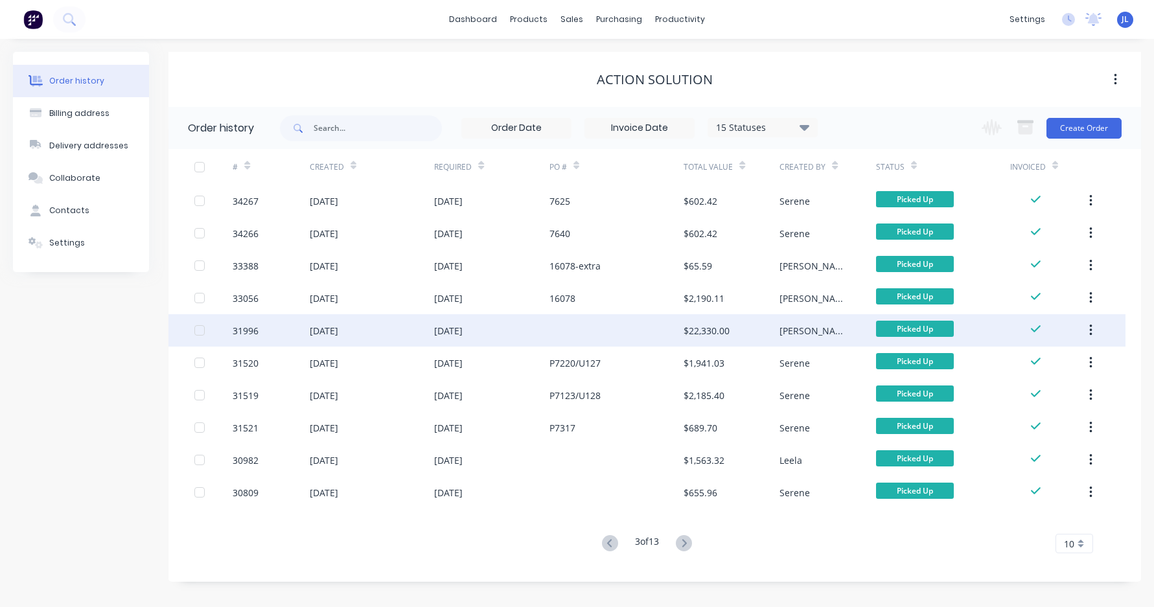
click at [630, 327] on div at bounding box center [617, 330] width 134 height 32
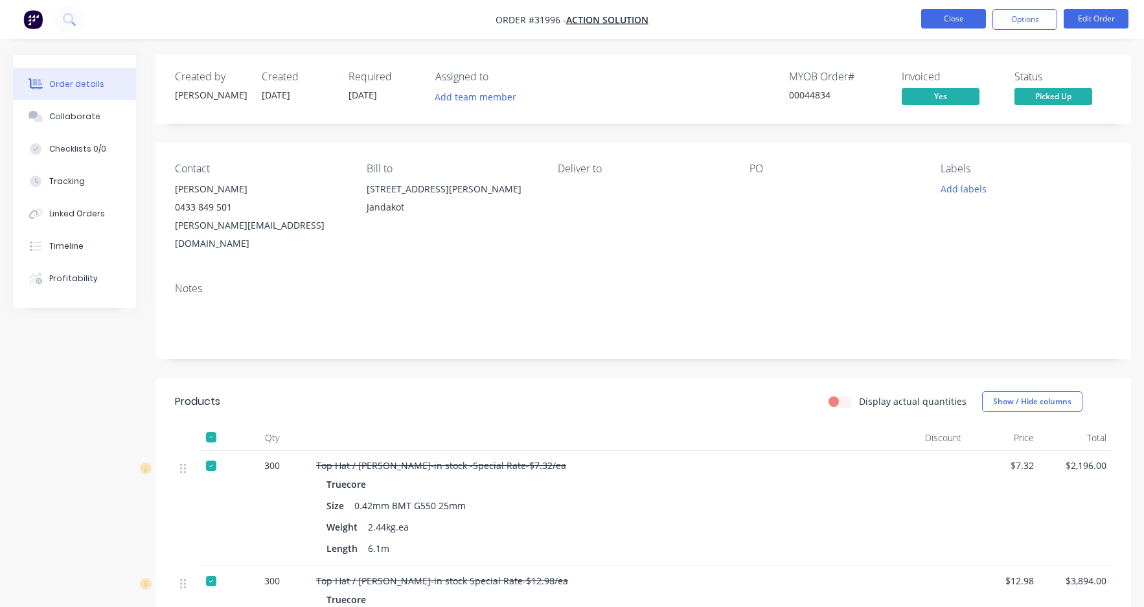
click at [937, 22] on button "Close" at bounding box center [954, 18] width 65 height 19
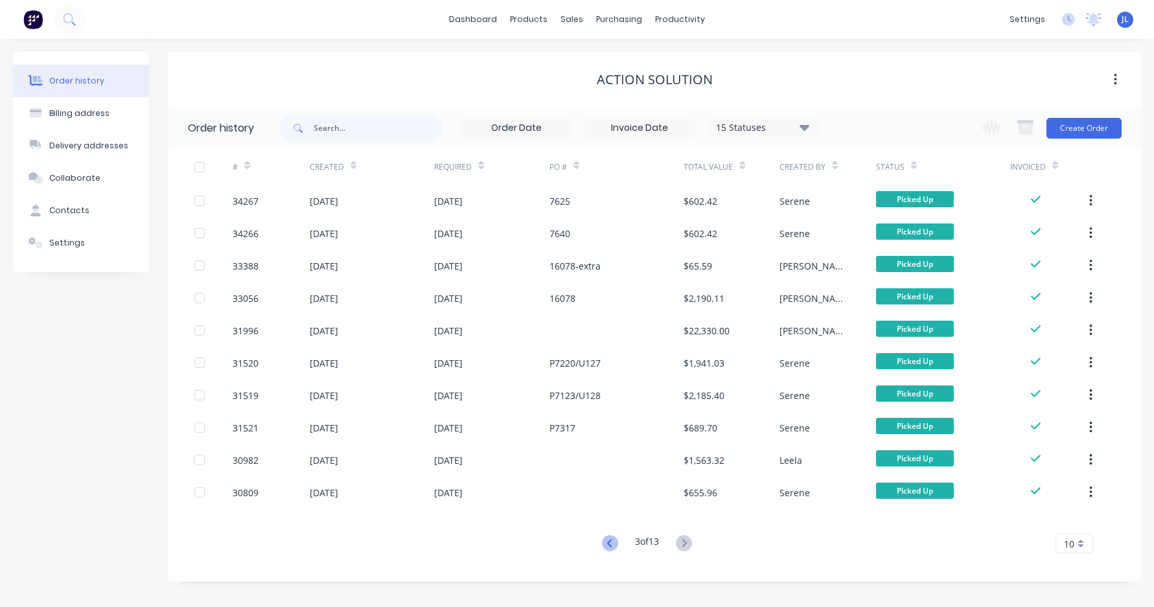
click at [602, 543] on icon at bounding box center [610, 543] width 16 height 16
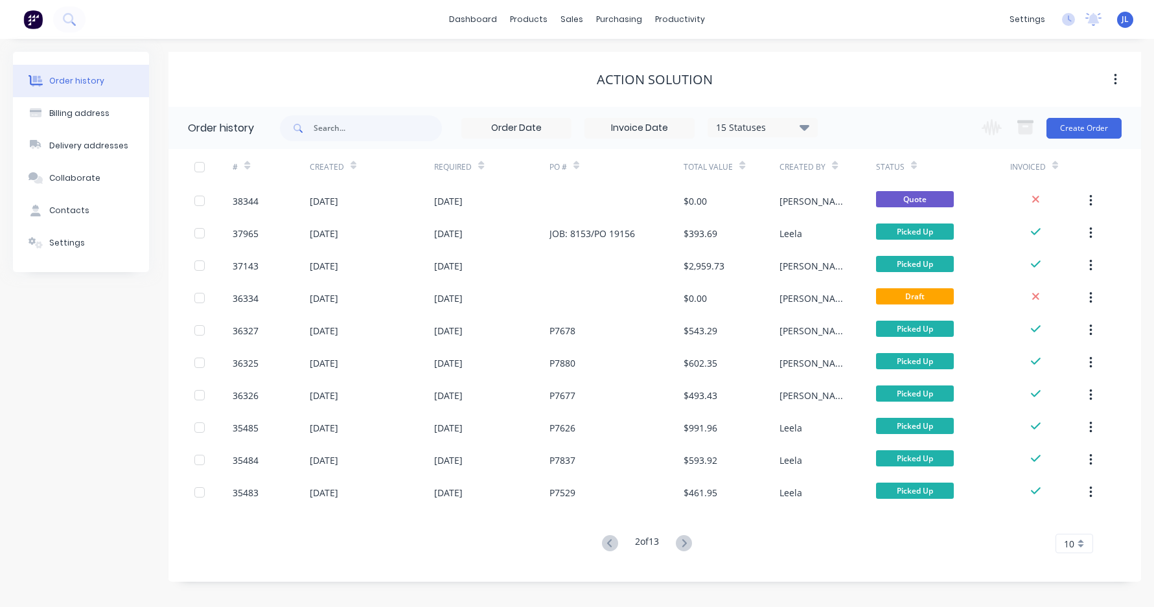
click at [604, 542] on icon at bounding box center [610, 543] width 16 height 16
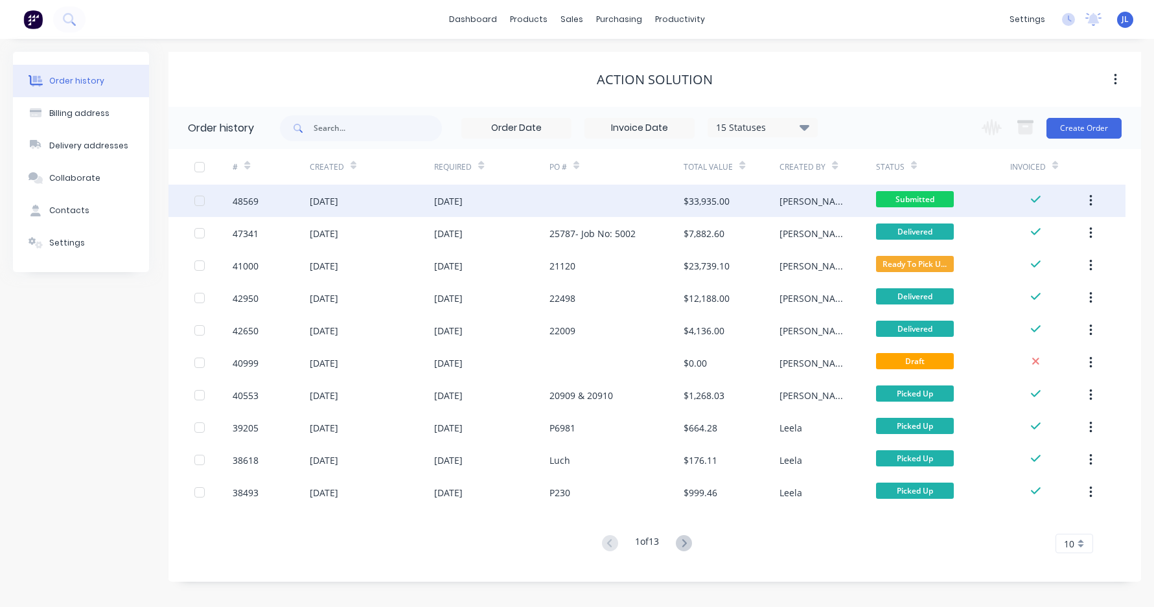
click at [629, 198] on div at bounding box center [617, 201] width 134 height 32
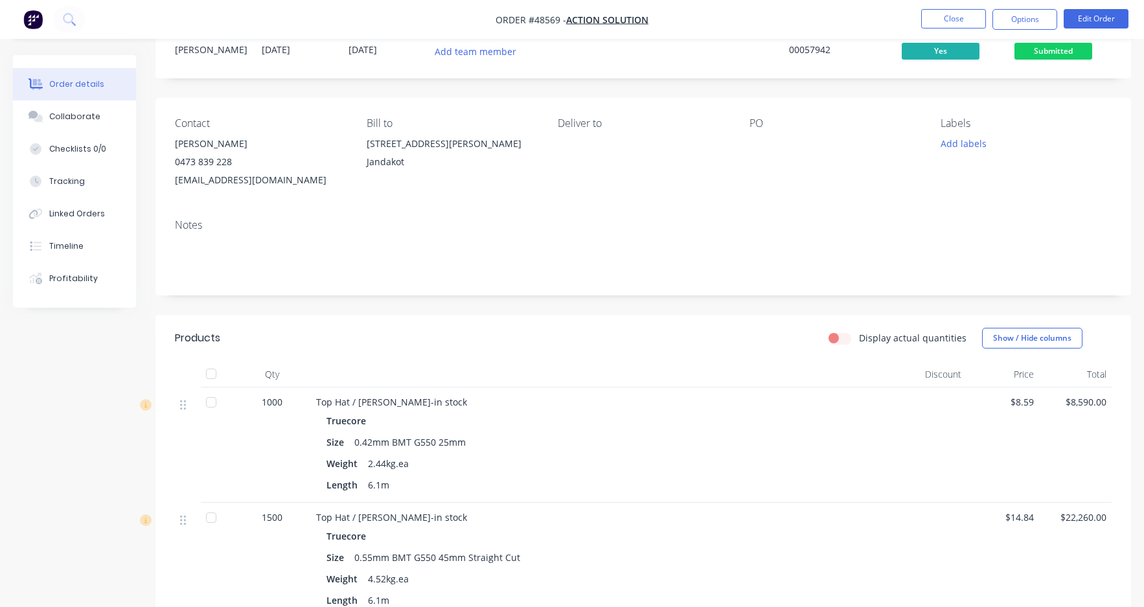
scroll to position [65, 0]
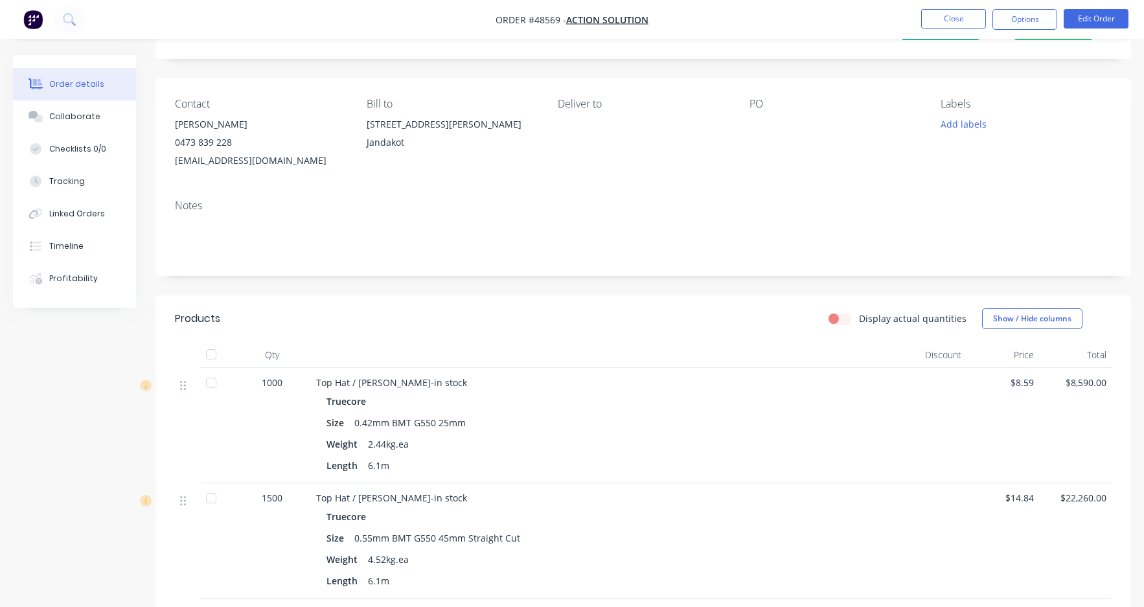
click at [1034, 384] on div "$8.59" at bounding box center [1003, 425] width 73 height 115
click at [1098, 19] on button "Edit Order" at bounding box center [1096, 18] width 65 height 19
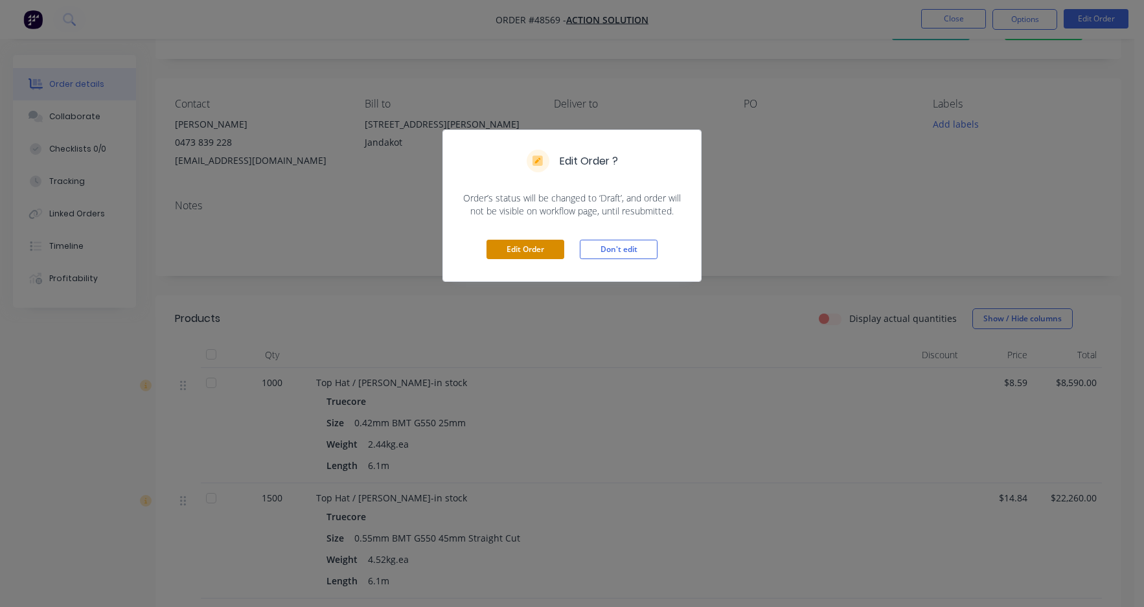
click at [539, 247] on button "Edit Order" at bounding box center [526, 249] width 78 height 19
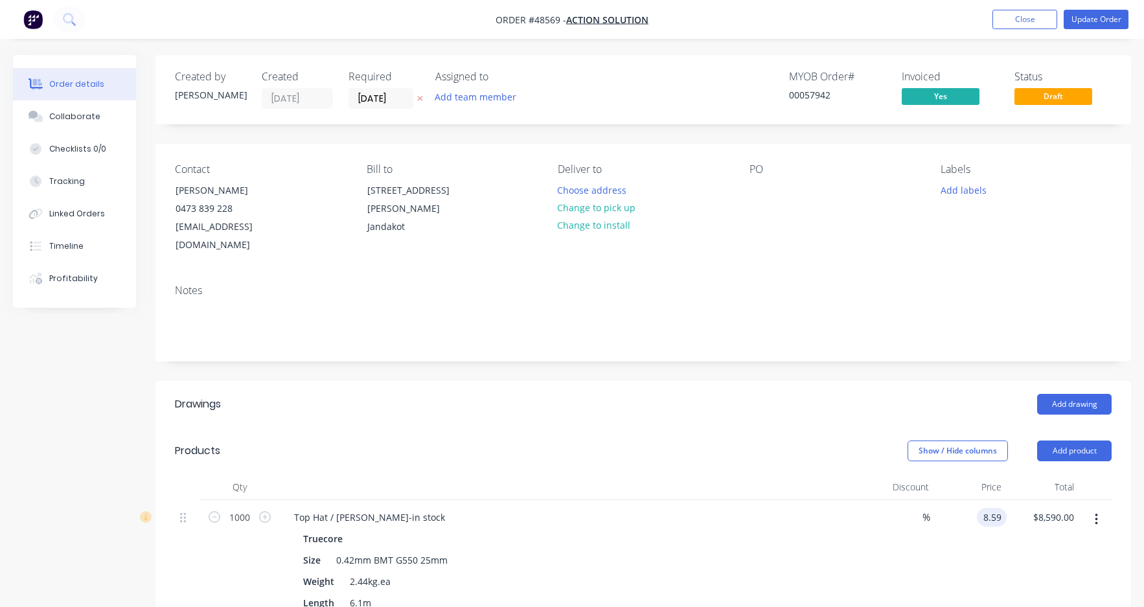
click at [993, 508] on input "8.59" at bounding box center [994, 517] width 25 height 19
type input "$7.32"
type input "$7,320.00"
click at [963, 539] on div "$7.32 7.32" at bounding box center [970, 560] width 73 height 121
click at [945, 543] on div "$7.32 $7.32" at bounding box center [970, 560] width 73 height 121
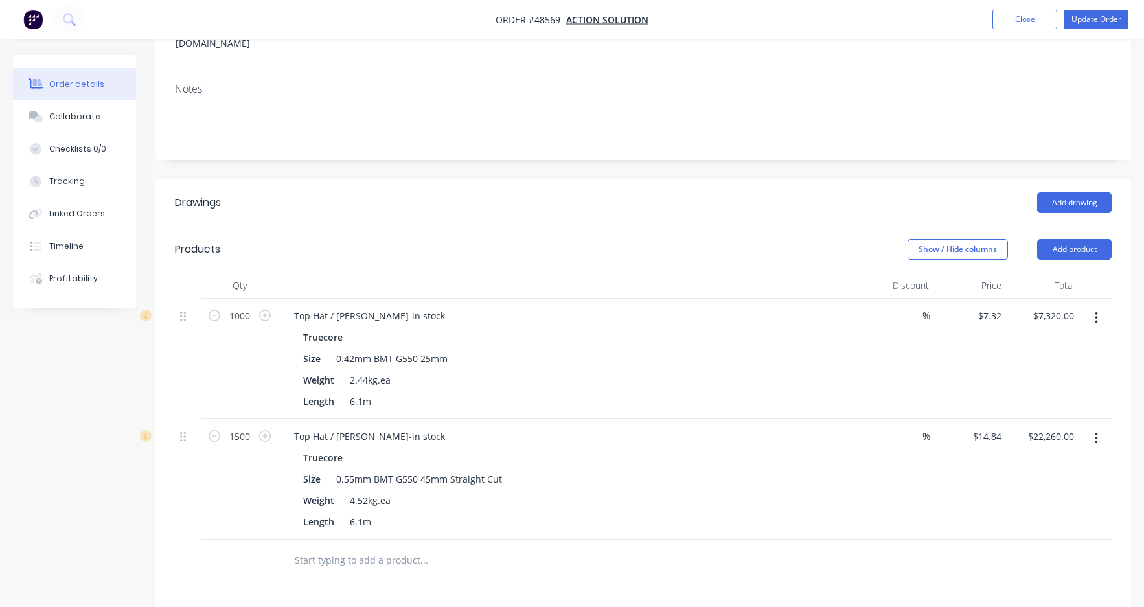
scroll to position [324, 0]
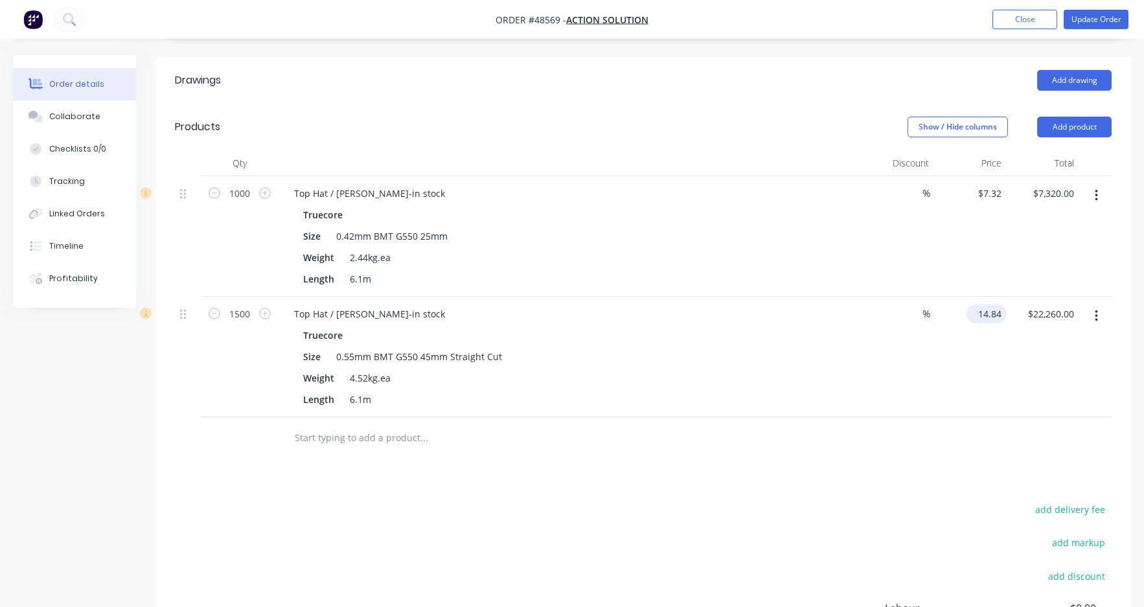
click at [990, 305] on input "14.84" at bounding box center [989, 314] width 35 height 19
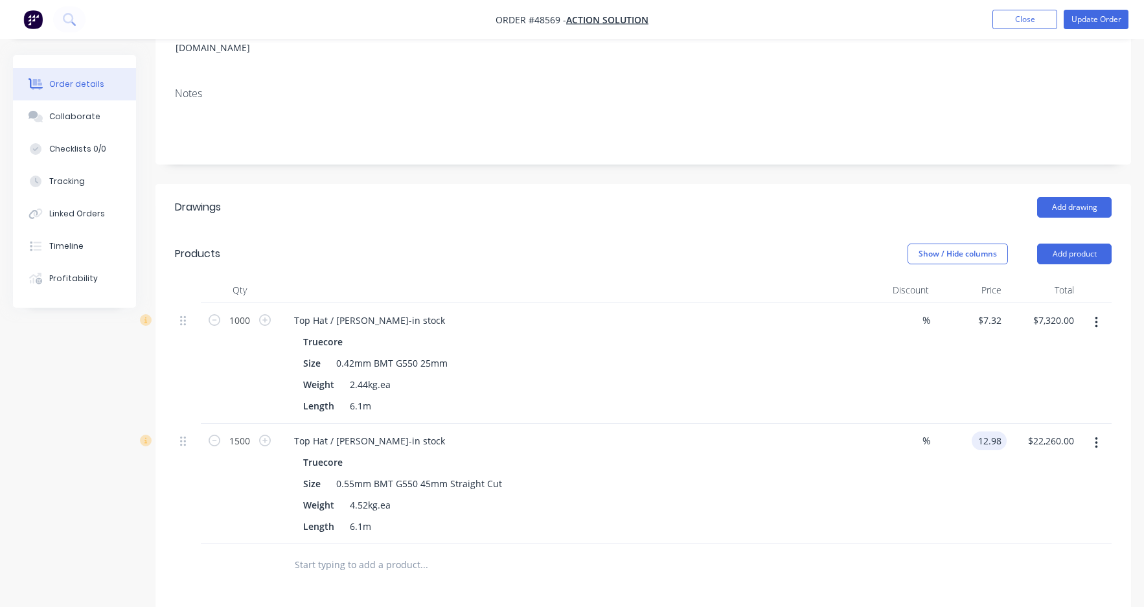
scroll to position [0, 0]
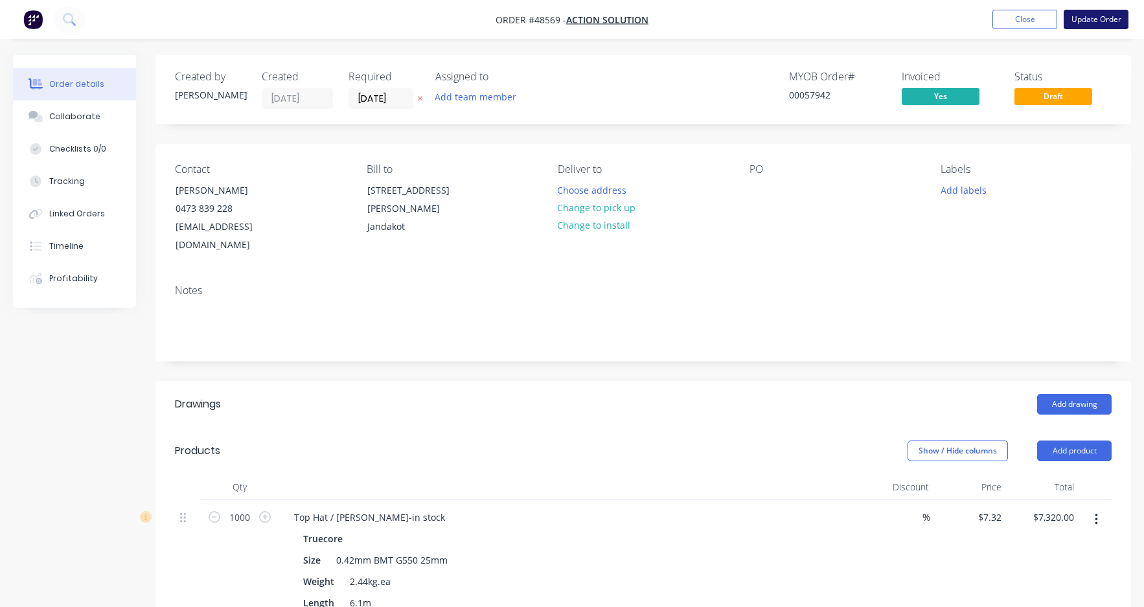
type input "$12.98"
type input "$19,470.00"
click at [1088, 19] on button "Update Order" at bounding box center [1096, 19] width 65 height 19
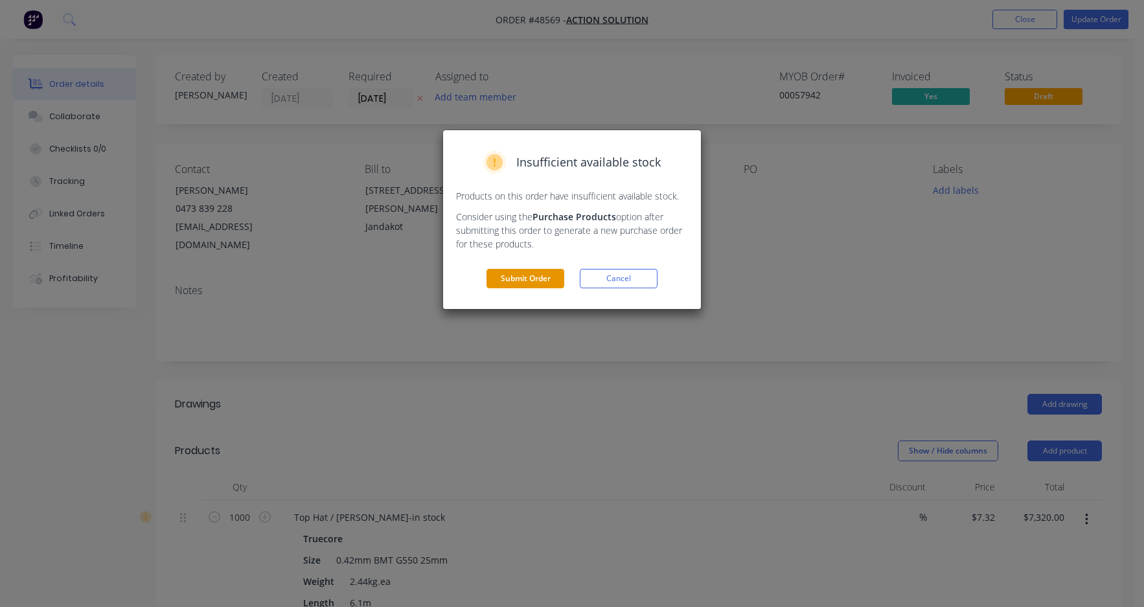
click at [539, 280] on button "Submit Order" at bounding box center [526, 278] width 78 height 19
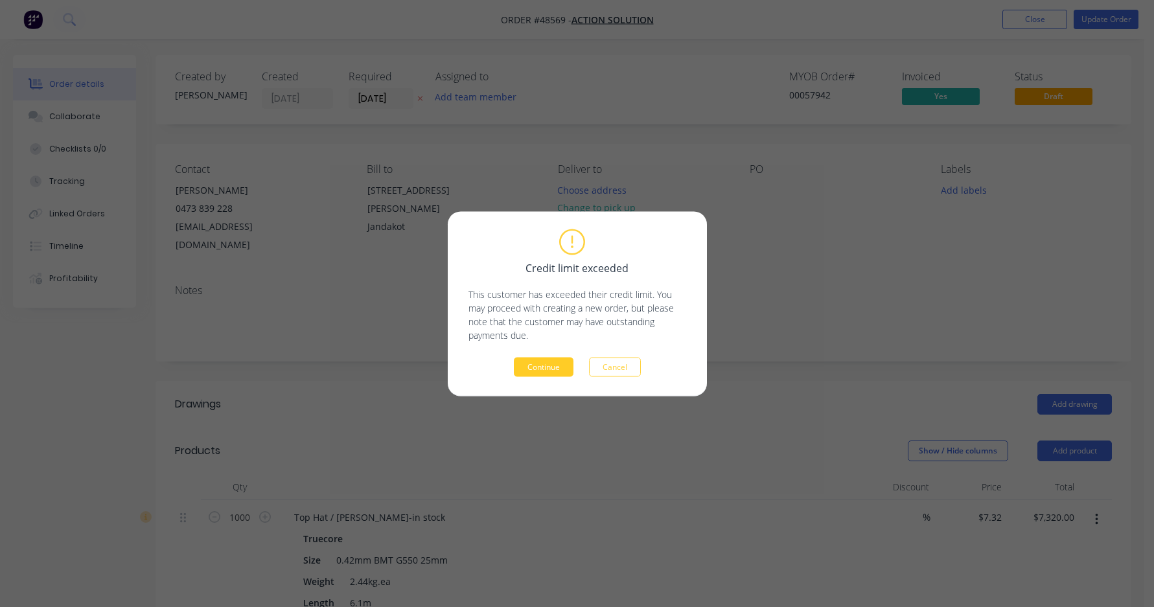
click at [545, 360] on button "Continue" at bounding box center [544, 366] width 60 height 19
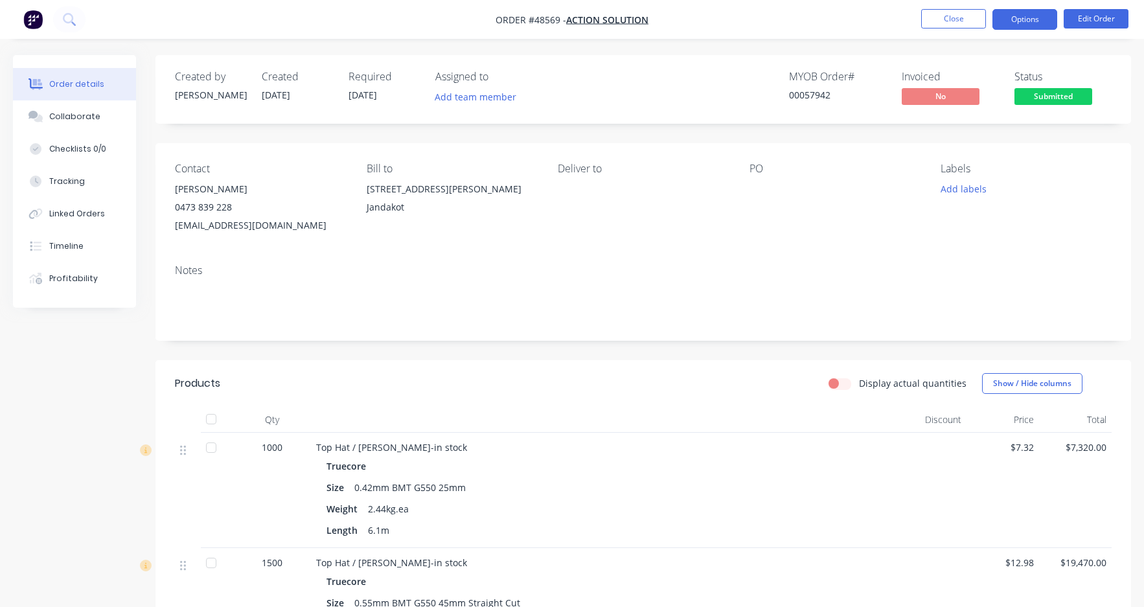
click at [1023, 19] on button "Options" at bounding box center [1025, 19] width 65 height 21
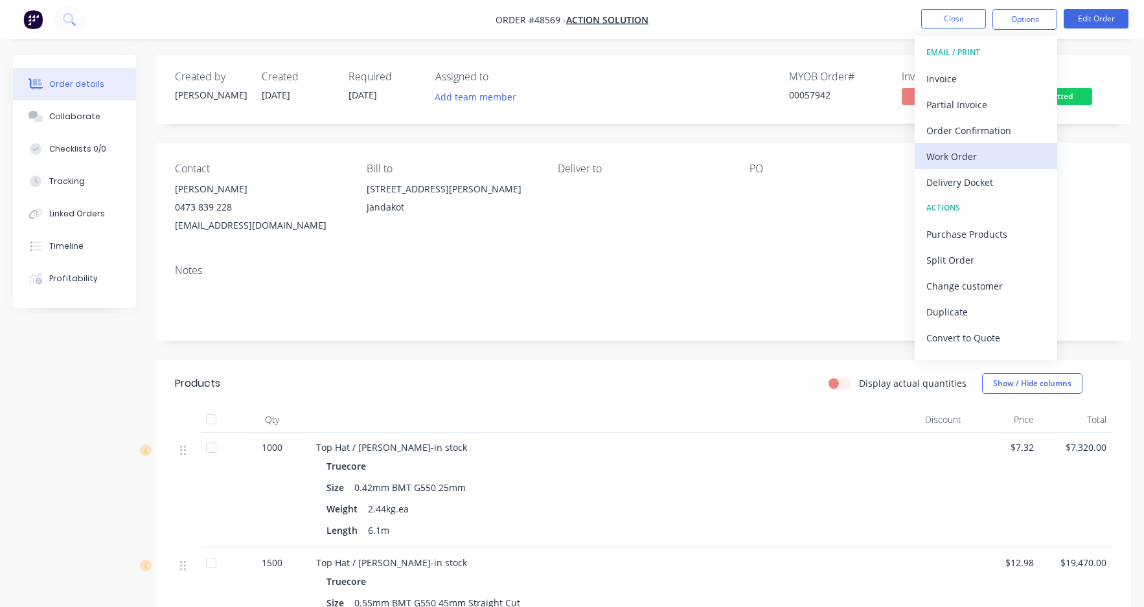
click at [979, 157] on div "Work Order" at bounding box center [986, 156] width 119 height 19
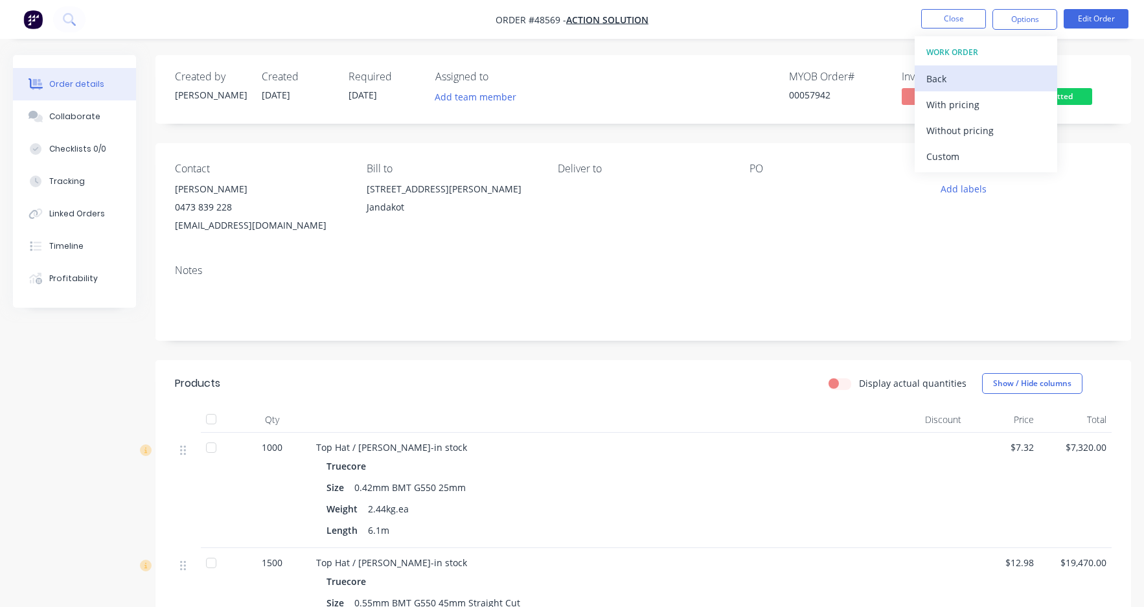
click at [953, 83] on div "Back" at bounding box center [986, 78] width 119 height 19
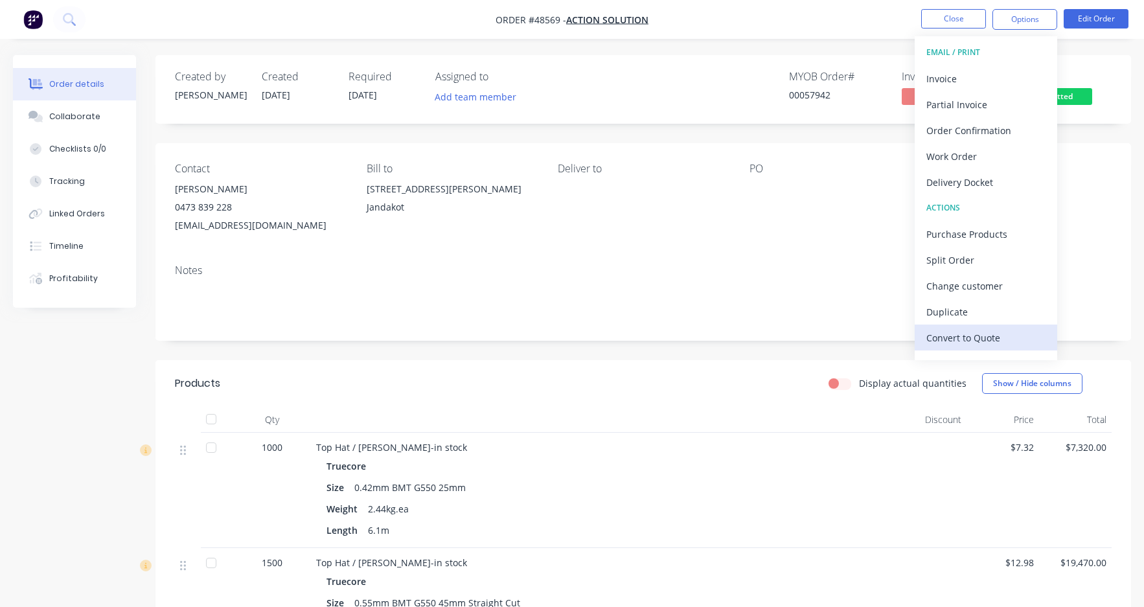
click at [979, 340] on div "Convert to Quote" at bounding box center [986, 338] width 119 height 19
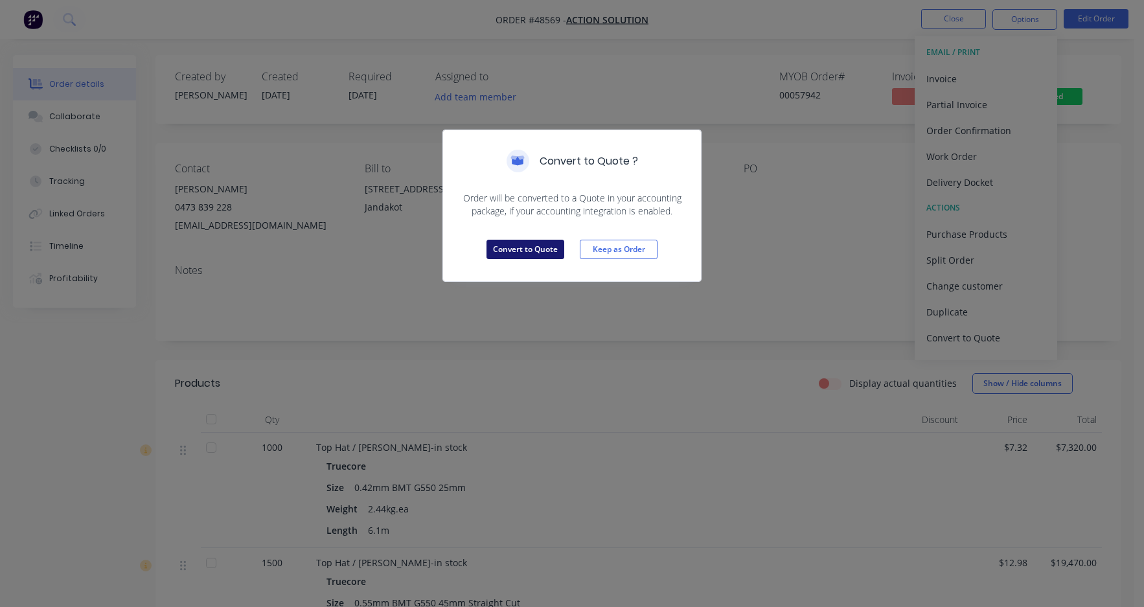
click at [531, 248] on button "Convert to Quote" at bounding box center [526, 249] width 78 height 19
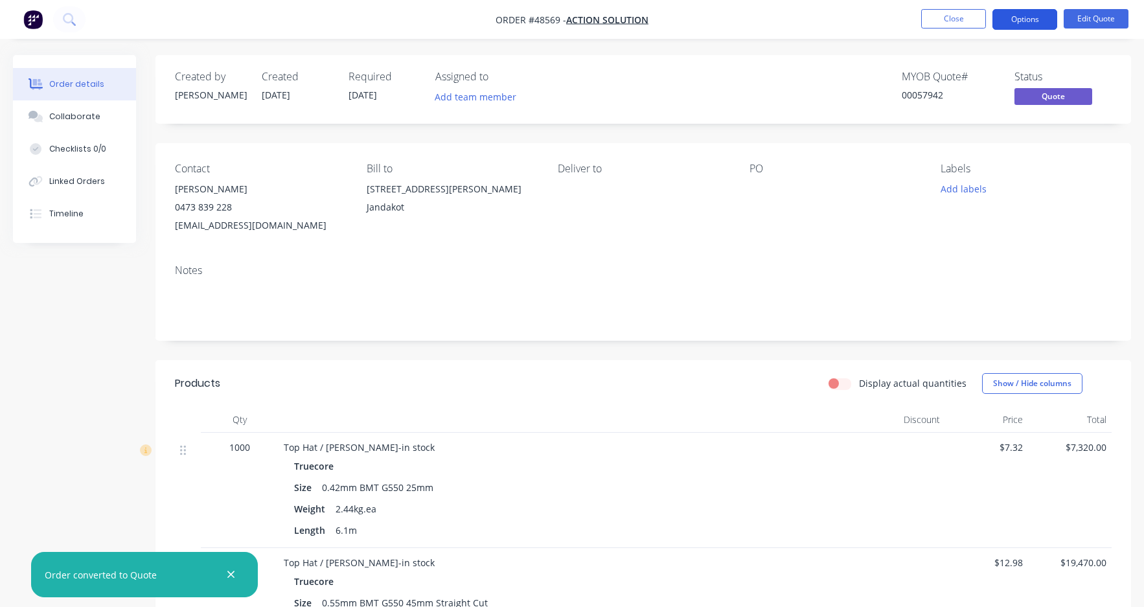
click at [1024, 21] on button "Options" at bounding box center [1025, 19] width 65 height 21
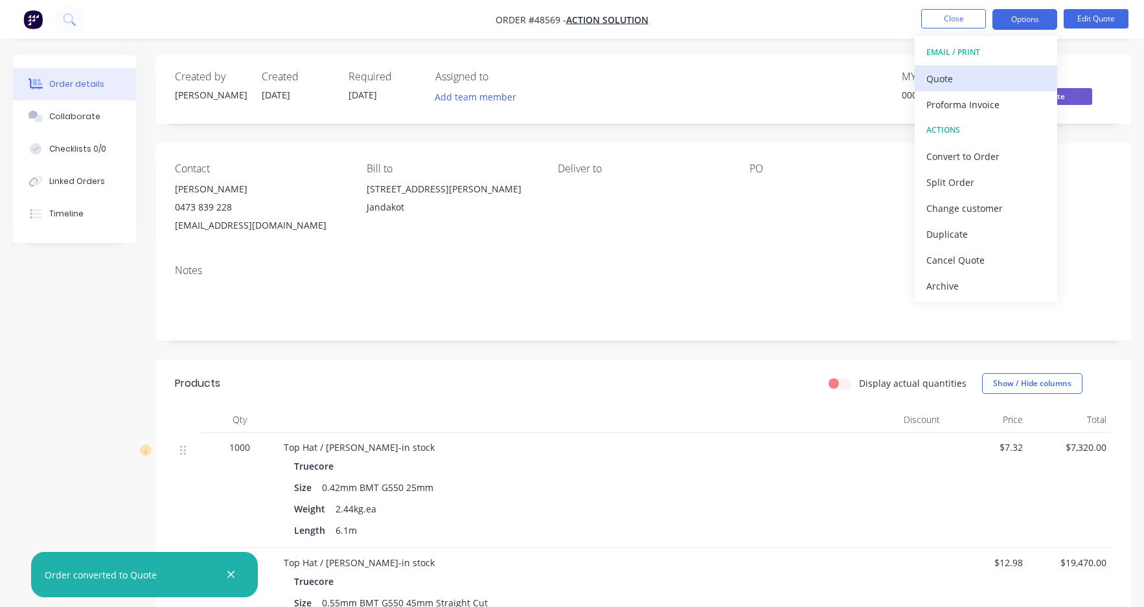
click at [976, 86] on div "Quote" at bounding box center [986, 78] width 119 height 19
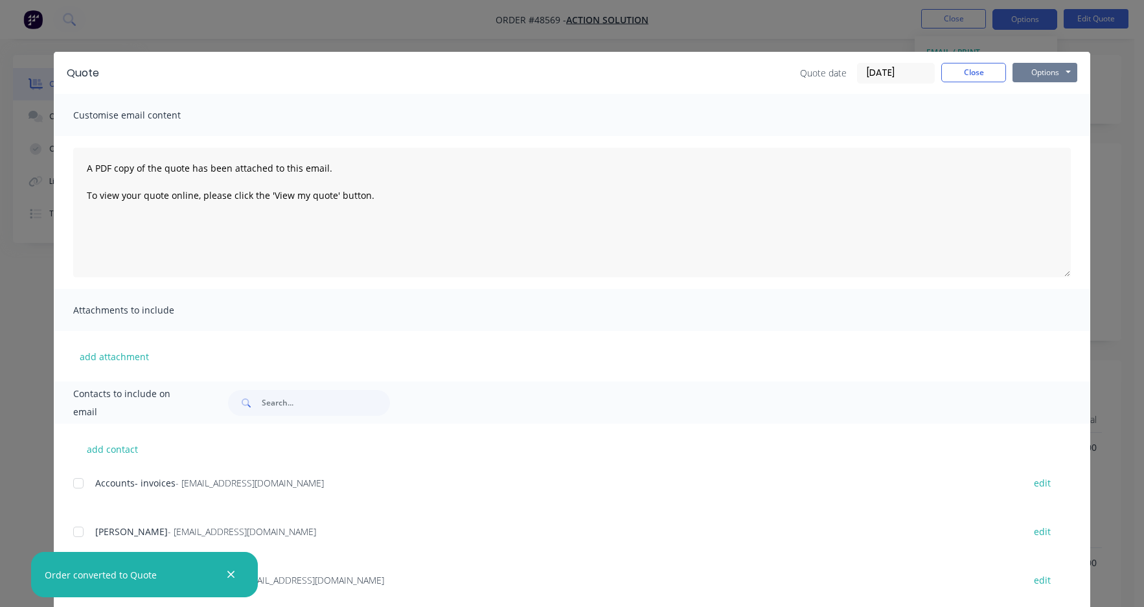
click at [1038, 69] on button "Options" at bounding box center [1045, 72] width 65 height 19
click at [1047, 111] on button "Print" at bounding box center [1054, 116] width 83 height 21
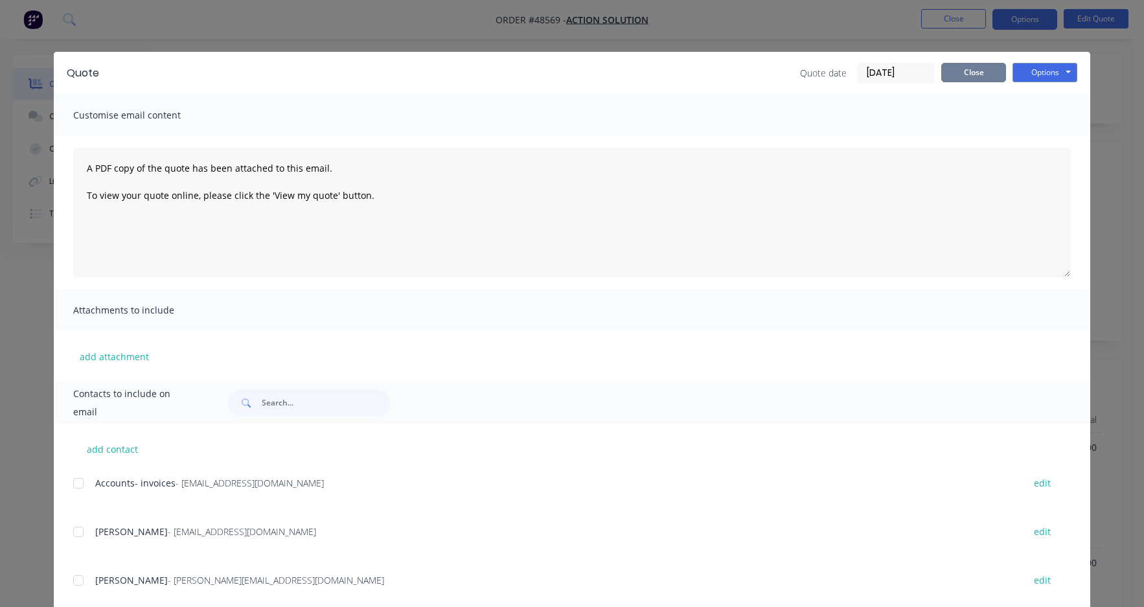
click at [966, 73] on button "Close" at bounding box center [974, 72] width 65 height 19
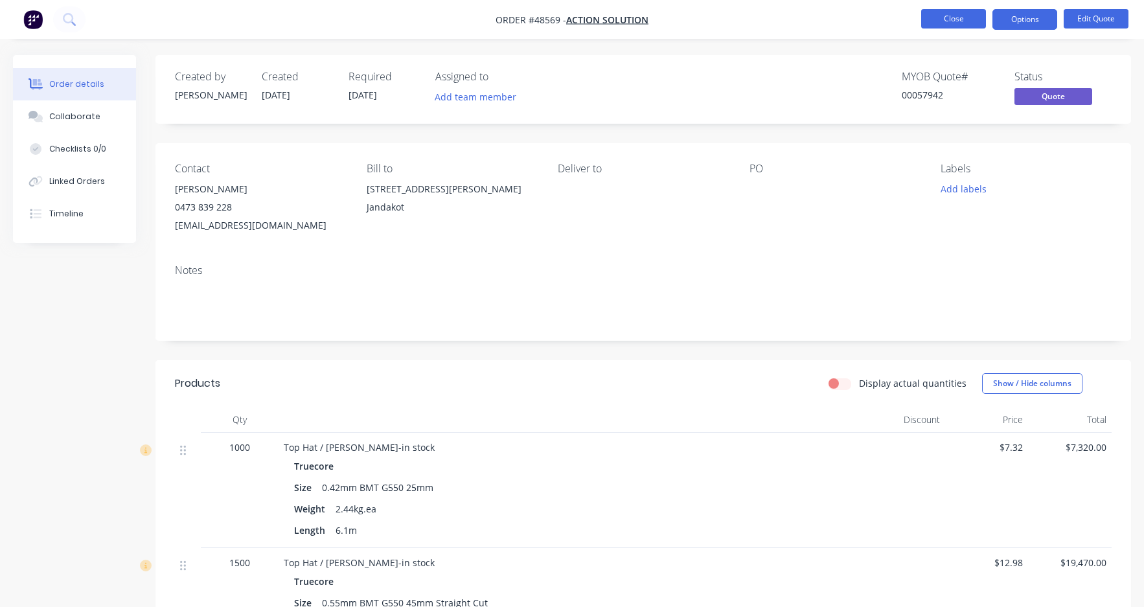
click at [950, 13] on button "Close" at bounding box center [954, 18] width 65 height 19
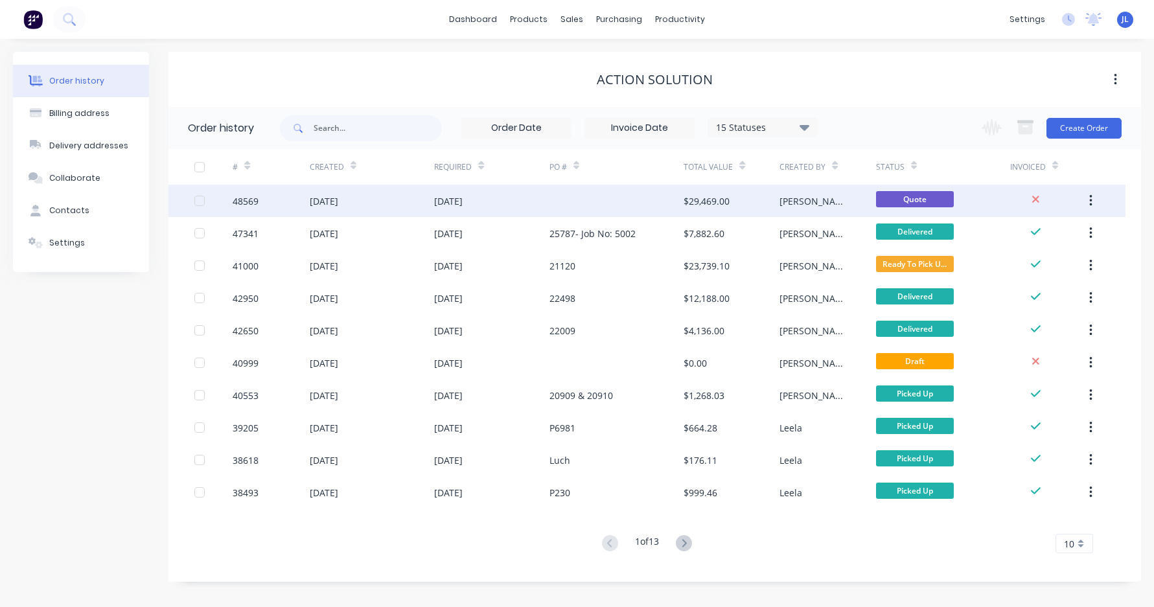
click at [566, 194] on div at bounding box center [617, 201] width 134 height 32
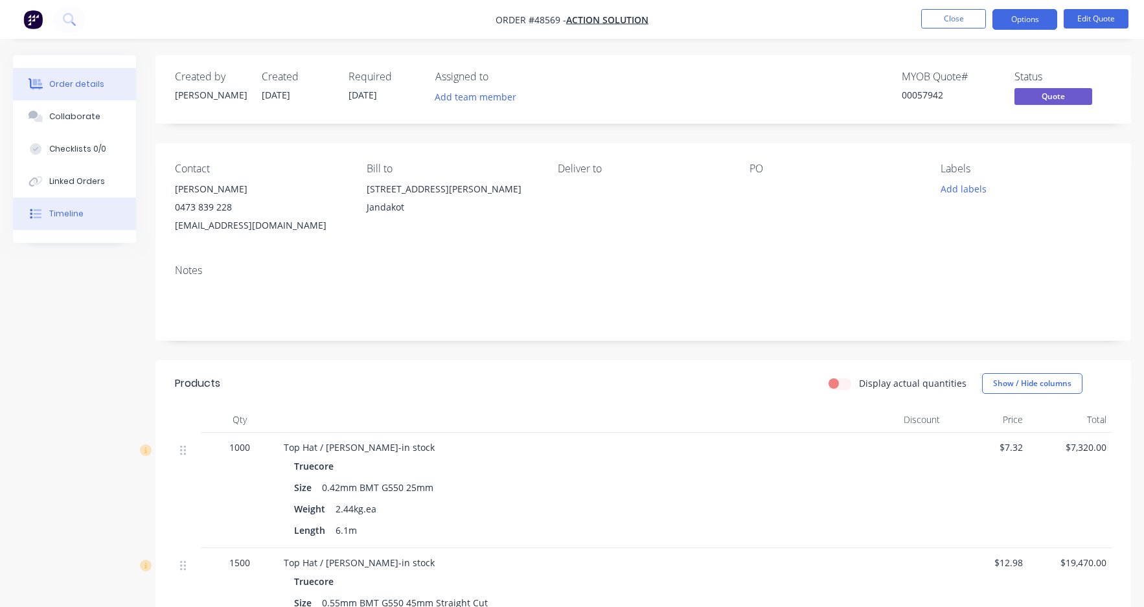
click at [84, 216] on button "Timeline" at bounding box center [74, 214] width 123 height 32
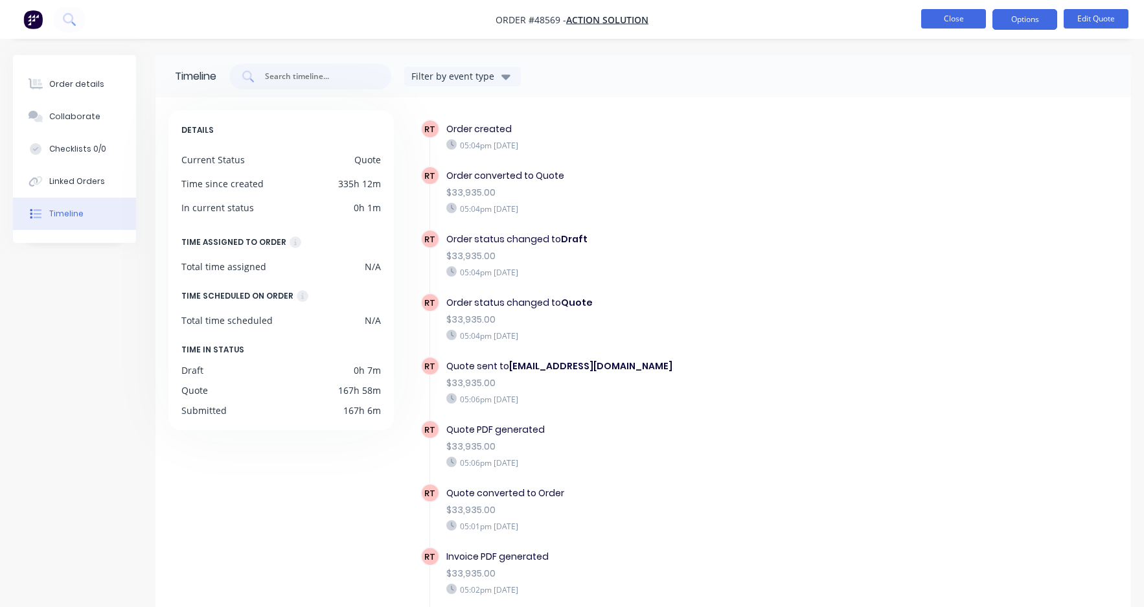
click at [930, 21] on button "Close" at bounding box center [954, 18] width 65 height 19
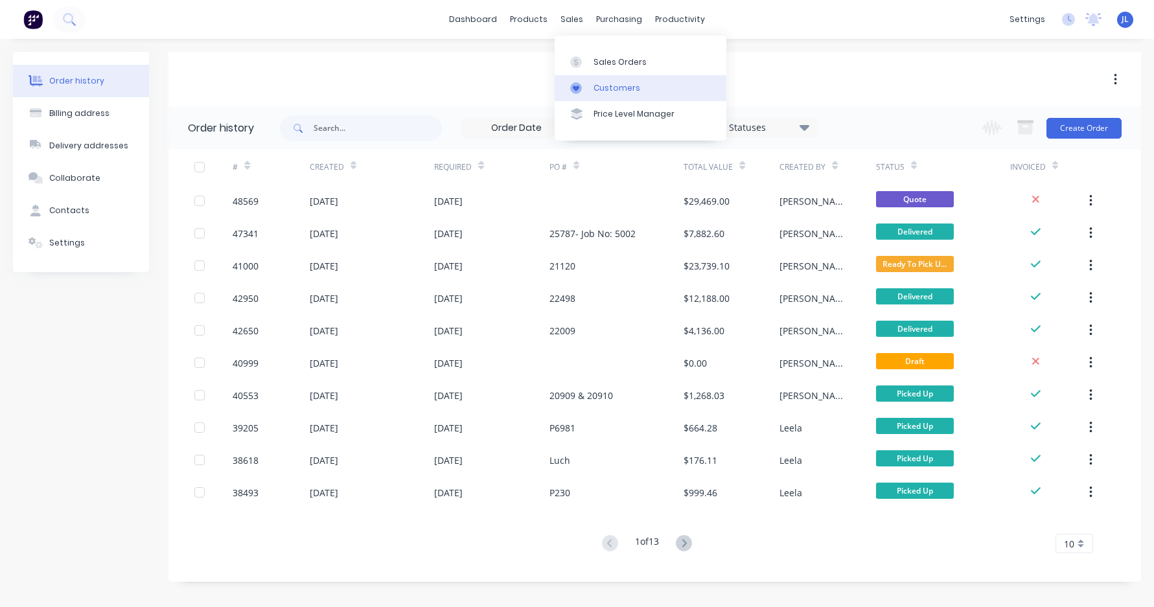
click at [610, 85] on div "Customers" at bounding box center [617, 88] width 47 height 12
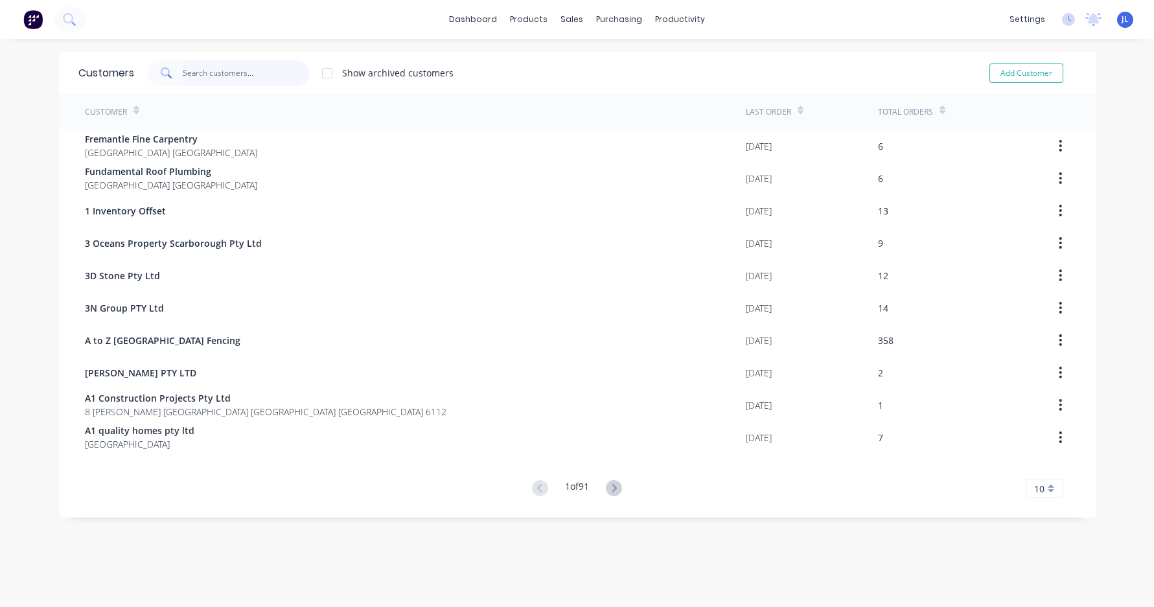
click at [243, 76] on input "text" at bounding box center [246, 73] width 126 height 26
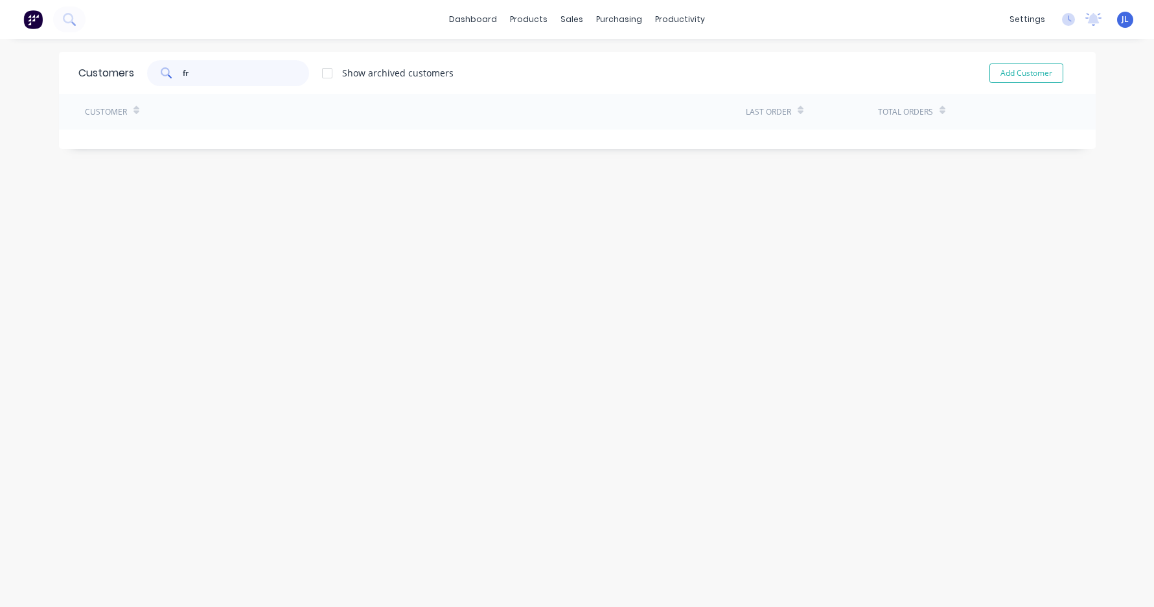
type input "f"
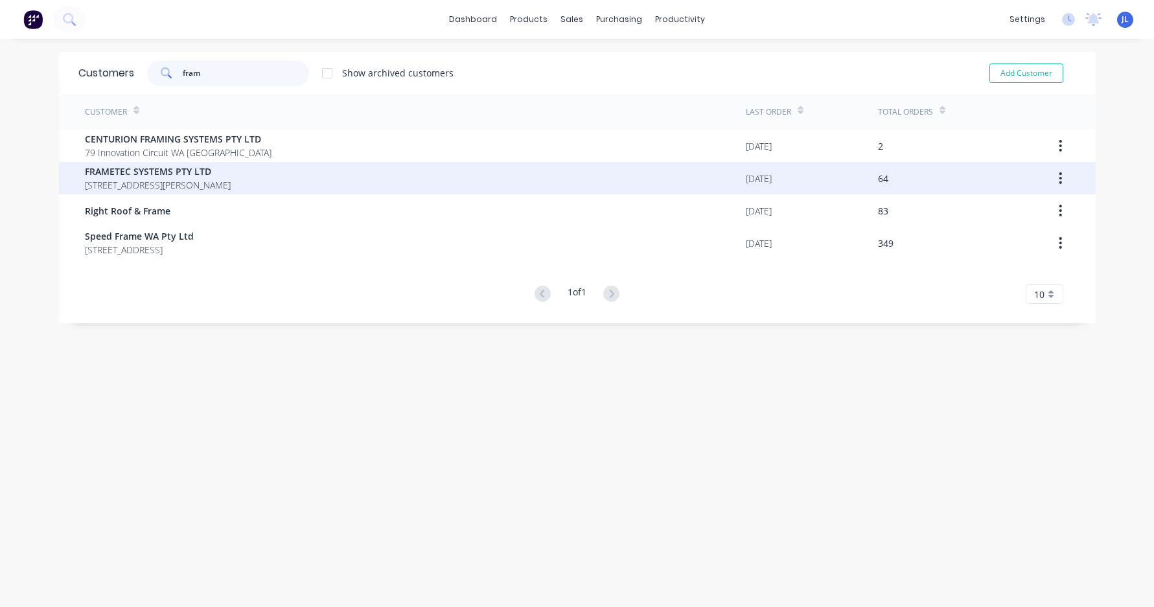
type input "fram"
click at [231, 172] on span "FRAMETEC SYSTEMS PTY LTD" at bounding box center [158, 172] width 146 height 14
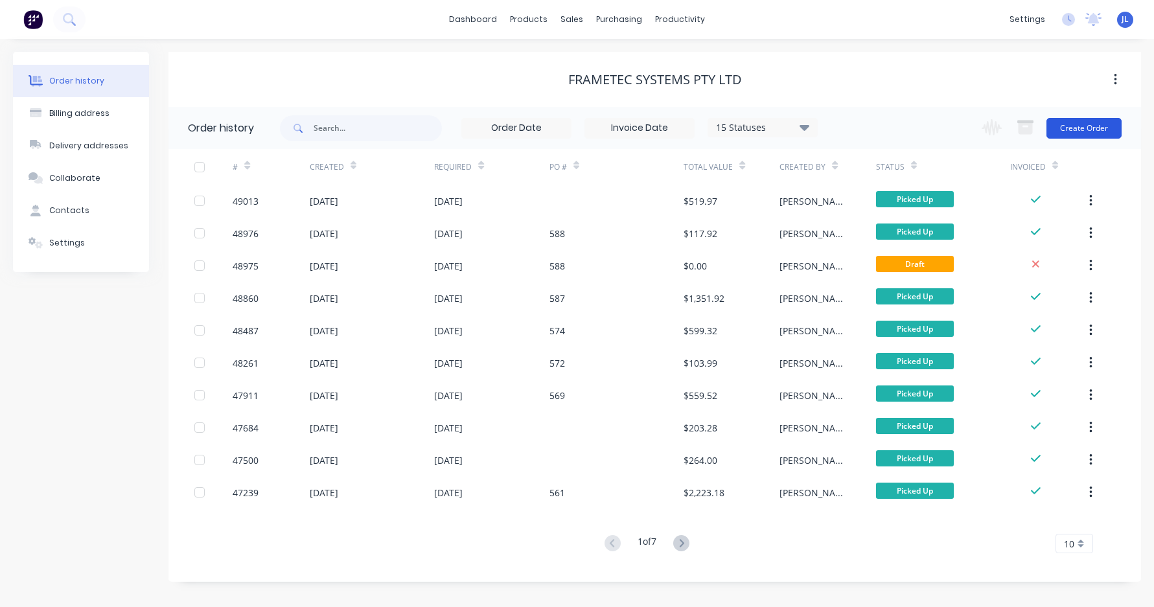
click at [1083, 129] on button "Create Order" at bounding box center [1084, 128] width 75 height 21
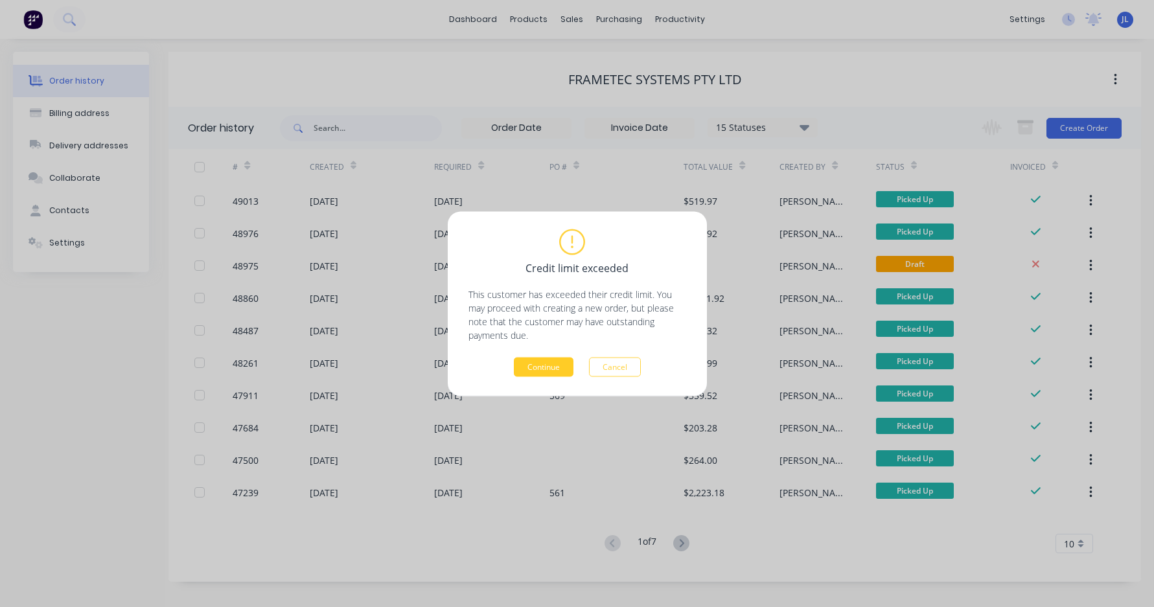
click at [555, 369] on button "Continue" at bounding box center [544, 366] width 60 height 19
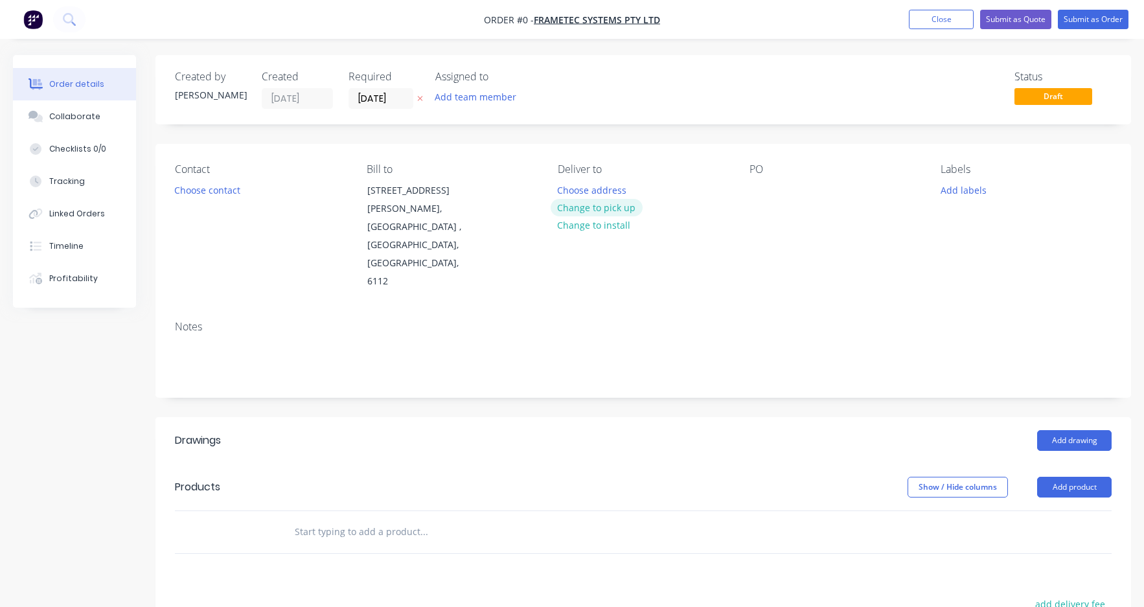
click at [579, 211] on button "Change to pick up" at bounding box center [597, 207] width 92 height 17
click at [230, 190] on button "Choose contact" at bounding box center [208, 189] width 80 height 17
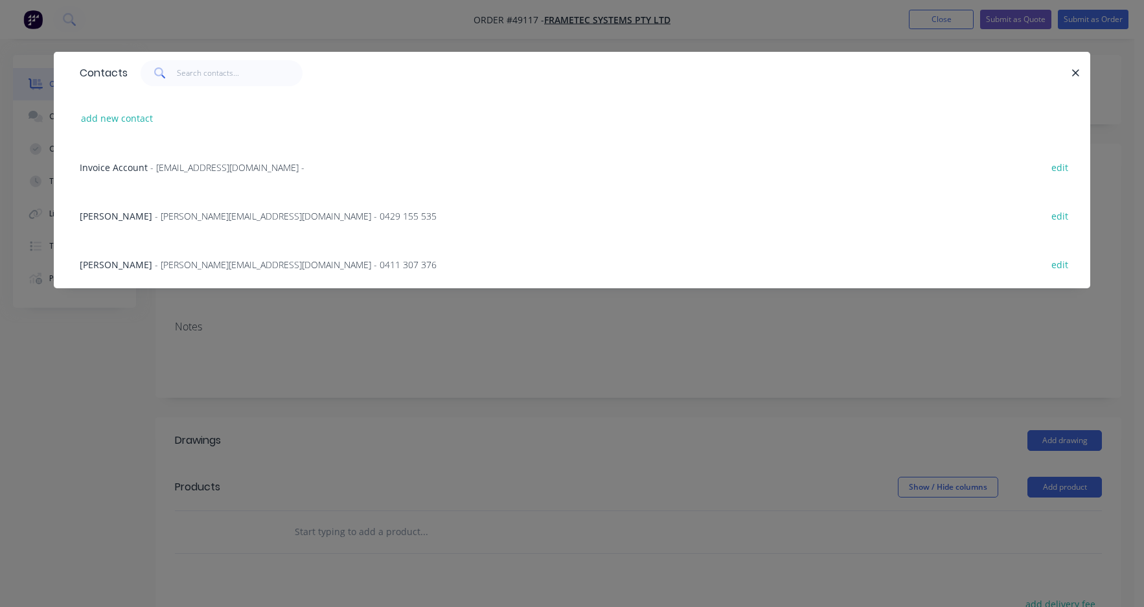
click at [184, 219] on span "- arnold@frametec.com.au - 0429 155 535" at bounding box center [296, 216] width 282 height 12
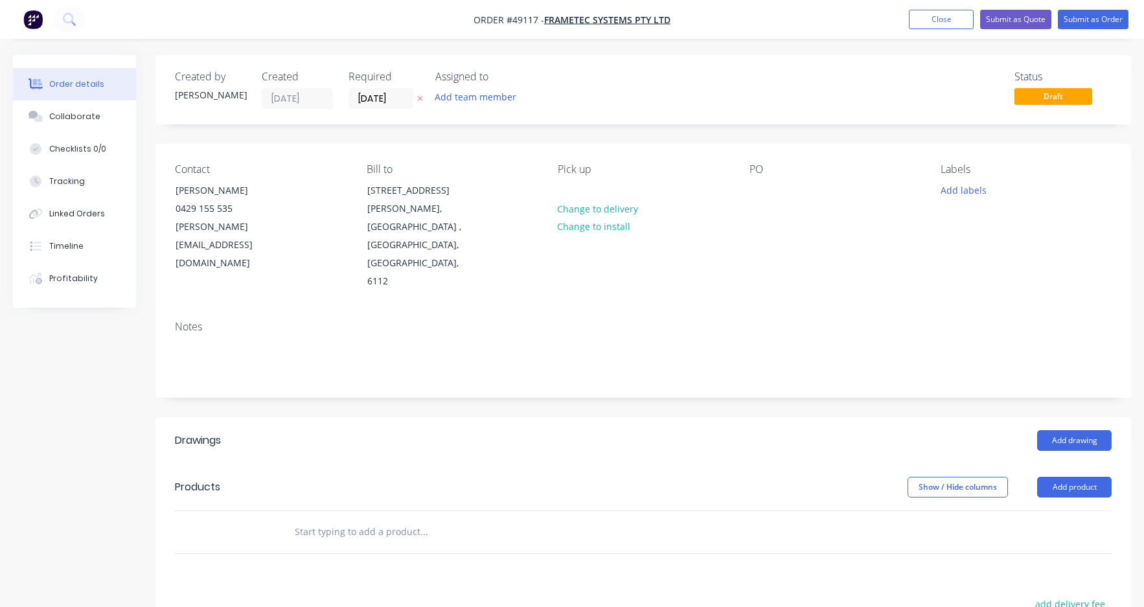
drag, startPoint x: 355, startPoint y: 30, endPoint x: 364, endPoint y: 29, distance: 8.4
click at [355, 30] on nav "Order #49117 - FRAMETEC SYSTEMS PTY LTD Add product Close Submit as Quote Submi…" at bounding box center [572, 19] width 1144 height 39
click at [957, 23] on button "Close" at bounding box center [941, 19] width 65 height 19
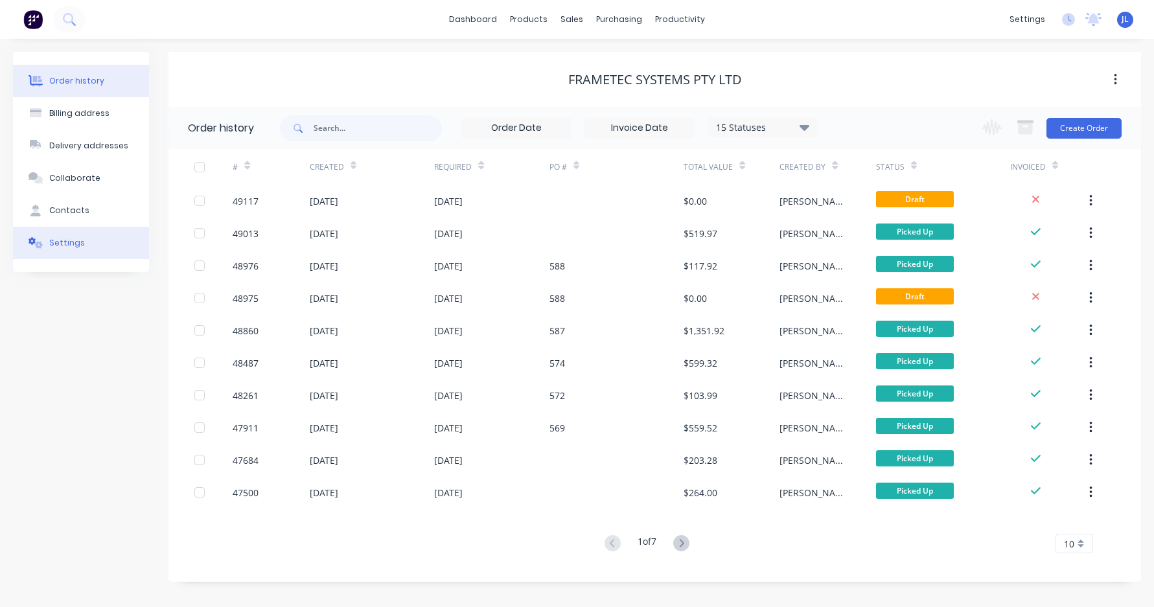
click at [72, 240] on div "Settings" at bounding box center [67, 243] width 36 height 12
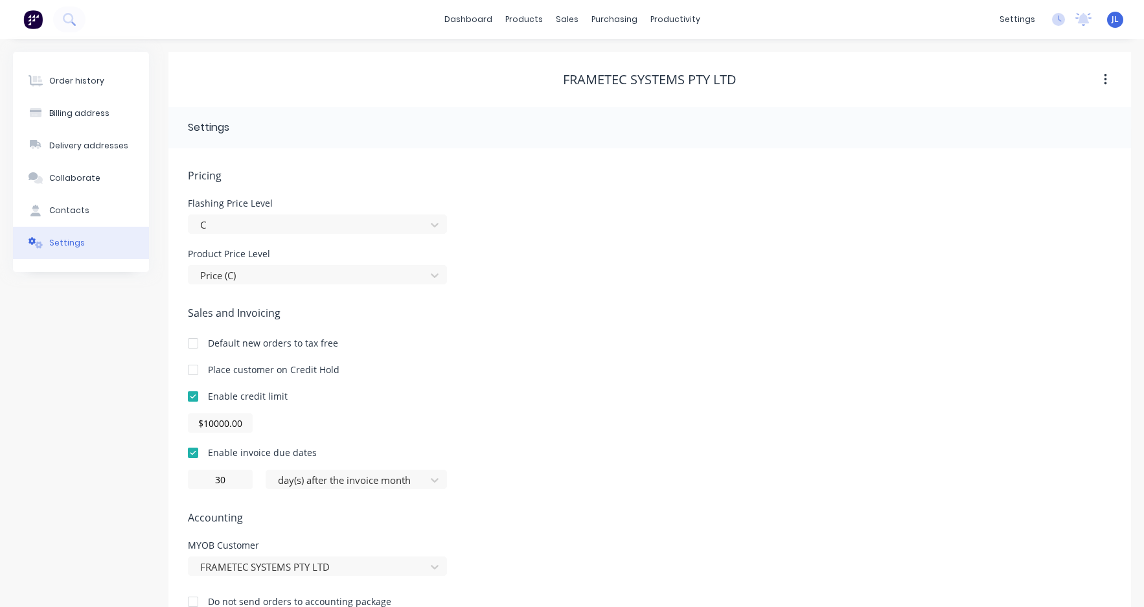
click at [194, 365] on div at bounding box center [193, 370] width 26 height 26
drag, startPoint x: 137, startPoint y: 380, endPoint x: 124, endPoint y: 172, distance: 209.1
click at [137, 380] on div "Order history Billing address Delivery addresses Collaborate Contacts Settings" at bounding box center [81, 340] width 136 height 577
click at [86, 64] on div "Order history Billing address Delivery addresses Collaborate Contacts Settings" at bounding box center [81, 162] width 136 height 220
click at [84, 77] on div "Order history" at bounding box center [76, 81] width 55 height 12
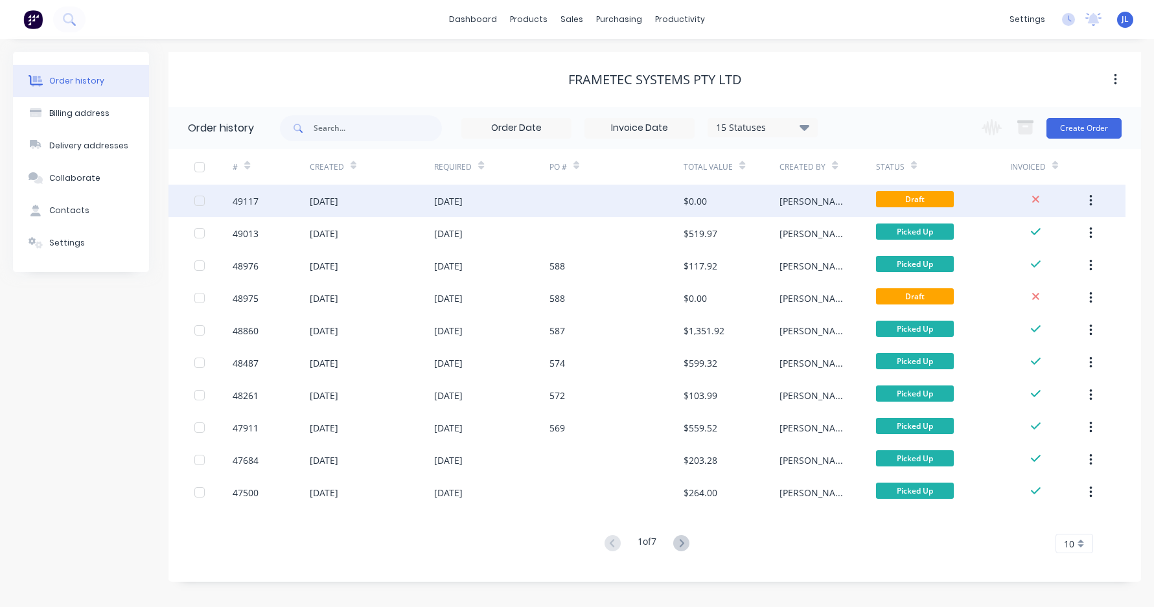
click at [663, 196] on div at bounding box center [617, 201] width 134 height 32
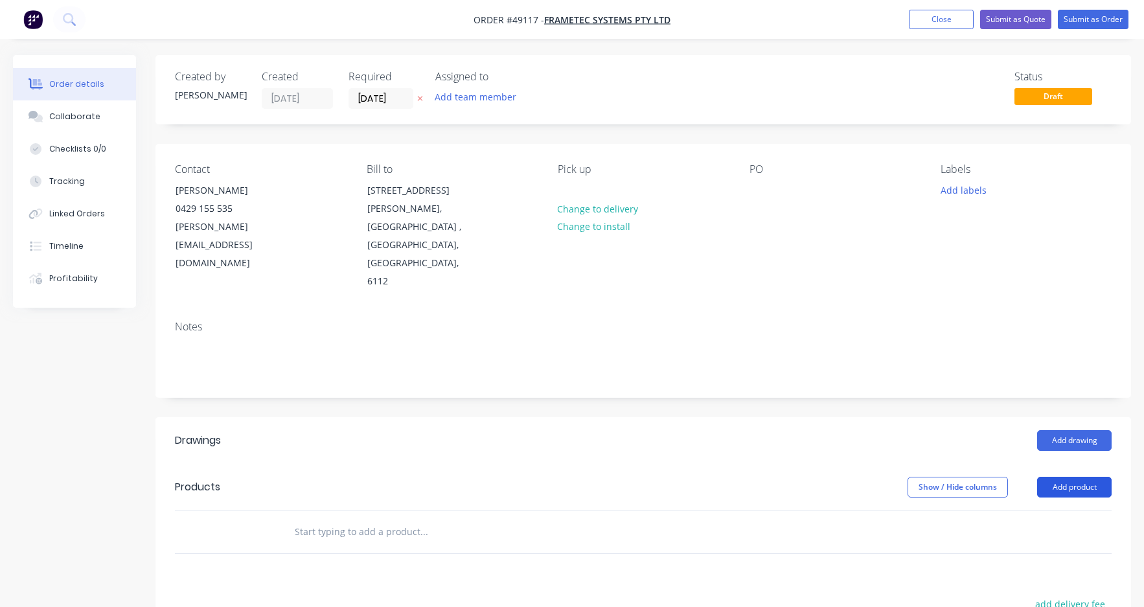
click at [1060, 477] on button "Add product" at bounding box center [1075, 487] width 75 height 21
click at [1063, 511] on div "Product catalogue" at bounding box center [1051, 520] width 100 height 19
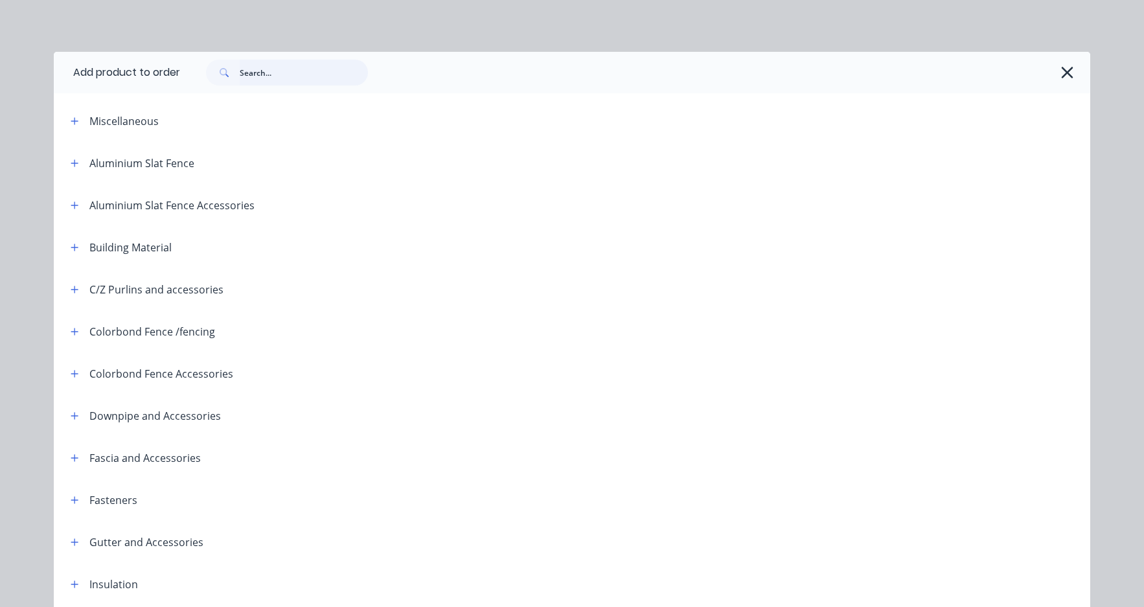
click at [305, 72] on input "text" at bounding box center [304, 73] width 128 height 26
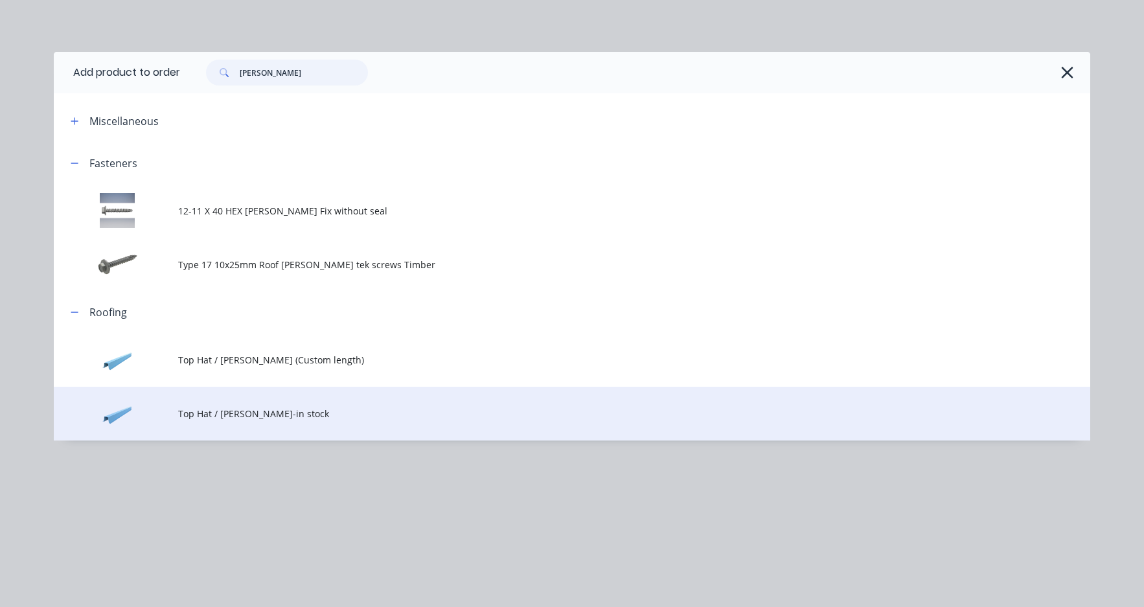
type input "batten"
click at [277, 410] on span "Top Hat / Batten-in stock" at bounding box center [543, 414] width 730 height 14
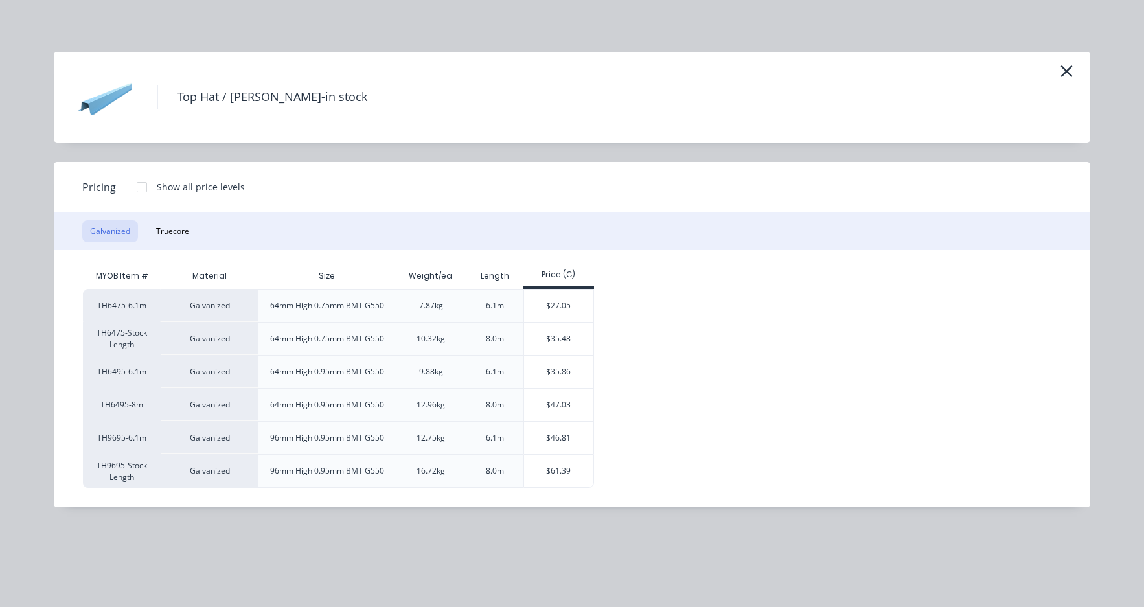
click at [149, 190] on div at bounding box center [142, 187] width 26 height 26
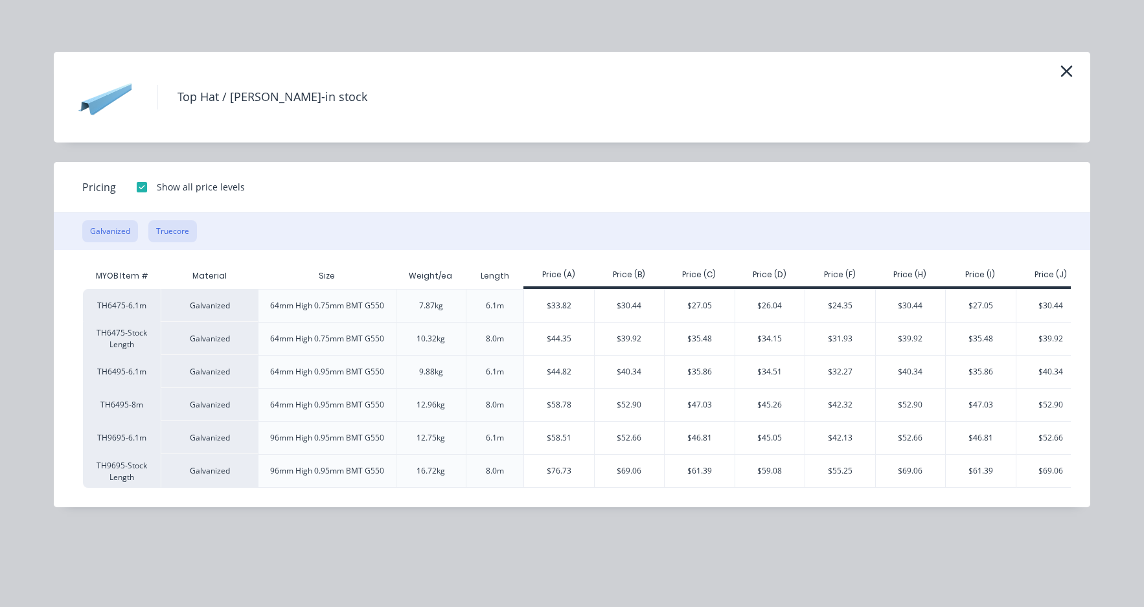
click at [189, 237] on button "Truecore" at bounding box center [172, 231] width 49 height 22
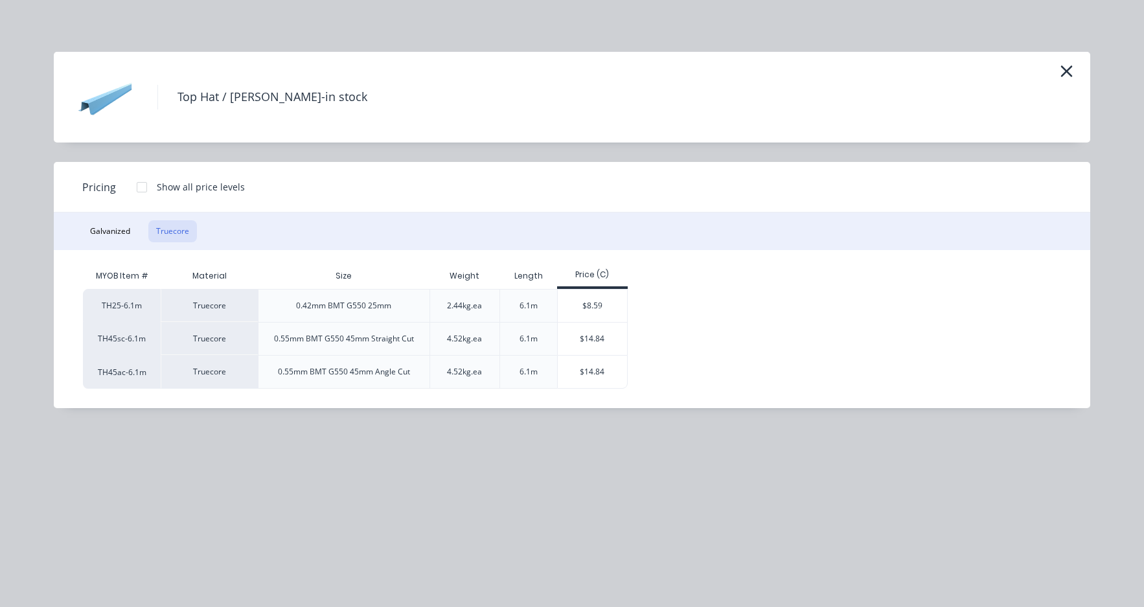
click at [143, 190] on div at bounding box center [142, 187] width 26 height 26
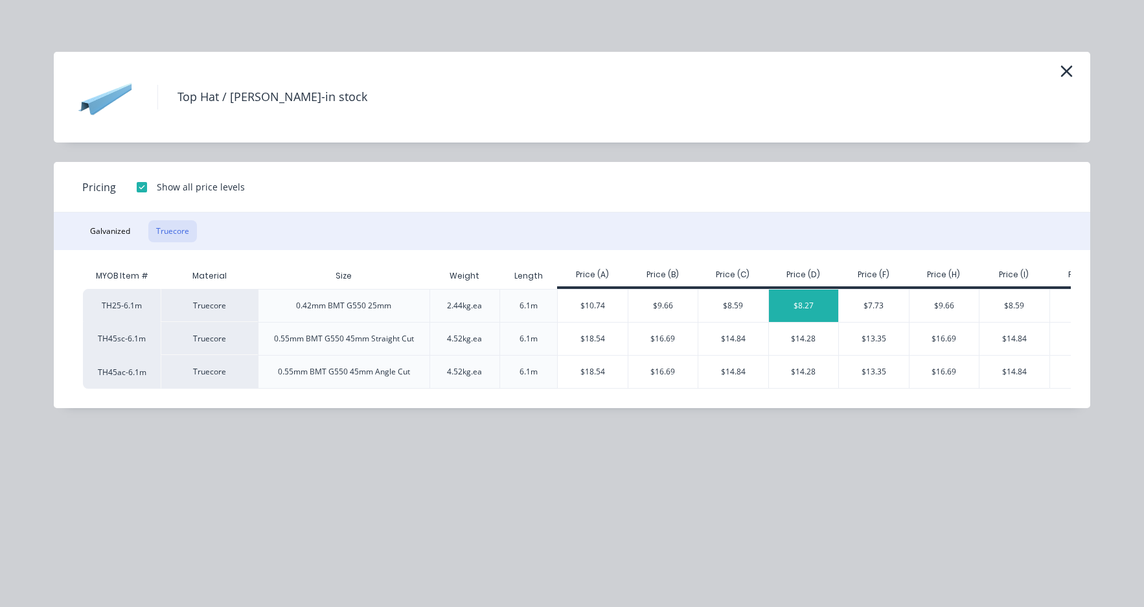
click at [783, 307] on div "$8.27" at bounding box center [804, 306] width 70 height 32
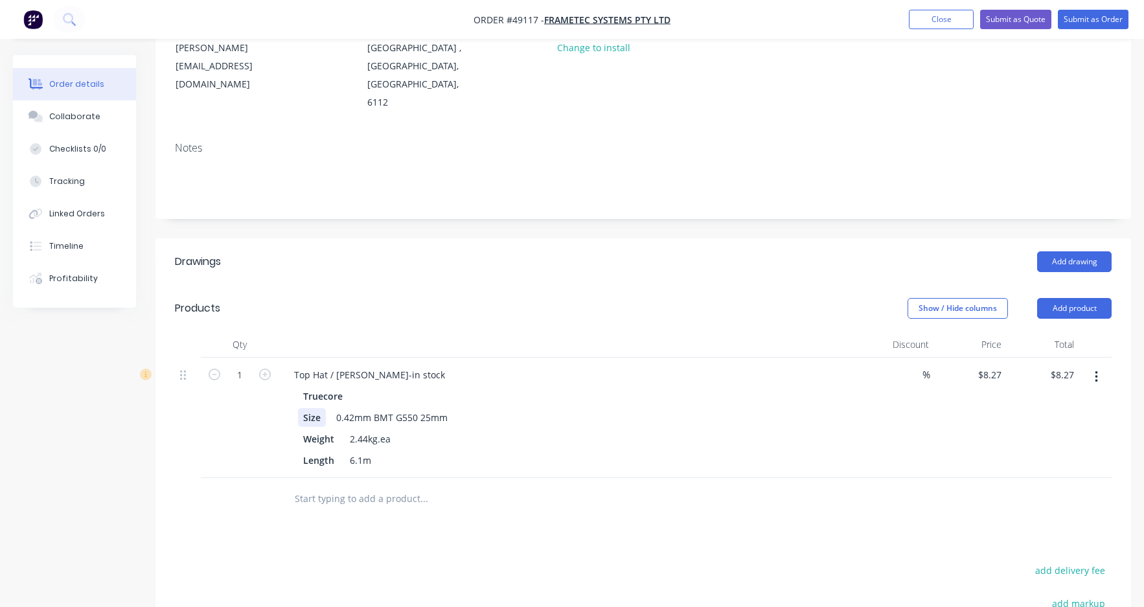
scroll to position [259, 0]
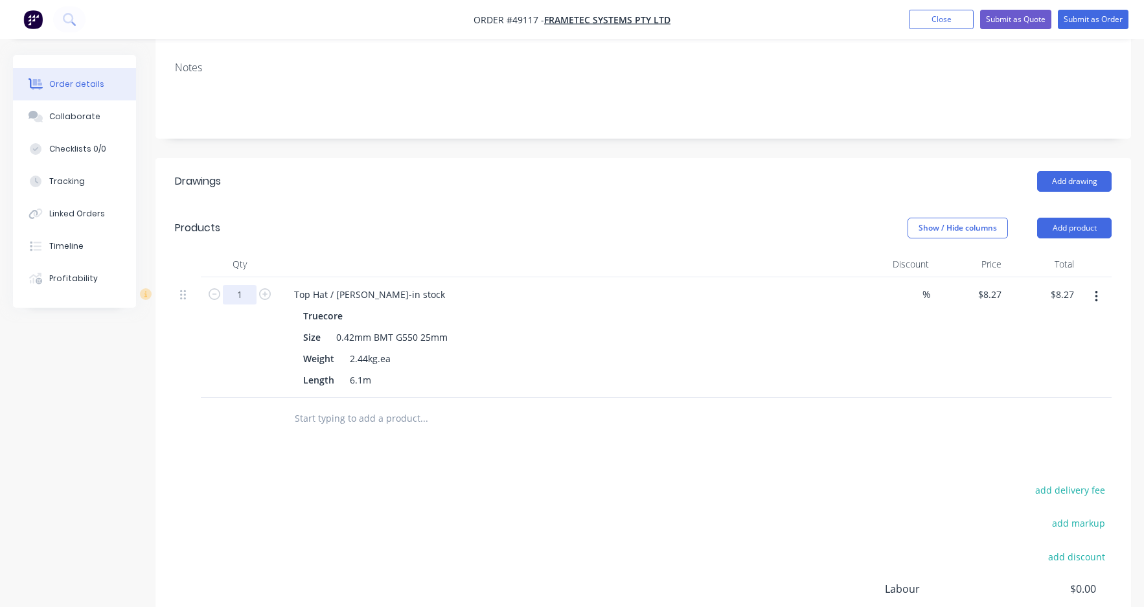
click at [253, 285] on input "1" at bounding box center [240, 294] width 34 height 19
type input "1000"
type input "$8,270.00"
click at [463, 218] on div "Show / Hide columns Add product" at bounding box center [743, 228] width 738 height 21
click at [579, 371] on div "Length 6.1m" at bounding box center [567, 380] width 539 height 19
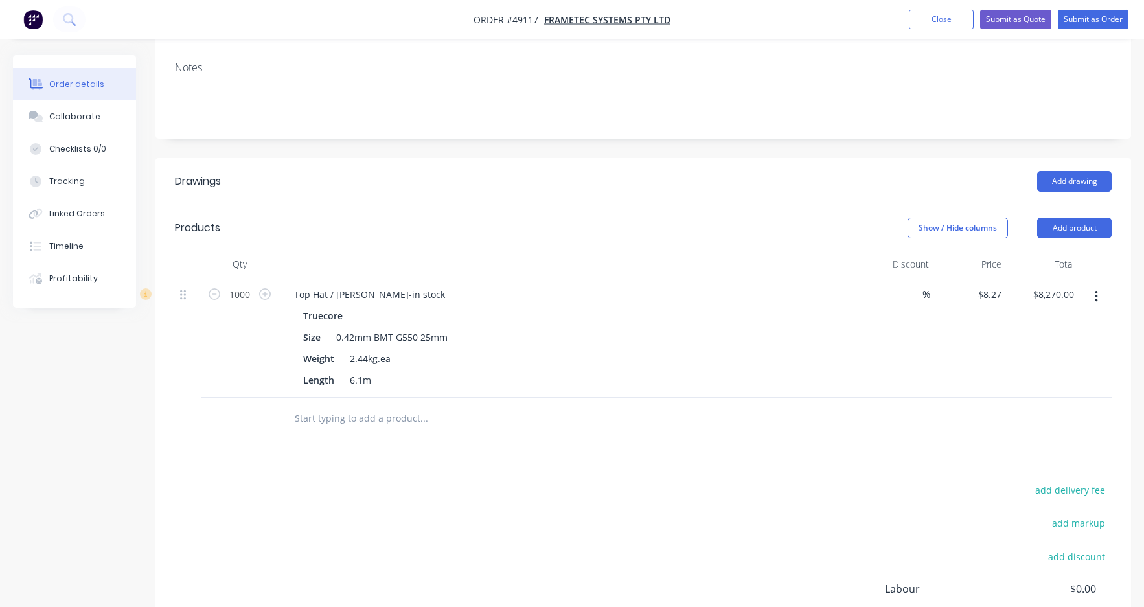
click at [646, 481] on div "add delivery fee add markup add discount Labour $0.00 Sub total $8,270.00 Tax $…" at bounding box center [643, 592] width 937 height 222
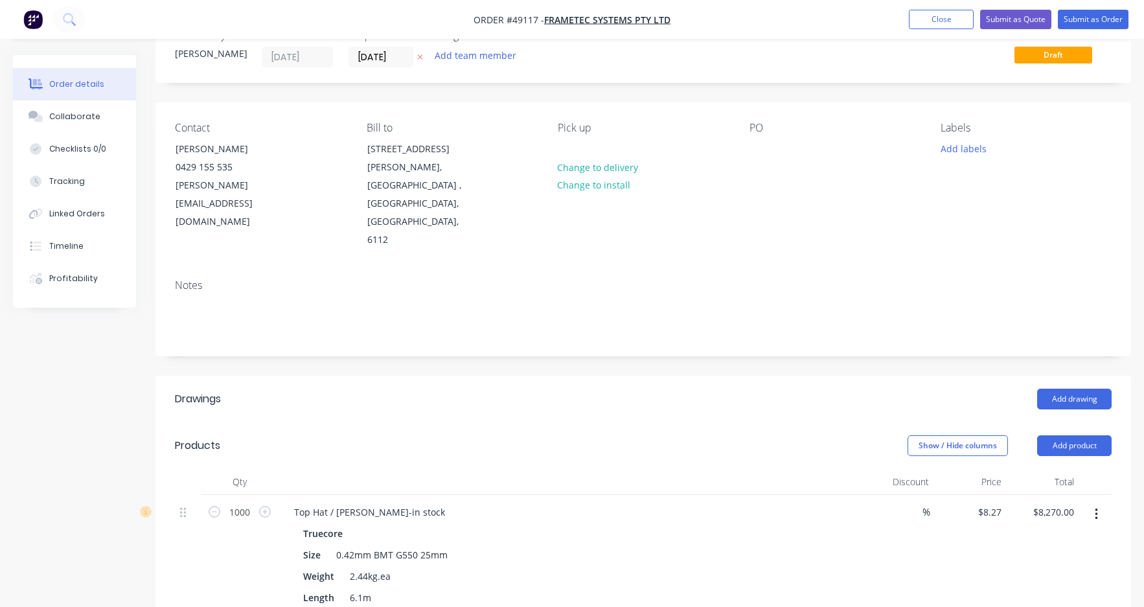
scroll to position [0, 0]
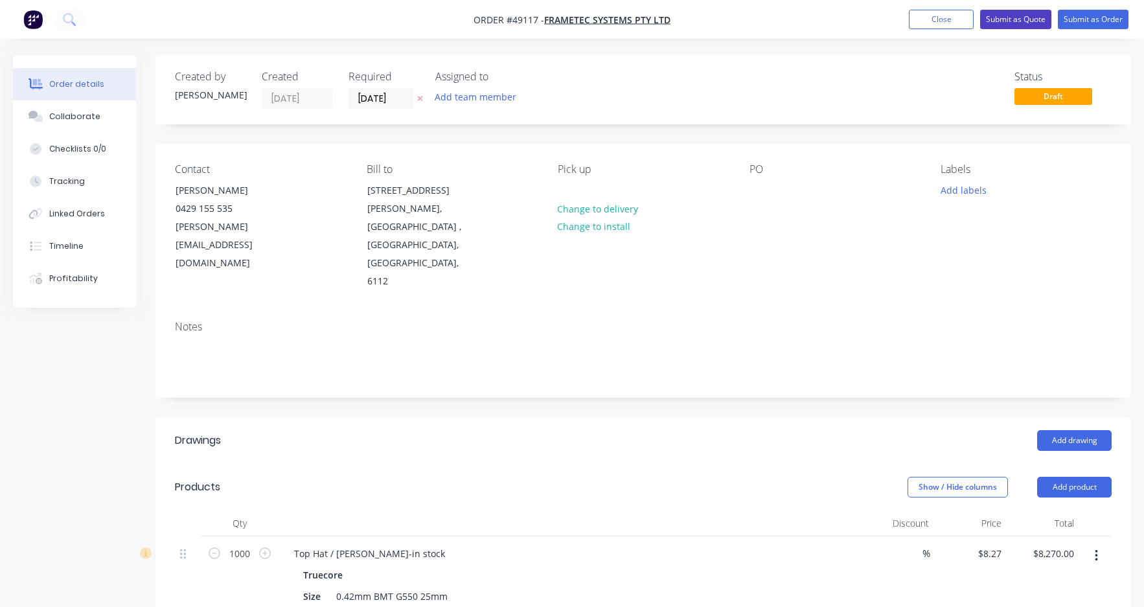
click at [1024, 19] on button "Submit as Quote" at bounding box center [1015, 19] width 71 height 19
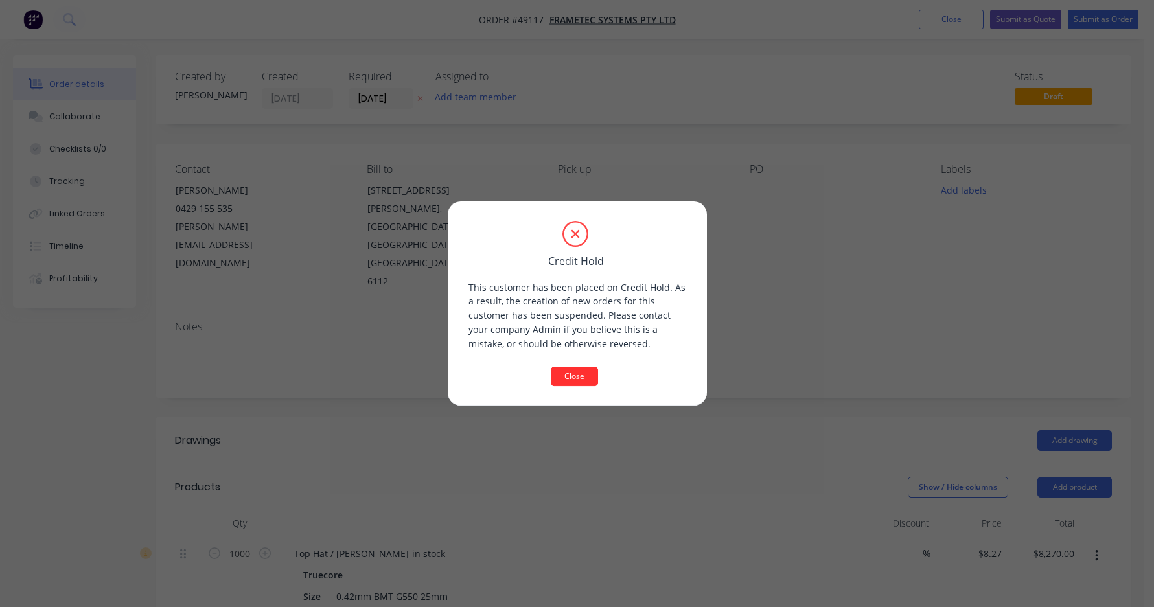
click at [562, 383] on button "Close" at bounding box center [574, 376] width 47 height 19
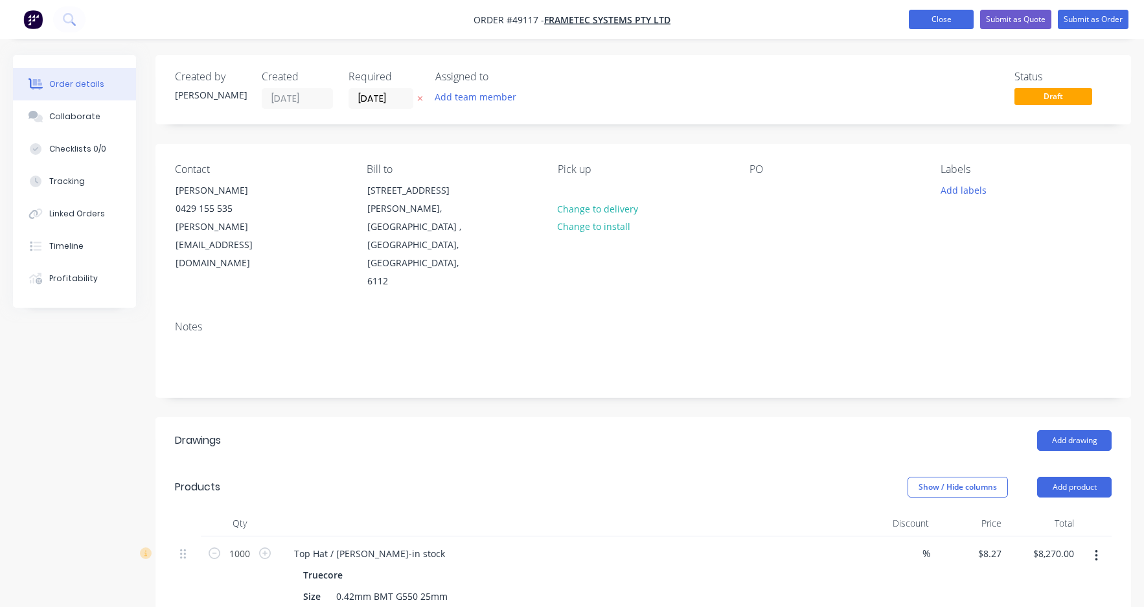
click at [935, 17] on button "Close" at bounding box center [941, 19] width 65 height 19
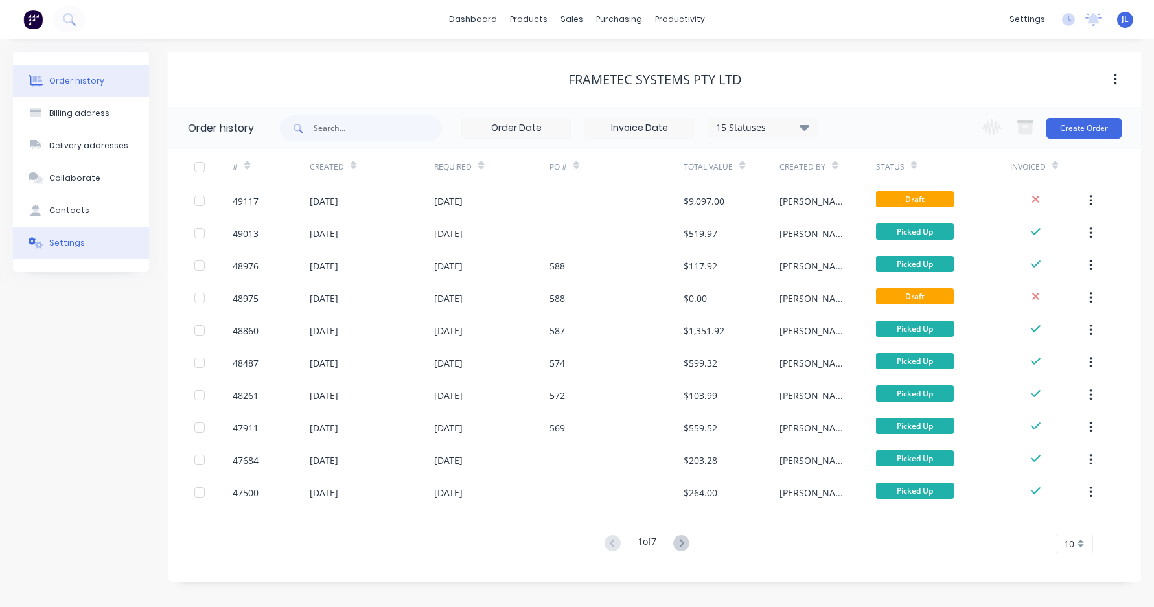
click at [78, 238] on div "Settings" at bounding box center [67, 243] width 36 height 12
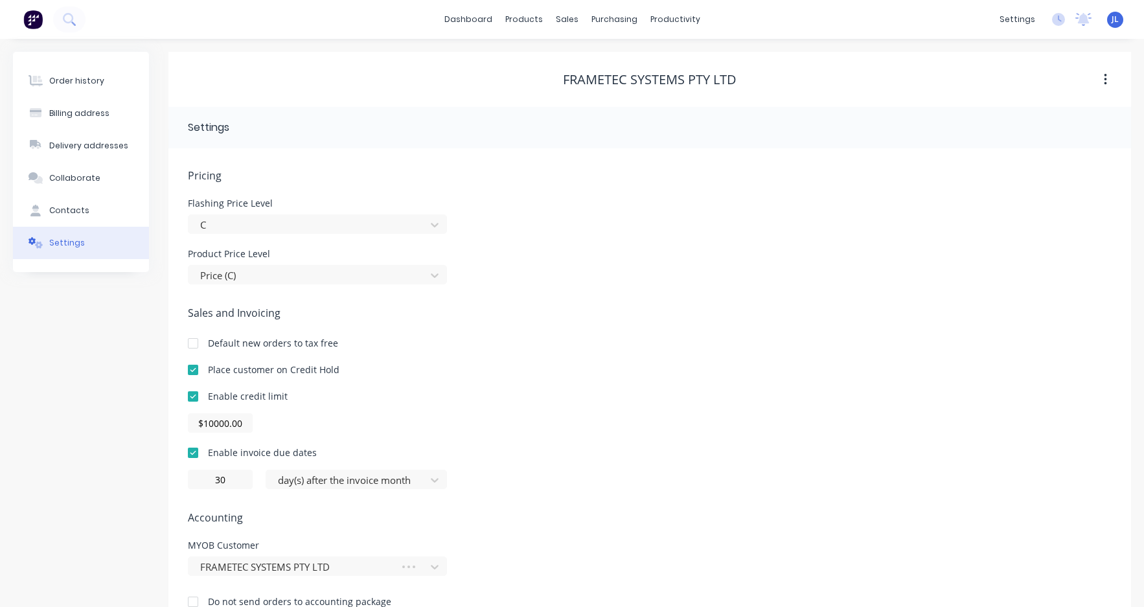
click at [196, 369] on div at bounding box center [193, 370] width 26 height 26
click at [124, 349] on div "Order history Billing address Delivery addresses Collaborate Contacts Settings" at bounding box center [81, 340] width 136 height 577
click at [85, 80] on div "Order history" at bounding box center [76, 81] width 55 height 12
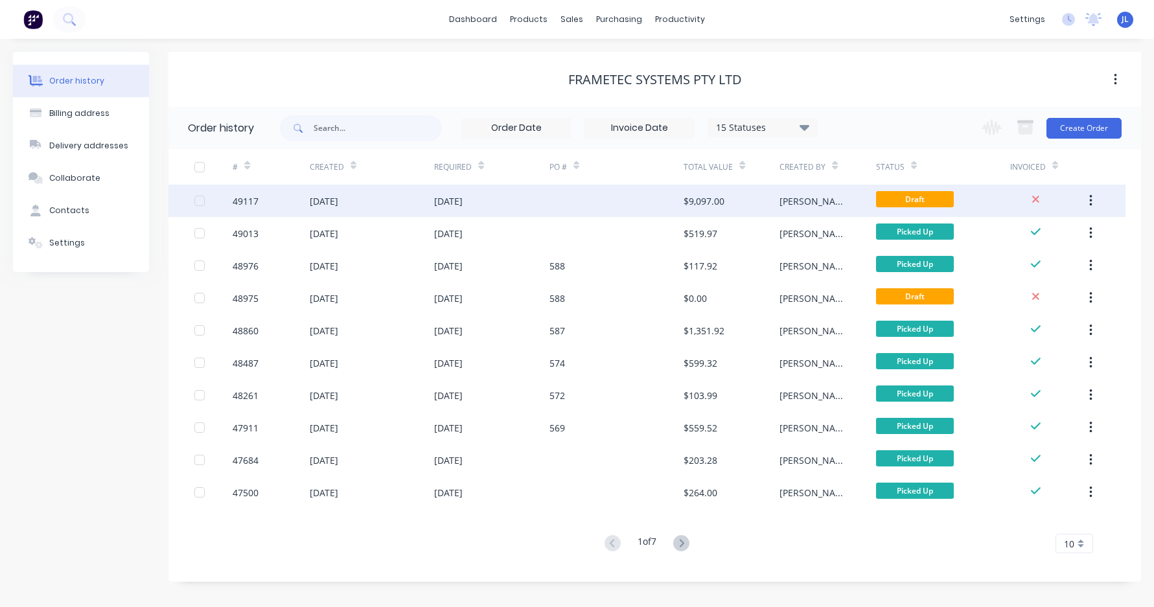
click at [662, 203] on div at bounding box center [617, 201] width 134 height 32
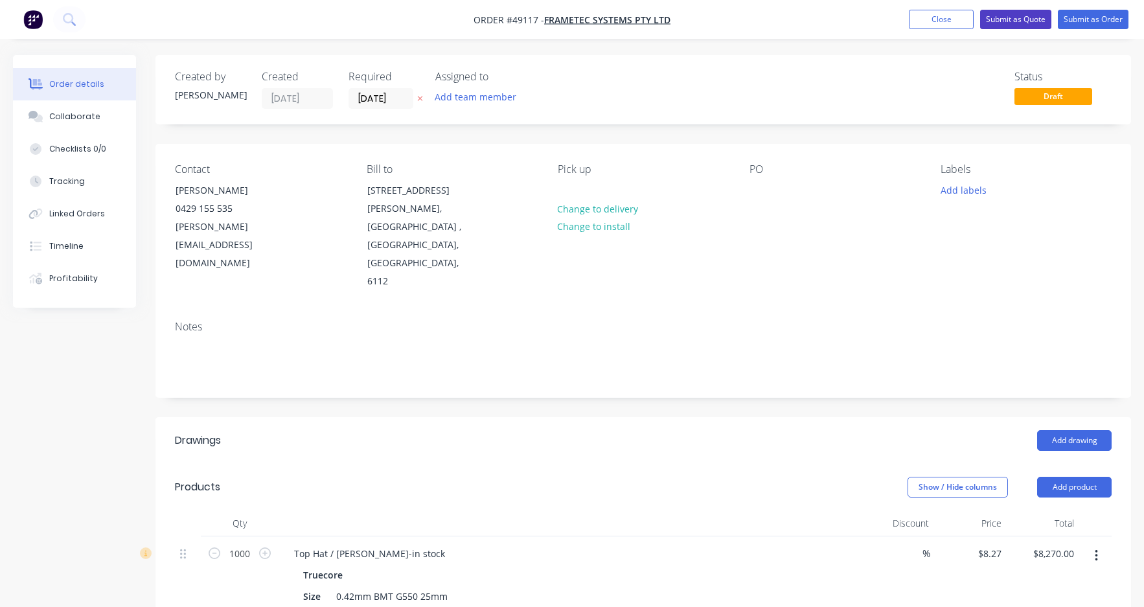
click at [1015, 19] on button "Submit as Quote" at bounding box center [1015, 19] width 71 height 19
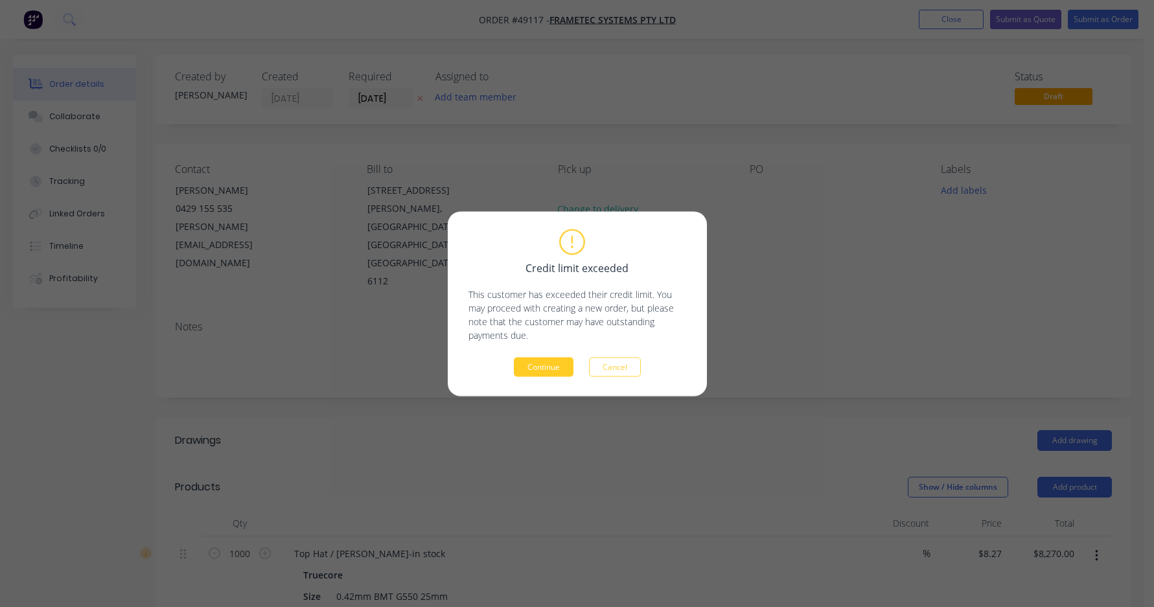
click at [528, 369] on button "Continue" at bounding box center [544, 366] width 60 height 19
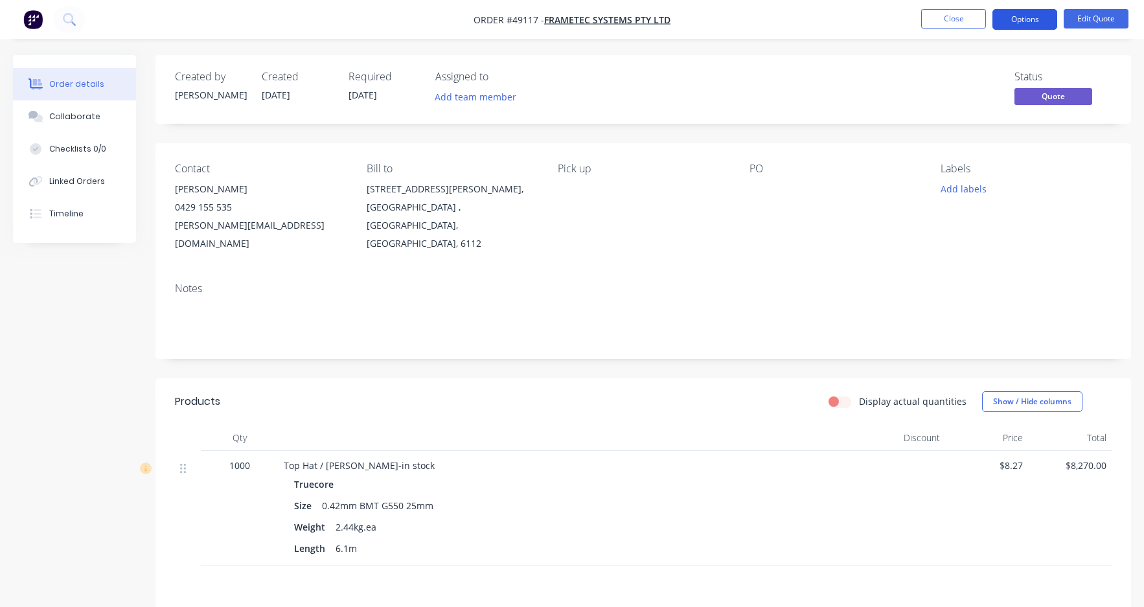
click at [1026, 21] on button "Options" at bounding box center [1025, 19] width 65 height 21
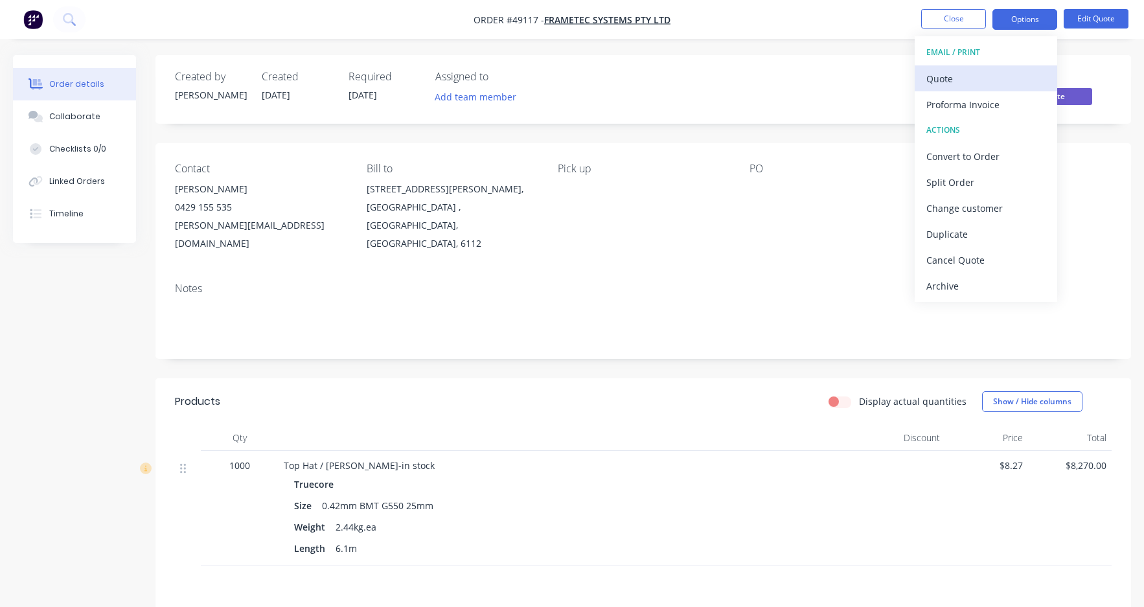
click at [977, 87] on div "Quote" at bounding box center [986, 78] width 119 height 19
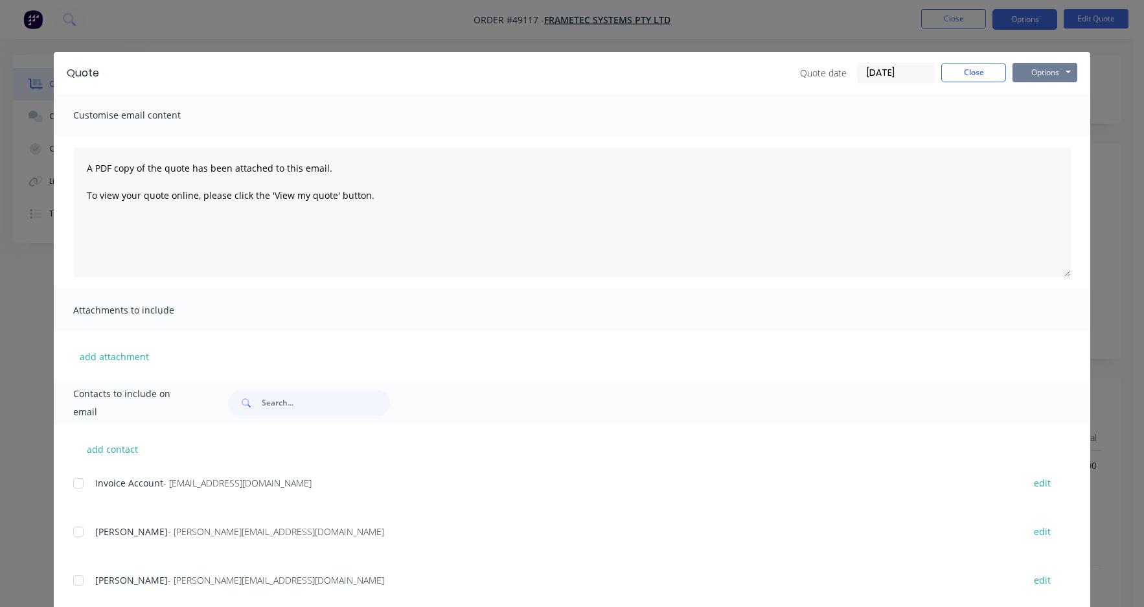
click at [1021, 69] on button "Options" at bounding box center [1045, 72] width 65 height 19
click at [1039, 121] on button "Print" at bounding box center [1054, 116] width 83 height 21
click at [977, 75] on button "Close" at bounding box center [974, 72] width 65 height 19
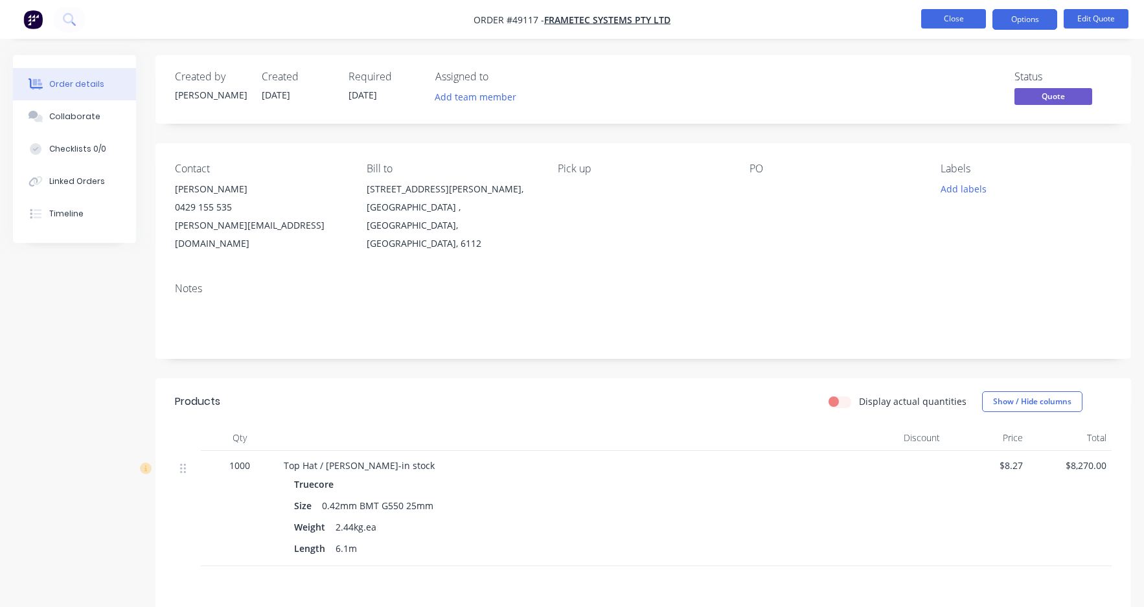
click at [949, 18] on button "Close" at bounding box center [954, 18] width 65 height 19
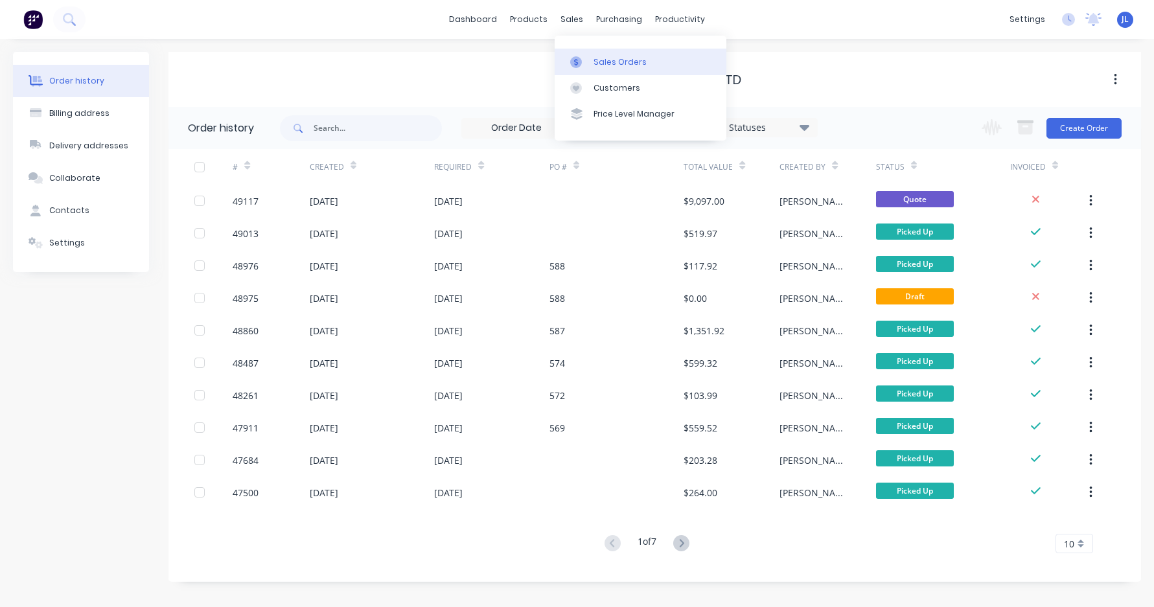
click at [594, 59] on div "Sales Orders" at bounding box center [620, 62] width 53 height 12
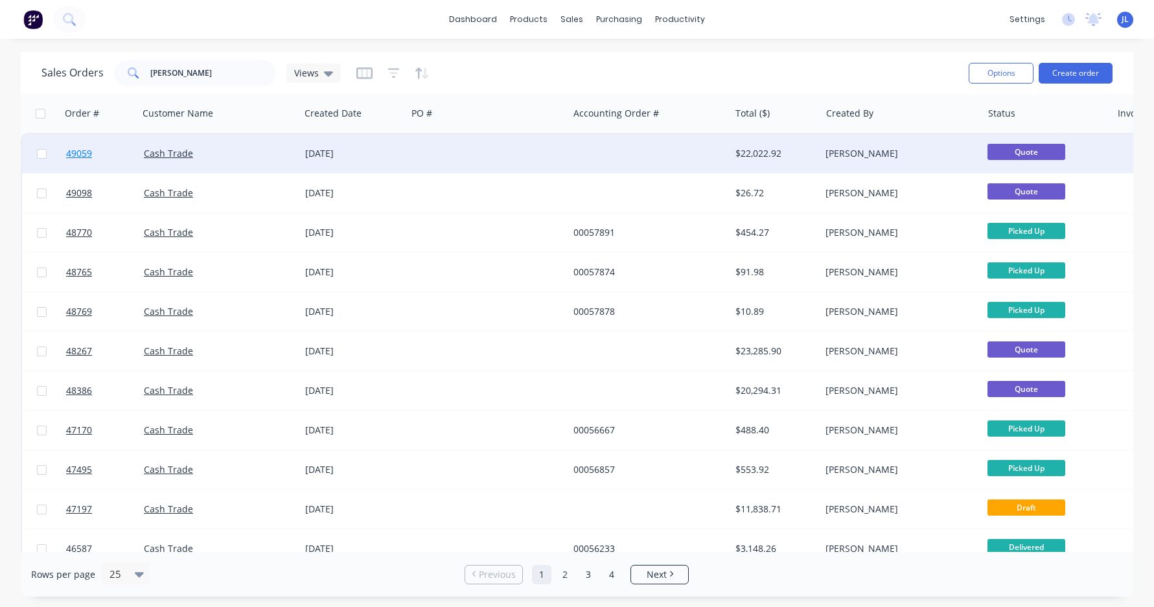
click at [72, 151] on span "49059" at bounding box center [79, 153] width 26 height 13
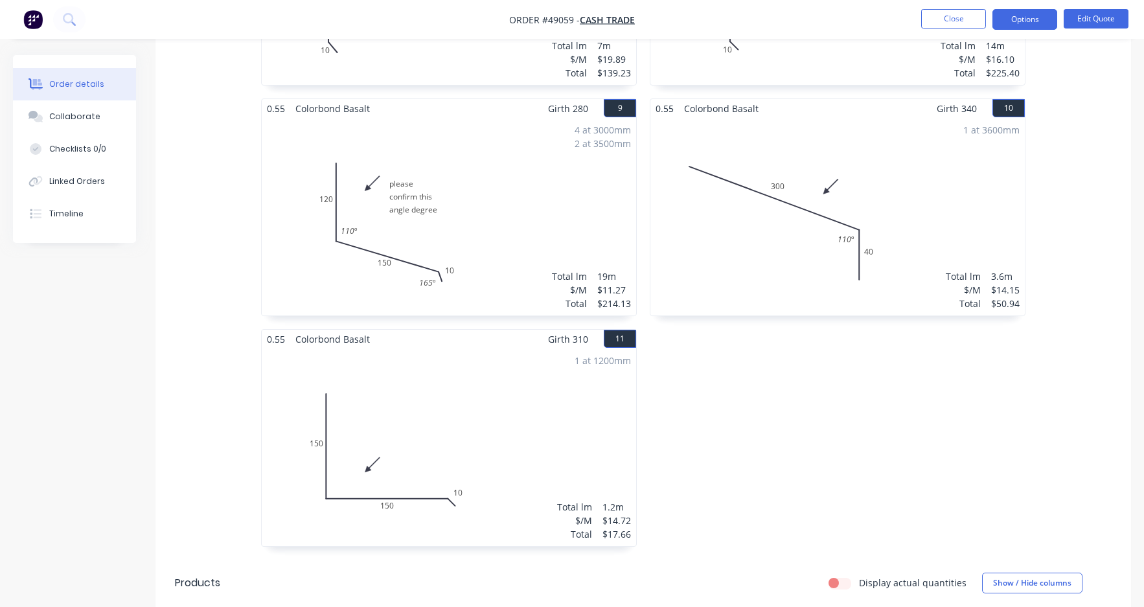
scroll to position [1231, 0]
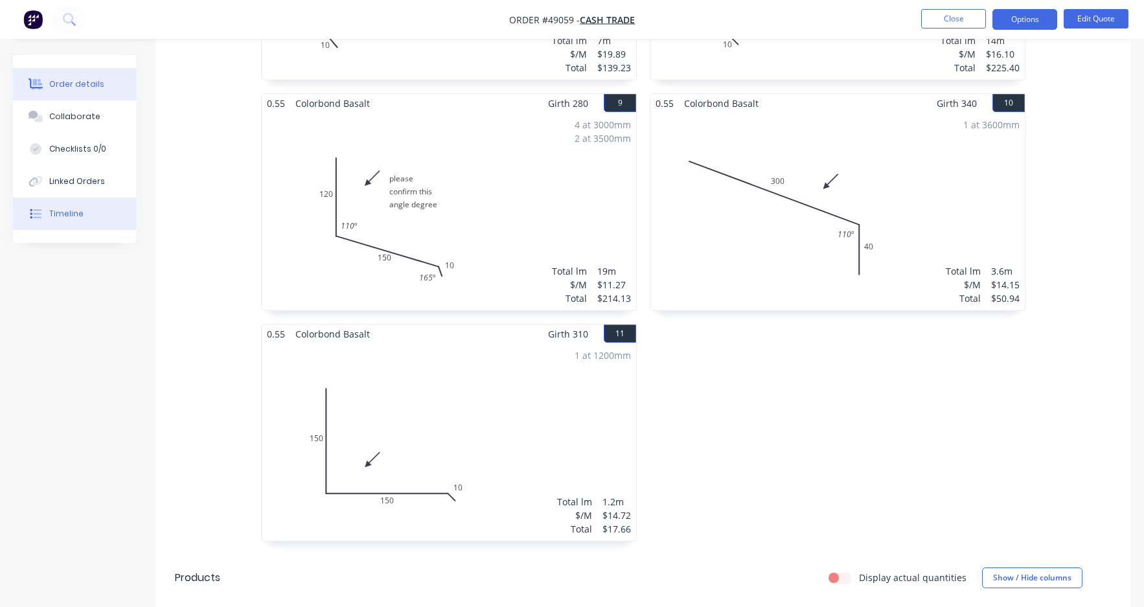
click at [57, 204] on button "Timeline" at bounding box center [74, 214] width 123 height 32
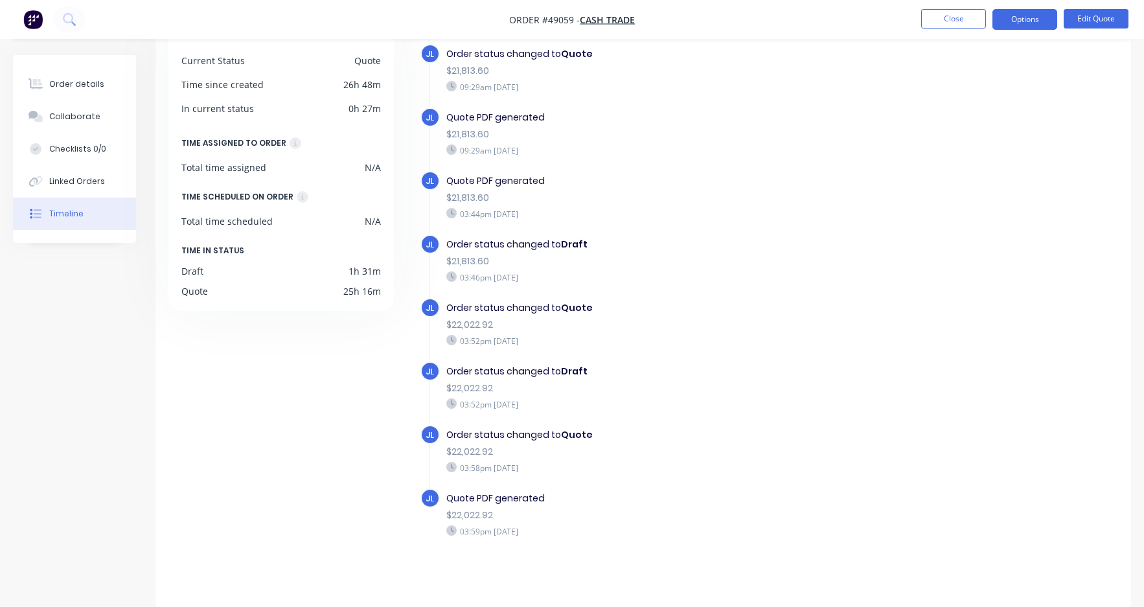
scroll to position [849, 0]
click at [89, 87] on div "Order details" at bounding box center [76, 84] width 55 height 12
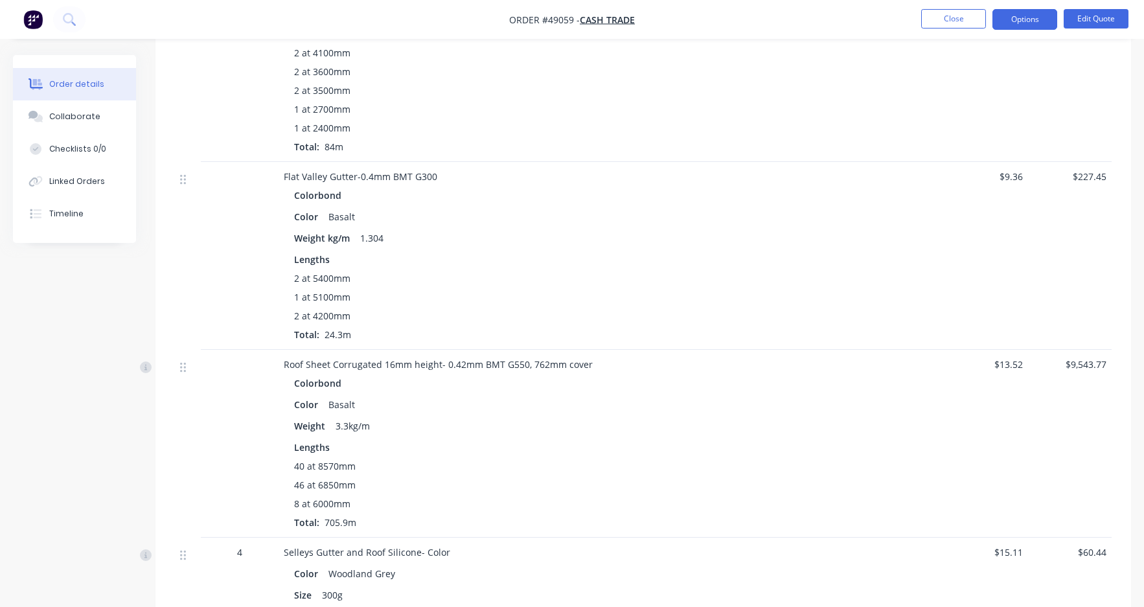
scroll to position [2304, 0]
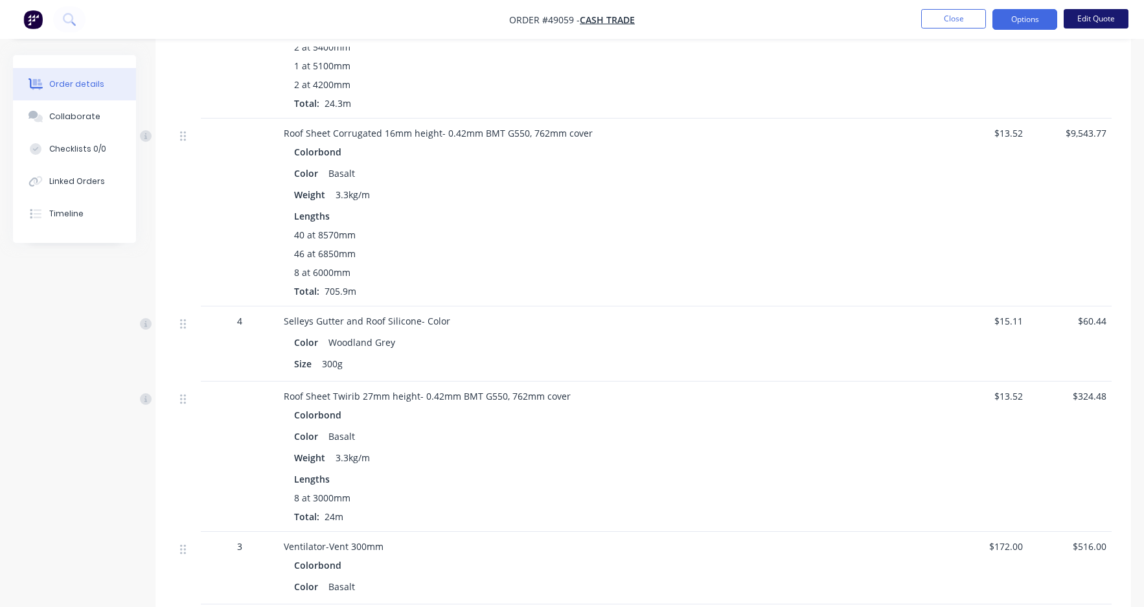
click at [1095, 18] on button "Edit Quote" at bounding box center [1096, 18] width 65 height 19
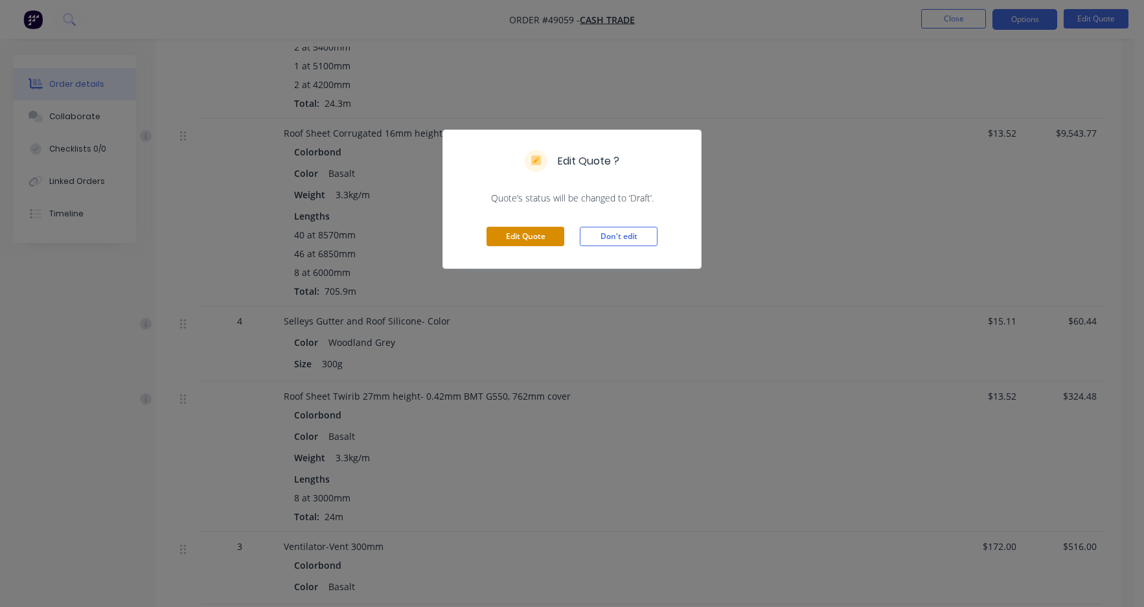
click at [525, 237] on button "Edit Quote" at bounding box center [526, 236] width 78 height 19
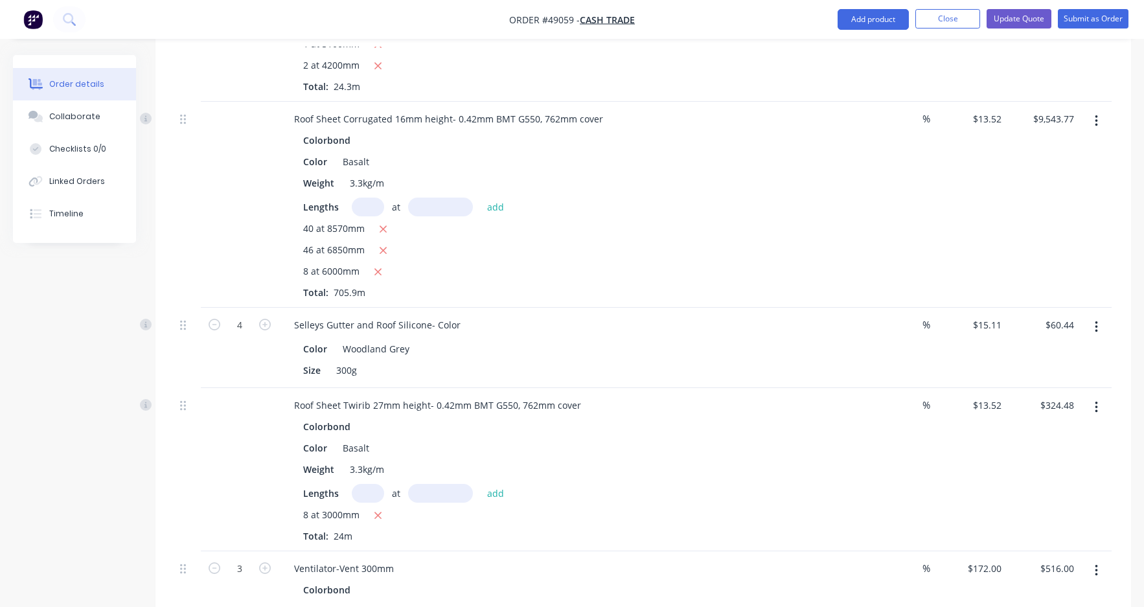
scroll to position [2398, 0]
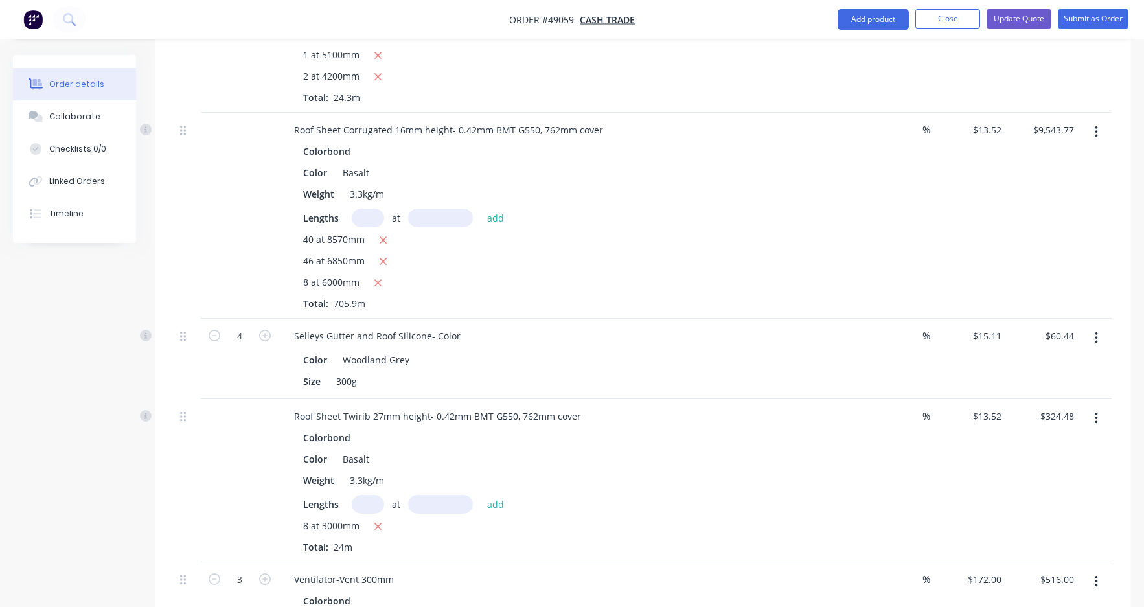
click at [371, 209] on input "text" at bounding box center [368, 218] width 32 height 19
type input "35"
type input "8570"
click at [481, 209] on button "add" at bounding box center [496, 217] width 30 height 17
type input "$13,599.09"
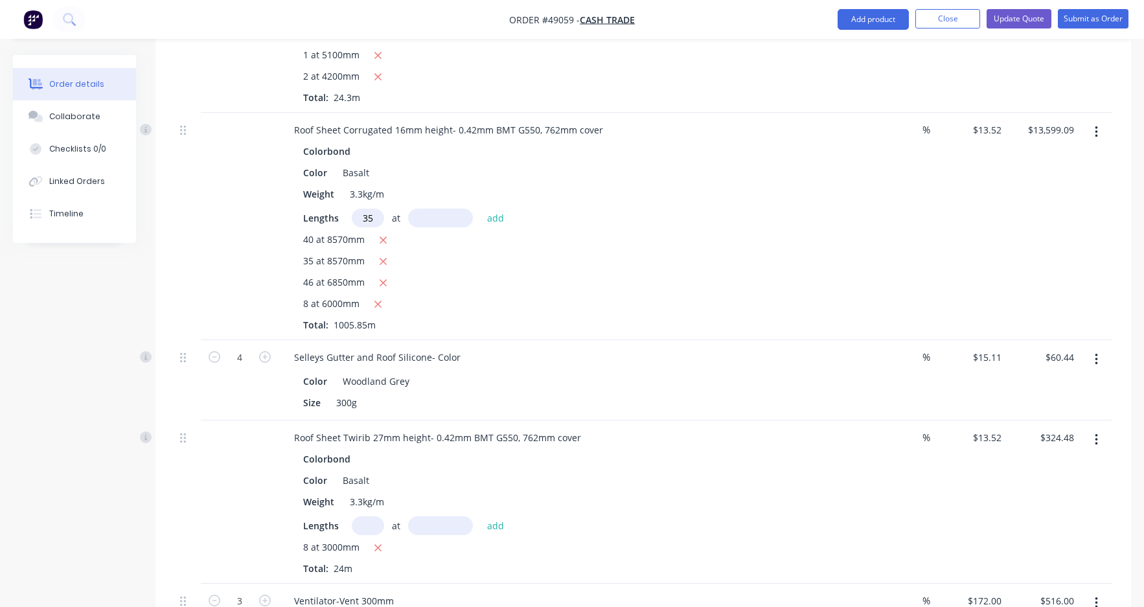
type input "35"
type input "6850"
click at [481, 209] on button "add" at bounding box center [496, 217] width 30 height 17
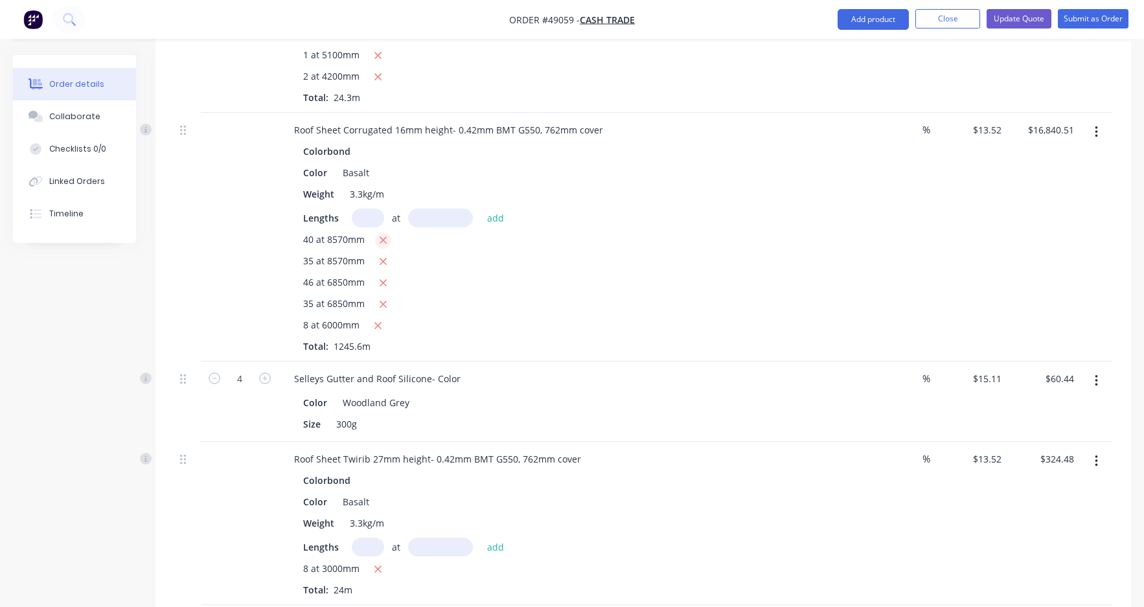
click at [383, 235] on icon "button" at bounding box center [383, 241] width 8 height 12
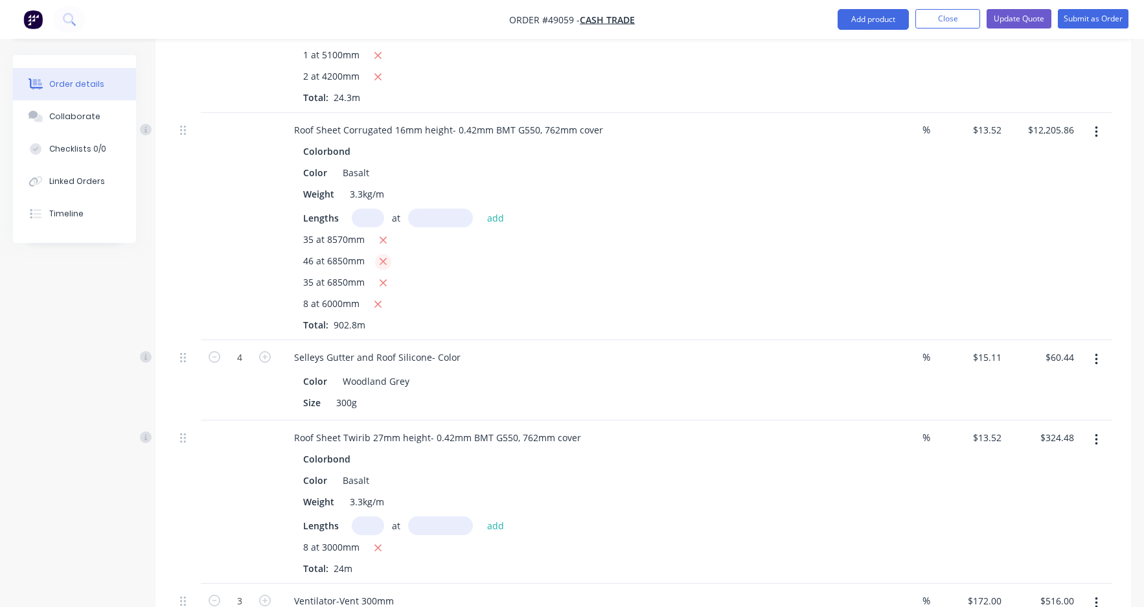
click at [384, 256] on icon "button" at bounding box center [383, 262] width 8 height 12
type input "$7,945.70"
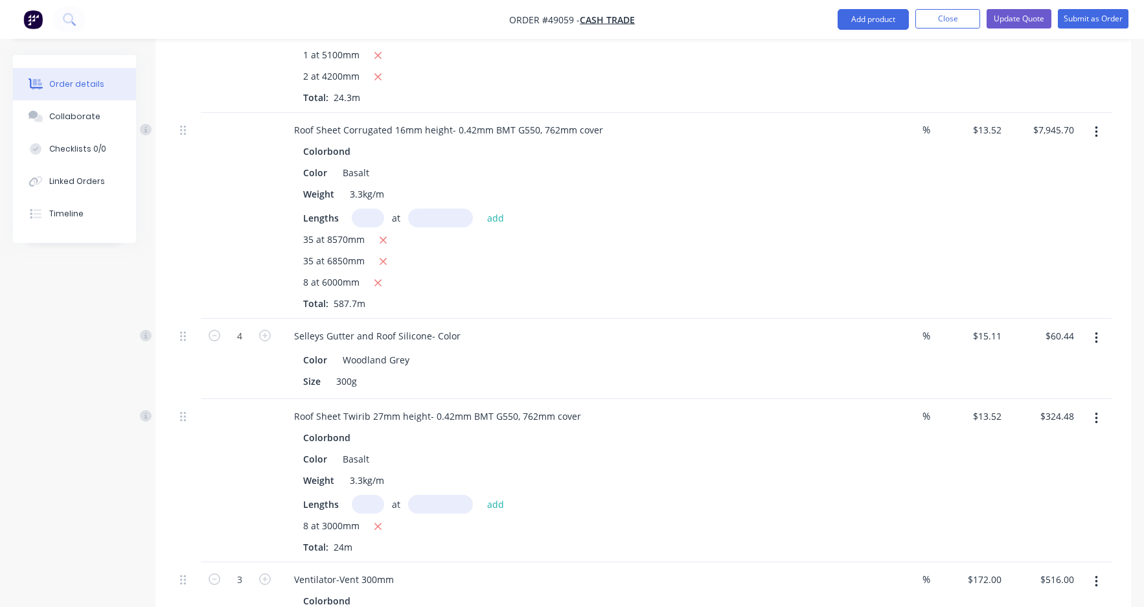
click at [211, 231] on div at bounding box center [240, 216] width 78 height 206
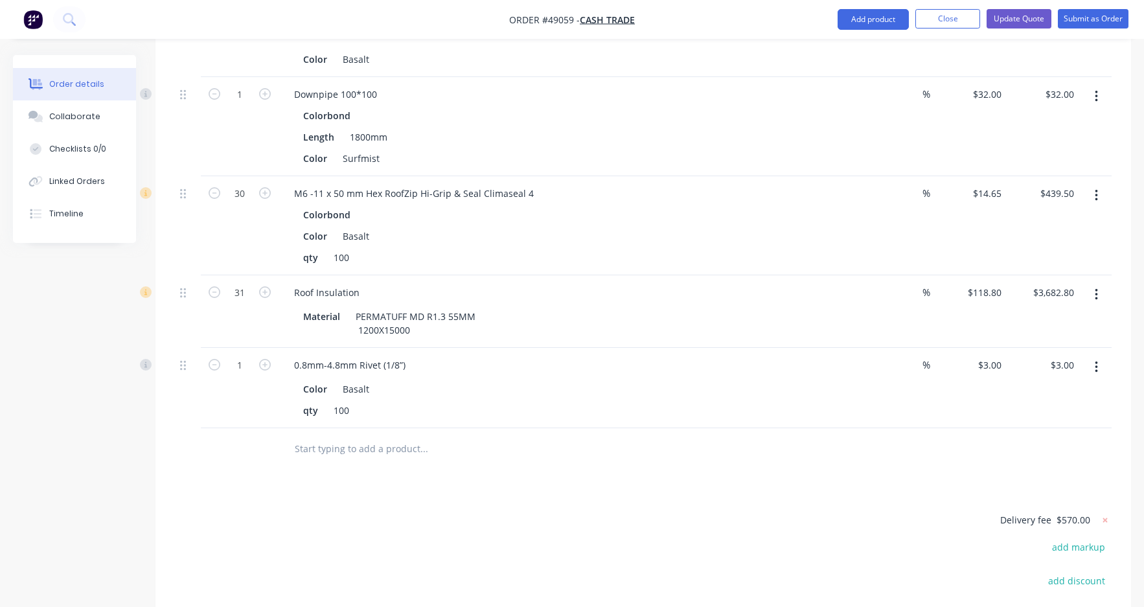
scroll to position [3435, 0]
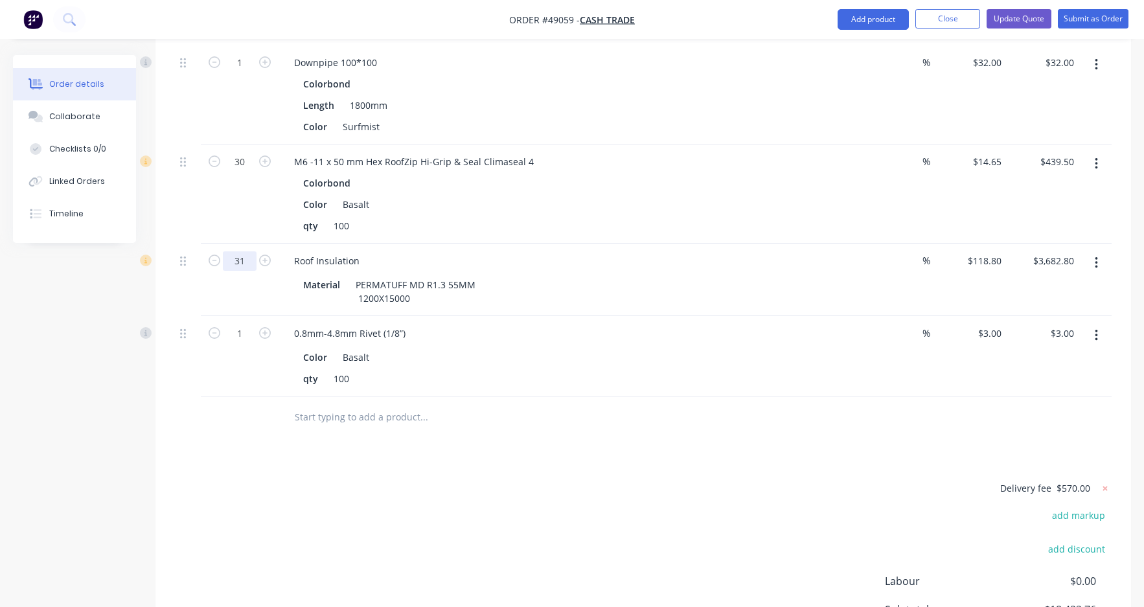
click at [249, 251] on input "31" at bounding box center [240, 260] width 34 height 19
type input "5"
type input "25"
type input "$2,970.00"
drag, startPoint x: 555, startPoint y: 334, endPoint x: 555, endPoint y: 286, distance: 47.3
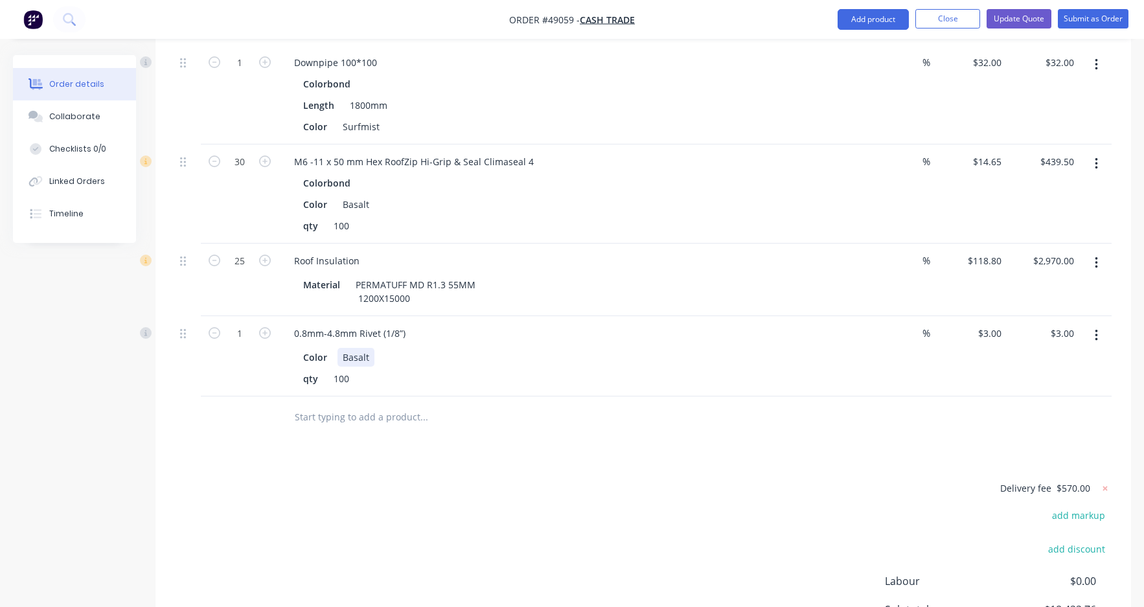
click at [555, 348] on div "Color Basalt" at bounding box center [567, 357] width 539 height 19
click at [554, 284] on div "Material PERMATUFF MD R1.3 55MM 1200X15000" at bounding box center [567, 291] width 539 height 32
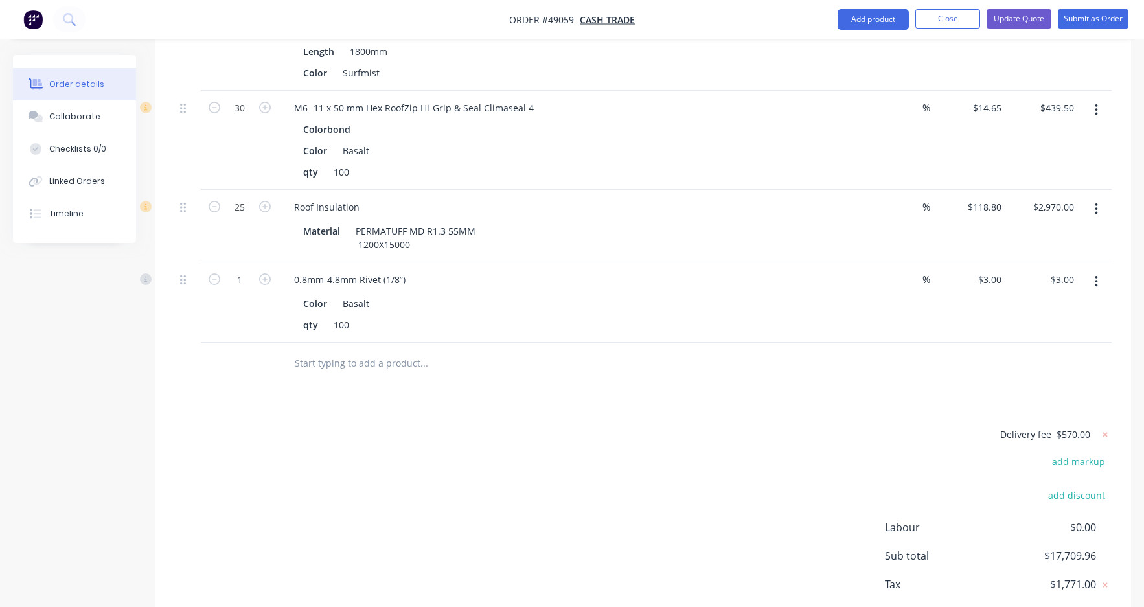
scroll to position [3543, 0]
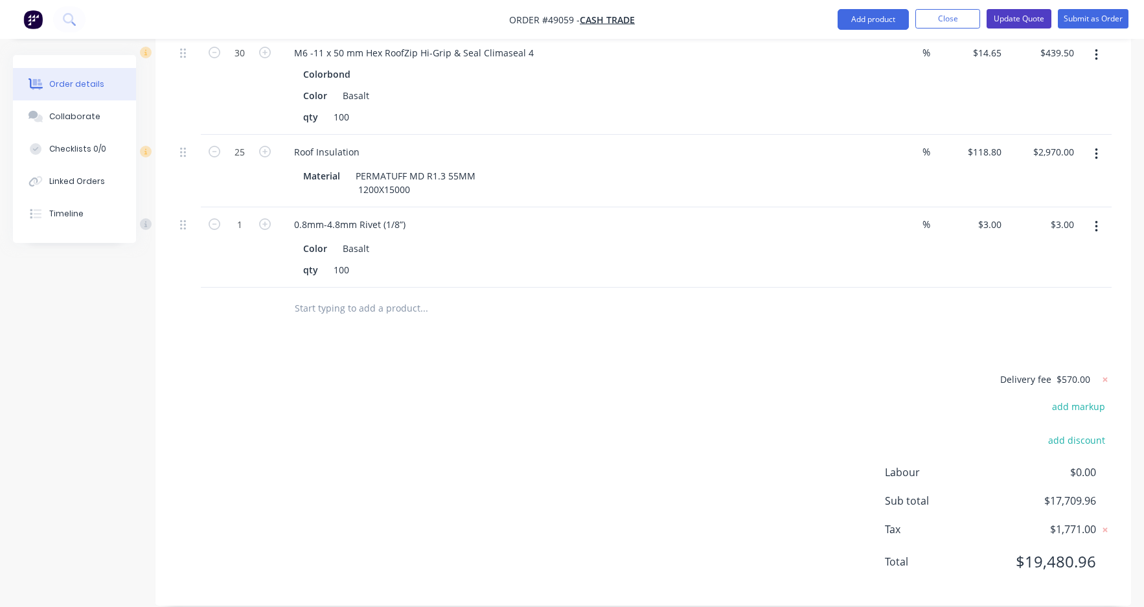
click at [1029, 24] on button "Update Quote" at bounding box center [1019, 18] width 65 height 19
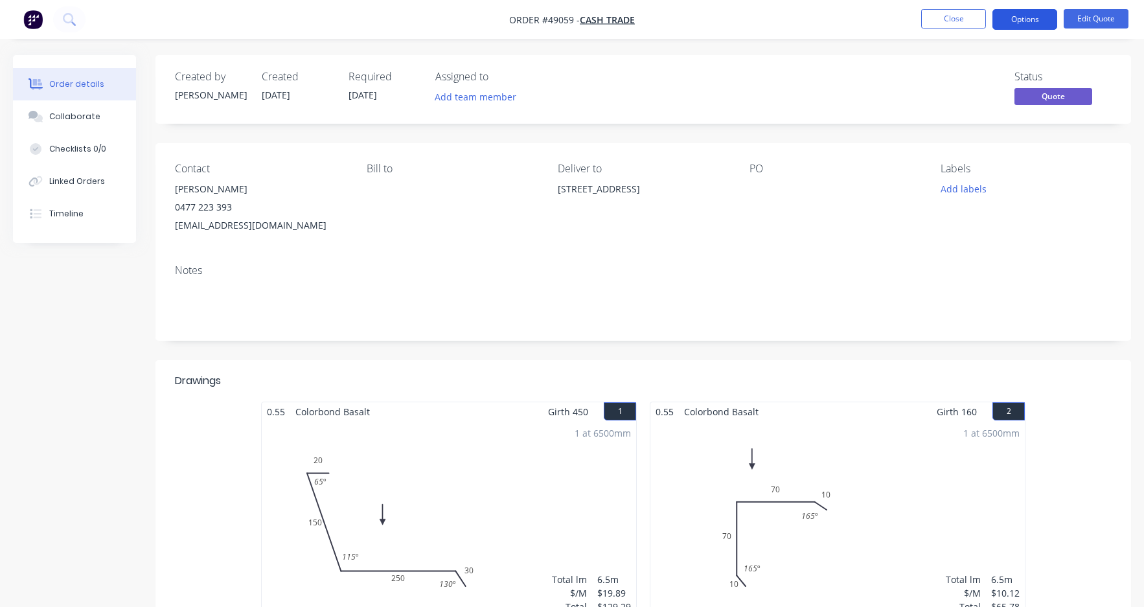
click at [1026, 16] on button "Options" at bounding box center [1025, 19] width 65 height 21
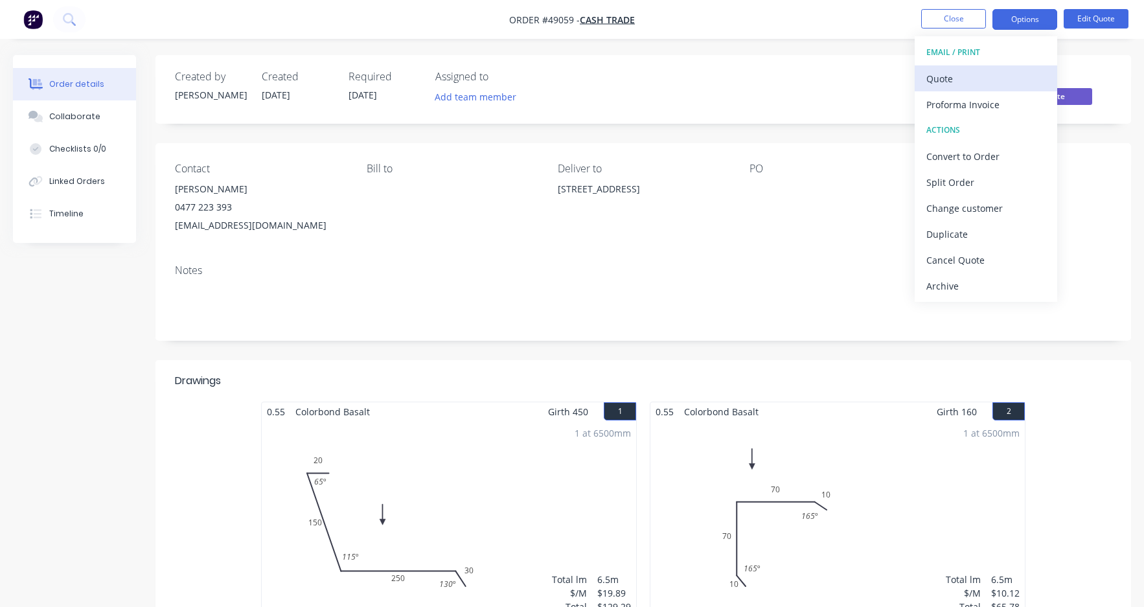
click at [976, 82] on div "Quote" at bounding box center [986, 78] width 119 height 19
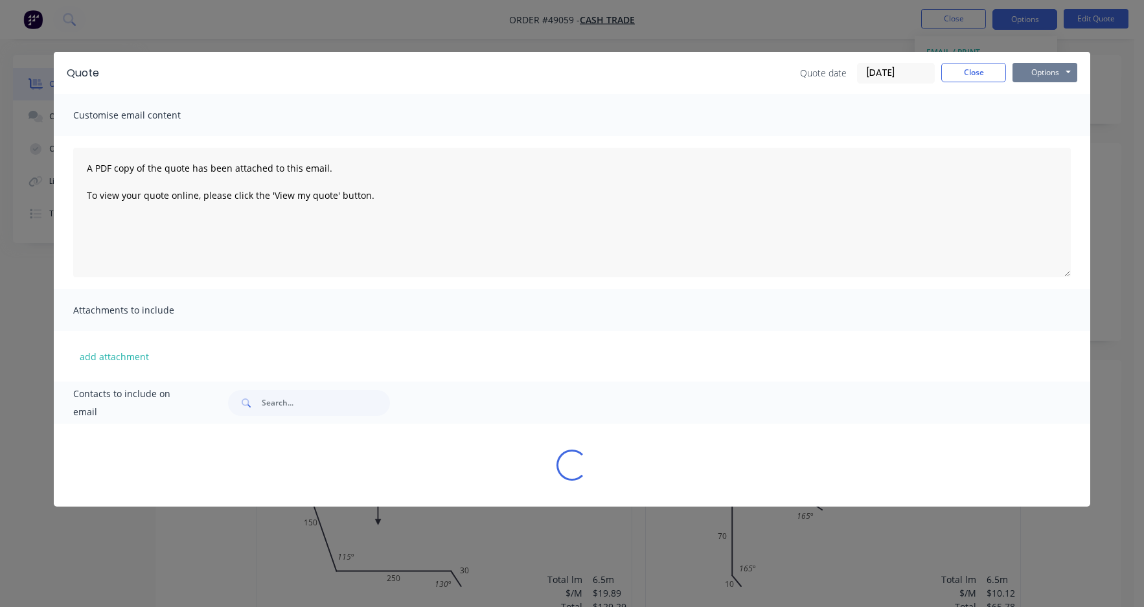
click at [1061, 79] on button "Options" at bounding box center [1045, 72] width 65 height 19
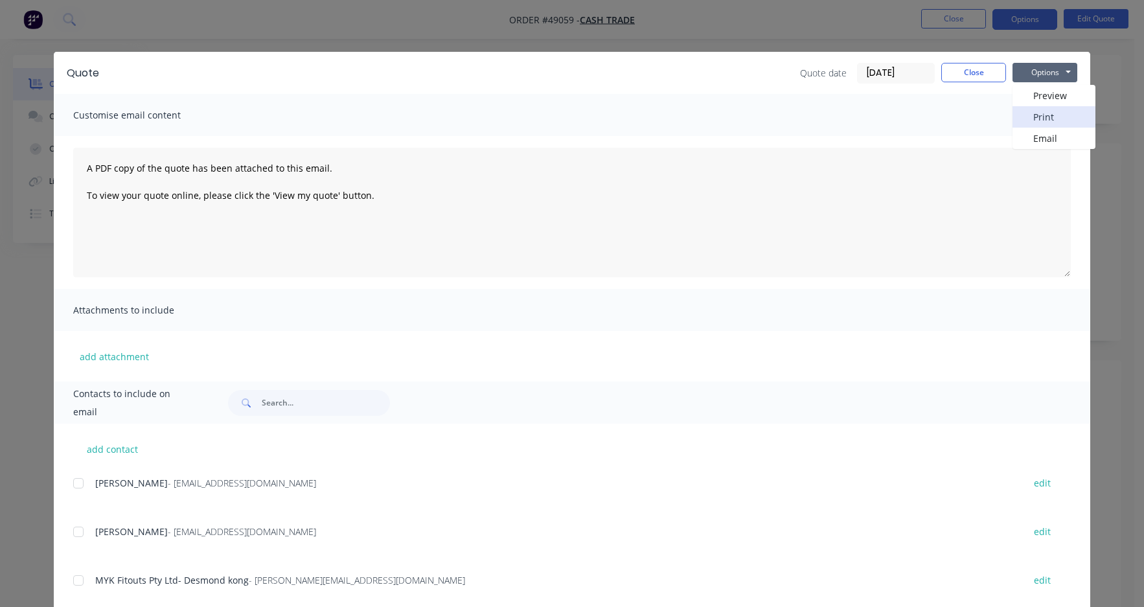
click at [1047, 113] on button "Print" at bounding box center [1054, 116] width 83 height 21
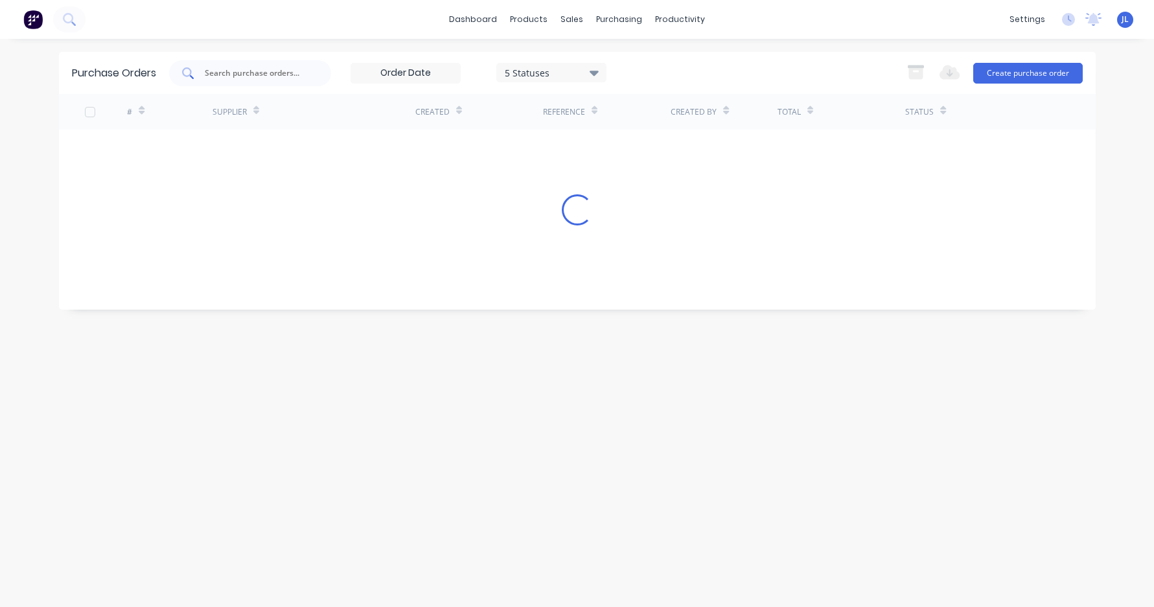
click at [261, 76] on input "text" at bounding box center [257, 73] width 108 height 13
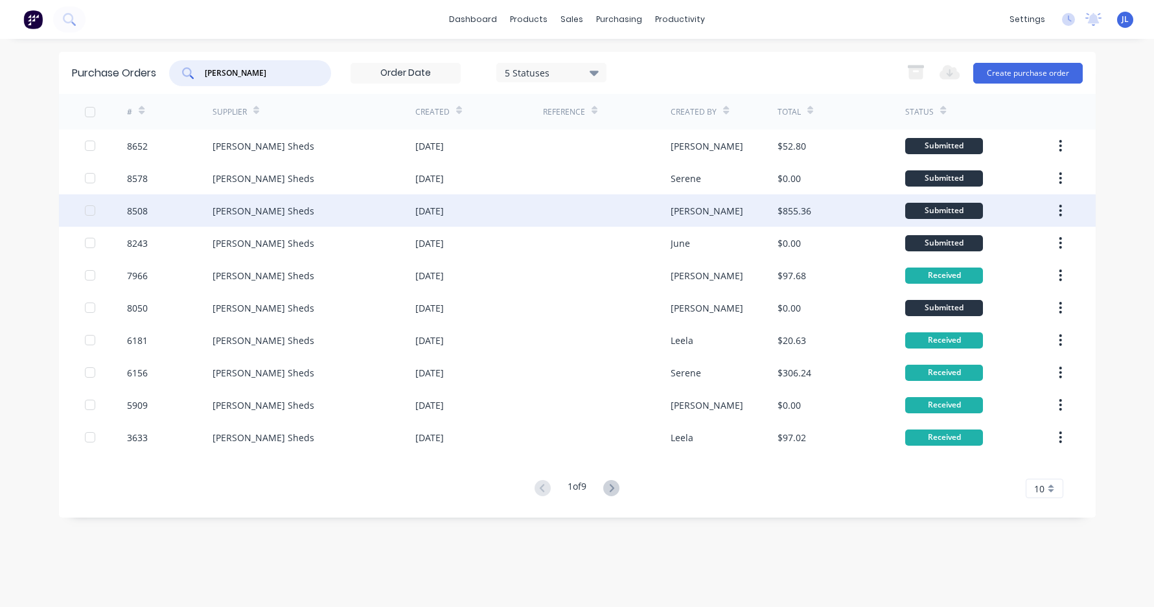
type input "roys"
click at [251, 211] on div "Roys Sheds" at bounding box center [264, 211] width 102 height 14
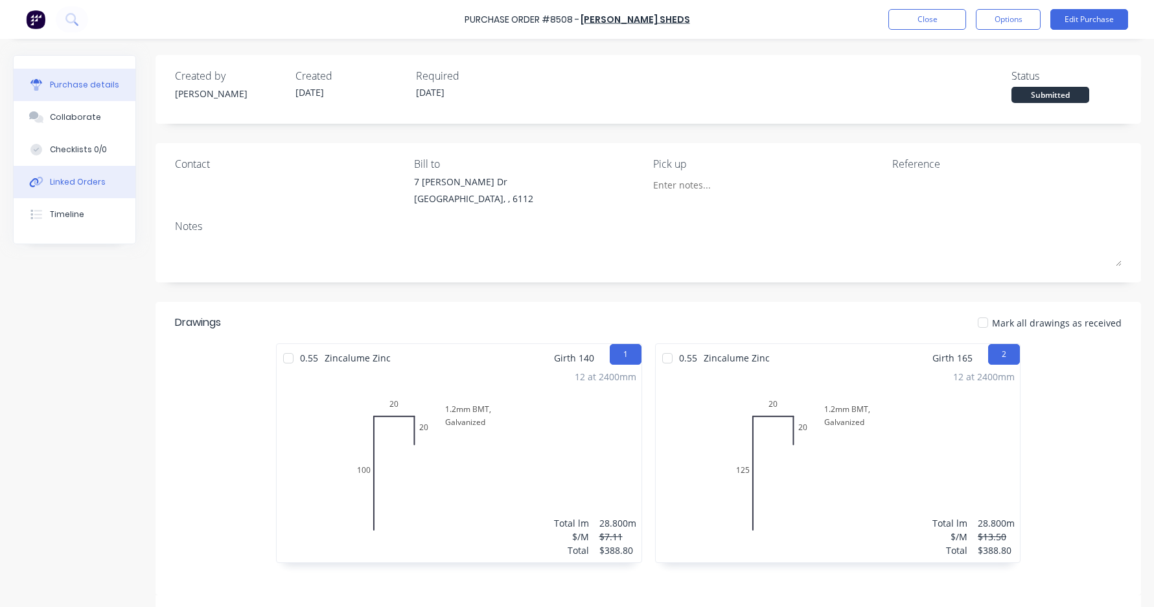
click at [99, 176] on div "Linked Orders" at bounding box center [78, 182] width 56 height 12
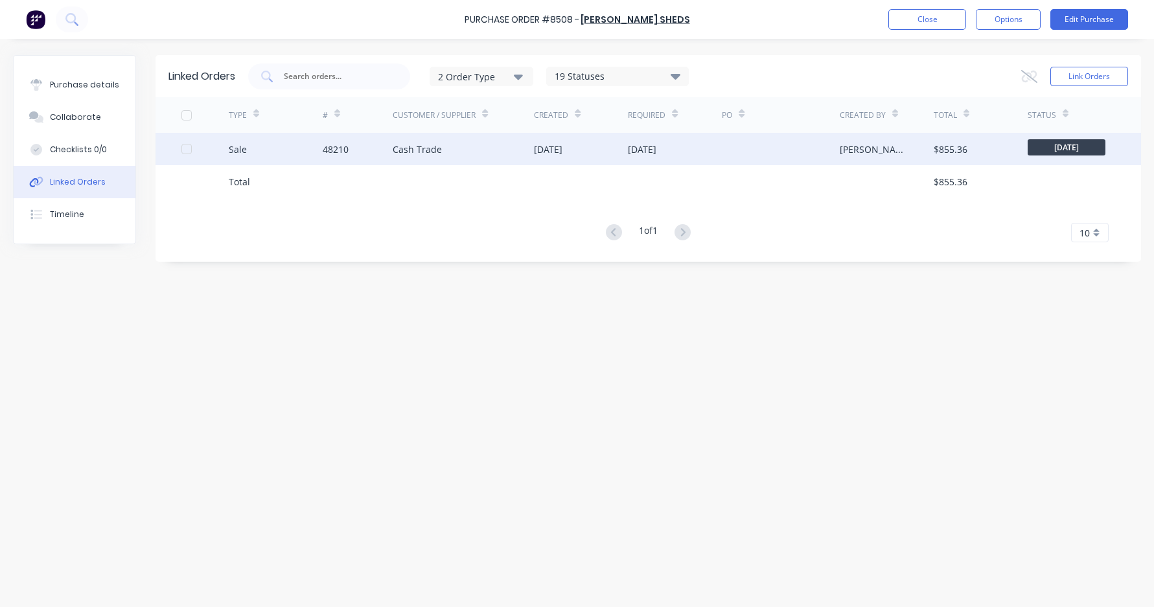
click at [417, 148] on div "Cash Trade" at bounding box center [417, 150] width 49 height 14
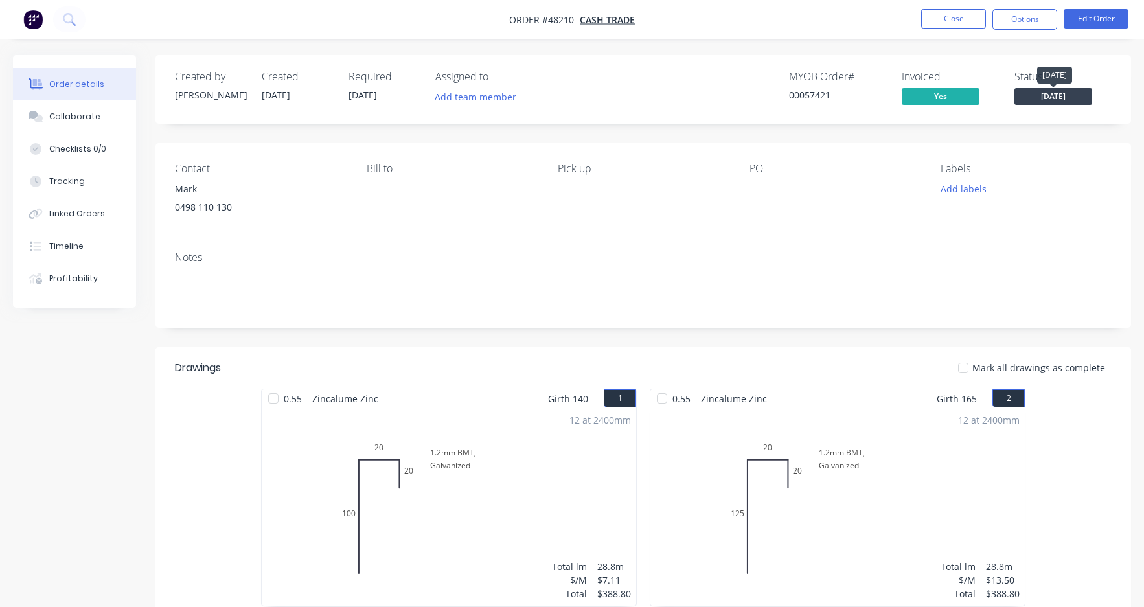
click at [1080, 95] on span "[DATE]" at bounding box center [1054, 96] width 78 height 16
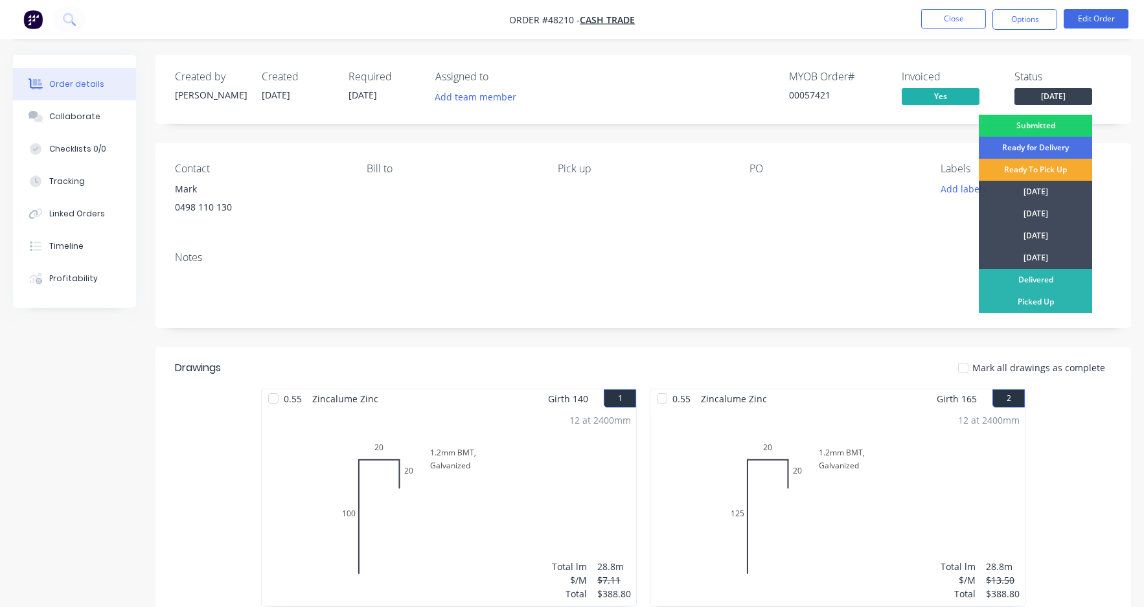
click at [1061, 168] on div "Ready To Pick Up" at bounding box center [1035, 170] width 113 height 22
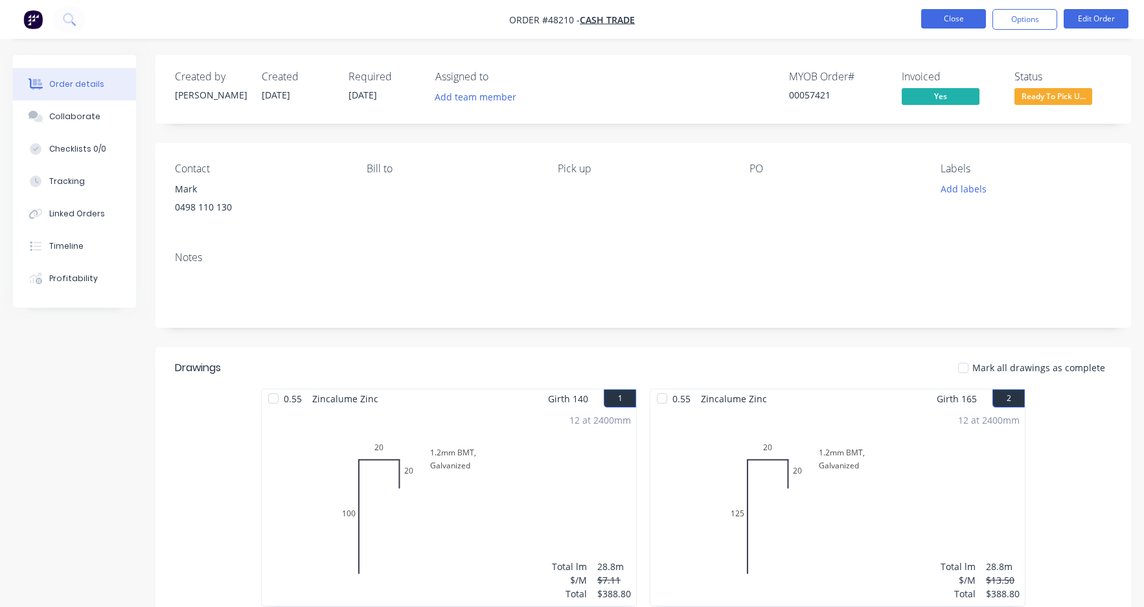
click at [963, 23] on button "Close" at bounding box center [954, 18] width 65 height 19
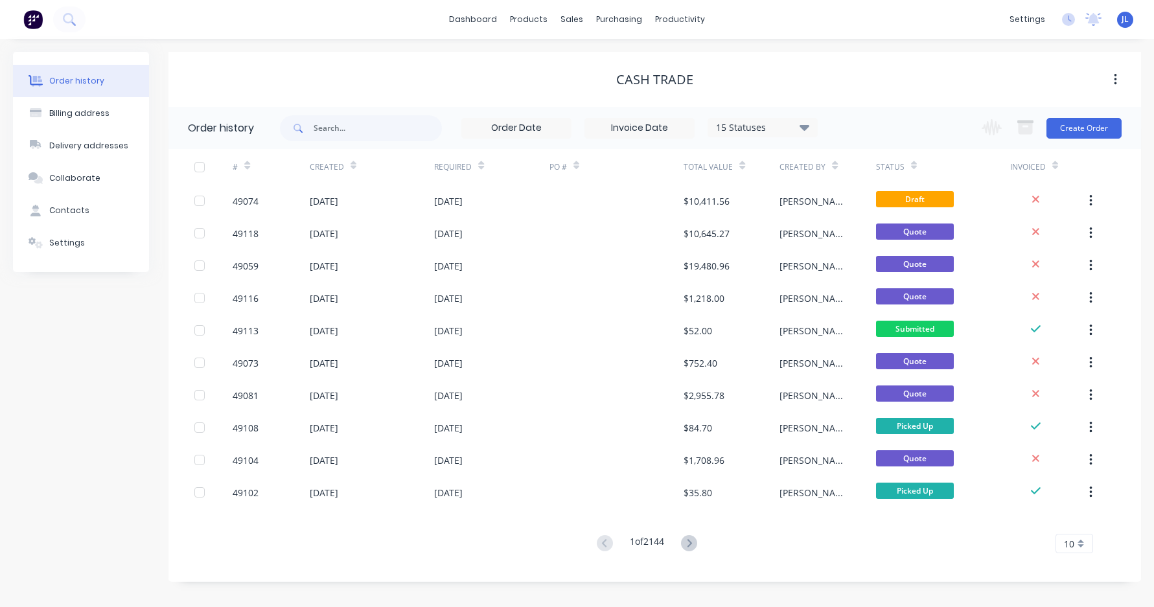
click at [753, 58] on div "Cash Trade" at bounding box center [654, 79] width 973 height 55
click at [641, 64] on div "Purchase Orders" at bounding box center [661, 62] width 69 height 12
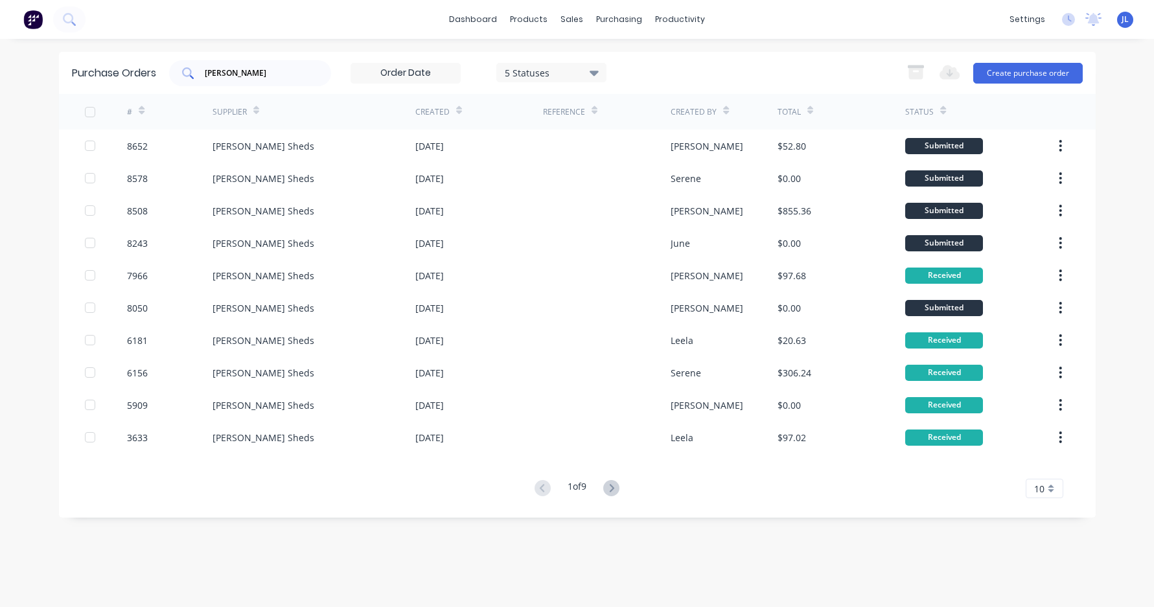
click at [255, 73] on input "roys" at bounding box center [257, 73] width 108 height 13
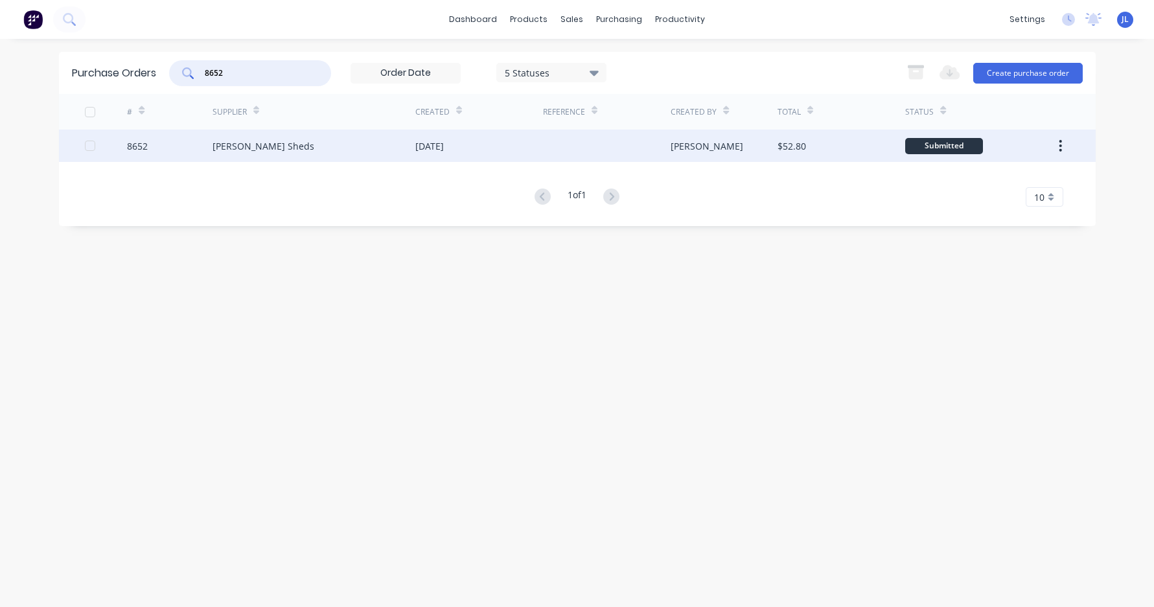
type input "8652"
click at [297, 154] on div "Roys Sheds" at bounding box center [314, 146] width 203 height 32
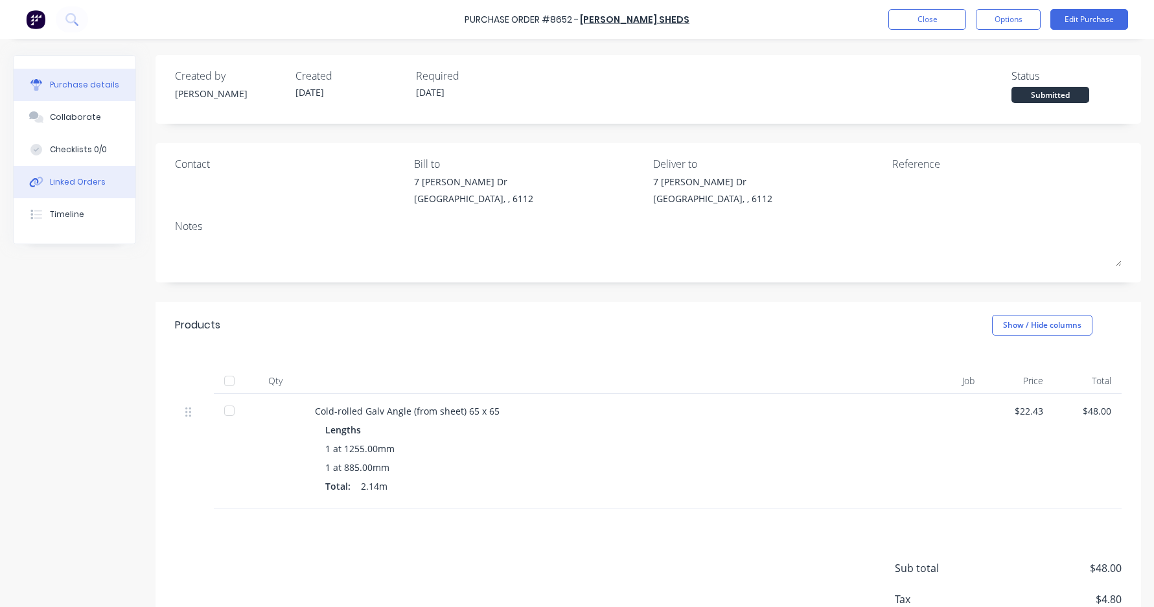
click at [97, 175] on button "Linked Orders" at bounding box center [75, 182] width 122 height 32
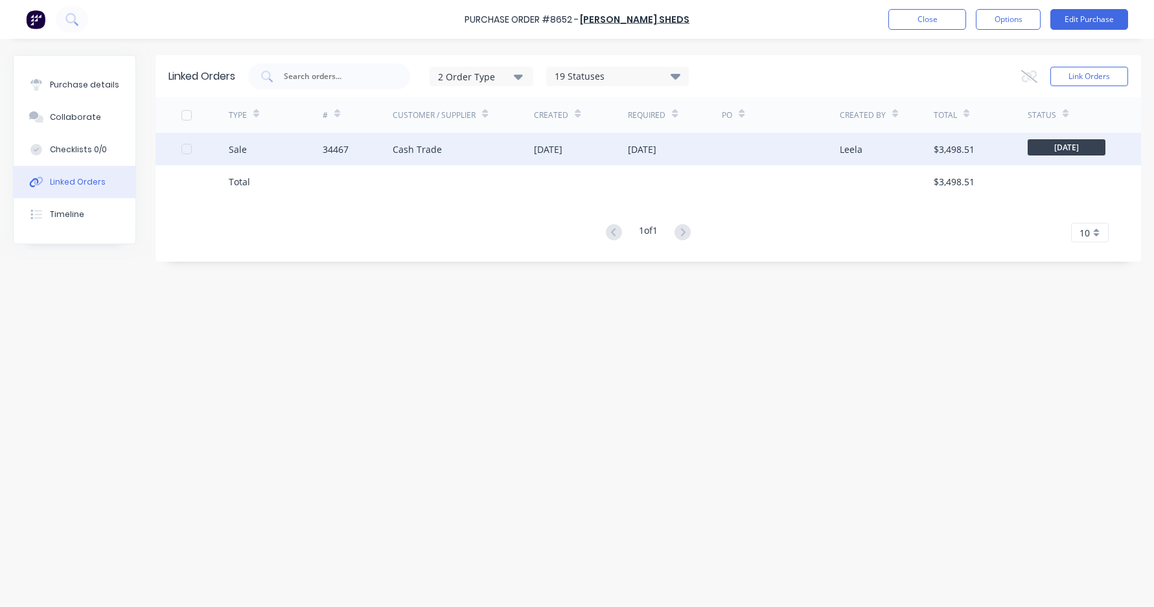
click at [369, 148] on div "34467" at bounding box center [358, 149] width 71 height 32
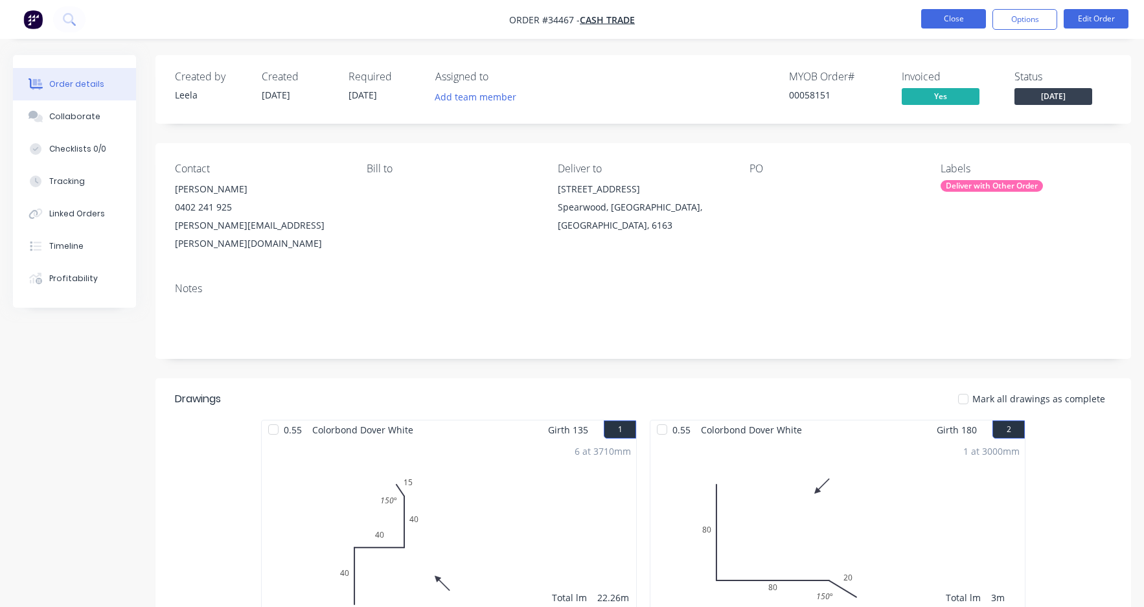
click at [973, 16] on button "Close" at bounding box center [954, 18] width 65 height 19
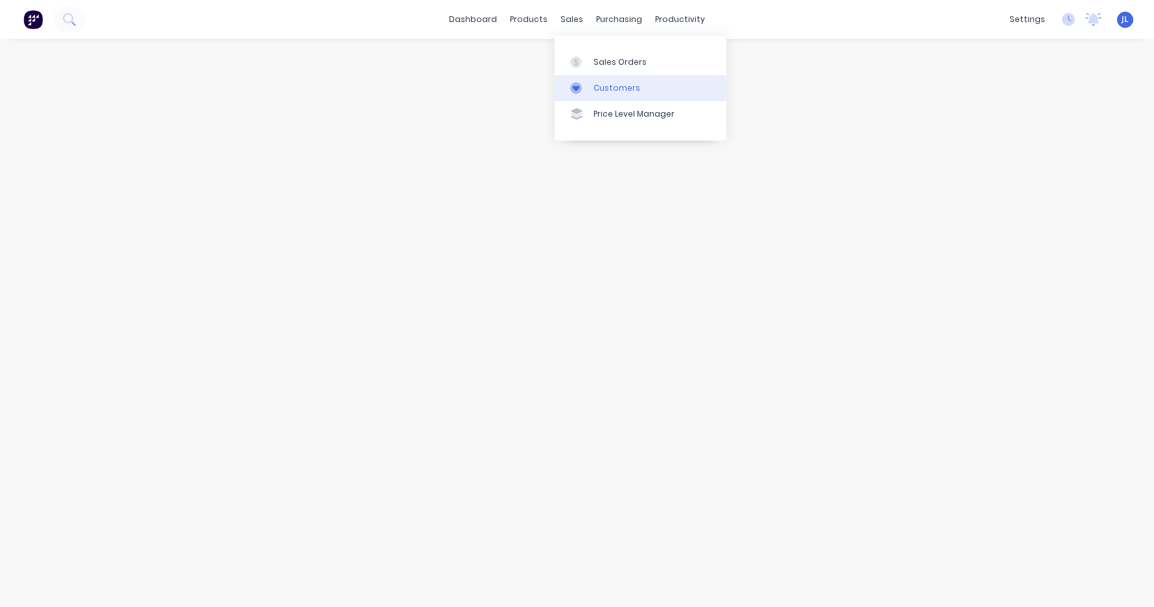
click at [603, 89] on div "Customers" at bounding box center [617, 88] width 47 height 12
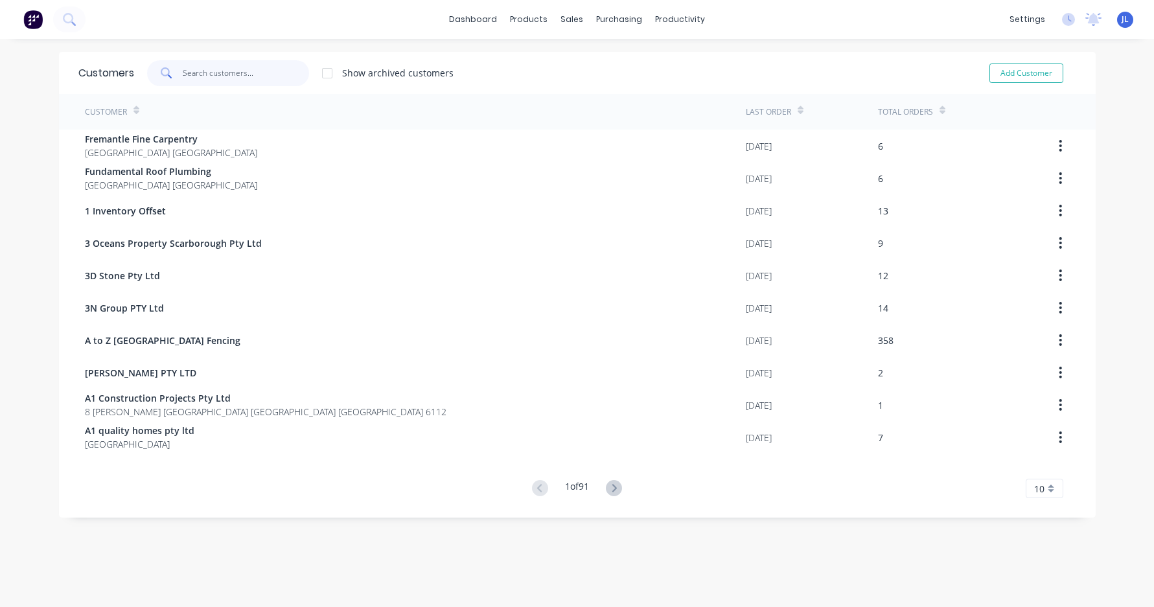
click at [235, 82] on input "text" at bounding box center [246, 73] width 126 height 26
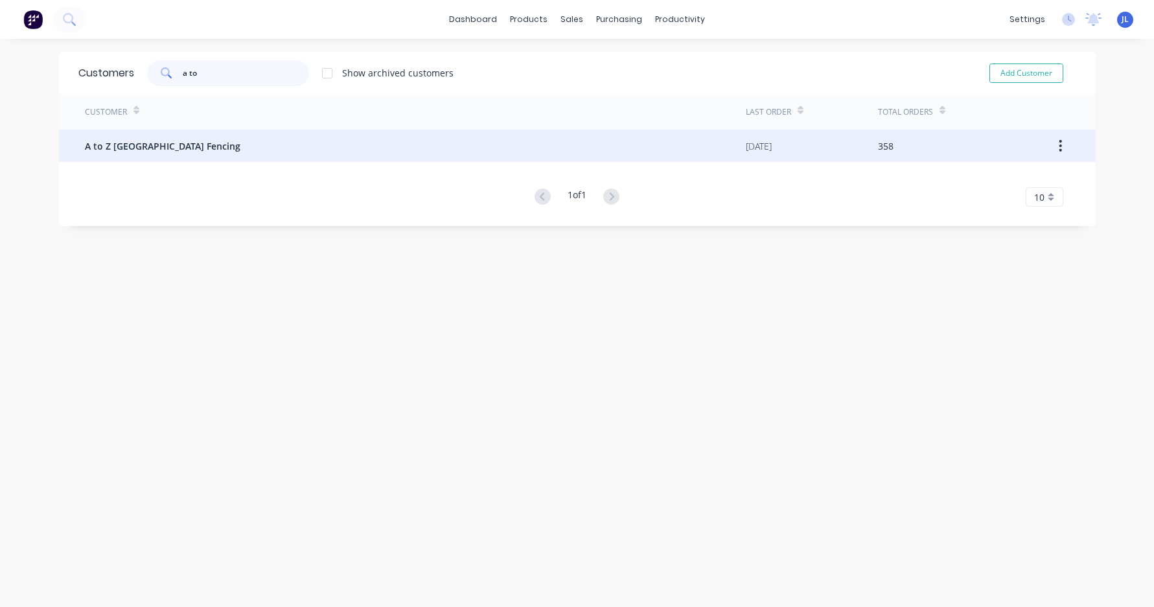
type input "a to"
click at [387, 151] on div "A to Z [GEOGRAPHIC_DATA] Fencing" at bounding box center [415, 146] width 661 height 32
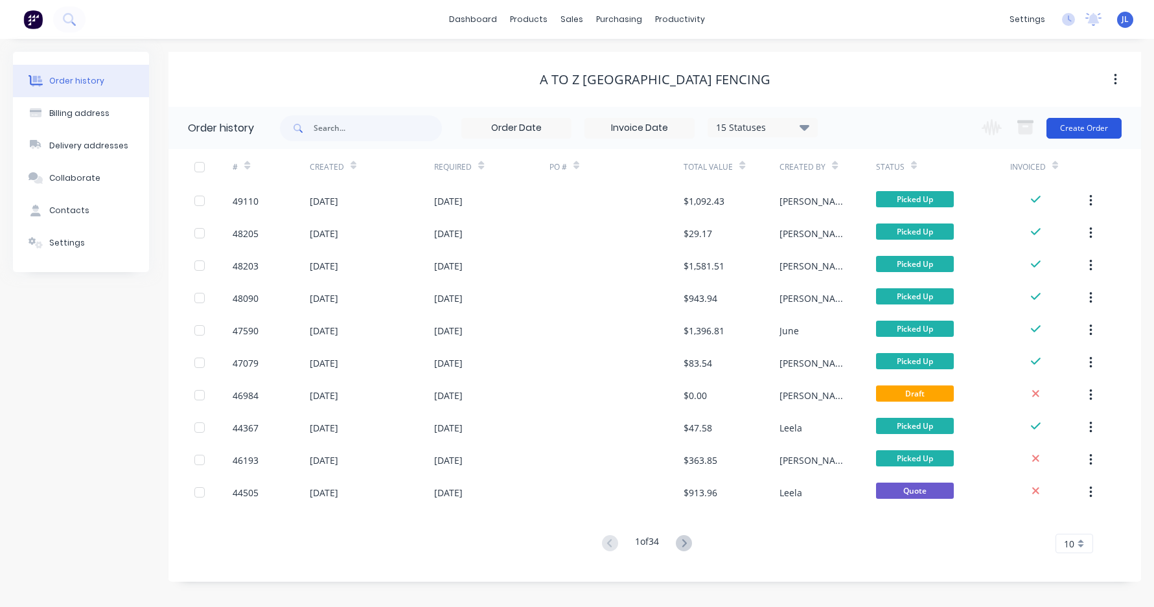
click at [1084, 126] on button "Create Order" at bounding box center [1084, 128] width 75 height 21
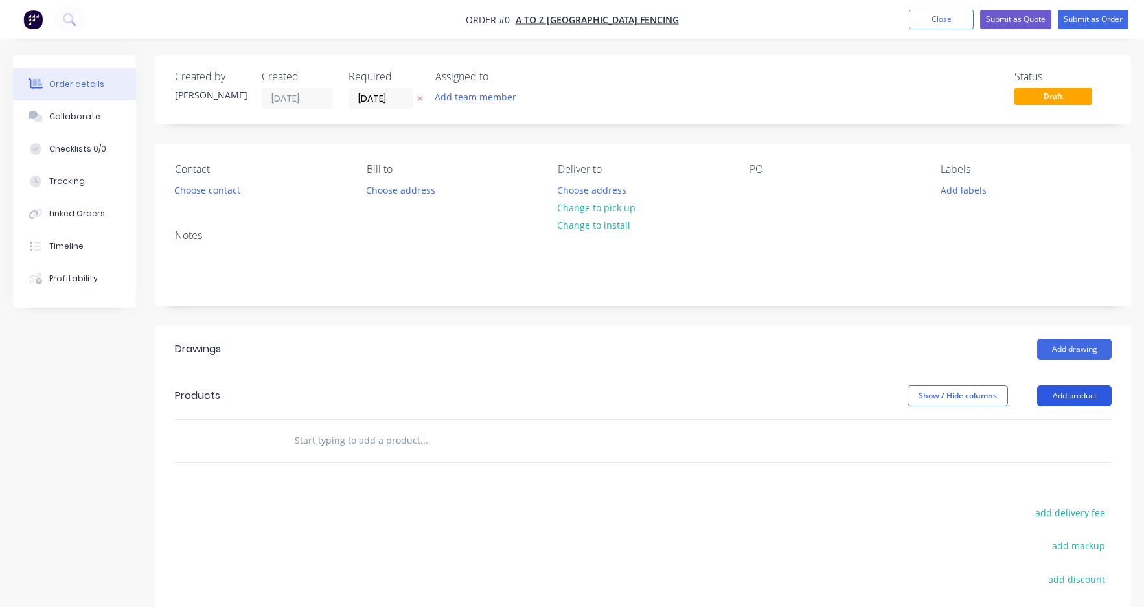
click at [1065, 395] on button "Add product" at bounding box center [1075, 396] width 75 height 21
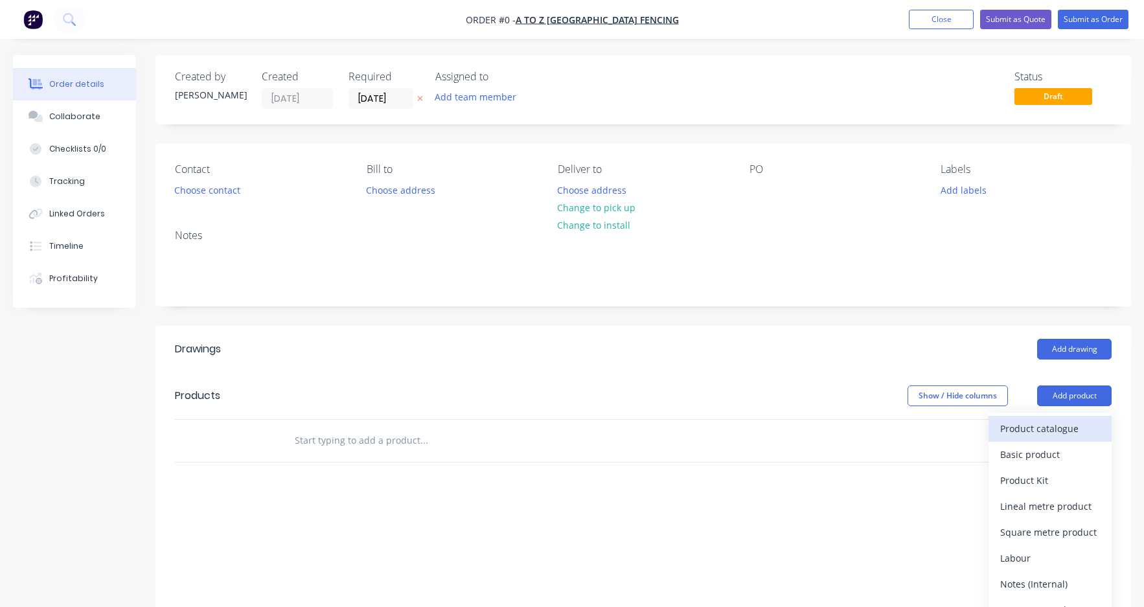
click at [1064, 421] on button "Product catalogue" at bounding box center [1050, 429] width 123 height 26
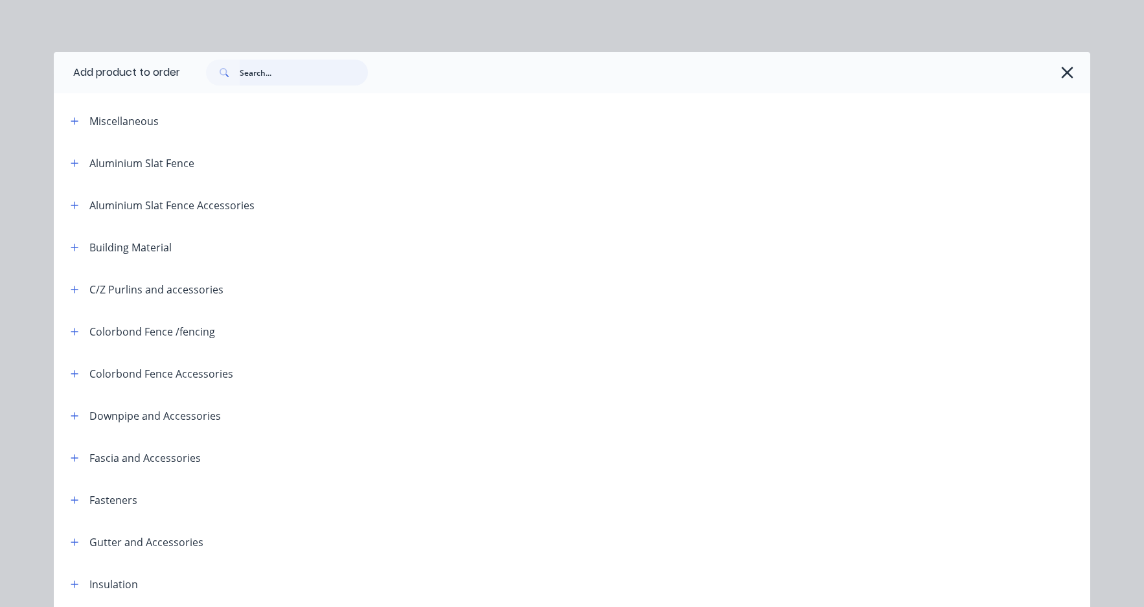
click at [294, 76] on input "text" at bounding box center [304, 73] width 128 height 26
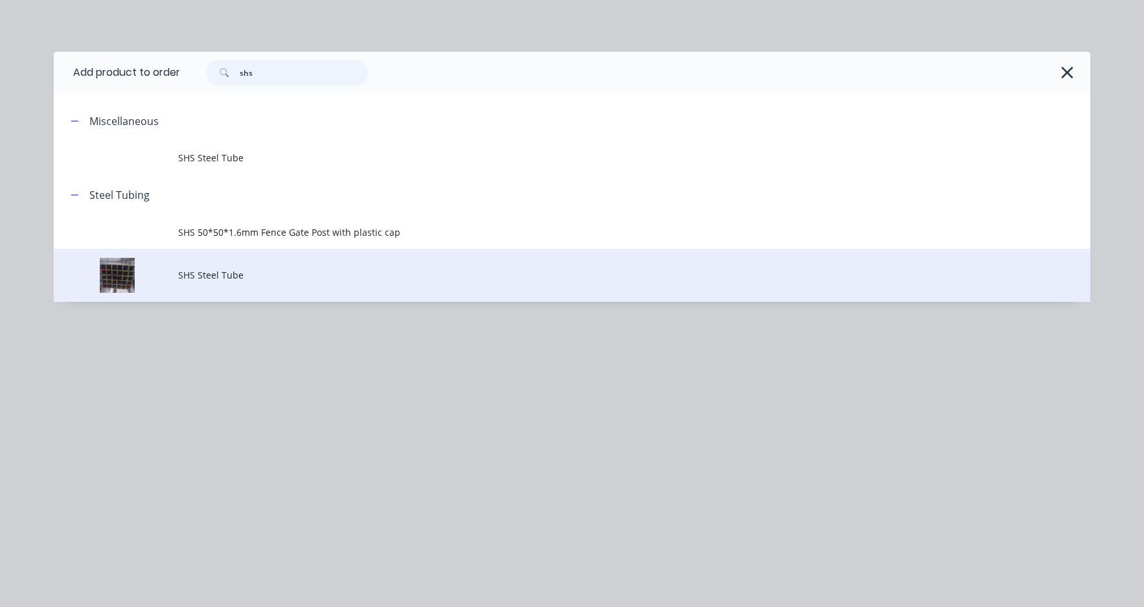
type input "shs"
click at [227, 283] on td "SHS Steel Tube" at bounding box center [634, 276] width 912 height 54
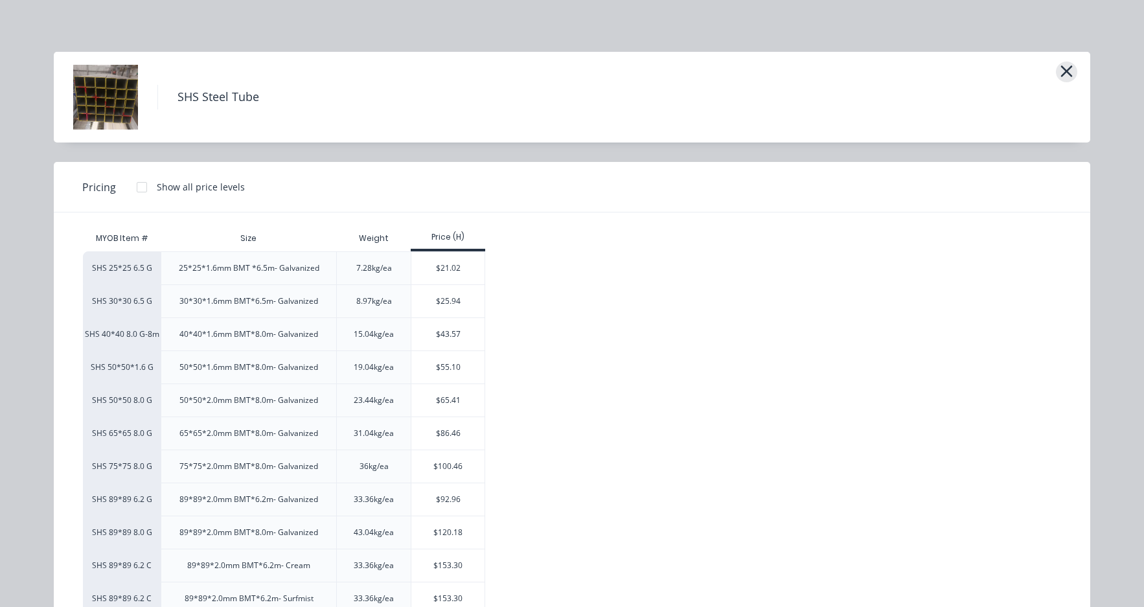
click at [1065, 69] on icon "button" at bounding box center [1067, 71] width 12 height 12
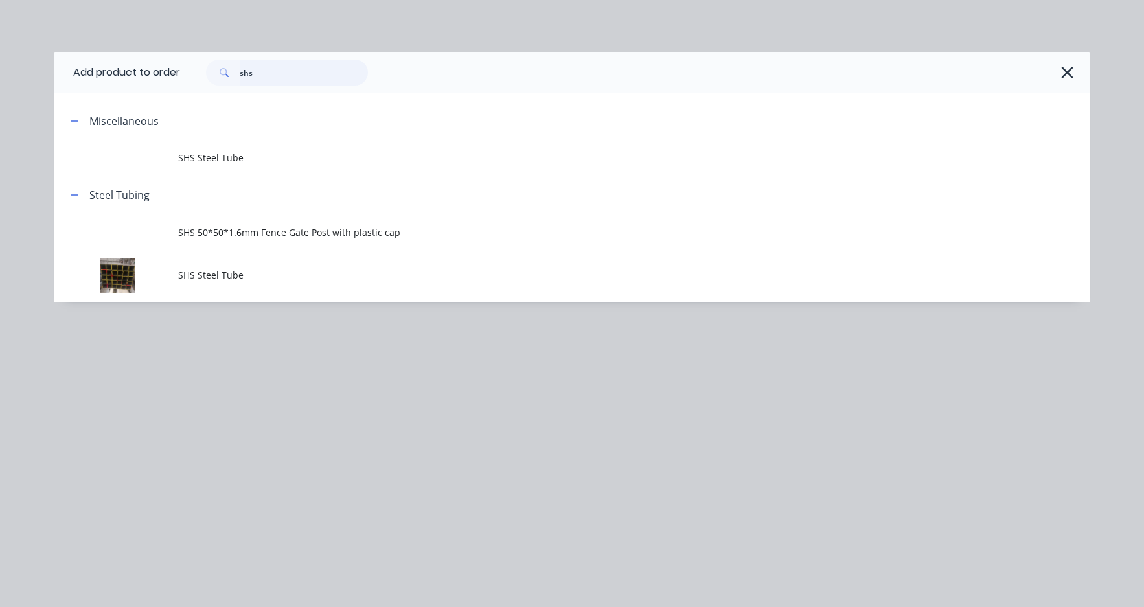
click at [275, 82] on input "shs" at bounding box center [304, 73] width 128 height 26
click at [276, 80] on input "shs" at bounding box center [304, 73] width 128 height 26
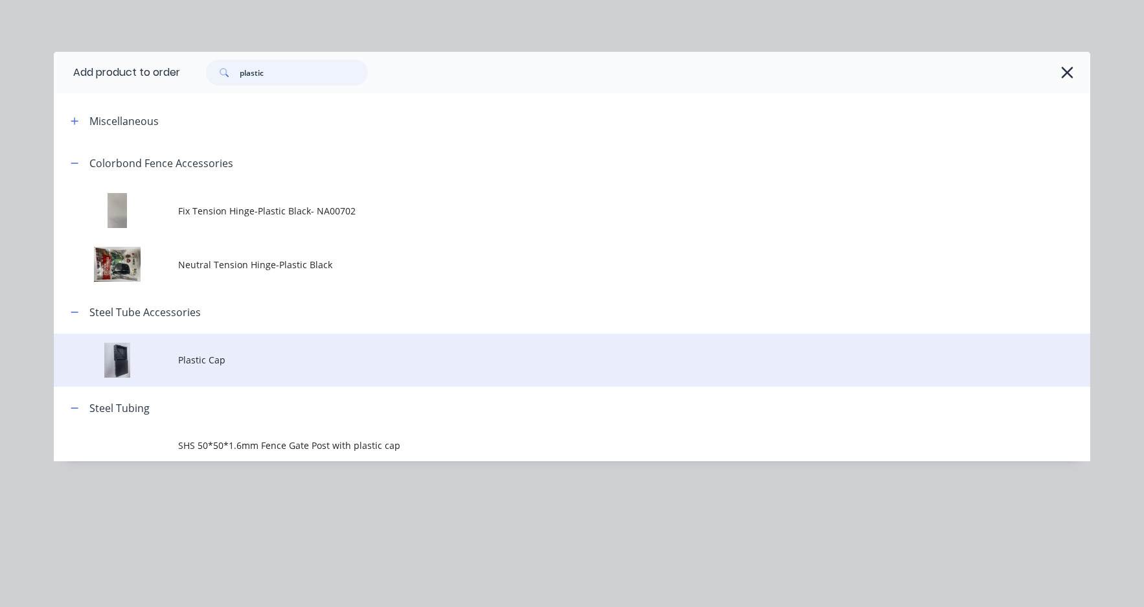
type input "plastic"
click at [207, 356] on span "Plastic Cap" at bounding box center [543, 360] width 730 height 14
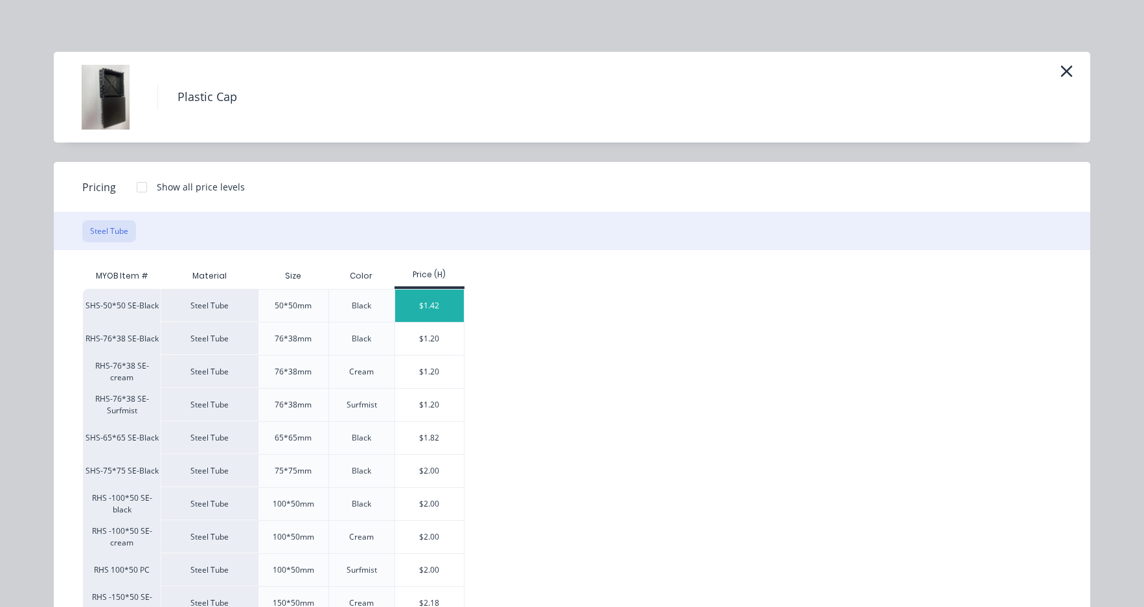
click at [441, 303] on div "$1.42" at bounding box center [429, 306] width 69 height 32
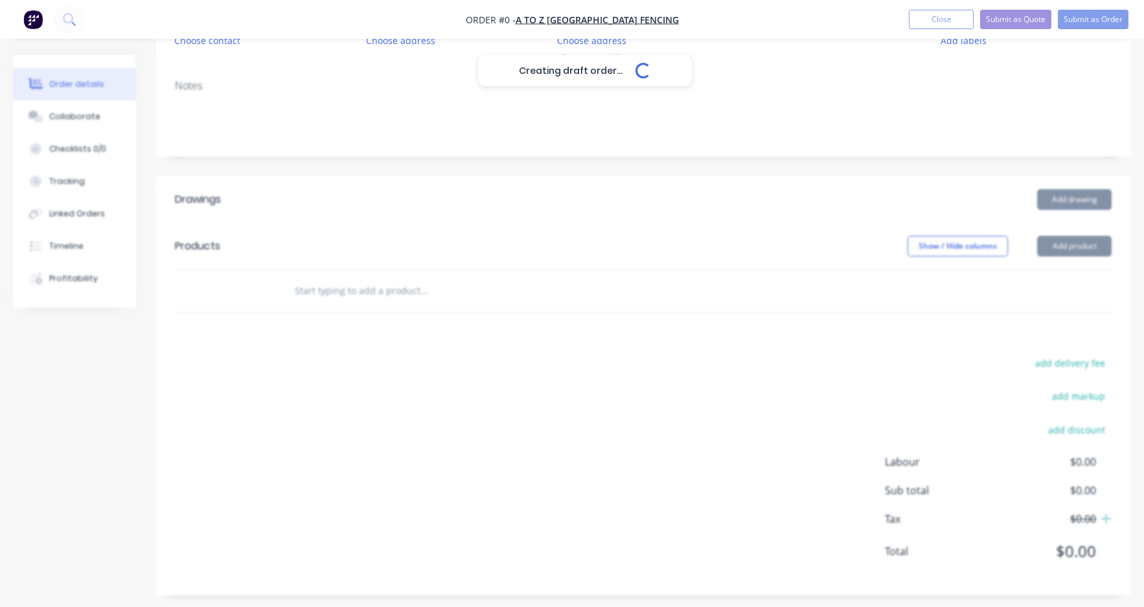
scroll to position [157, 0]
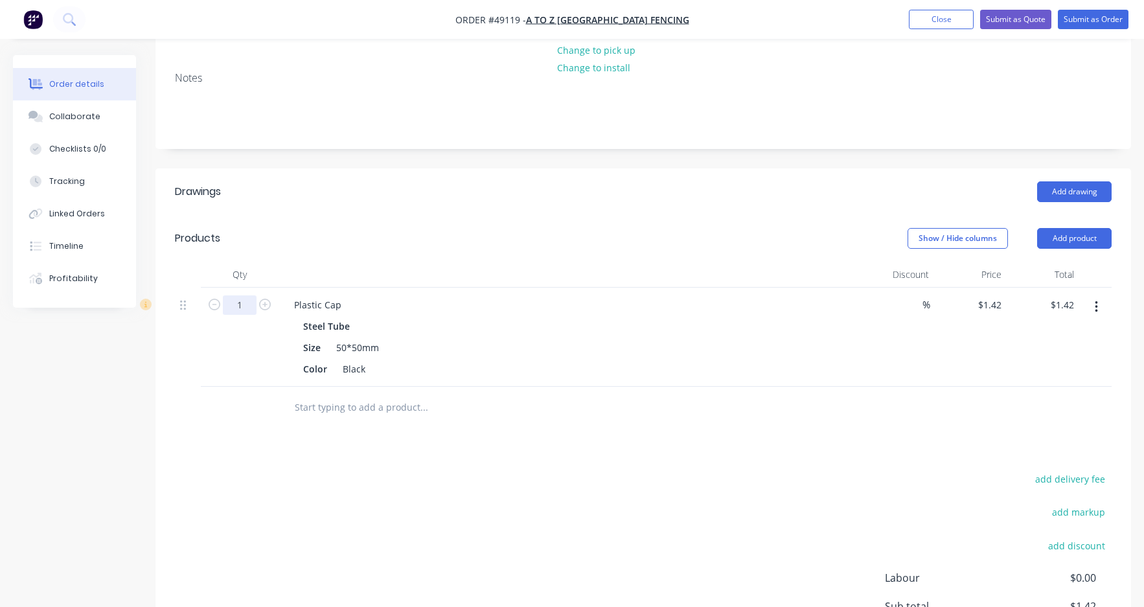
click at [253, 301] on input "1" at bounding box center [240, 305] width 34 height 19
type input "8"
type input "$11.36"
click at [378, 205] on header "Drawings Add drawing" at bounding box center [644, 191] width 976 height 47
click at [629, 213] on header "Drawings Add drawing" at bounding box center [644, 191] width 976 height 47
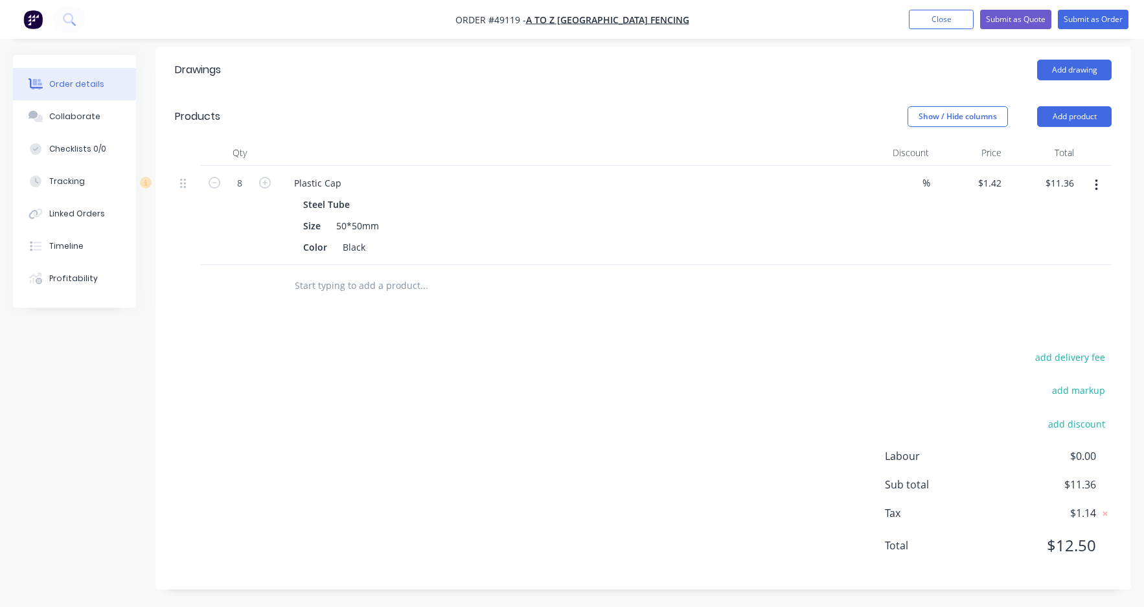
scroll to position [281, 0]
click at [649, 384] on div "add delivery fee add markup add discount Labour $0.00 Sub total $11.36 Tax $1.1…" at bounding box center [643, 458] width 937 height 222
click at [1085, 20] on button "Submit as Order" at bounding box center [1093, 19] width 71 height 19
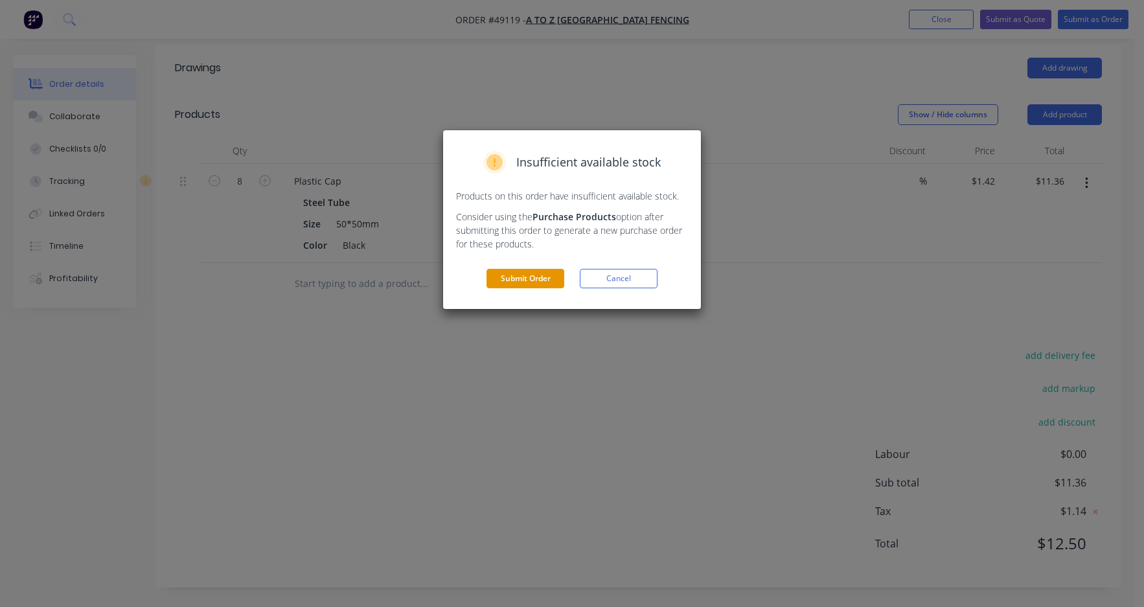
click at [516, 272] on button "Submit Order" at bounding box center [526, 278] width 78 height 19
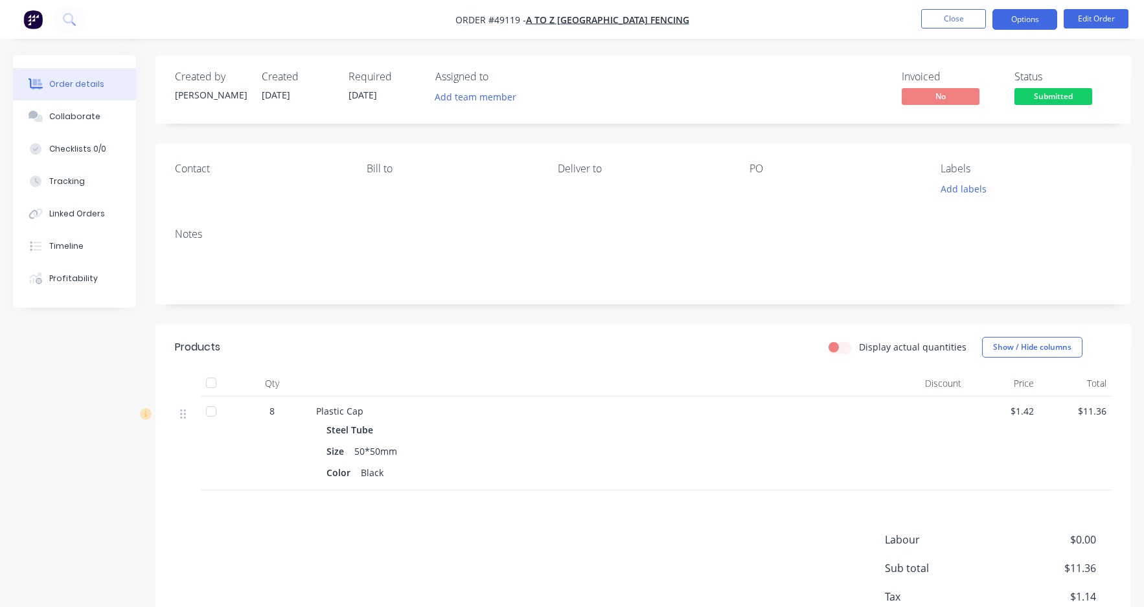
click at [1030, 23] on button "Options" at bounding box center [1025, 19] width 65 height 21
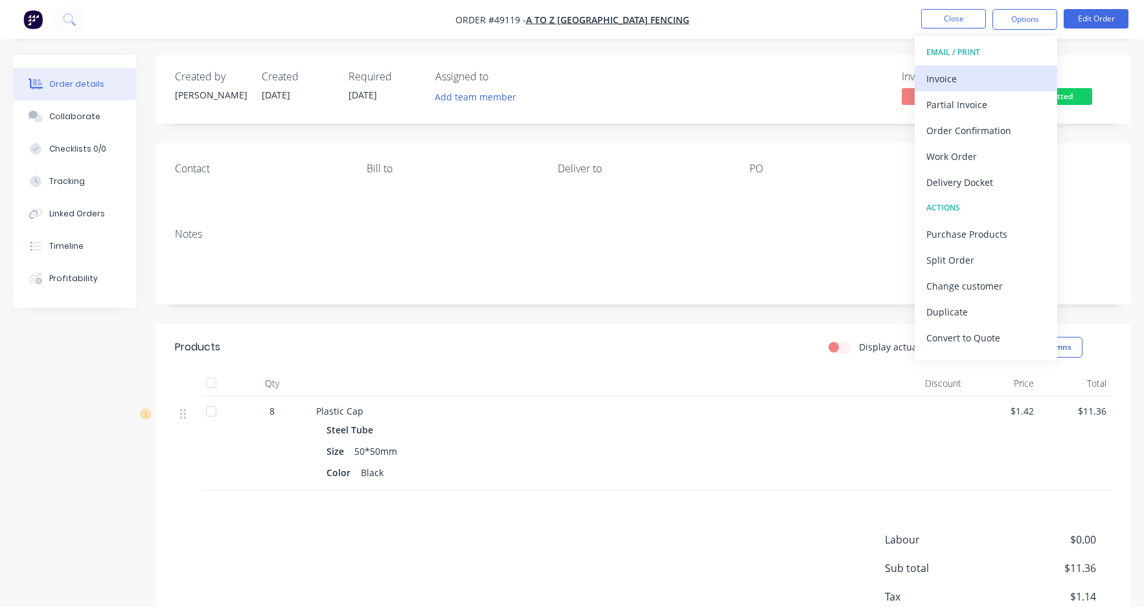
click at [967, 81] on div "Invoice" at bounding box center [986, 78] width 119 height 19
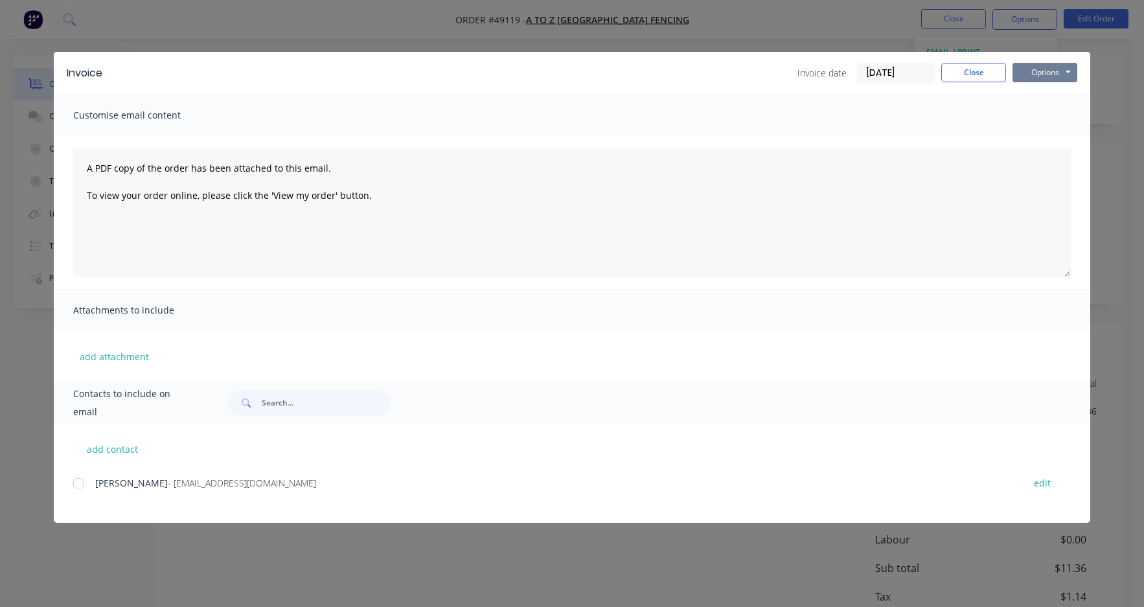
click at [1047, 81] on button "Options" at bounding box center [1045, 72] width 65 height 19
drag, startPoint x: 1056, startPoint y: 119, endPoint x: 1065, endPoint y: 146, distance: 28.1
click at [1065, 146] on div "Preview Print Email" at bounding box center [1054, 117] width 83 height 64
click at [1125, 106] on div "Invoice Invoice date 10/09/25 Close Options Preview Print Email Customise email…" at bounding box center [572, 303] width 1144 height 607
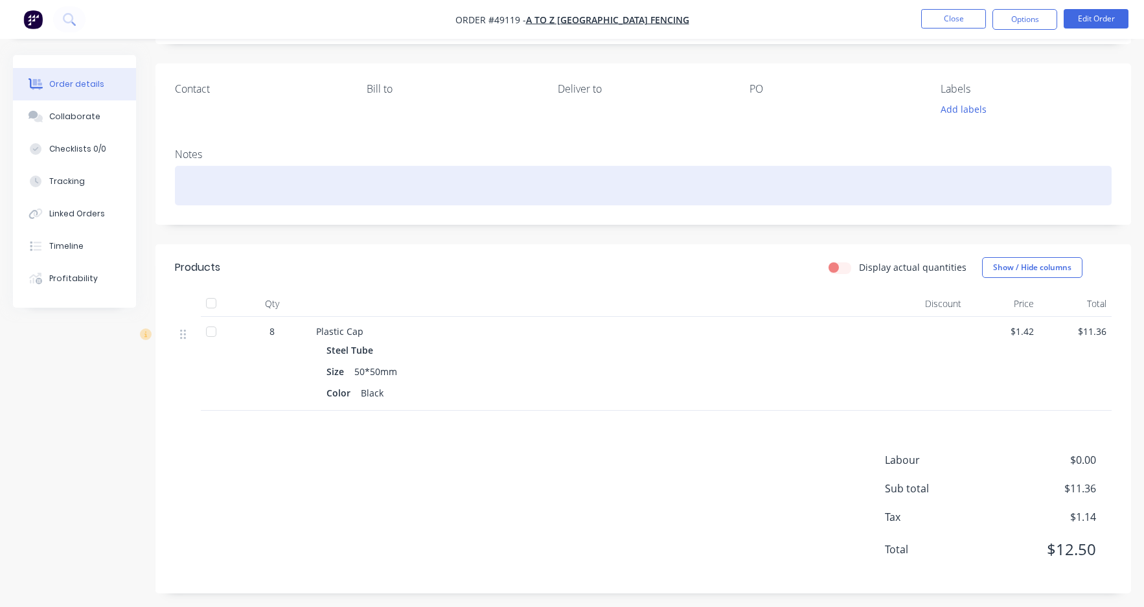
scroll to position [86, 0]
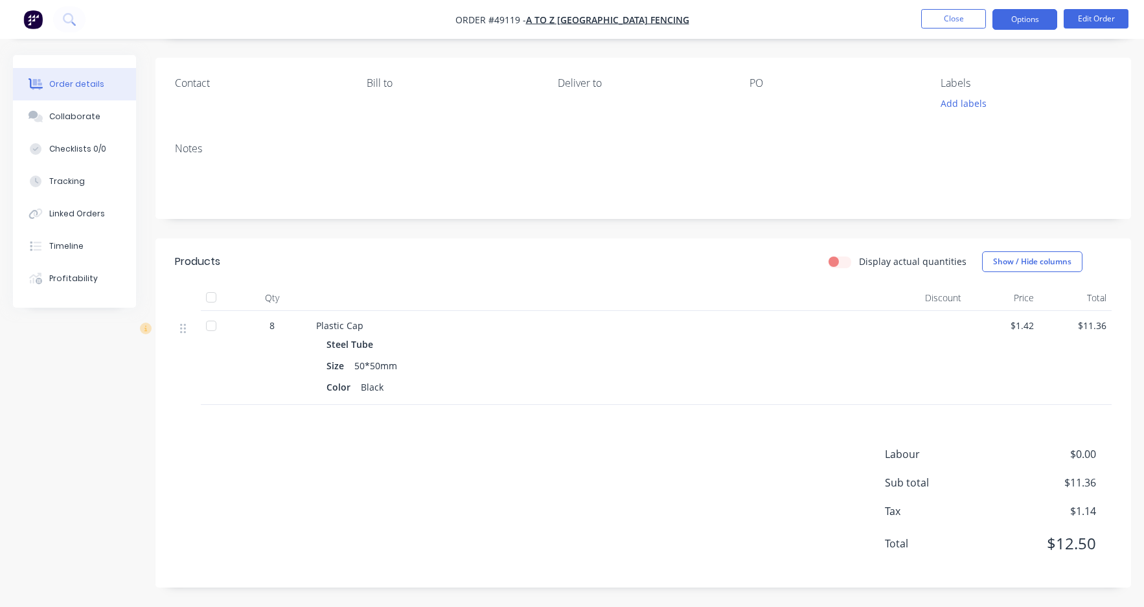
click at [1017, 11] on button "Options" at bounding box center [1025, 19] width 65 height 21
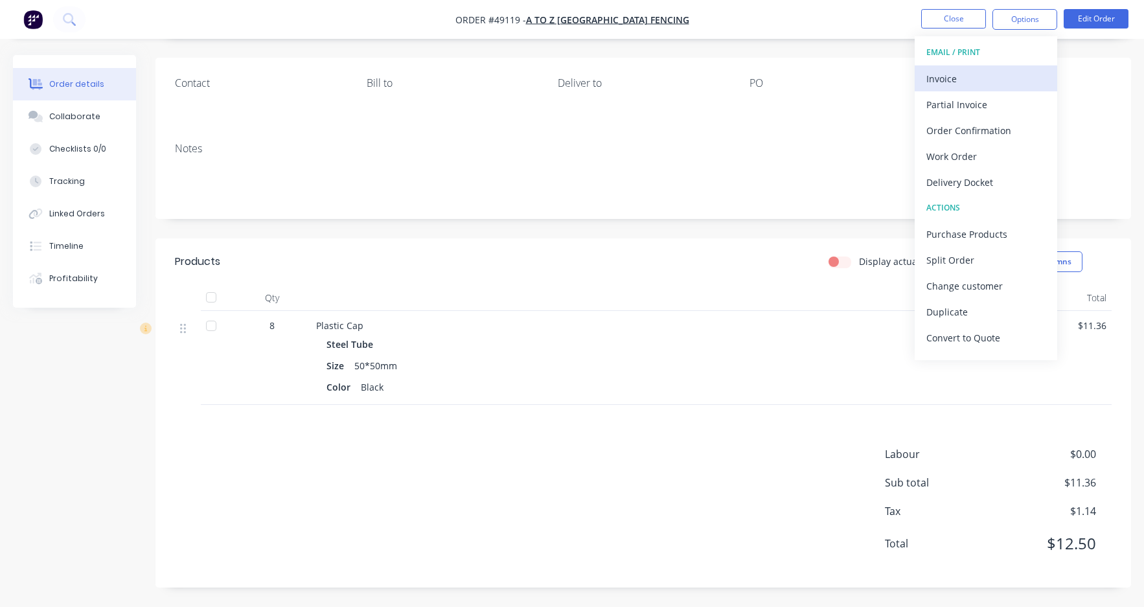
click at [977, 71] on div "Invoice" at bounding box center [986, 78] width 119 height 19
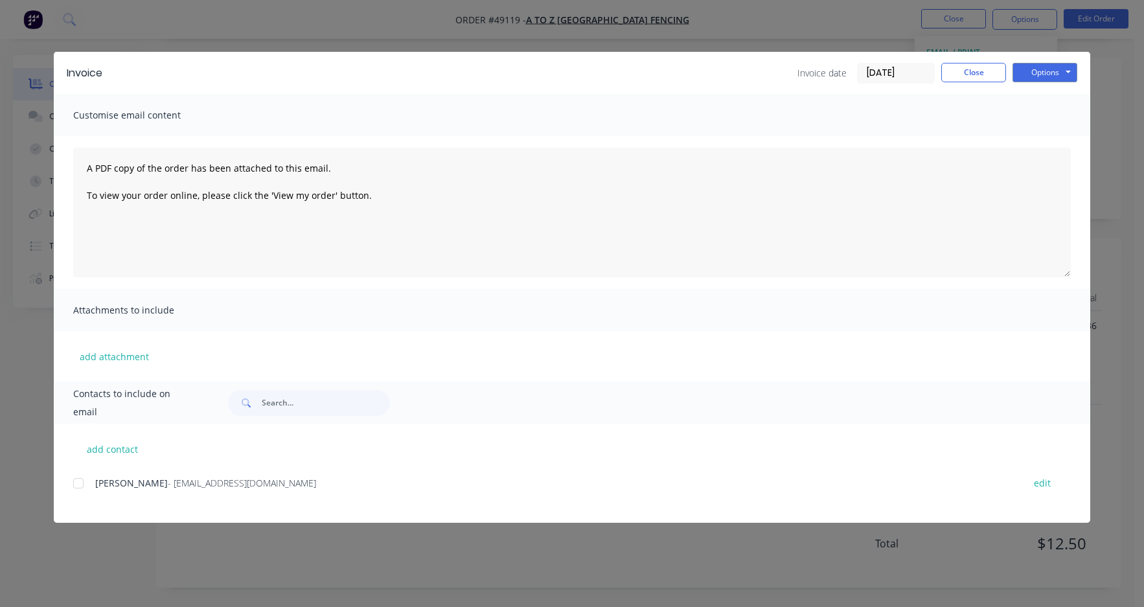
click at [78, 485] on div at bounding box center [78, 483] width 26 height 26
click at [1069, 76] on button "Options" at bounding box center [1045, 72] width 65 height 19
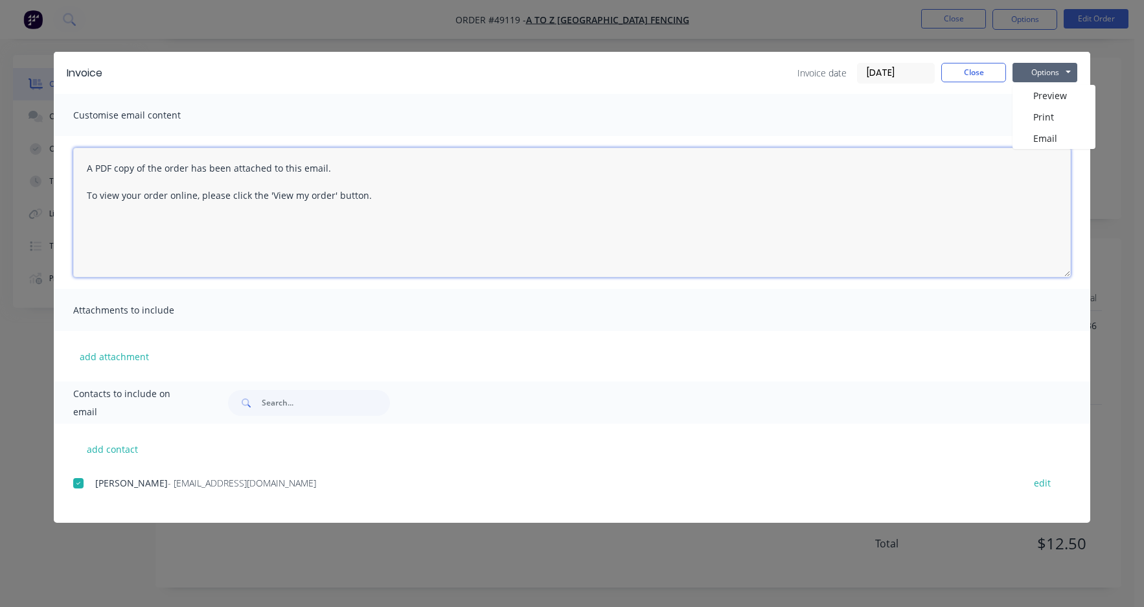
click at [1056, 146] on div "Invoice Invoice date 10/09/25 Close Options Preview Print Email Customise email…" at bounding box center [572, 287] width 1037 height 471
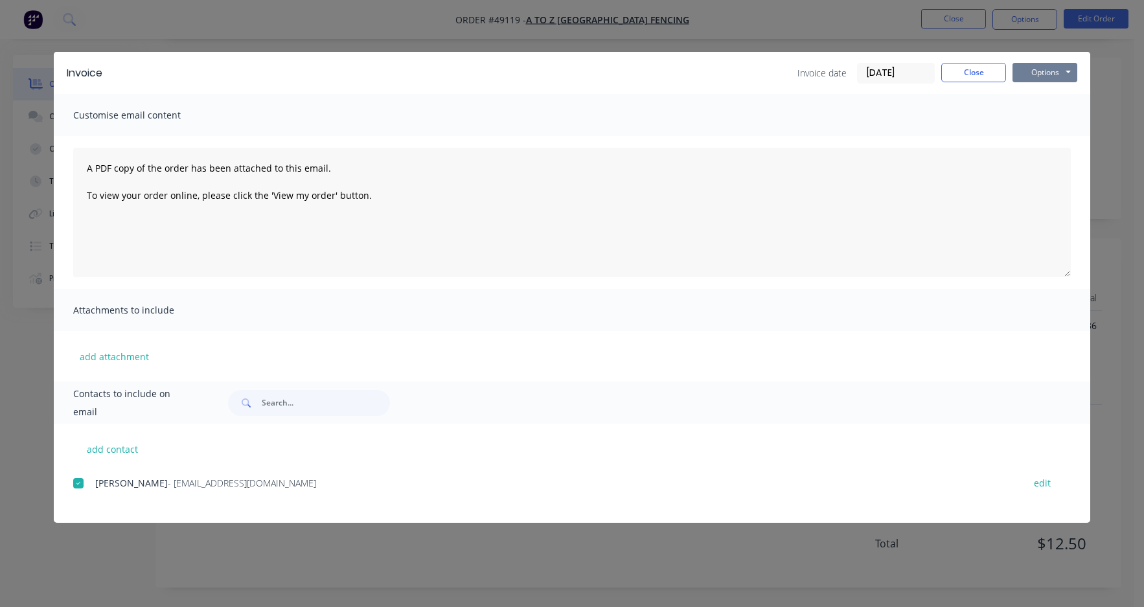
click at [1065, 71] on button "Options" at bounding box center [1045, 72] width 65 height 19
click at [1056, 137] on button "Email" at bounding box center [1054, 138] width 83 height 21
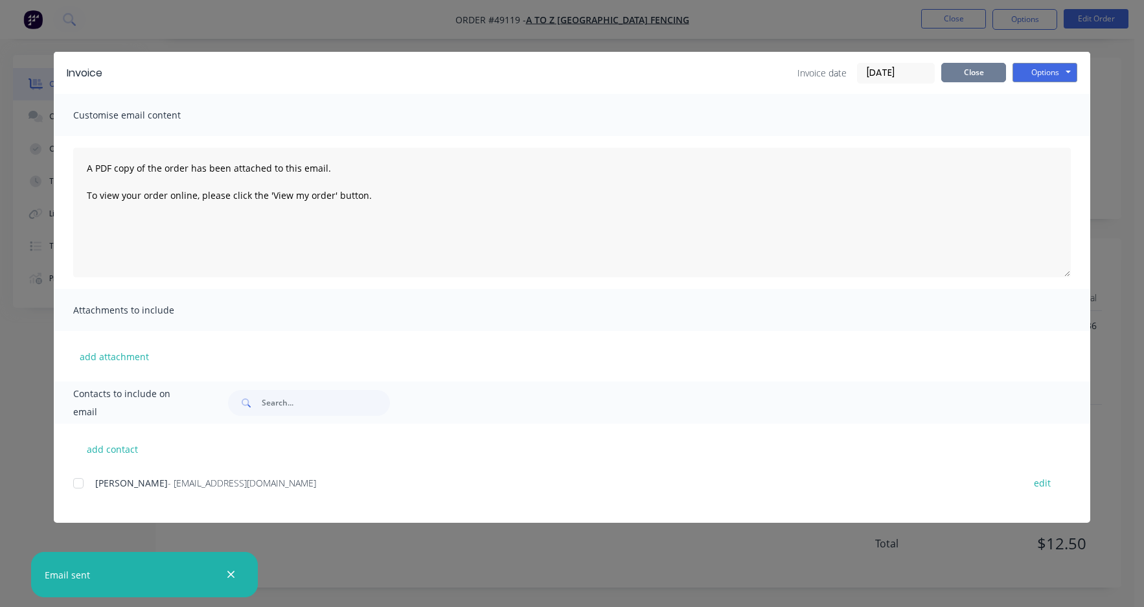
click at [977, 73] on button "Close" at bounding box center [974, 72] width 65 height 19
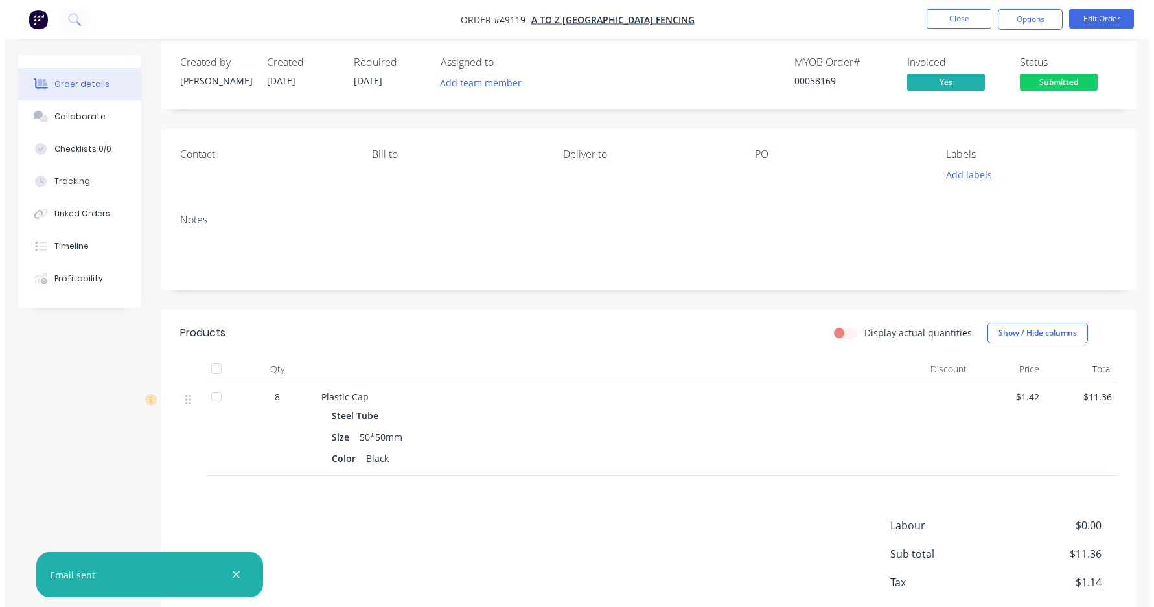
scroll to position [0, 0]
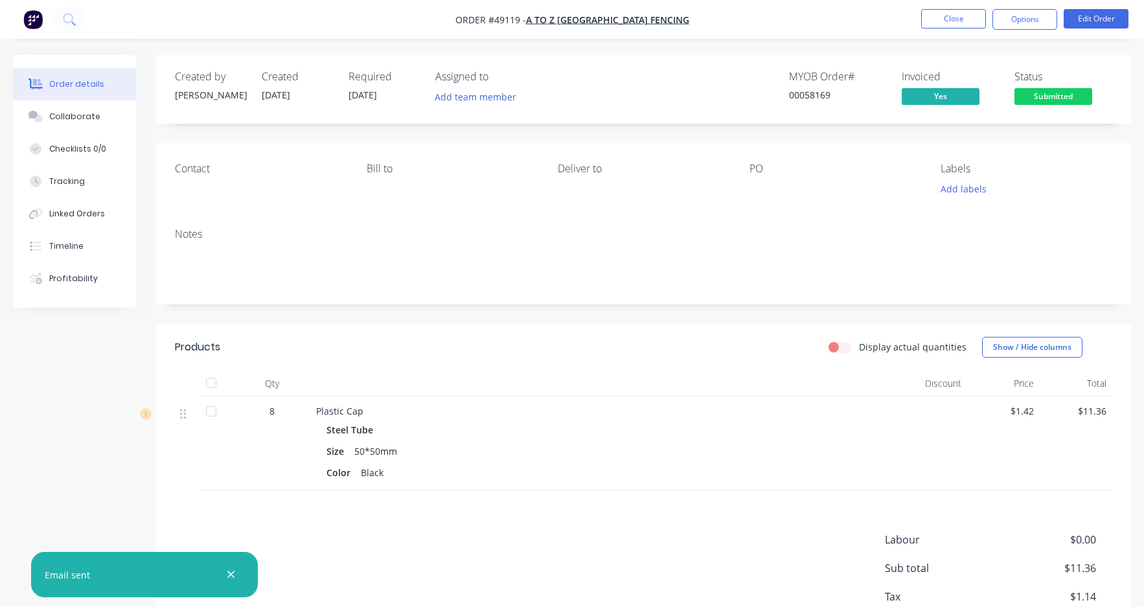
click at [1050, 96] on span "Submitted" at bounding box center [1054, 96] width 78 height 16
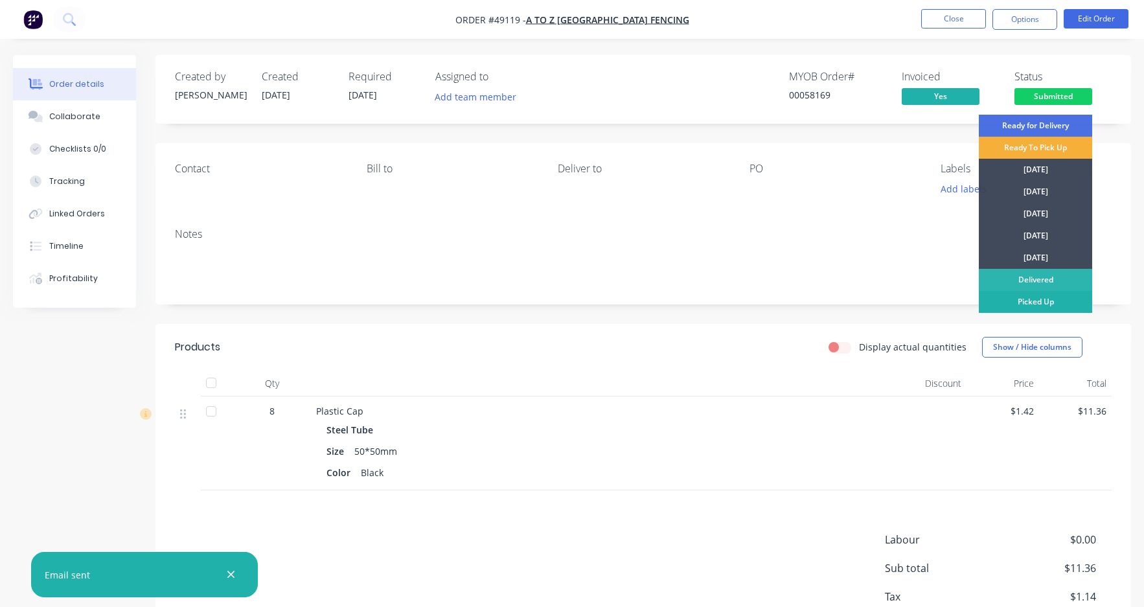
click at [1035, 301] on div "Picked Up" at bounding box center [1035, 302] width 113 height 22
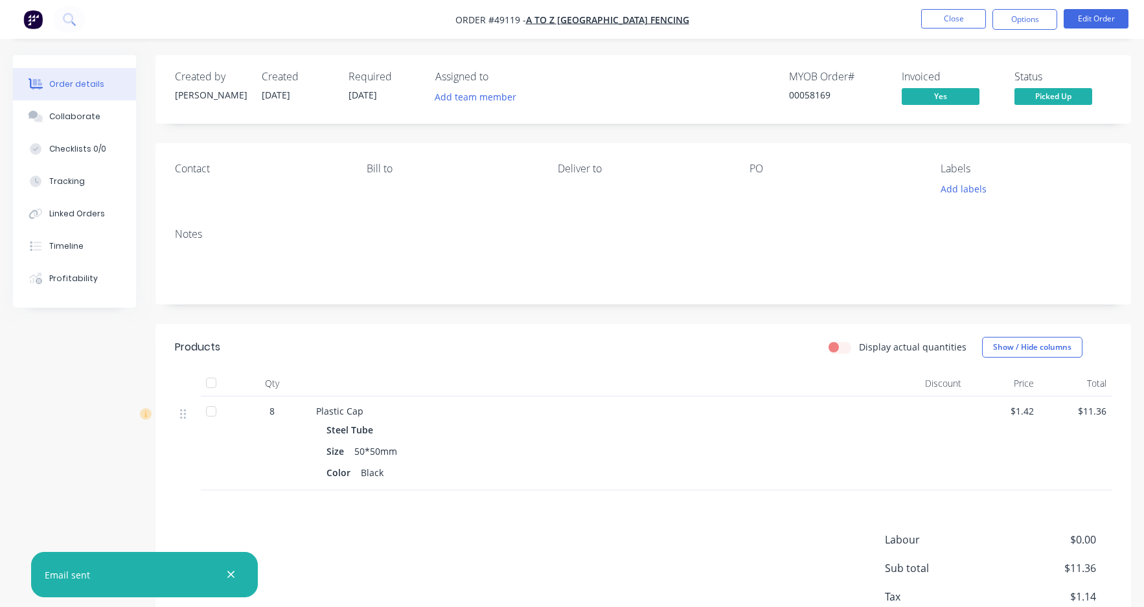
drag, startPoint x: 846, startPoint y: 14, endPoint x: 918, endPoint y: 6, distance: 72.9
click at [846, 14] on nav "Order #49119 - A to Z Perth Fencing Close Options Edit Order" at bounding box center [572, 19] width 1144 height 39
click at [966, 12] on button "Close" at bounding box center [954, 18] width 65 height 19
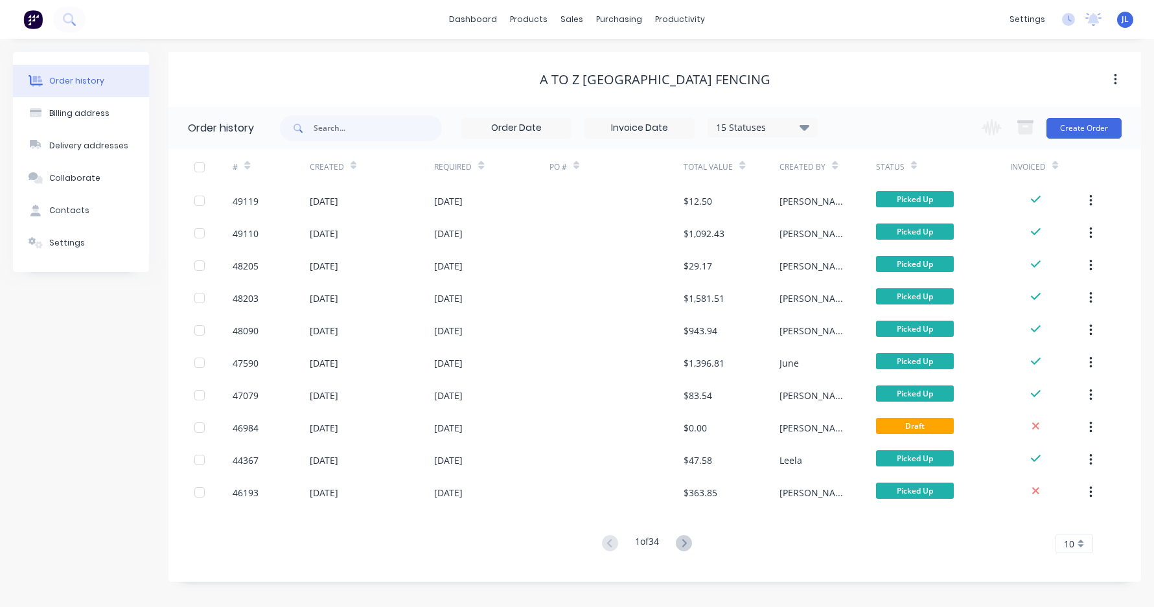
click at [412, 68] on div "A to Z [GEOGRAPHIC_DATA] Fencing" at bounding box center [654, 79] width 973 height 23
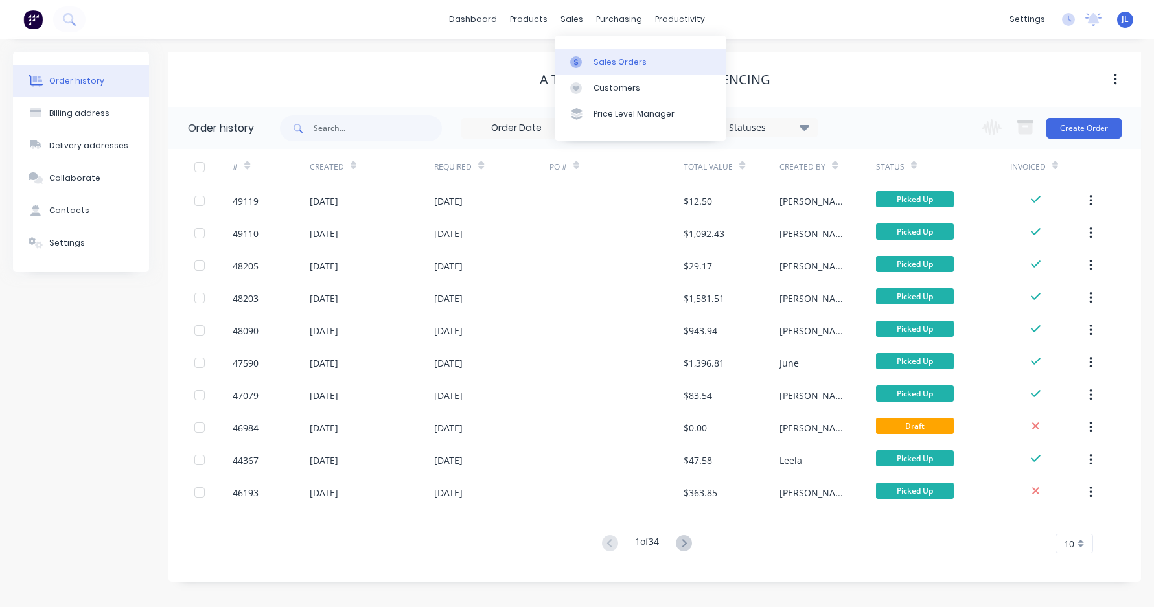
click at [598, 64] on div "Sales Orders" at bounding box center [620, 62] width 53 height 12
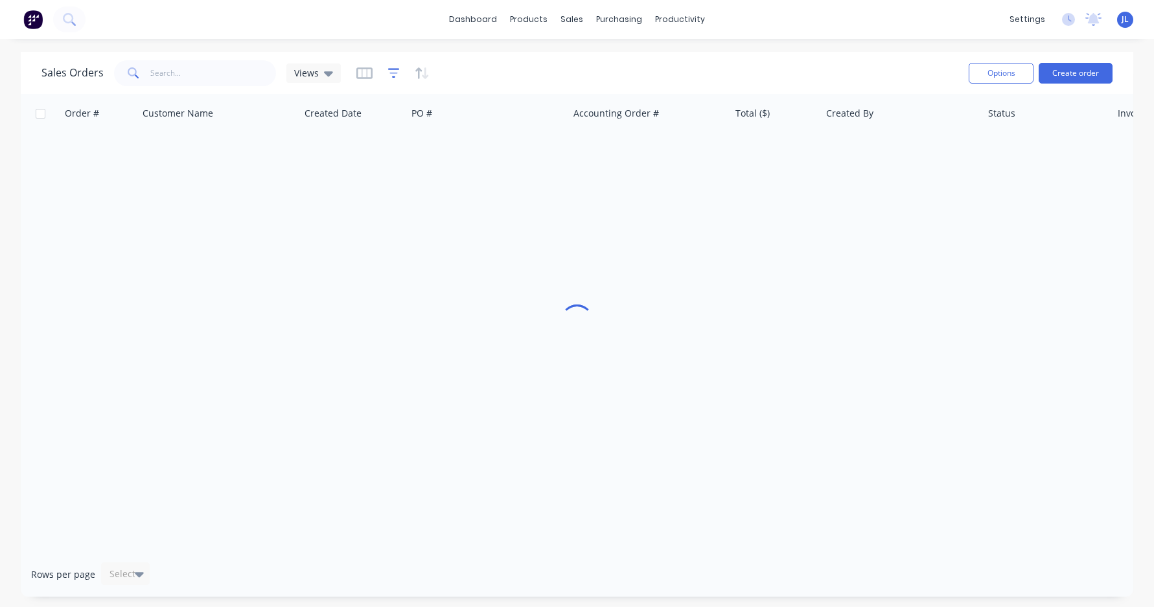
click at [391, 71] on icon "button" at bounding box center [394, 73] width 12 height 13
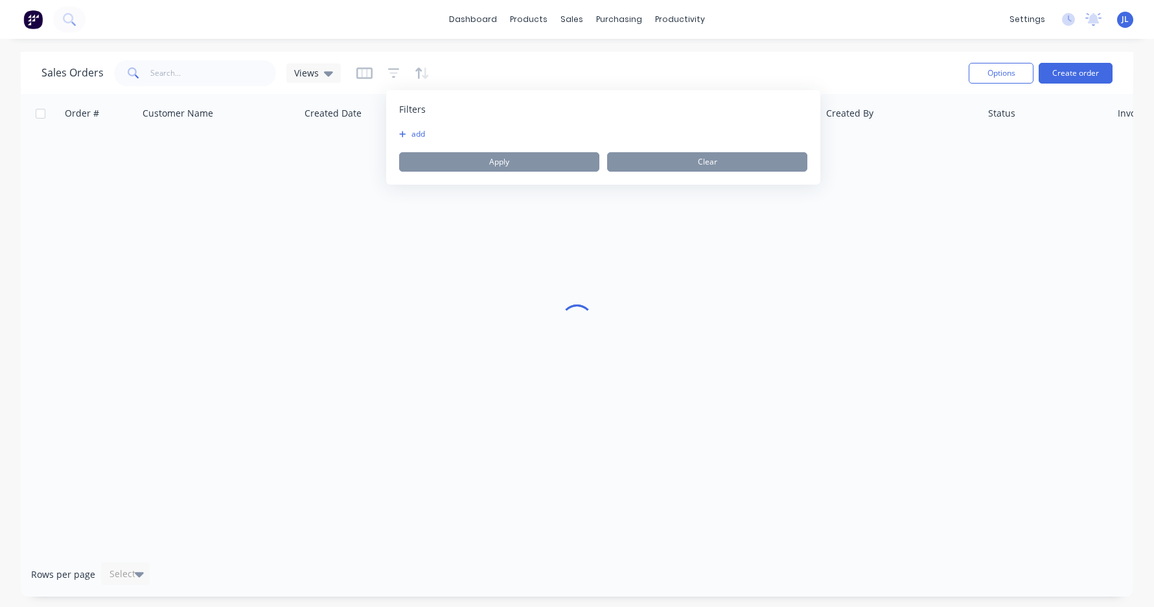
click at [428, 132] on button "add" at bounding box center [415, 134] width 32 height 10
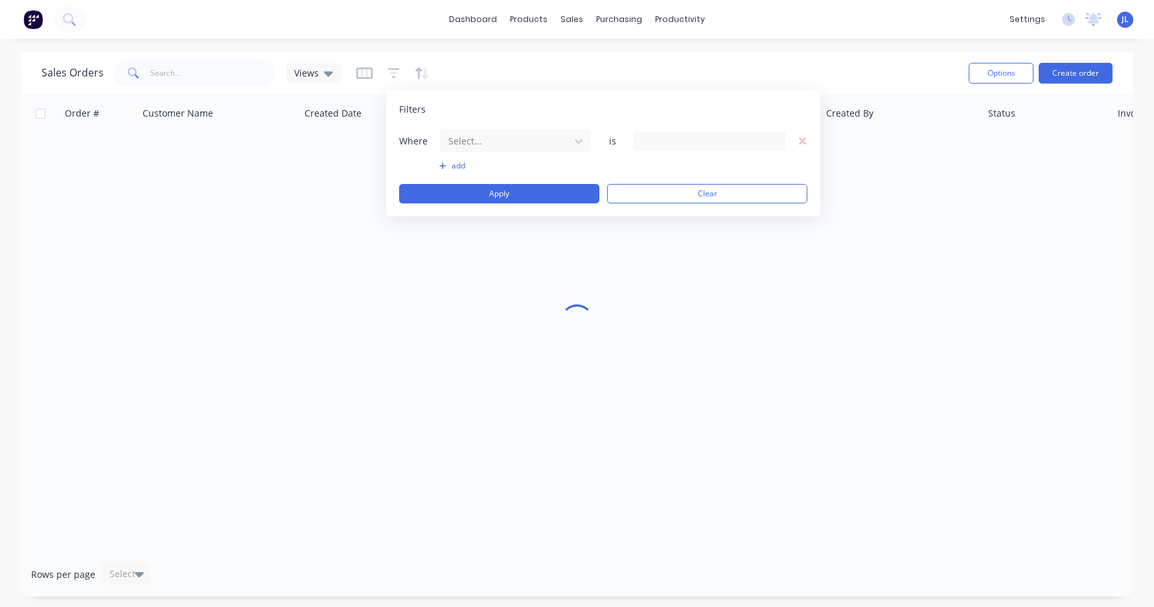
drag, startPoint x: 486, startPoint y: 134, endPoint x: 489, endPoint y: 154, distance: 20.3
click at [487, 136] on div at bounding box center [505, 141] width 116 height 16
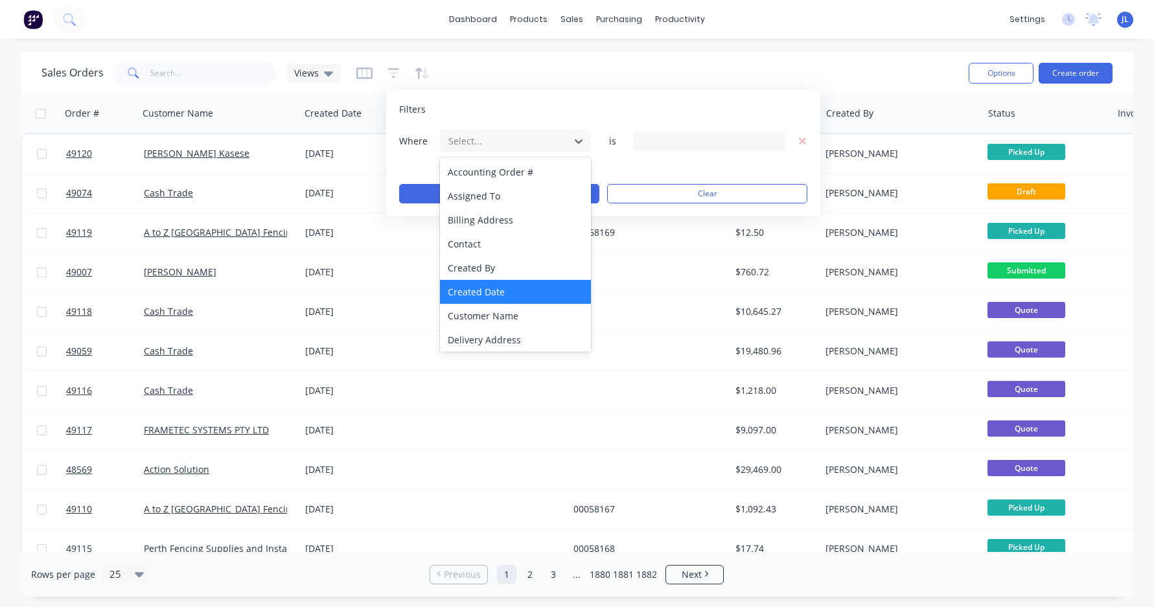
click at [498, 294] on div "Created Date" at bounding box center [515, 292] width 151 height 24
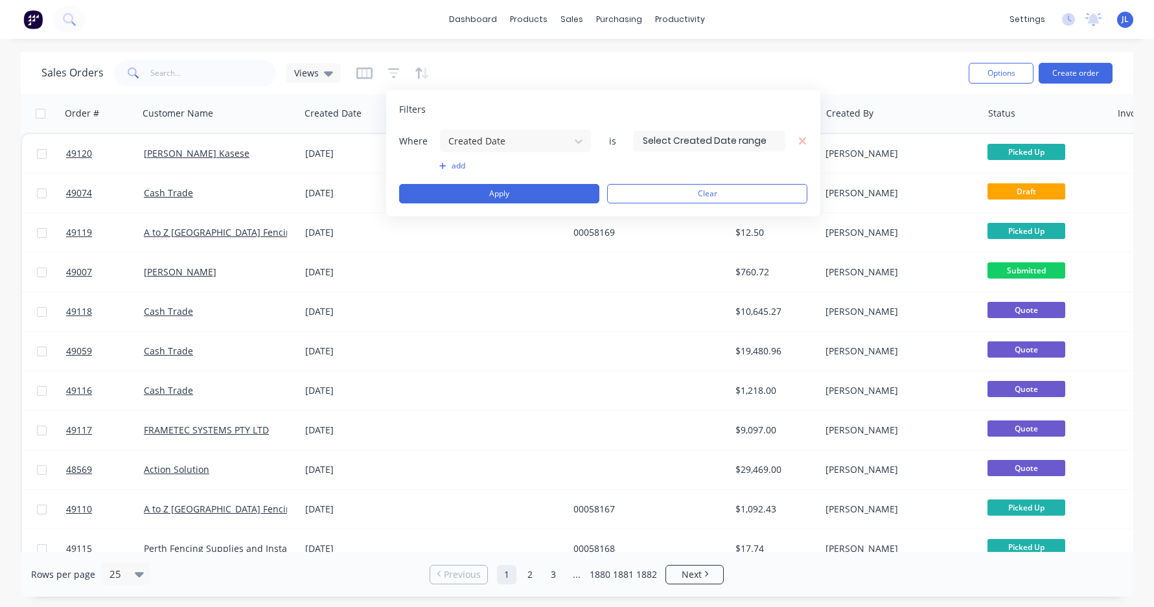
click at [715, 137] on input at bounding box center [709, 141] width 151 height 19
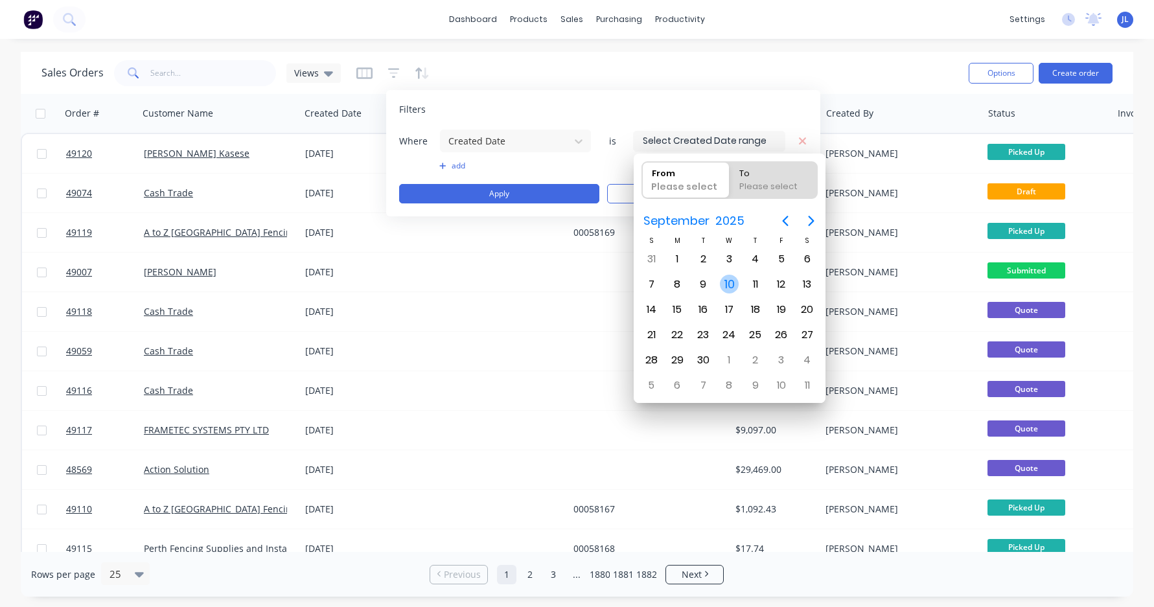
click at [728, 284] on div "10" at bounding box center [729, 284] width 19 height 19
type input "[DATE]"
radio input "false"
radio input "true"
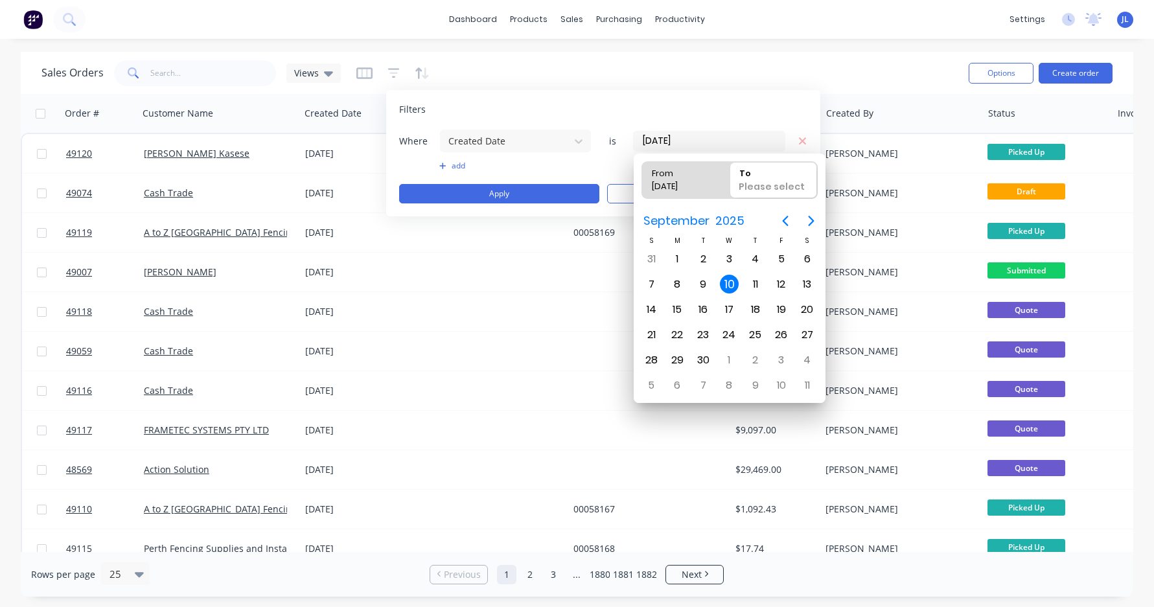
click at [728, 284] on div "10" at bounding box center [729, 284] width 19 height 19
type input "10/09/25 - 10/09/25"
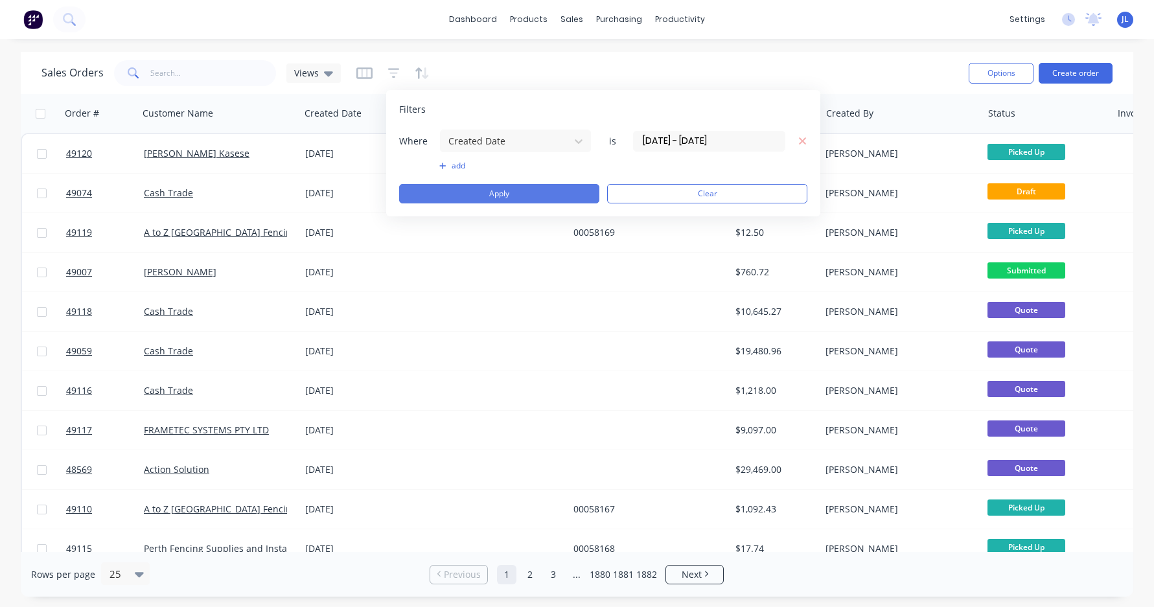
click at [448, 188] on button "Apply" at bounding box center [499, 193] width 200 height 19
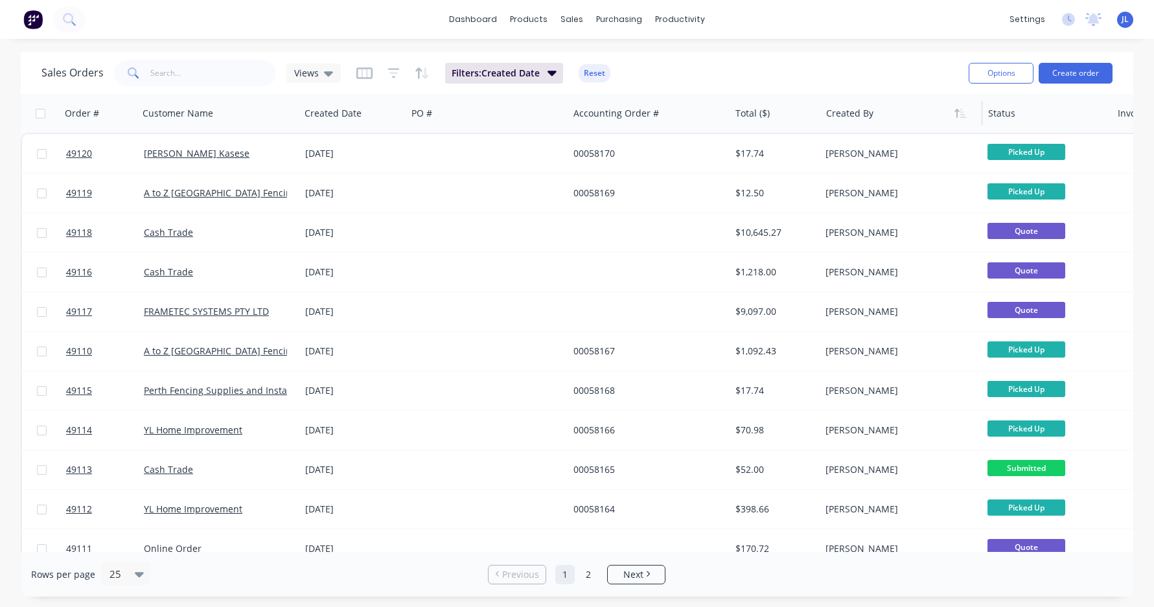
click at [877, 114] on div at bounding box center [898, 113] width 144 height 26
click at [955, 117] on icon "button" at bounding box center [961, 113] width 12 height 10
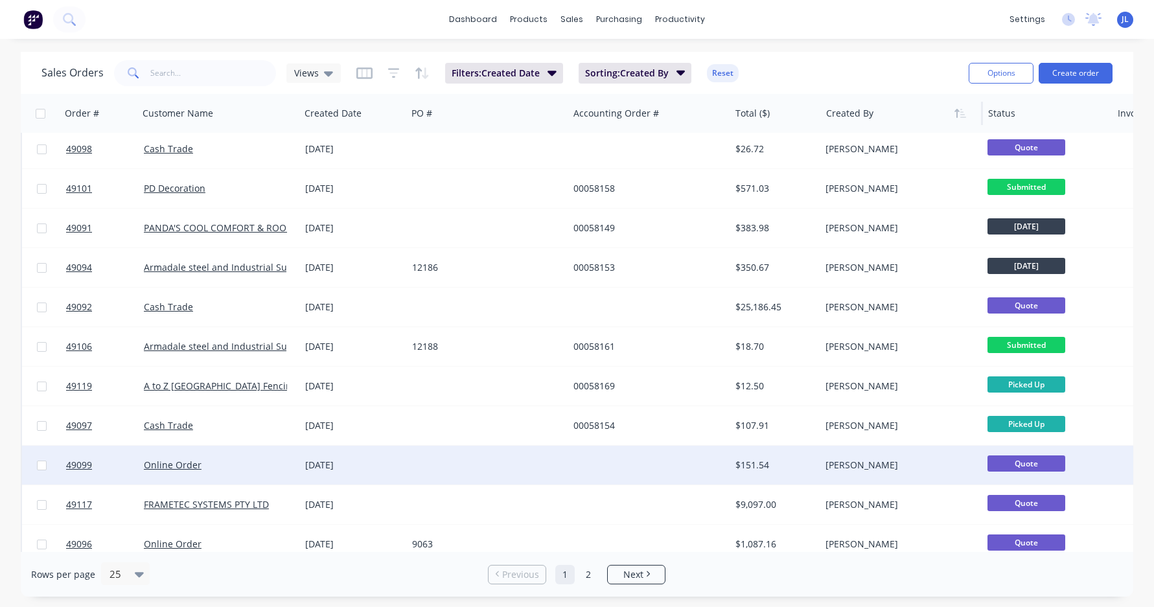
scroll to position [575, 0]
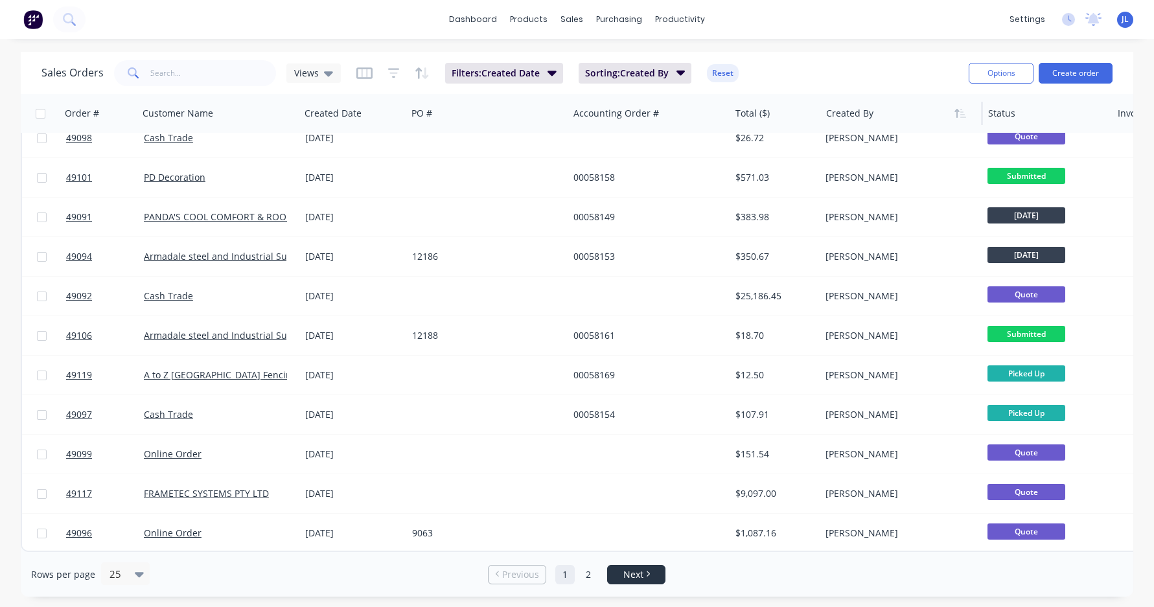
click at [624, 582] on li "Next" at bounding box center [636, 574] width 58 height 19
click at [592, 576] on link "2" at bounding box center [588, 574] width 19 height 19
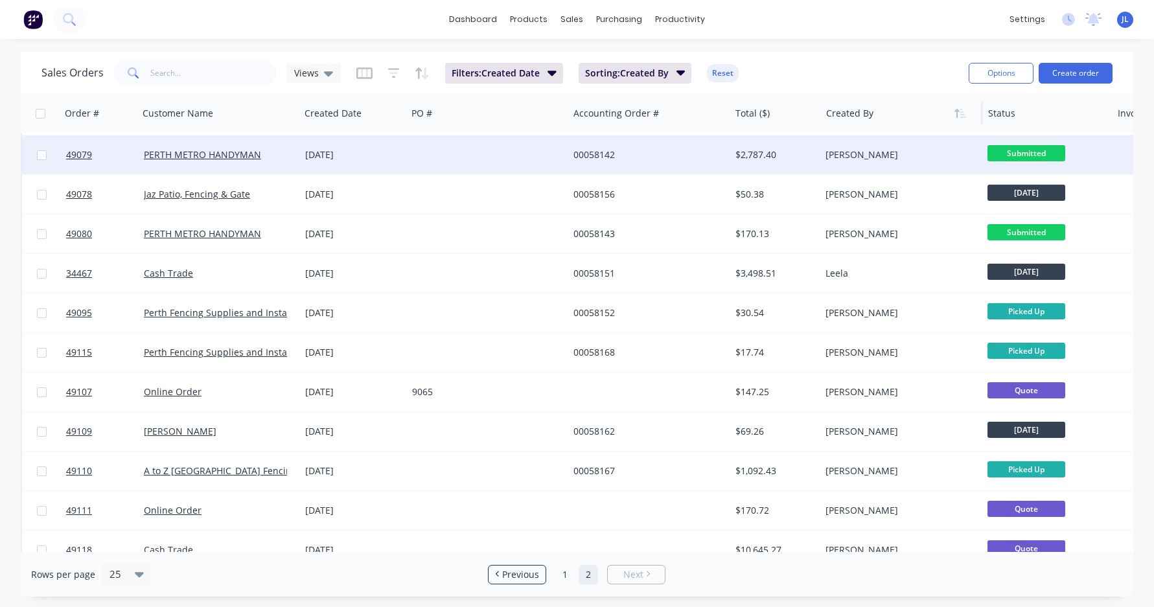
scroll to position [0, 0]
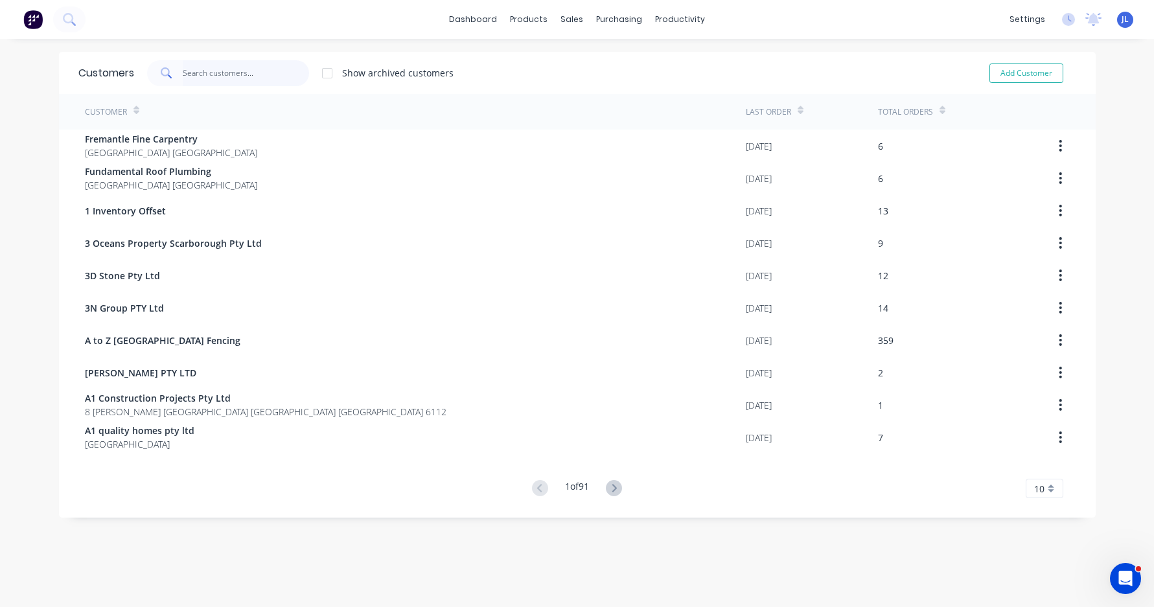
click at [205, 82] on input "text" at bounding box center [246, 73] width 126 height 26
drag, startPoint x: 591, startPoint y: 70, endPoint x: 570, endPoint y: 65, distance: 22.0
click at [592, 69] on link "Sales Orders" at bounding box center [636, 62] width 172 height 26
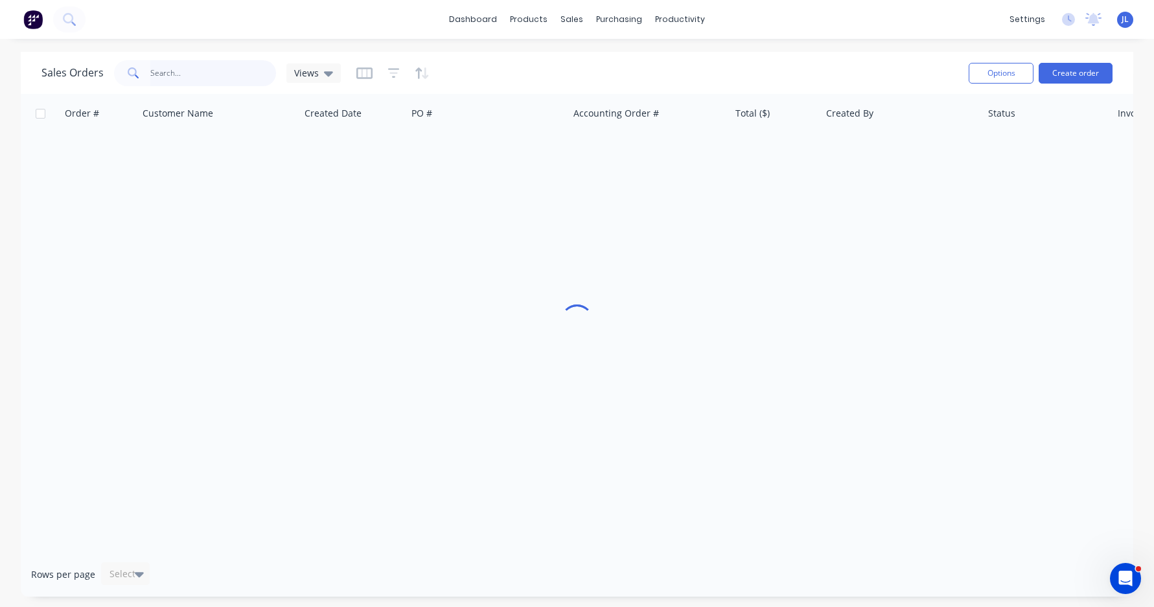
click at [218, 76] on input "text" at bounding box center [213, 73] width 126 height 26
type input "402048527"
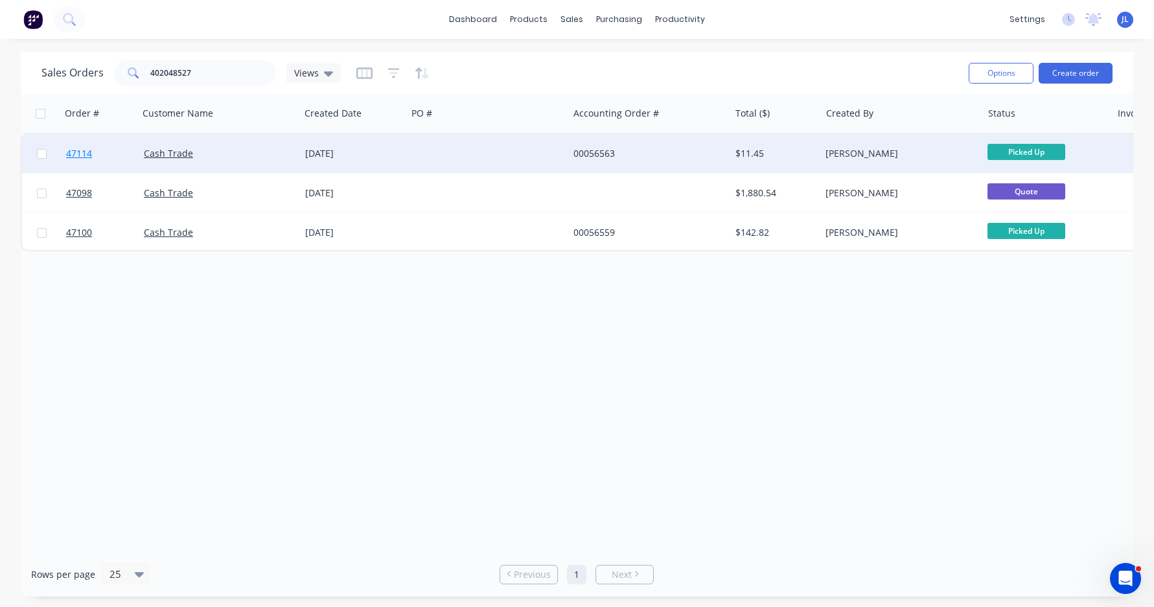
click at [83, 152] on span "47114" at bounding box center [79, 153] width 26 height 13
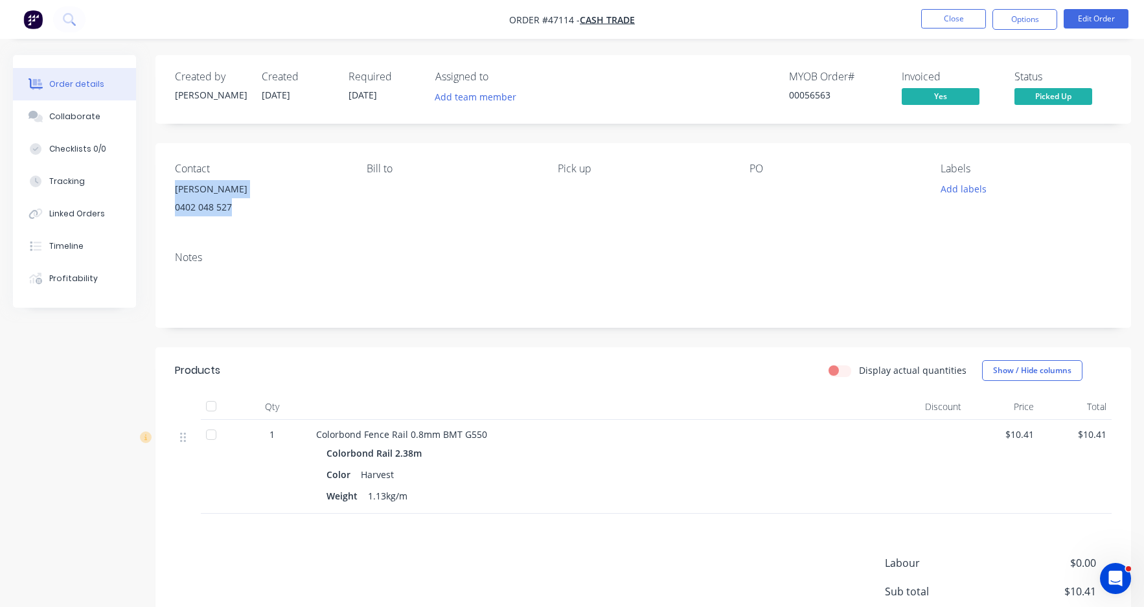
drag, startPoint x: 240, startPoint y: 202, endPoint x: 166, endPoint y: 192, distance: 75.2
click at [166, 192] on div "Contact Jonas 0402 048 527 Bill to Pick up PO Labels Add labels" at bounding box center [644, 192] width 976 height 98
copy div "Jonas 0402 048 527"
click at [952, 18] on button "Close" at bounding box center [954, 18] width 65 height 19
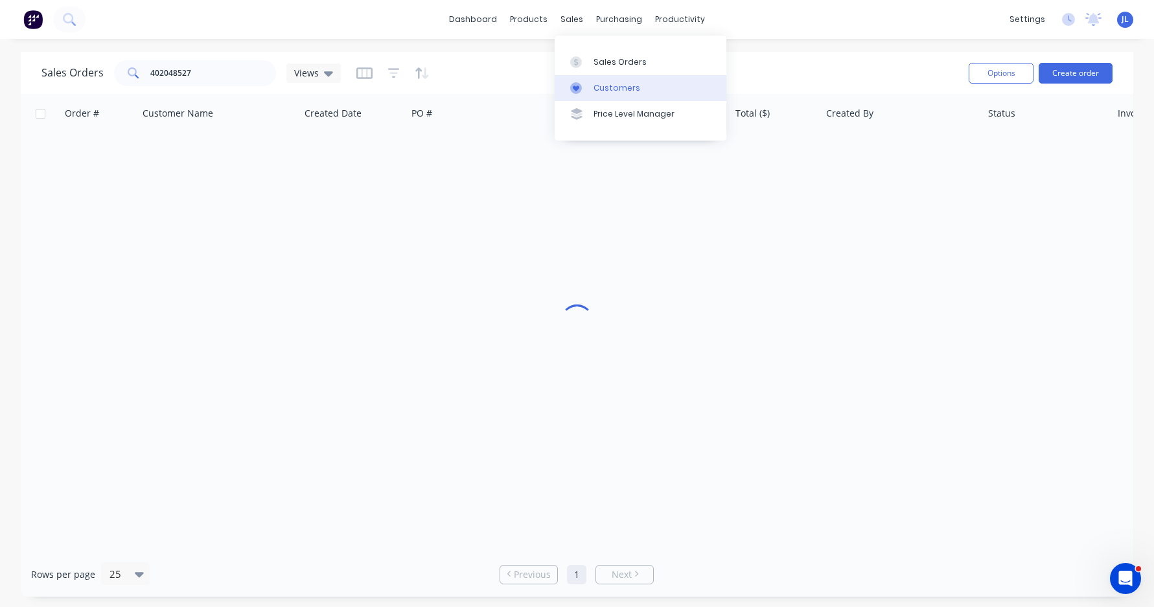
click at [608, 95] on link "Customers" at bounding box center [641, 88] width 172 height 26
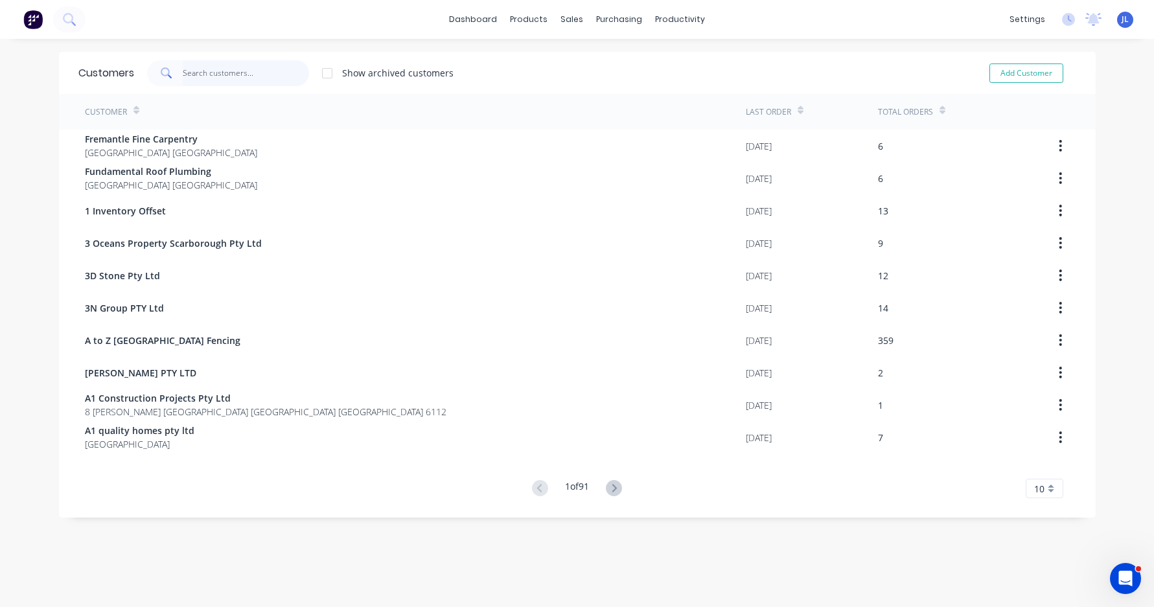
click at [249, 68] on input "text" at bounding box center [246, 73] width 126 height 26
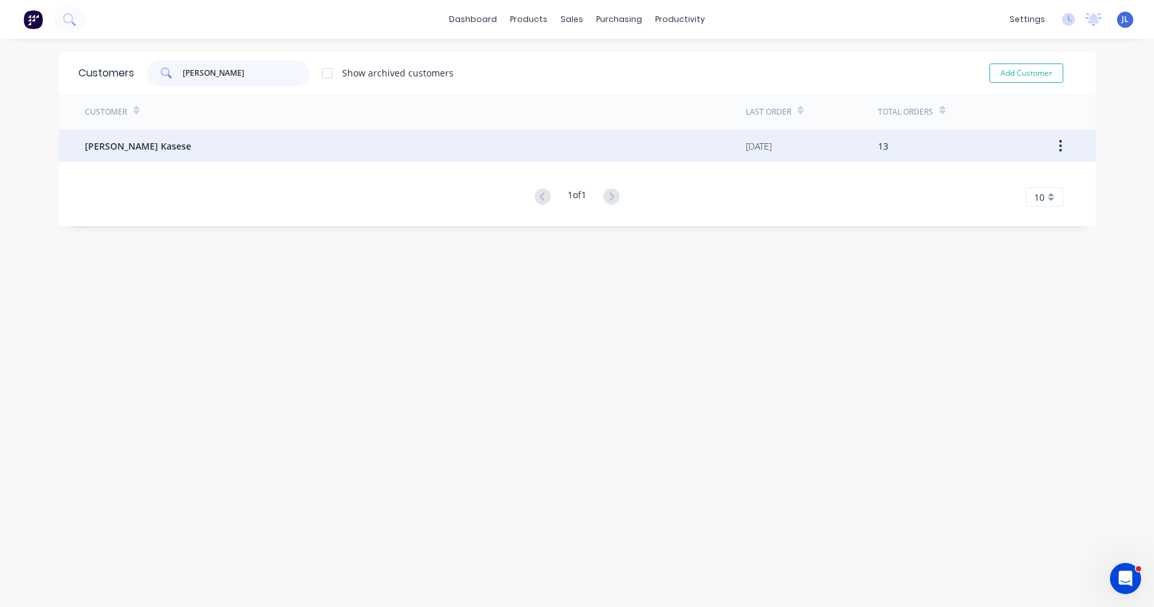
type input "jona"
click at [240, 138] on div "[PERSON_NAME] Kasese" at bounding box center [415, 146] width 661 height 32
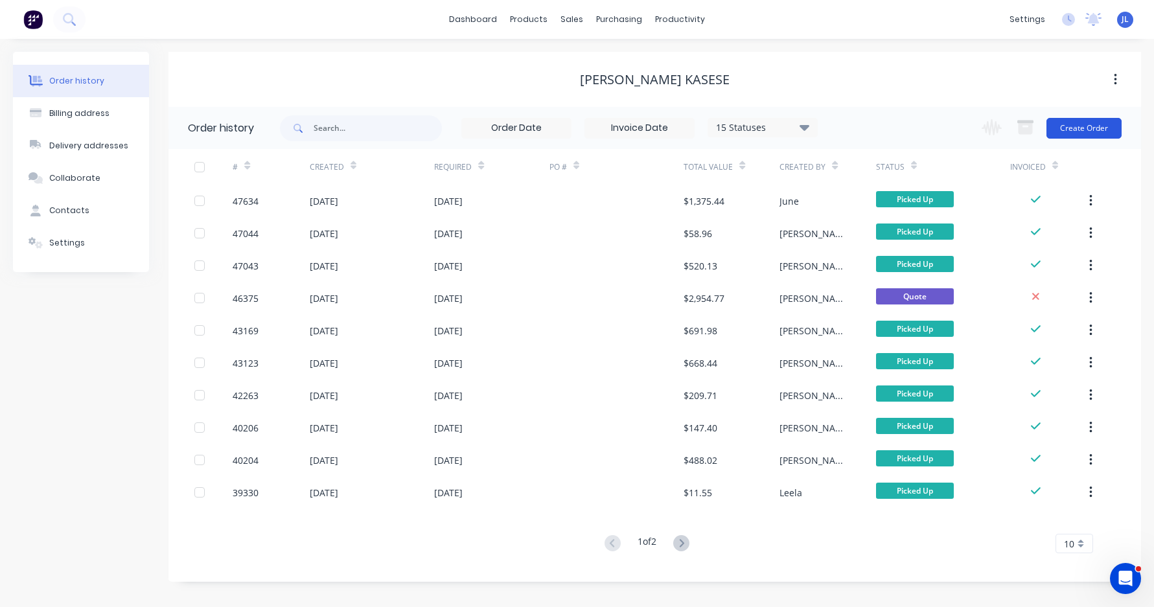
click at [1089, 133] on button "Create Order" at bounding box center [1084, 128] width 75 height 21
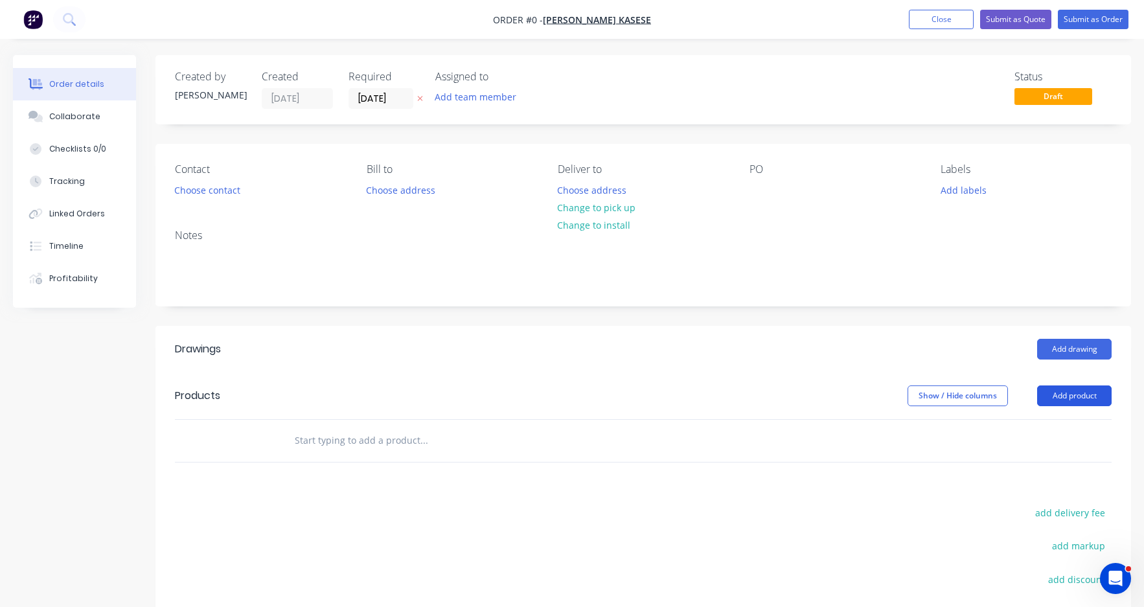
click at [1089, 393] on button "Add product" at bounding box center [1075, 396] width 75 height 21
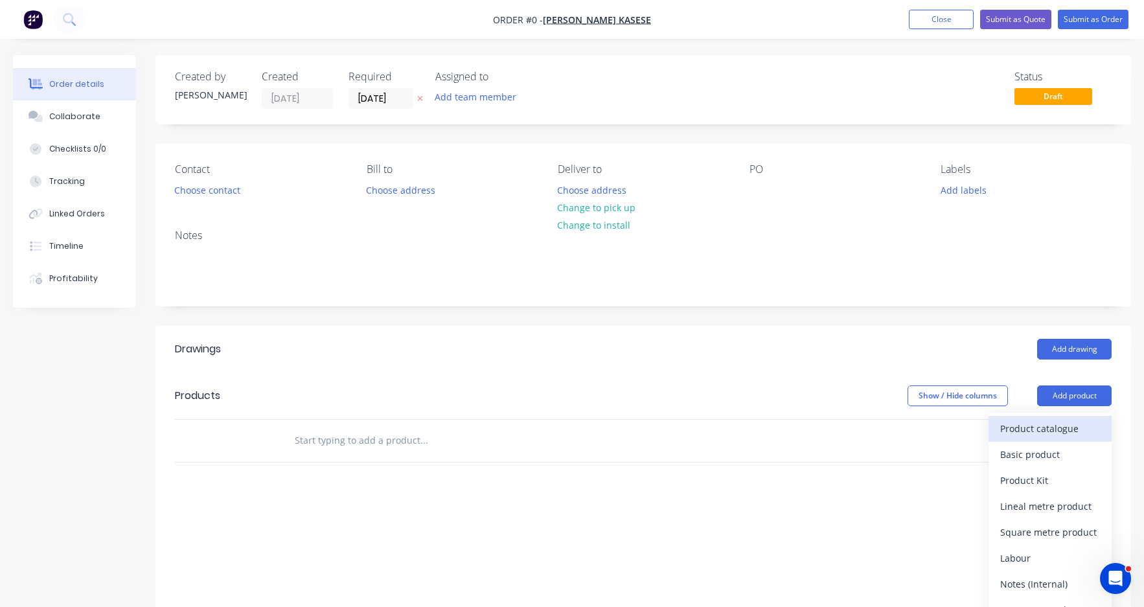
click at [1088, 421] on div "Product catalogue" at bounding box center [1051, 428] width 100 height 19
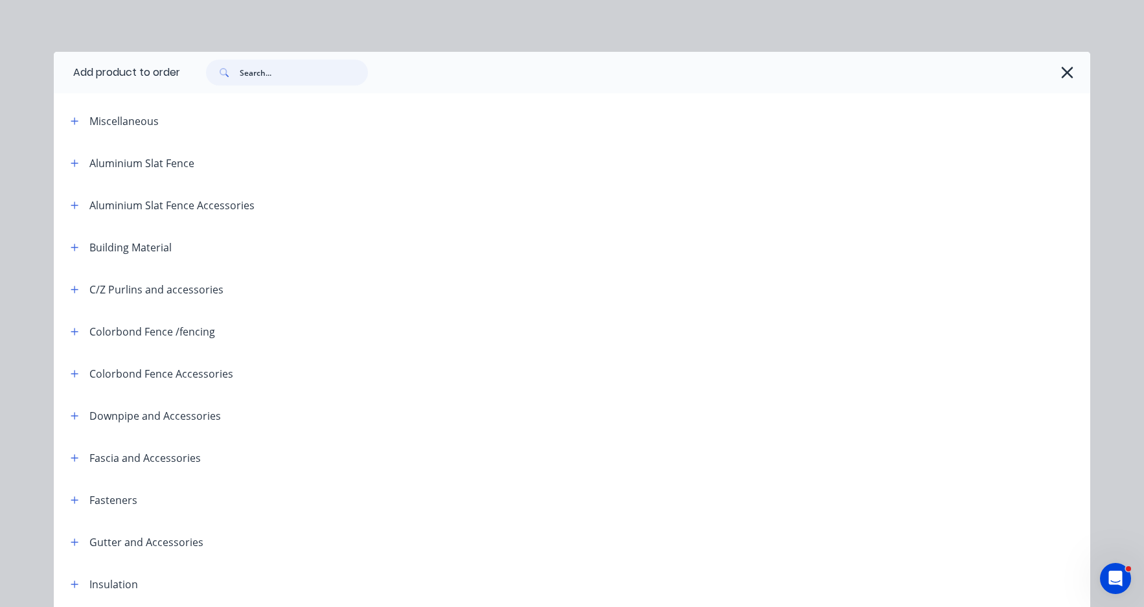
click at [276, 75] on input "text" at bounding box center [304, 73] width 128 height 26
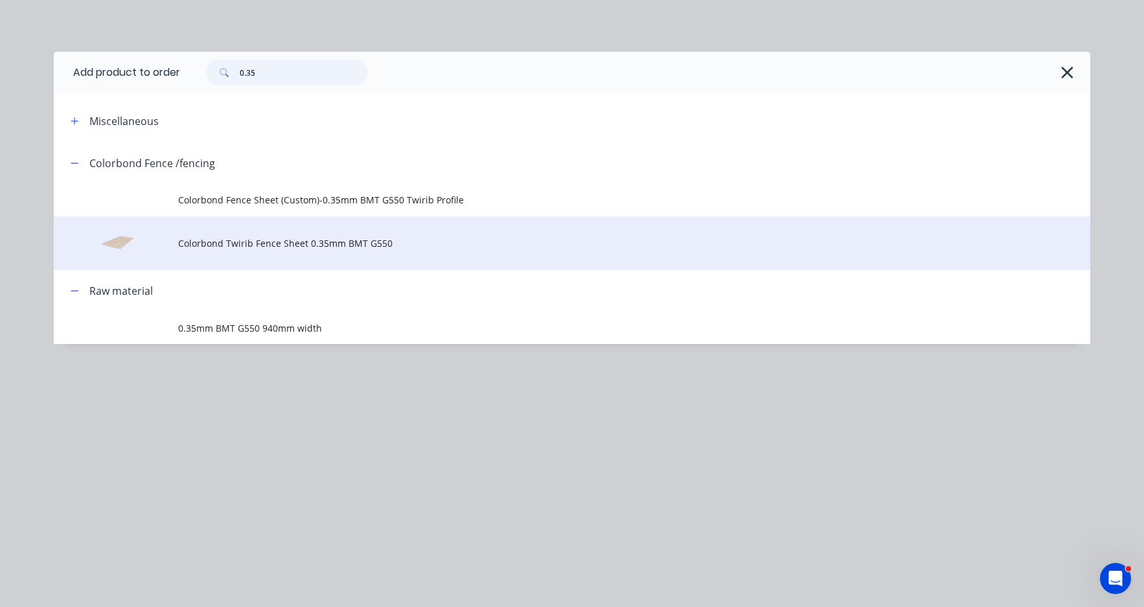
type input "0.35"
click at [292, 238] on span "Colorbond Twirib Fence Sheet 0.35mm BMT G550" at bounding box center [543, 244] width 730 height 14
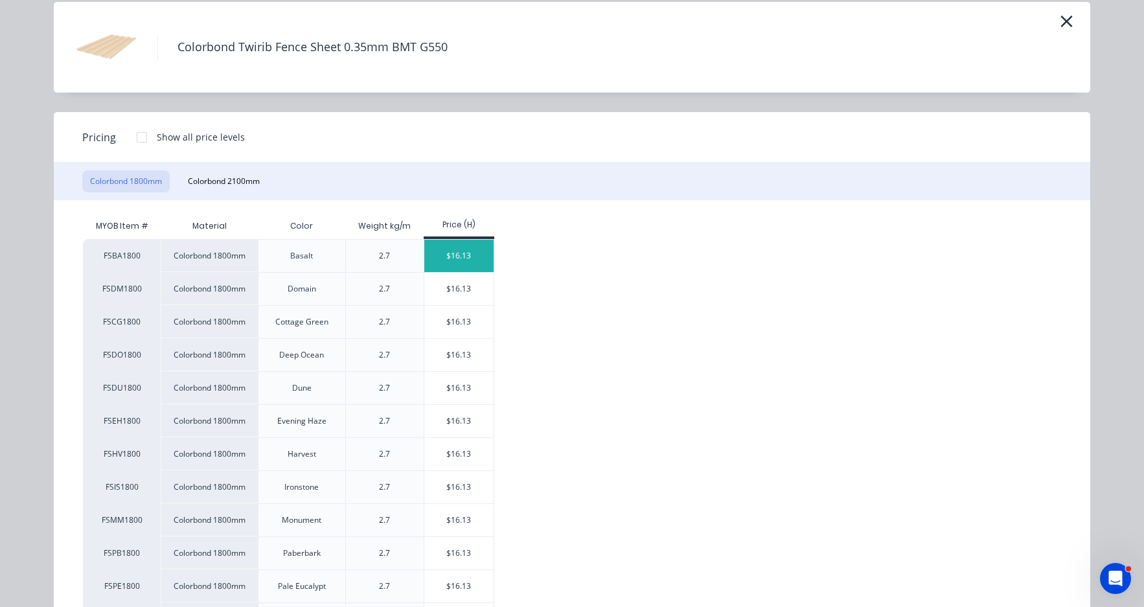
scroll to position [259, 0]
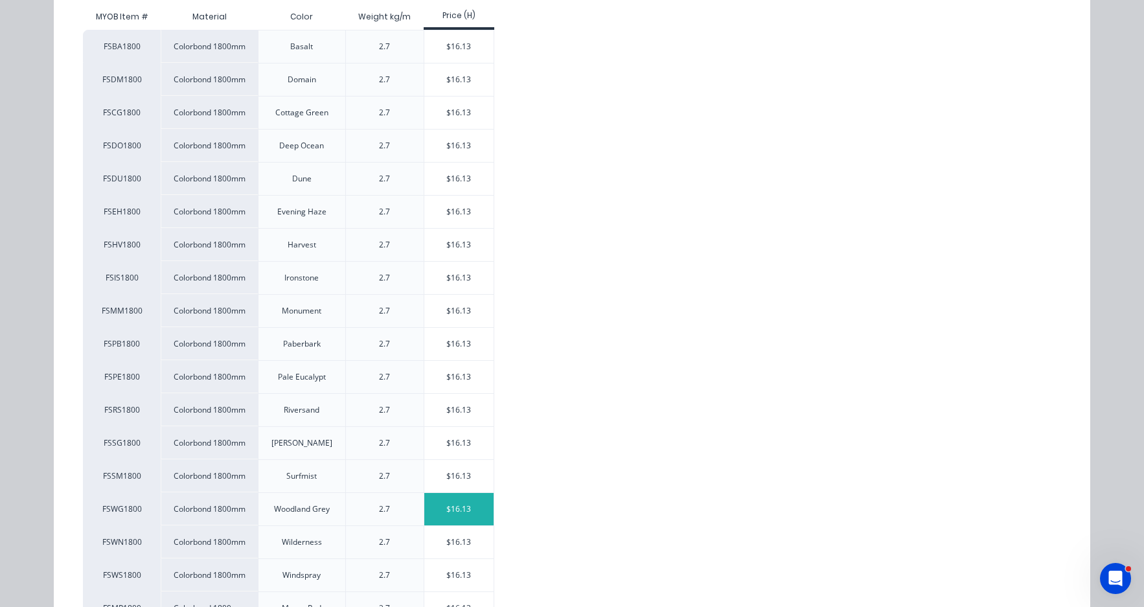
click at [476, 501] on div "$16.13" at bounding box center [458, 509] width 69 height 32
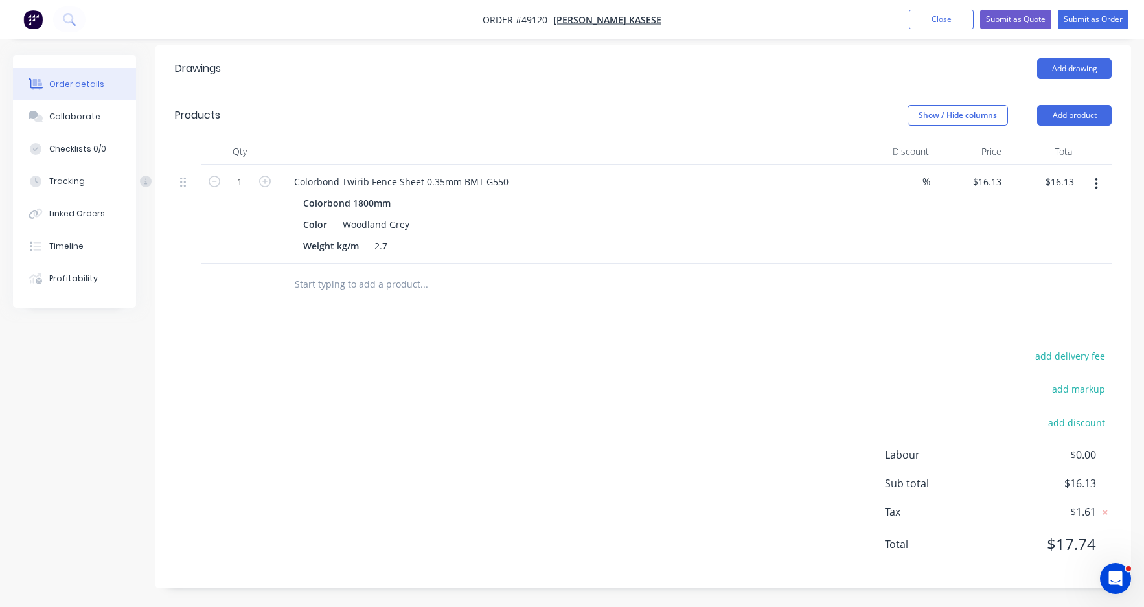
scroll to position [281, 0]
click at [1084, 17] on button "Submit as Order" at bounding box center [1093, 19] width 71 height 19
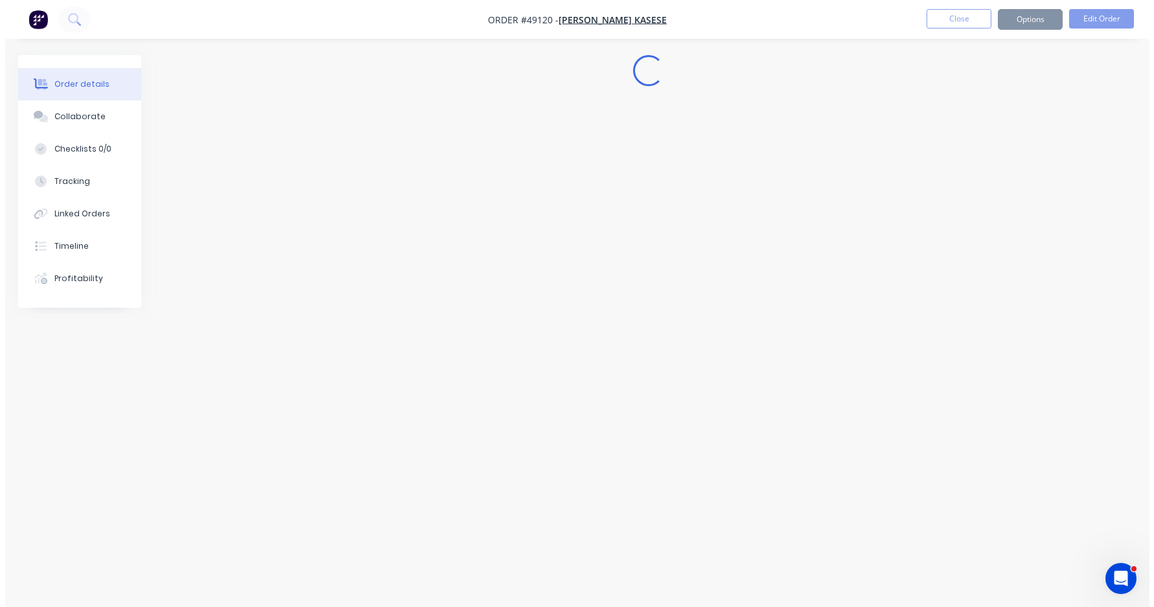
scroll to position [0, 0]
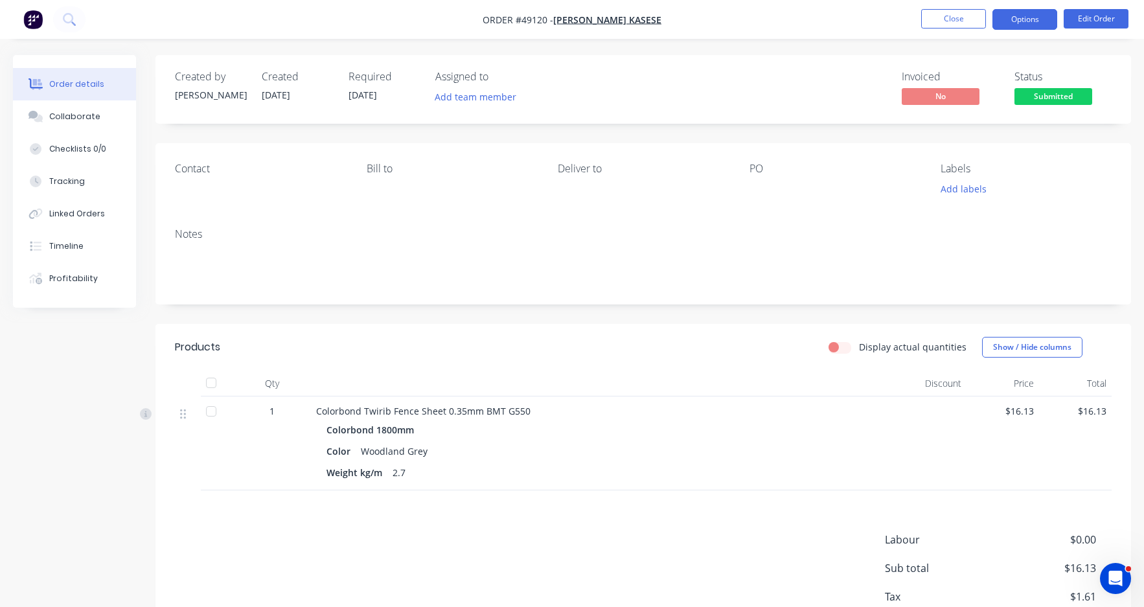
click at [1028, 23] on button "Options" at bounding box center [1025, 19] width 65 height 21
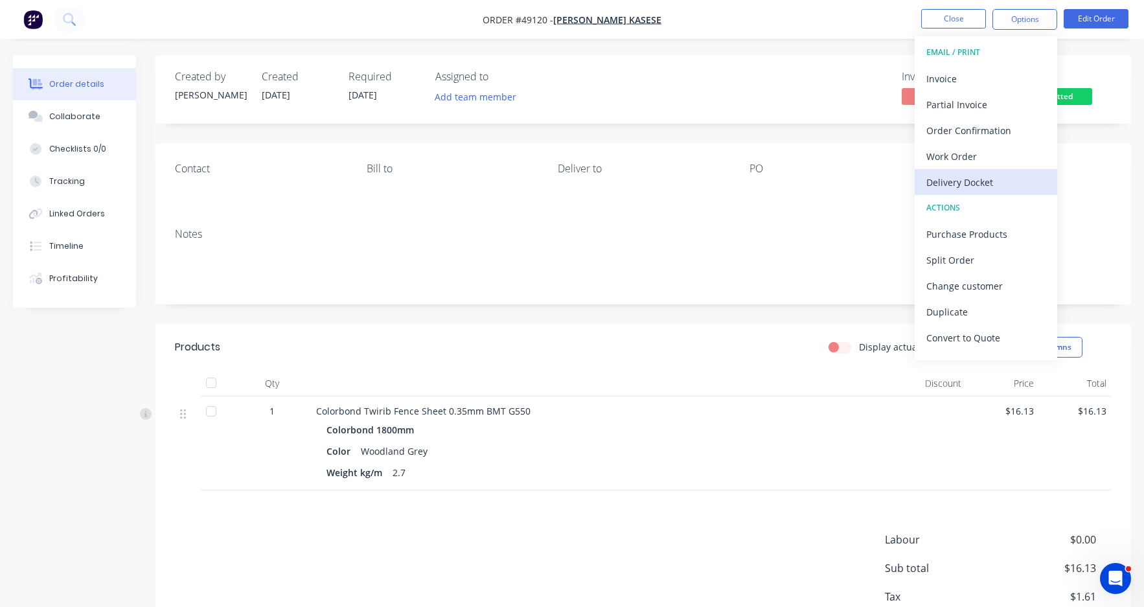
drag, startPoint x: 991, startPoint y: 191, endPoint x: 988, endPoint y: 183, distance: 7.8
click at [990, 191] on div "Delivery Docket" at bounding box center [986, 182] width 119 height 19
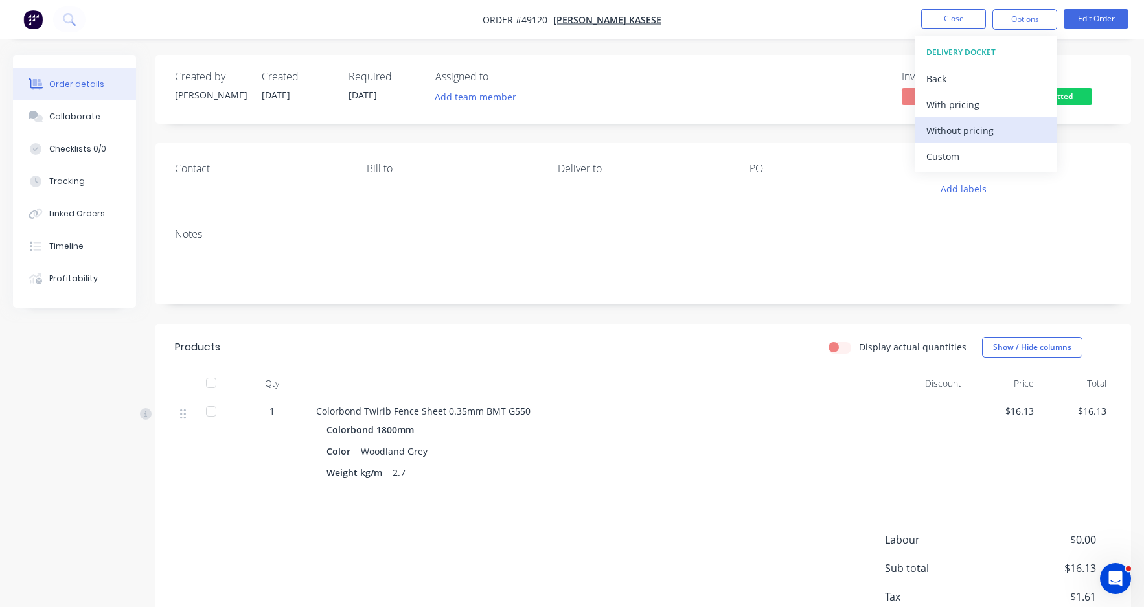
click at [975, 130] on div "Without pricing" at bounding box center [986, 130] width 119 height 19
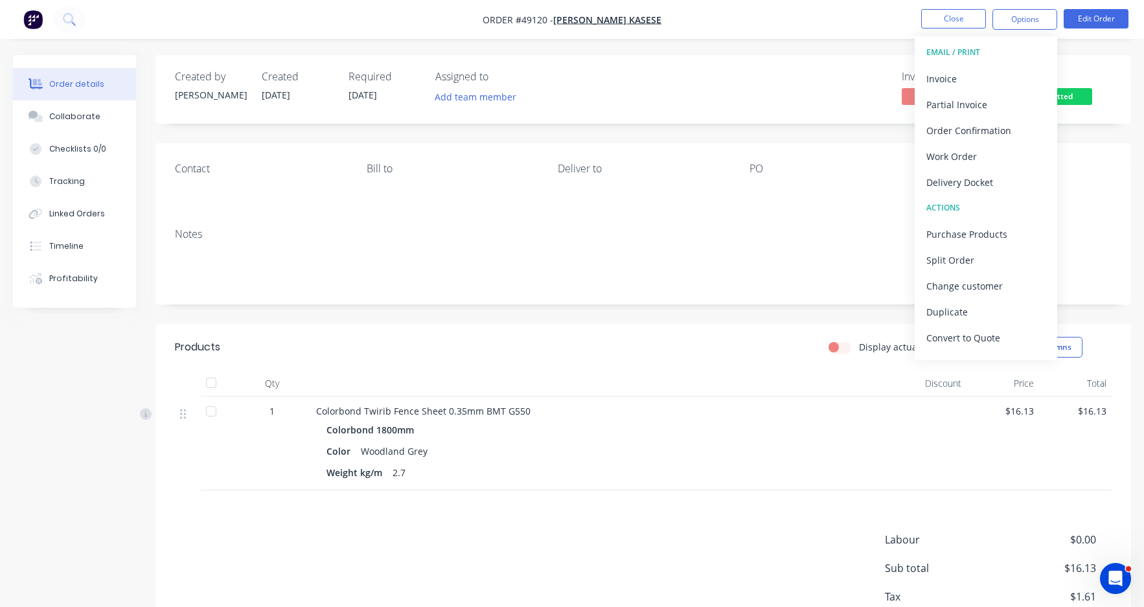
click at [862, 5] on nav "Order #49120 - Jonas Templer Kasese Close Options EMAIL / PRINT Invoice Partial…" at bounding box center [572, 19] width 1144 height 39
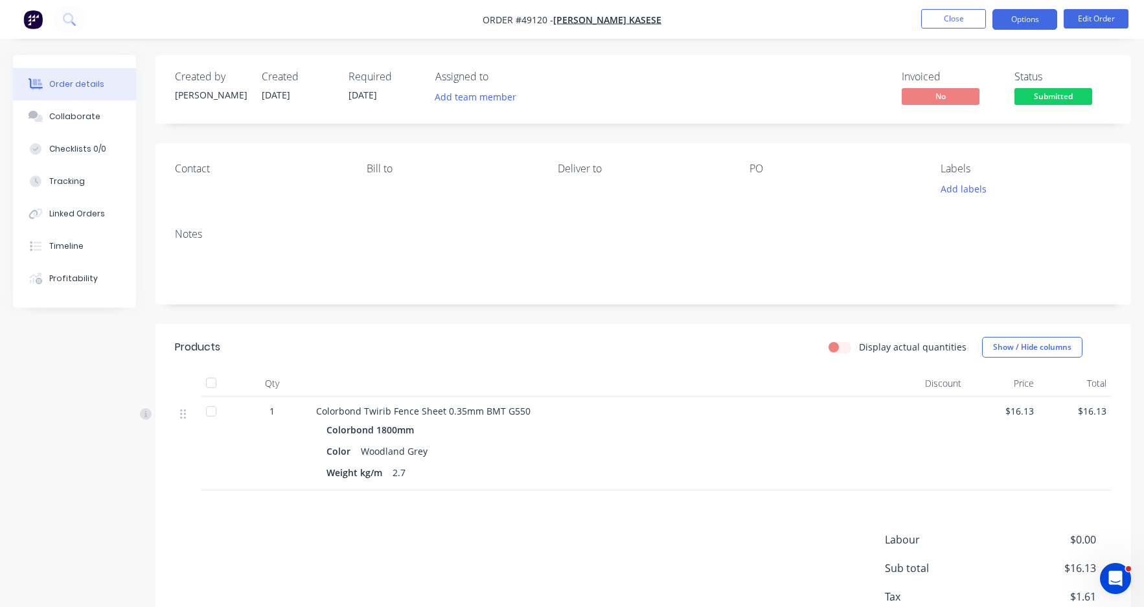
click at [1038, 21] on button "Options" at bounding box center [1025, 19] width 65 height 21
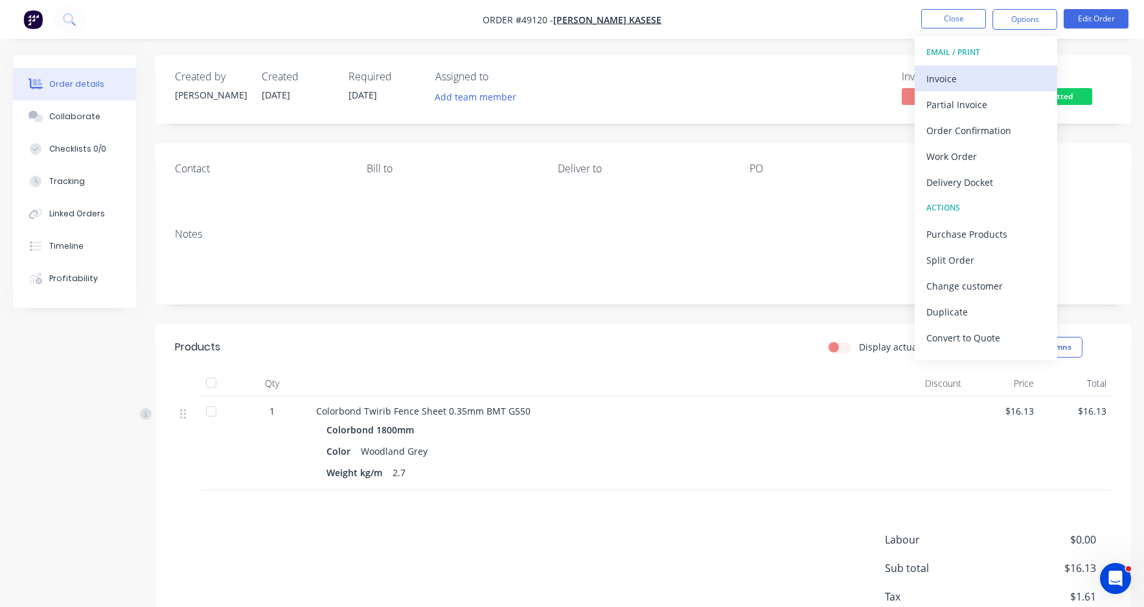
click at [984, 75] on div "Invoice" at bounding box center [986, 78] width 119 height 19
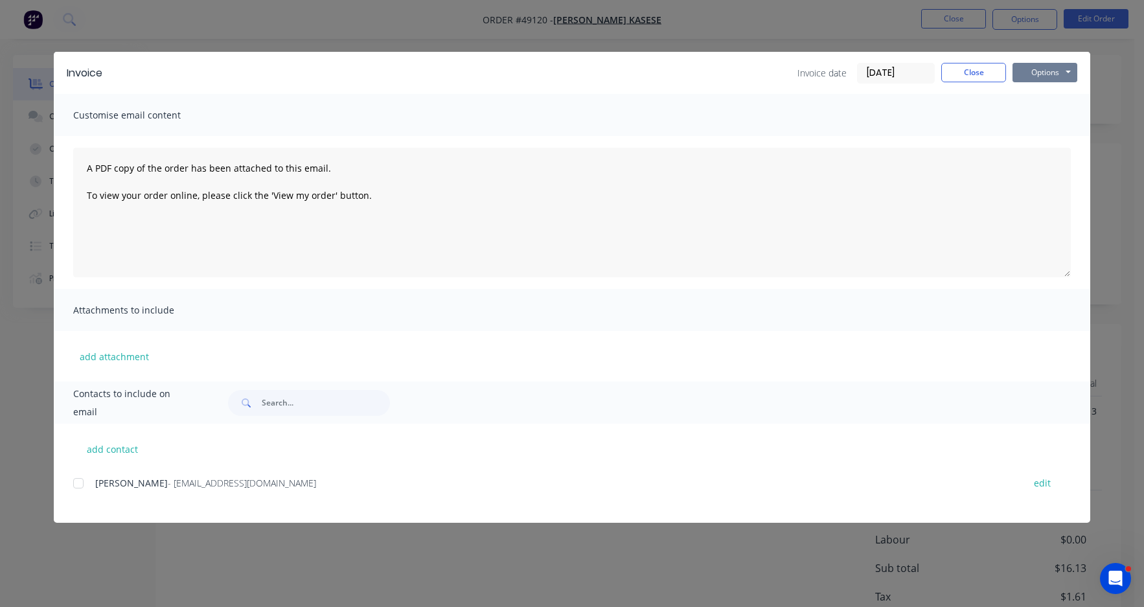
click at [1065, 77] on button "Options" at bounding box center [1045, 72] width 65 height 19
click at [1060, 118] on button "Print" at bounding box center [1054, 116] width 83 height 21
click at [927, 22] on div "Invoice Invoice date 10/09/25 Close Options Preview Print Email Customise email…" at bounding box center [572, 303] width 1144 height 607
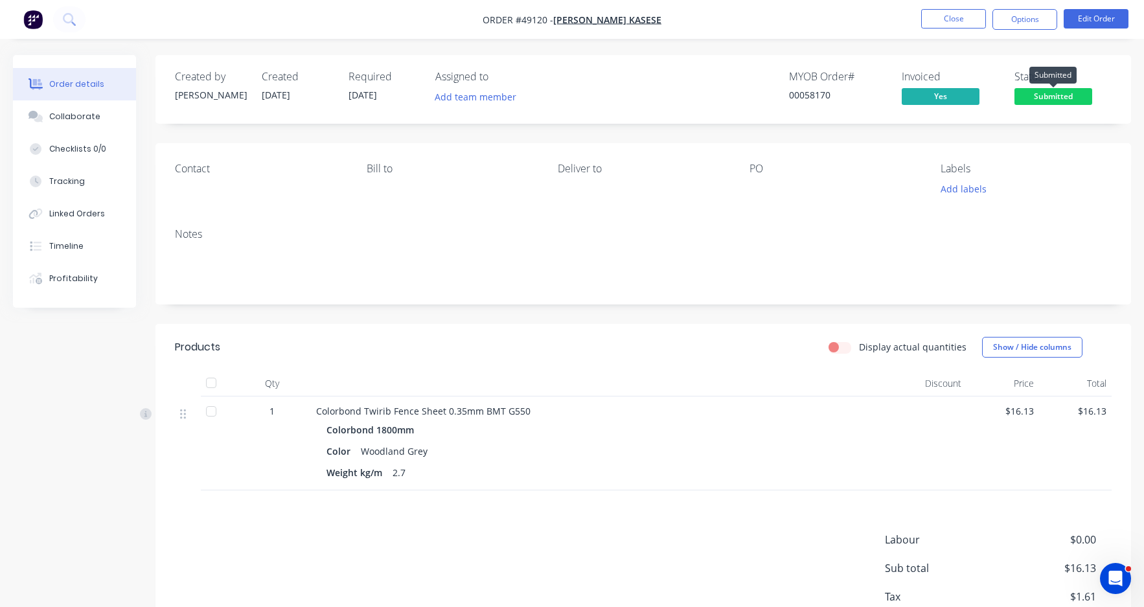
drag, startPoint x: 1038, startPoint y: 90, endPoint x: 1049, endPoint y: 111, distance: 24.4
click at [1038, 91] on span "Submitted" at bounding box center [1054, 96] width 78 height 16
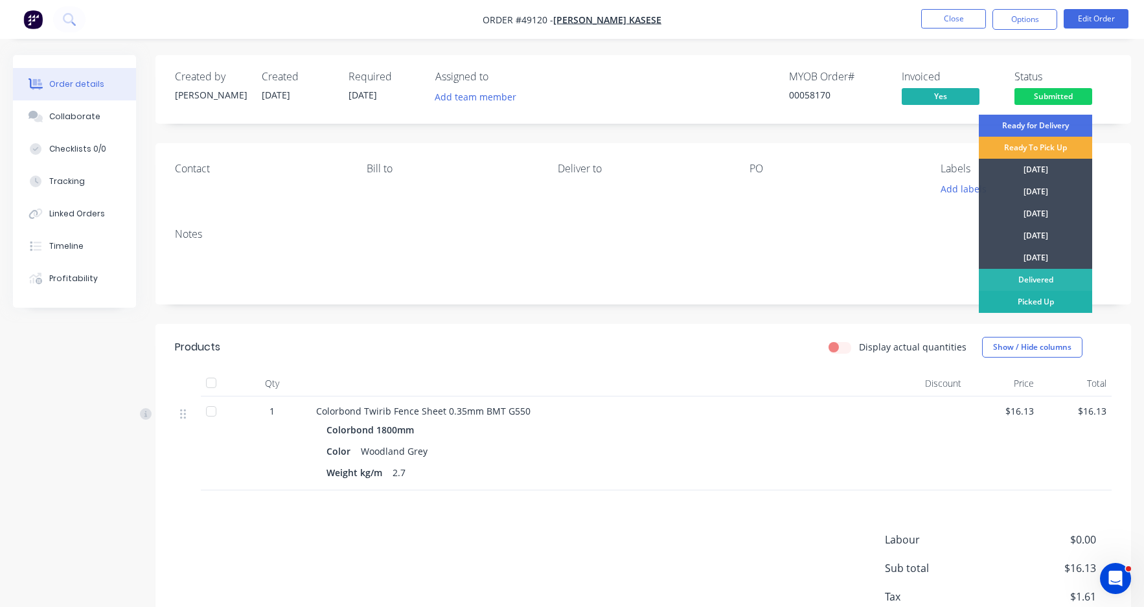
click at [1029, 310] on div "Picked Up" at bounding box center [1035, 302] width 113 height 22
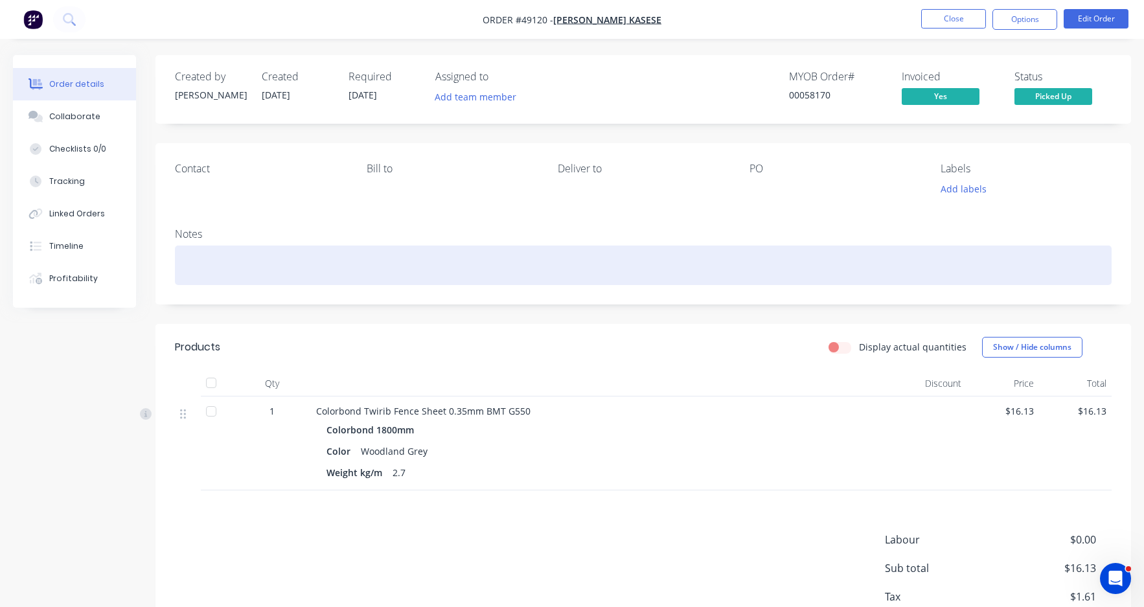
click at [655, 273] on div at bounding box center [643, 266] width 937 height 40
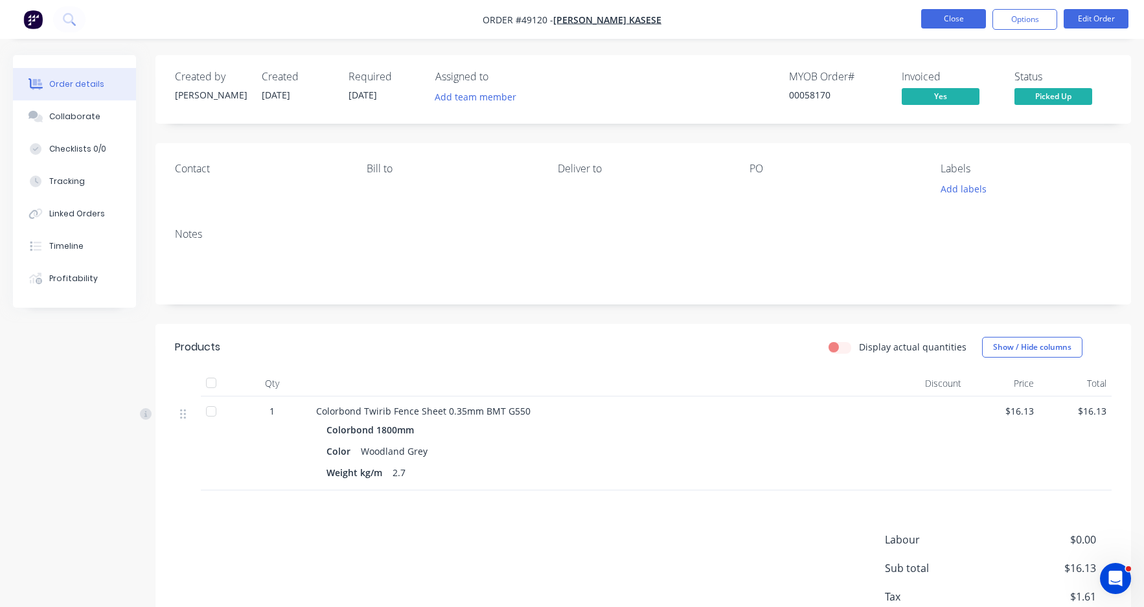
click at [948, 12] on button "Close" at bounding box center [954, 18] width 65 height 19
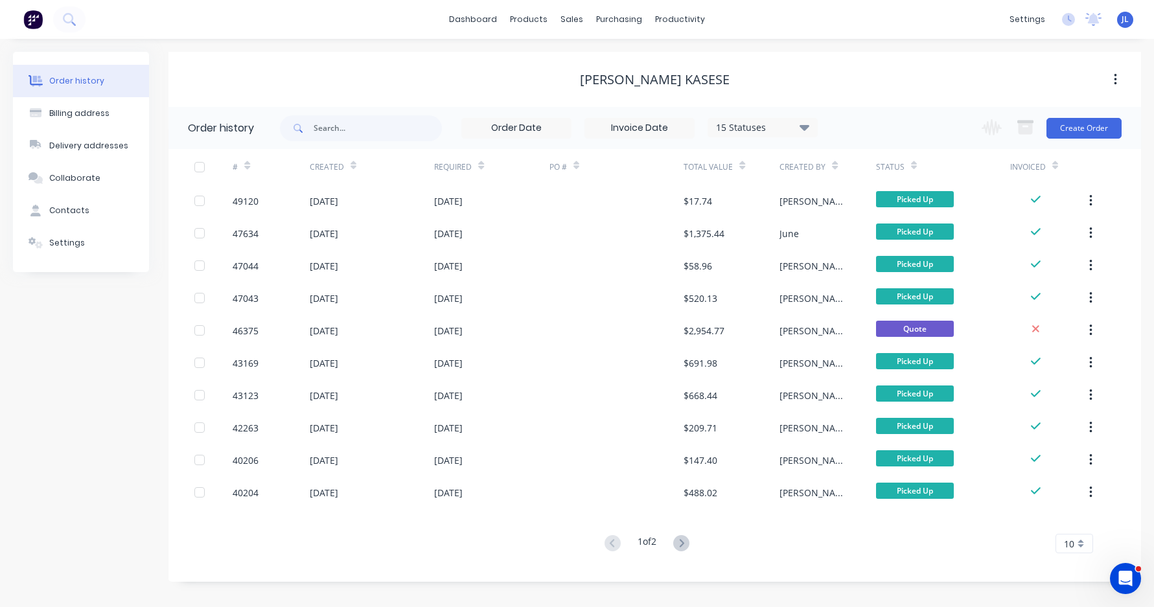
drag, startPoint x: 310, startPoint y: 71, endPoint x: 385, endPoint y: 50, distance: 78.0
click at [310, 71] on div "[PERSON_NAME] Kasese" at bounding box center [654, 79] width 973 height 23
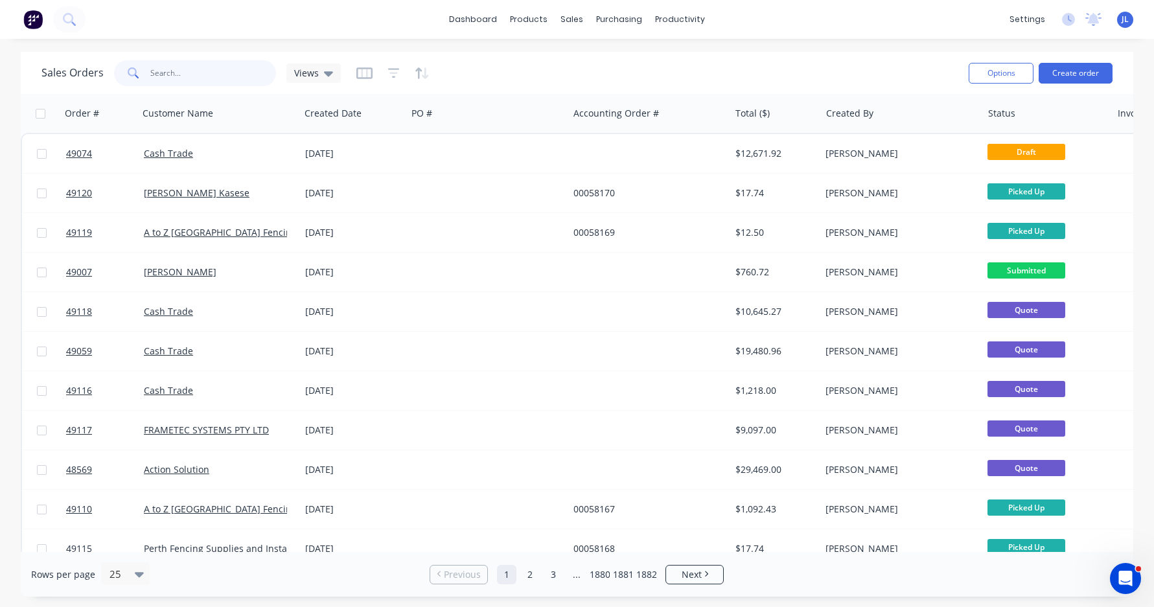
click at [181, 70] on input "text" at bounding box center [213, 73] width 126 height 26
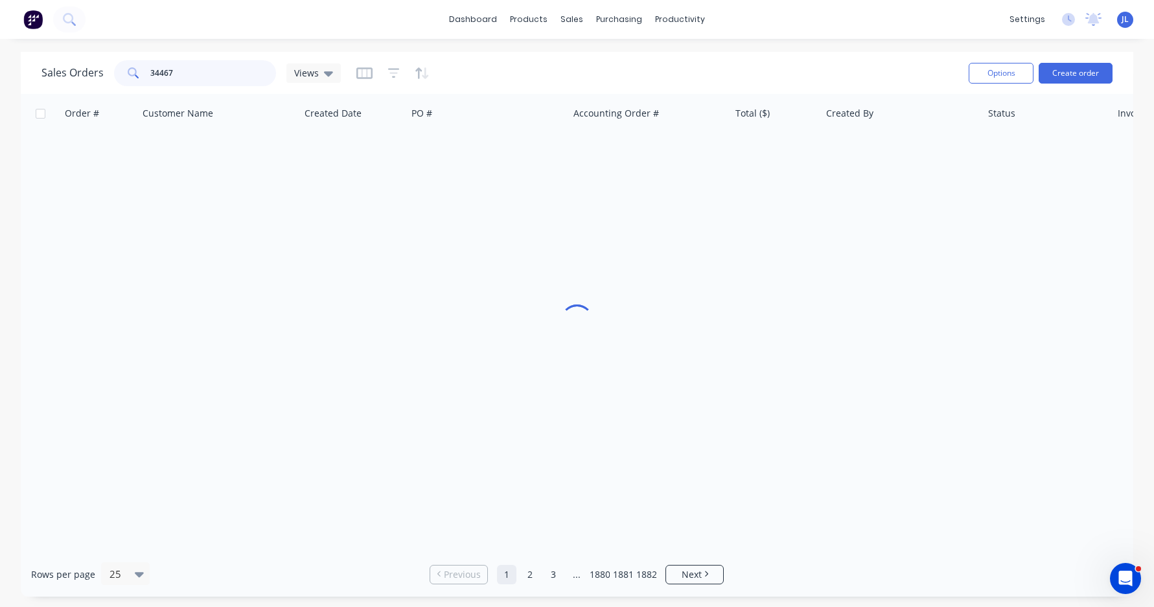
type input "34467"
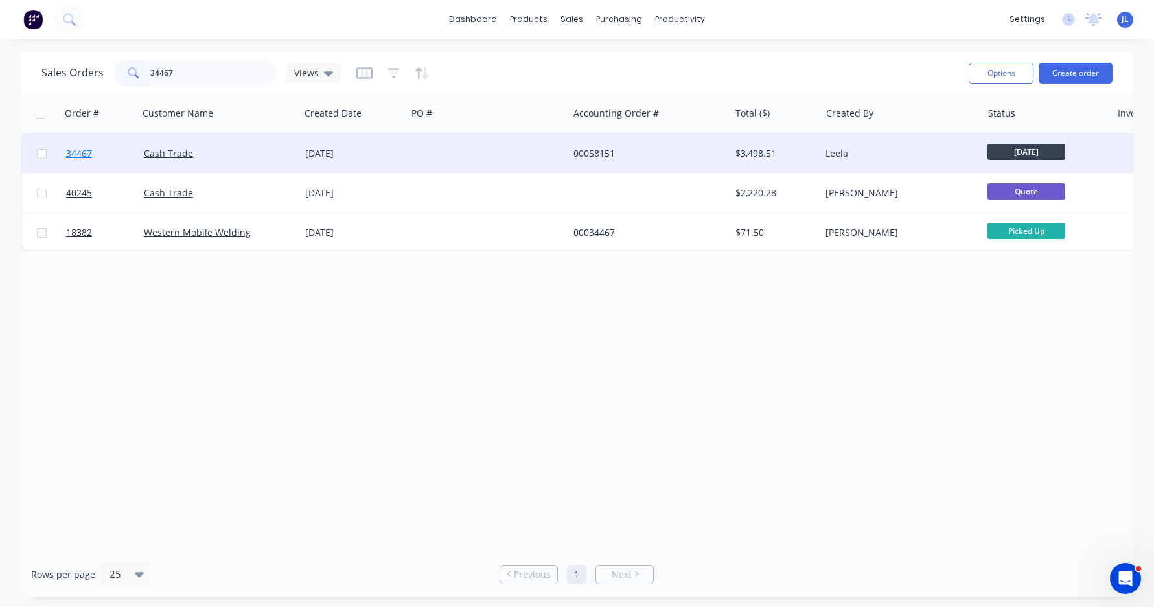
click at [86, 154] on span "34467" at bounding box center [79, 153] width 26 height 13
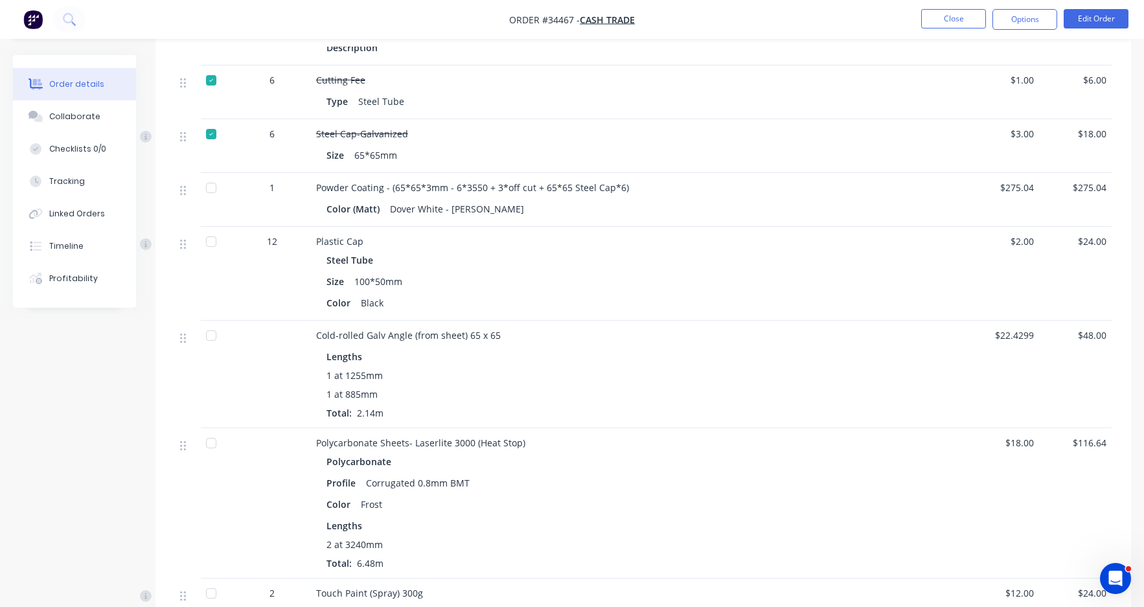
scroll to position [1815, 0]
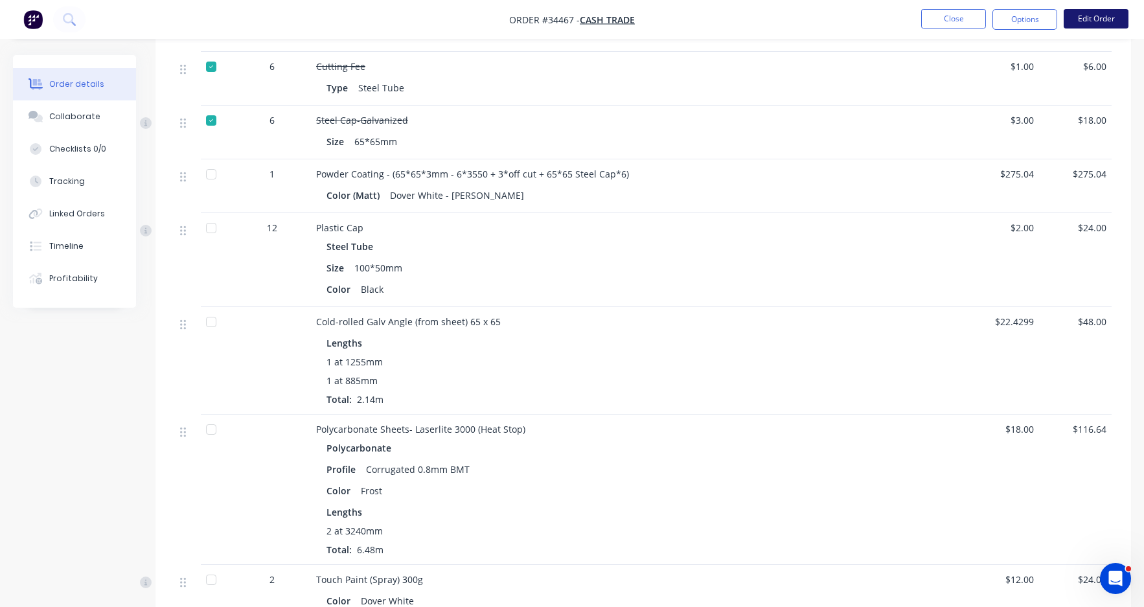
click at [1091, 17] on button "Edit Order" at bounding box center [1096, 18] width 65 height 19
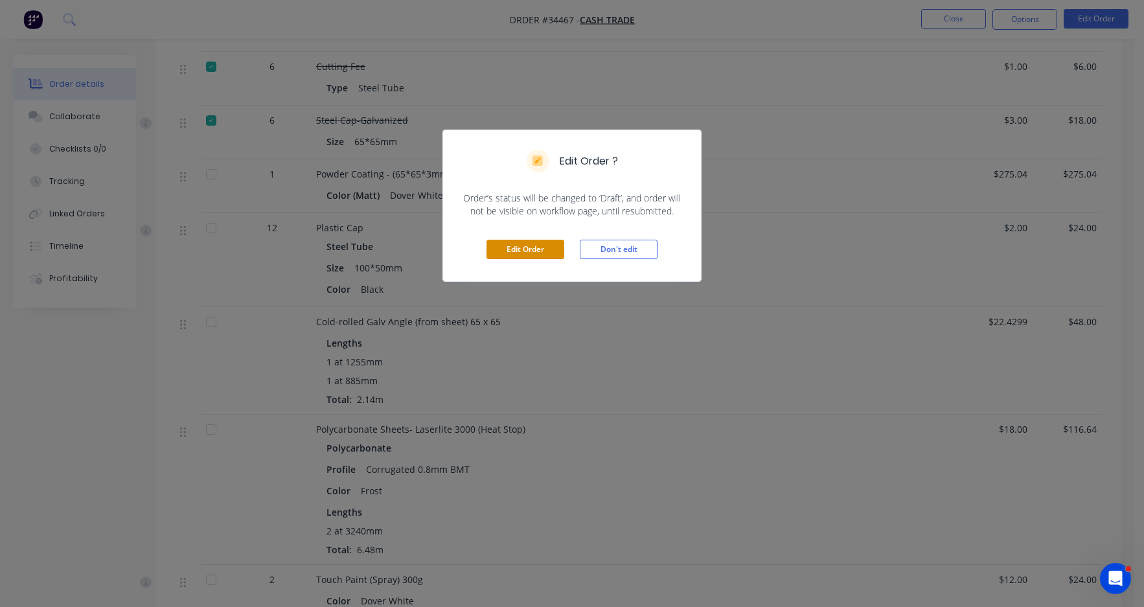
click at [510, 253] on button "Edit Order" at bounding box center [526, 249] width 78 height 19
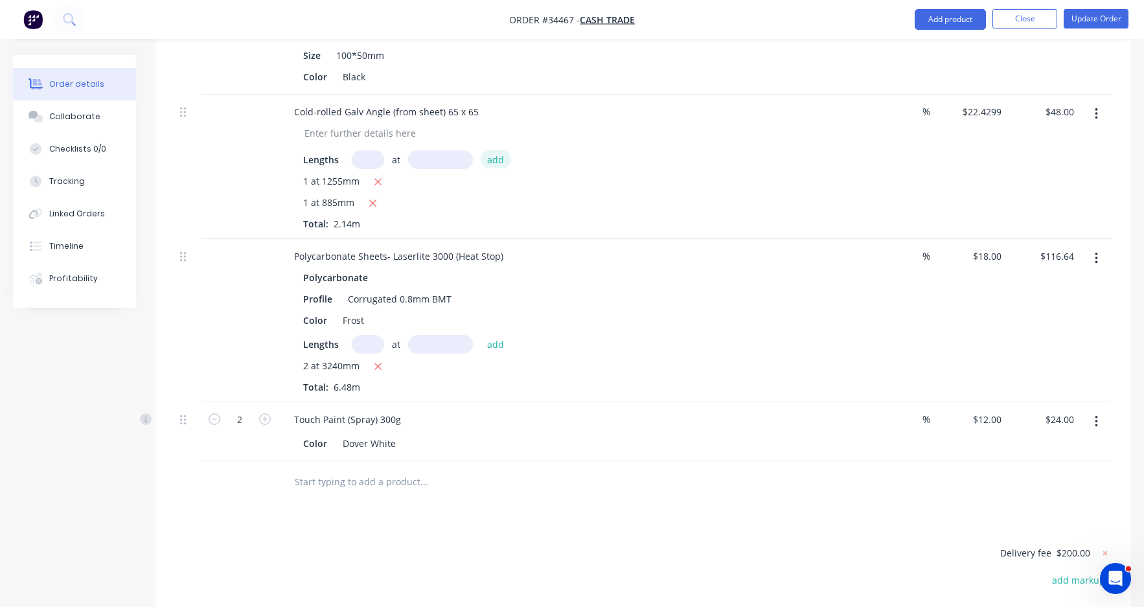
scroll to position [2009, 0]
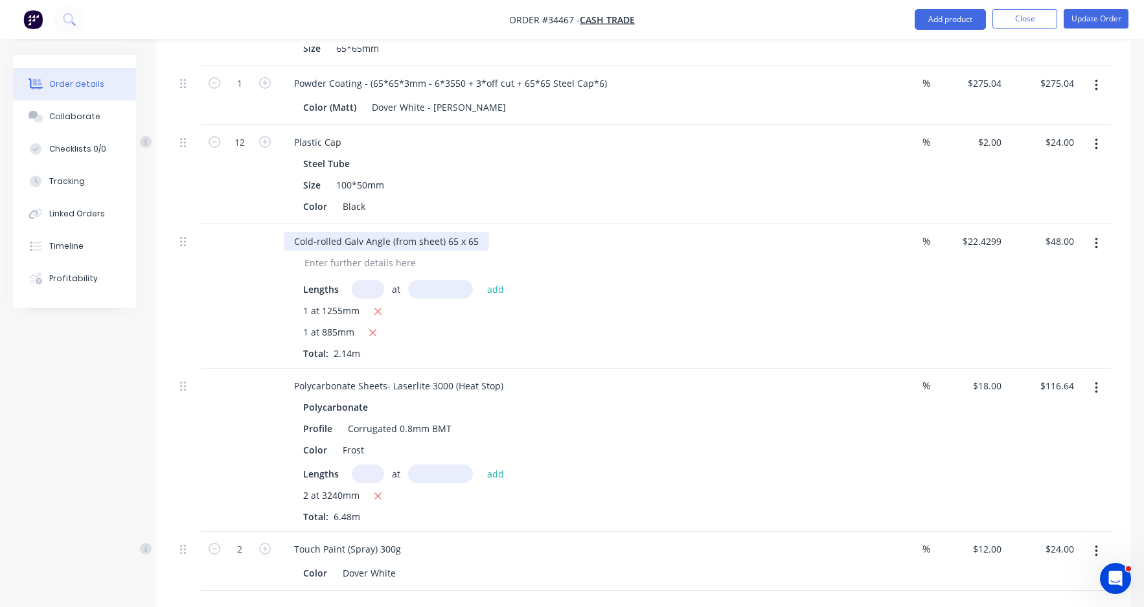
click at [478, 232] on div "Cold-rolled Galv Angle (from sheet) 65 x 65" at bounding box center [386, 241] width 205 height 19
click at [597, 325] on div "1 at 885mm" at bounding box center [570, 333] width 534 height 16
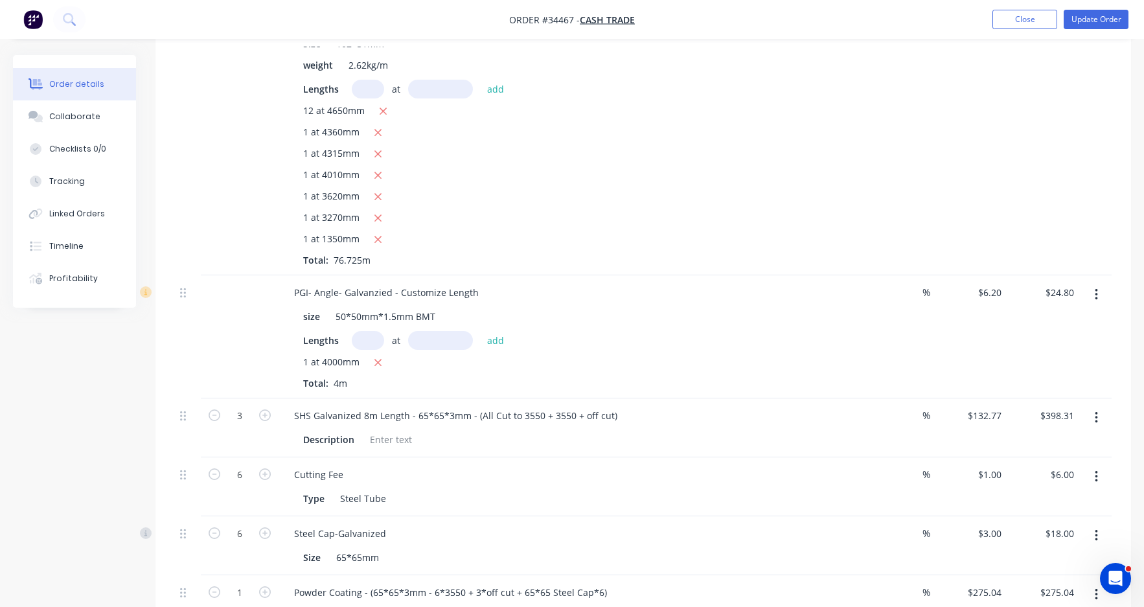
scroll to position [1166, 0]
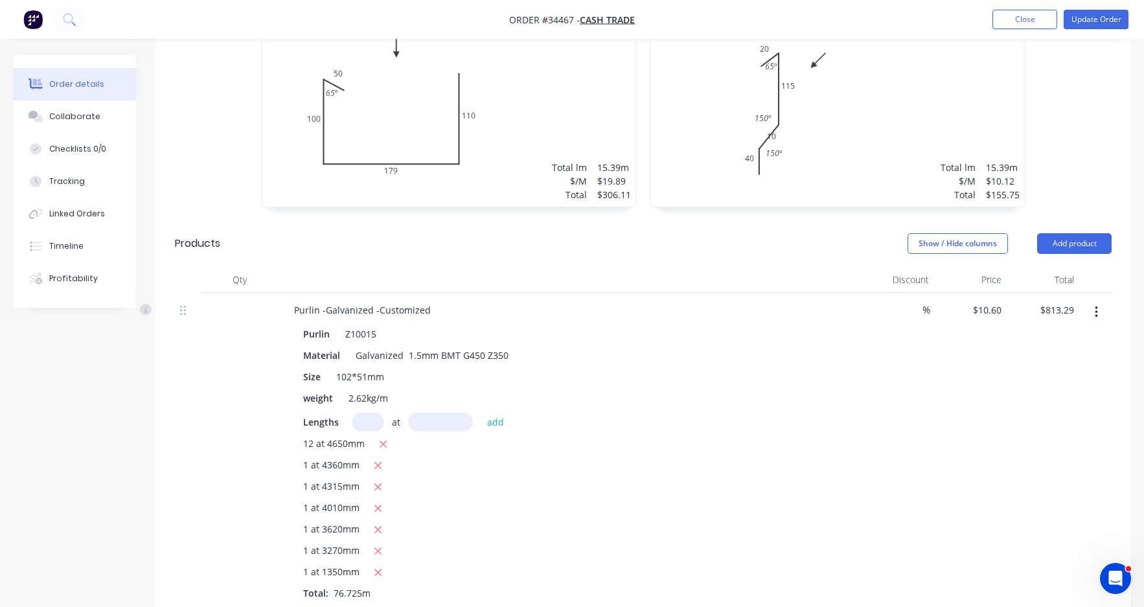
click at [1101, 301] on button "button" at bounding box center [1097, 312] width 30 height 23
click at [1063, 337] on div "Edit" at bounding box center [1051, 346] width 100 height 19
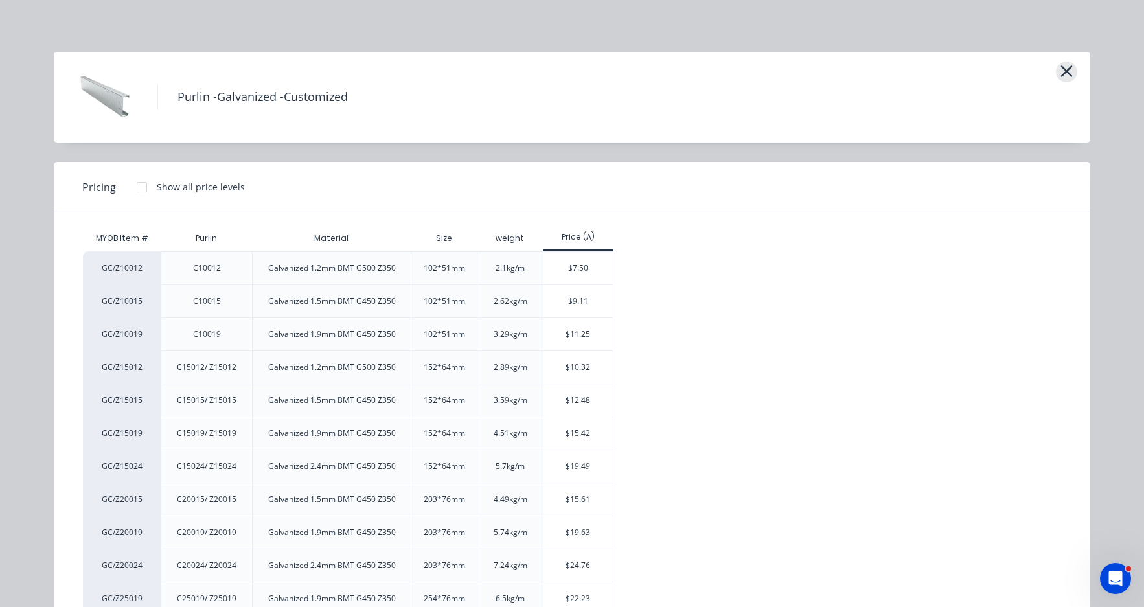
click at [1067, 69] on icon "button" at bounding box center [1067, 71] width 14 height 18
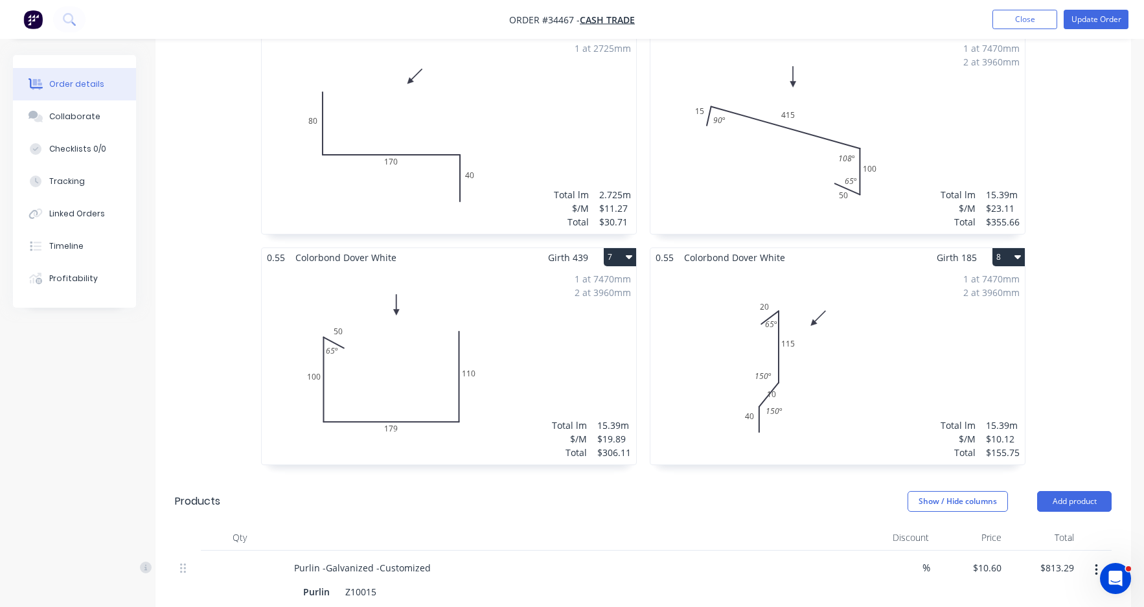
scroll to position [907, 0]
click at [857, 294] on div "1 at 7470mm 2 at 3960mm Total lm $/M Total 15.39m $10.12 $155.75" at bounding box center [838, 367] width 375 height 198
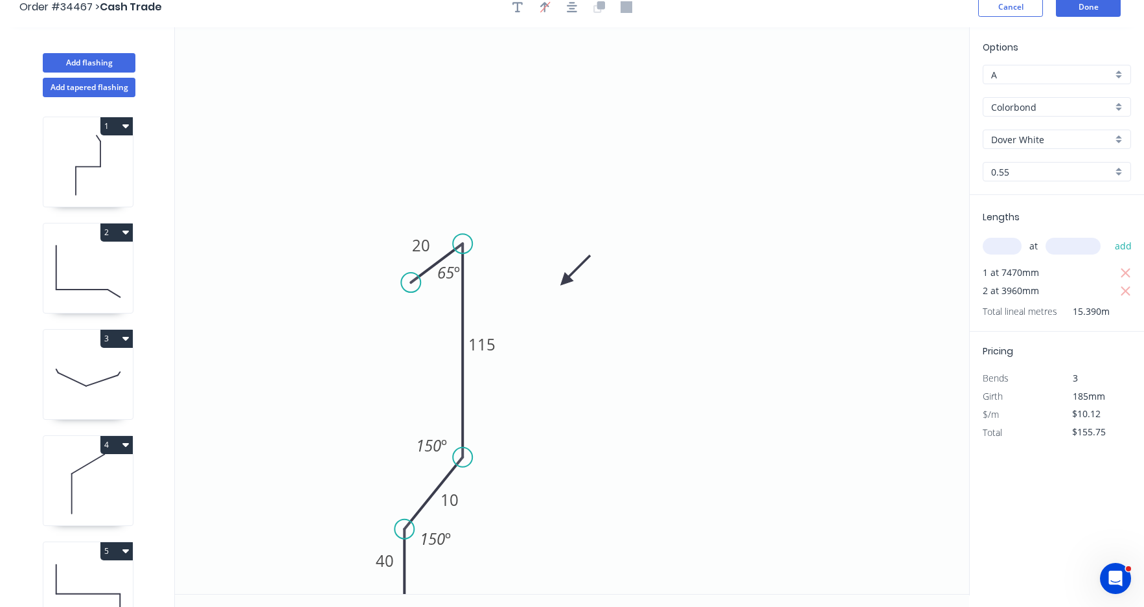
scroll to position [24, 0]
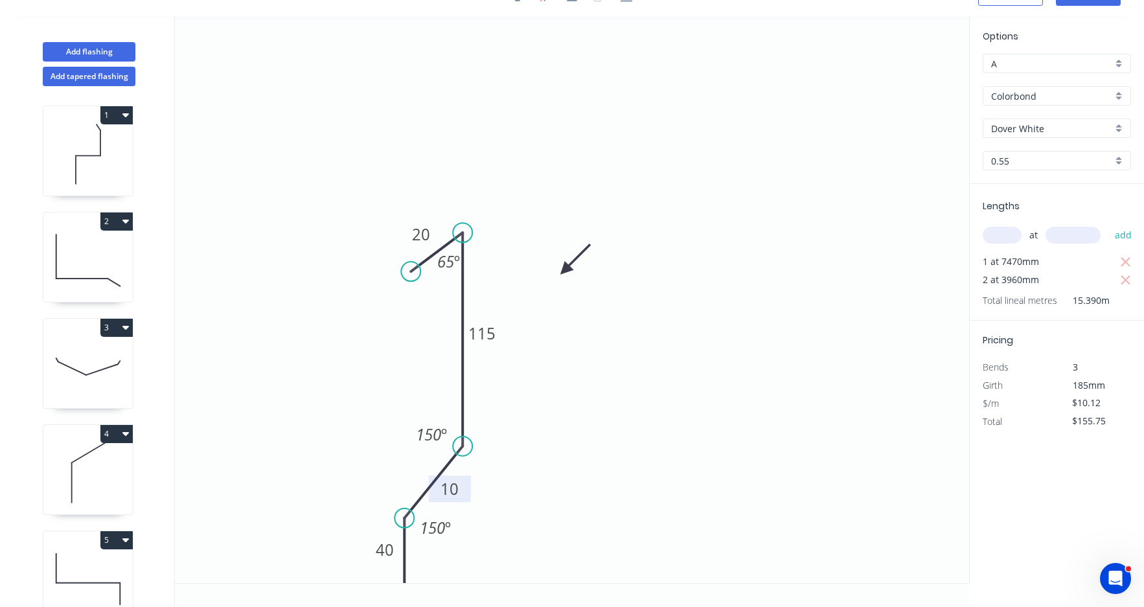
click at [459, 489] on rect at bounding box center [450, 490] width 26 height 18
drag, startPoint x: 462, startPoint y: 501, endPoint x: 486, endPoint y: 514, distance: 27.3
click at [486, 514] on rect at bounding box center [471, 503] width 42 height 27
click at [768, 472] on icon "0 40 18 115 20 65 º 150 º 150 º" at bounding box center [572, 299] width 794 height 567
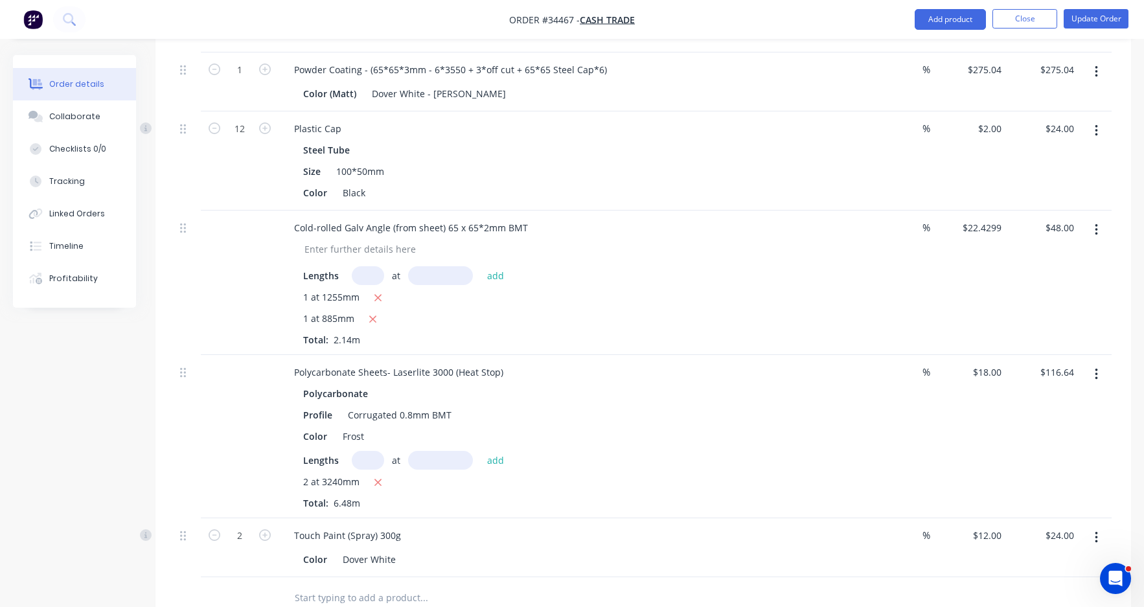
scroll to position [2276, 0]
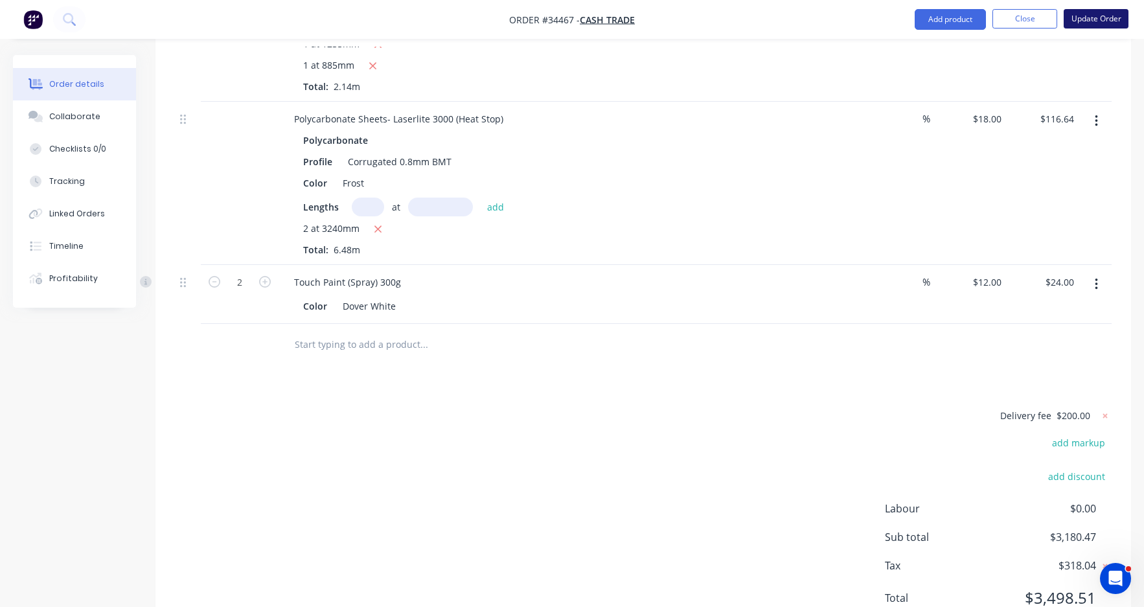
click at [1091, 19] on button "Update Order" at bounding box center [1096, 18] width 65 height 19
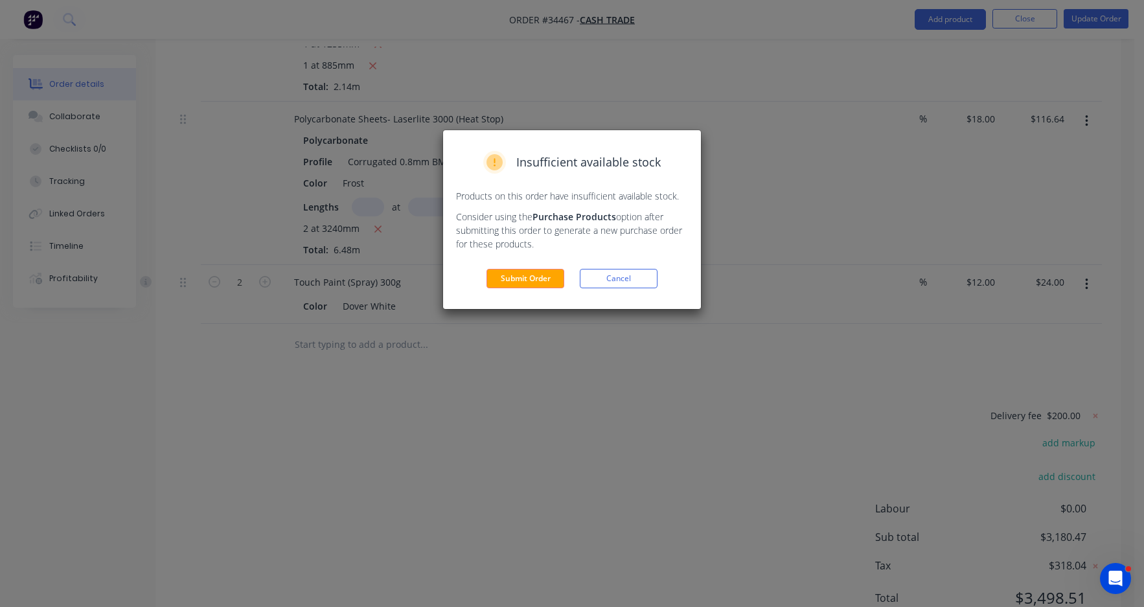
click at [532, 268] on div "Insufficient available stock Products on this order have insufficient available…" at bounding box center [572, 219] width 258 height 179
click at [532, 280] on button "Submit Order" at bounding box center [526, 278] width 78 height 19
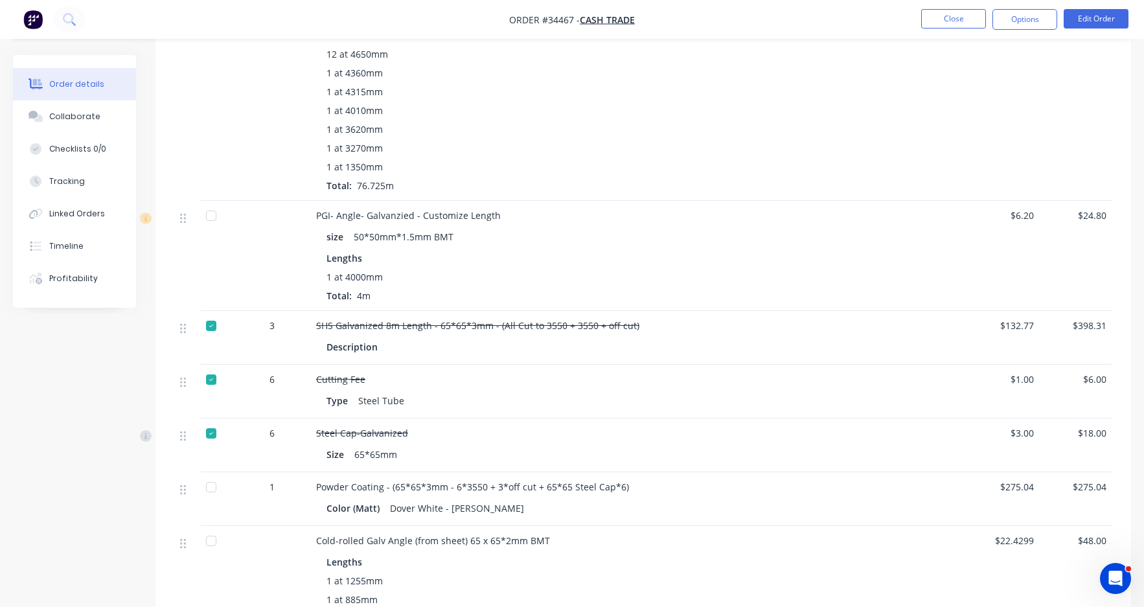
scroll to position [1490, 0]
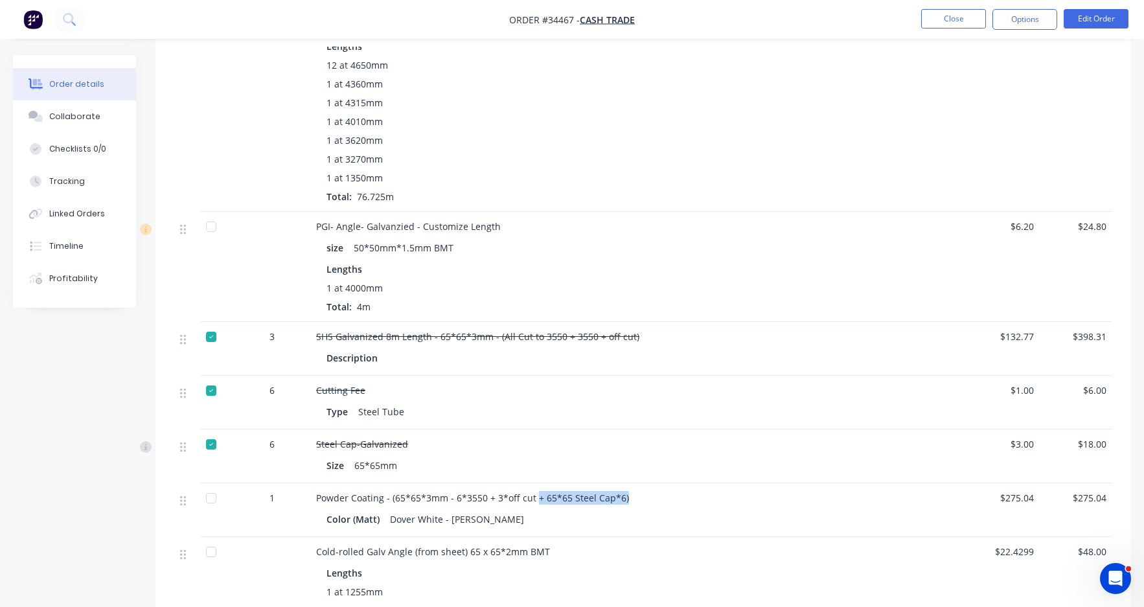
drag, startPoint x: 535, startPoint y: 481, endPoint x: 553, endPoint y: 452, distance: 34.7
click at [650, 491] on div "Powder Coating - (65*65*3mm - 6*3550 + 3*off cut + 65*65 Steel Cap*6)" at bounding box center [602, 498] width 573 height 14
drag, startPoint x: 1001, startPoint y: 423, endPoint x: 1044, endPoint y: 430, distance: 43.5
click at [1044, 430] on div "6 Steel Cap-Galvanized Size 65*65mm $3.00 $18.00" at bounding box center [643, 457] width 937 height 54
click at [1002, 446] on div "$3.00" at bounding box center [1003, 457] width 73 height 54
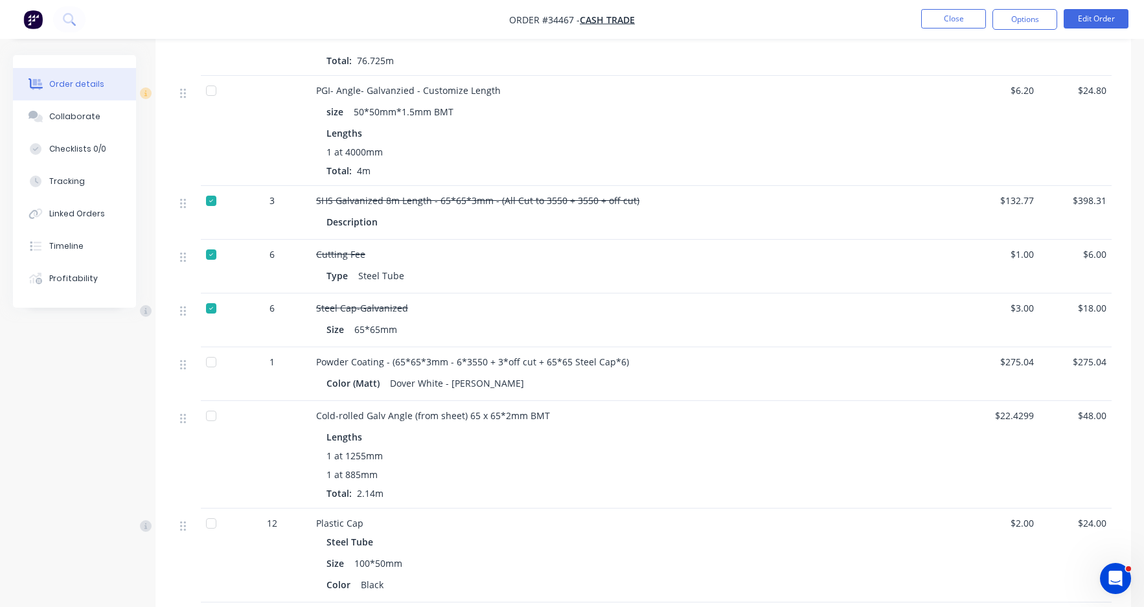
scroll to position [1750, 0]
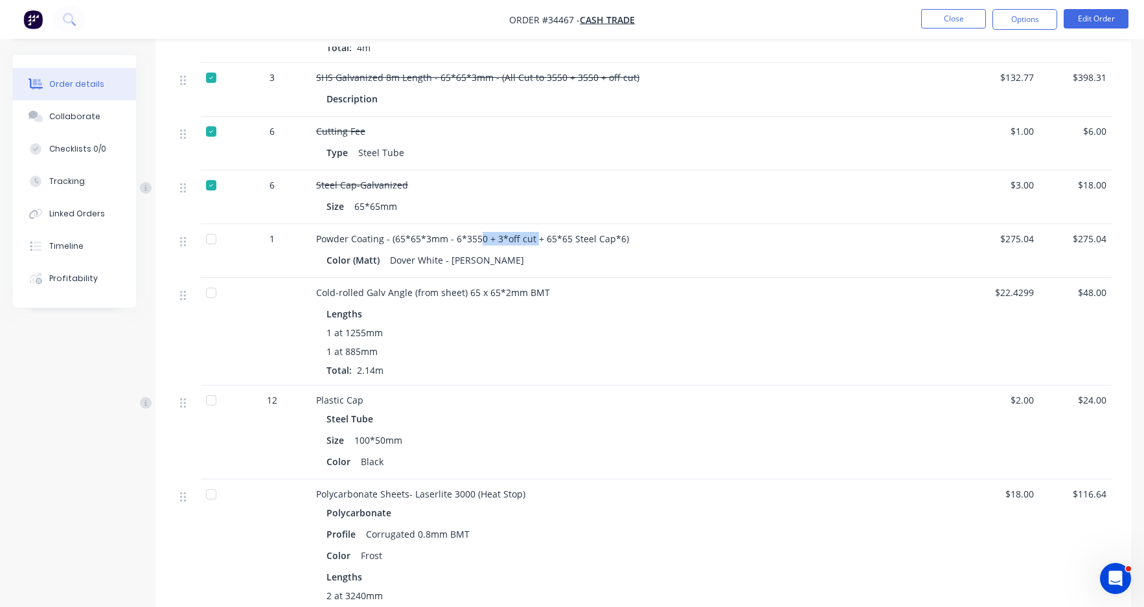
drag, startPoint x: 535, startPoint y: 222, endPoint x: 257, endPoint y: 106, distance: 301.5
click at [478, 233] on span "Powder Coating - (65*65*3mm - 6*3550 + 3*off cut + 65*65 Steel Cap*6)" at bounding box center [472, 239] width 313 height 12
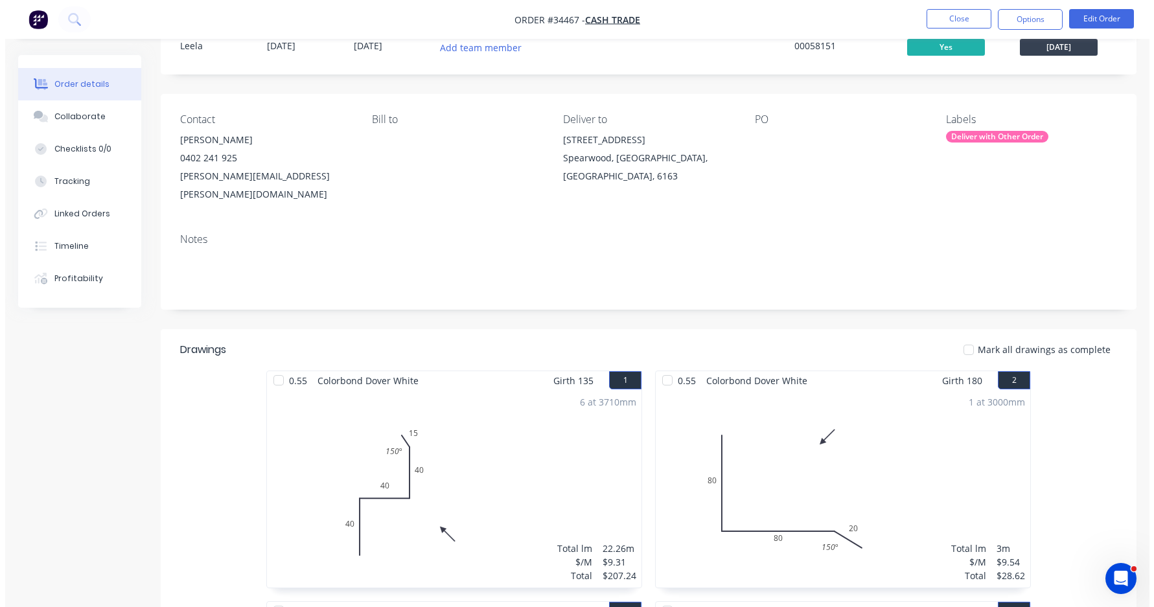
scroll to position [0, 0]
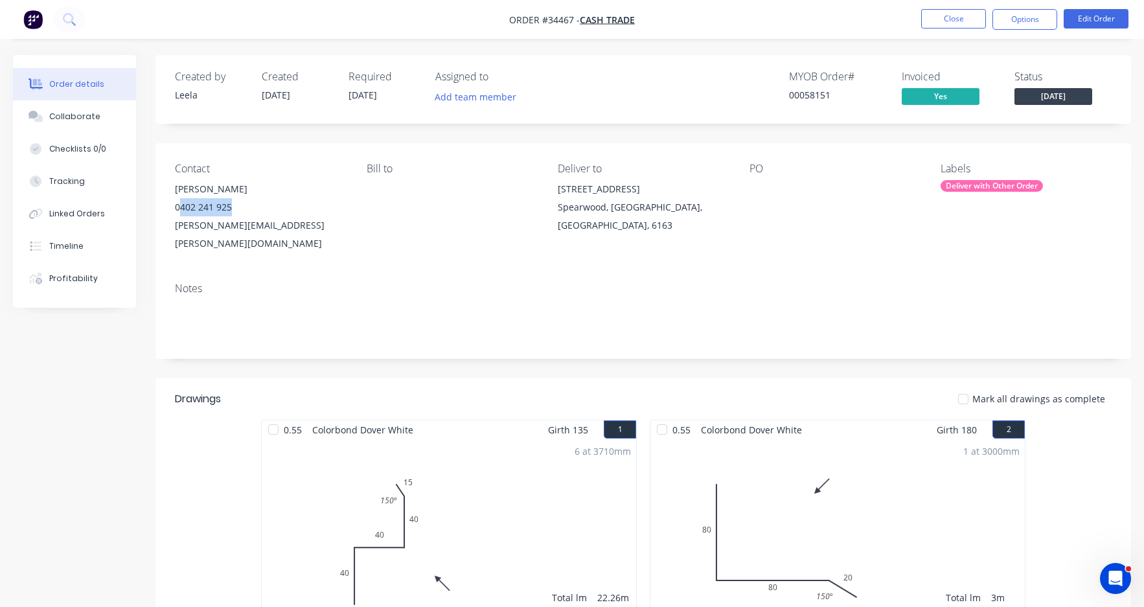
drag, startPoint x: 247, startPoint y: 203, endPoint x: 183, endPoint y: 209, distance: 64.4
click at [183, 209] on div "0402 241 925" at bounding box center [260, 207] width 171 height 18
copy div "402 241 925"
click at [942, 18] on button "Close" at bounding box center [954, 18] width 65 height 19
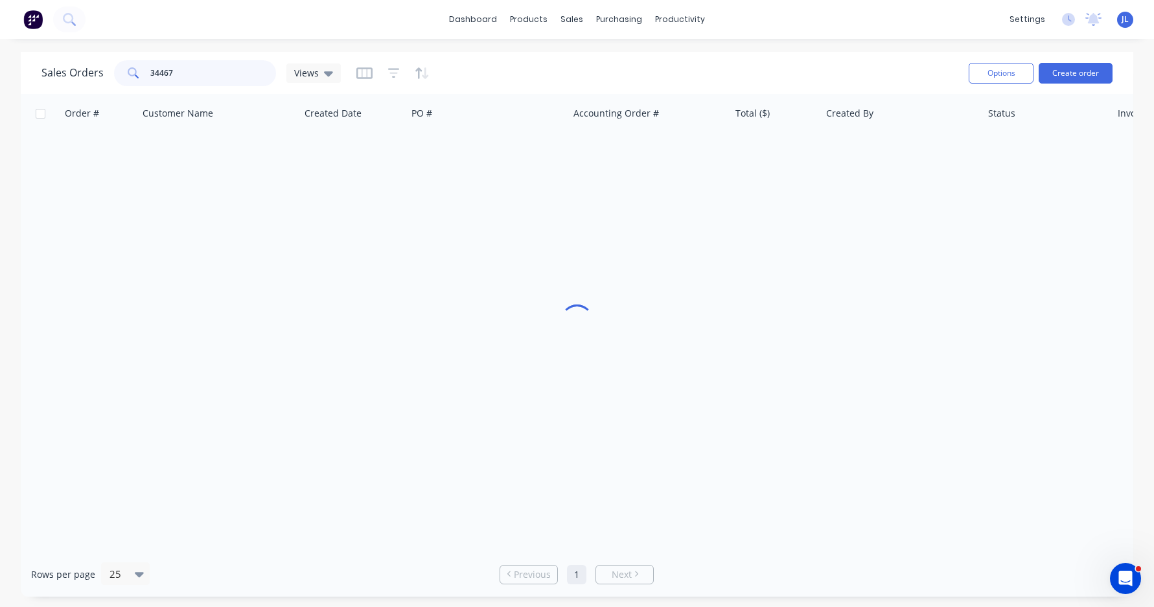
click at [223, 74] on input "34467" at bounding box center [213, 73] width 126 height 26
paste input "402 241 925"
type input "402 241 925"
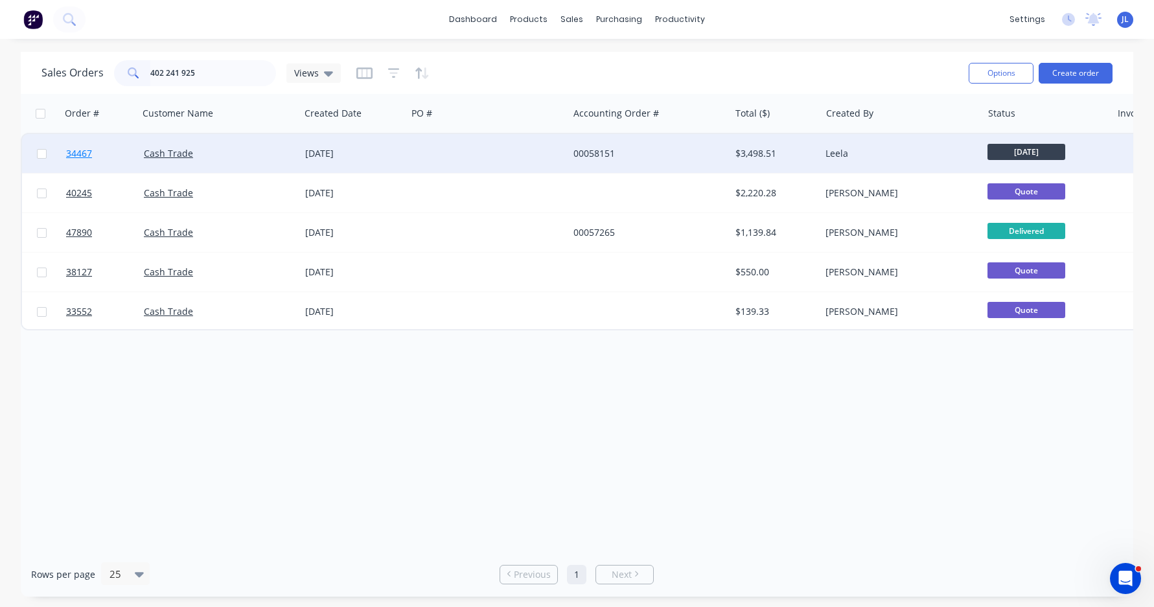
click at [86, 152] on span "34467" at bounding box center [79, 153] width 26 height 13
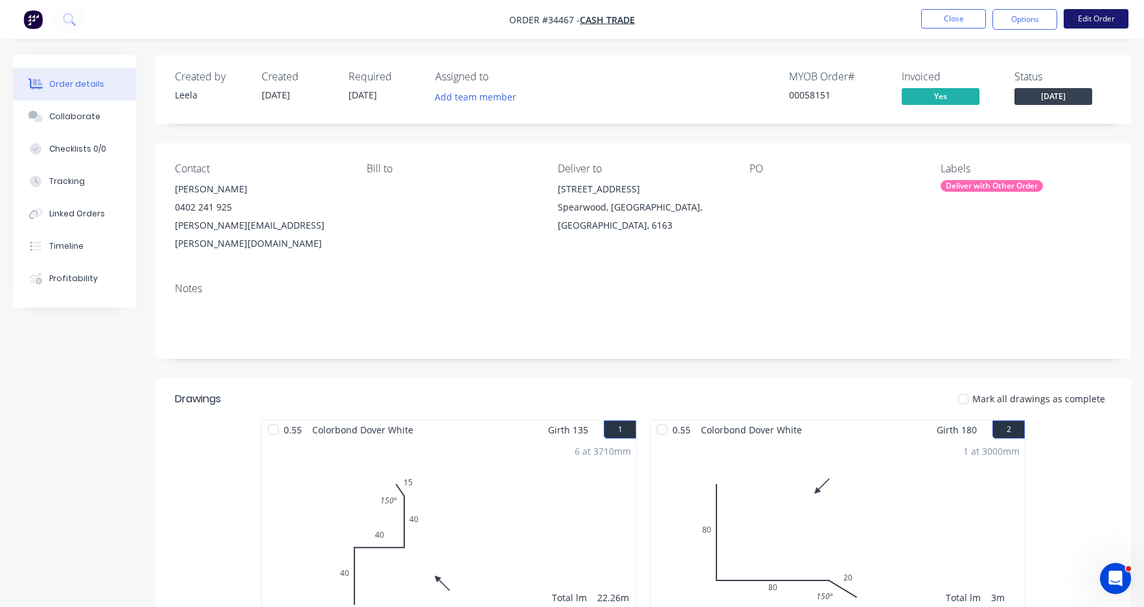
click at [1109, 21] on button "Edit Order" at bounding box center [1096, 18] width 65 height 19
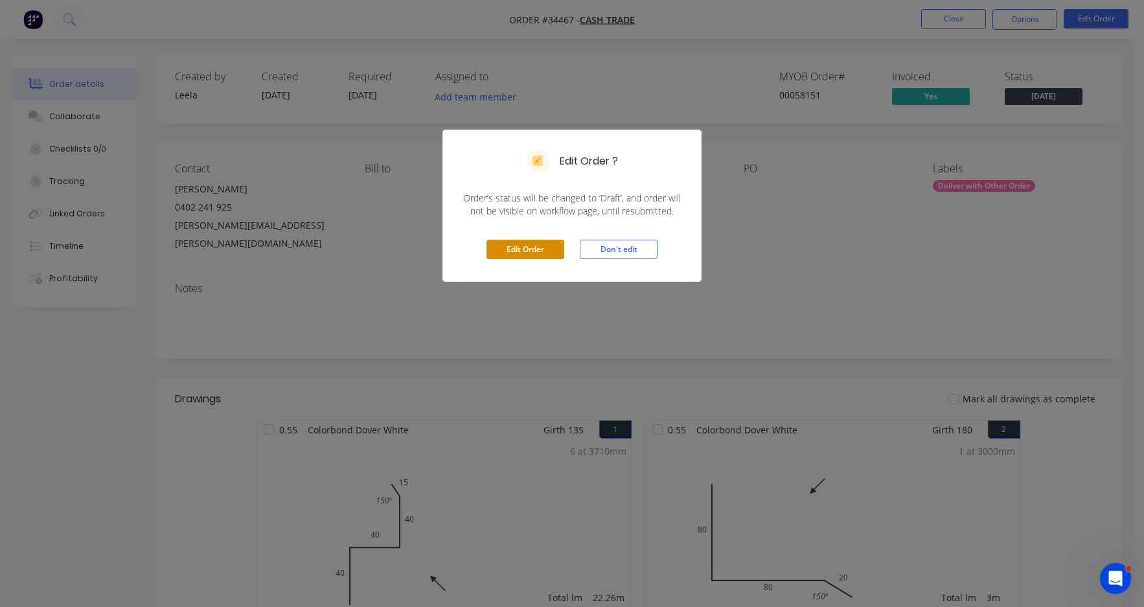
click at [539, 244] on button "Edit Order" at bounding box center [526, 249] width 78 height 19
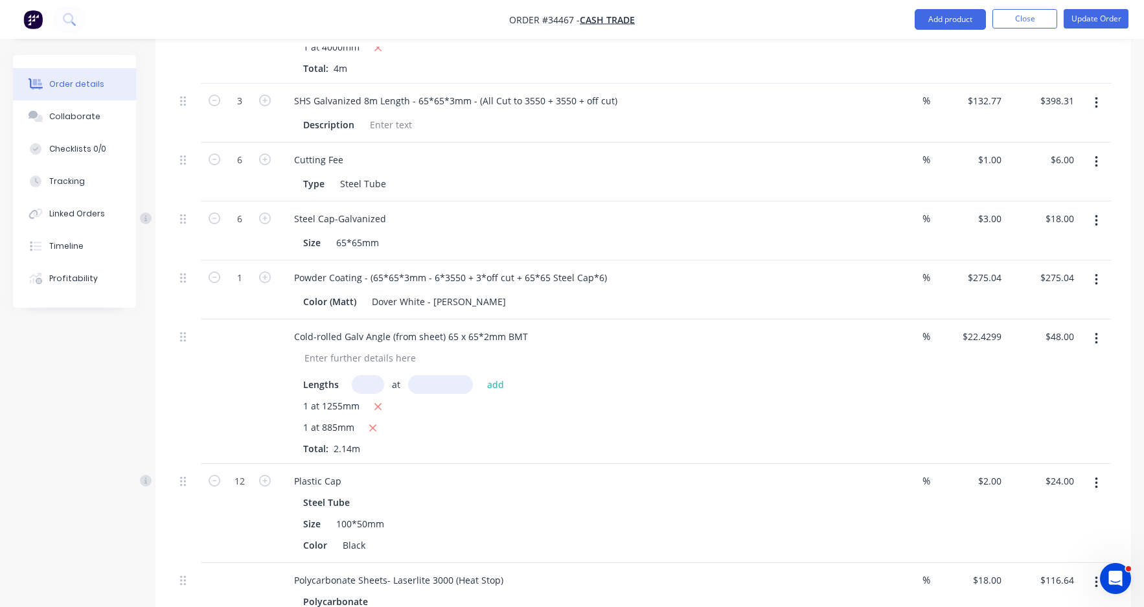
scroll to position [1620, 0]
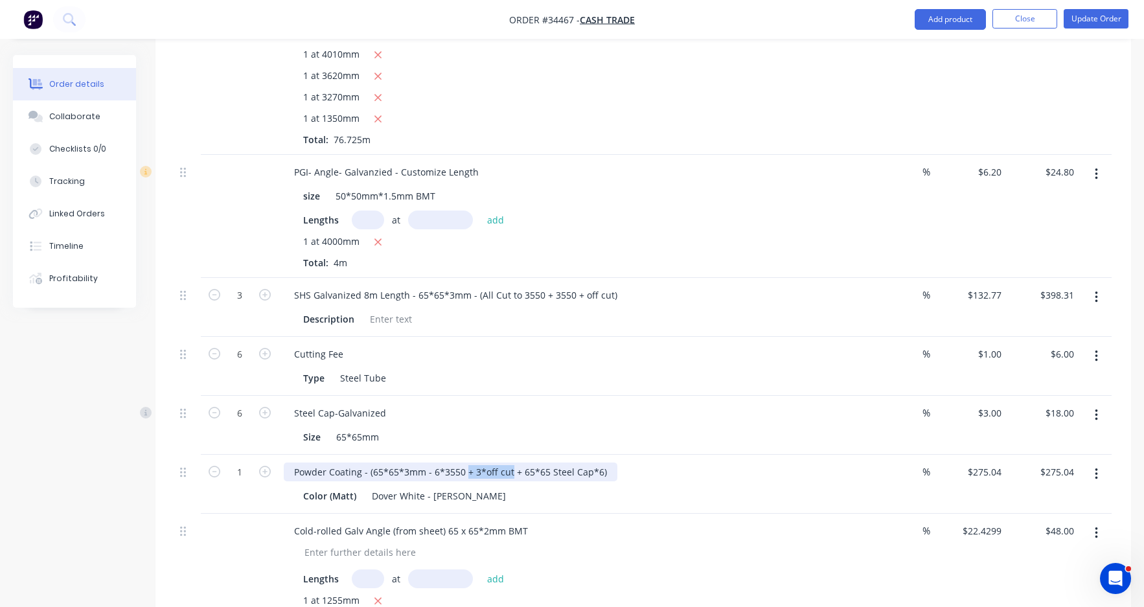
drag, startPoint x: 509, startPoint y: 418, endPoint x: 439, endPoint y: 427, distance: 70.6
click at [464, 463] on div "Powder Coating - (65*65*3mm - 6*3550 + 3*off cut + 65*65 Steel Cap*6)" at bounding box center [451, 472] width 334 height 19
click at [374, 463] on div "Powder Coating - (65*65*3mm - 6*3550 + 65*65 Steel Cap*6)" at bounding box center [428, 472] width 288 height 19
click at [491, 463] on div "Powder Coating - (SHS65*65*3mm - 6*3550 + 65*65 Steel Cap*6)" at bounding box center [436, 472] width 305 height 19
click at [662, 463] on div "Powder Coating - (SHS65*65*3mm - 6*3550 + 65*65 Steel Cap*6)" at bounding box center [570, 472] width 573 height 19
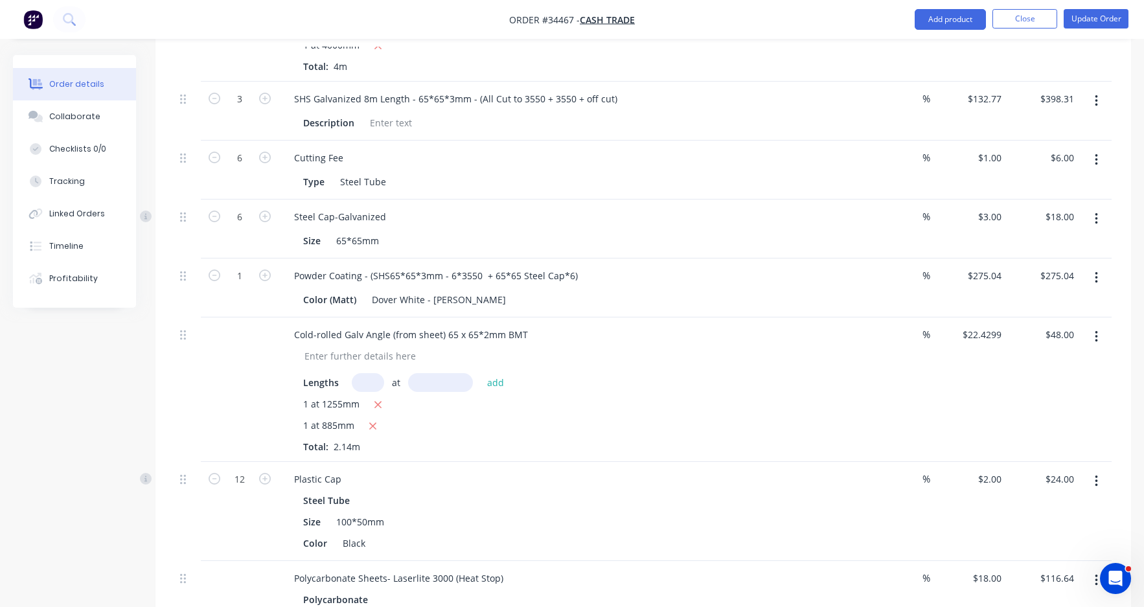
scroll to position [1815, 0]
click at [1089, 21] on button "Update Order" at bounding box center [1096, 18] width 65 height 19
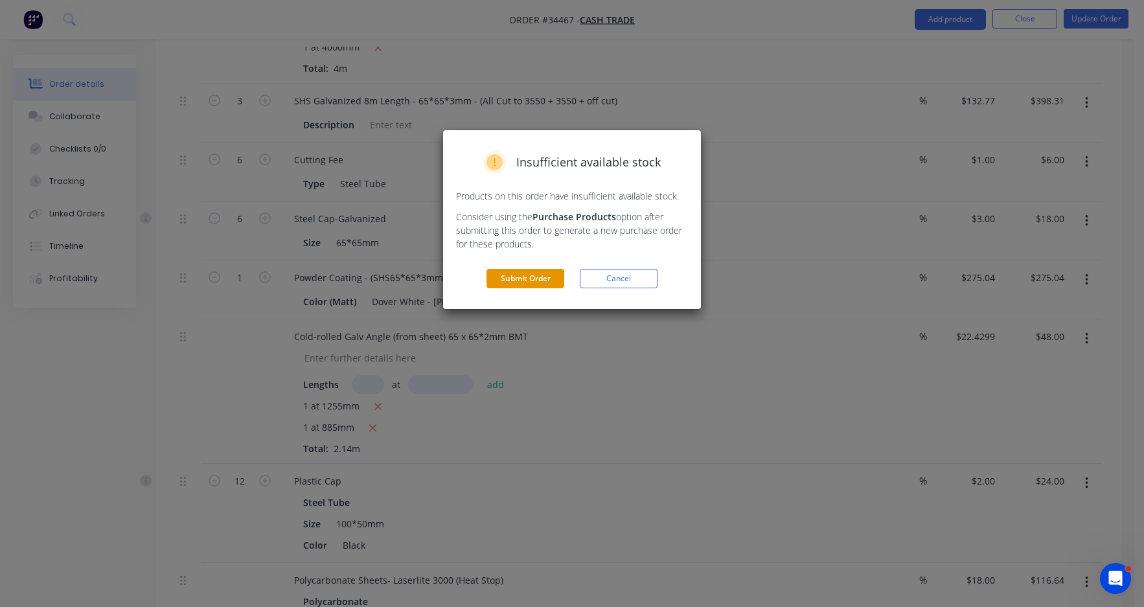
click at [529, 277] on button "Submit Order" at bounding box center [526, 278] width 78 height 19
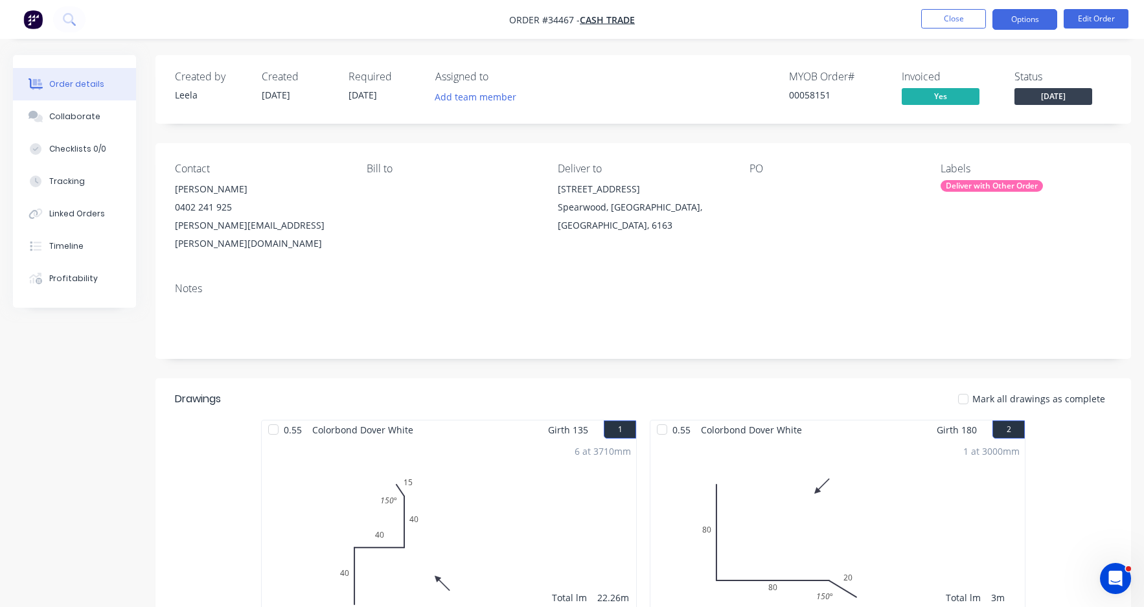
click at [1024, 19] on button "Options" at bounding box center [1025, 19] width 65 height 21
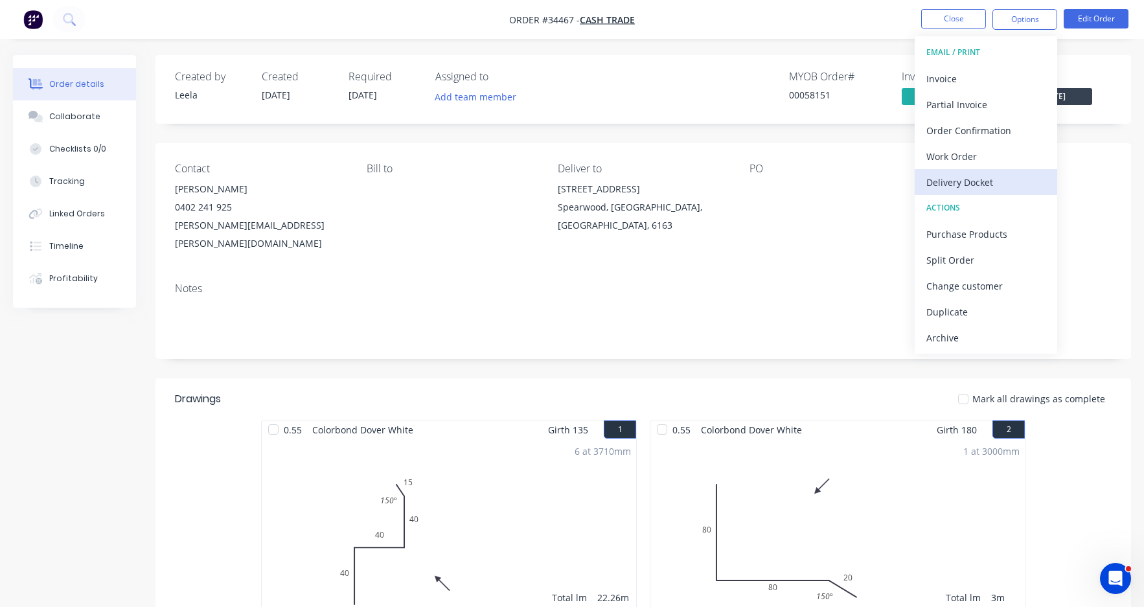
click at [998, 181] on div "Delivery Docket" at bounding box center [986, 182] width 119 height 19
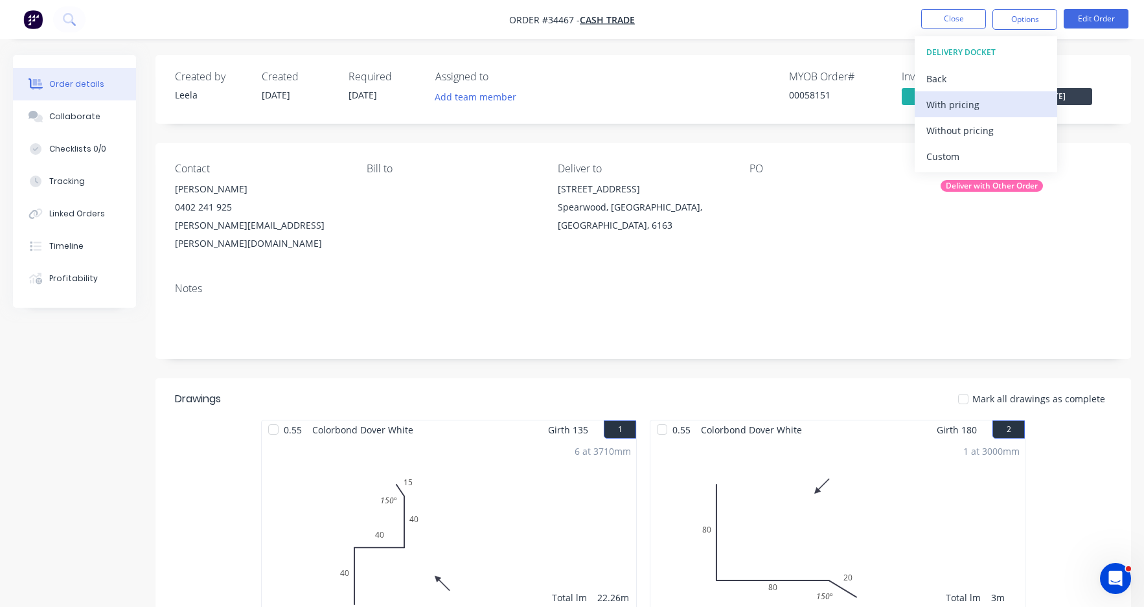
click at [983, 102] on div "With pricing" at bounding box center [986, 104] width 119 height 19
